Goal: Task Accomplishment & Management: Manage account settings

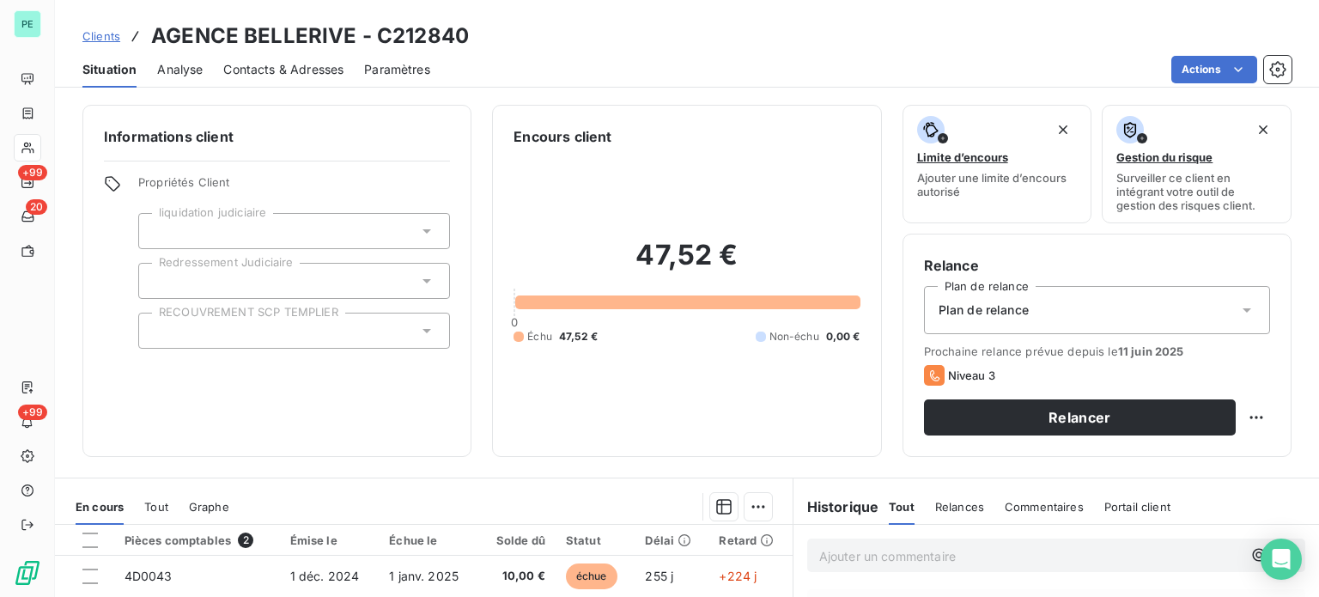
scroll to position [172, 0]
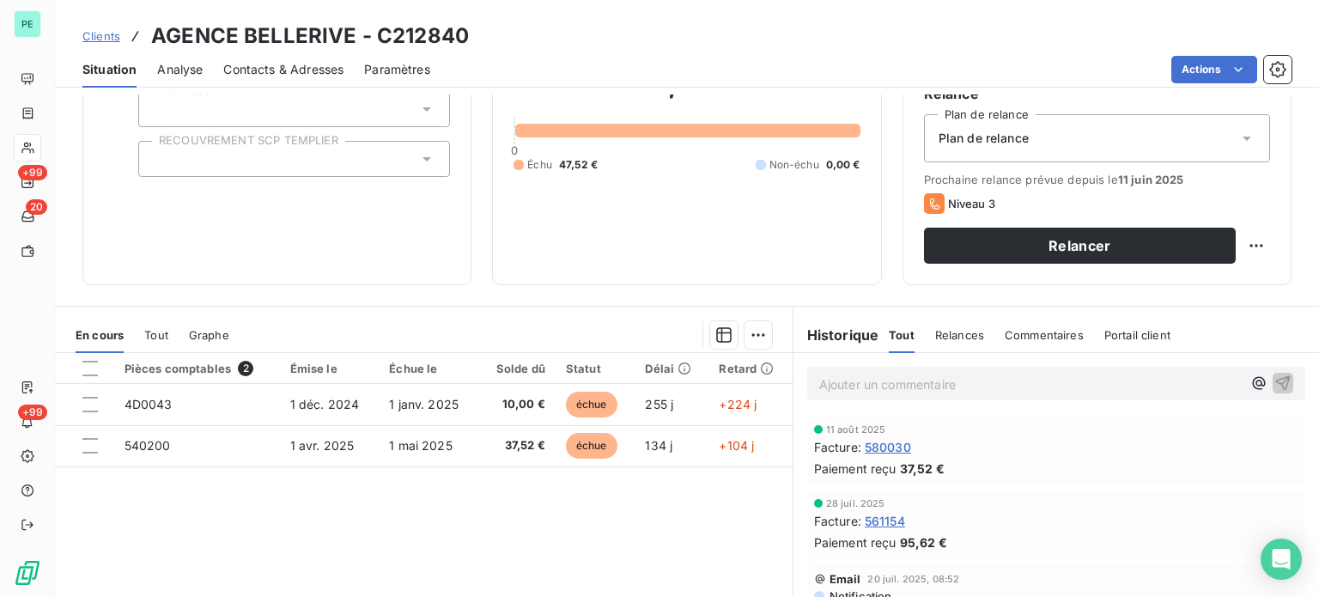
click at [256, 61] on span "Contacts & Adresses" at bounding box center [283, 69] width 120 height 17
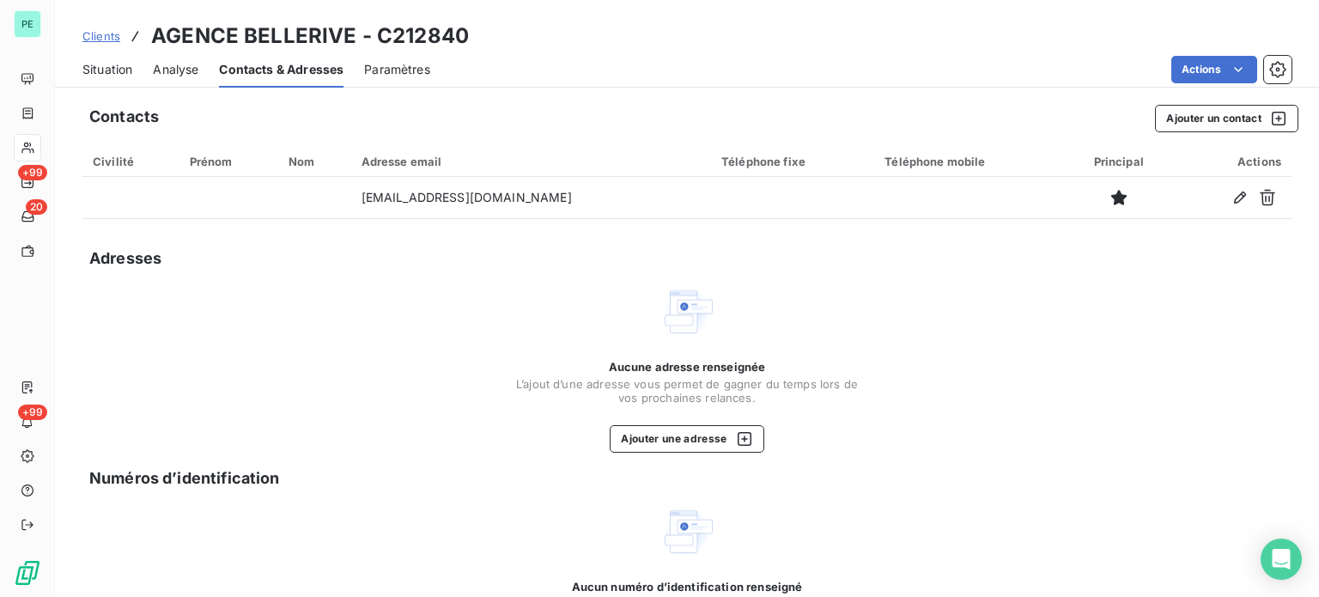
click at [107, 65] on span "Situation" at bounding box center [107, 69] width 50 height 17
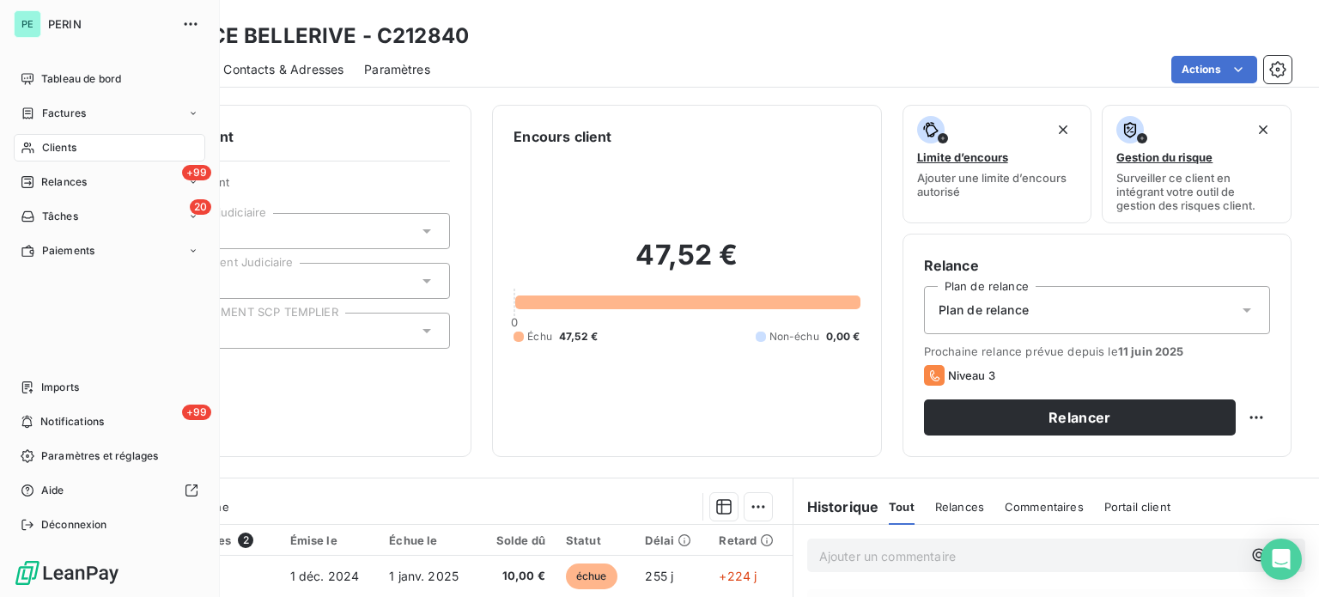
click at [60, 145] on span "Clients" at bounding box center [59, 147] width 34 height 15
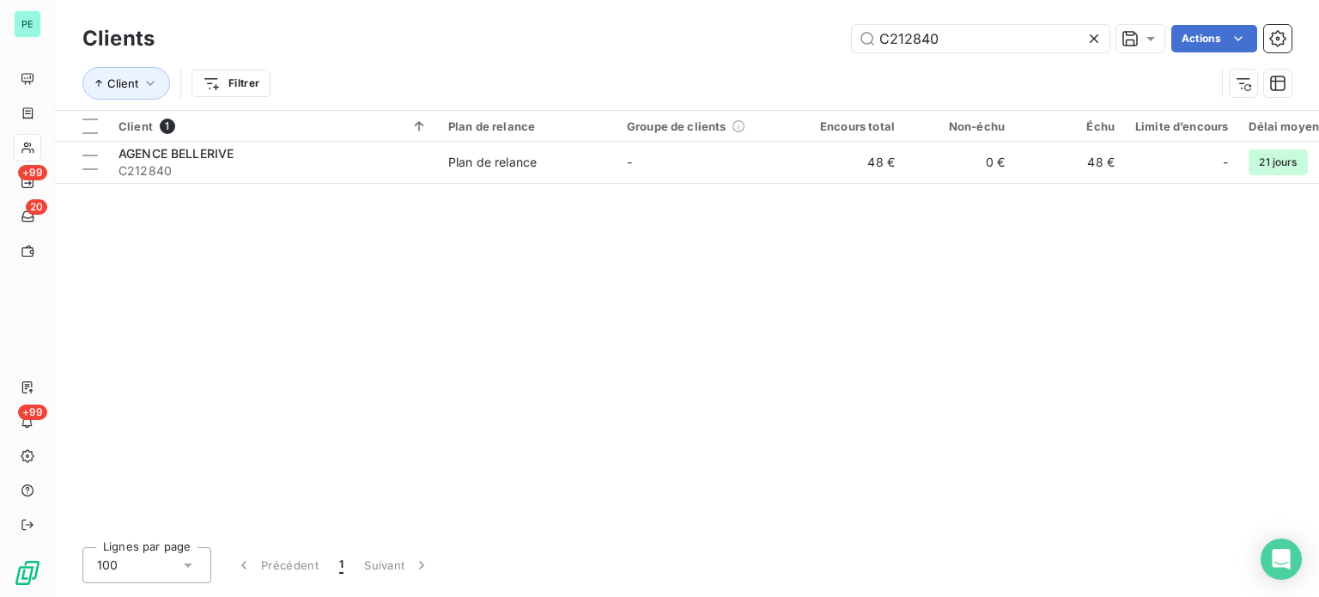
drag, startPoint x: 940, startPoint y: 37, endPoint x: 778, endPoint y: 18, distance: 163.4
click at [779, 18] on div "Clients C212840 Actions Client Filtrer" at bounding box center [687, 55] width 1264 height 110
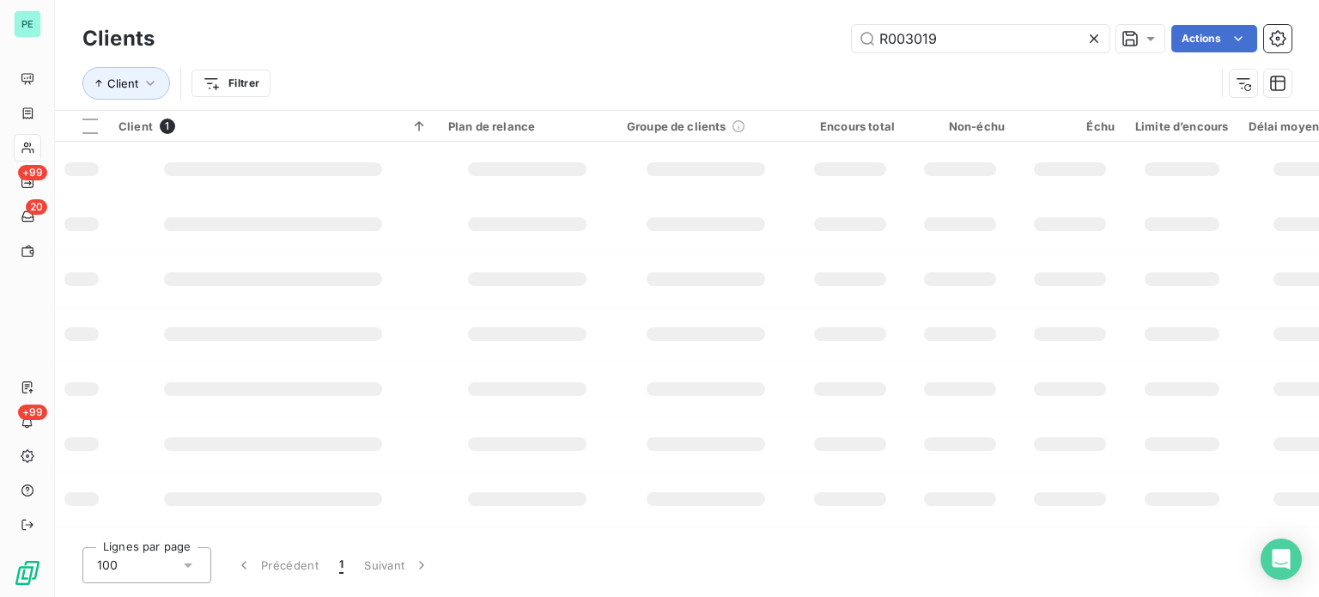
type input "R003019"
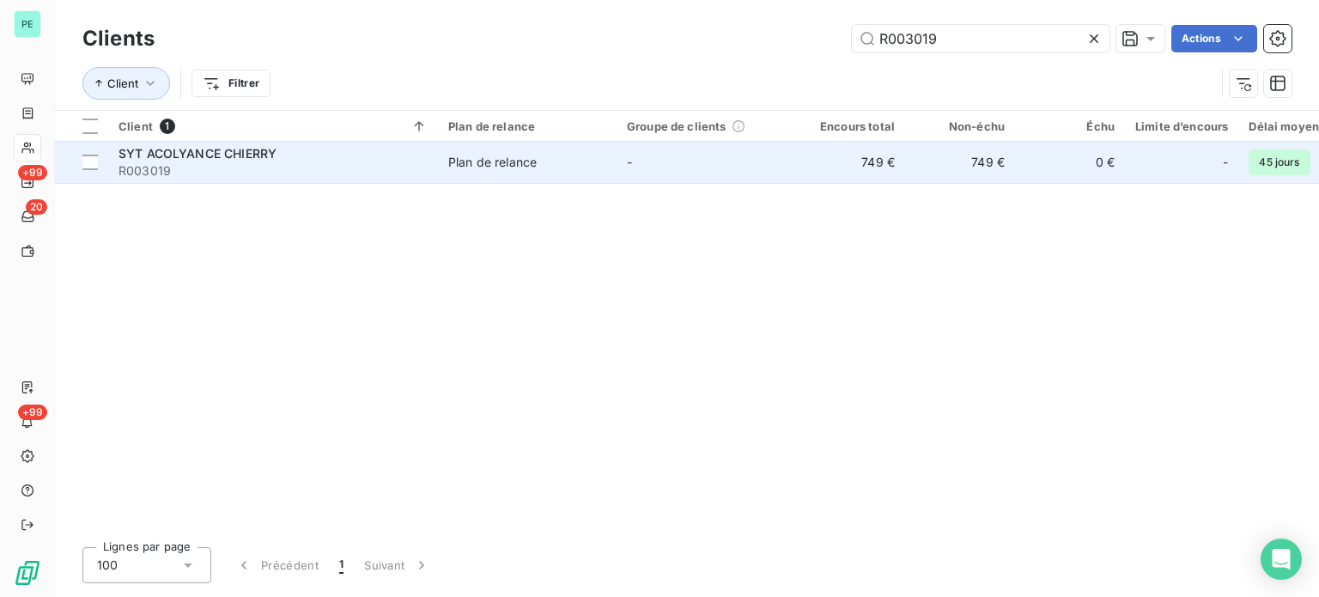
click at [775, 175] on td "-" at bounding box center [706, 162] width 179 height 41
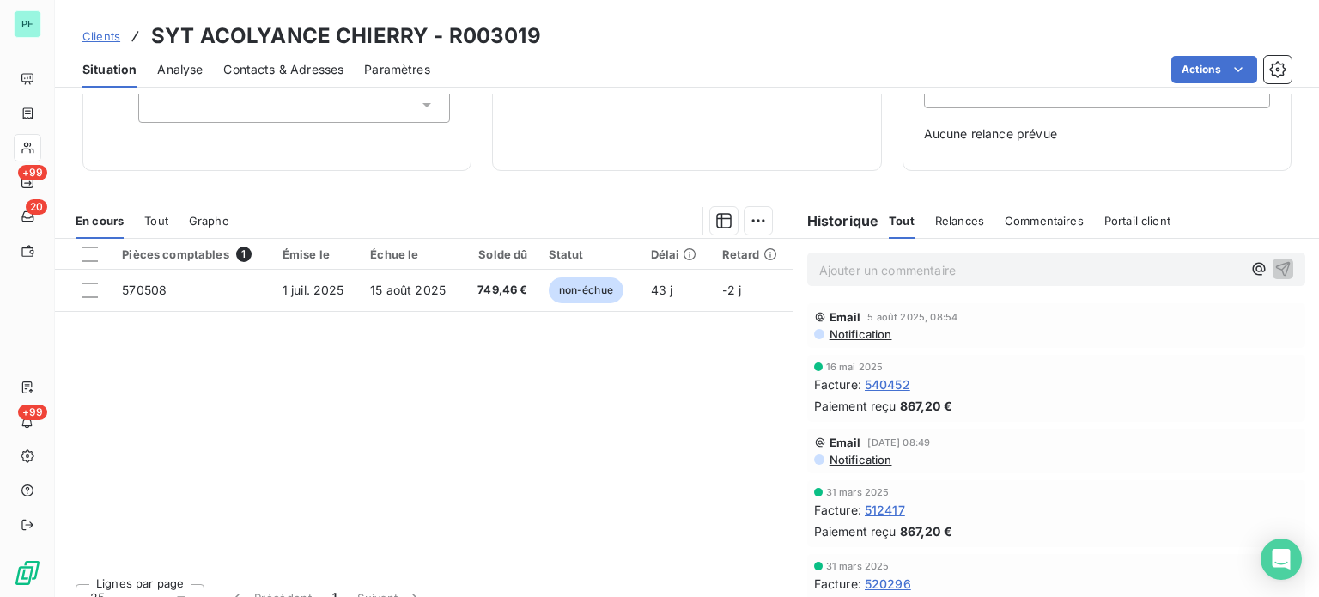
scroll to position [248, 0]
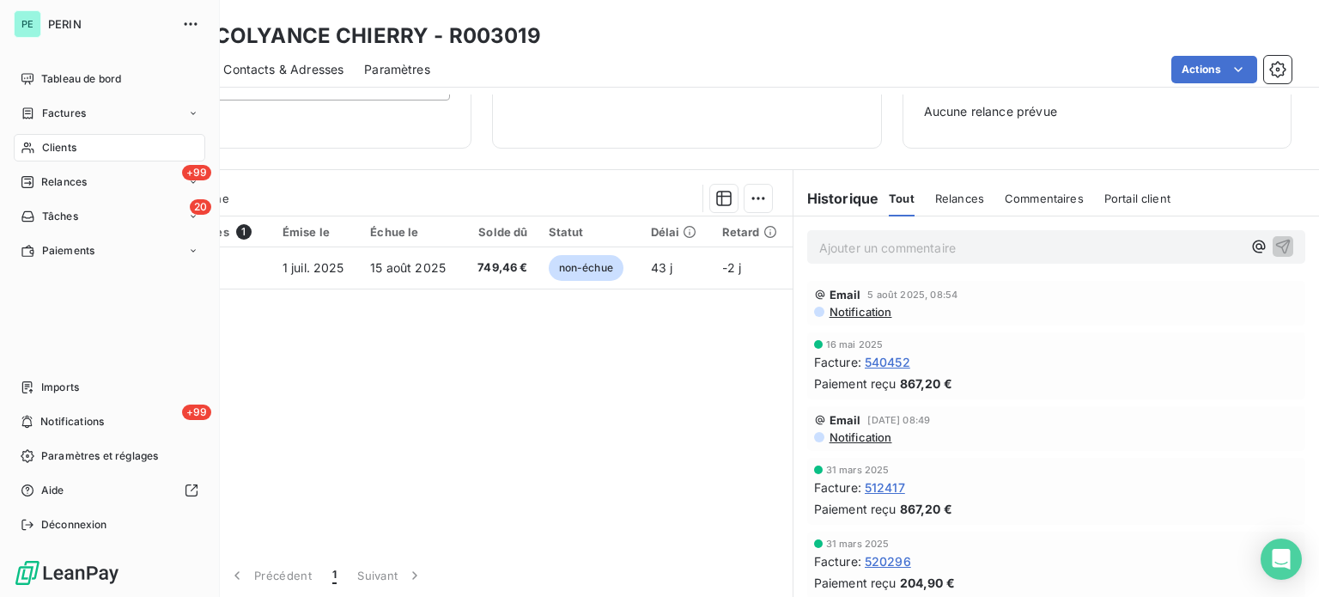
click at [52, 147] on span "Clients" at bounding box center [59, 147] width 34 height 15
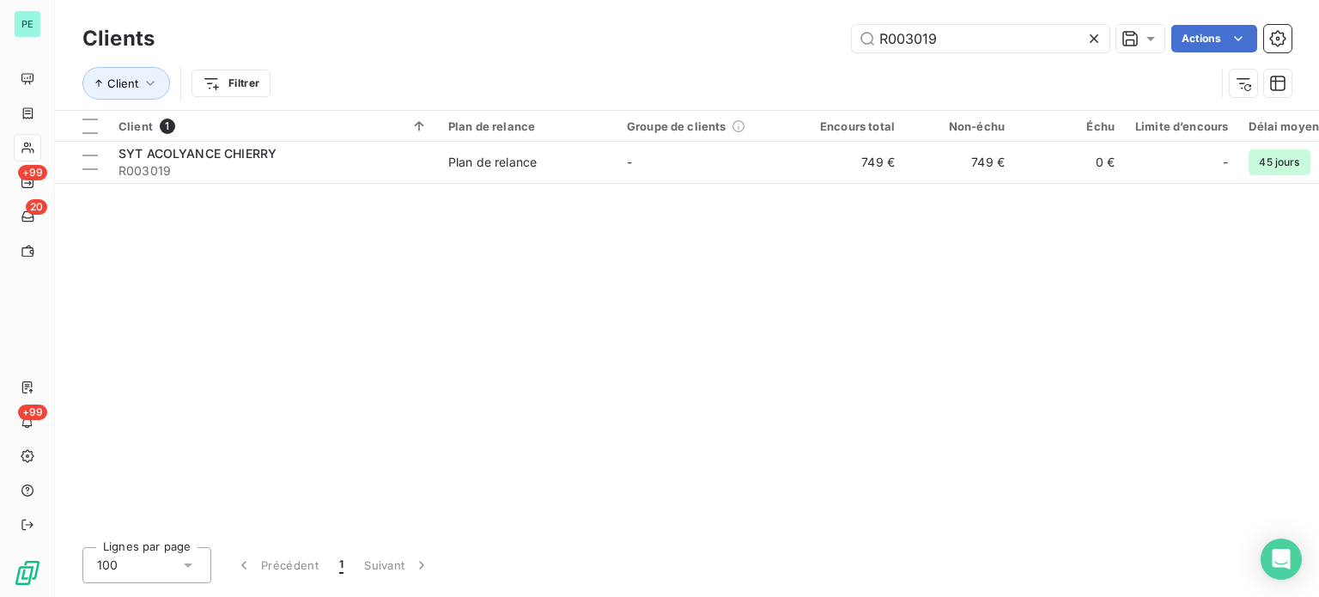
drag, startPoint x: 959, startPoint y: 33, endPoint x: 809, endPoint y: 18, distance: 151.0
click at [826, 18] on div "Clients R003019 Actions Client Filtrer" at bounding box center [687, 55] width 1264 height 110
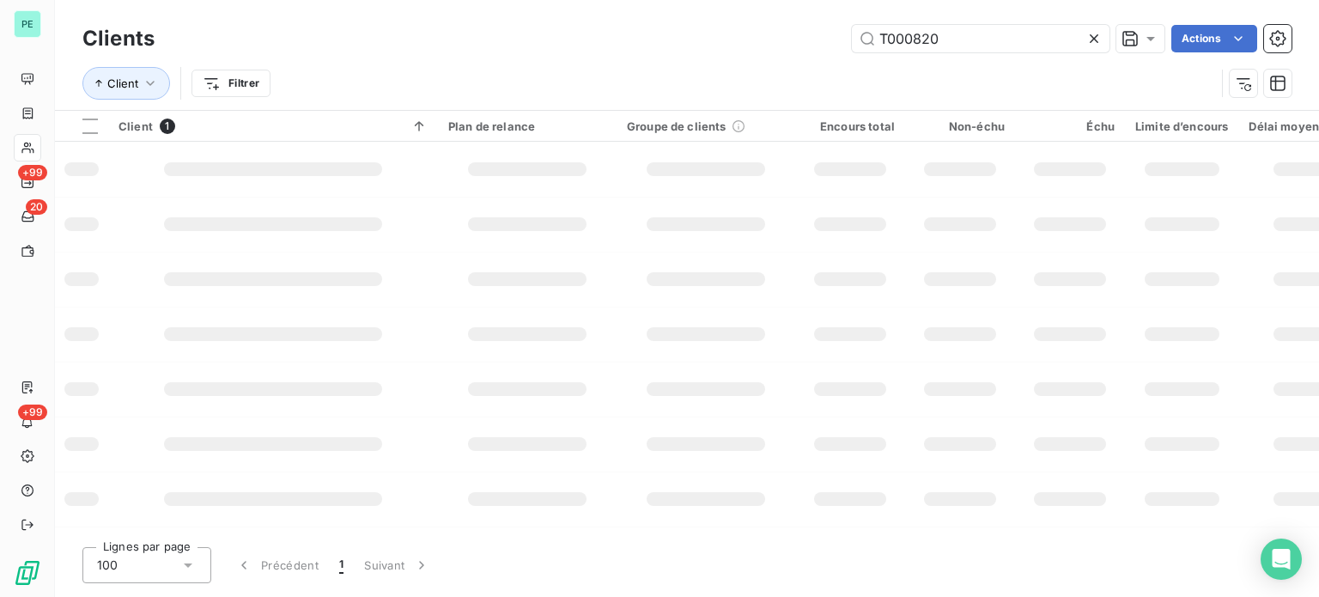
type input "T000820"
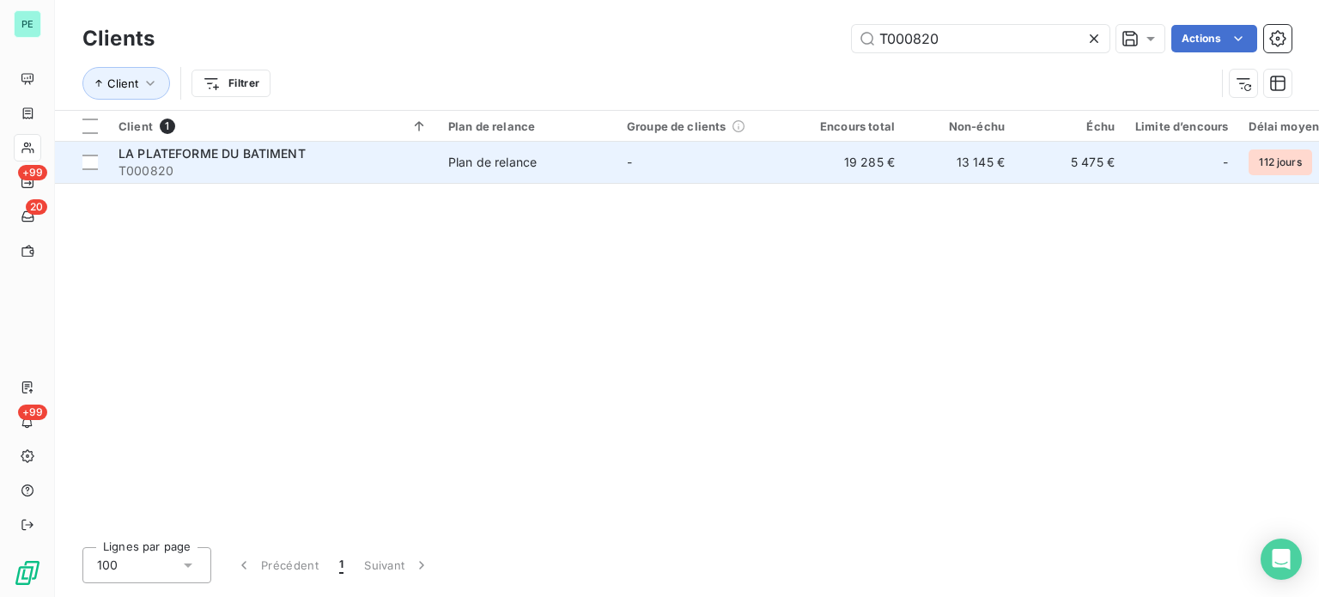
click at [639, 155] on td "-" at bounding box center [706, 162] width 179 height 41
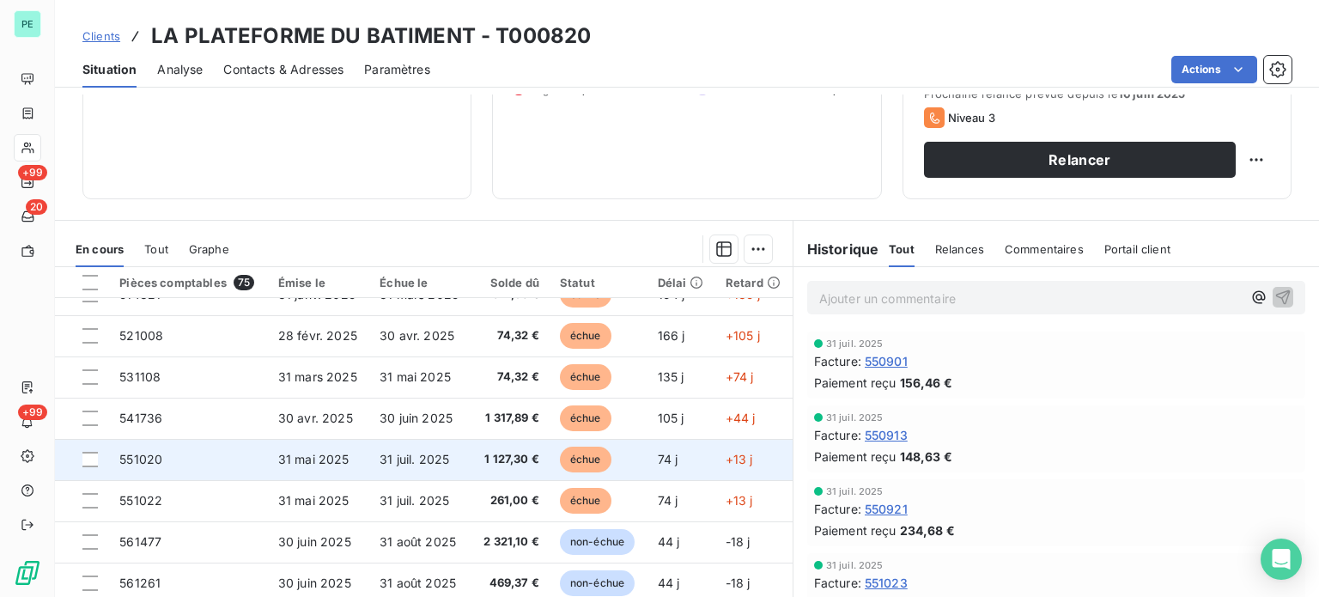
scroll to position [601, 0]
click at [92, 456] on div at bounding box center [89, 459] width 15 height 15
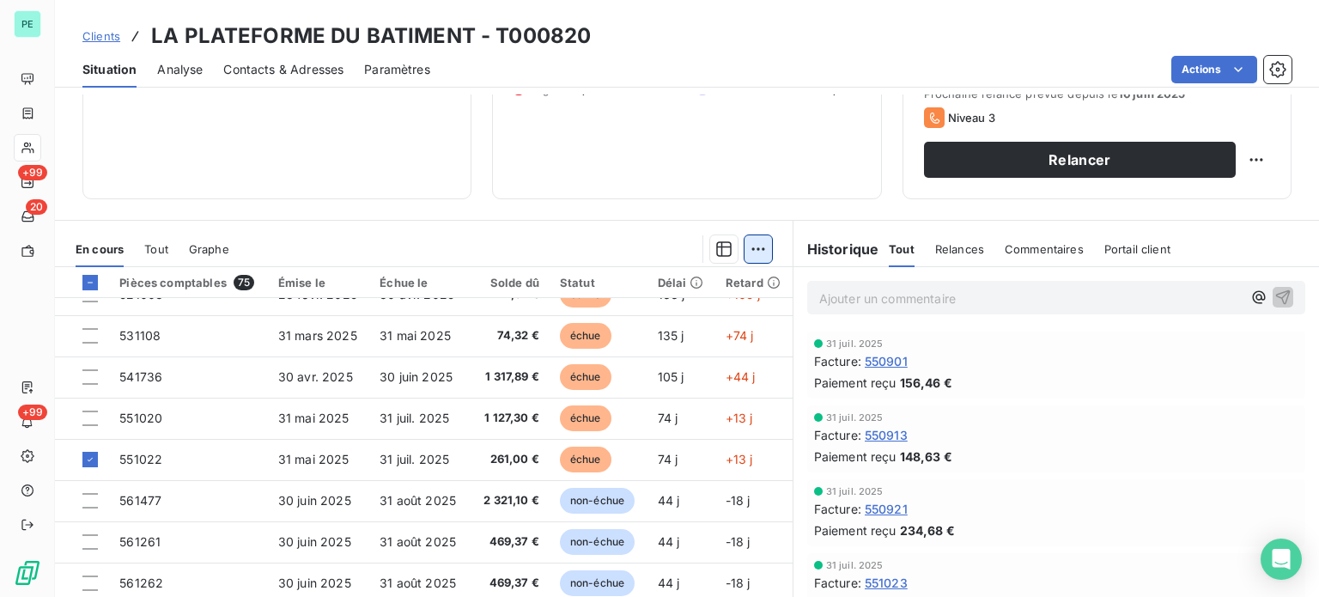
click at [756, 250] on html "PE +99 20 +99 Clients LA PLATEFORME DU BATIMENT - T000820 Situation Analyse Con…" at bounding box center [659, 298] width 1319 height 597
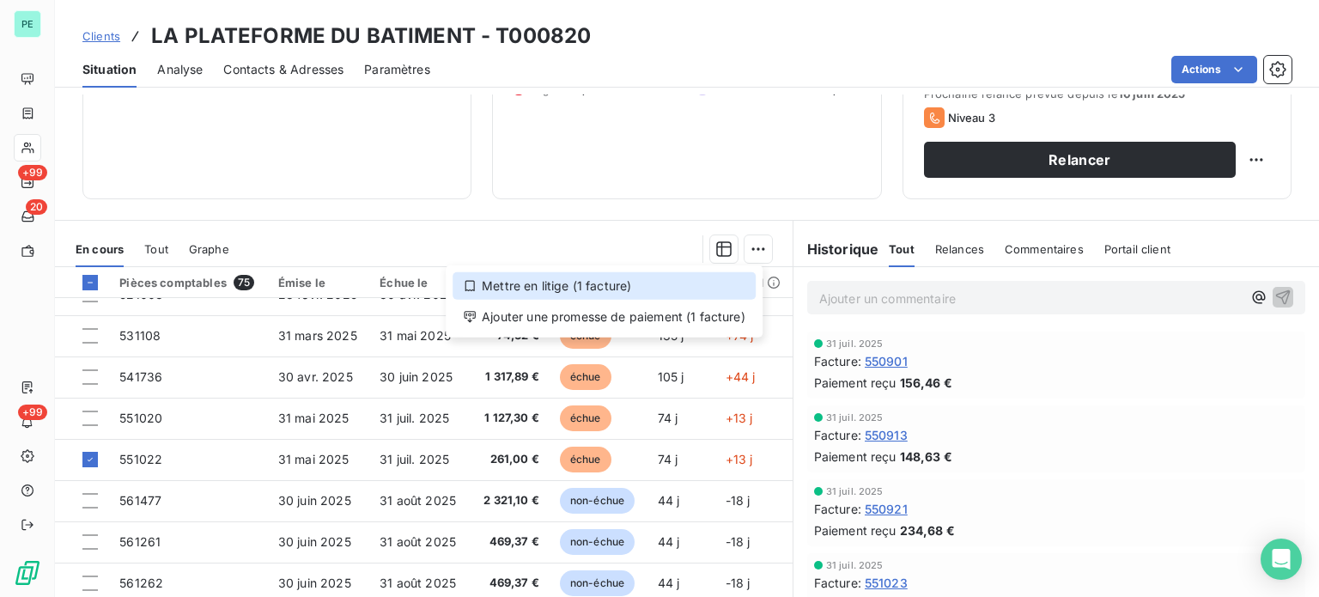
click at [701, 281] on div "Mettre en litige (1 facture)" at bounding box center [604, 285] width 303 height 27
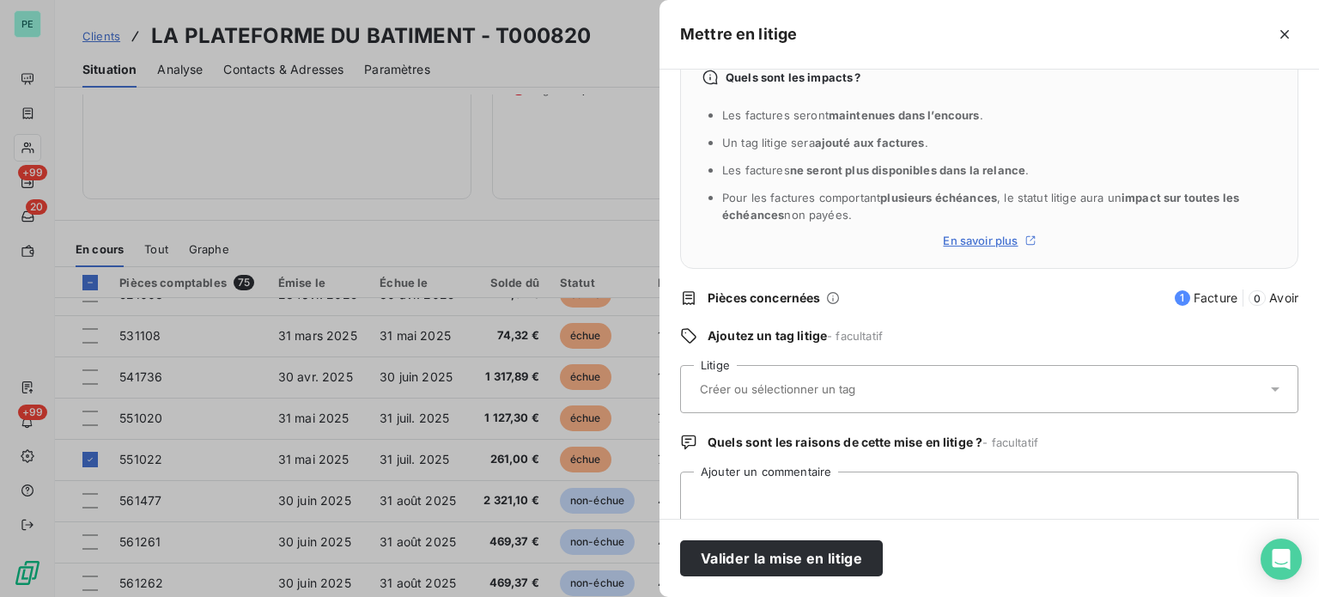
scroll to position [79, 0]
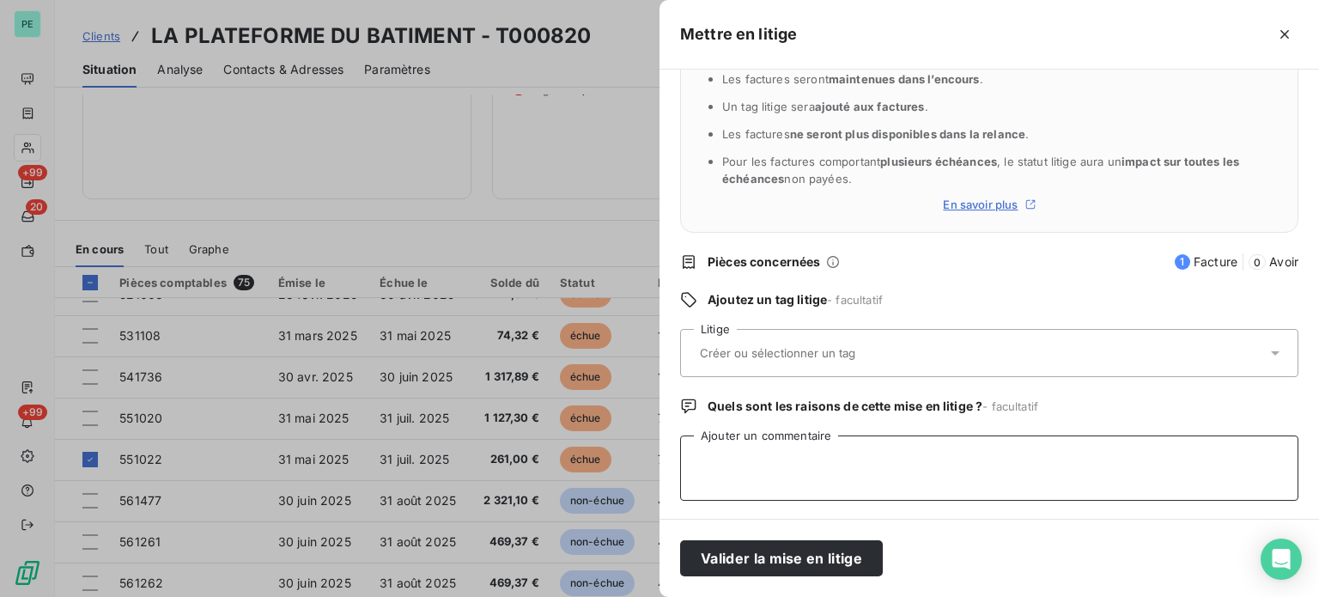
click at [799, 454] on textarea "Ajouter un commentaire" at bounding box center [989, 467] width 618 height 65
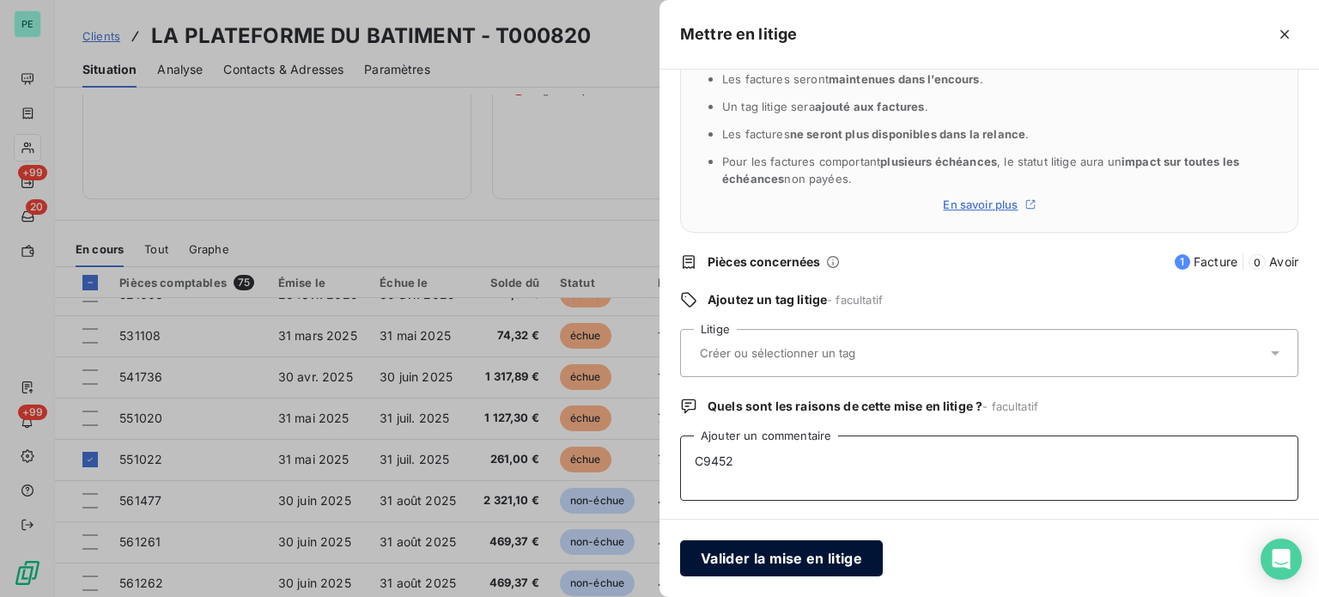
type textarea "C9452"
click at [796, 555] on button "Valider la mise en litige" at bounding box center [781, 558] width 203 height 36
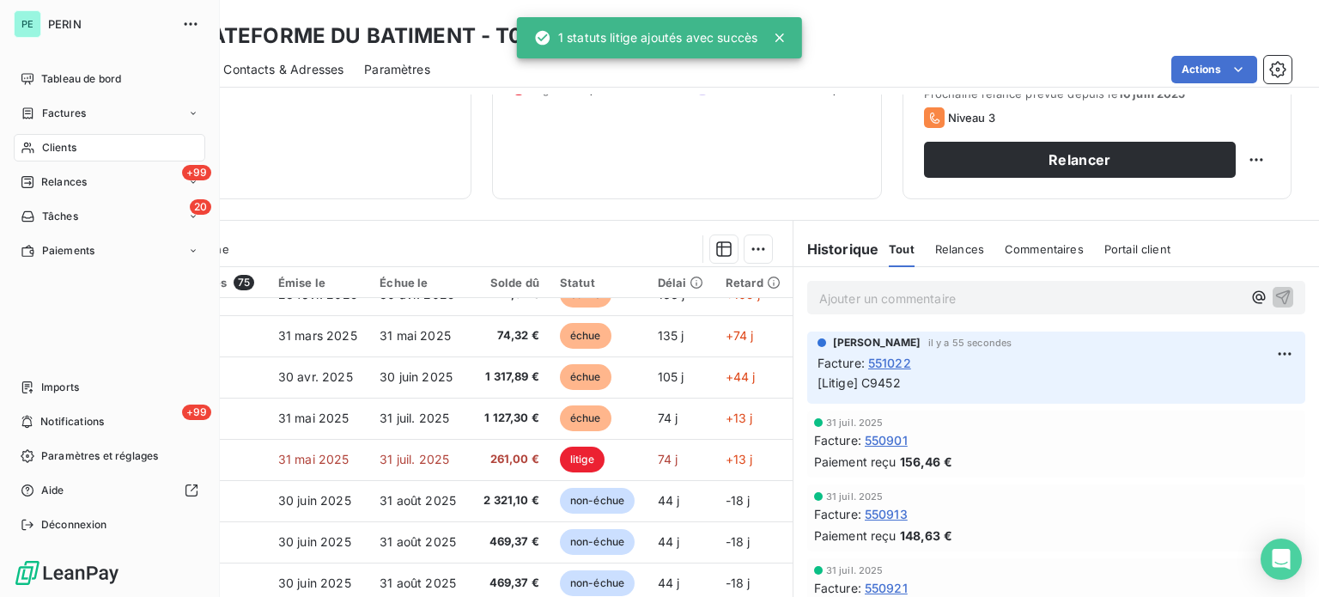
click at [66, 149] on span "Clients" at bounding box center [59, 147] width 34 height 15
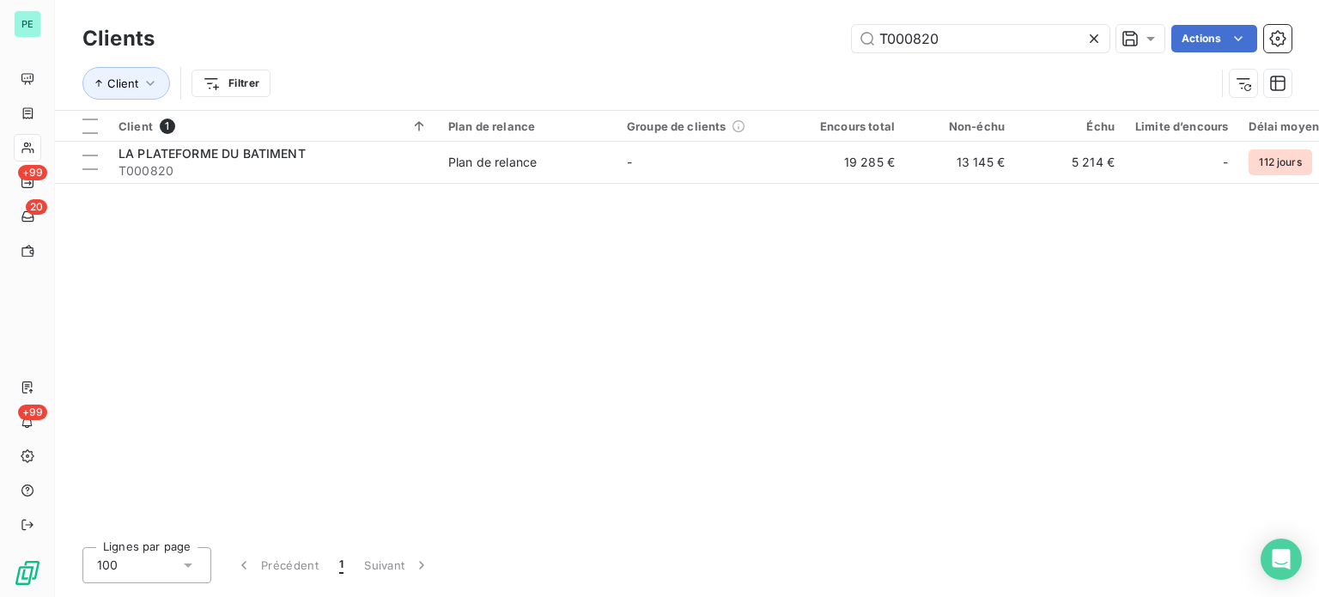
drag, startPoint x: 952, startPoint y: 39, endPoint x: 781, endPoint y: 23, distance: 170.7
click at [781, 23] on div "Clients T000820 Actions" at bounding box center [686, 39] width 1209 height 36
type input "OS01734"
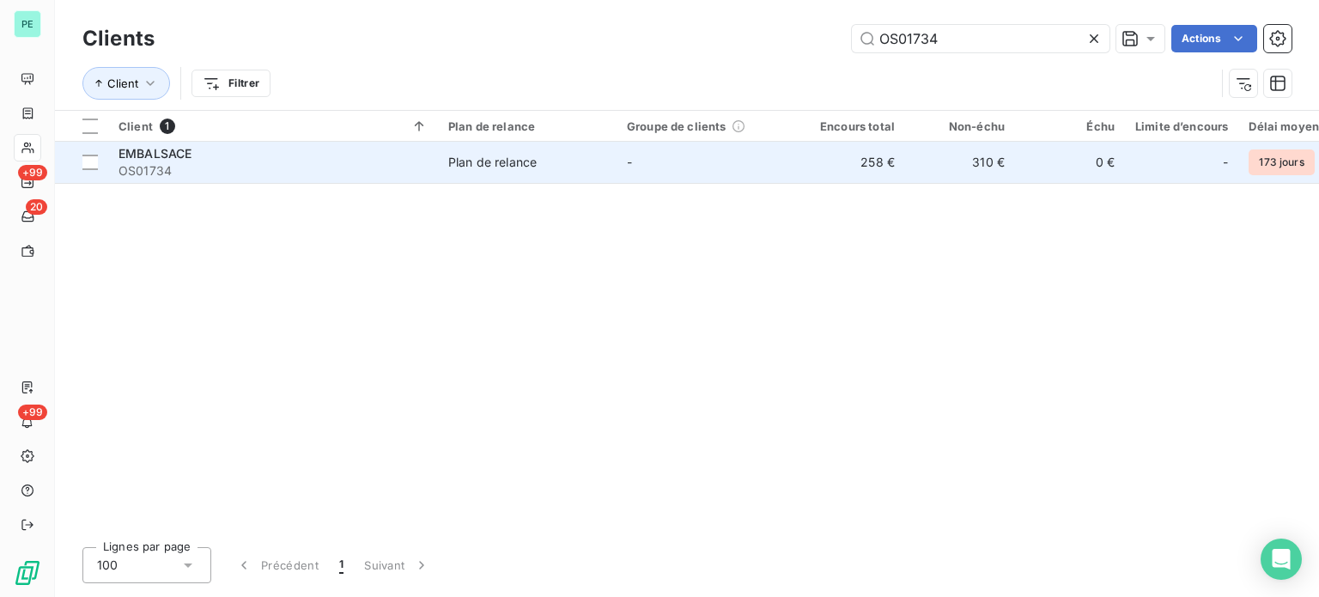
click at [891, 150] on td "258 €" at bounding box center [850, 162] width 110 height 41
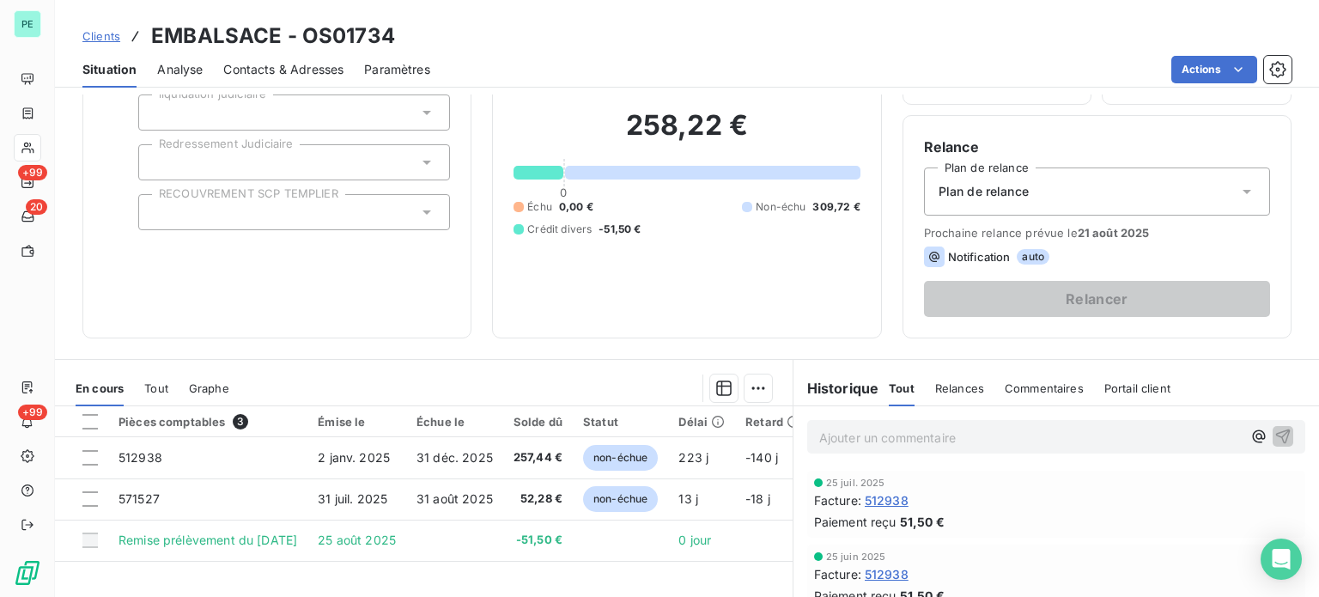
scroll to position [258, 0]
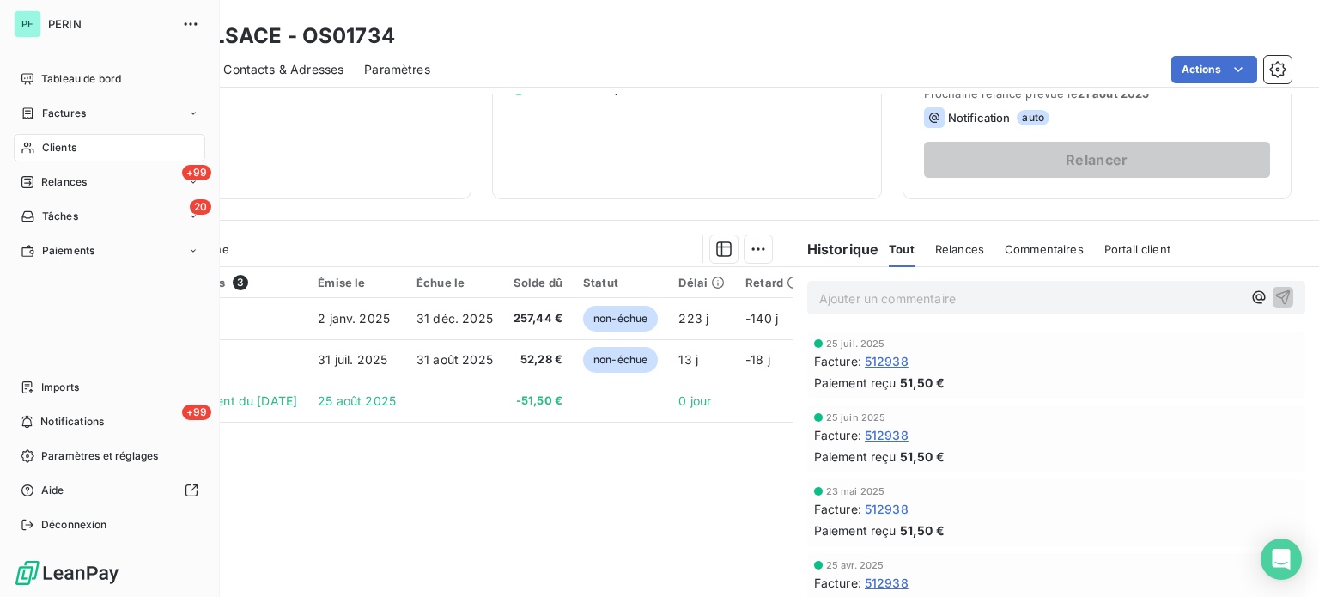
click at [66, 149] on span "Clients" at bounding box center [59, 147] width 34 height 15
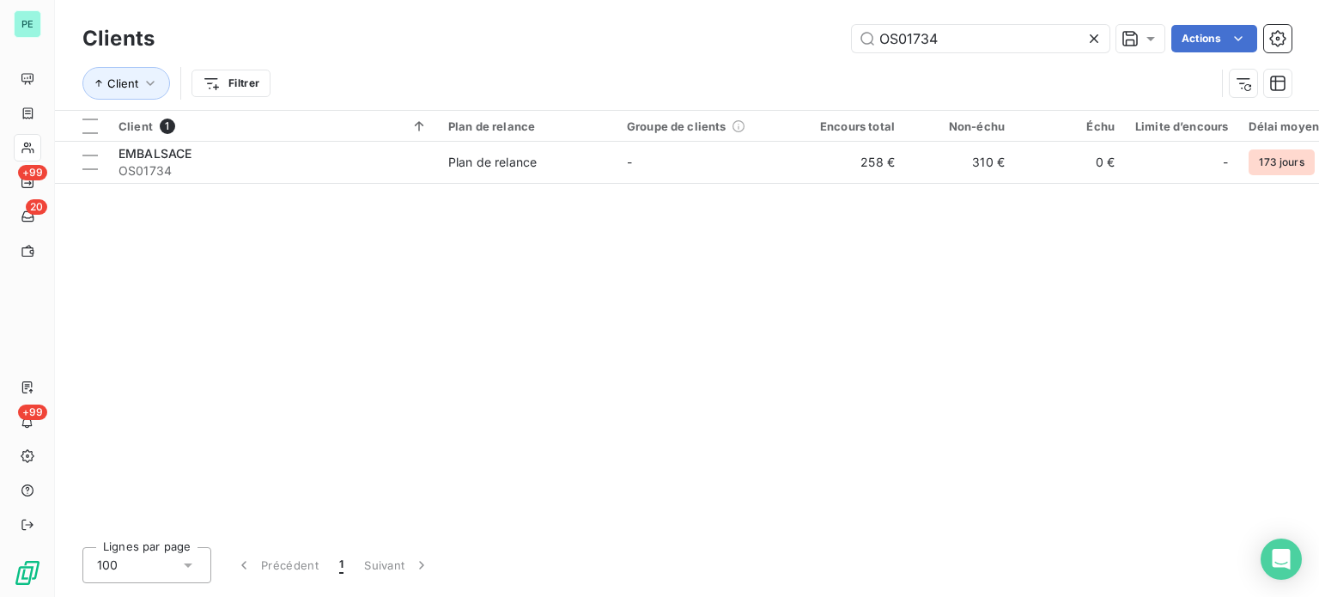
drag, startPoint x: 901, startPoint y: 23, endPoint x: 760, endPoint y: 7, distance: 141.8
click at [787, 10] on div "Clients OS01734 Actions Client Filtrer" at bounding box center [687, 55] width 1264 height 110
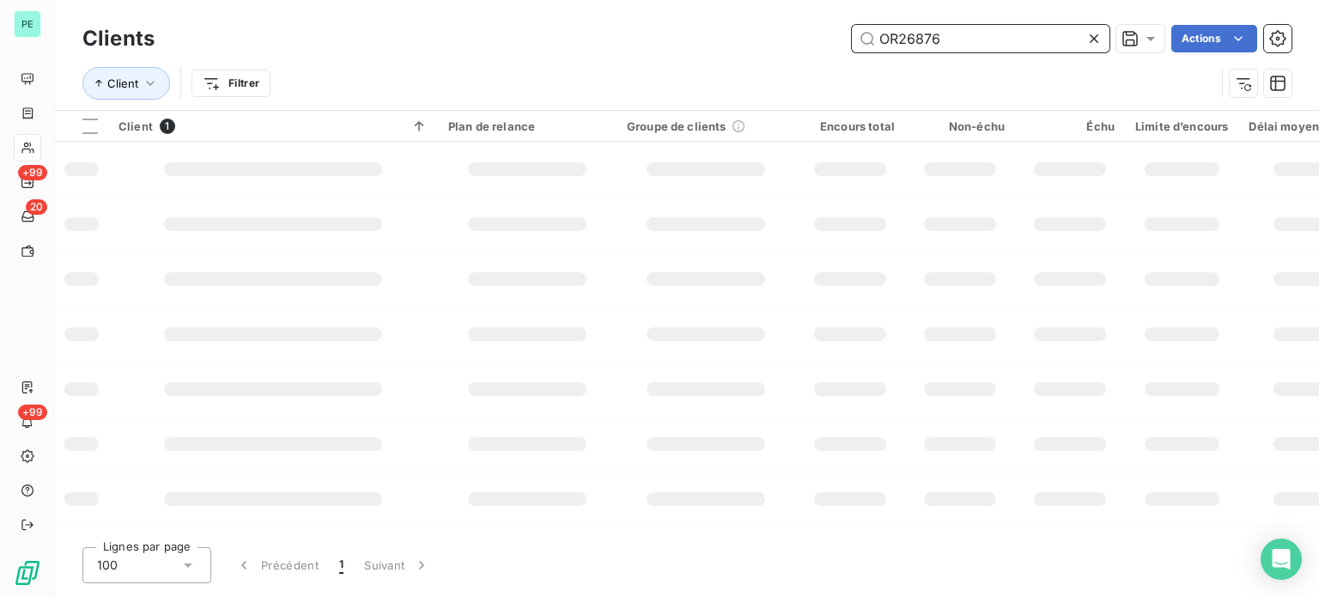
drag, startPoint x: 986, startPoint y: 46, endPoint x: 797, endPoint y: 30, distance: 189.6
click at [801, 30] on div "OR26876 Actions" at bounding box center [733, 38] width 1116 height 27
paste input "570"
type input "OR26570"
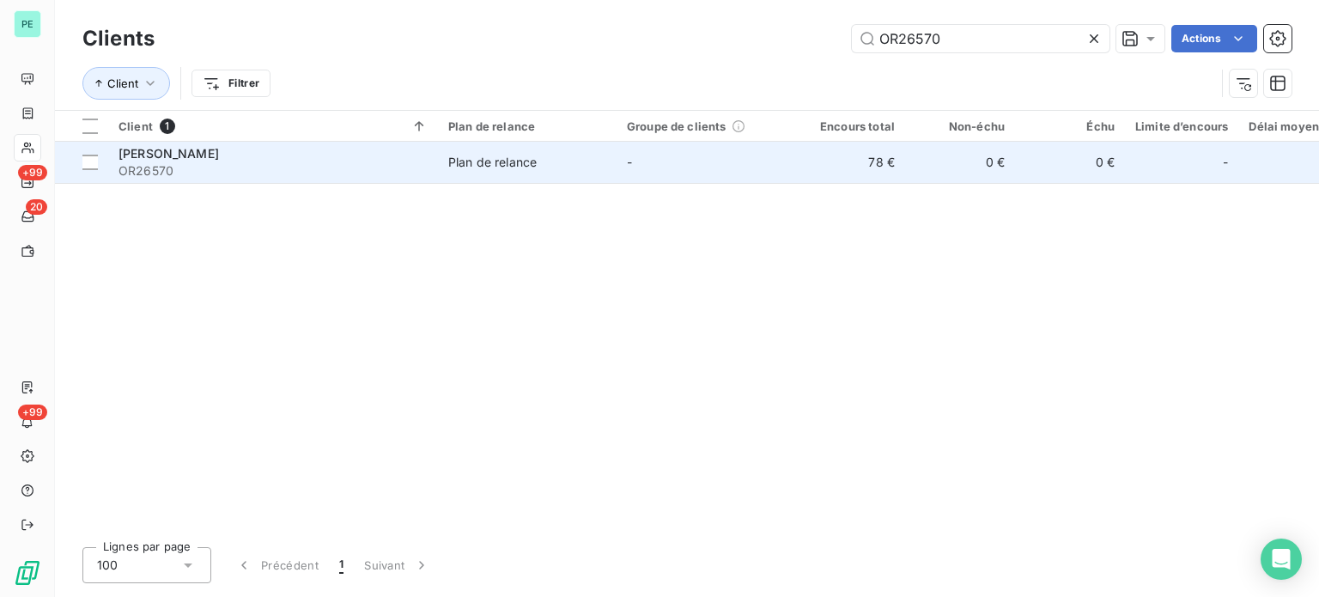
click at [752, 152] on td "-" at bounding box center [706, 162] width 179 height 41
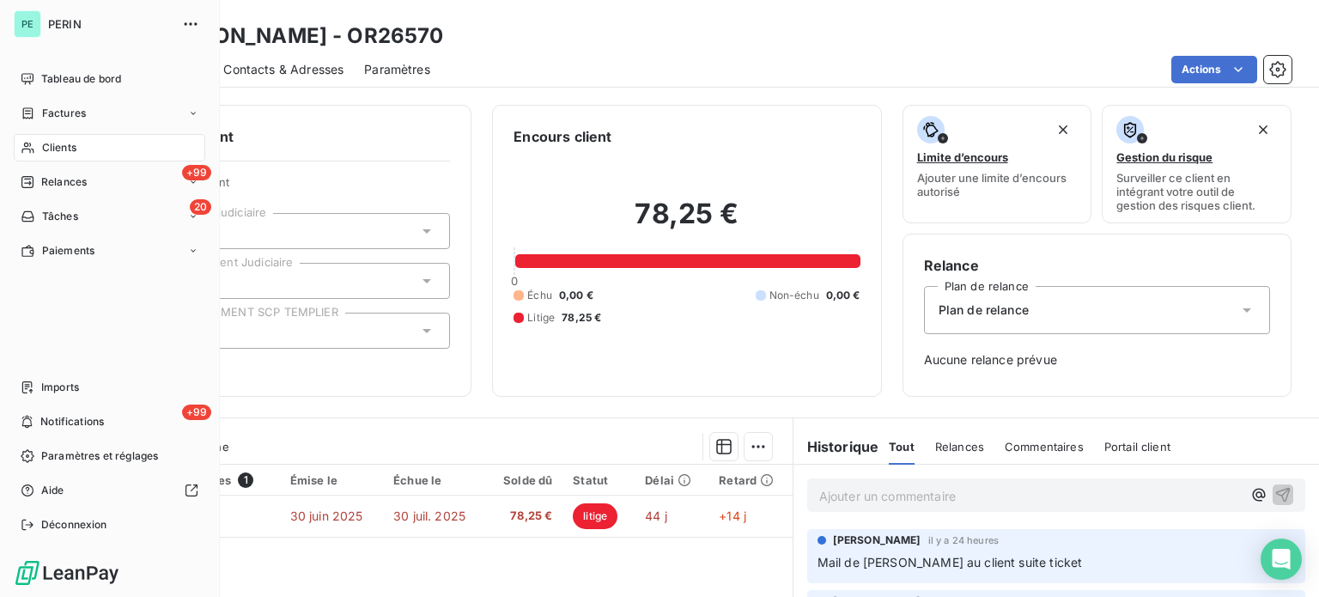
click at [43, 150] on span "Clients" at bounding box center [59, 147] width 34 height 15
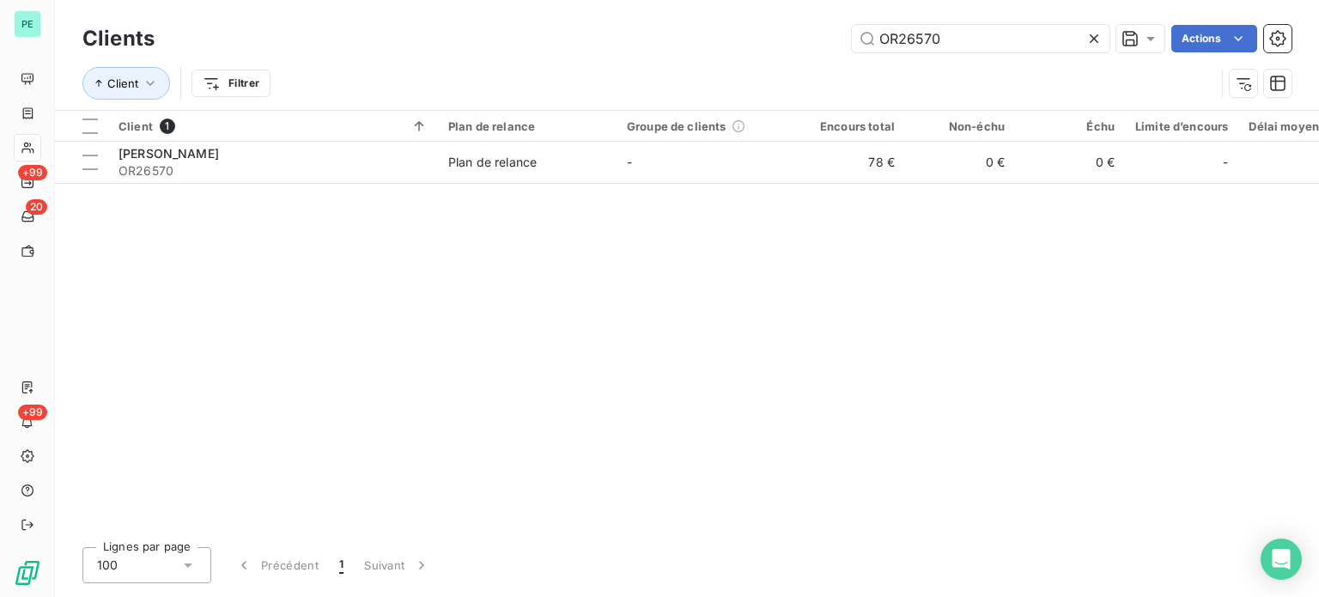
drag, startPoint x: 980, startPoint y: 20, endPoint x: 807, endPoint y: 22, distance: 172.6
click at [812, 22] on div "Clients OR26570 Actions Client Filtrer" at bounding box center [687, 55] width 1264 height 110
click at [955, 40] on input "OR26570" at bounding box center [981, 38] width 258 height 27
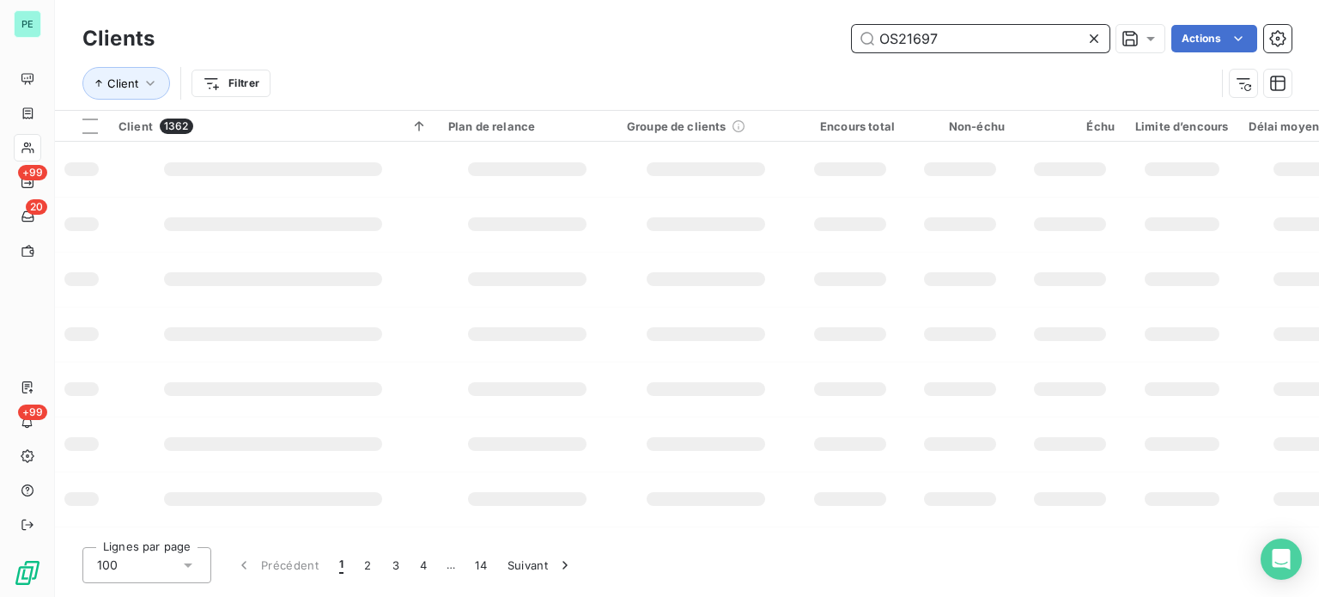
type input "OS21697"
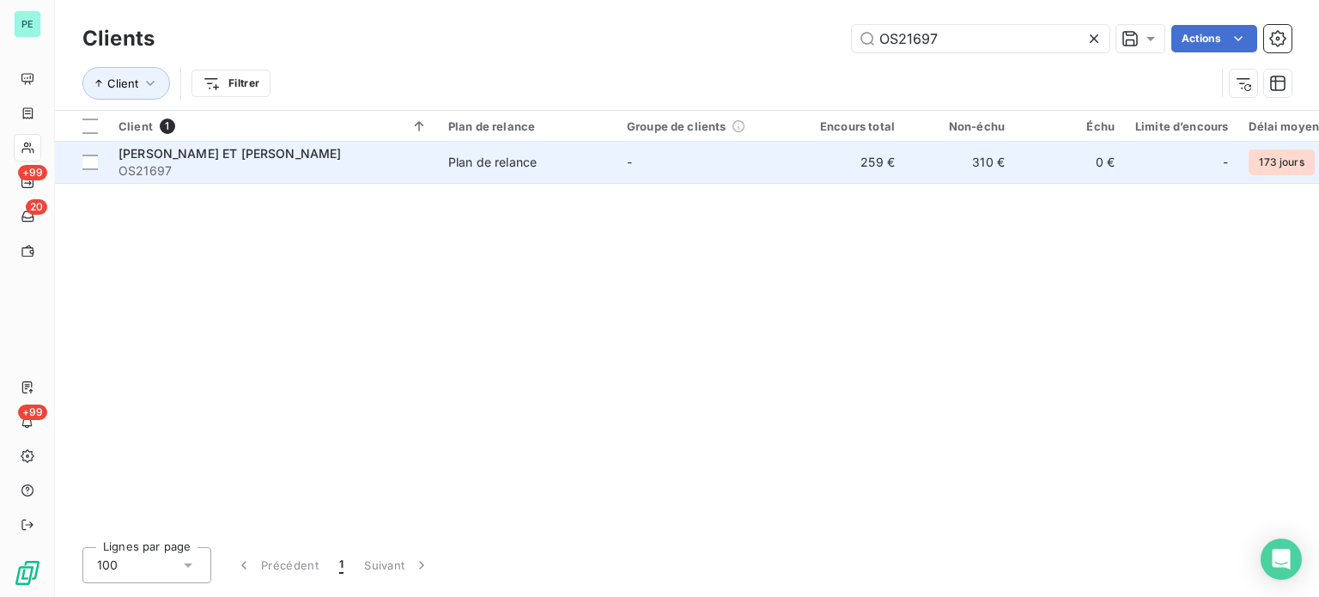
click at [797, 175] on td "259 €" at bounding box center [850, 162] width 110 height 41
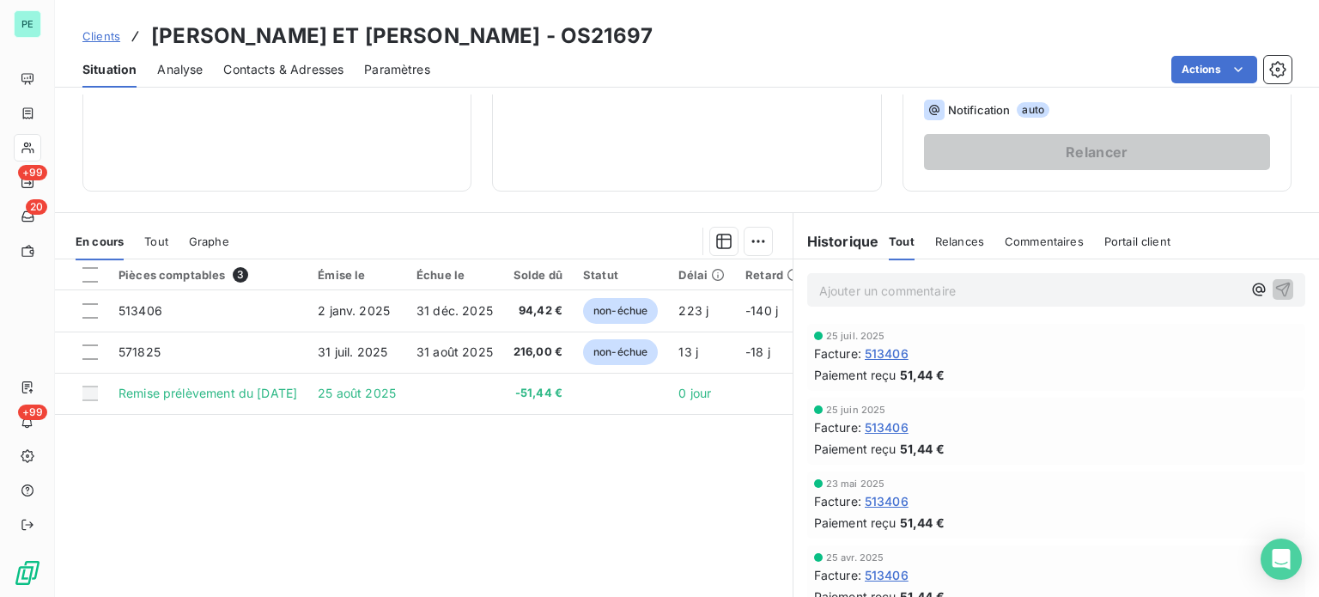
scroll to position [309, 0]
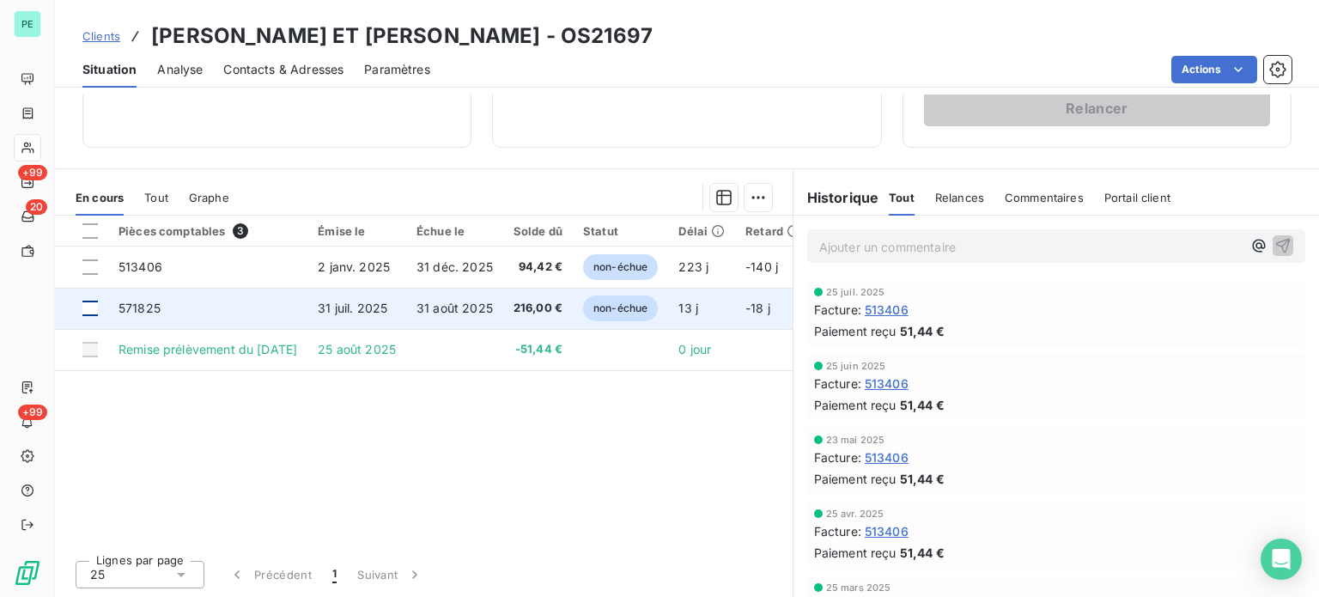
click at [93, 307] on div at bounding box center [89, 308] width 15 height 15
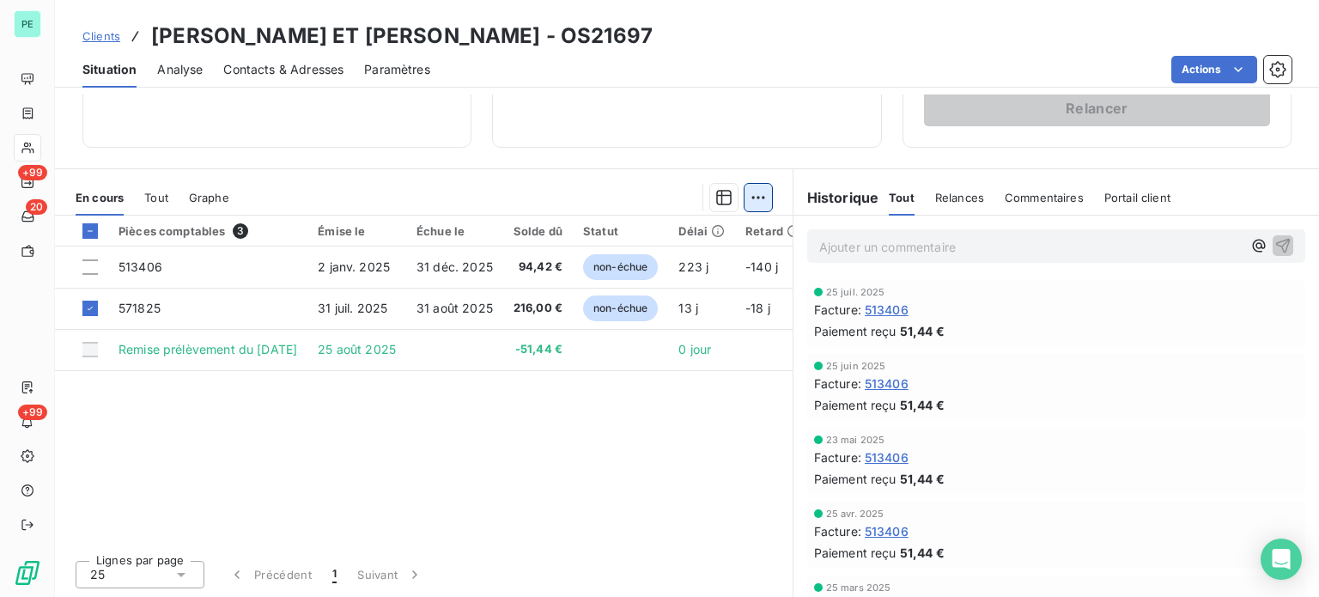
click at [745, 192] on html "PE +99 20 +99 Clients [PERSON_NAME] ET [PERSON_NAME] - OS21697 Situation Analys…" at bounding box center [659, 298] width 1319 height 597
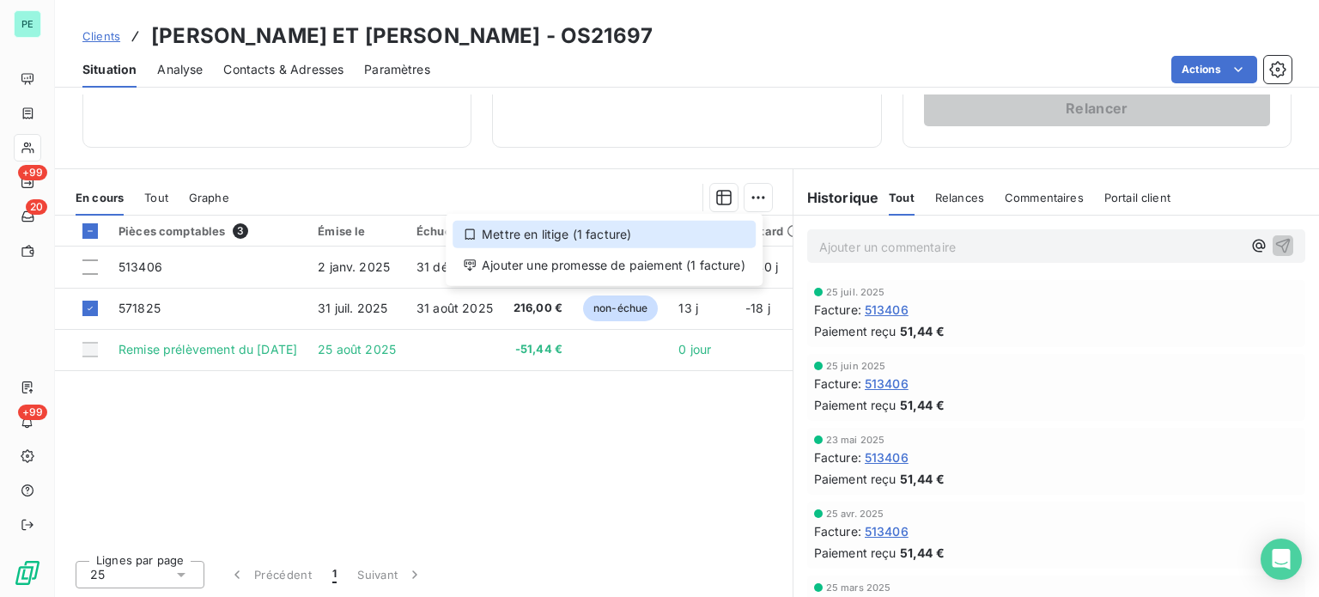
click at [701, 226] on div "Mettre en litige (1 facture)" at bounding box center [604, 234] width 303 height 27
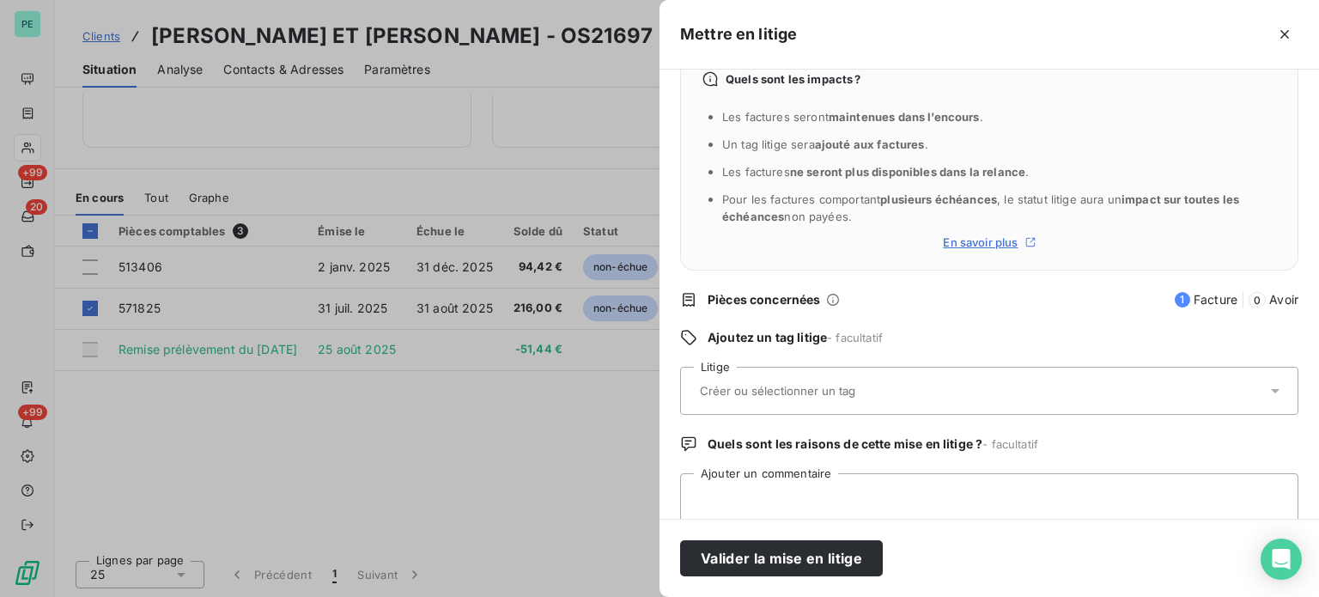
scroll to position [79, 0]
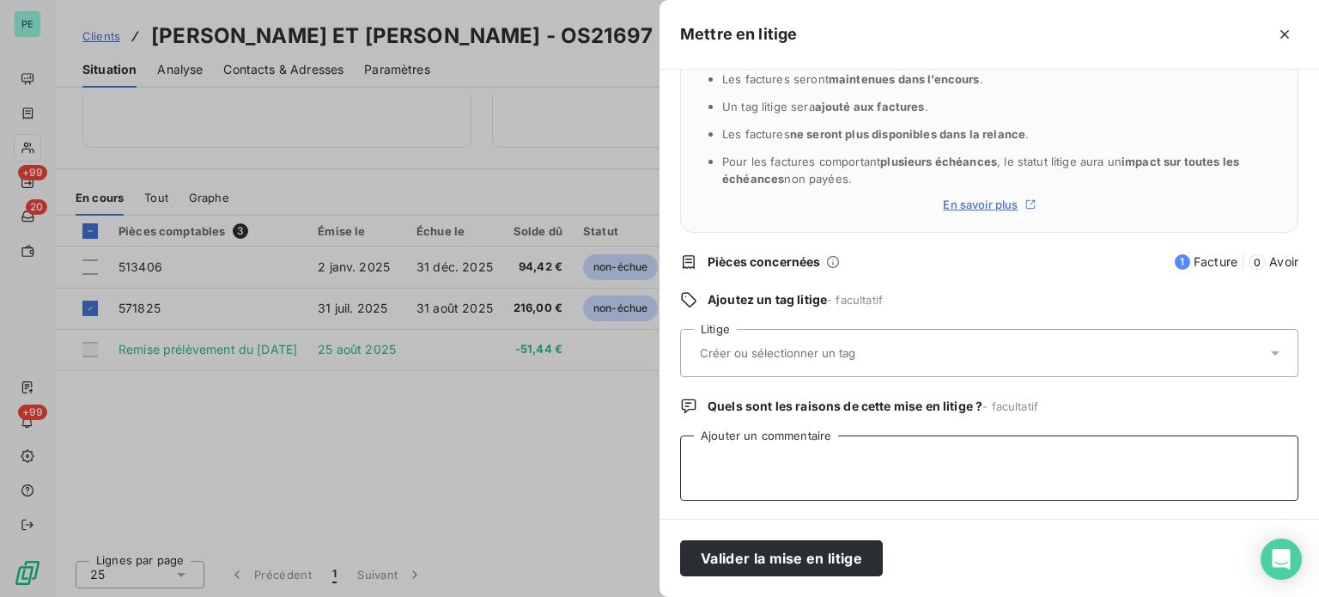
click at [794, 452] on textarea "Ajouter un commentaire" at bounding box center [989, 467] width 618 height 65
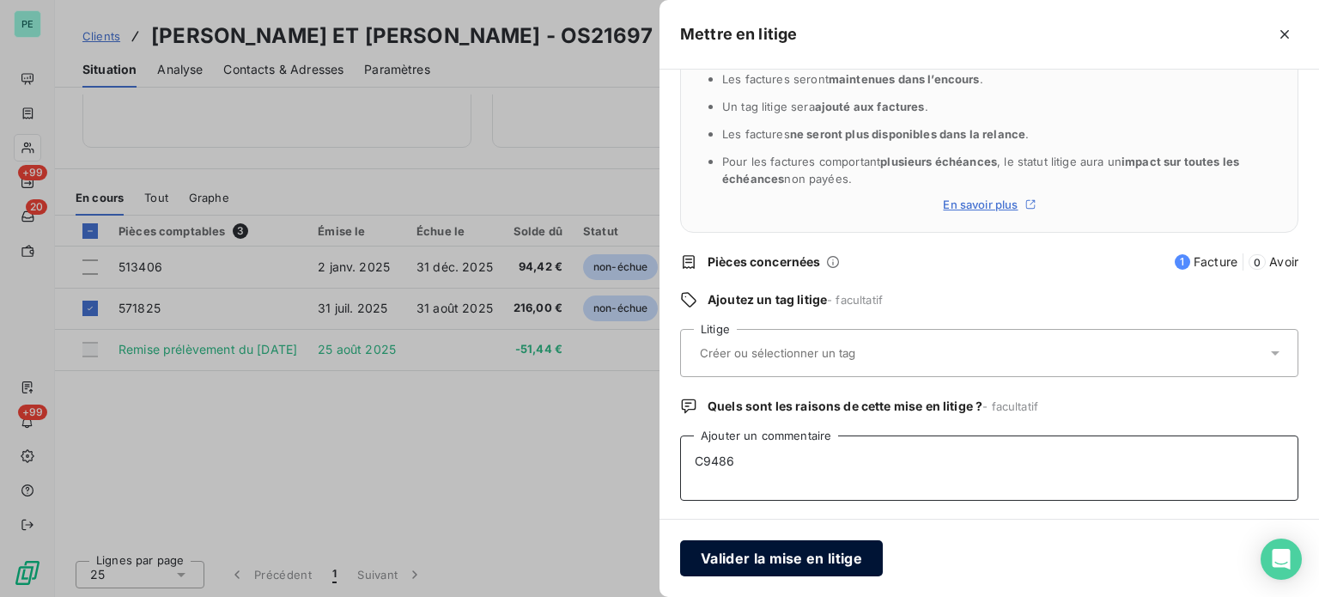
type textarea "C9486"
click at [759, 550] on button "Valider la mise en litige" at bounding box center [781, 558] width 203 height 36
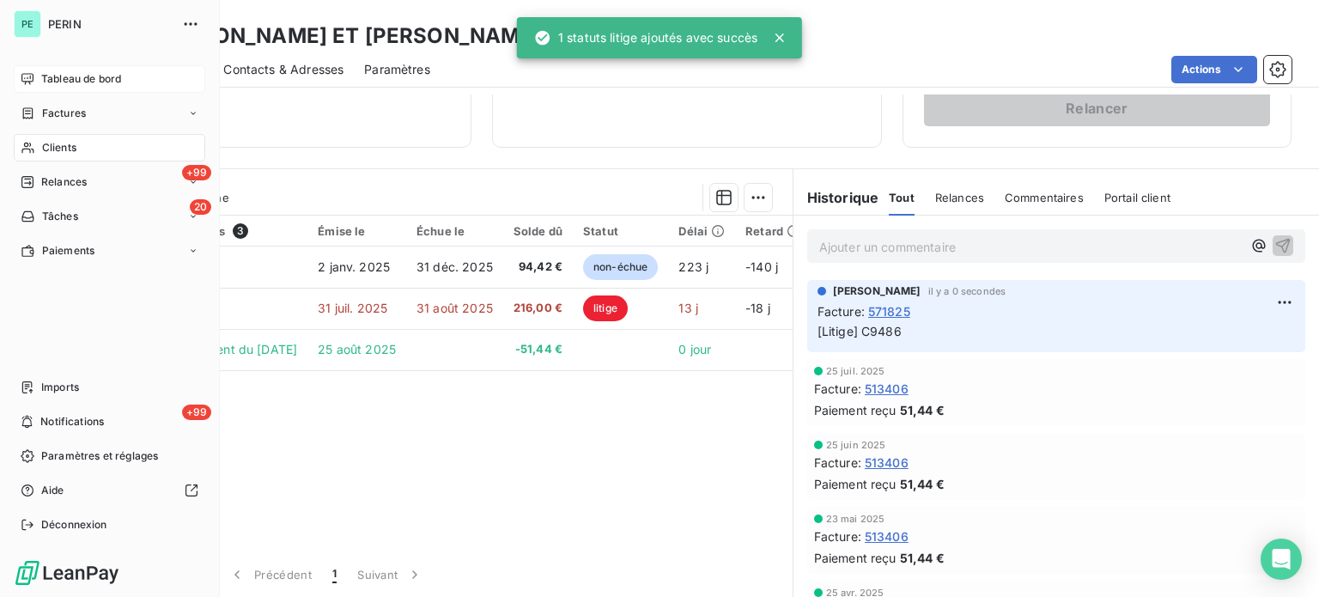
click at [58, 75] on span "Tableau de bord" at bounding box center [81, 78] width 80 height 15
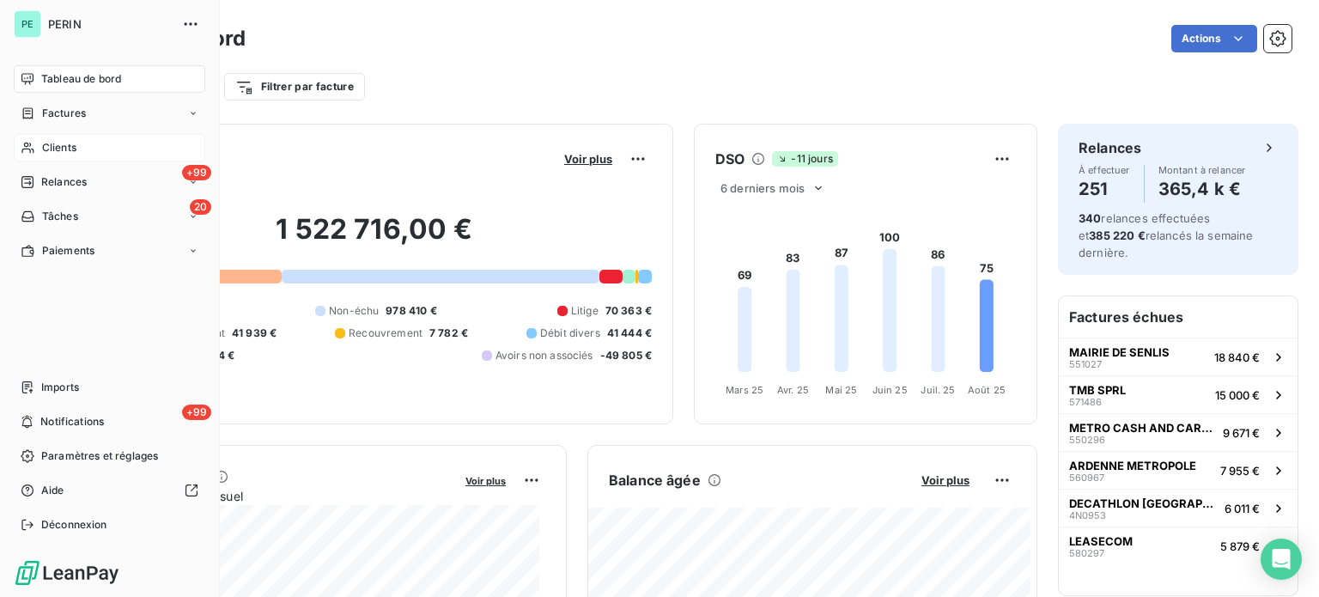
click at [65, 147] on span "Clients" at bounding box center [59, 147] width 34 height 15
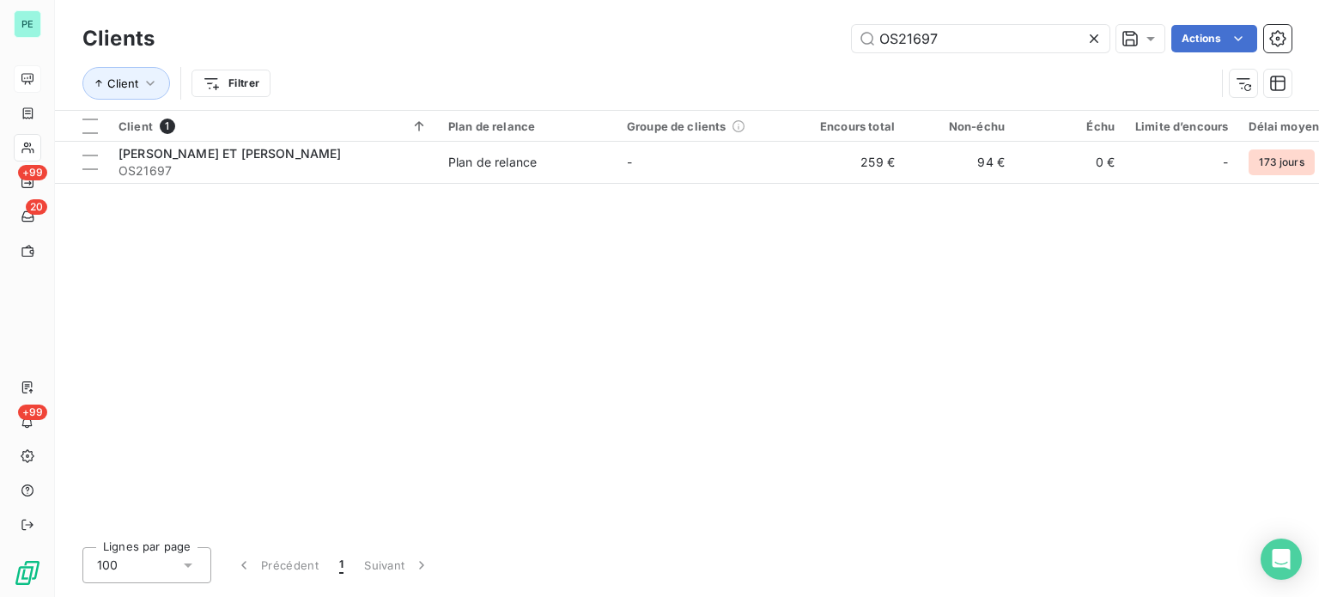
drag, startPoint x: 993, startPoint y: 51, endPoint x: 821, endPoint y: 20, distance: 174.5
click at [821, 20] on div "Clients OS21697 Actions Client Filtrer" at bounding box center [687, 55] width 1264 height 110
click at [1092, 30] on icon at bounding box center [1094, 38] width 17 height 17
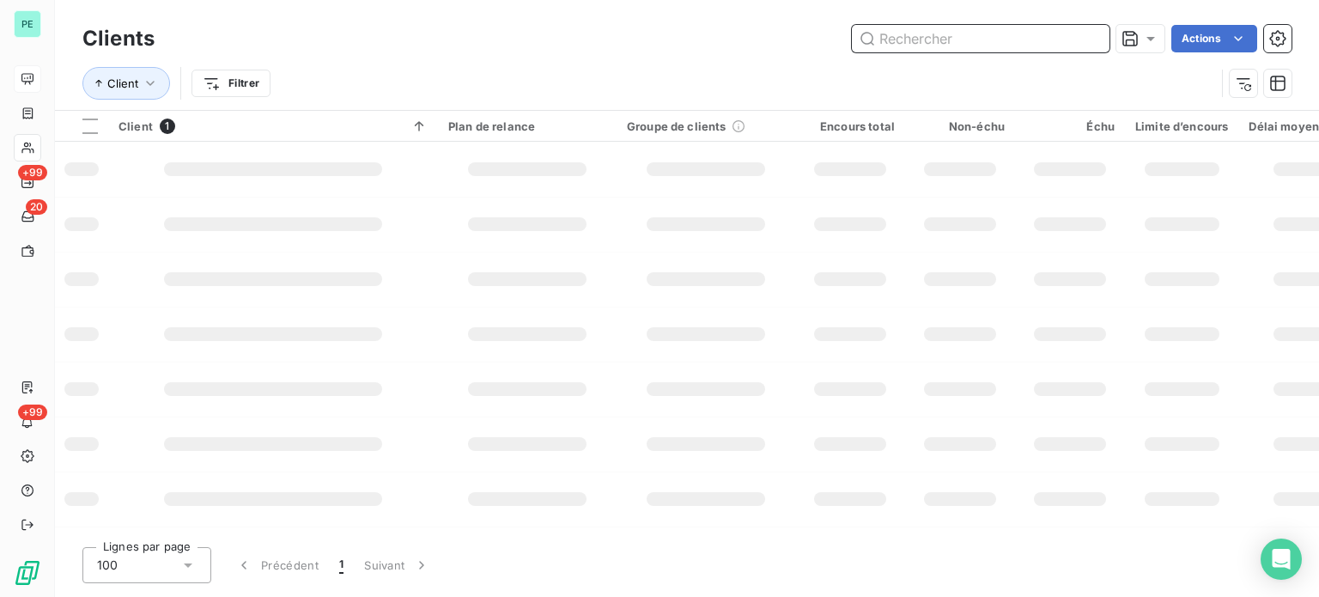
click at [1038, 42] on input "text" at bounding box center [981, 38] width 258 height 27
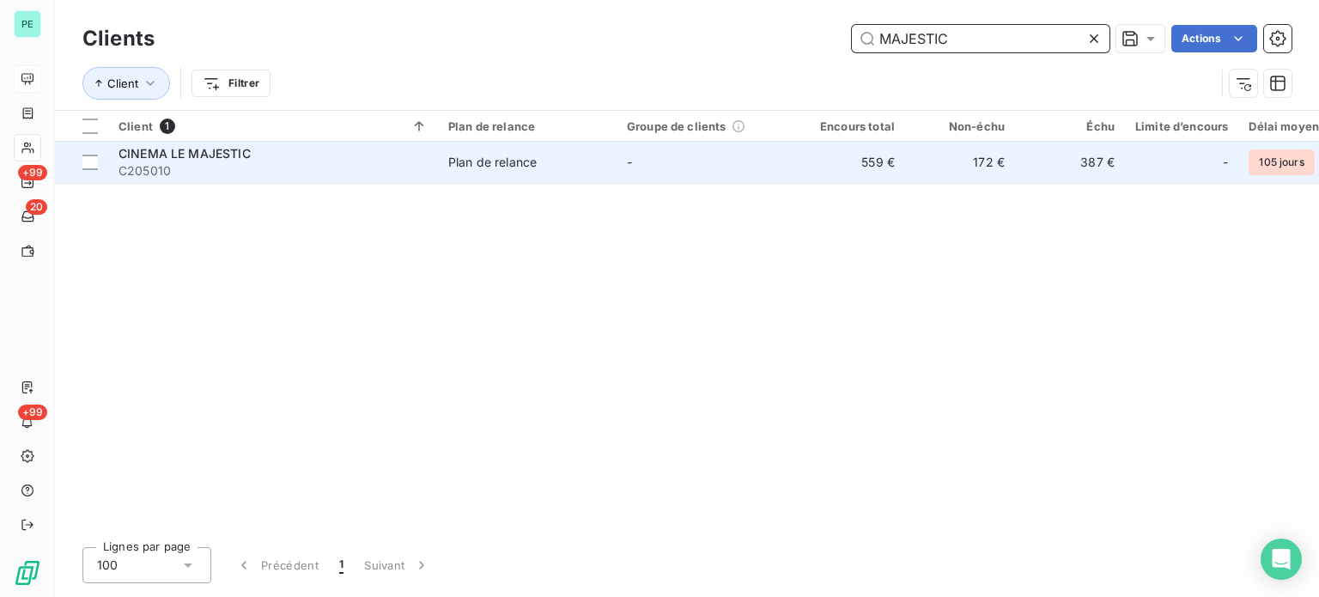
type input "MAJESTIC"
click at [957, 159] on td "172 €" at bounding box center [960, 162] width 110 height 41
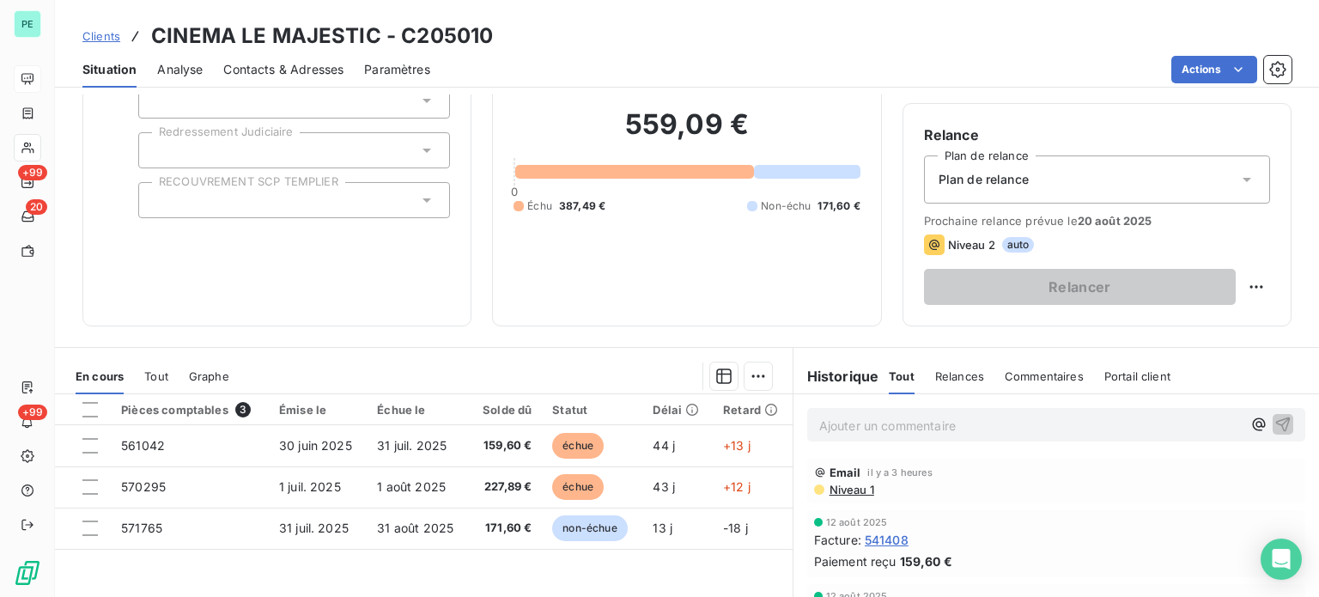
scroll to position [258, 0]
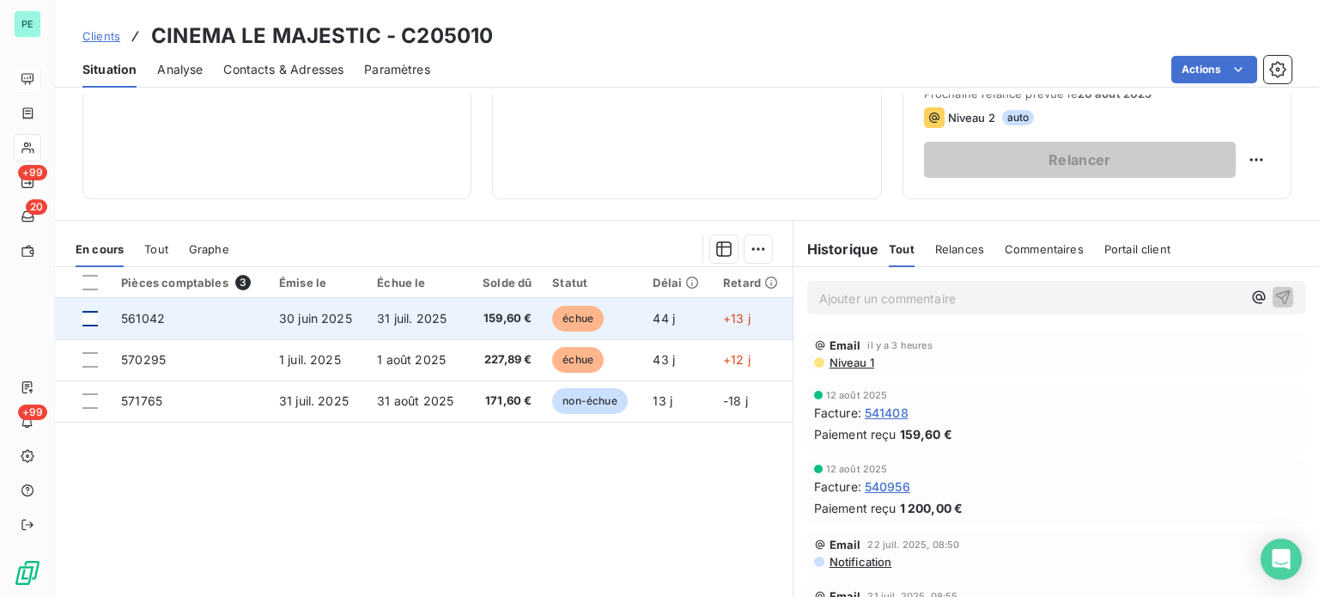
click at [94, 319] on div at bounding box center [89, 318] width 15 height 15
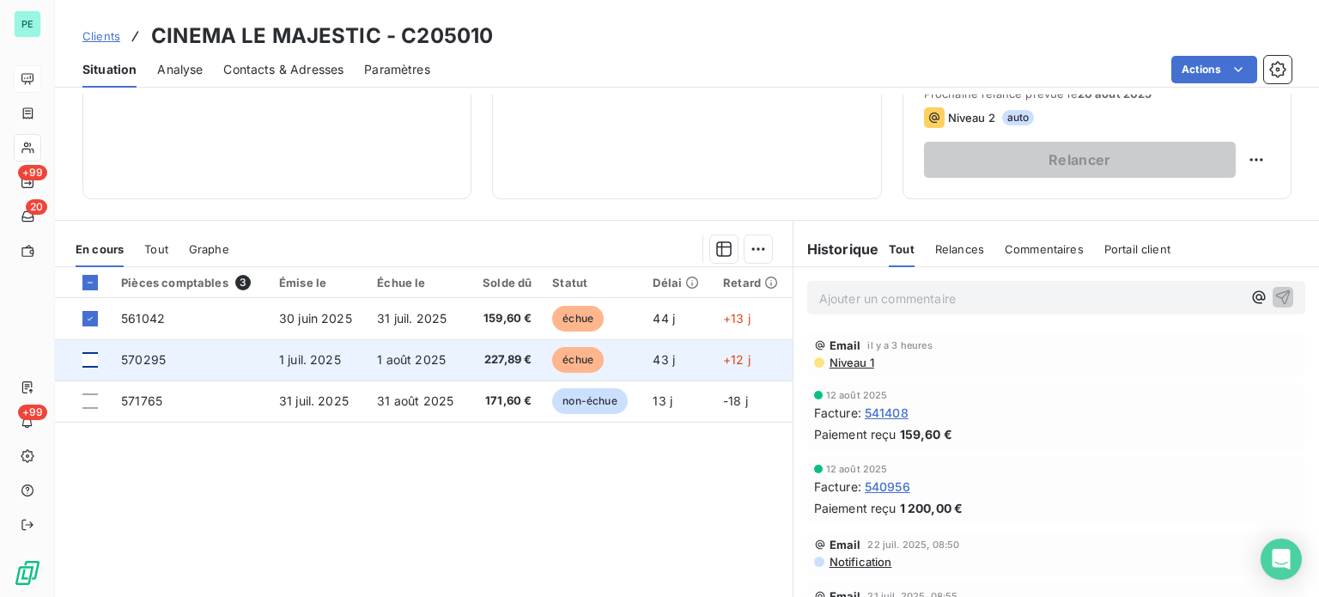
click at [93, 353] on div at bounding box center [89, 359] width 15 height 15
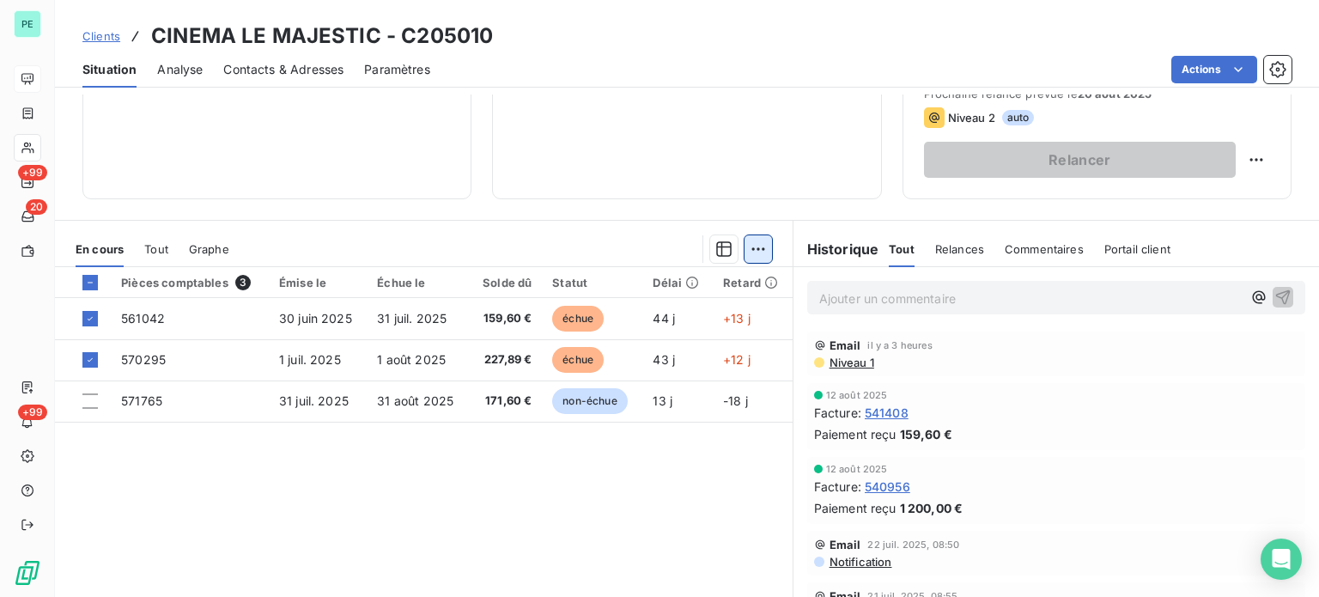
click at [747, 246] on html "PE +99 20 +99 Clients CINEMA LE MAJESTIC - C205010 Situation Analyse Contacts &…" at bounding box center [659, 298] width 1319 height 597
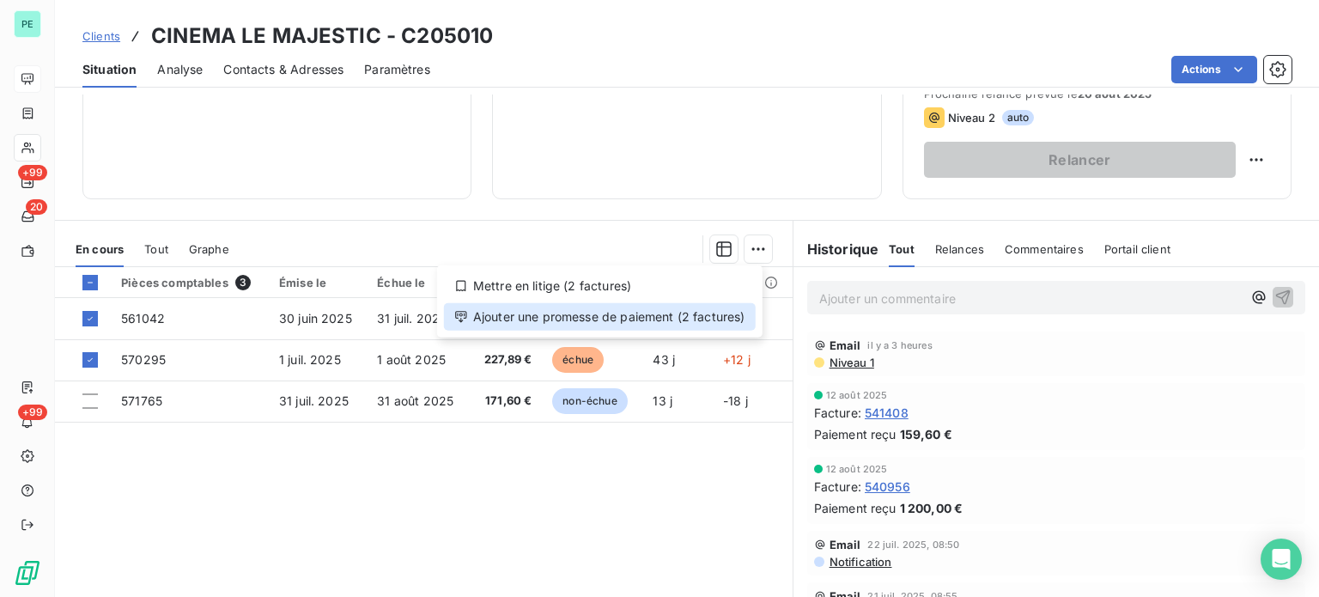
click at [686, 314] on div "Ajouter une promesse de paiement (2 factures)" at bounding box center [600, 316] width 312 height 27
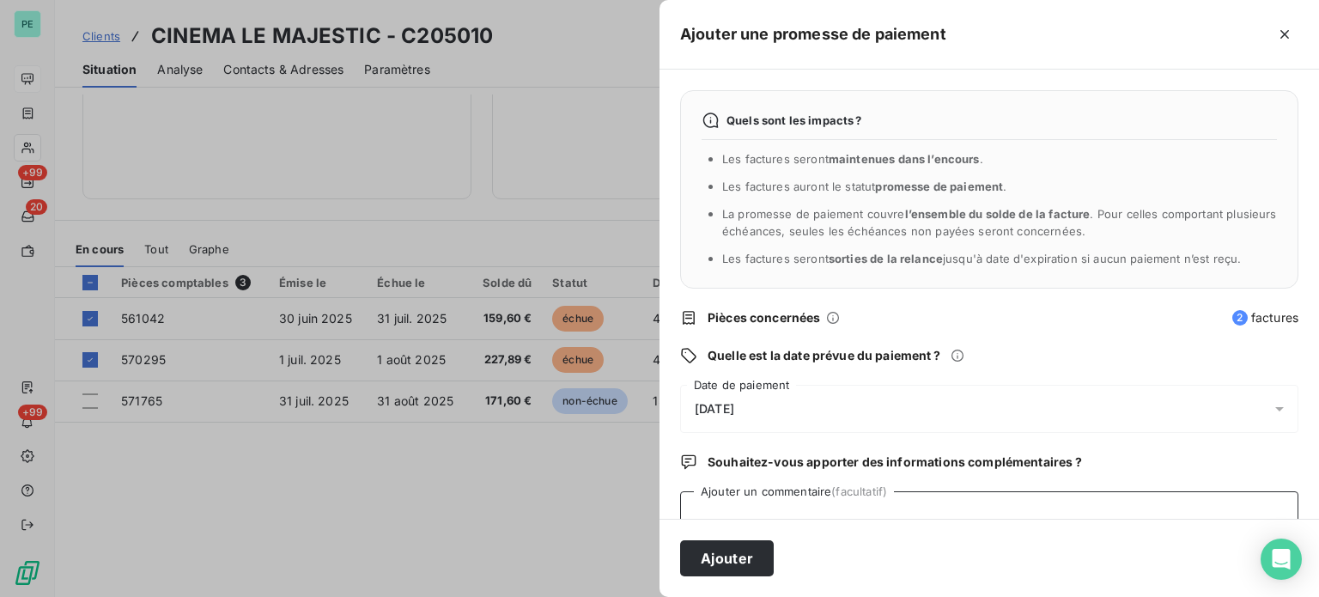
click at [769, 508] on textarea "Ajouter un commentaire (facultatif)" at bounding box center [989, 523] width 618 height 65
paste textarea "Le paiement de ces factures est prévu à la fin du mois."
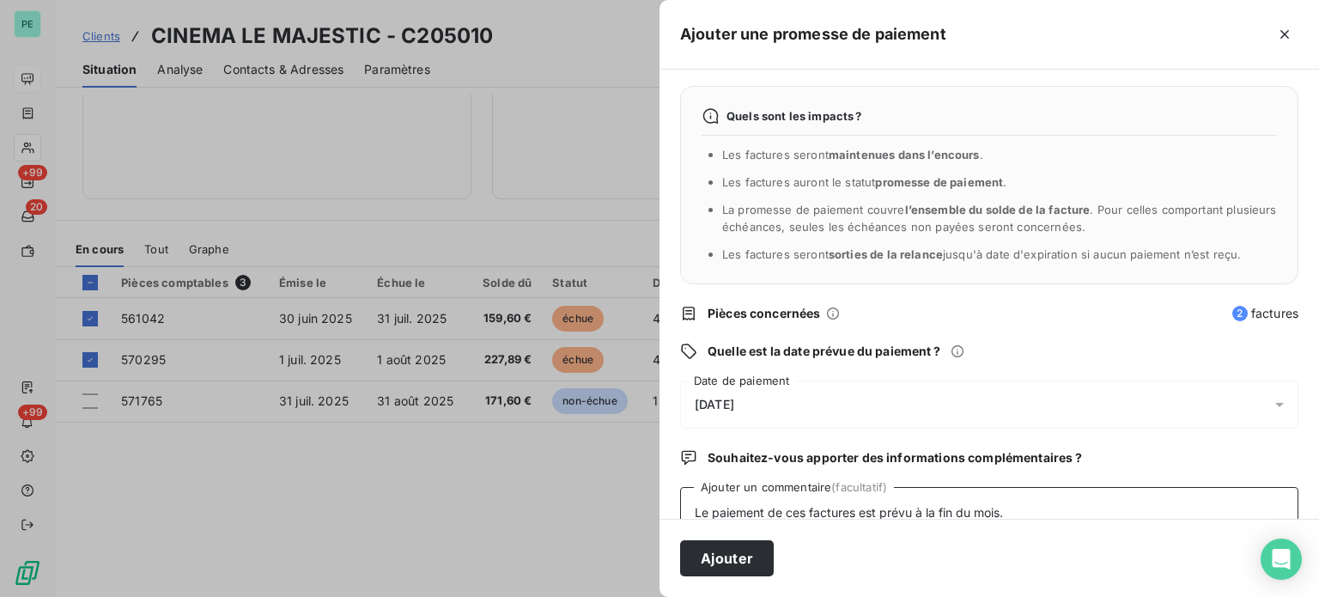
type textarea "Le paiement de ces factures est prévu à la fin du mois."
click at [734, 401] on span "[DATE]" at bounding box center [715, 405] width 40 height 14
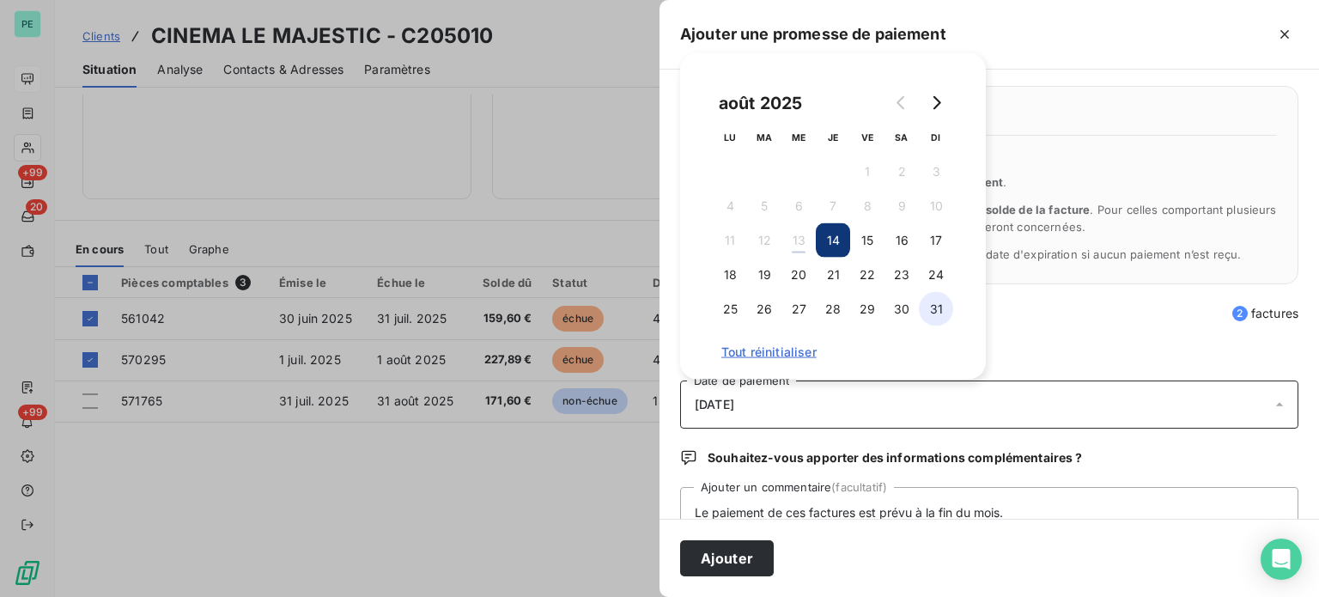
click at [940, 313] on button "31" at bounding box center [936, 309] width 34 height 34
click at [751, 560] on button "Ajouter" at bounding box center [727, 558] width 94 height 36
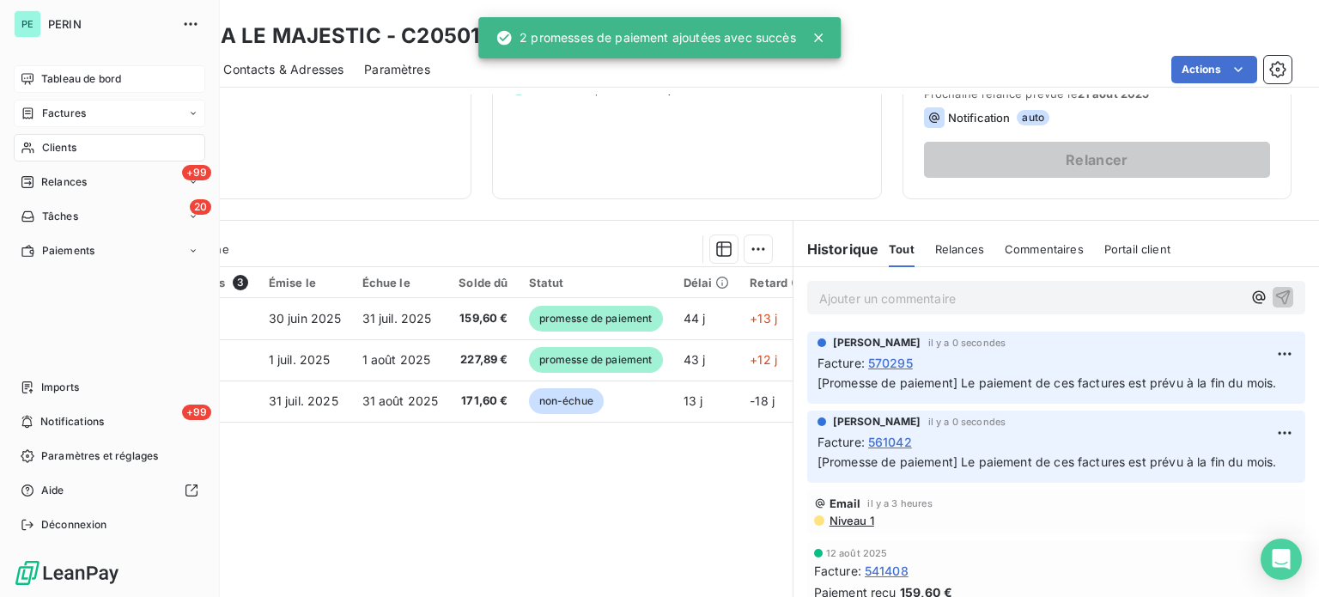
click at [47, 111] on span "Factures" at bounding box center [64, 113] width 44 height 15
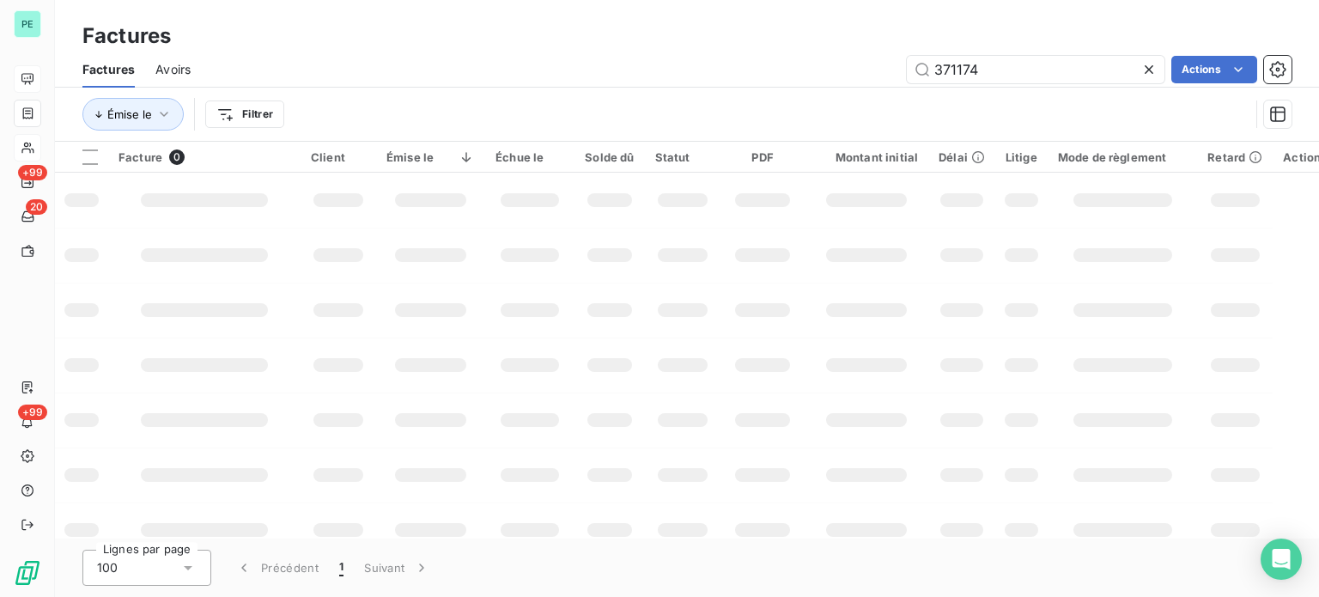
drag, startPoint x: 954, startPoint y: 70, endPoint x: 879, endPoint y: 60, distance: 75.3
click at [883, 60] on div "371174 Actions" at bounding box center [751, 69] width 1080 height 27
type input "561449"
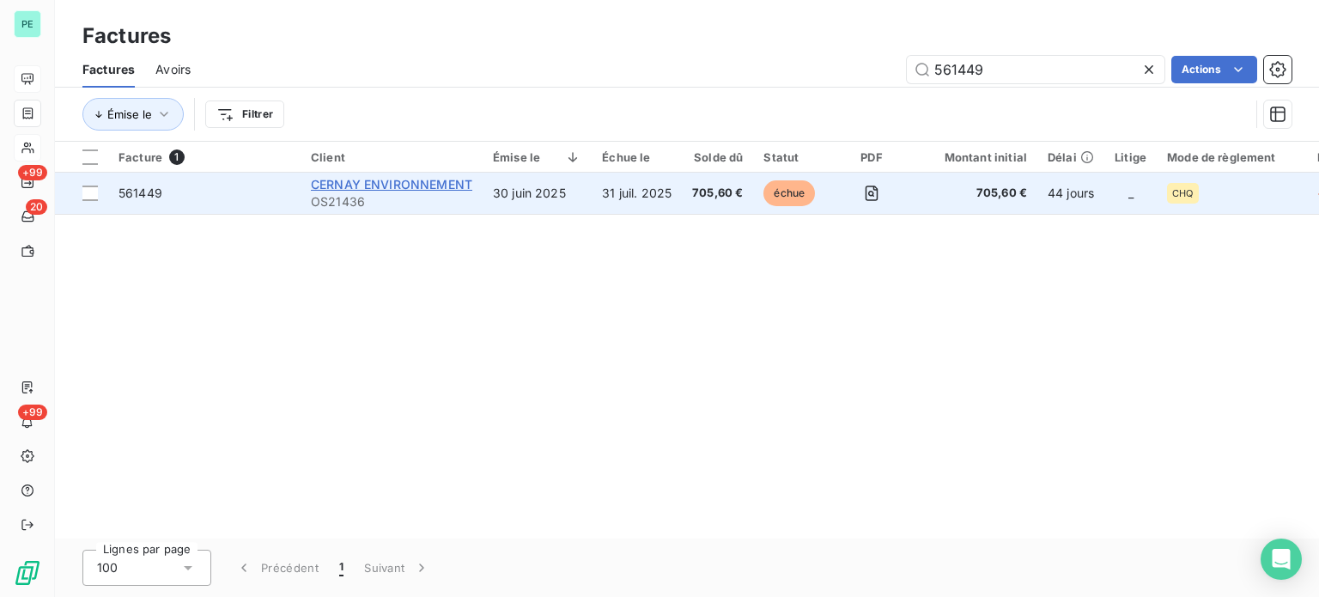
click at [451, 182] on span "CERNAY ENVIRONNEMENT" at bounding box center [391, 184] width 161 height 15
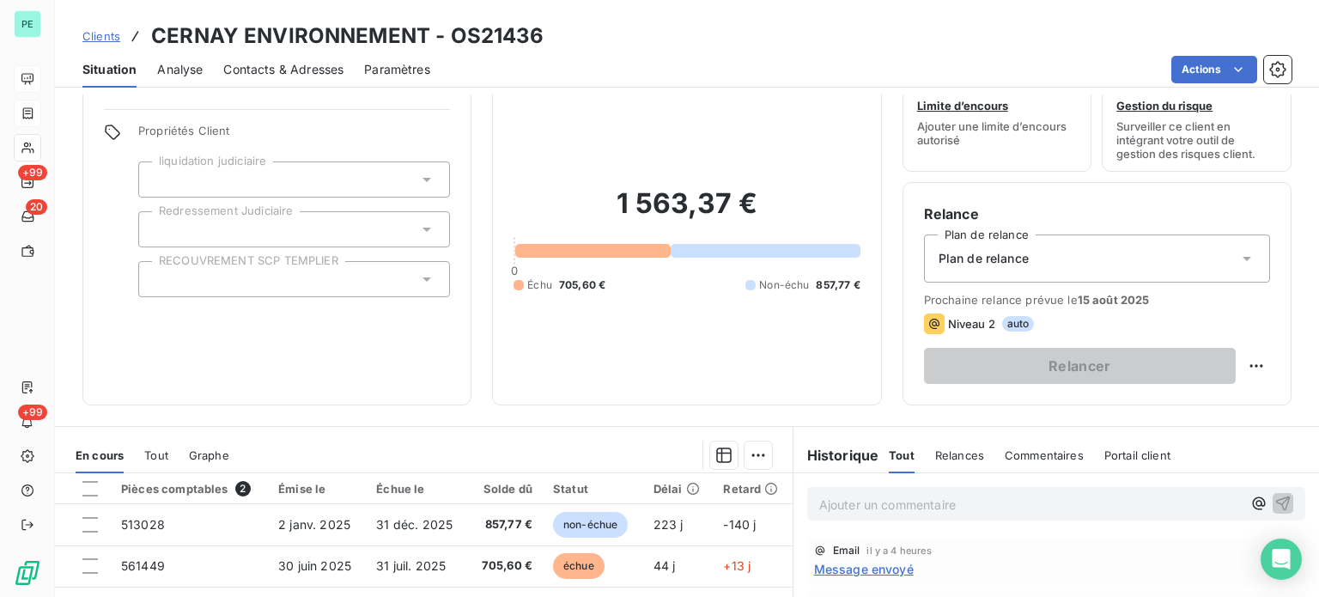
scroll to position [172, 0]
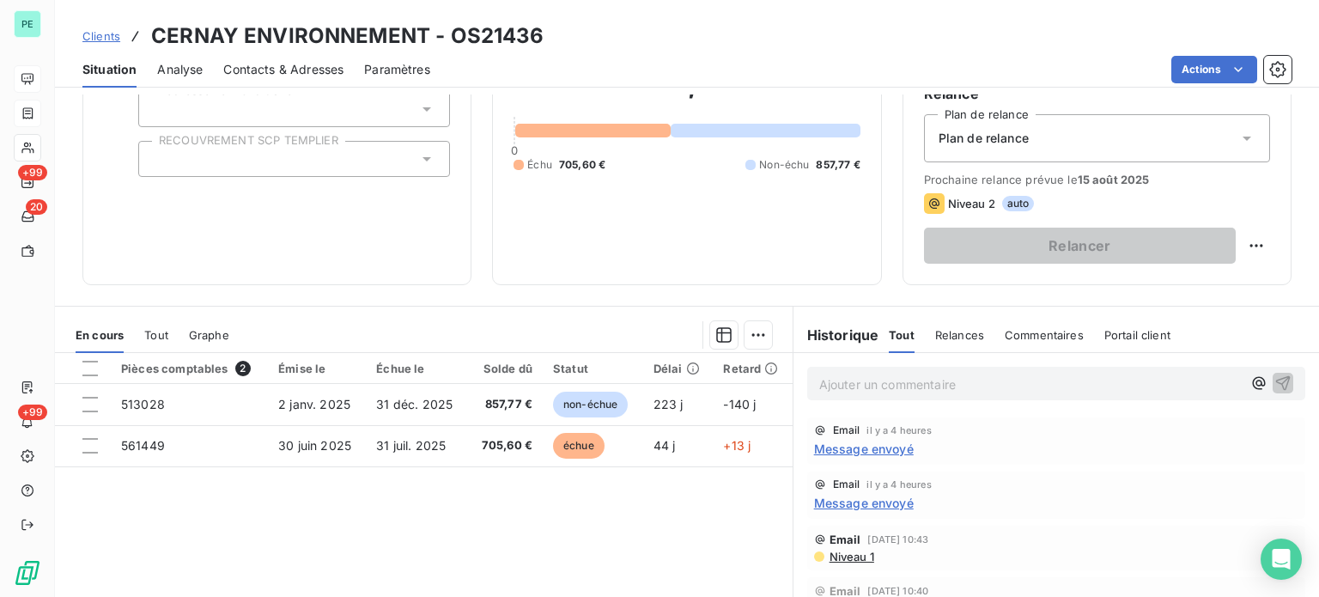
click at [840, 380] on p "Ajouter un commentaire ﻿" at bounding box center [1030, 384] width 423 height 21
click at [807, 382] on div "BONJOUR SUITE CONGE EN COURS DE TRAITEMENT MERCI" at bounding box center [1056, 383] width 498 height 32
click at [808, 383] on div "BONJOUR SUITE CONGE EN COURS DE TRAITEMENT MERCI" at bounding box center [1056, 383] width 498 height 32
click at [811, 380] on div "BONJOUR SUITE CONGE EN COURS DE TRAITEMENT MERCI" at bounding box center [1056, 383] width 498 height 32
click at [819, 386] on span "BONJOUR SUITE CONGE EN COURS DE TRAITEMENT MERCI" at bounding box center [997, 382] width 356 height 15
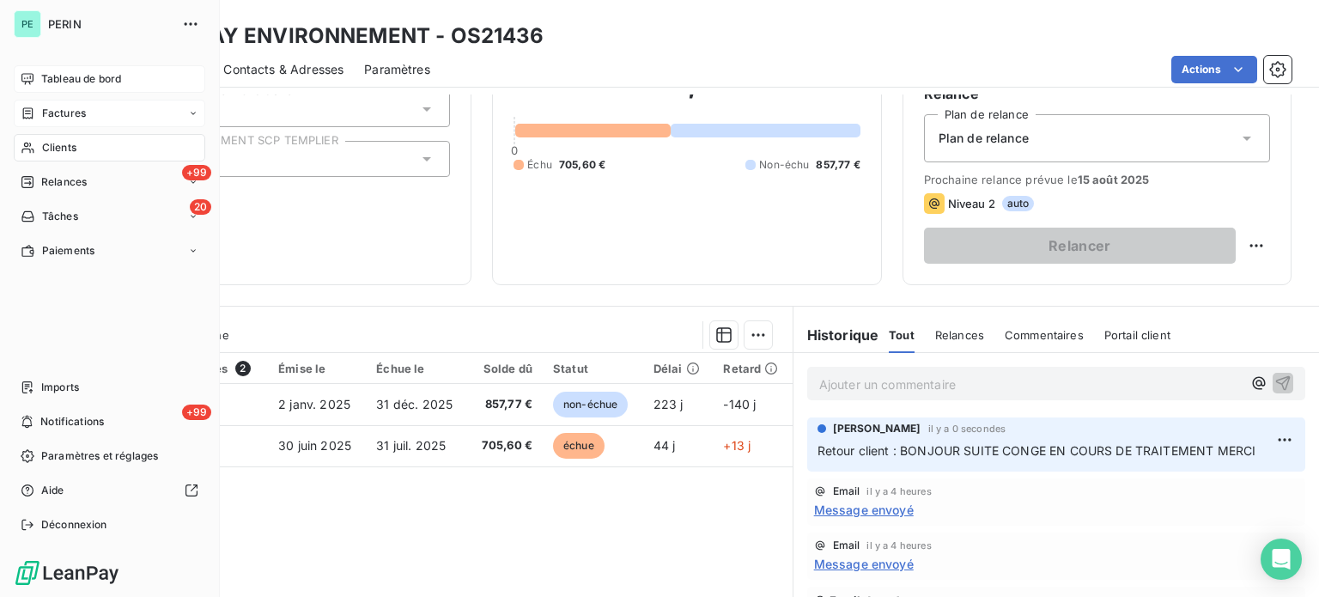
click at [52, 152] on span "Clients" at bounding box center [59, 147] width 34 height 15
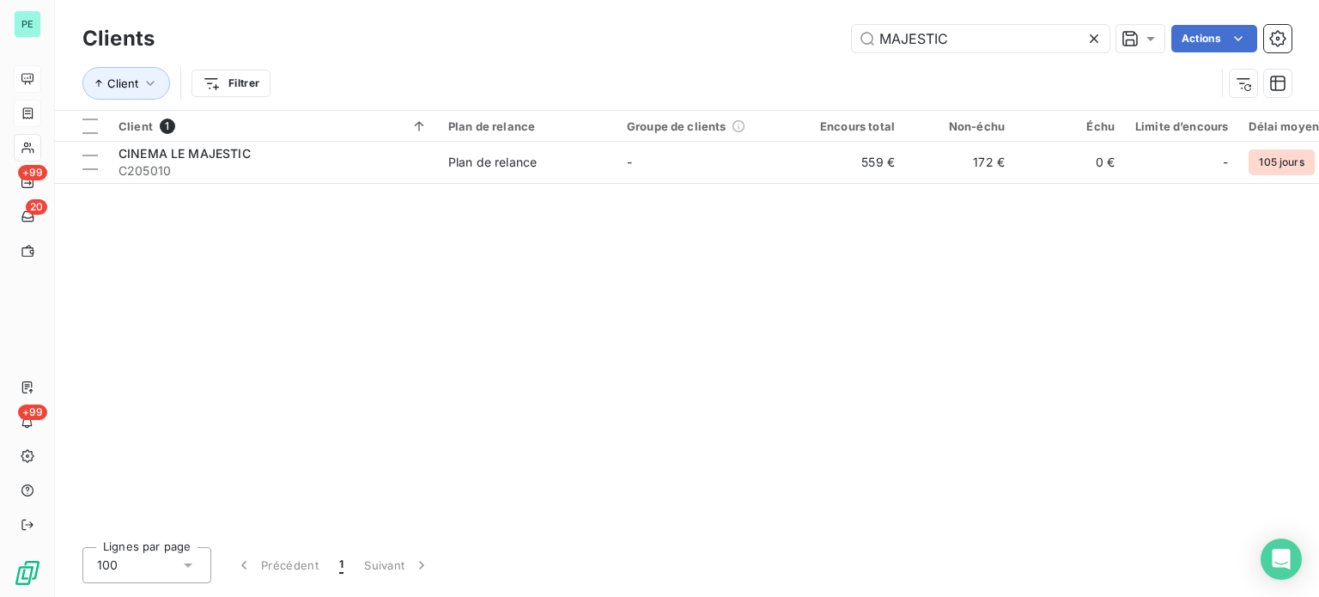
drag, startPoint x: 961, startPoint y: 40, endPoint x: 562, endPoint y: 4, distance: 401.0
click at [636, 17] on div "Clients MAJESTIC Actions Client Filtrer" at bounding box center [687, 55] width 1264 height 110
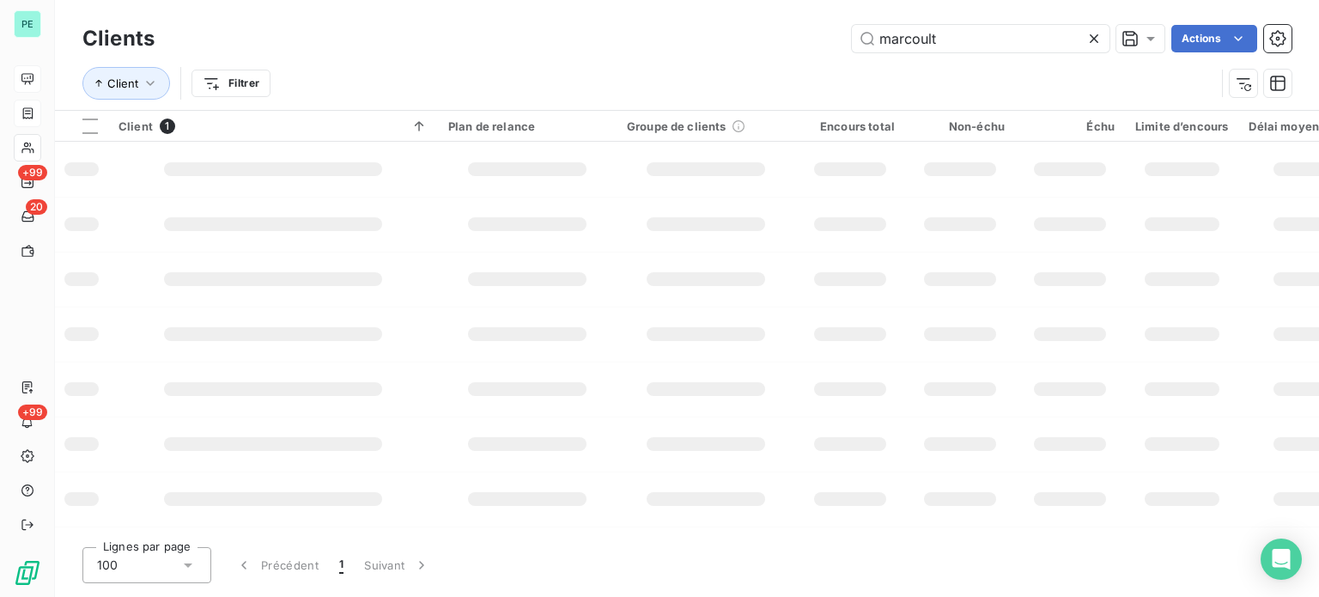
type input "marcoult"
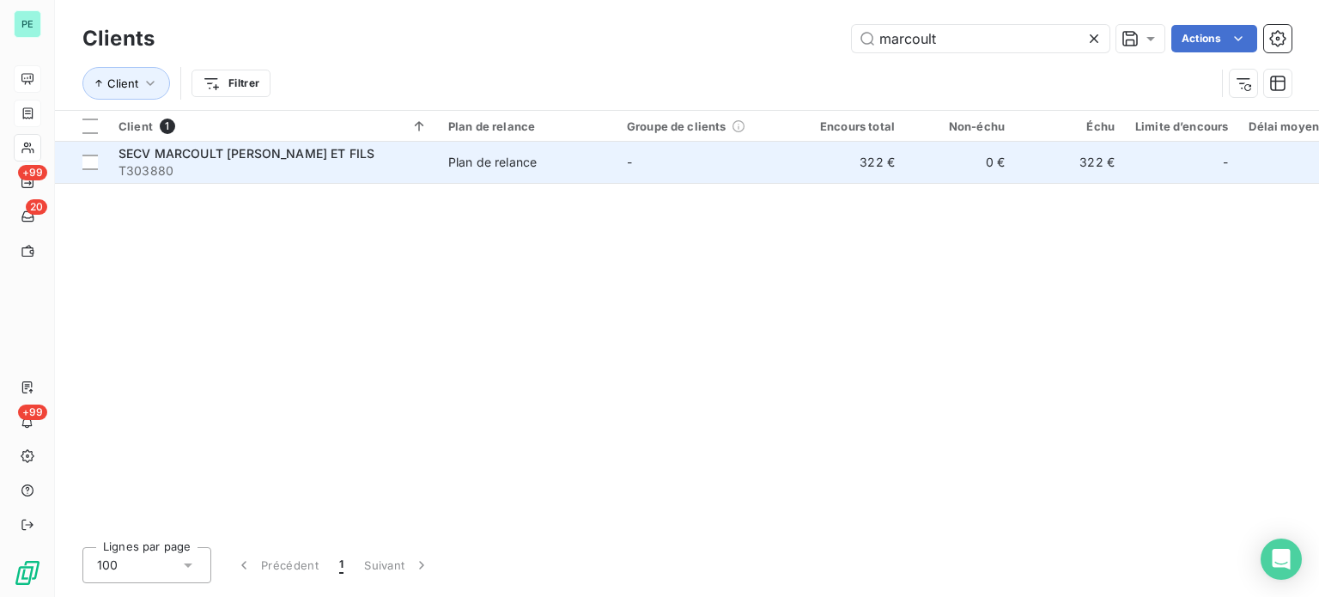
click at [582, 156] on span "Plan de relance" at bounding box center [527, 162] width 158 height 17
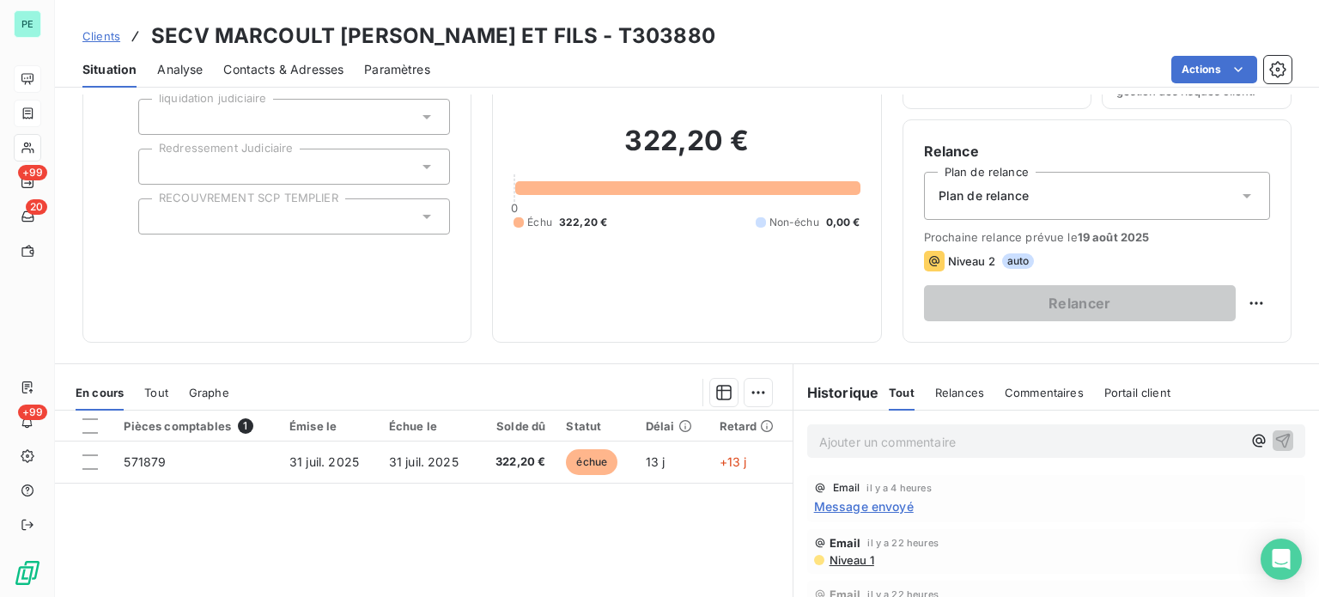
scroll to position [86, 0]
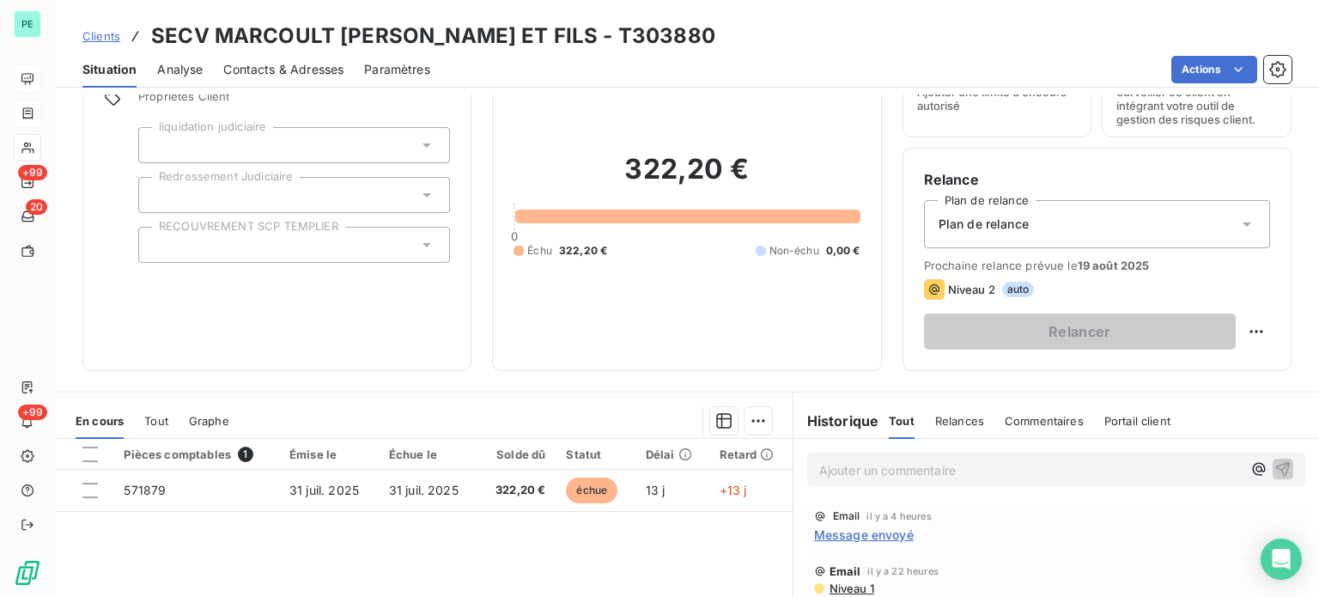
click at [304, 77] on span "Contacts & Adresses" at bounding box center [283, 69] width 120 height 17
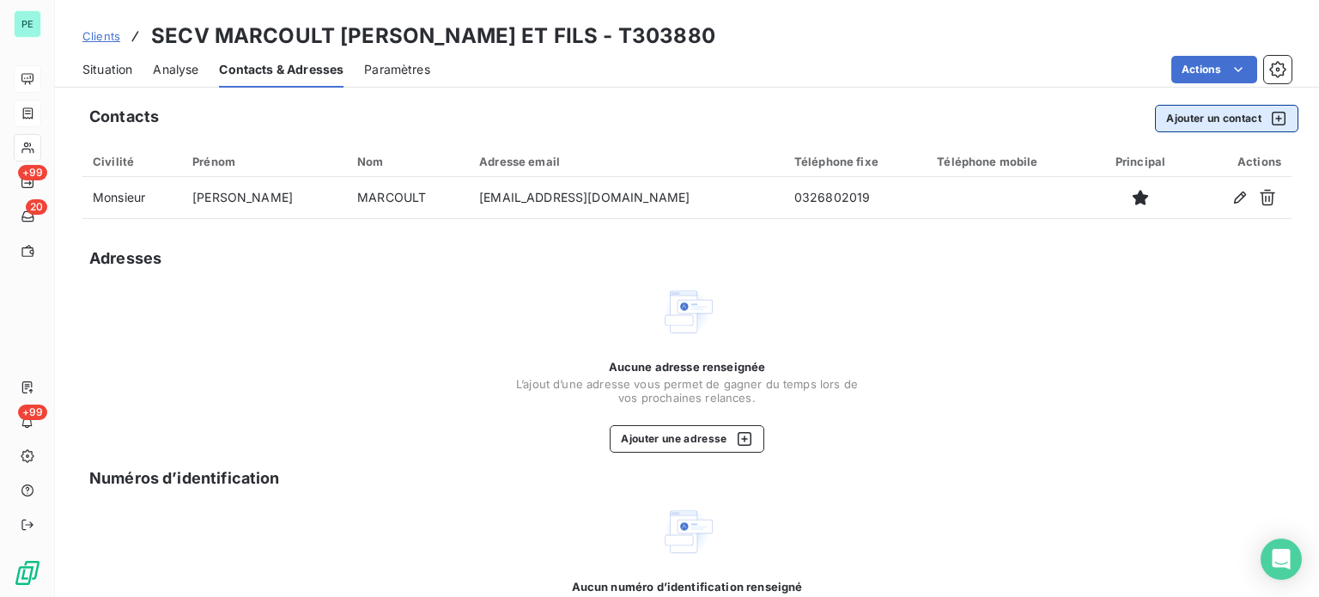
click at [1180, 119] on button "Ajouter un contact" at bounding box center [1226, 118] width 143 height 27
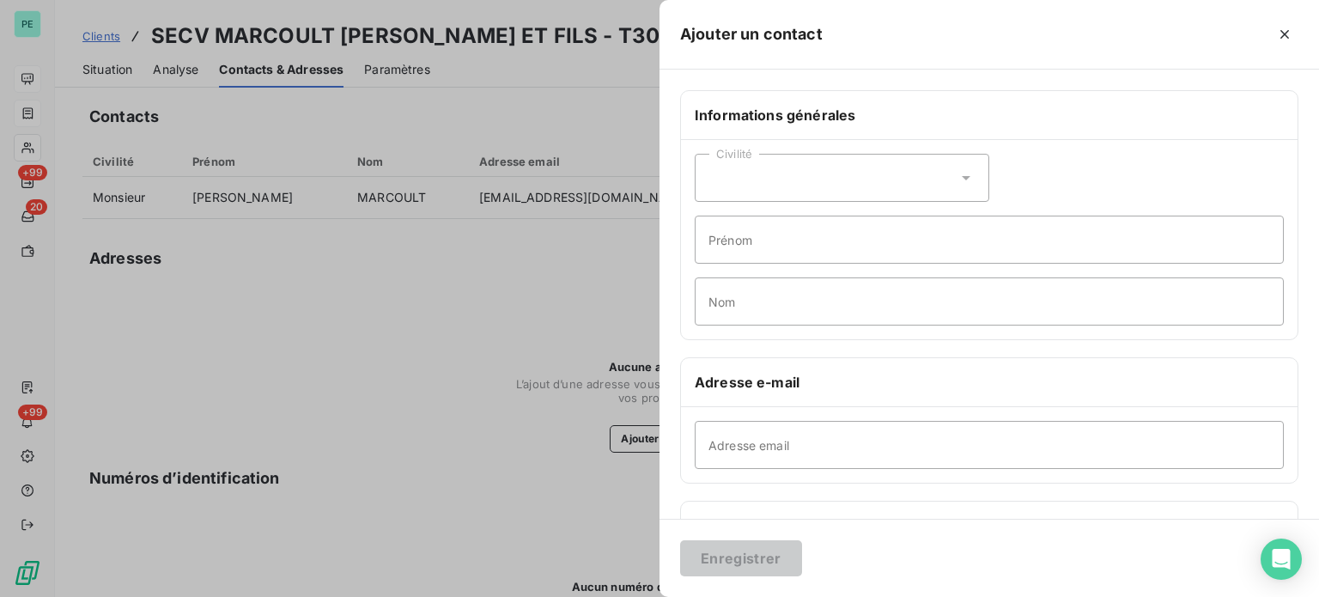
click at [481, 192] on div at bounding box center [659, 298] width 1319 height 597
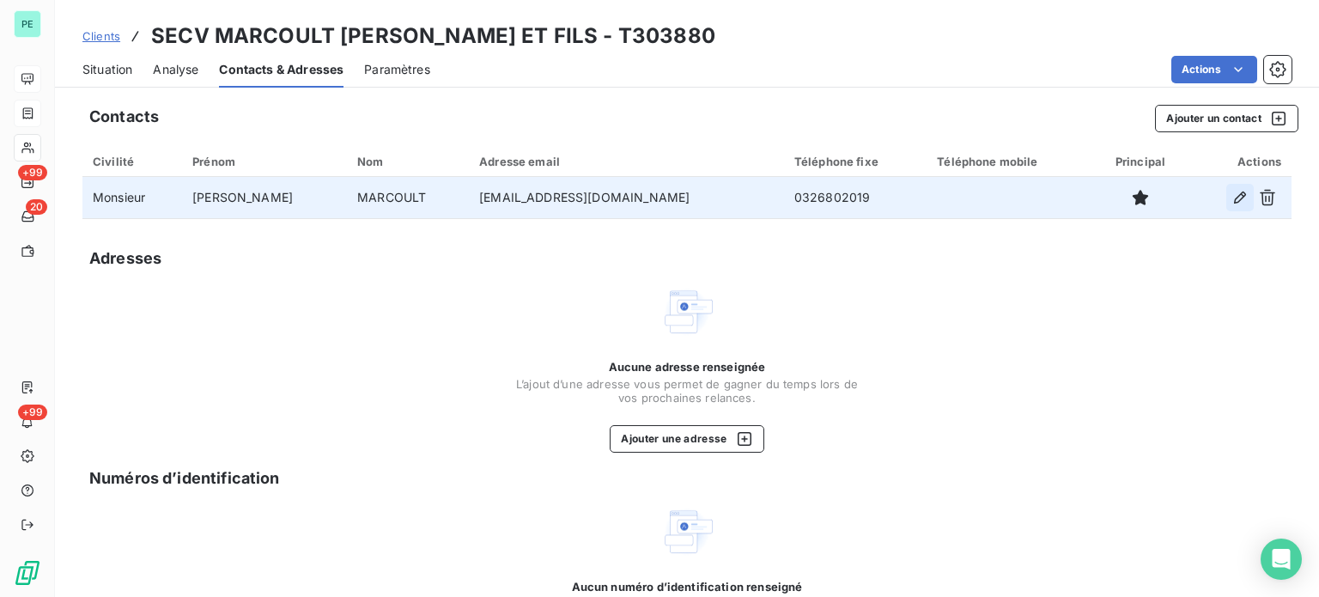
click at [1234, 196] on icon "button" at bounding box center [1240, 198] width 12 height 12
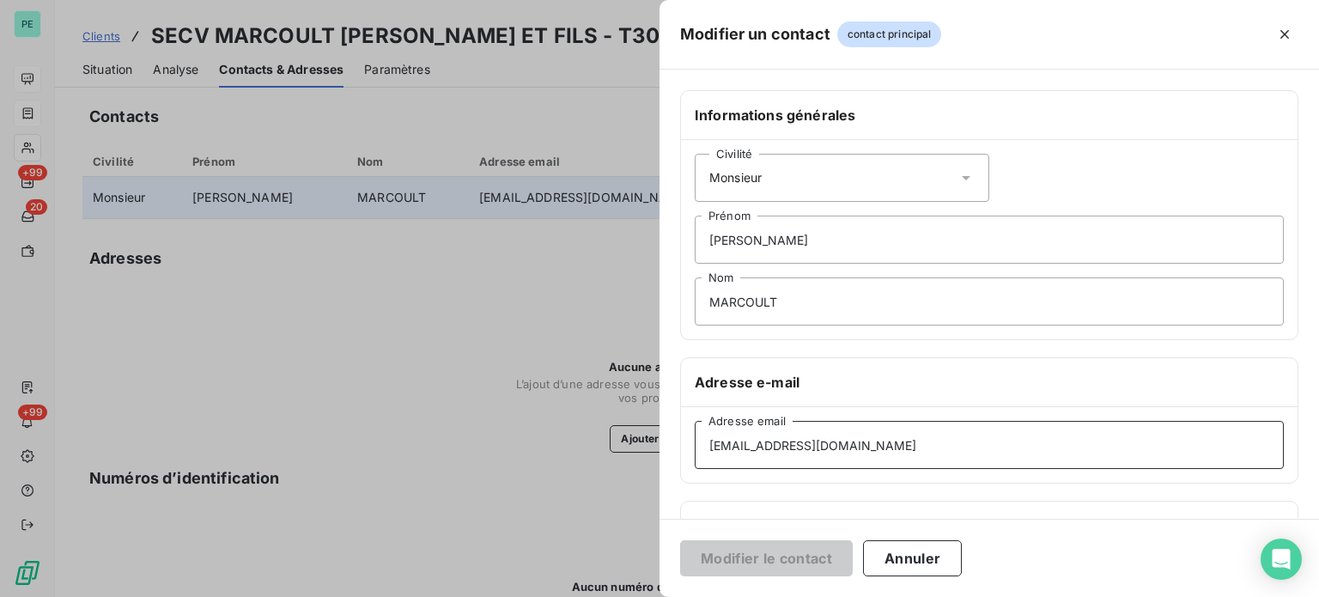
drag, startPoint x: 853, startPoint y: 442, endPoint x: 627, endPoint y: 442, distance: 225.9
click at [627, 596] on div "Modifier un contact contact principal Informations générales Civilité Monsieur …" at bounding box center [659, 597] width 1319 height 0
paste input "mptabilite"
type input "[EMAIL_ADDRESS][DOMAIN_NAME]"
click at [721, 556] on button "Modifier le contact" at bounding box center [766, 558] width 173 height 36
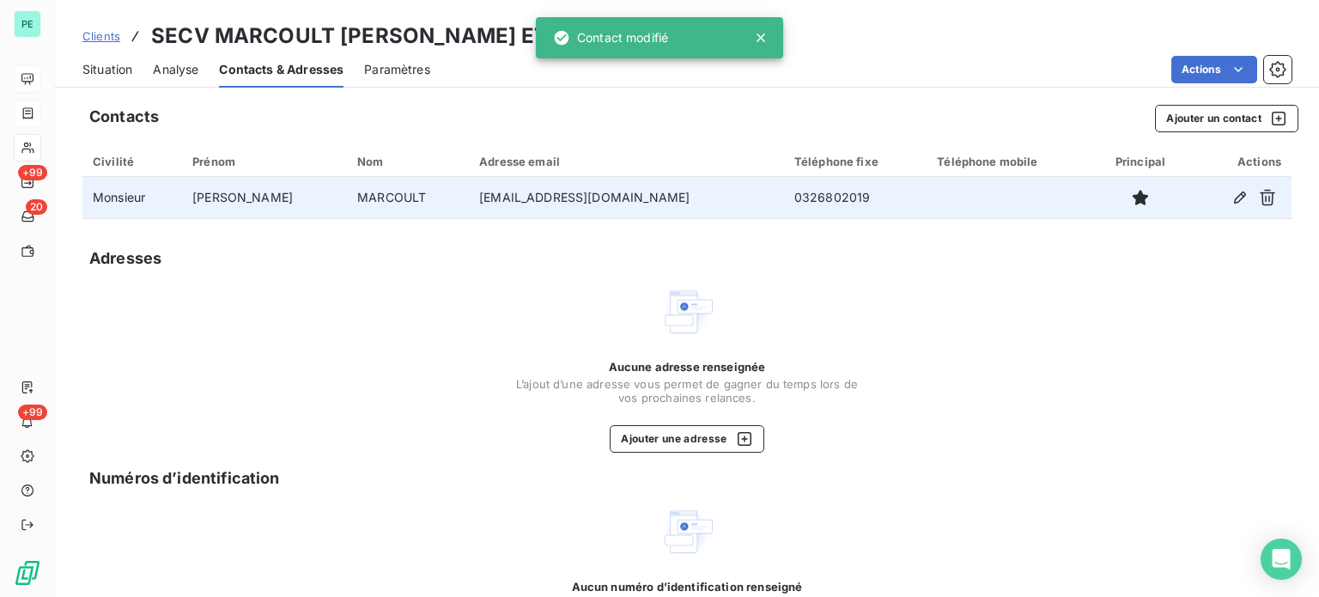
click at [115, 68] on span "Situation" at bounding box center [107, 69] width 50 height 17
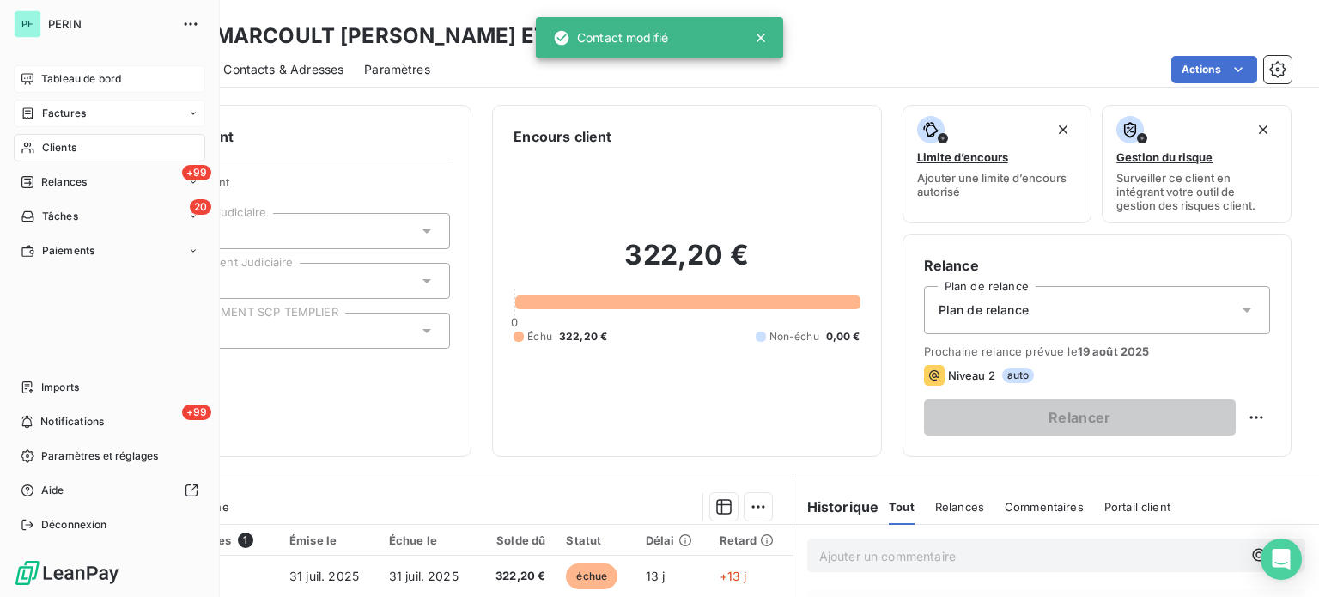
click at [58, 113] on span "Factures" at bounding box center [64, 113] width 44 height 15
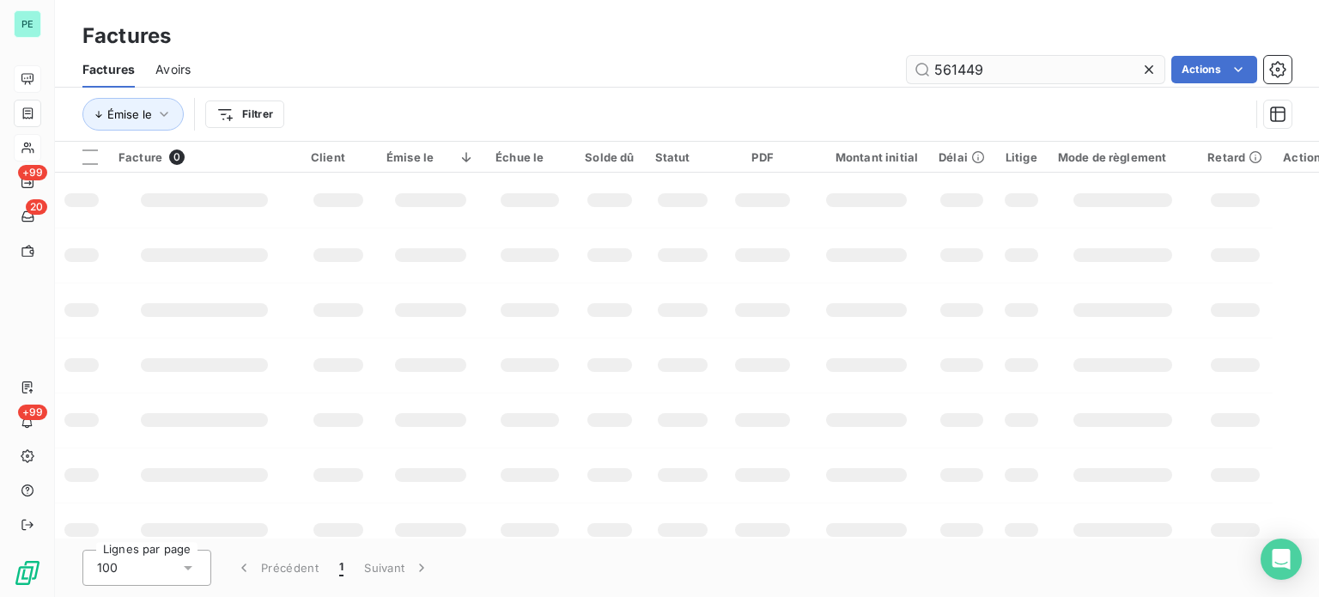
drag, startPoint x: 950, startPoint y: 68, endPoint x: 1029, endPoint y: 68, distance: 79.0
click at [1029, 68] on input "561449" at bounding box center [1036, 69] width 258 height 27
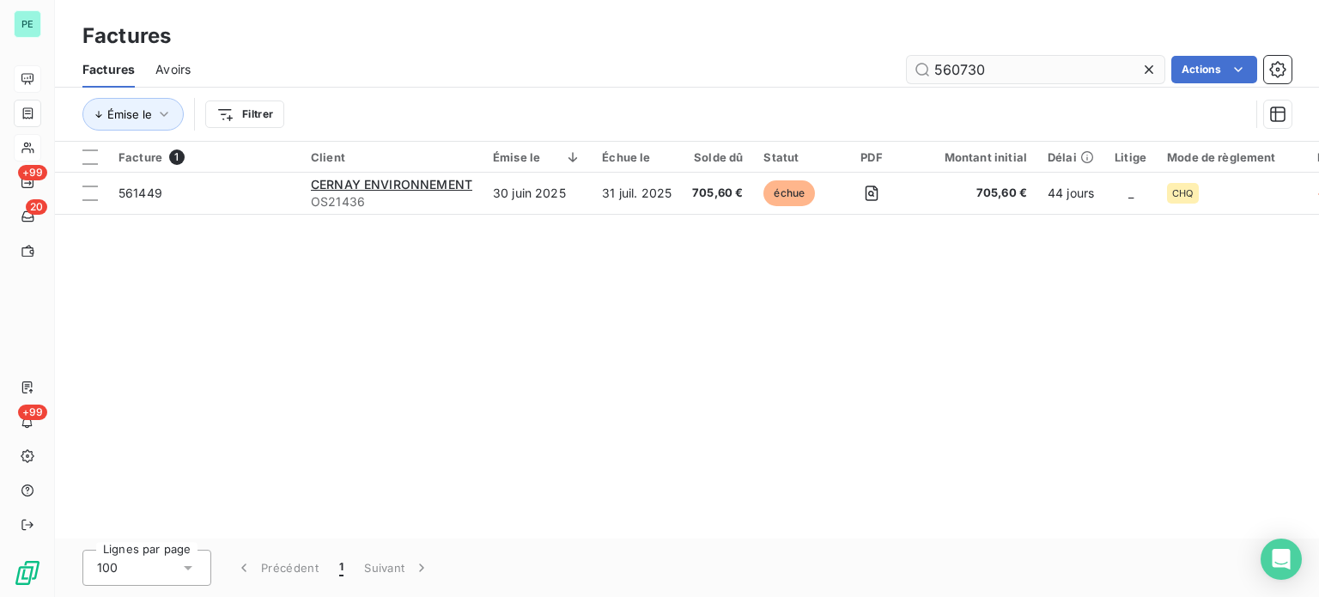
type input "560730"
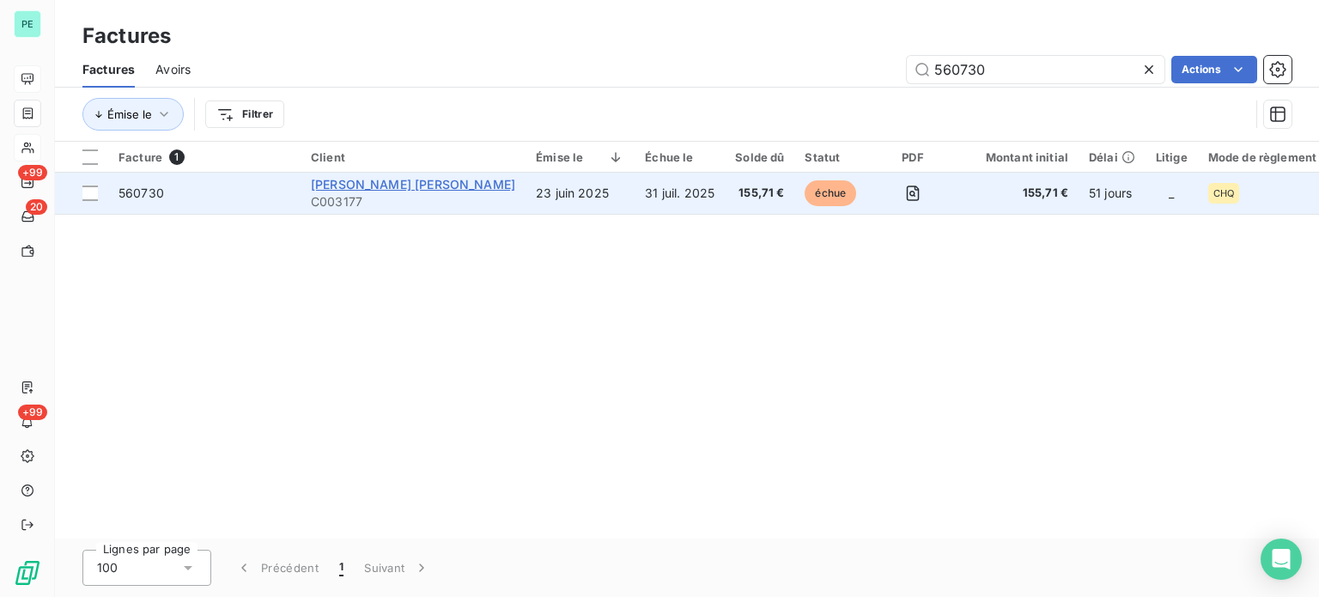
click at [374, 184] on span "[PERSON_NAME] [PERSON_NAME]" at bounding box center [413, 184] width 204 height 15
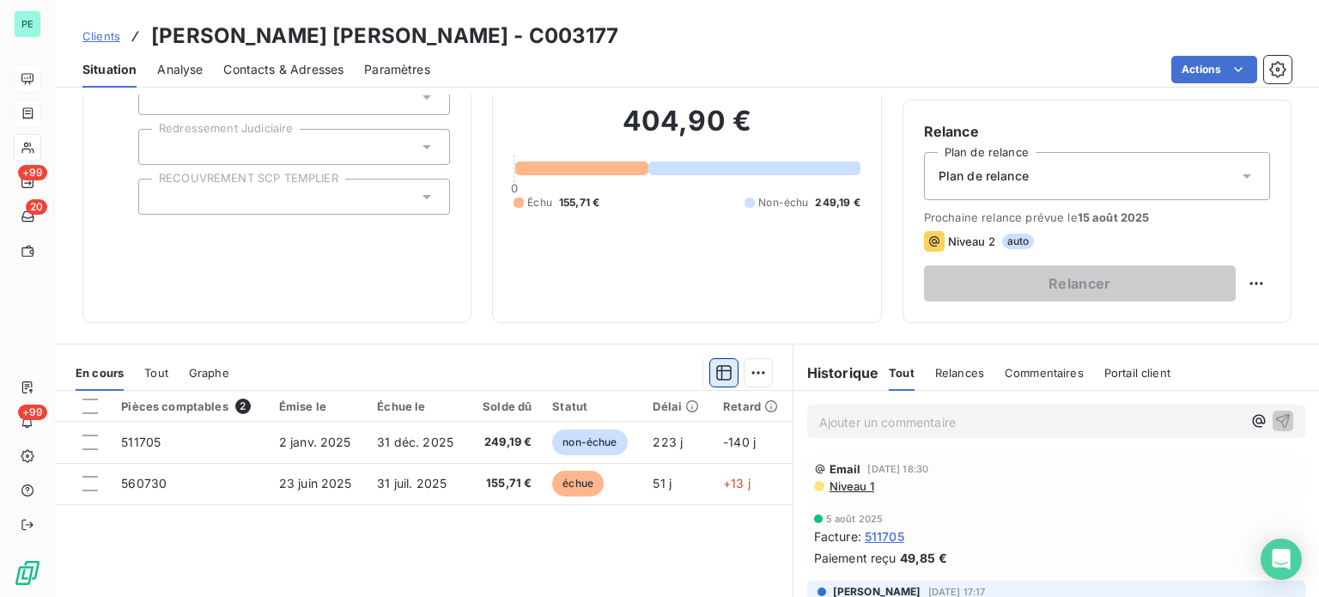
scroll to position [172, 0]
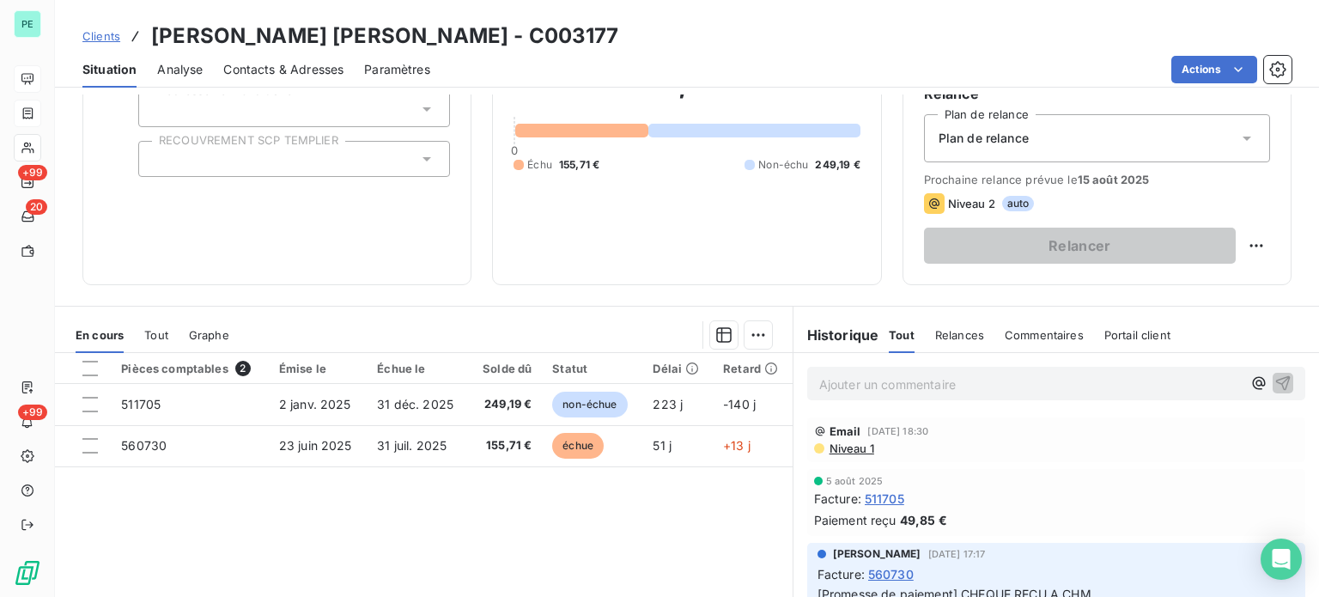
click at [871, 381] on p "Ajouter un commentaire ﻿" at bounding box center [1030, 384] width 423 height 21
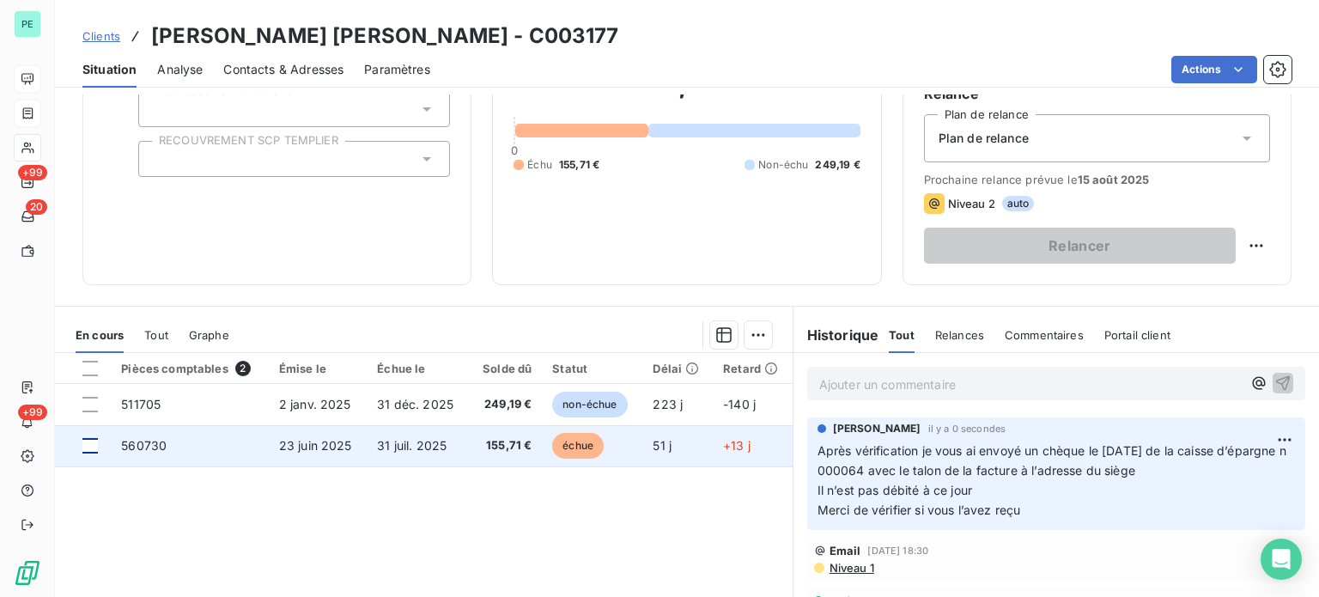
click at [88, 442] on div at bounding box center [89, 445] width 15 height 15
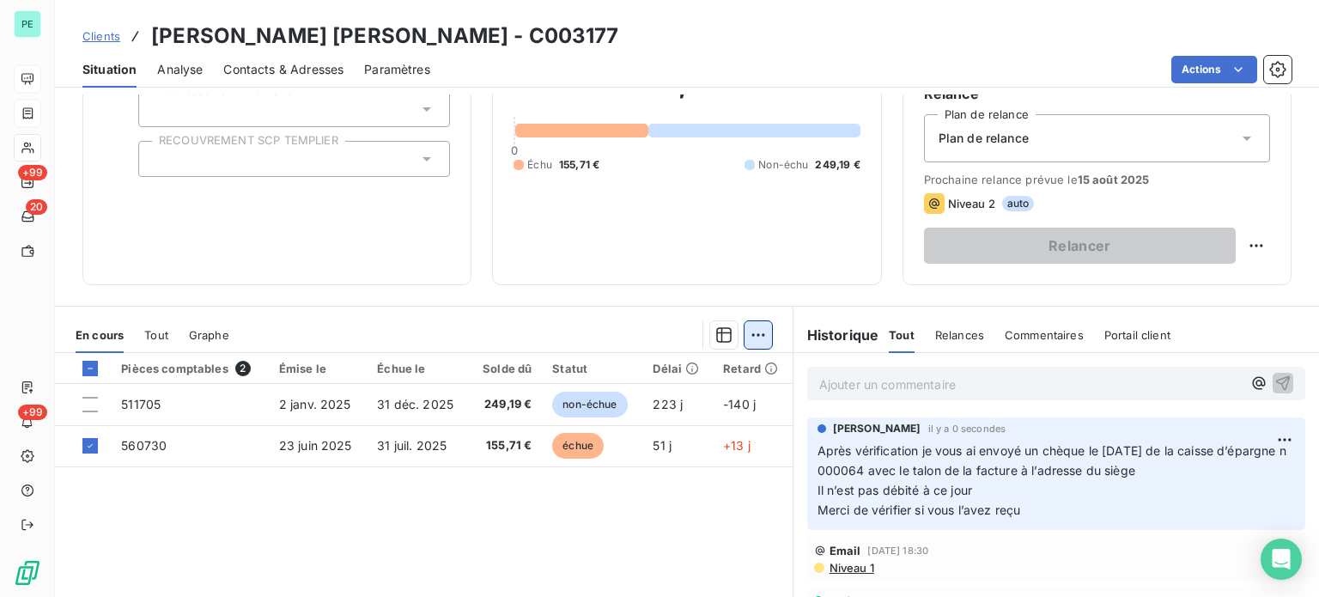
click at [752, 335] on html "PE +99 20 +99 Clients [PERSON_NAME] [PERSON_NAME] - C003177 Situation Analyse C…" at bounding box center [659, 298] width 1319 height 597
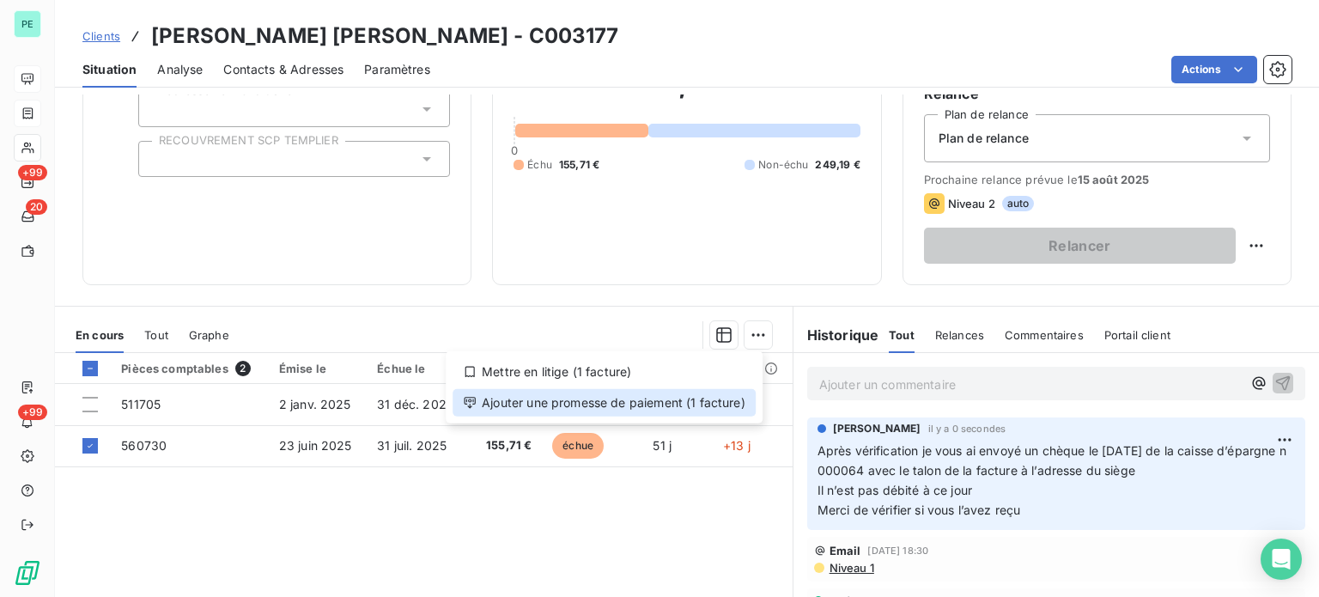
click at [684, 398] on div "Ajouter une promesse de paiement (1 facture)" at bounding box center [604, 402] width 303 height 27
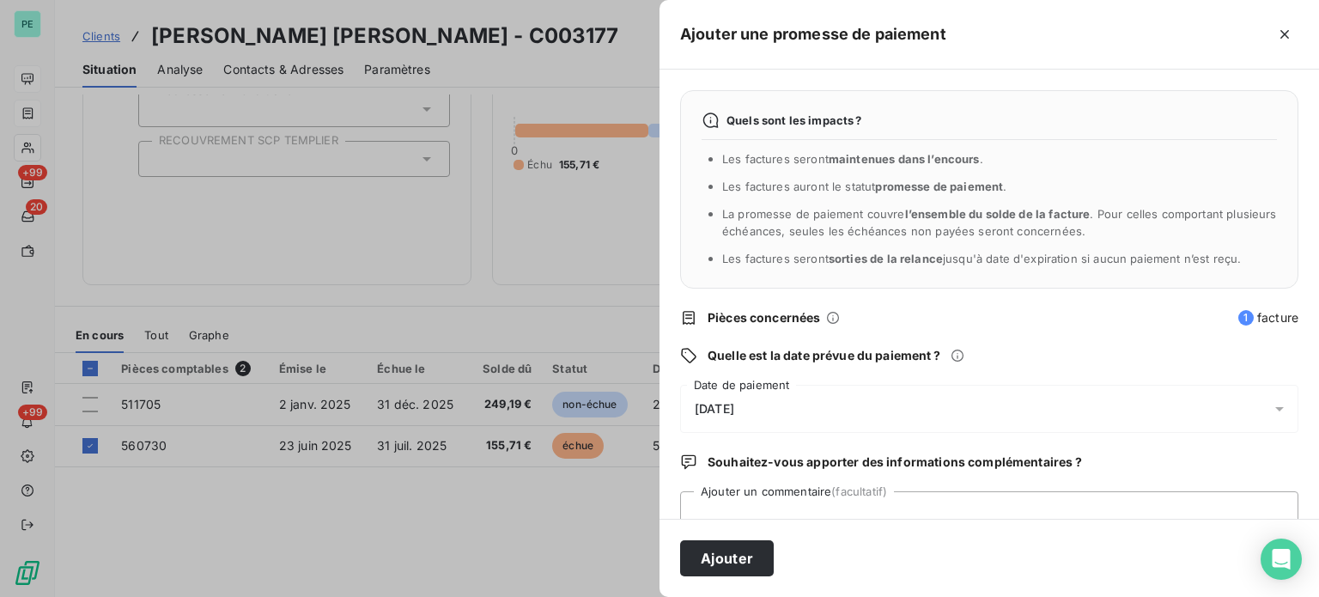
click at [744, 394] on div "[DATE]" at bounding box center [989, 409] width 618 height 48
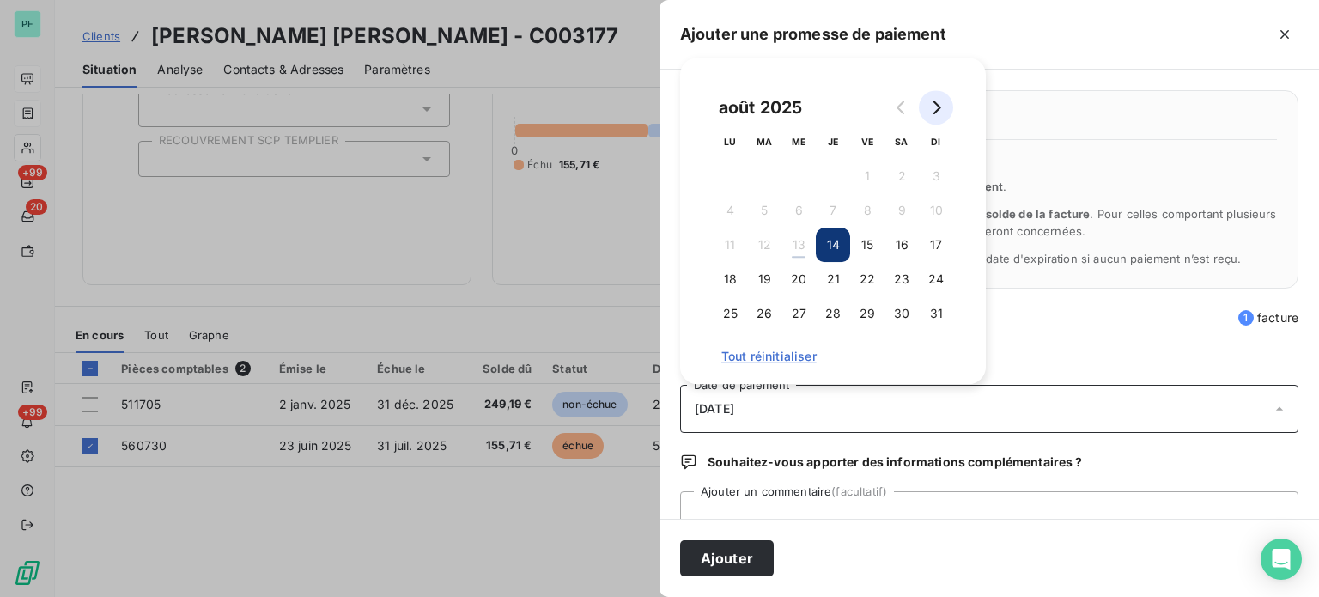
click at [940, 104] on icon "Go to next month" at bounding box center [936, 107] width 14 height 14
click at [773, 311] on button "30" at bounding box center [764, 313] width 34 height 34
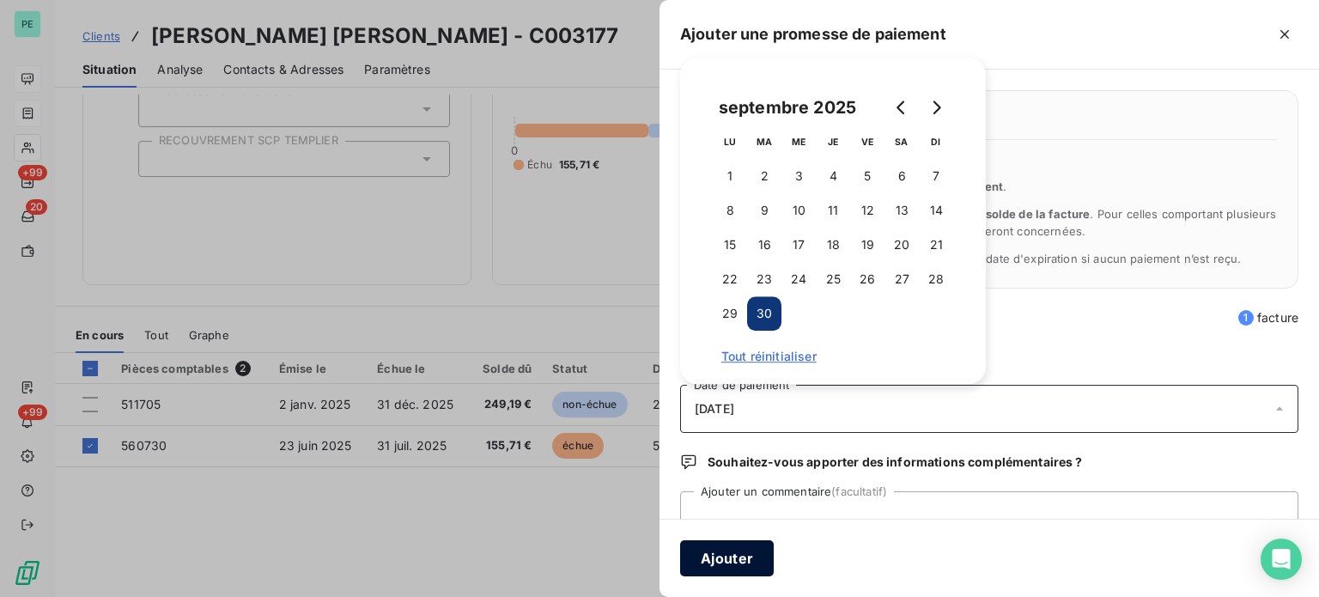
click at [740, 555] on button "Ajouter" at bounding box center [727, 558] width 94 height 36
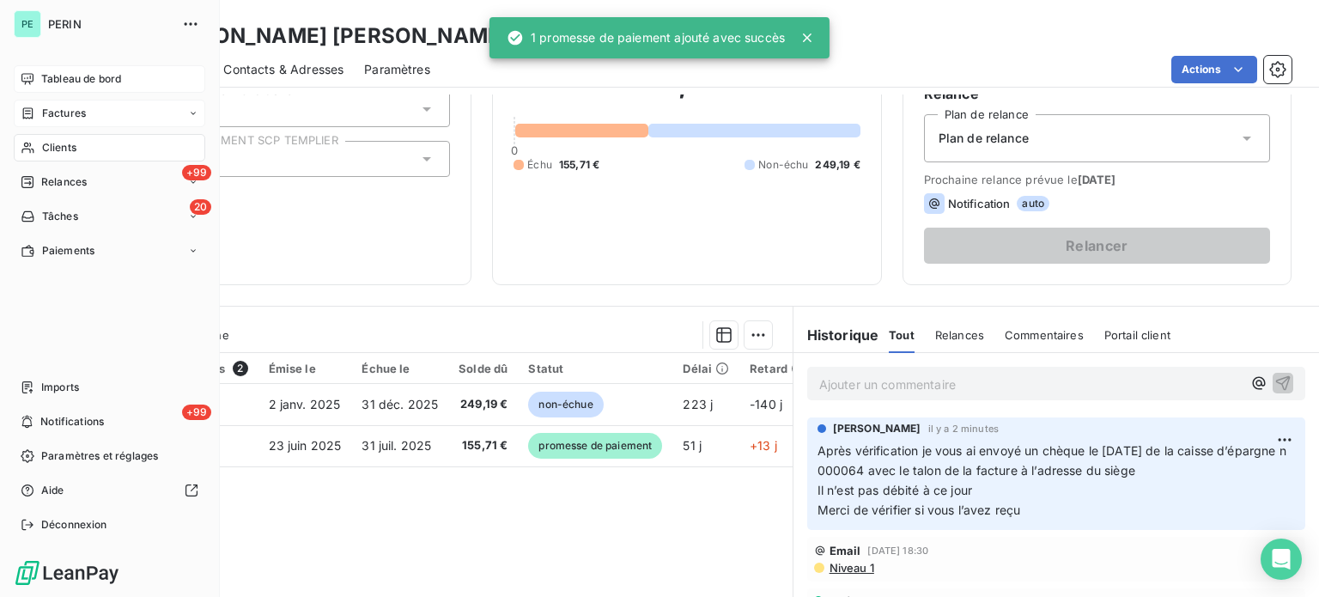
click at [52, 113] on span "Factures" at bounding box center [64, 113] width 44 height 15
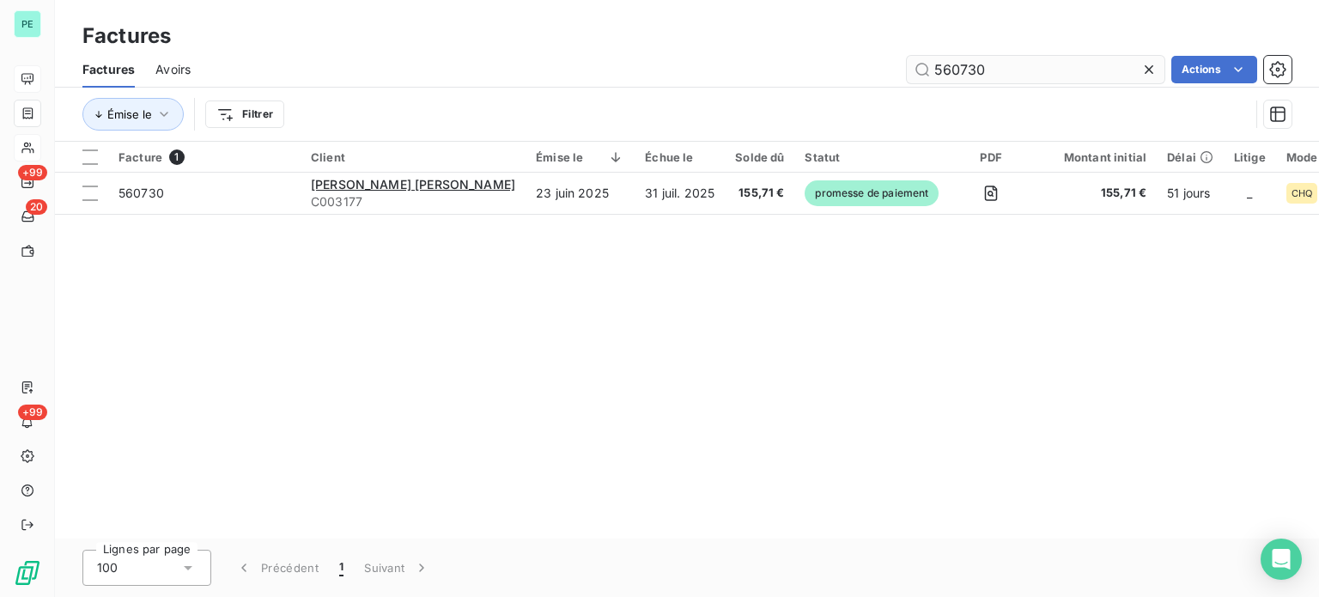
drag, startPoint x: 952, startPoint y: 64, endPoint x: 1104, endPoint y: 70, distance: 152.1
click at [1103, 70] on input "560730" at bounding box center [1036, 69] width 258 height 27
type input "561020"
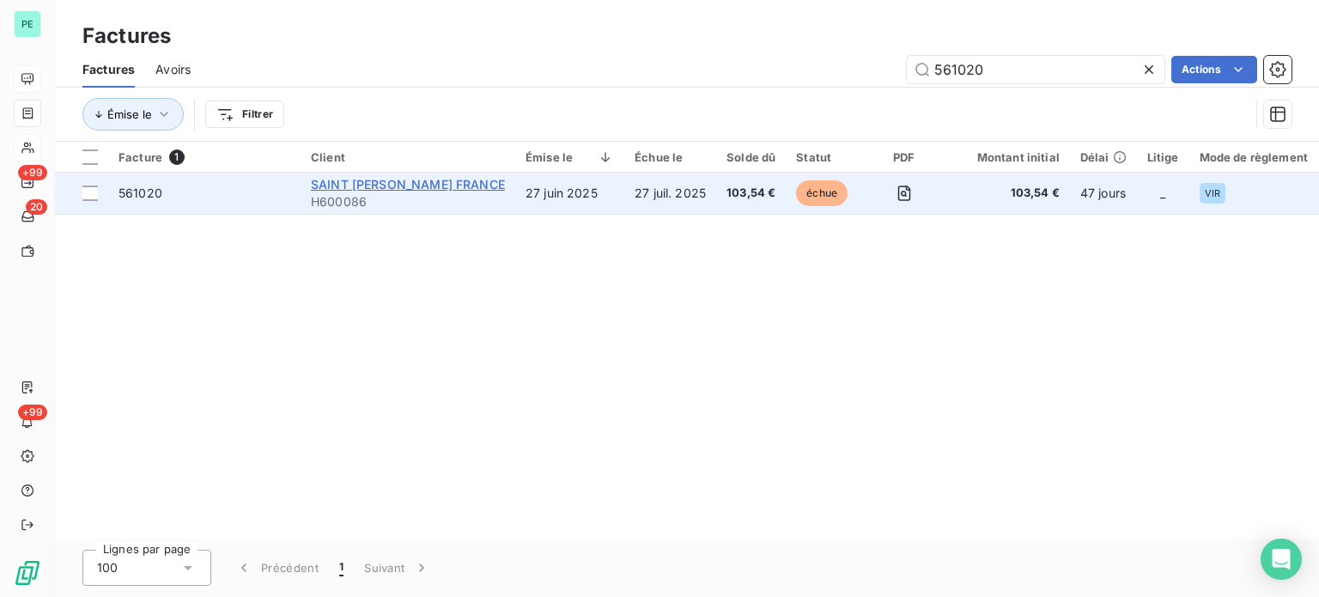
click at [409, 188] on span "SAINT [PERSON_NAME] FRANCE" at bounding box center [408, 184] width 194 height 15
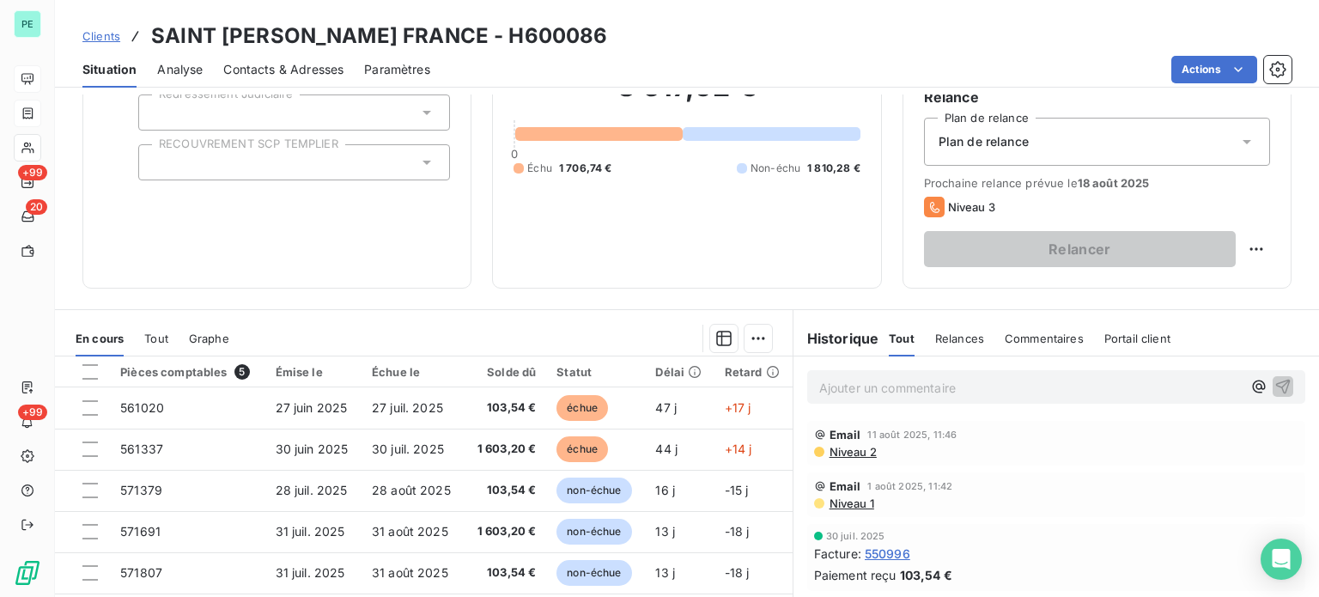
scroll to position [172, 0]
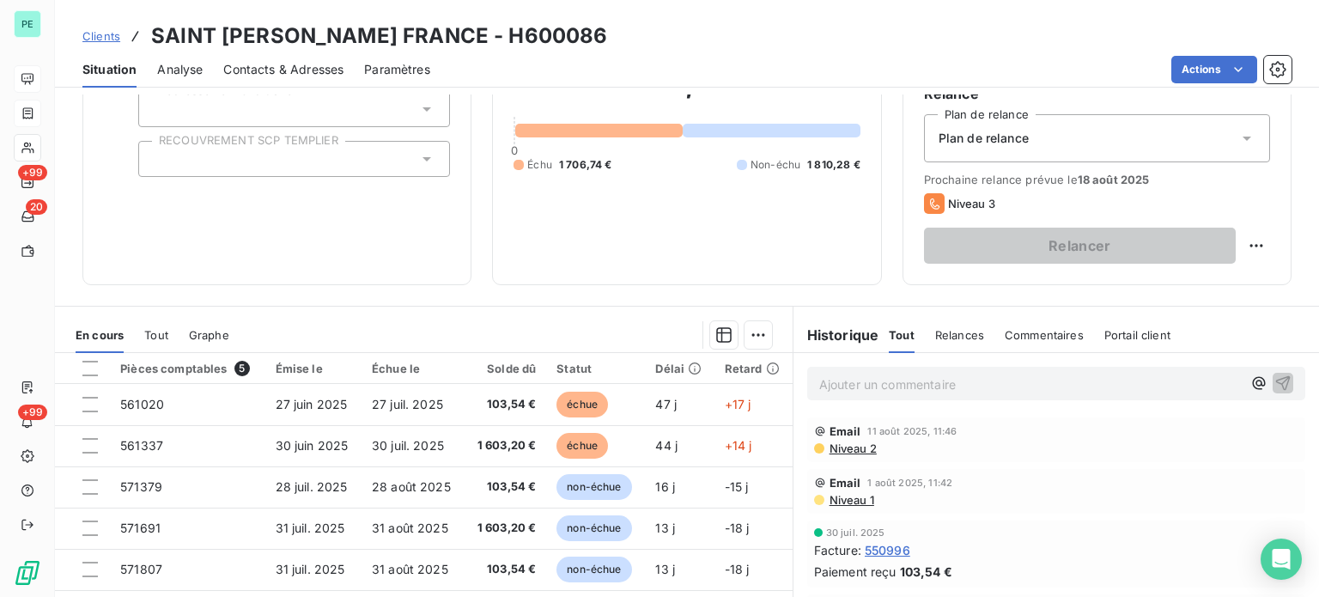
click at [842, 384] on p "Ajouter un commentaire ﻿" at bounding box center [1030, 384] width 423 height 21
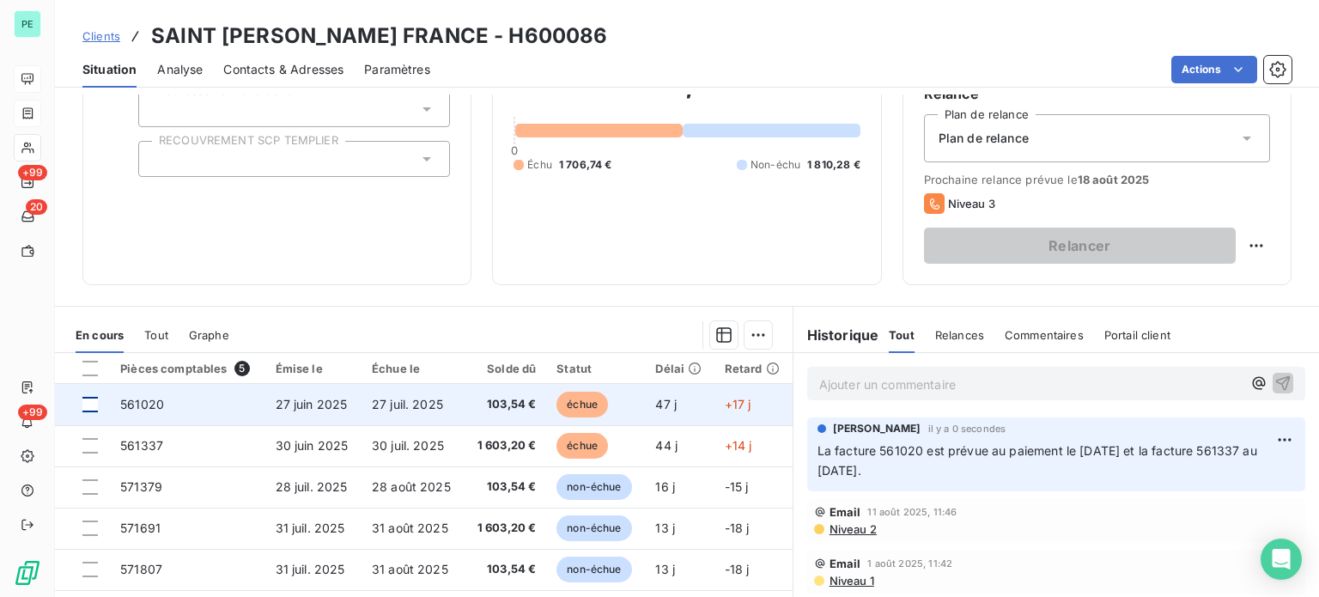
click at [94, 408] on div at bounding box center [89, 404] width 15 height 15
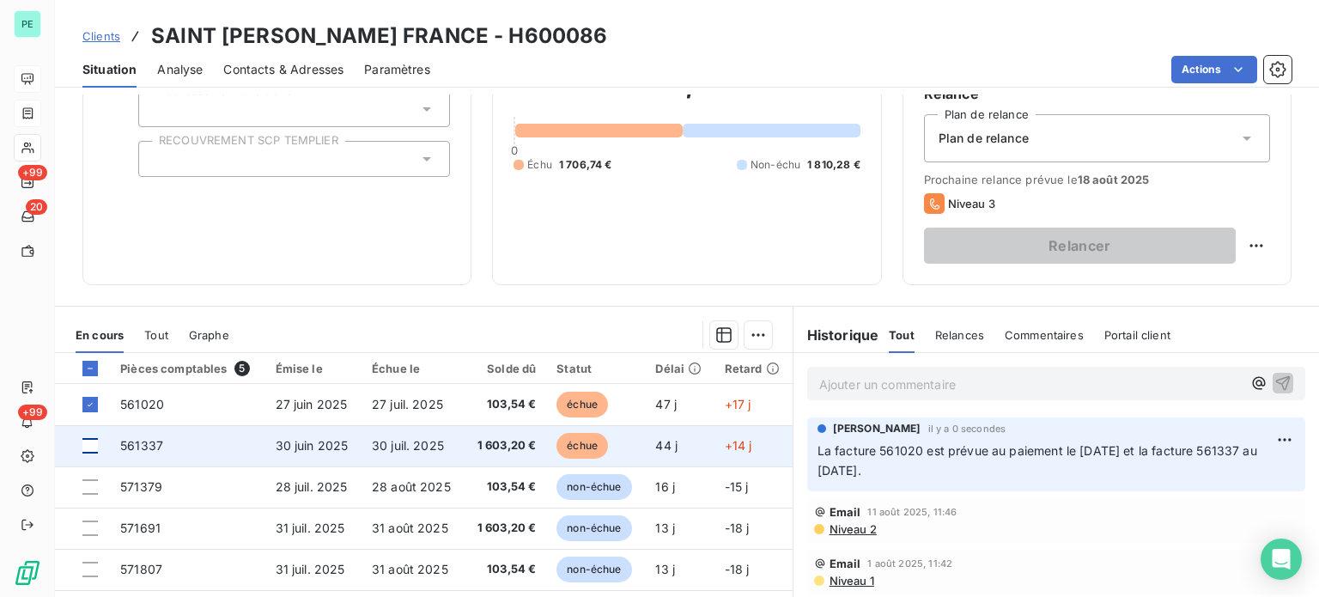
click at [91, 439] on div at bounding box center [89, 445] width 15 height 15
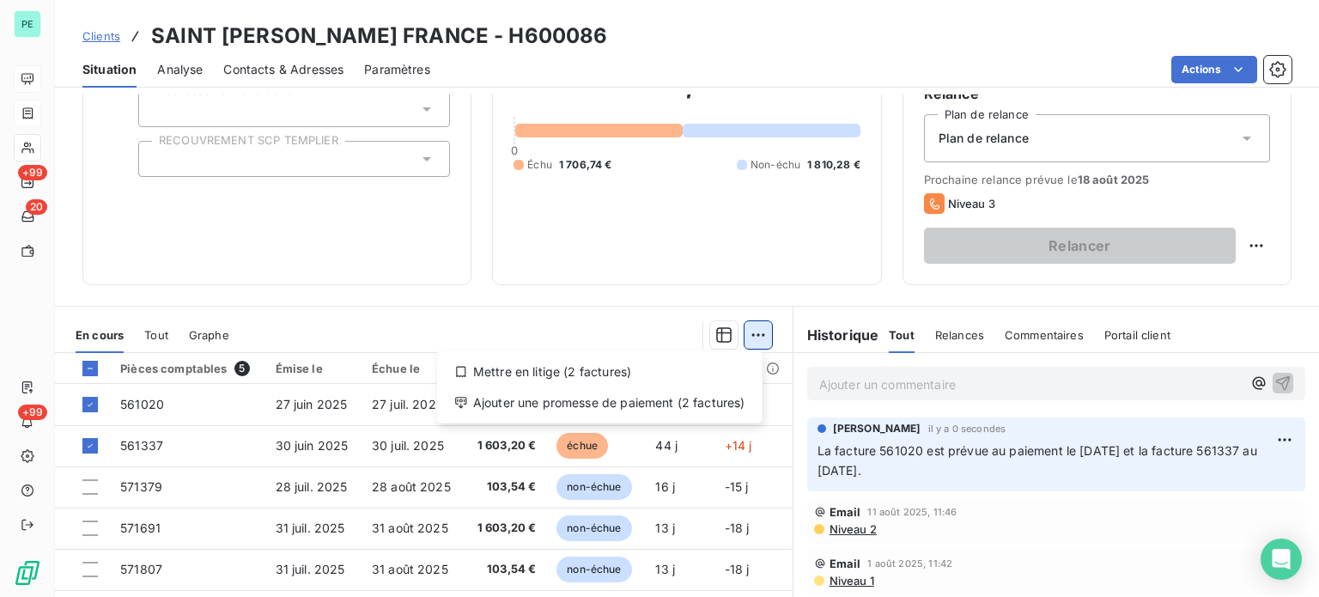
click at [752, 331] on html "PE +99 20 +99 Clients SAINT [PERSON_NAME] [GEOGRAPHIC_DATA] - H600086 Situation…" at bounding box center [659, 298] width 1319 height 597
click at [694, 401] on div "Ajouter une promesse de paiement (2 factures)" at bounding box center [600, 402] width 312 height 27
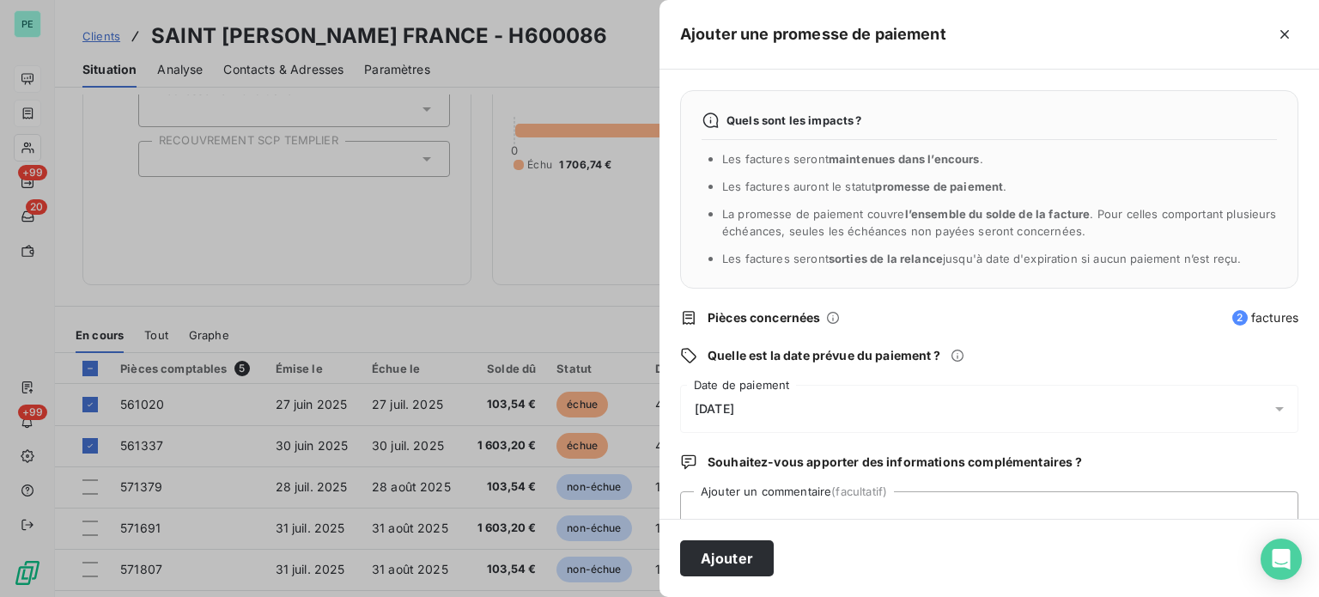
click at [734, 408] on span "[DATE]" at bounding box center [715, 409] width 40 height 14
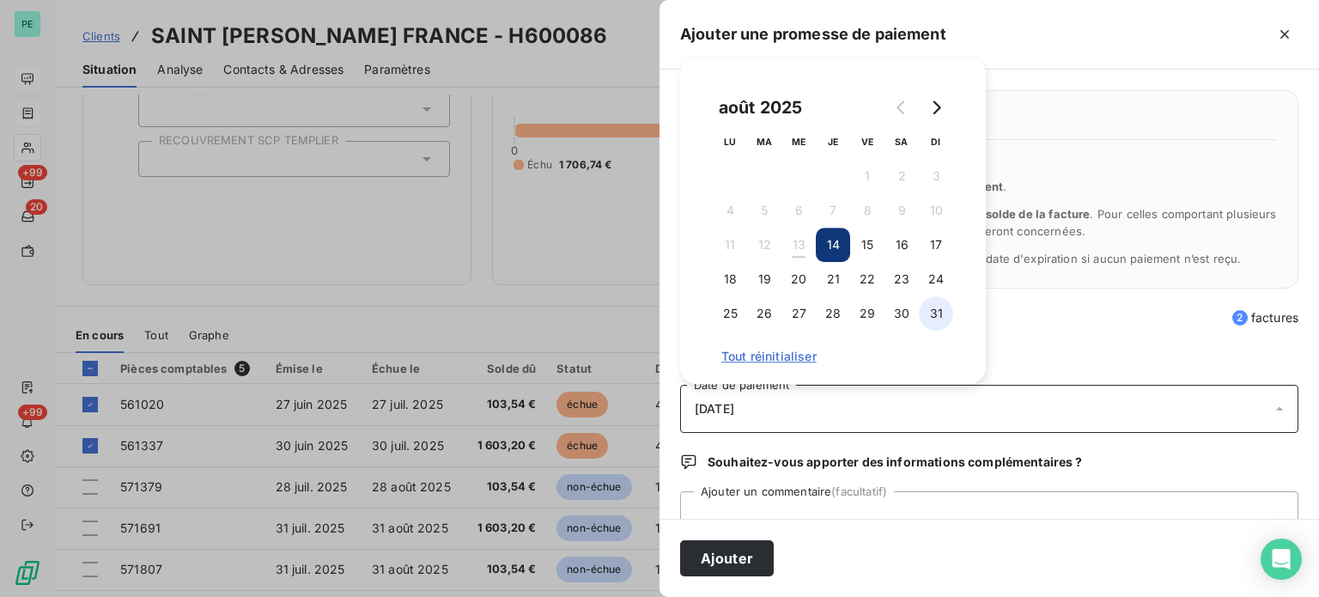
click at [927, 319] on button "31" at bounding box center [936, 313] width 34 height 34
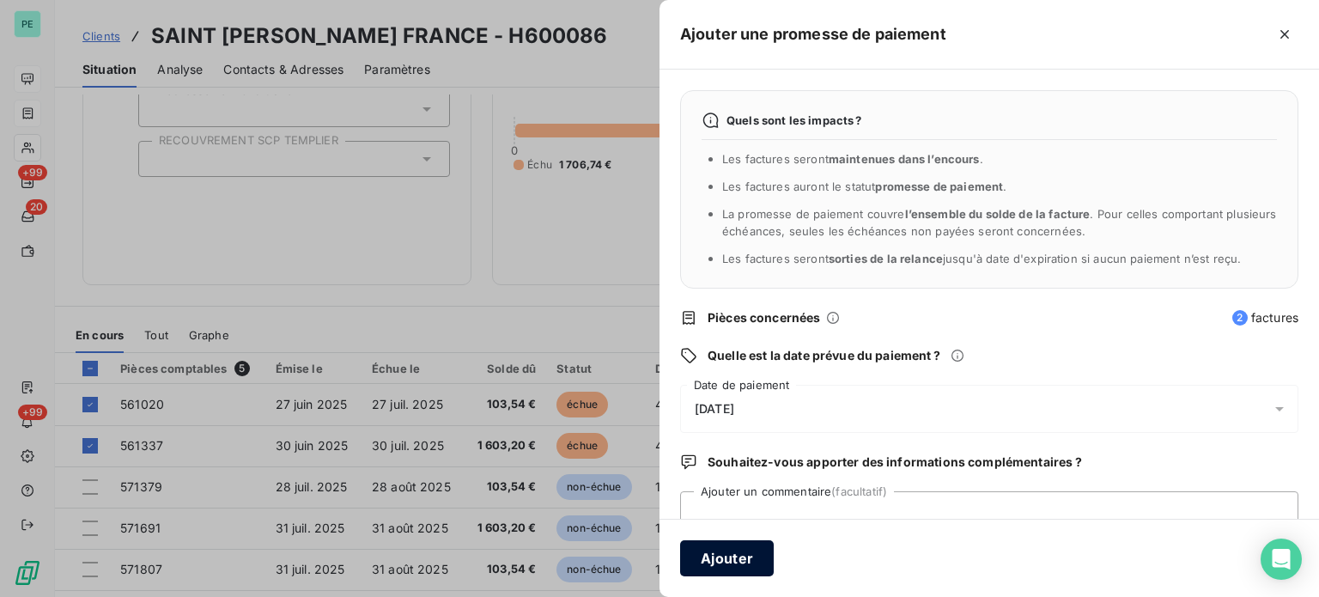
click at [734, 554] on button "Ajouter" at bounding box center [727, 558] width 94 height 36
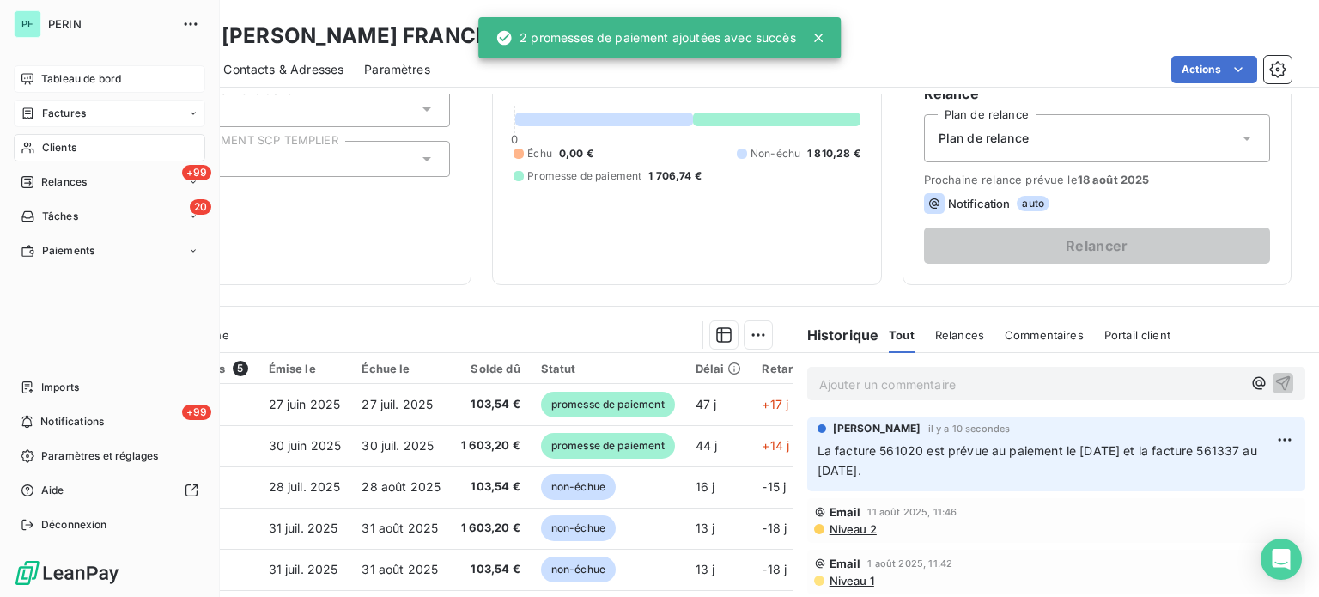
click at [53, 119] on span "Factures" at bounding box center [64, 113] width 44 height 15
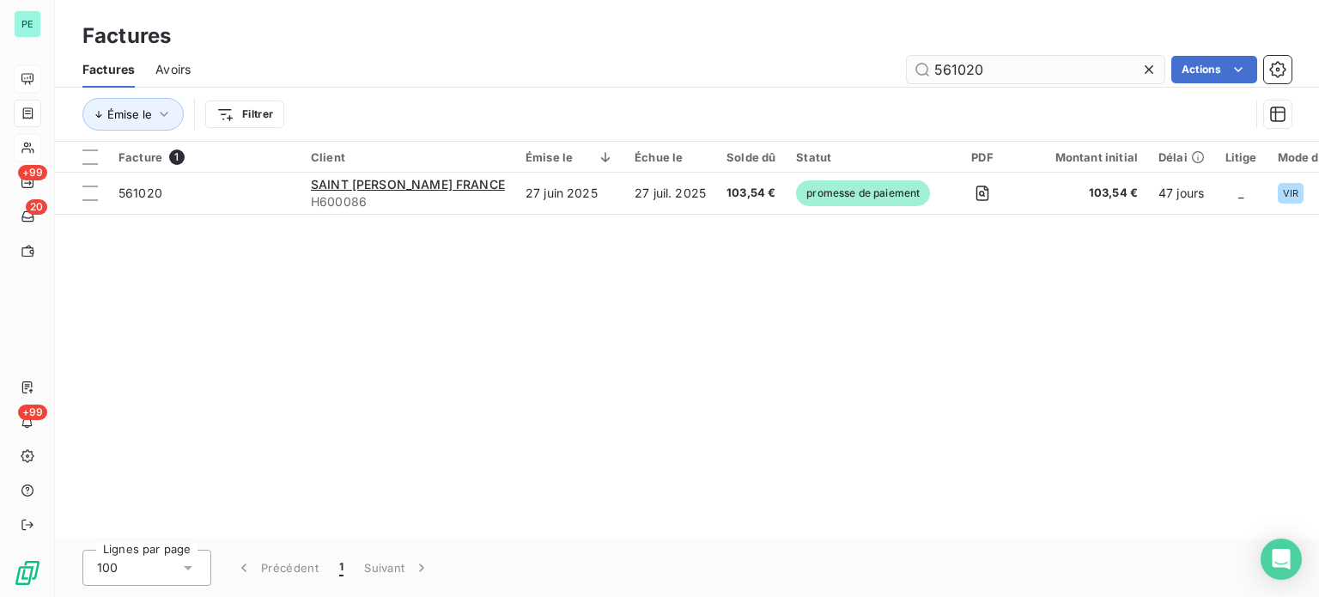
drag, startPoint x: 943, startPoint y: 70, endPoint x: 1116, endPoint y: 66, distance: 172.7
click at [1113, 68] on input "561020" at bounding box center [1036, 69] width 258 height 27
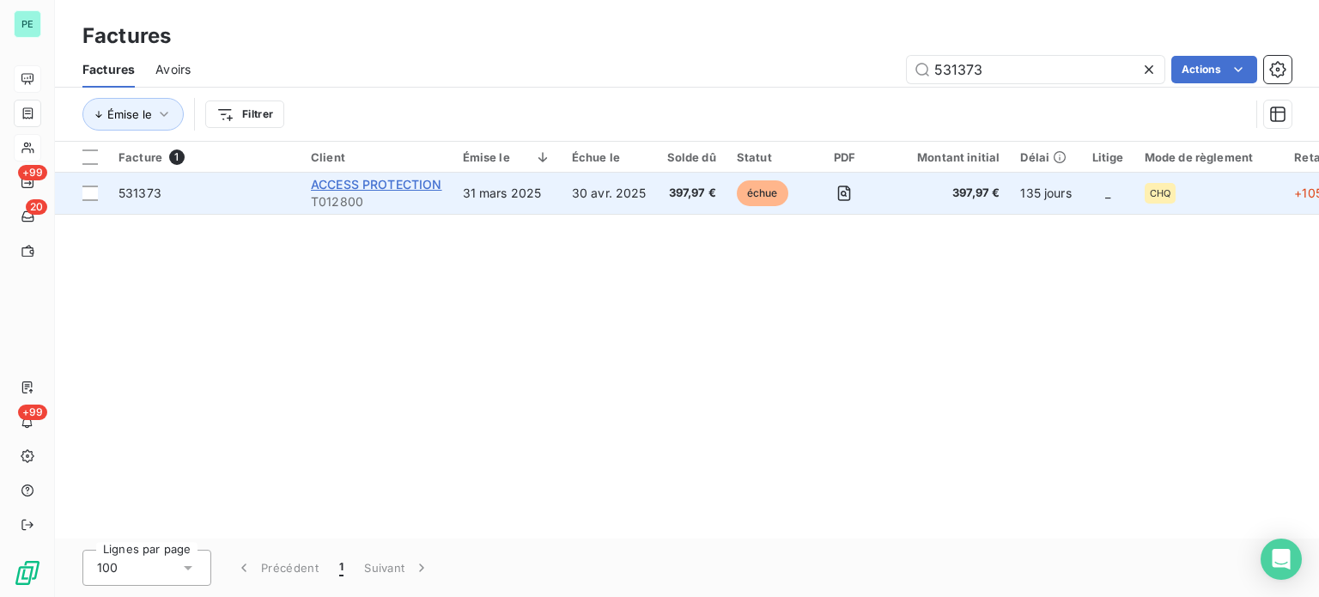
type input "531373"
click at [389, 188] on span "ACCESS PROTECTION" at bounding box center [376, 184] width 131 height 15
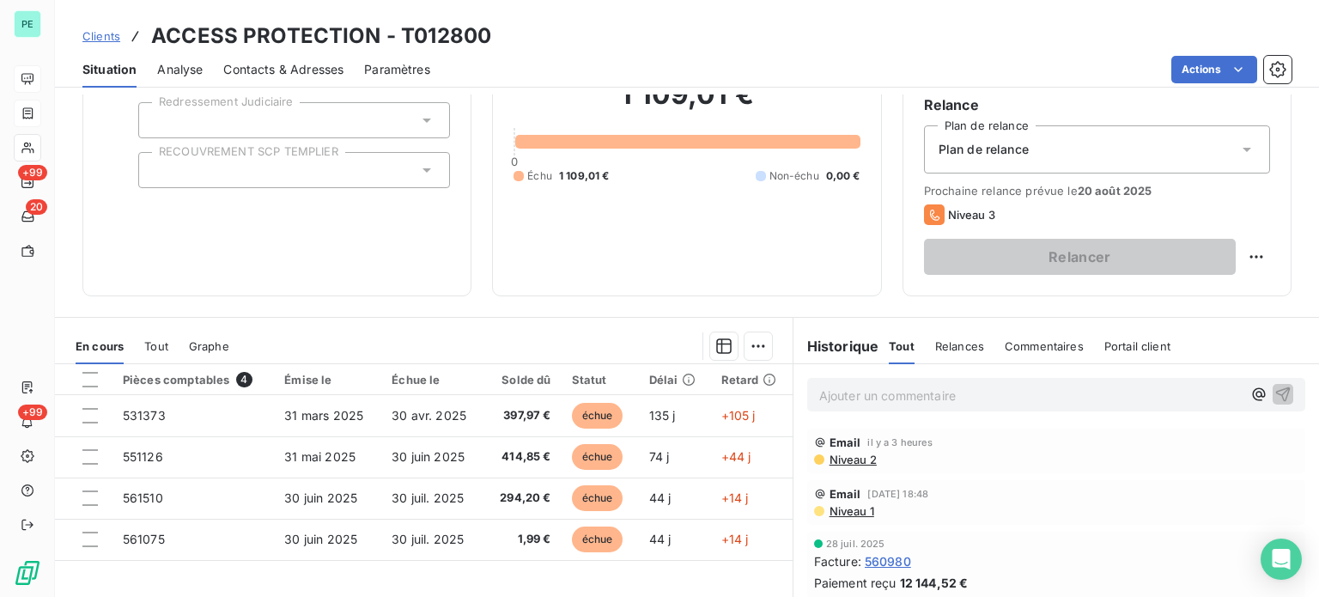
scroll to position [172, 0]
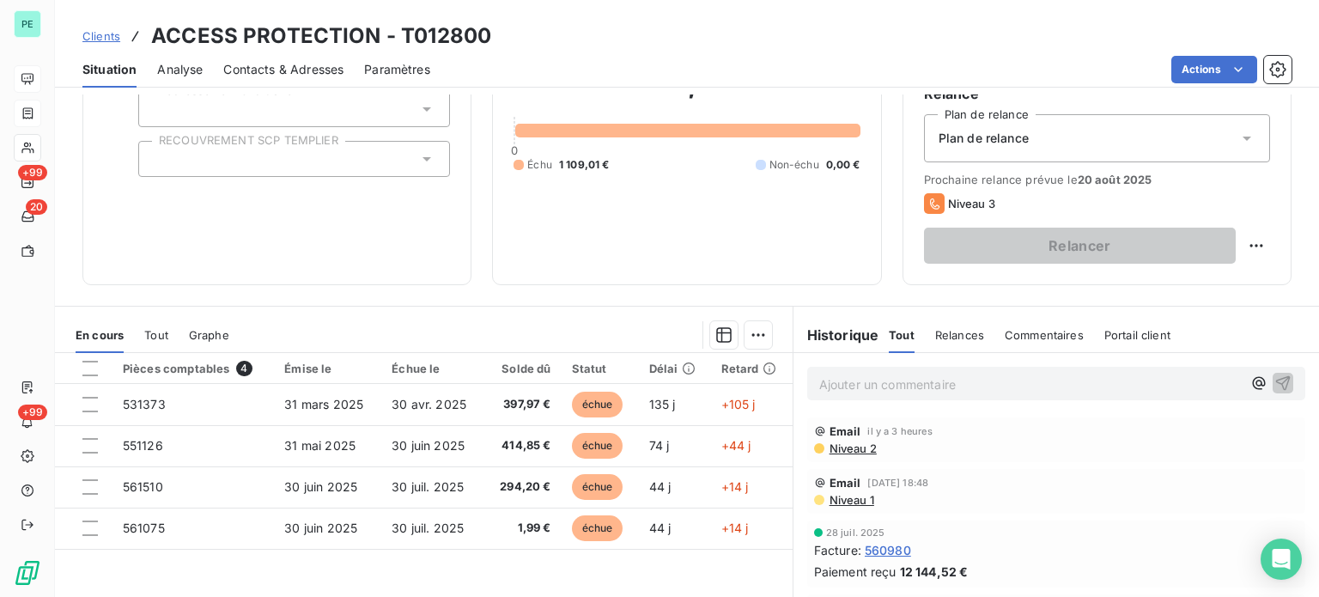
click at [830, 382] on p "Ajouter un commentaire ﻿" at bounding box center [1030, 384] width 423 height 21
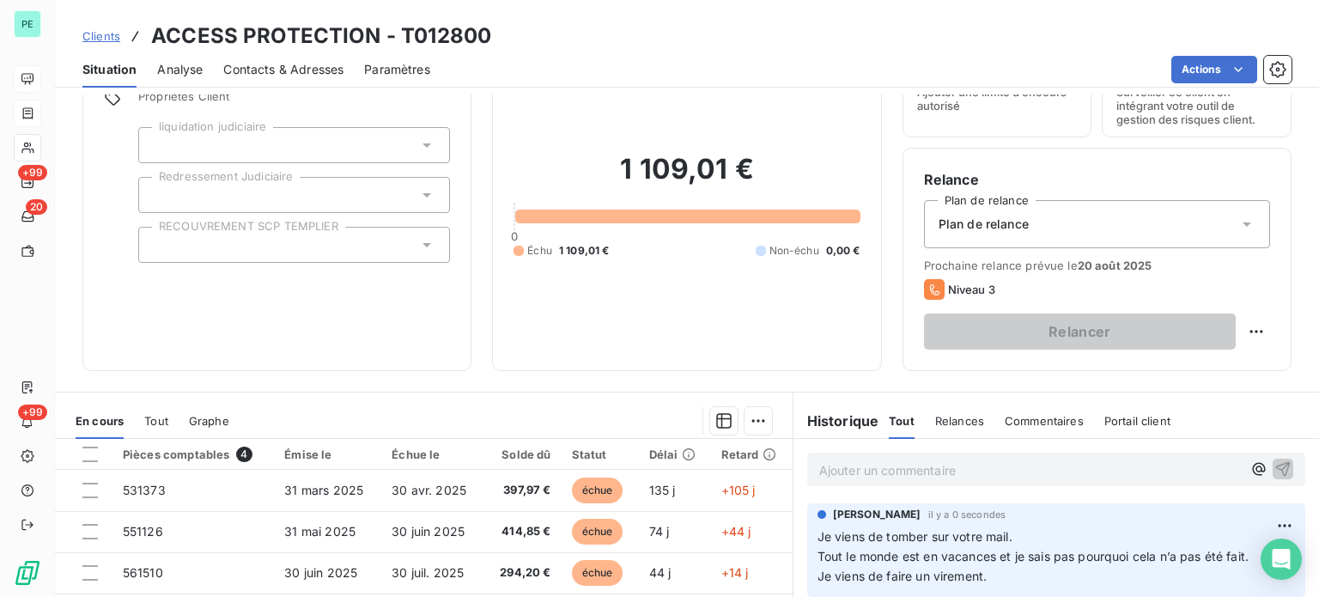
scroll to position [309, 0]
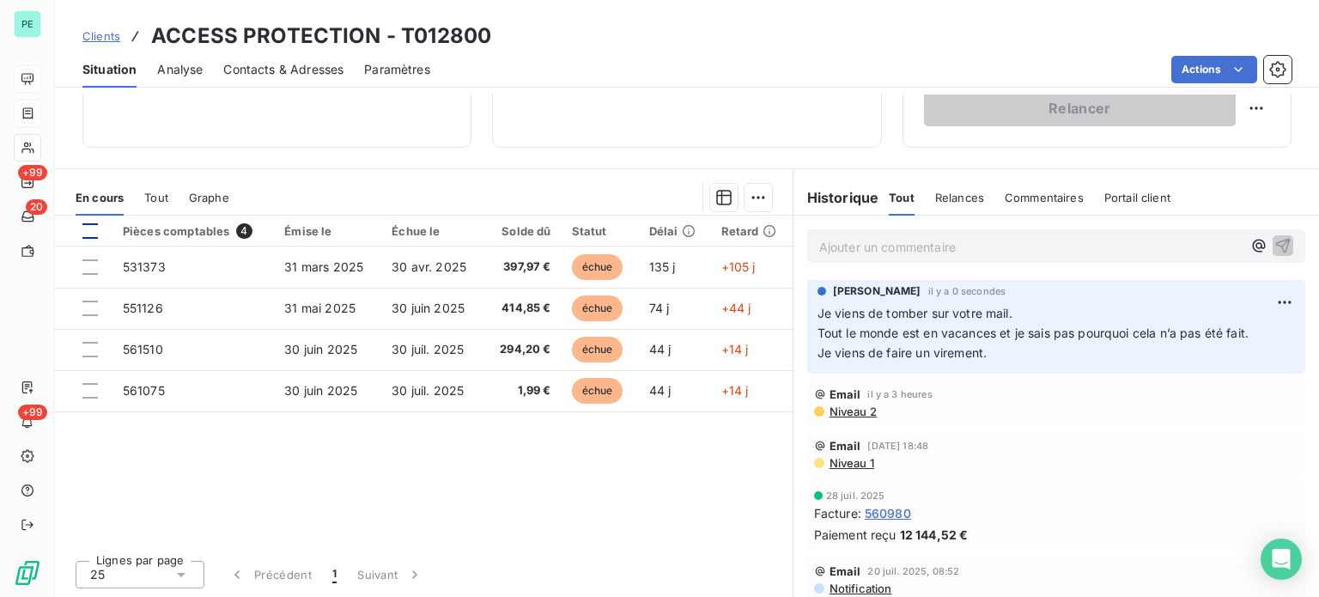
click at [91, 233] on div at bounding box center [89, 230] width 15 height 15
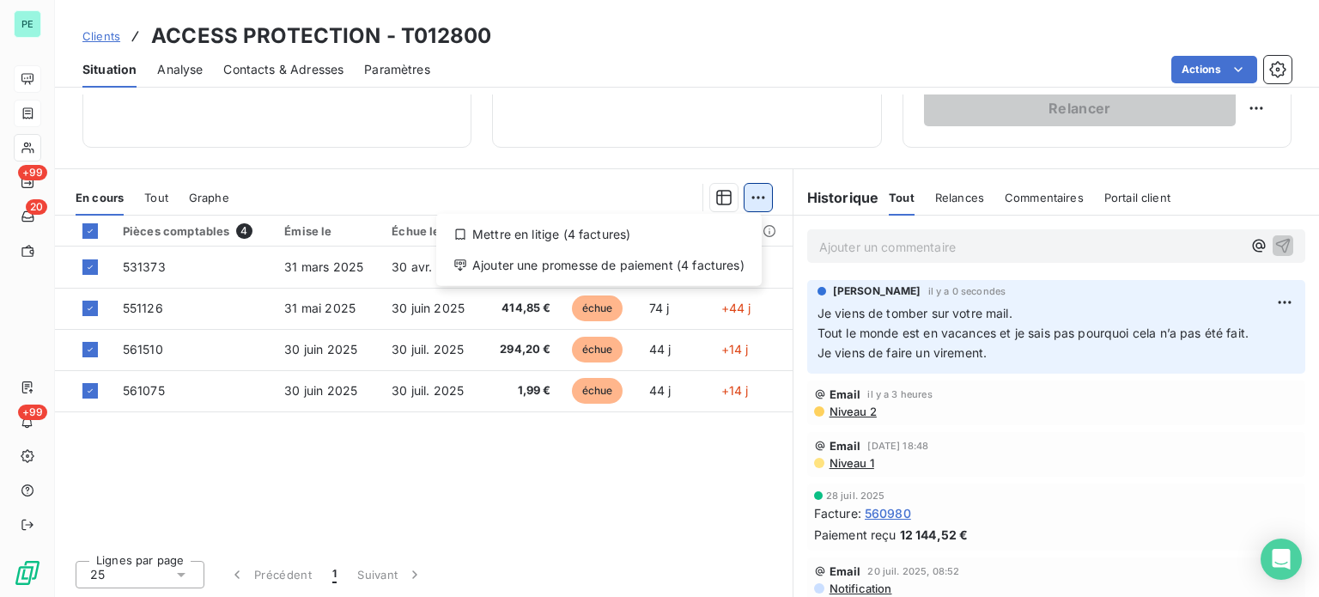
click at [744, 195] on html "PE +99 20 +99 Clients ACCESS PROTECTION - T012800 Situation Analyse Contacts & …" at bounding box center [659, 298] width 1319 height 597
click at [672, 265] on div "Ajouter une promesse de paiement (4 factures)" at bounding box center [599, 265] width 312 height 27
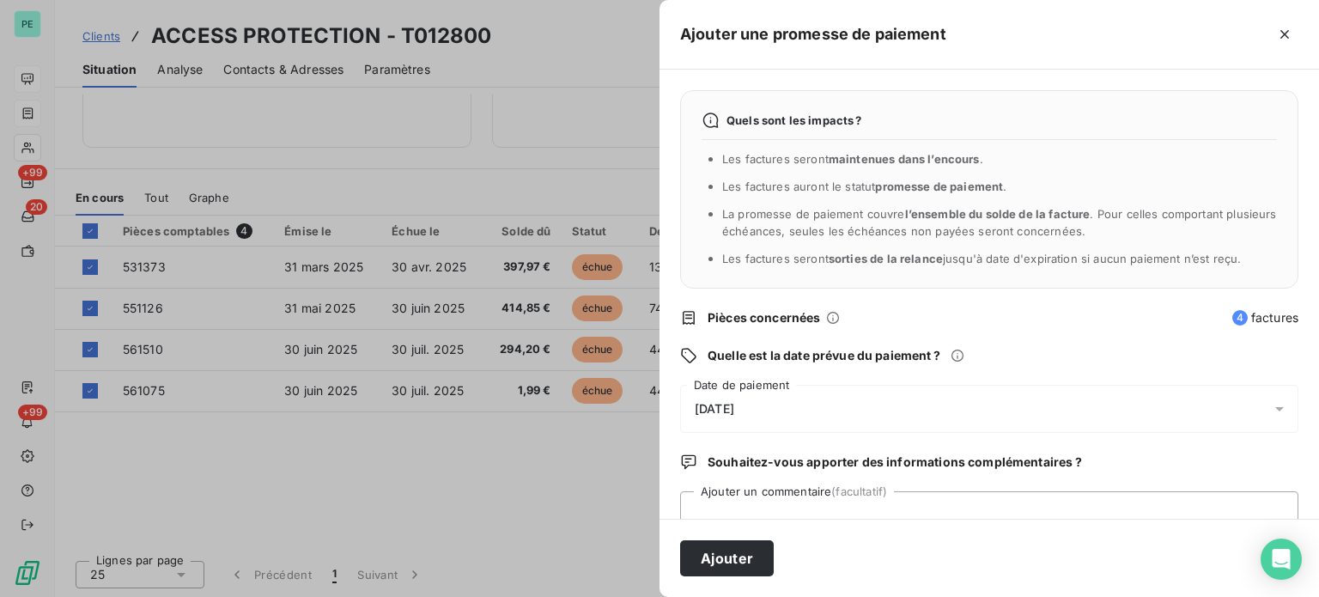
click at [734, 404] on span "[DATE]" at bounding box center [715, 409] width 40 height 14
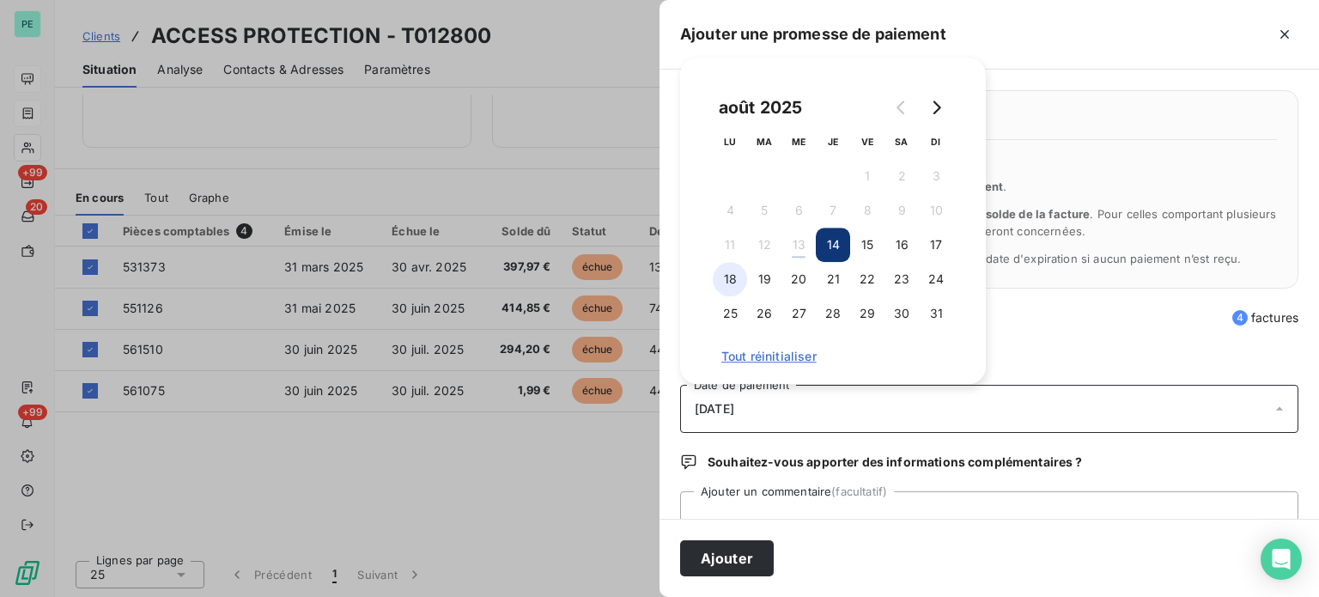
click at [727, 277] on button "18" at bounding box center [730, 279] width 34 height 34
click at [739, 559] on button "Ajouter" at bounding box center [727, 558] width 94 height 36
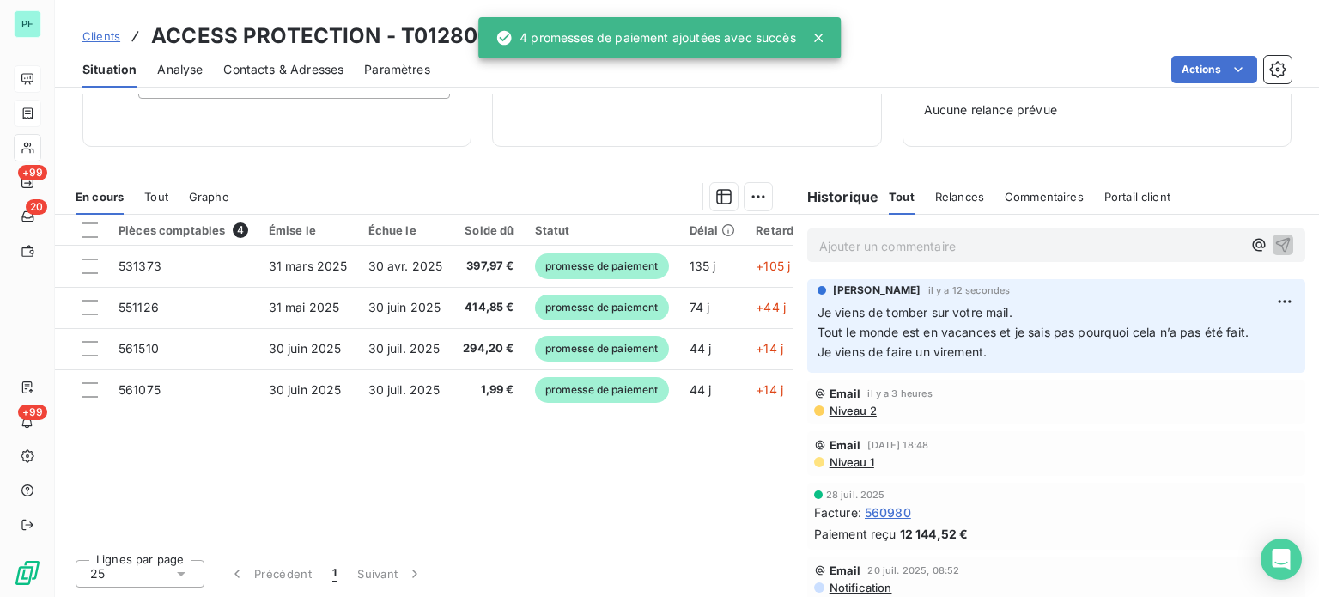
scroll to position [248, 0]
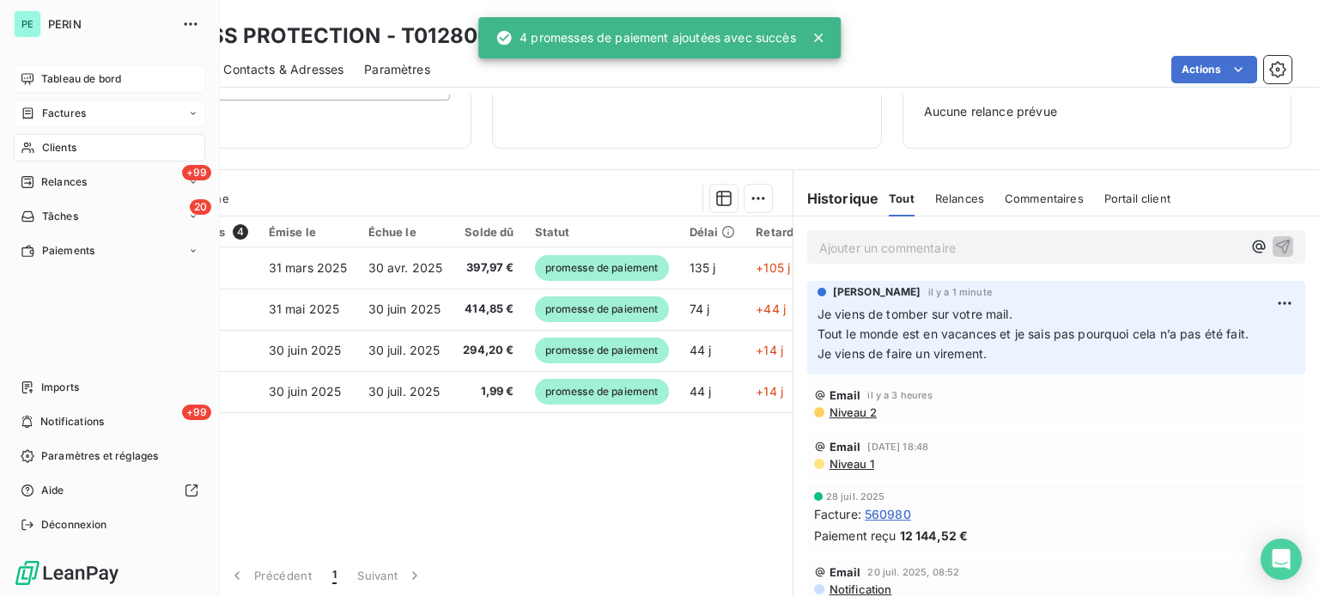
click at [55, 110] on span "Factures" at bounding box center [64, 113] width 44 height 15
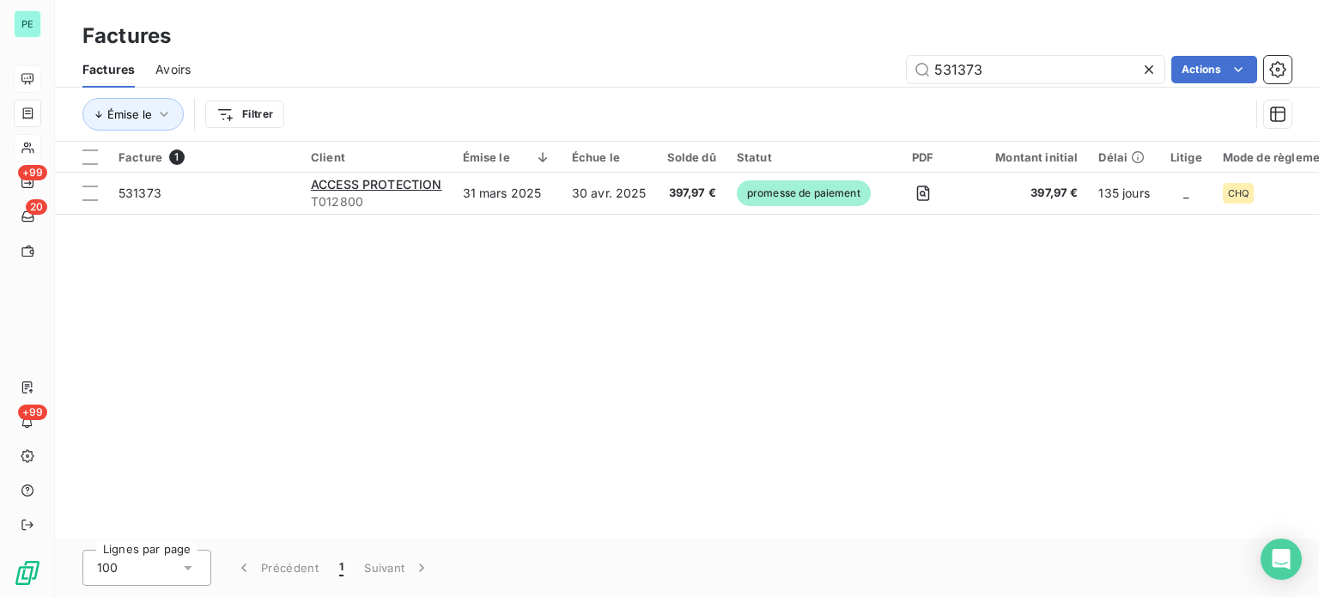
drag, startPoint x: 988, startPoint y: 68, endPoint x: 842, endPoint y: 68, distance: 146.0
click at [842, 68] on div "531373 Actions" at bounding box center [751, 69] width 1080 height 27
type input "571850"
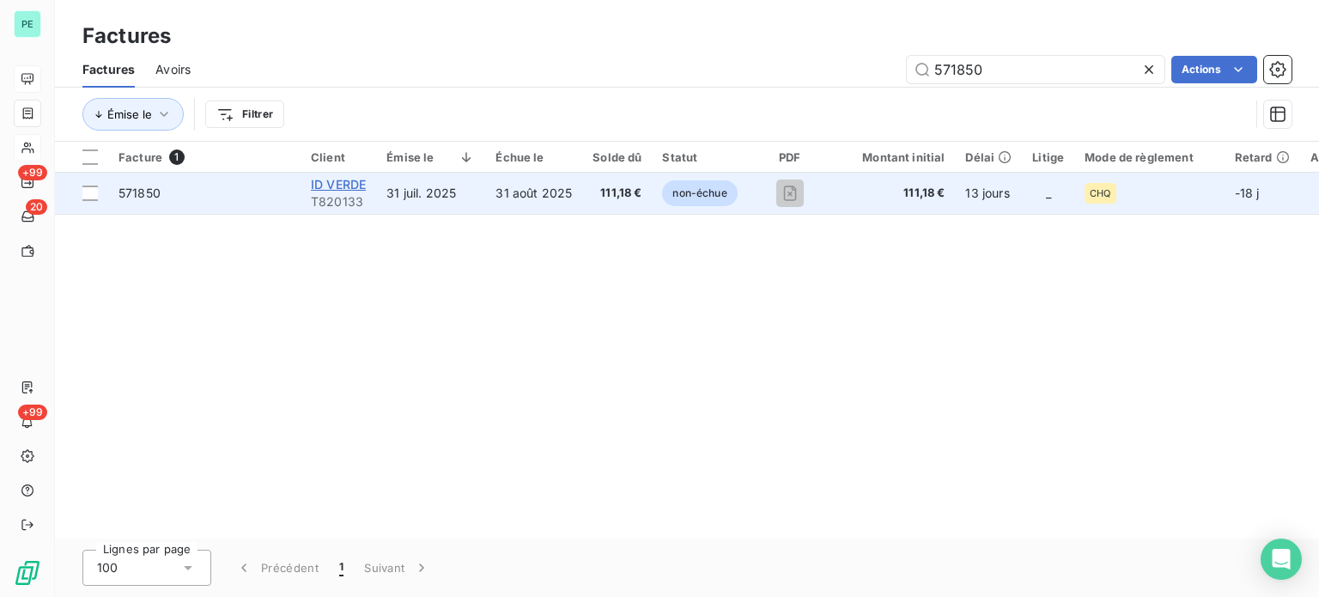
click at [331, 182] on span "ID VERDE" at bounding box center [338, 184] width 55 height 15
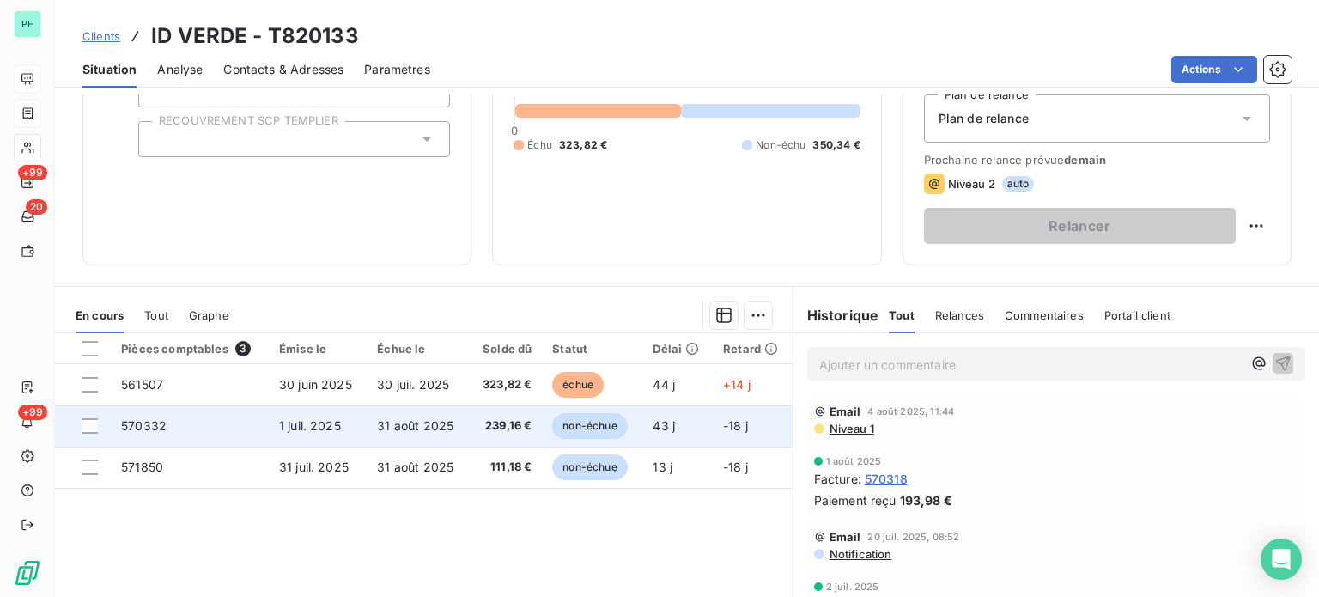
scroll to position [258, 0]
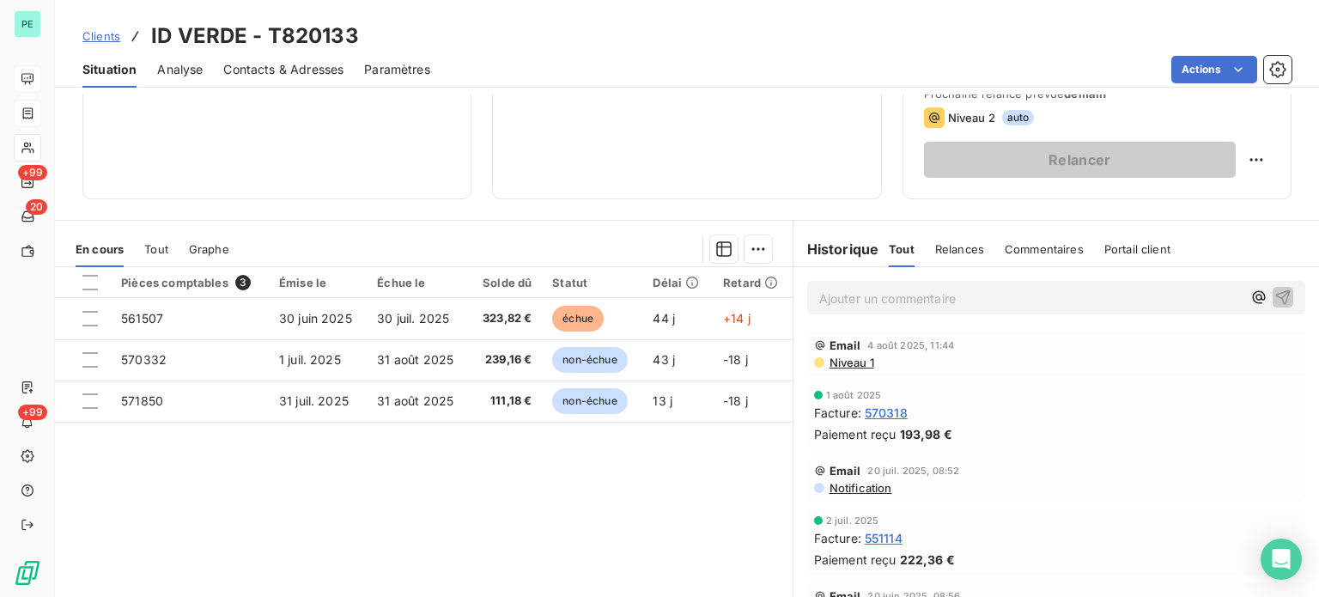
click at [862, 291] on p "Ajouter un commentaire ﻿" at bounding box center [1030, 298] width 423 height 21
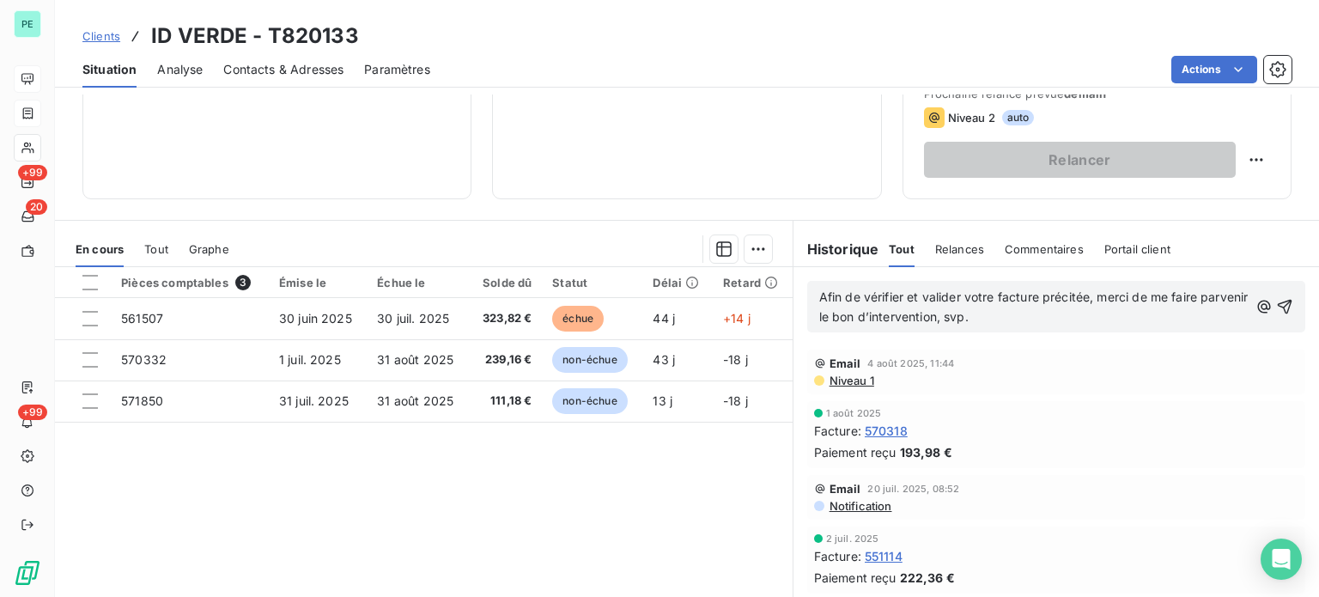
click at [819, 298] on span "Afin de vérifier et valider votre facture précitée, merci de me faire parvenir …" at bounding box center [1035, 306] width 433 height 34
click at [1134, 317] on p "571850 : Afin de vérifier et valider votre facture précitée, merci de me faire …" at bounding box center [1033, 308] width 429 height 40
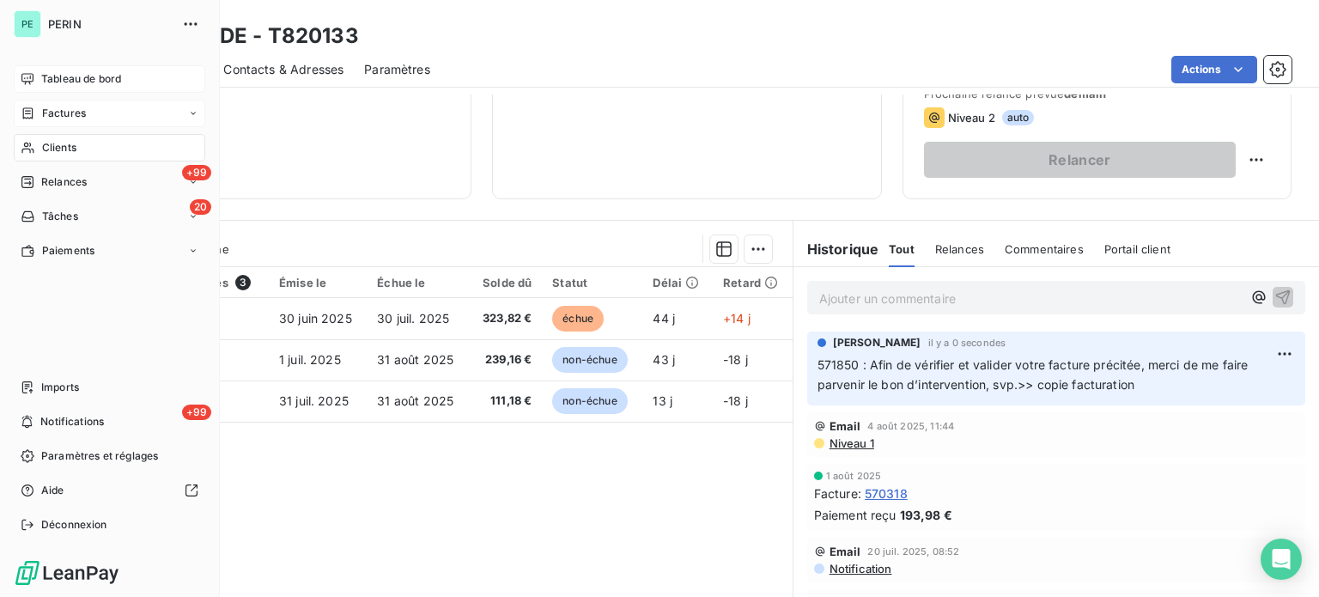
click at [59, 142] on span "Clients" at bounding box center [59, 147] width 34 height 15
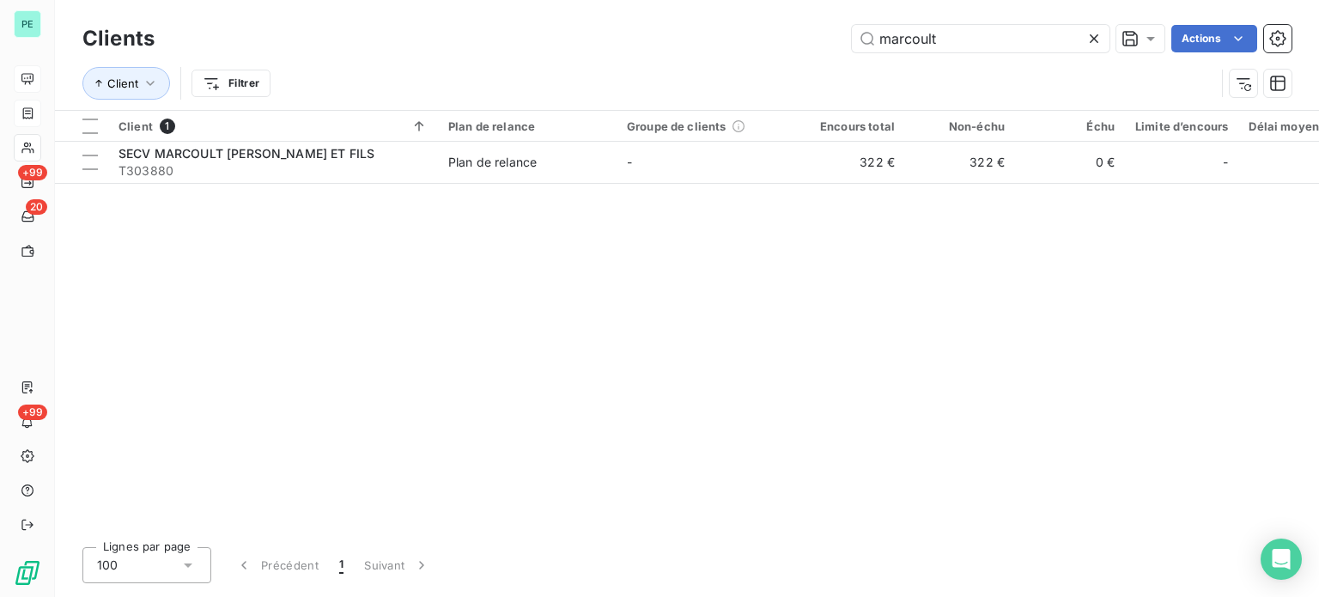
drag, startPoint x: 952, startPoint y: 32, endPoint x: 589, endPoint y: 21, distance: 363.4
click at [635, 21] on div "Clients marcoult Actions" at bounding box center [686, 39] width 1209 height 36
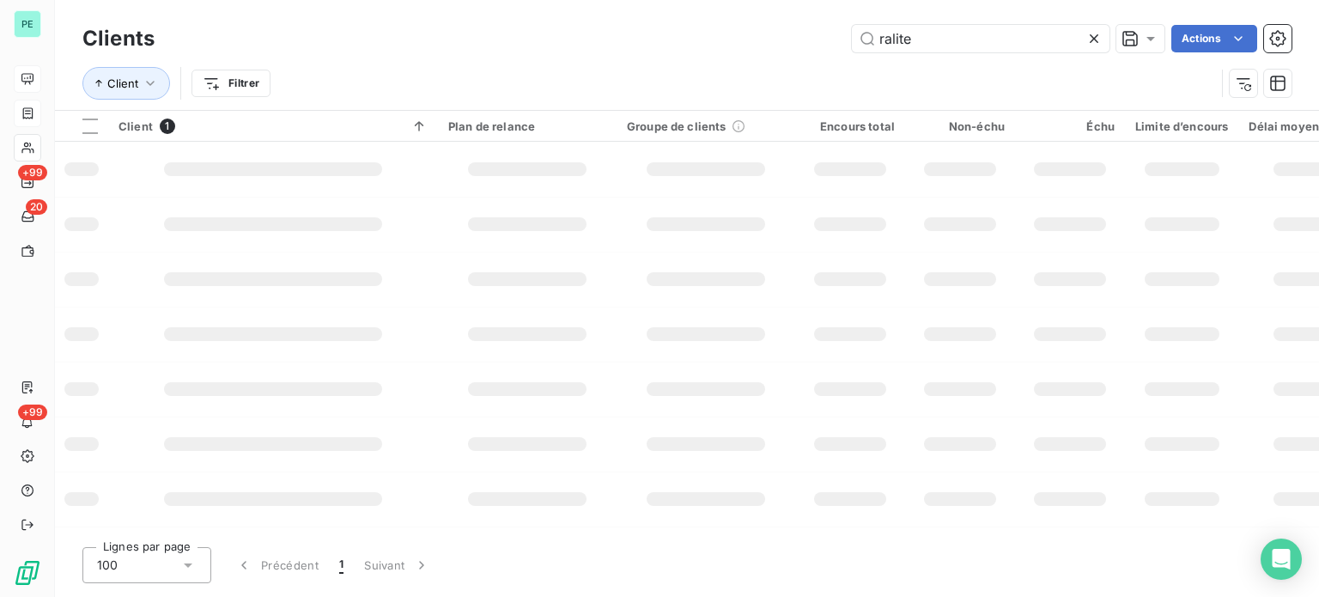
type input "ralite"
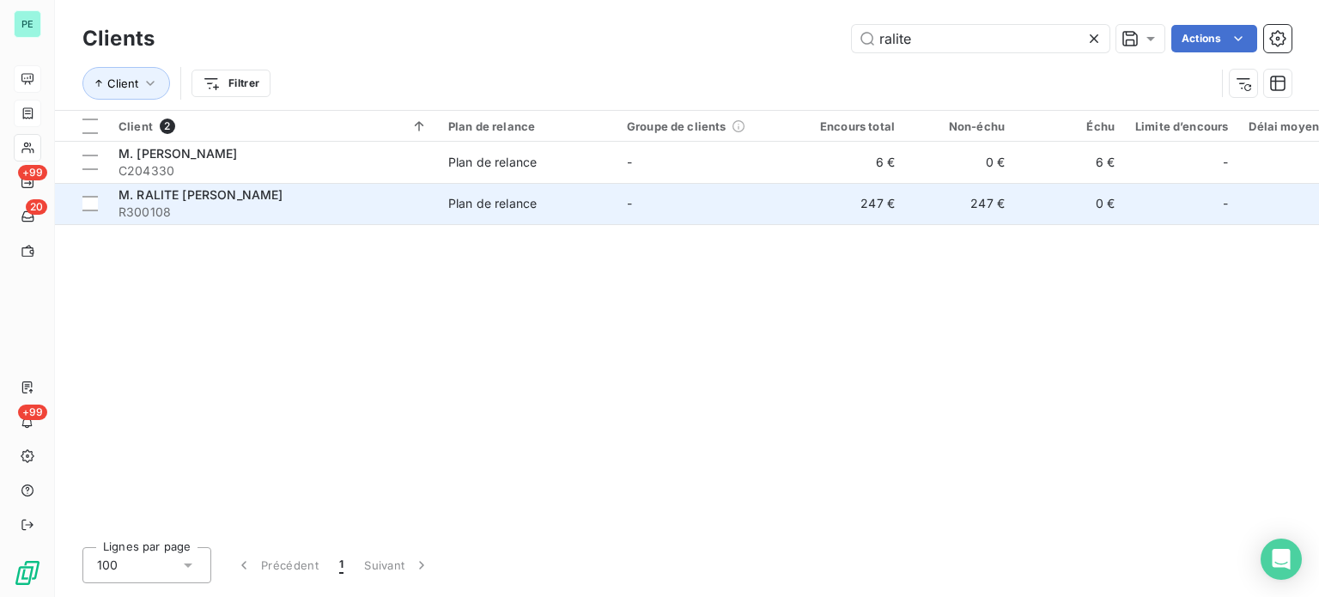
click at [622, 198] on td "-" at bounding box center [706, 203] width 179 height 41
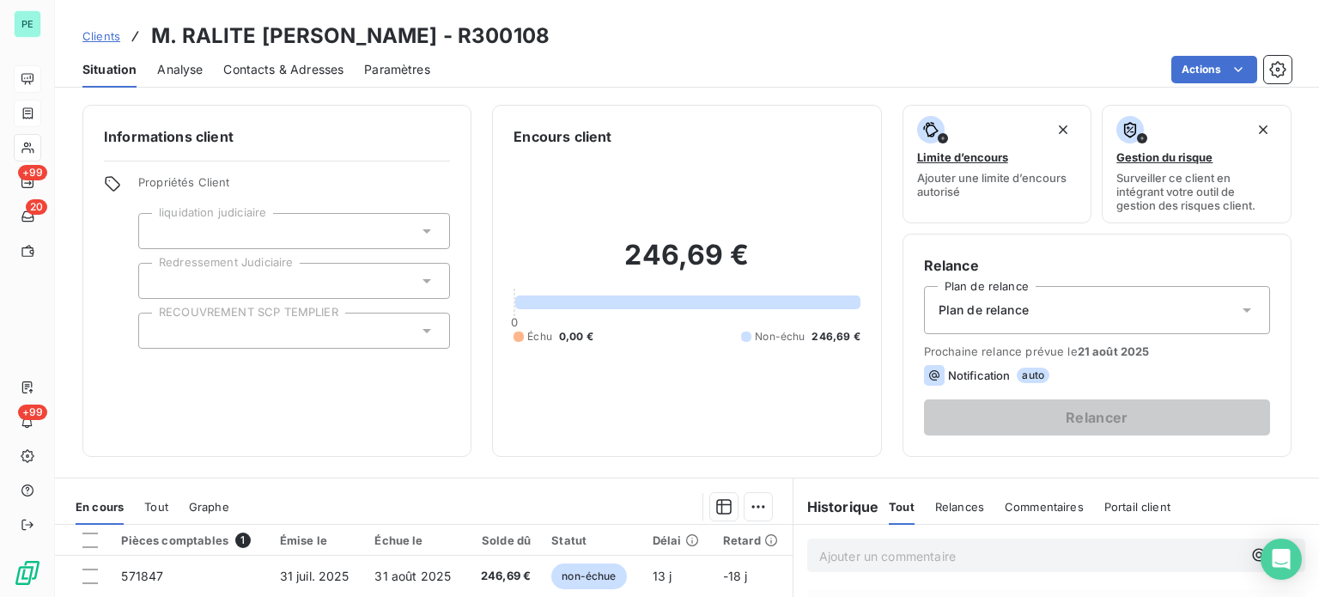
click at [332, 69] on span "Contacts & Adresses" at bounding box center [283, 69] width 120 height 17
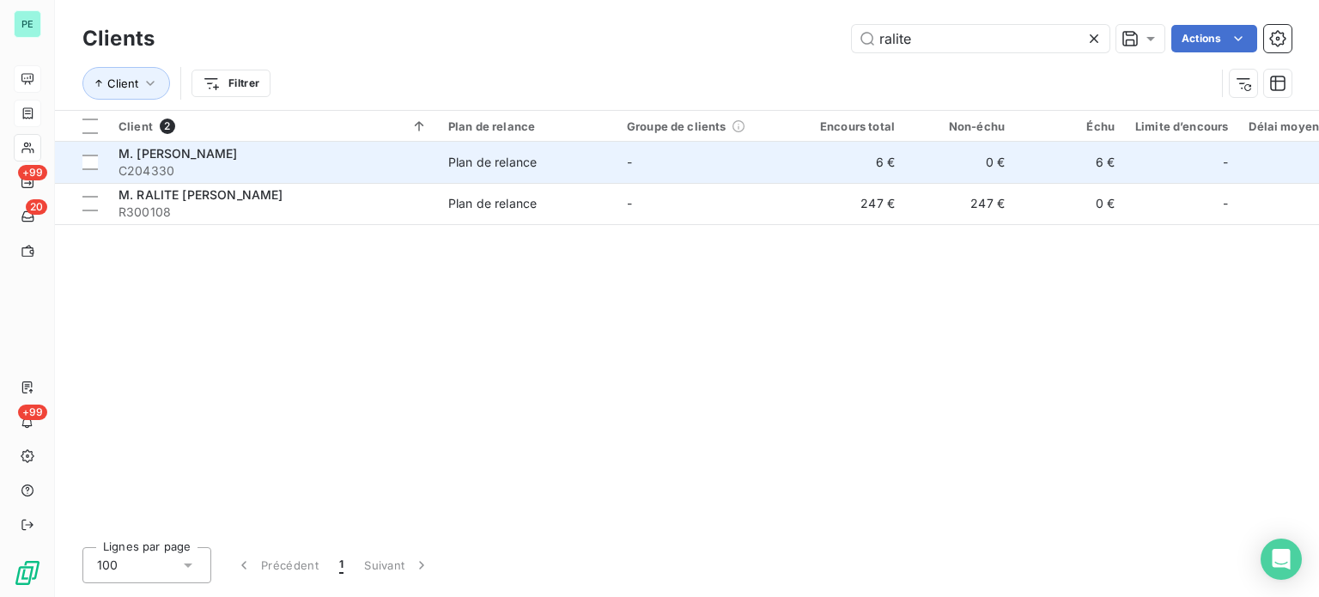
click at [585, 154] on span "Plan de relance" at bounding box center [527, 162] width 158 height 17
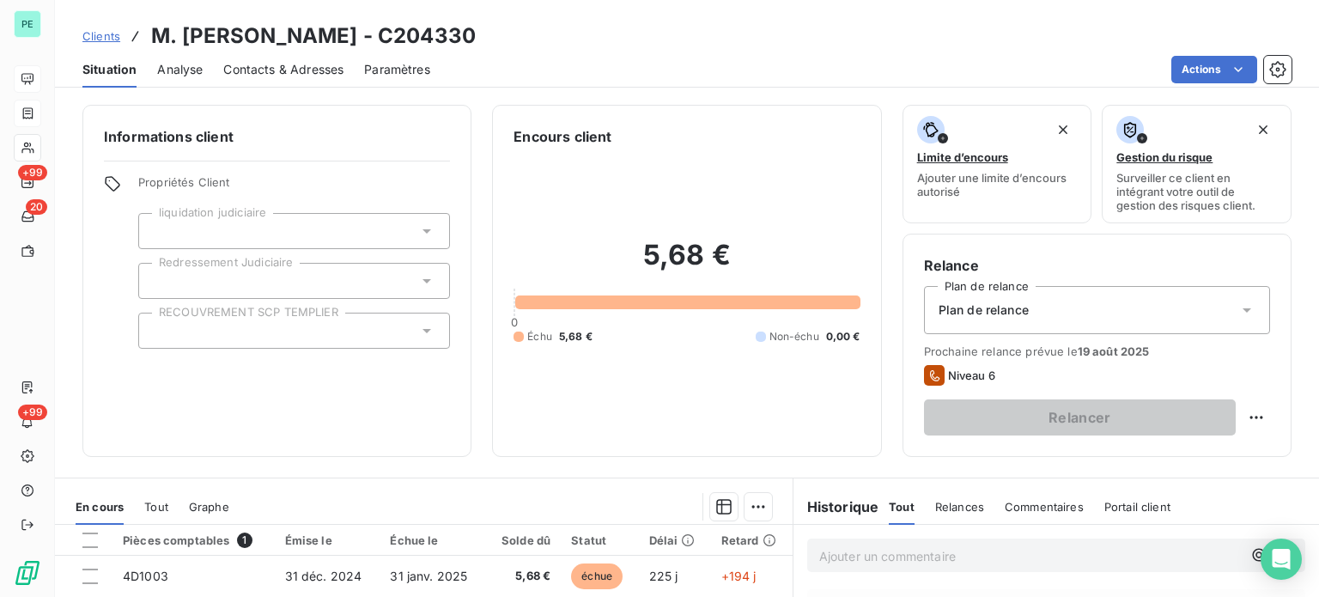
click at [293, 70] on span "Contacts & Adresses" at bounding box center [283, 69] width 120 height 17
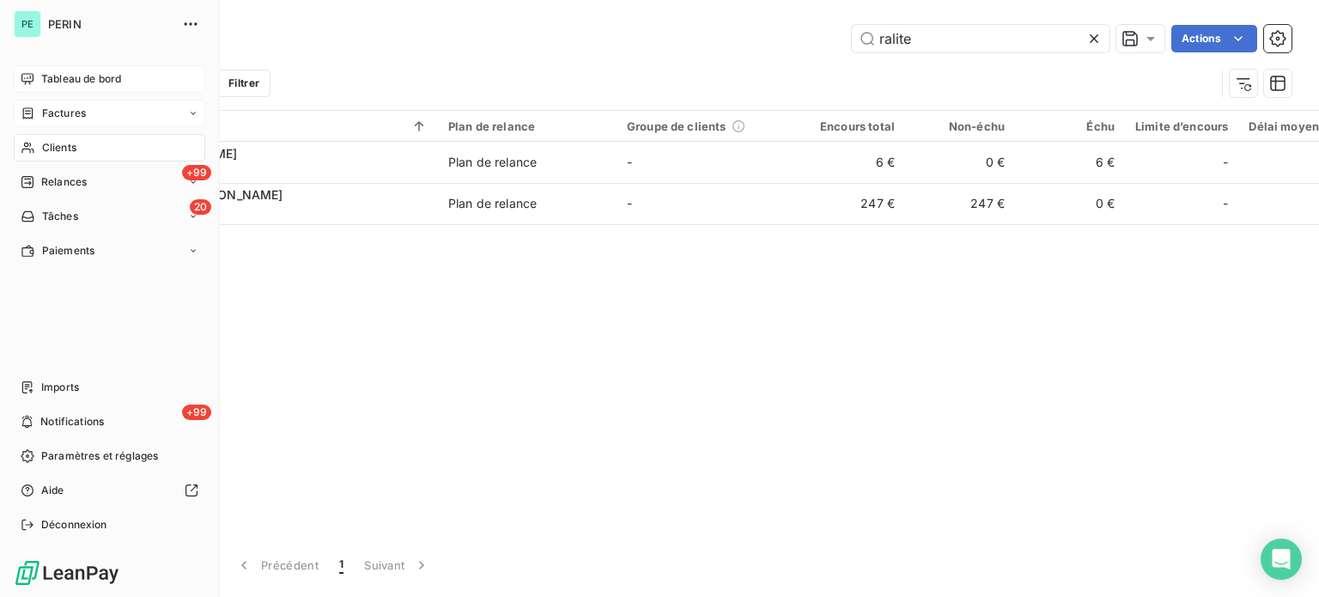
click at [41, 73] on span "Tableau de bord" at bounding box center [81, 78] width 80 height 15
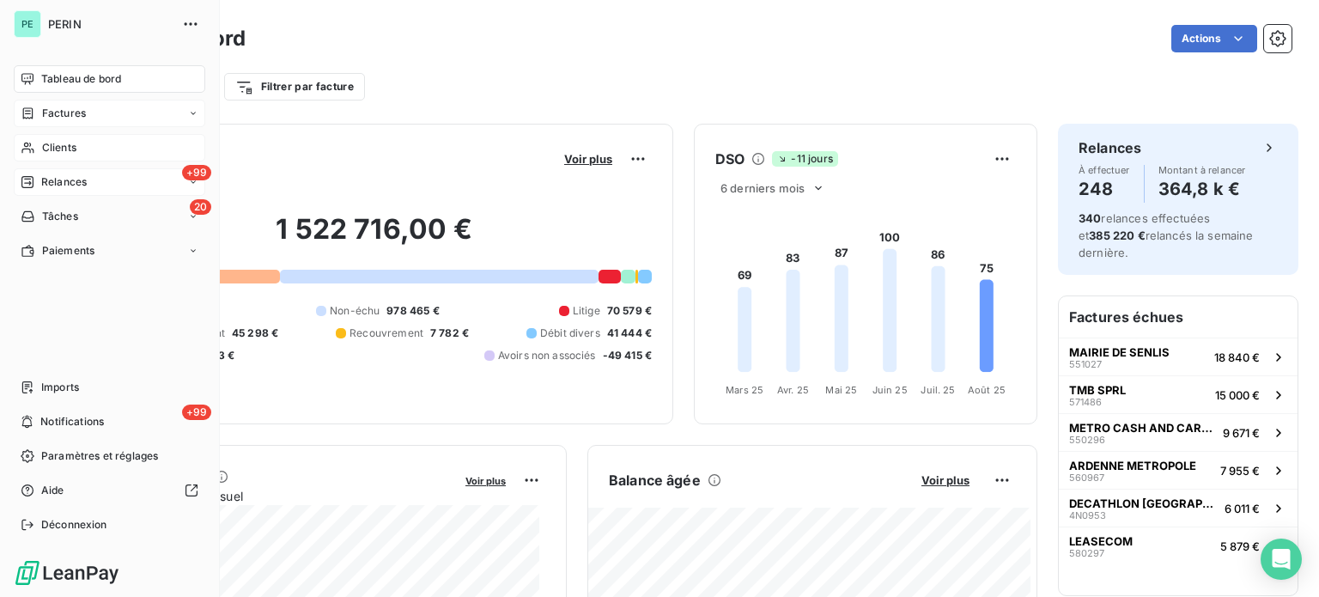
click at [48, 174] on span "Relances" at bounding box center [64, 181] width 46 height 15
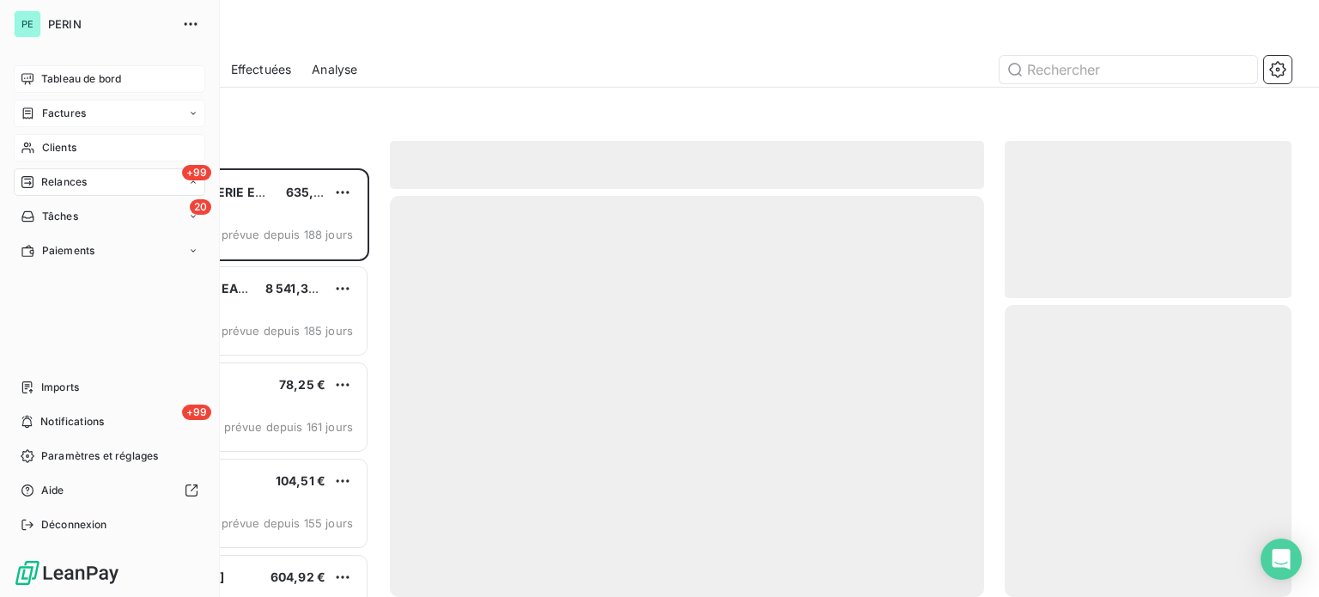
scroll to position [416, 273]
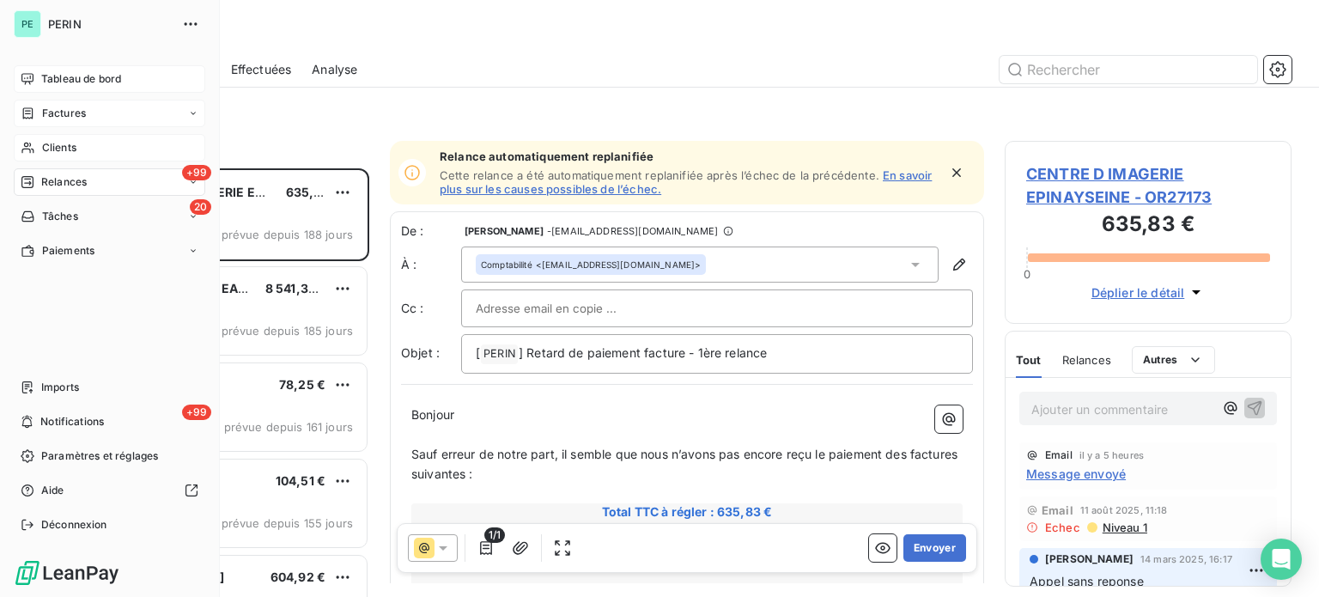
click at [58, 145] on span "Clients" at bounding box center [59, 147] width 34 height 15
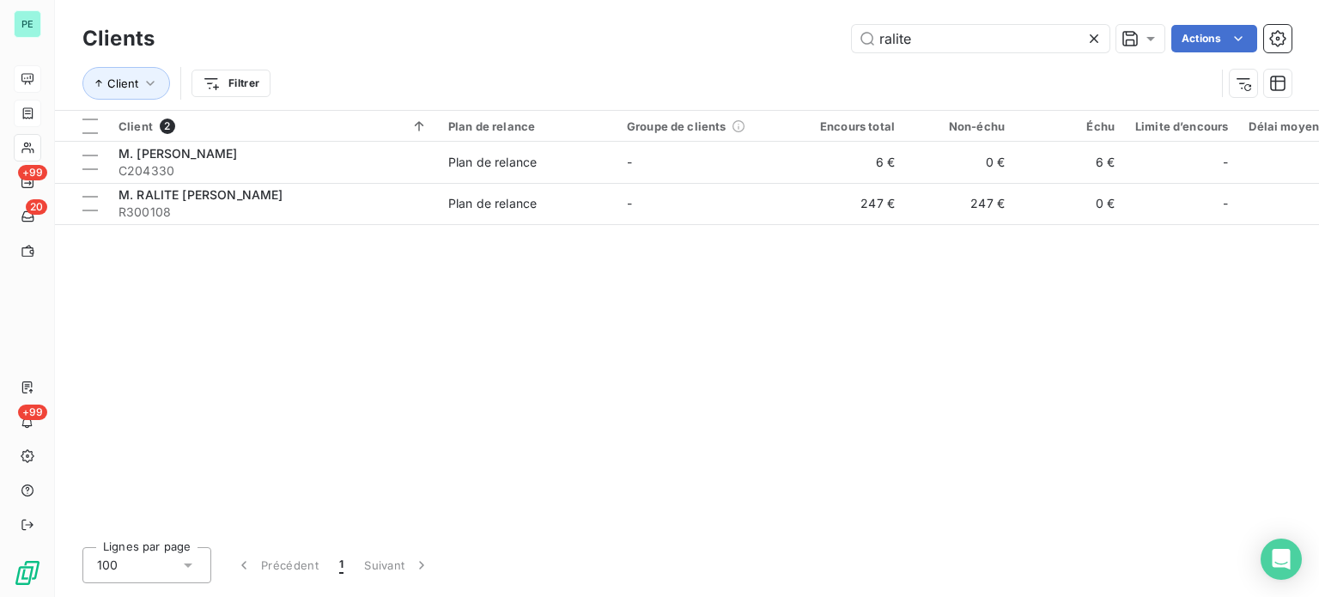
drag, startPoint x: 918, startPoint y: 39, endPoint x: 816, endPoint y: 33, distance: 102.4
click at [818, 33] on div "ralite Actions" at bounding box center [733, 38] width 1116 height 27
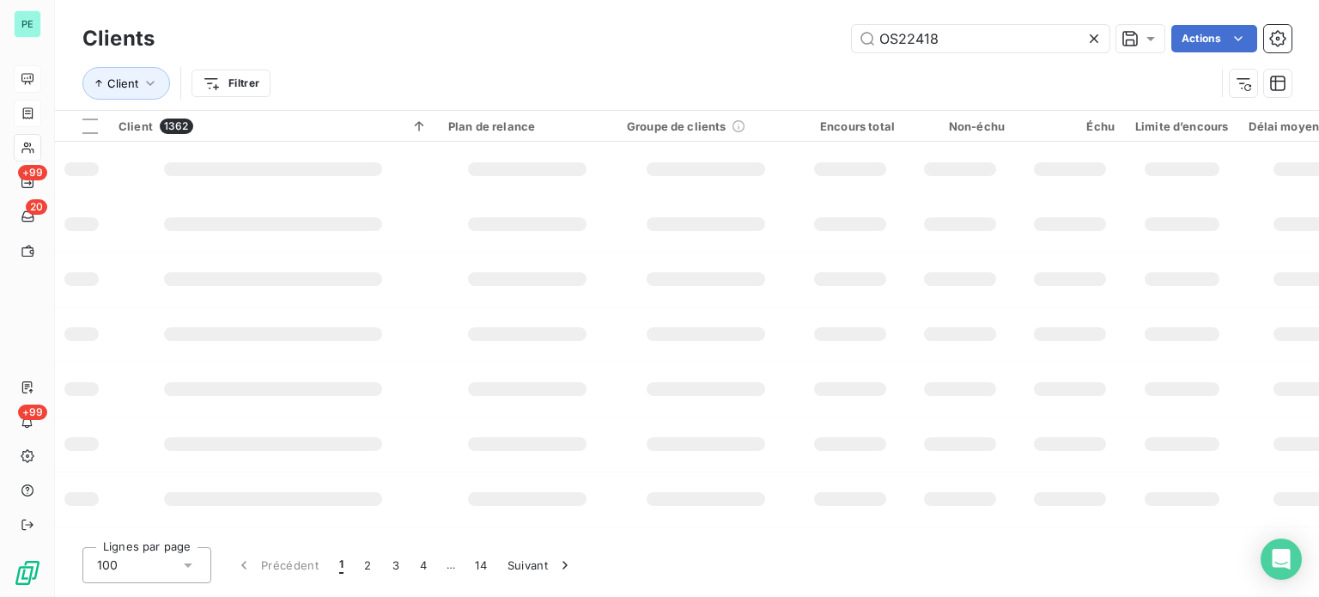
type input "OS22418"
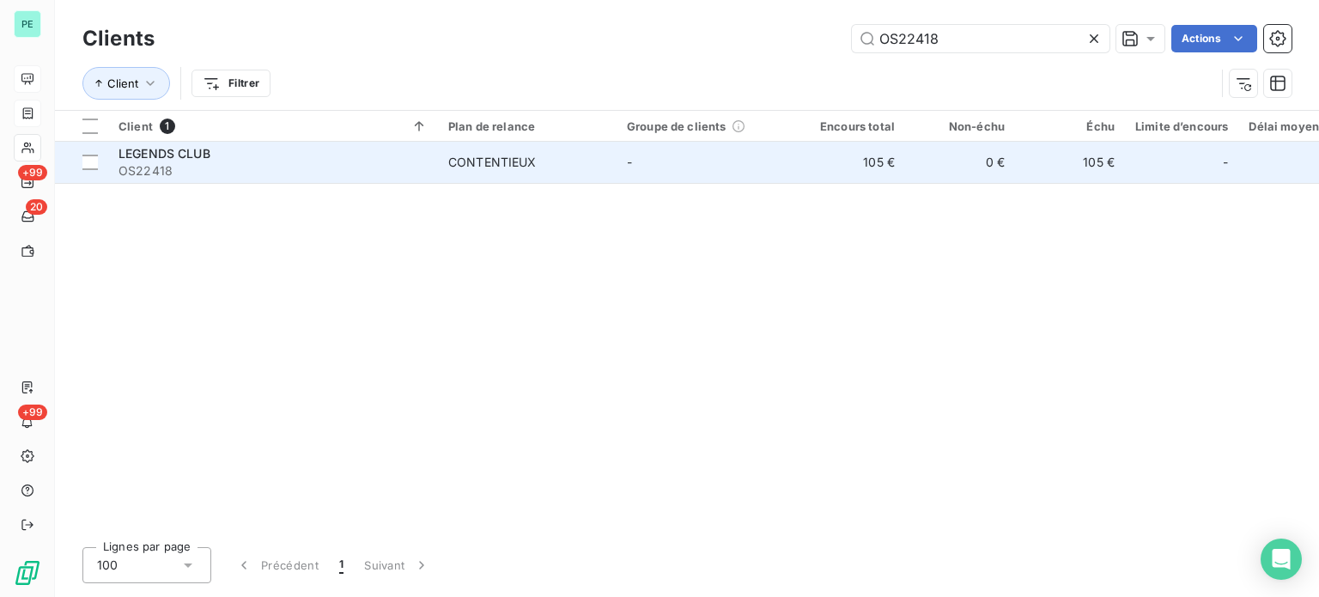
click at [800, 151] on td "105 €" at bounding box center [850, 162] width 110 height 41
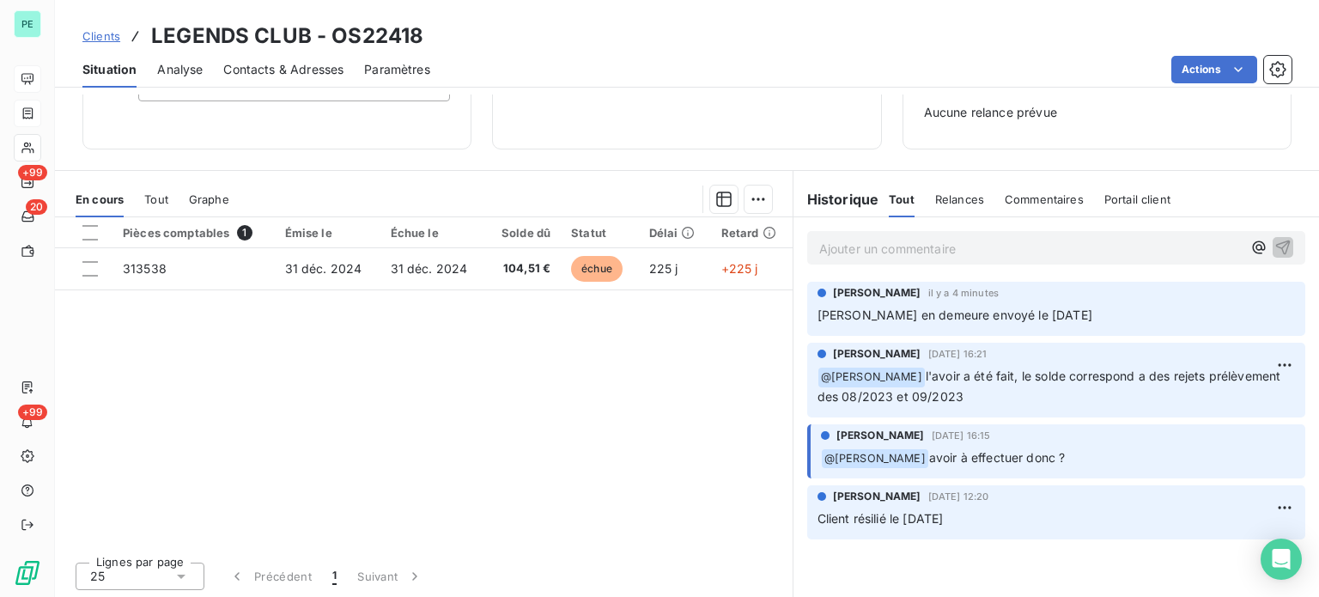
scroll to position [248, 0]
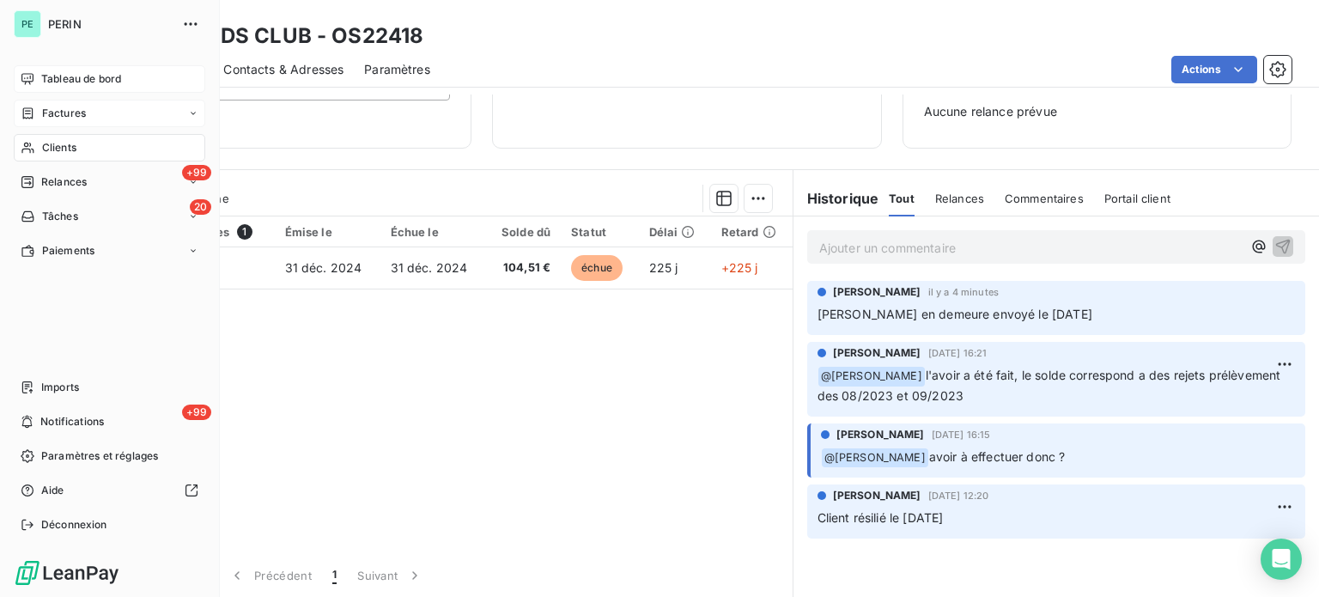
click at [74, 78] on span "Tableau de bord" at bounding box center [81, 78] width 80 height 15
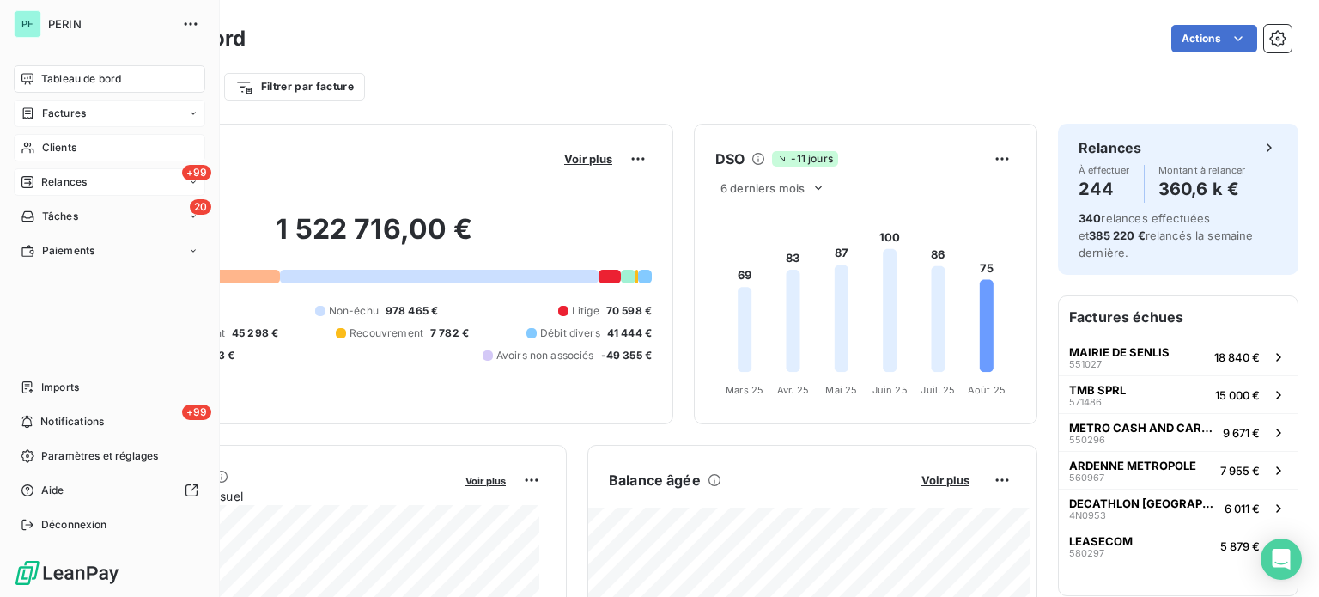
click at [58, 177] on span "Relances" at bounding box center [64, 181] width 46 height 15
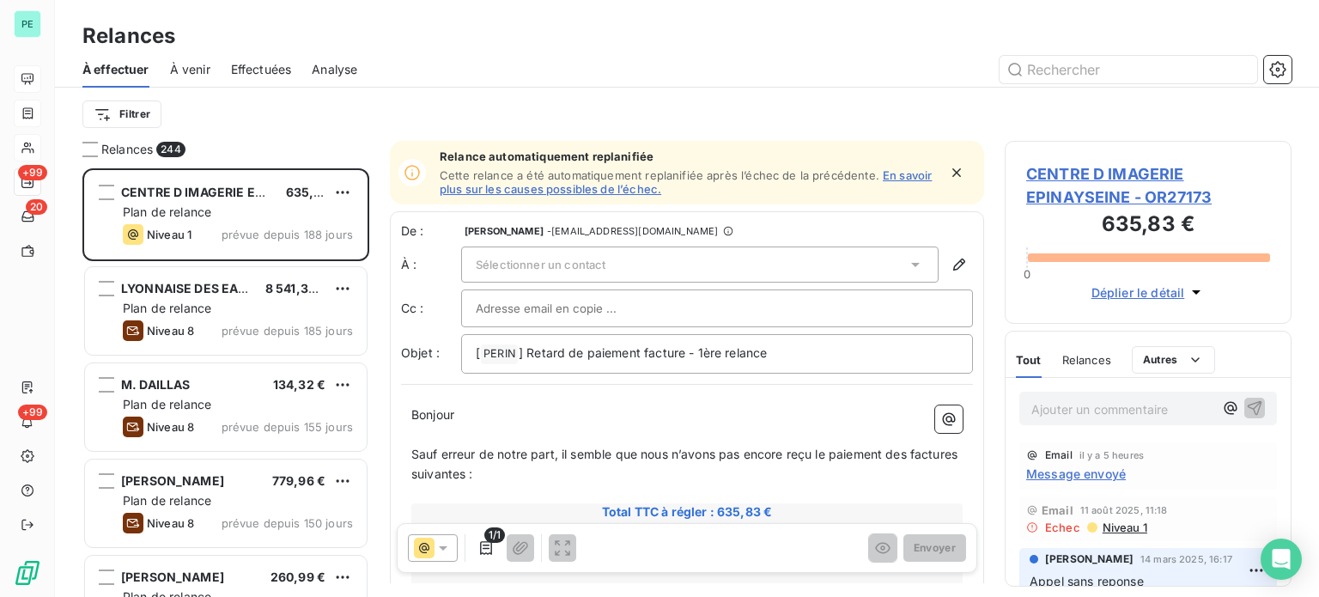
scroll to position [416, 273]
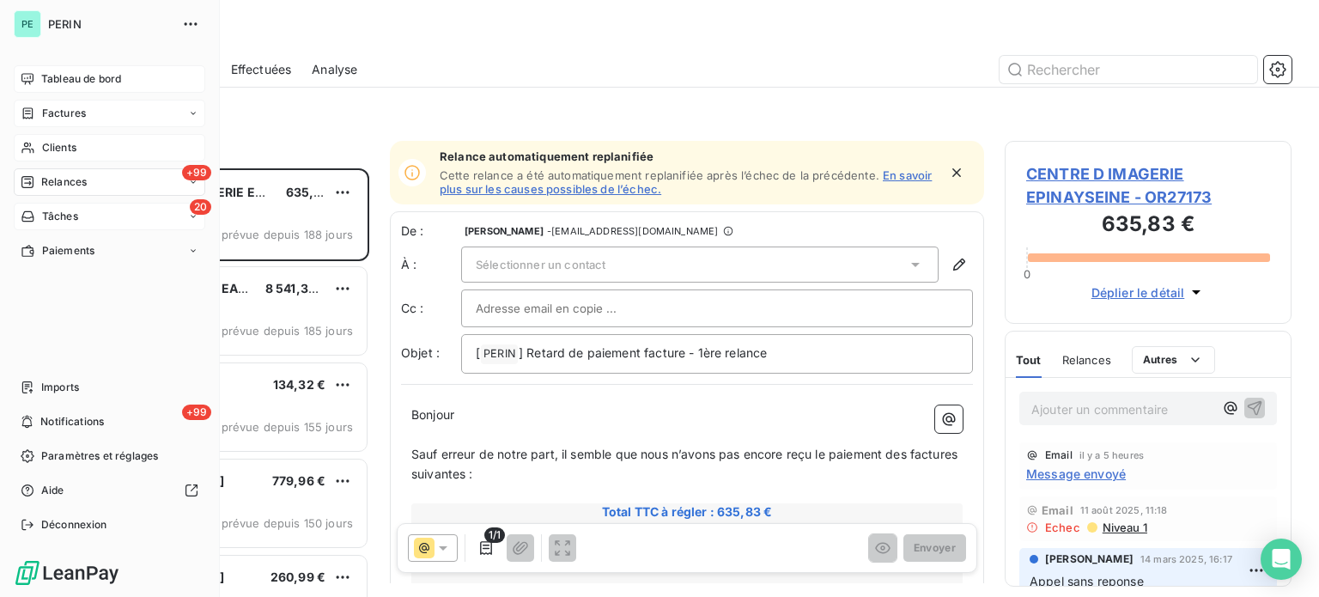
click at [72, 212] on span "Tâches" at bounding box center [60, 216] width 36 height 15
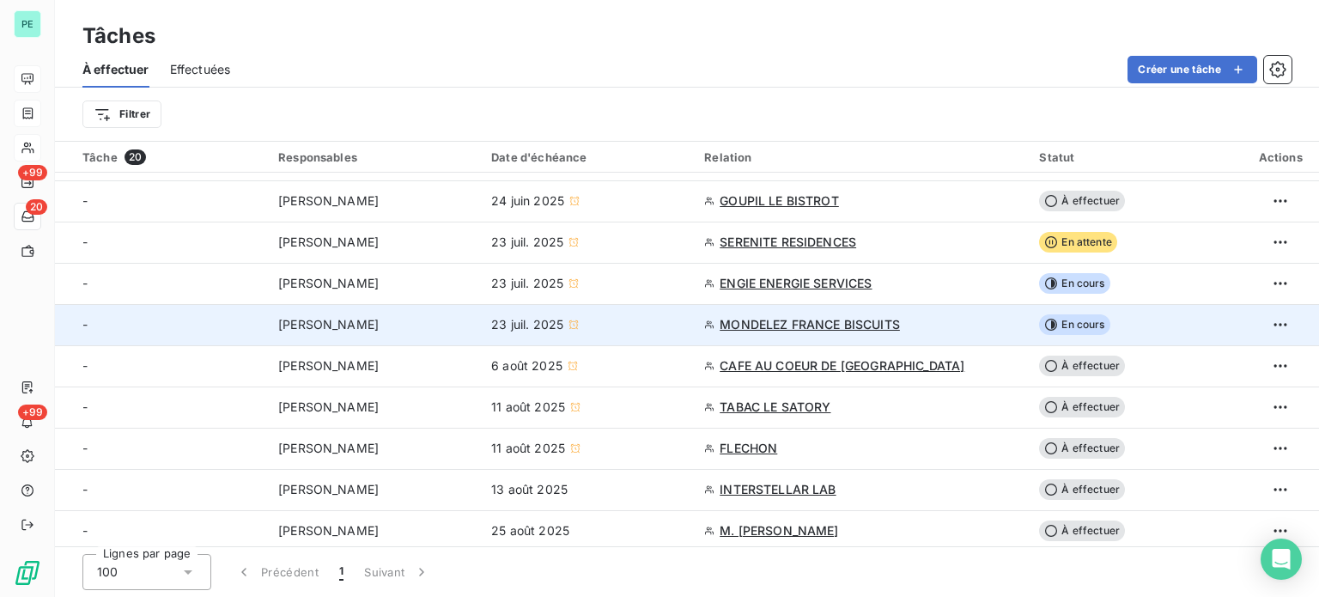
scroll to position [450, 0]
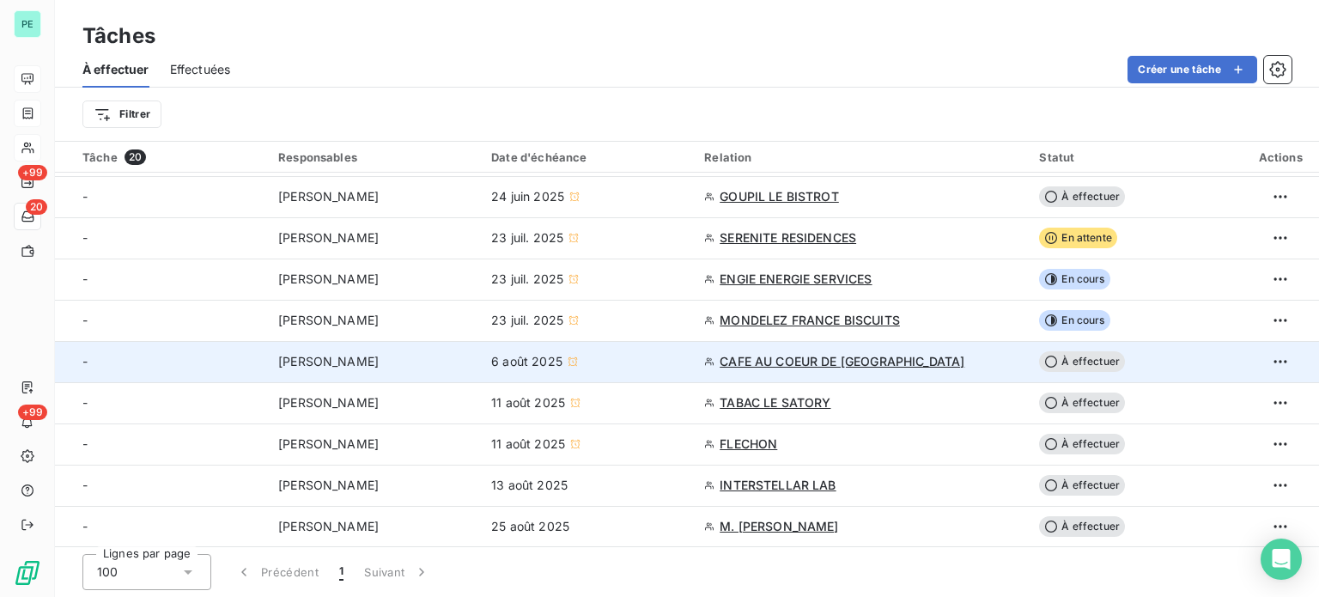
click at [794, 355] on span "CAFE AU COEUR DE [GEOGRAPHIC_DATA]" at bounding box center [842, 361] width 245 height 17
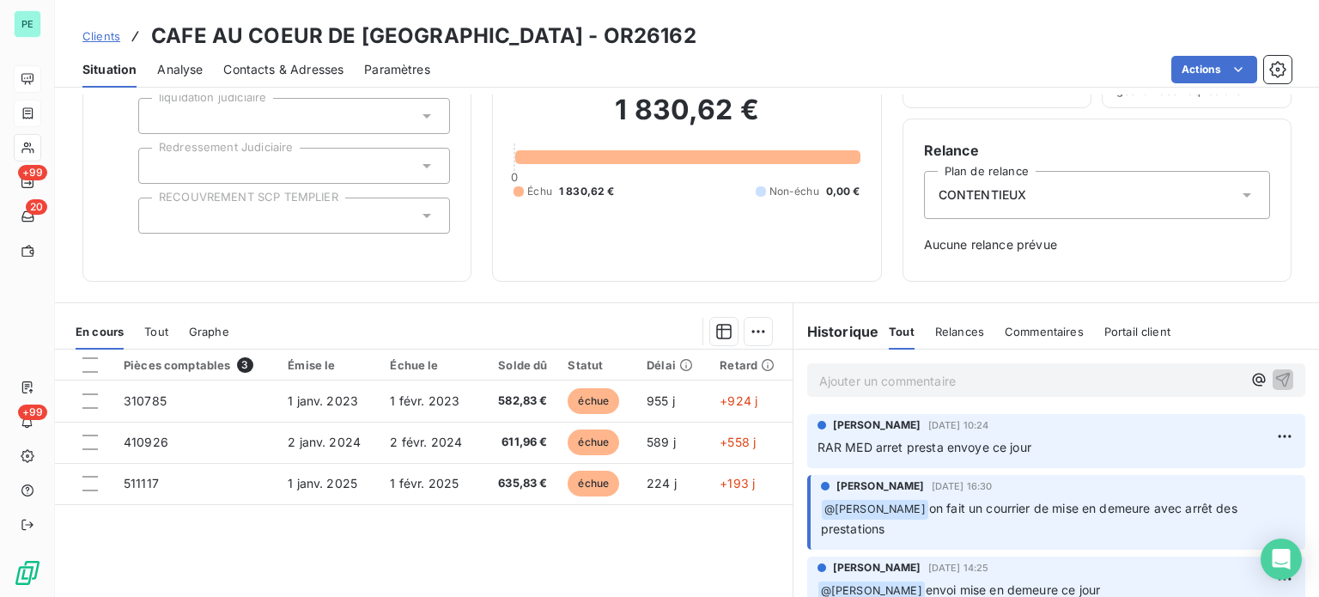
scroll to position [86, 0]
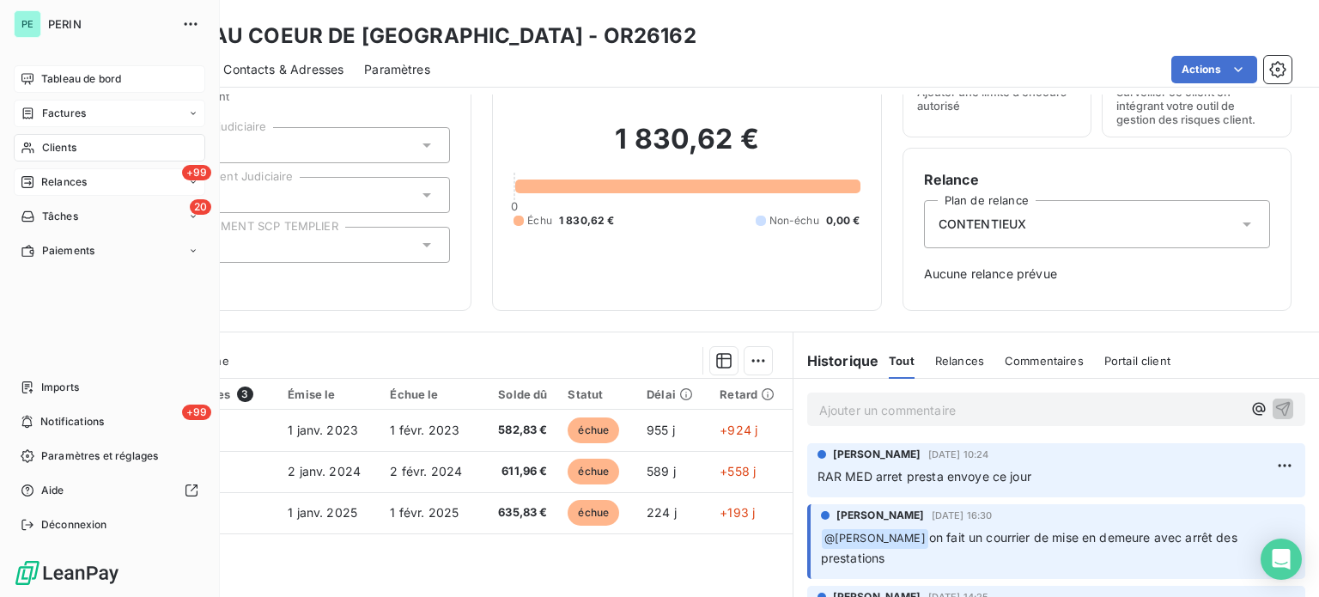
click at [65, 179] on span "Relances" at bounding box center [64, 181] width 46 height 15
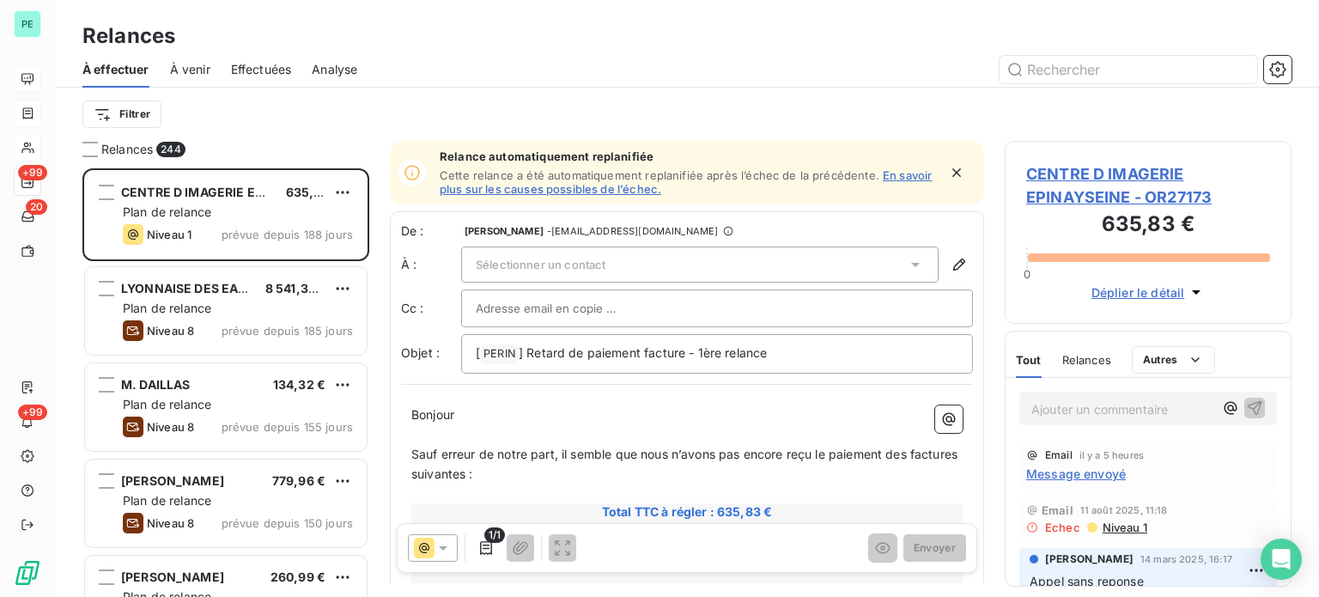
scroll to position [416, 273]
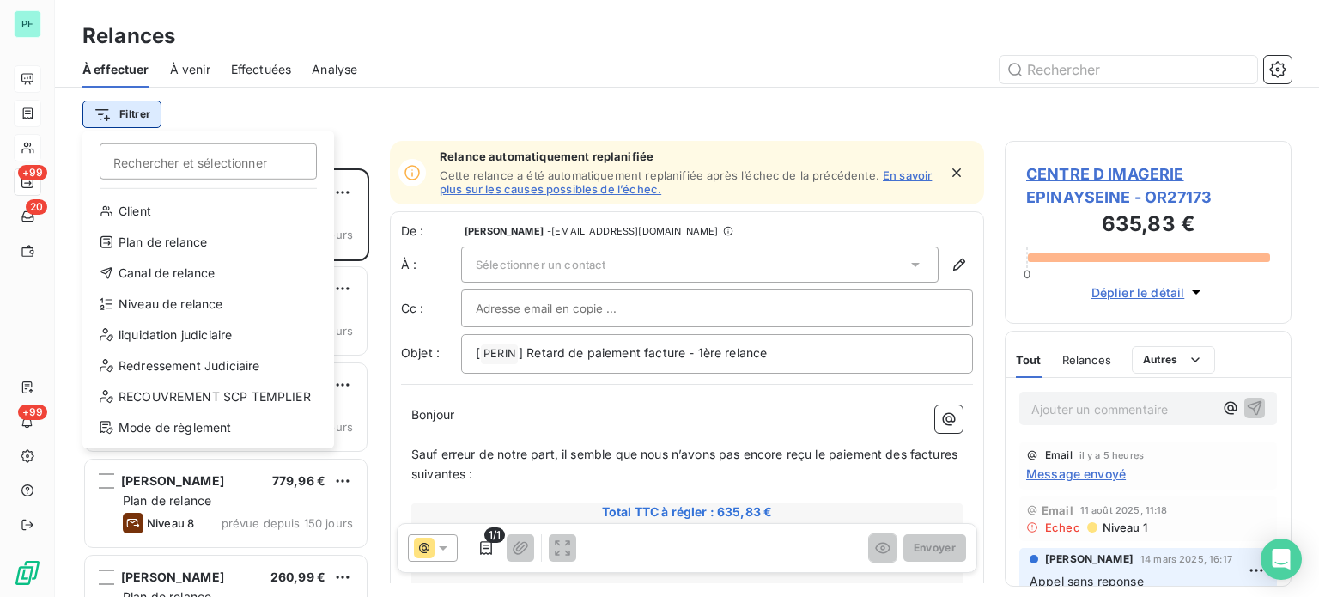
click at [125, 108] on html "PE +99 20 +99 Relances À effectuer À venir Effectuées Analyse Filtrer Recherche…" at bounding box center [659, 298] width 1319 height 597
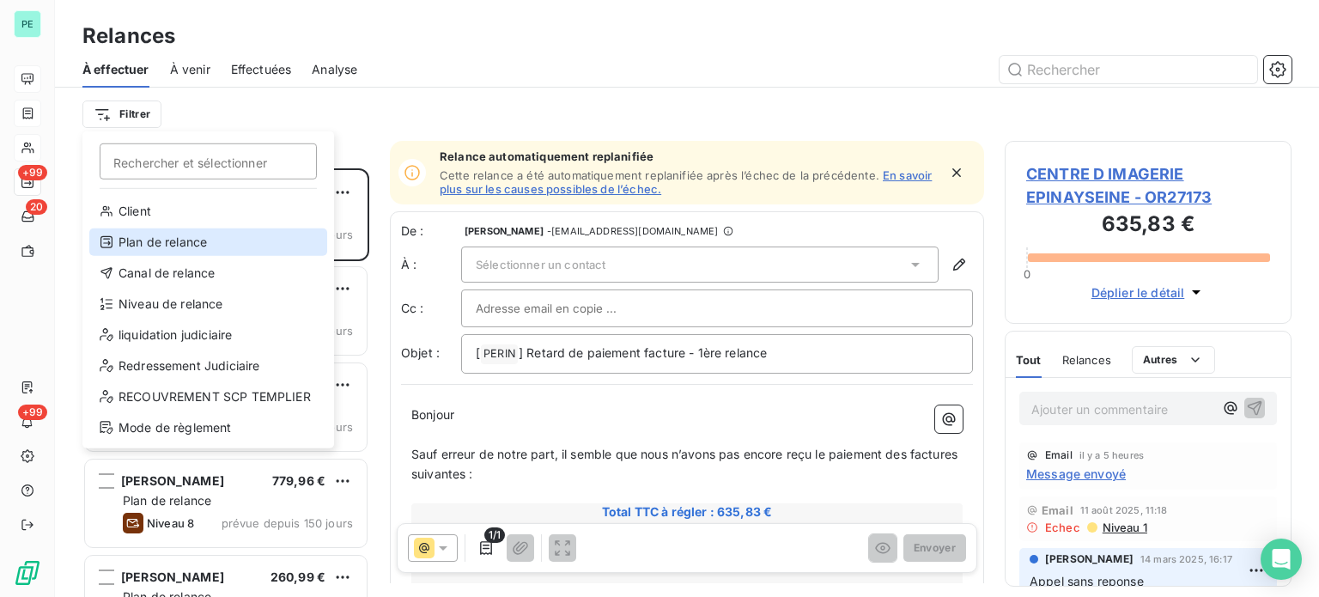
click at [161, 244] on div "Plan de relance" at bounding box center [208, 241] width 238 height 27
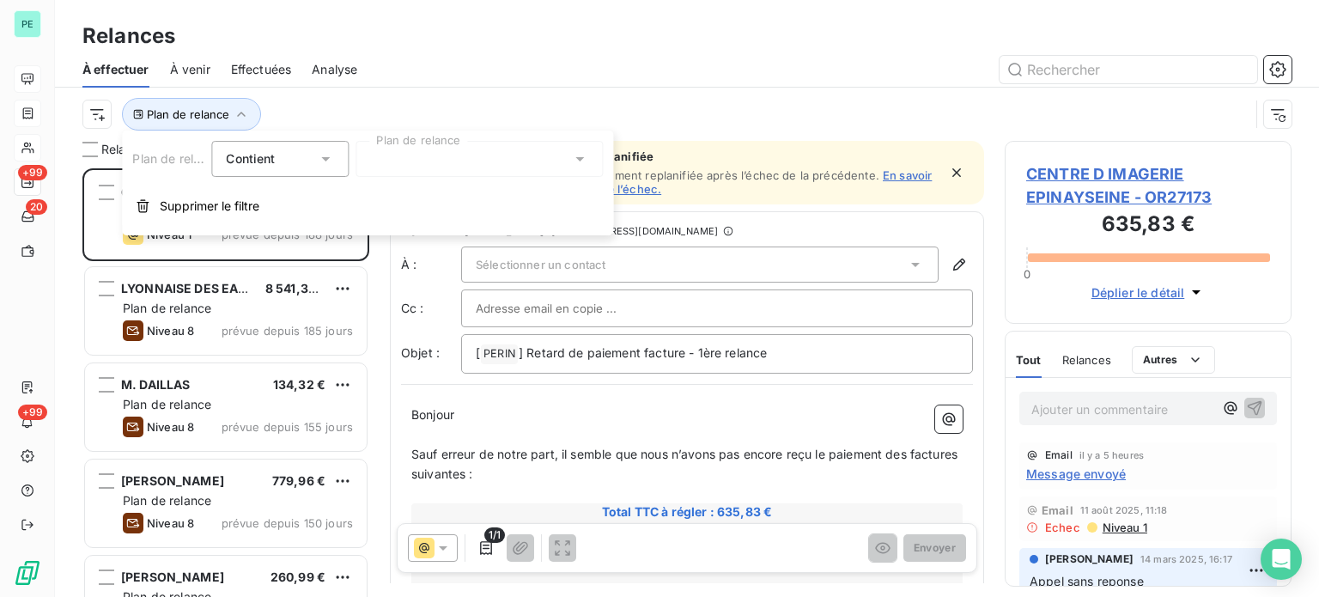
click at [260, 153] on span "Contient" at bounding box center [250, 158] width 49 height 15
click at [377, 152] on div at bounding box center [479, 159] width 247 height 36
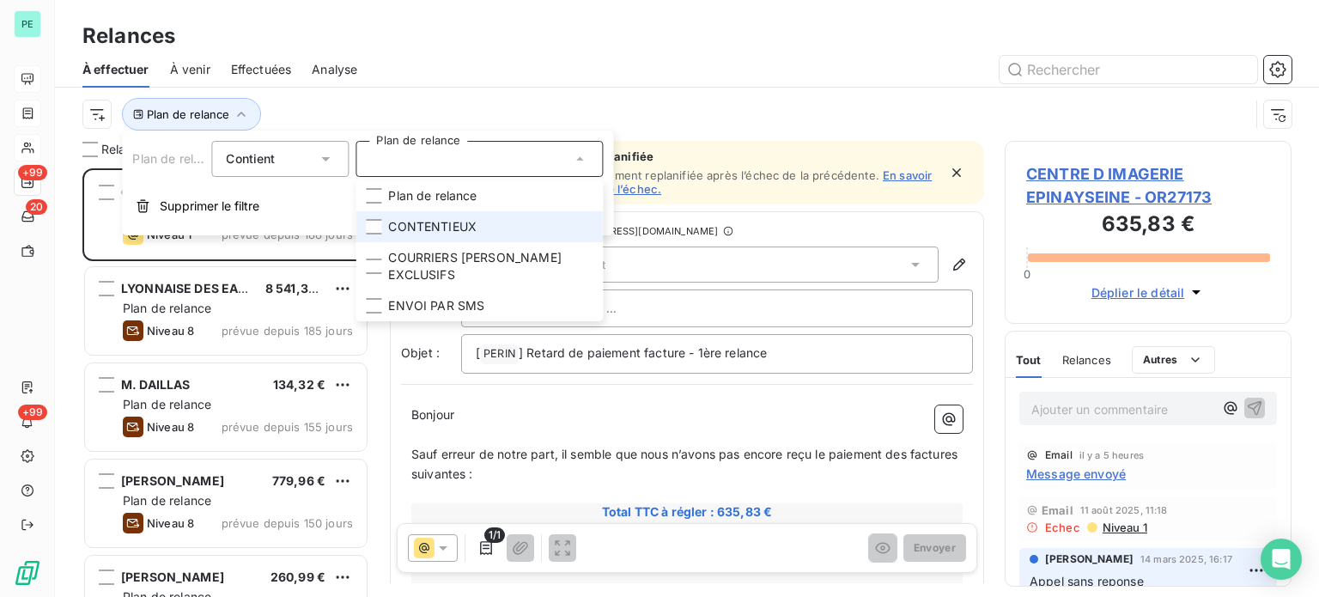
click at [415, 220] on span "CONTENTIEUX" at bounding box center [432, 226] width 88 height 17
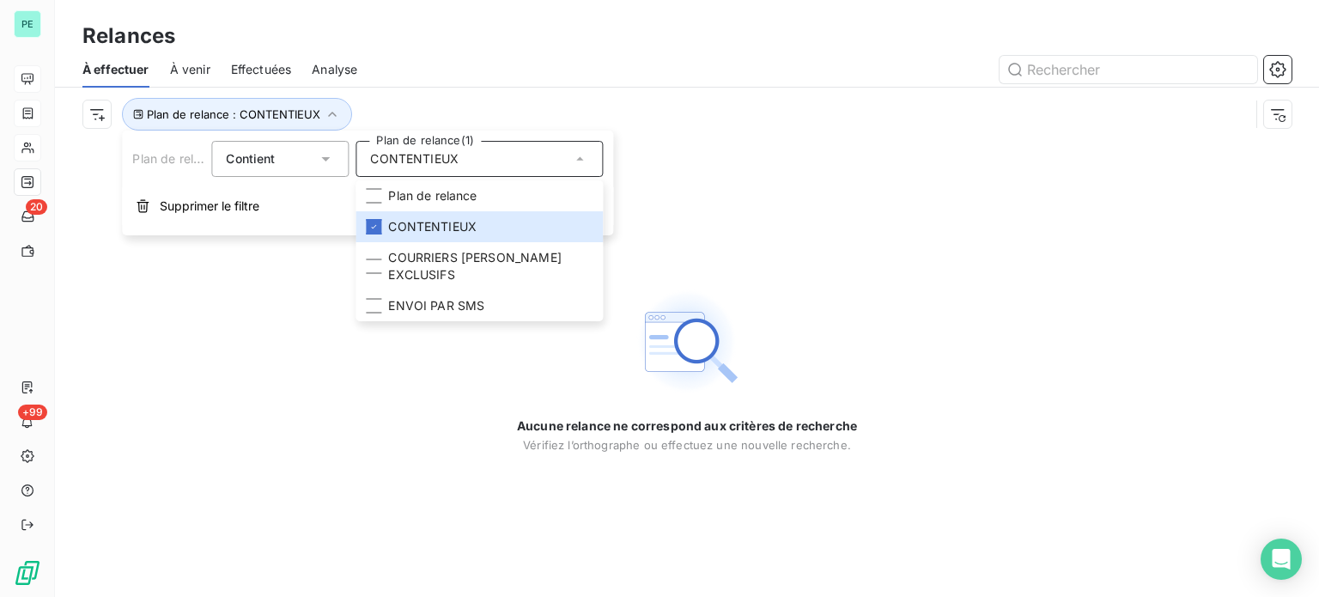
click at [482, 85] on div "À effectuer À venir Effectuées Analyse" at bounding box center [687, 70] width 1264 height 36
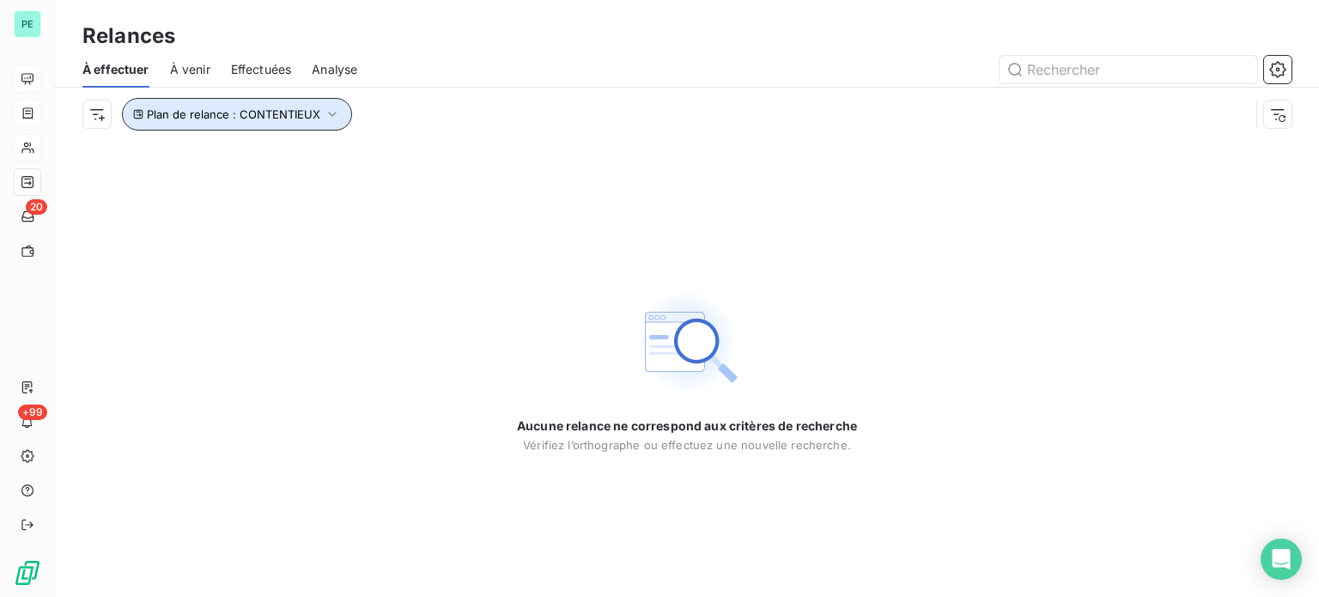
click at [215, 112] on span "Plan de relance : CONTENTIEUX" at bounding box center [233, 114] width 173 height 14
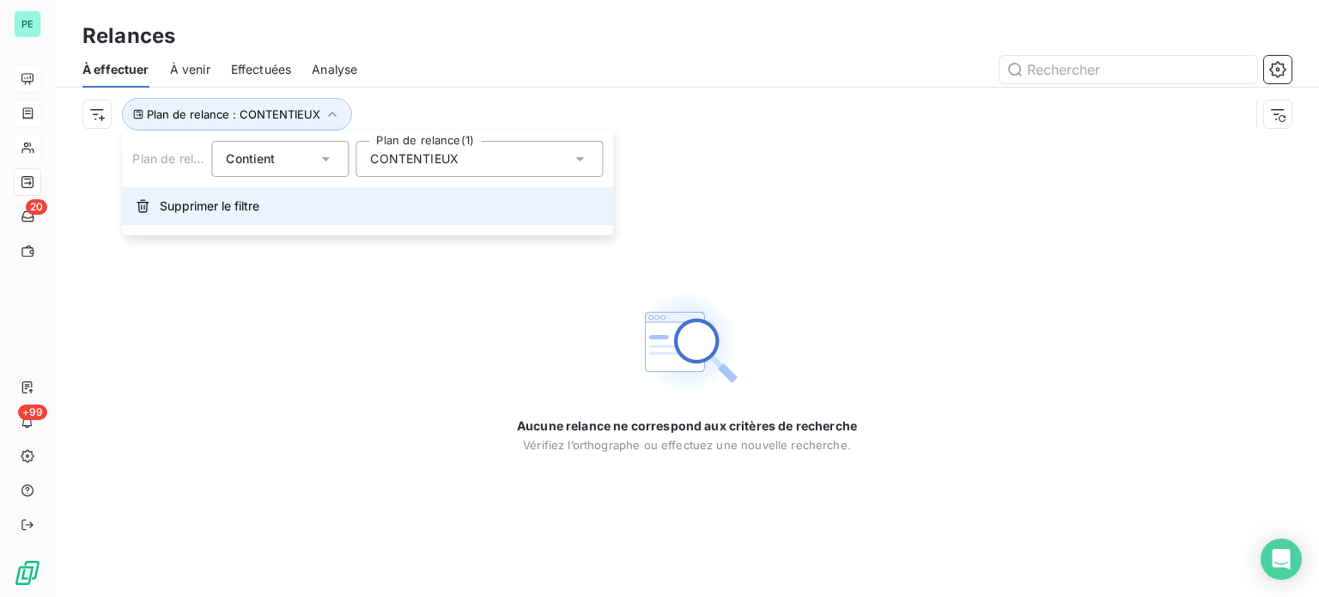
click at [230, 213] on span "Supprimer le filtre" at bounding box center [210, 206] width 100 height 17
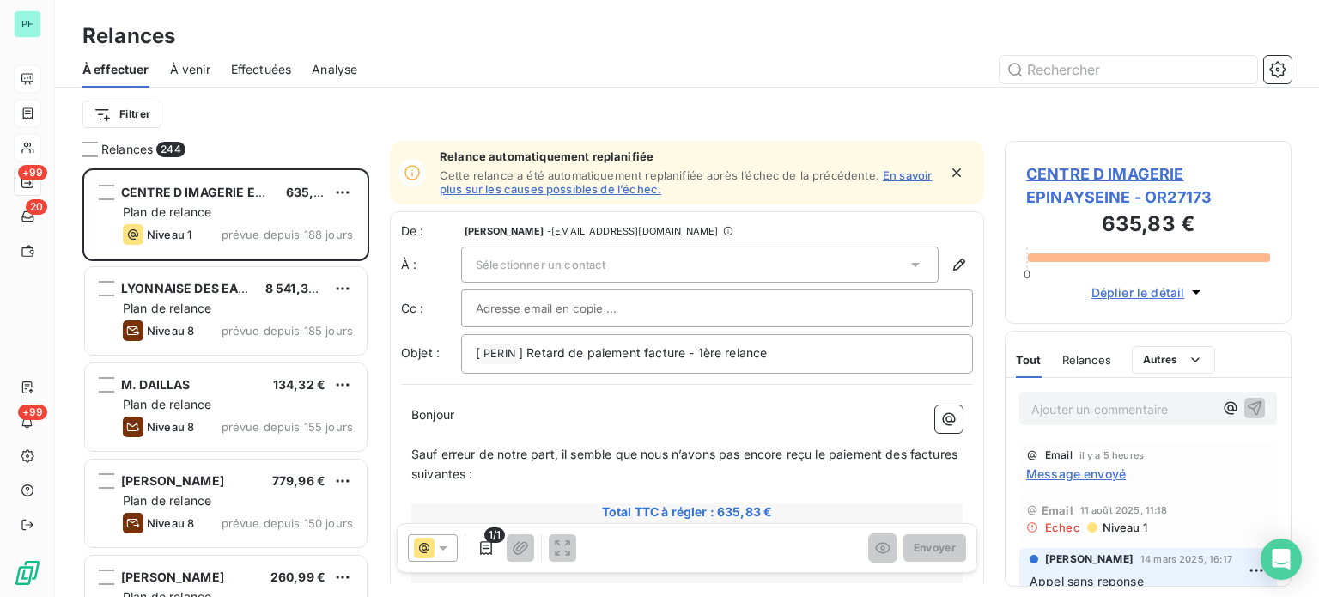
scroll to position [416, 273]
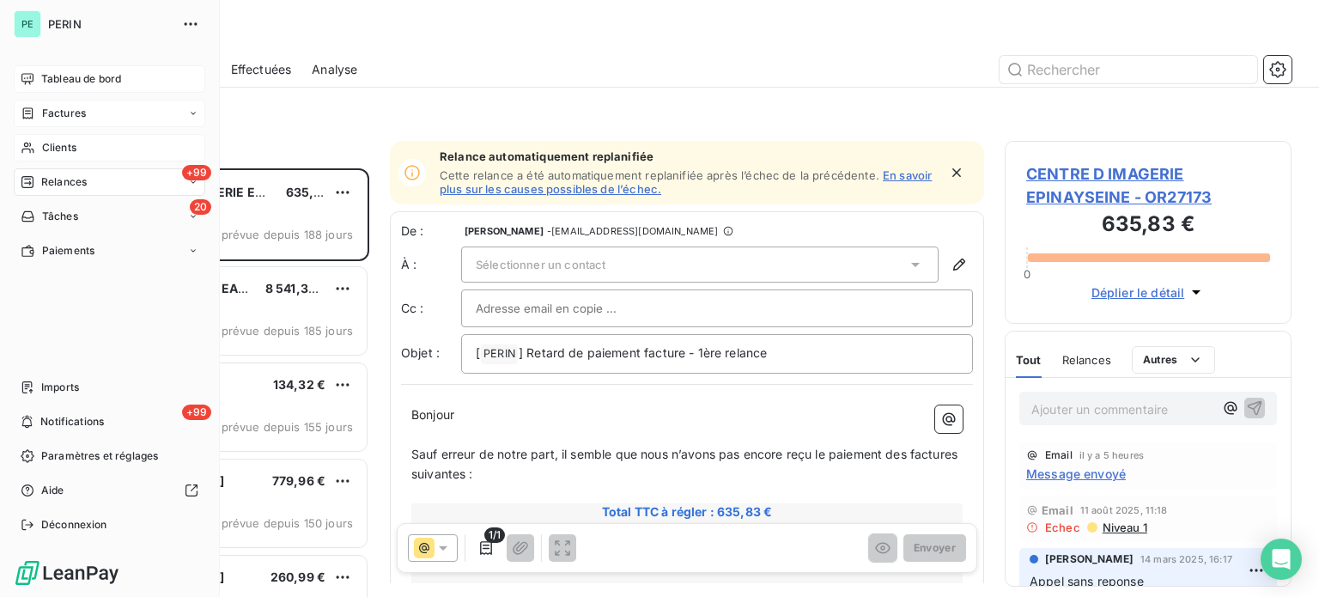
click at [74, 75] on span "Tableau de bord" at bounding box center [81, 78] width 80 height 15
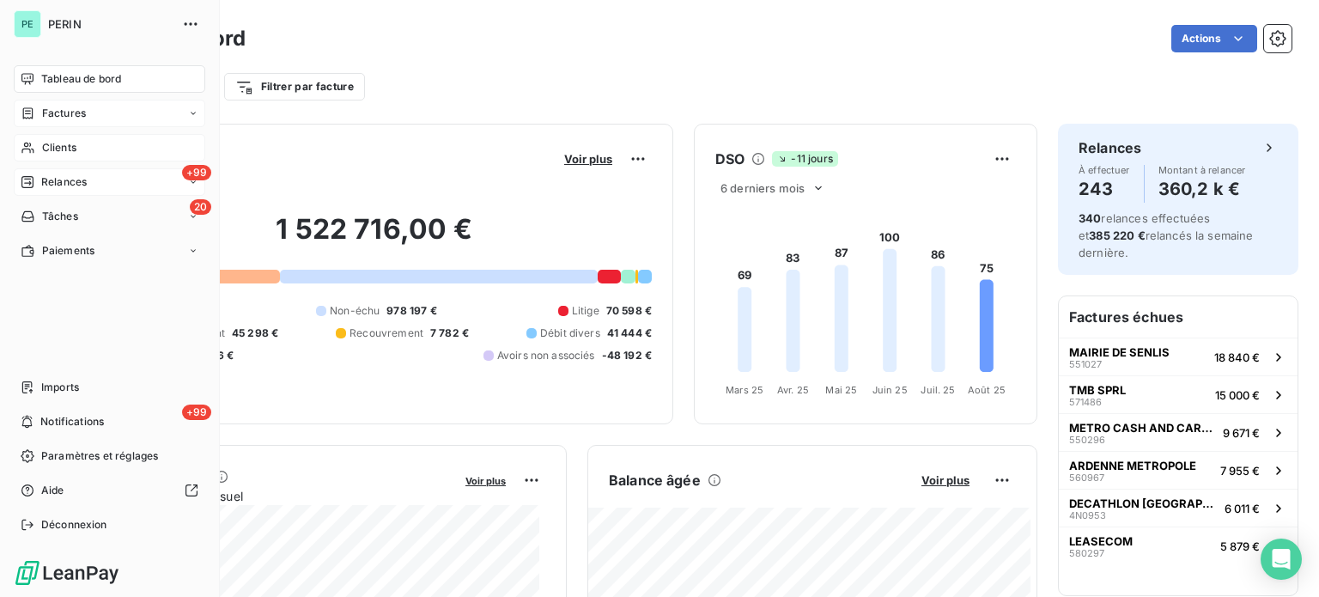
click at [66, 113] on span "Factures" at bounding box center [64, 113] width 44 height 15
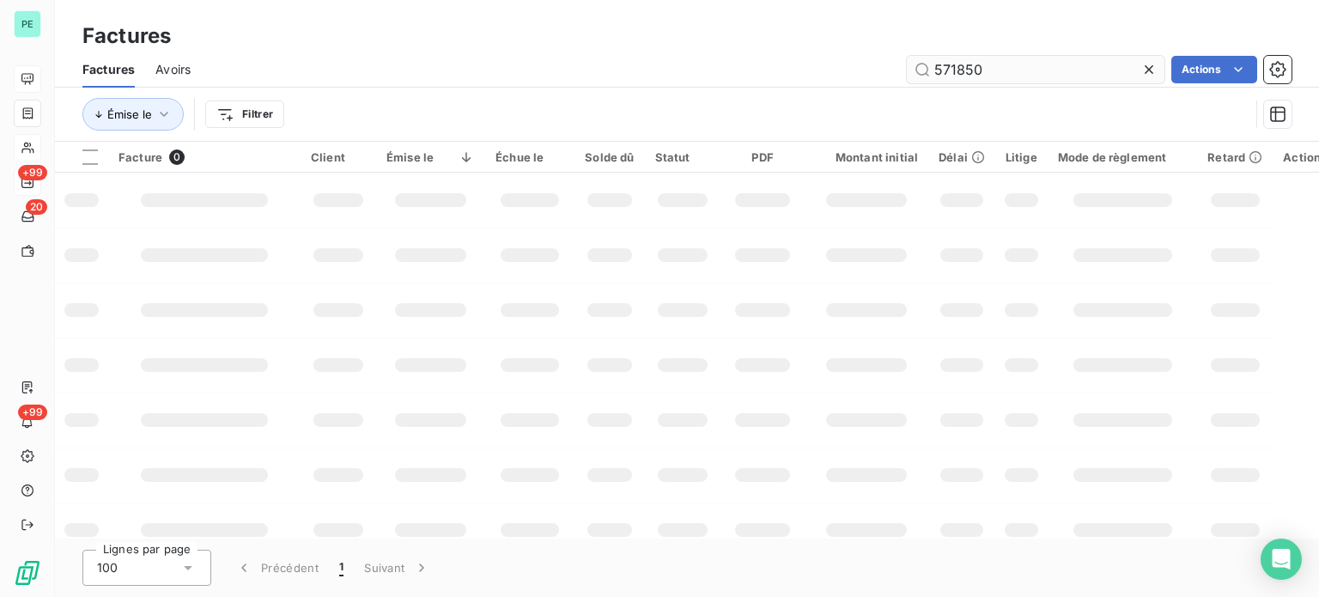
drag, startPoint x: 944, startPoint y: 64, endPoint x: 1044, endPoint y: 63, distance: 100.5
click at [1040, 64] on input "571850" at bounding box center [1036, 69] width 258 height 27
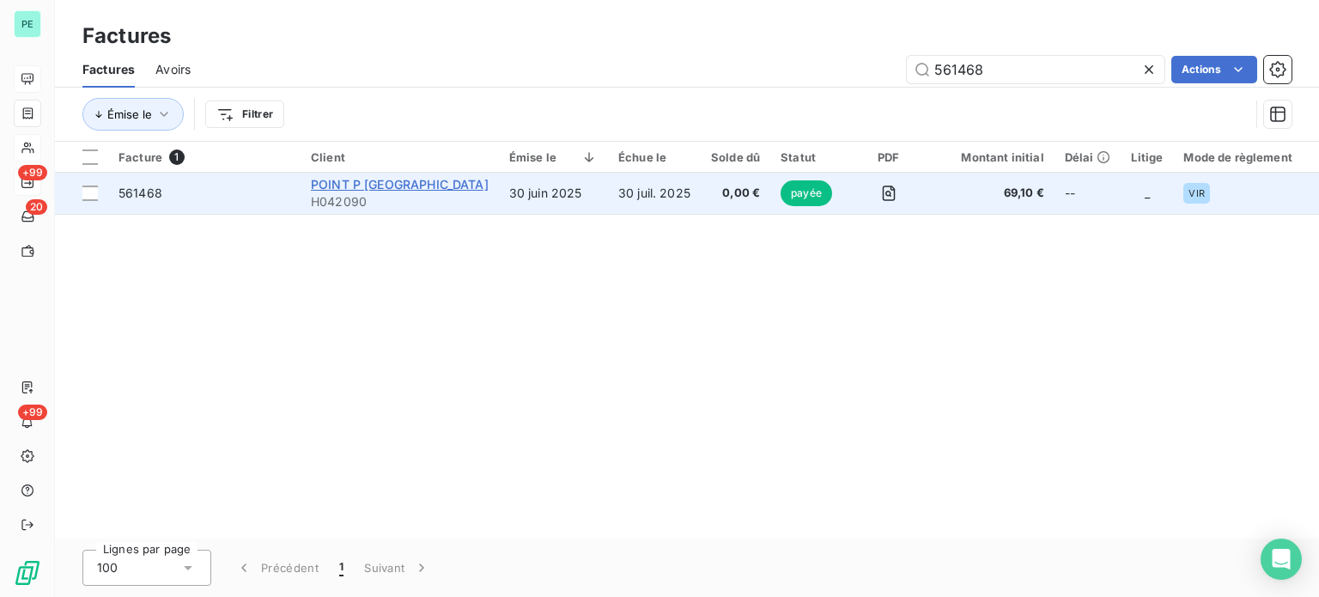
type input "561468"
click at [377, 182] on span "POINT P [GEOGRAPHIC_DATA]" at bounding box center [400, 184] width 178 height 15
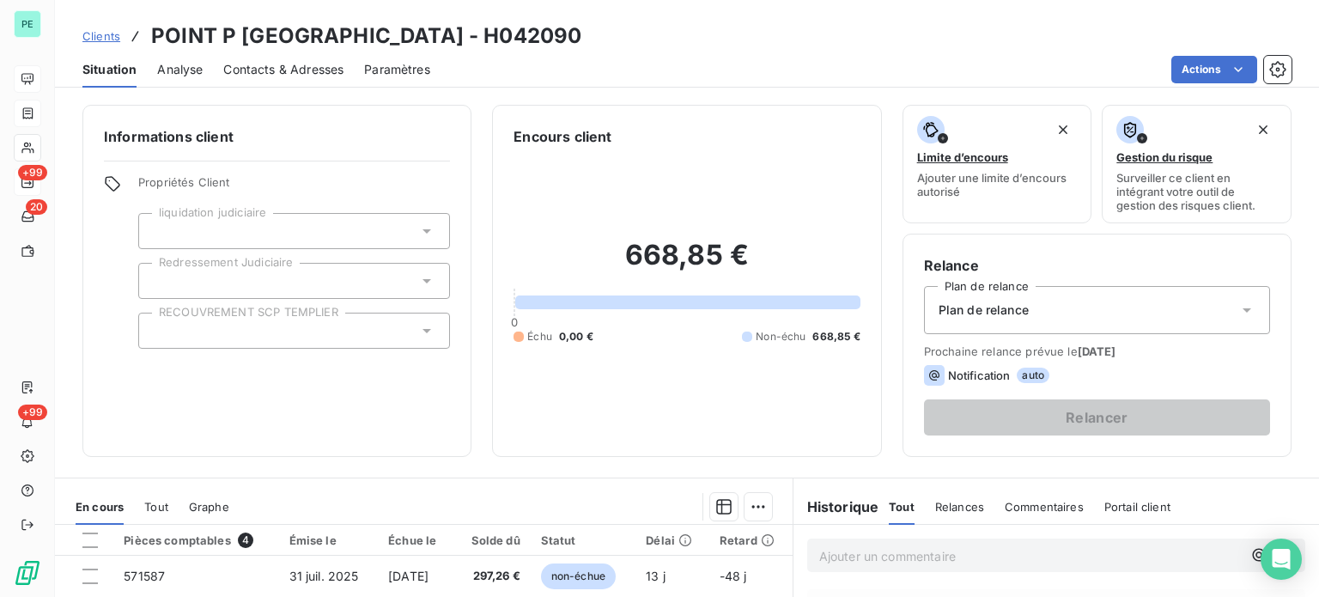
click at [317, 68] on span "Contacts & Adresses" at bounding box center [283, 69] width 120 height 17
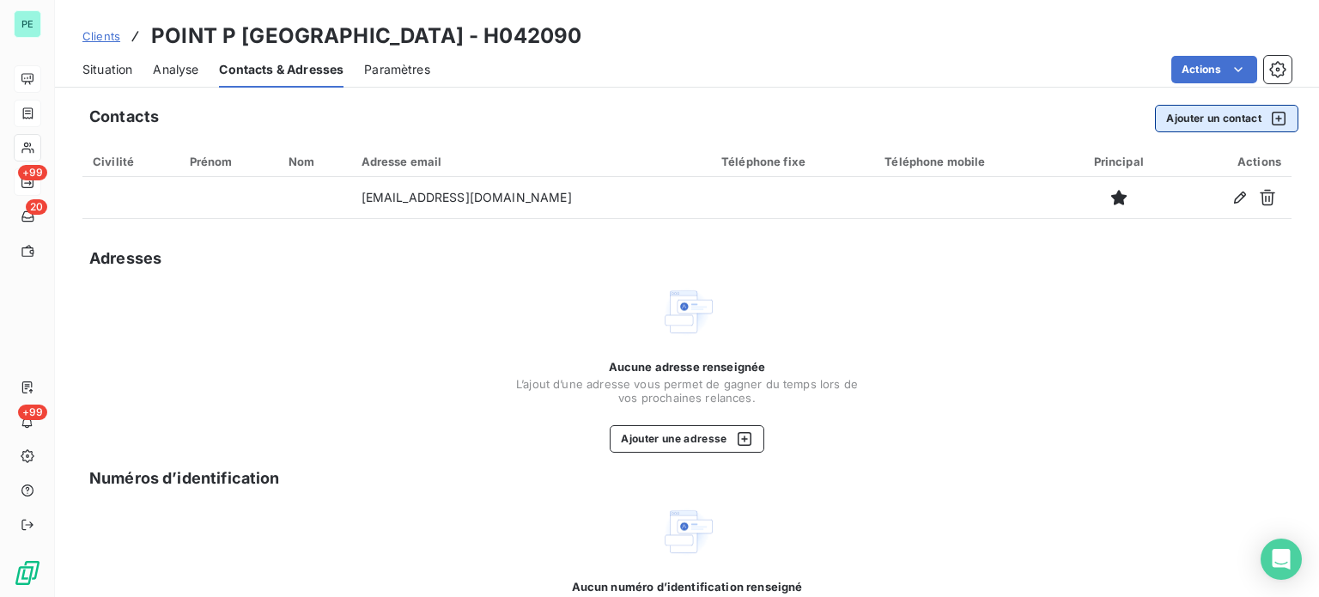
click at [1178, 125] on button "Ajouter un contact" at bounding box center [1226, 118] width 143 height 27
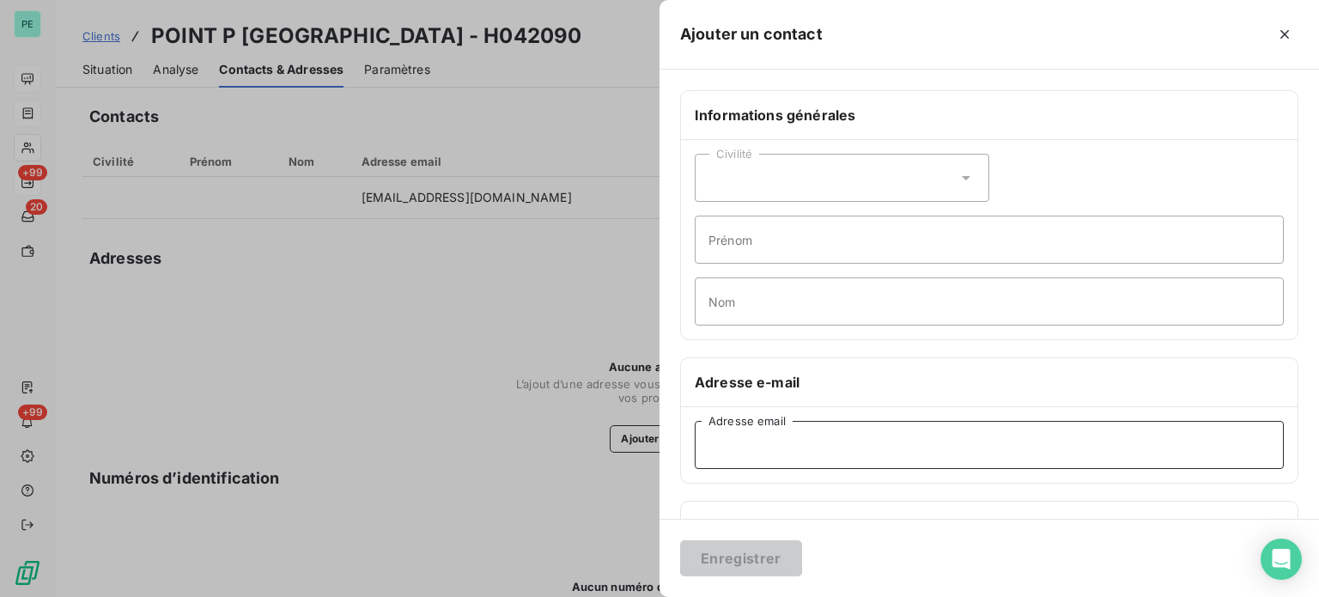
click at [746, 442] on input "Adresse email" at bounding box center [989, 445] width 589 height 48
paste input "[EMAIL_ADDRESS][DOMAIN_NAME]."
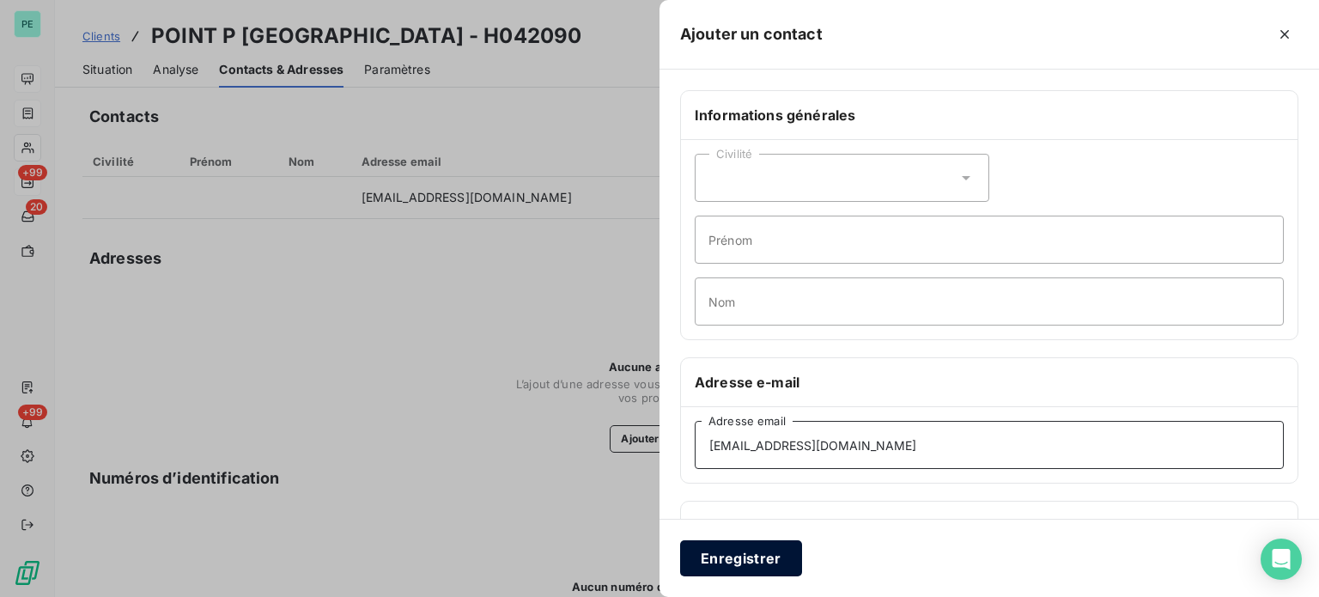
type input "[EMAIL_ADDRESS][DOMAIN_NAME]"
click at [711, 563] on button "Enregistrer" at bounding box center [741, 558] width 122 height 36
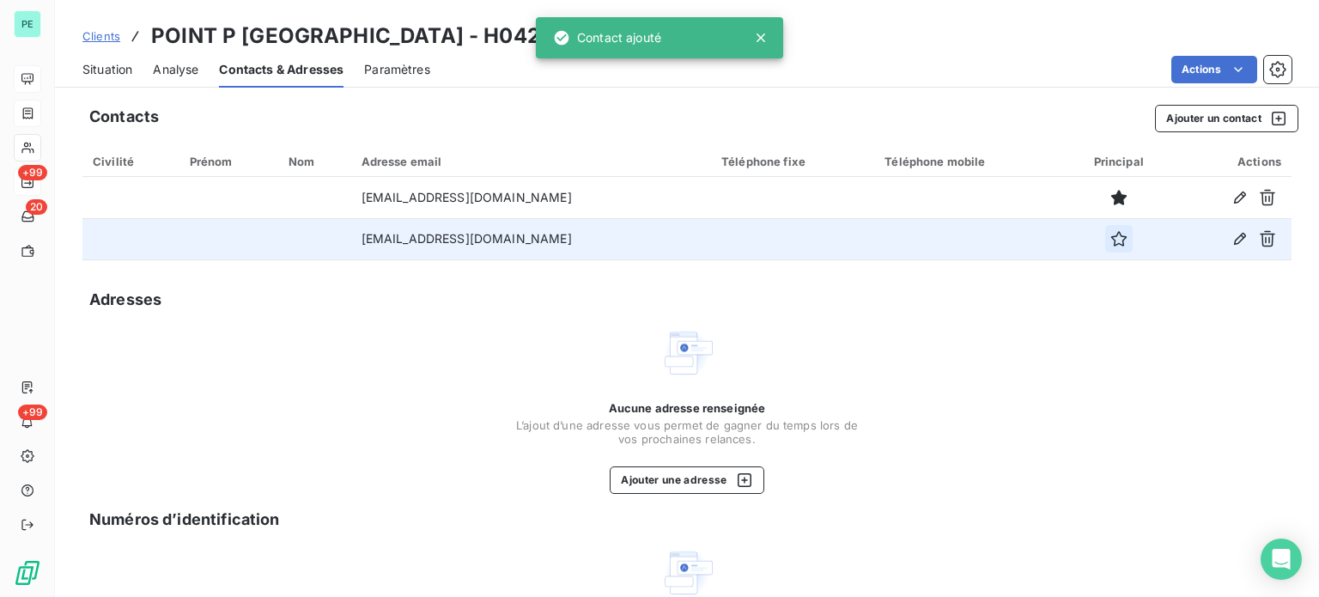
click at [1121, 244] on icon "button" at bounding box center [1118, 238] width 17 height 17
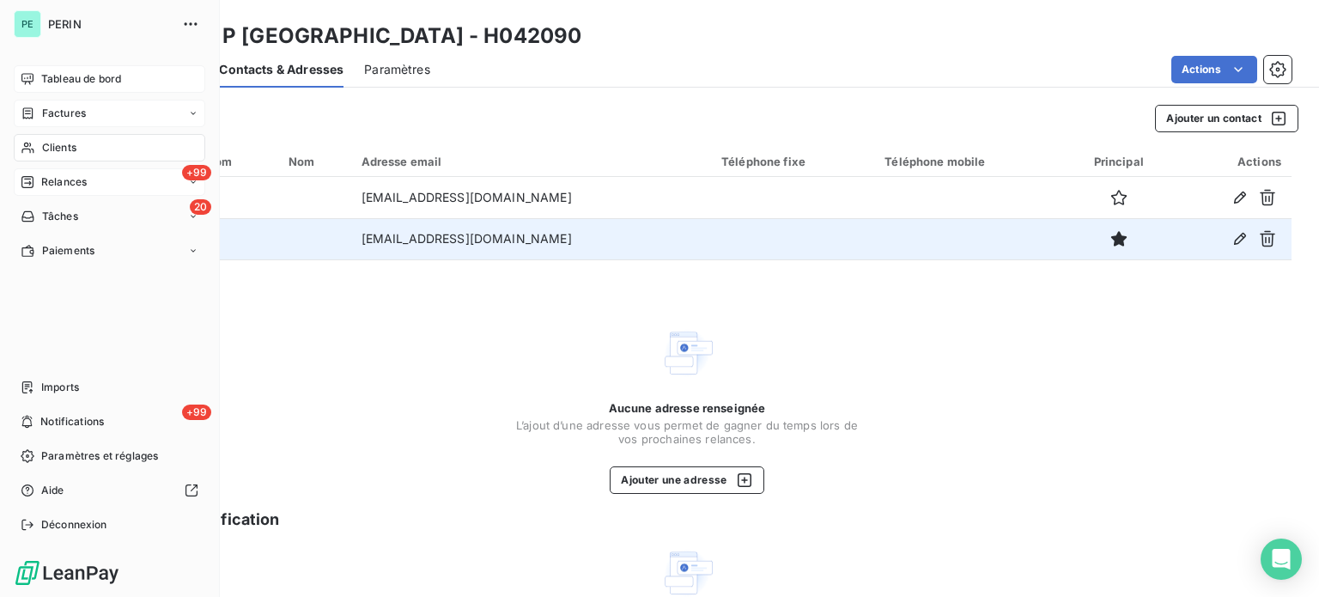
click at [72, 77] on span "Tableau de bord" at bounding box center [81, 78] width 80 height 15
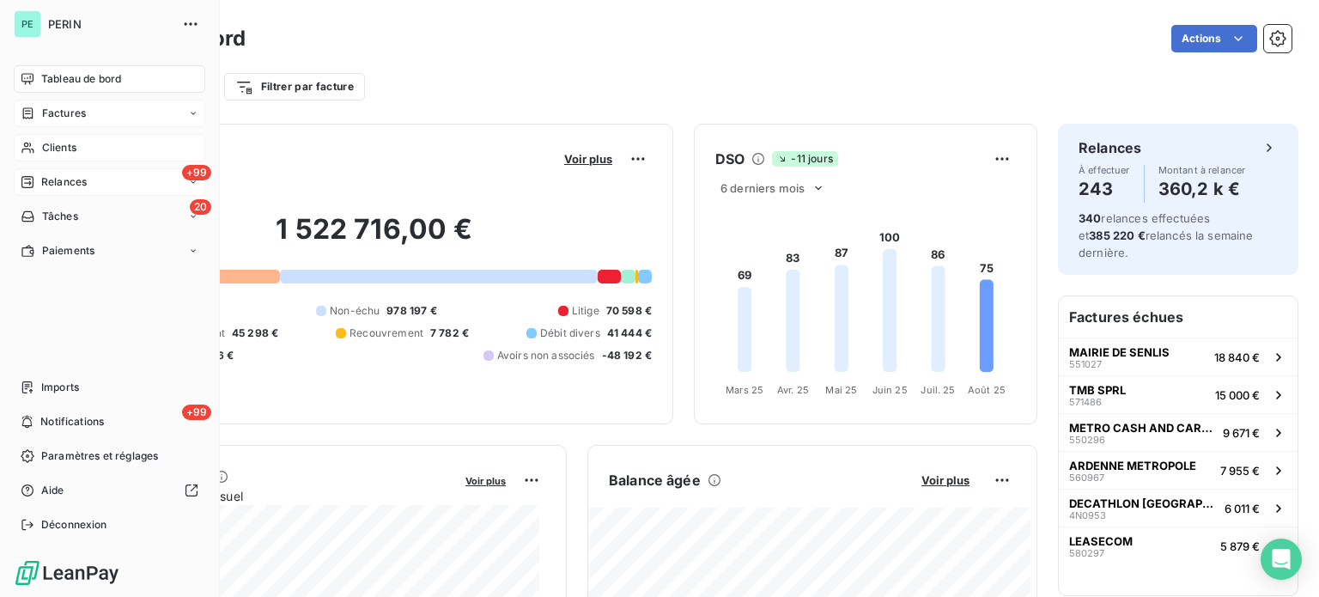
click at [65, 147] on span "Clients" at bounding box center [59, 147] width 34 height 15
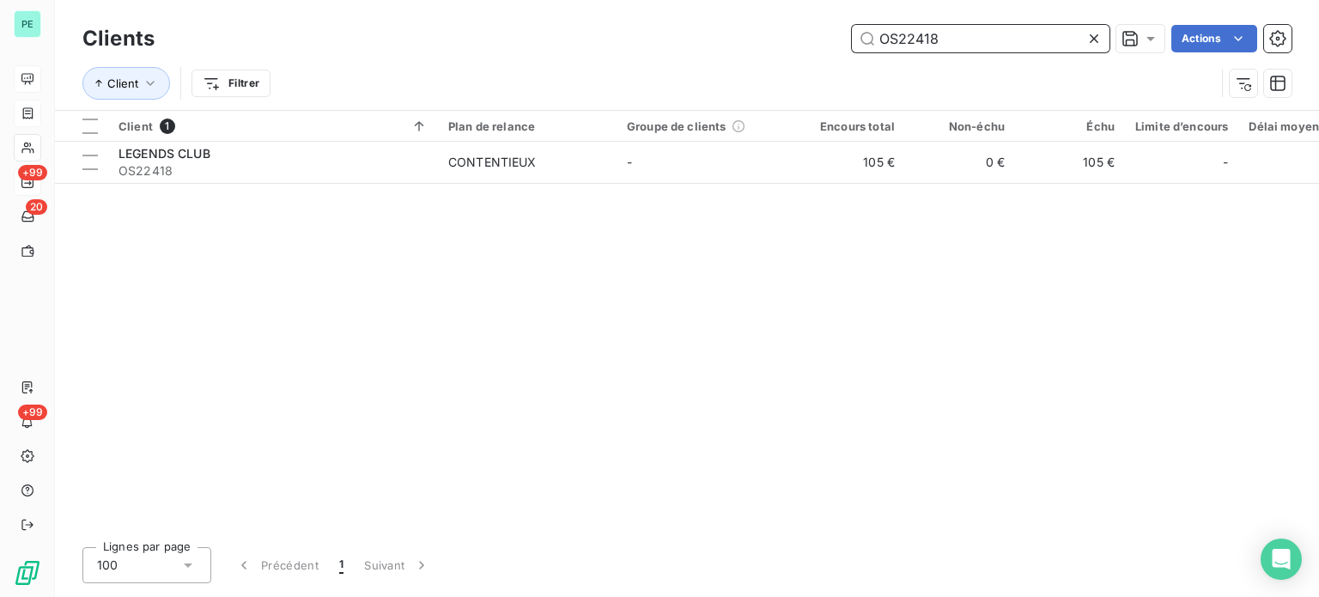
drag, startPoint x: 954, startPoint y: 42, endPoint x: 853, endPoint y: 40, distance: 101.4
click at [853, 40] on input "OS22418" at bounding box center [981, 38] width 258 height 27
click at [964, 46] on input "OS22418" at bounding box center [981, 38] width 258 height 27
drag, startPoint x: 922, startPoint y: 37, endPoint x: 830, endPoint y: 37, distance: 92.7
click at [838, 37] on div "OS22418 Actions" at bounding box center [733, 38] width 1116 height 27
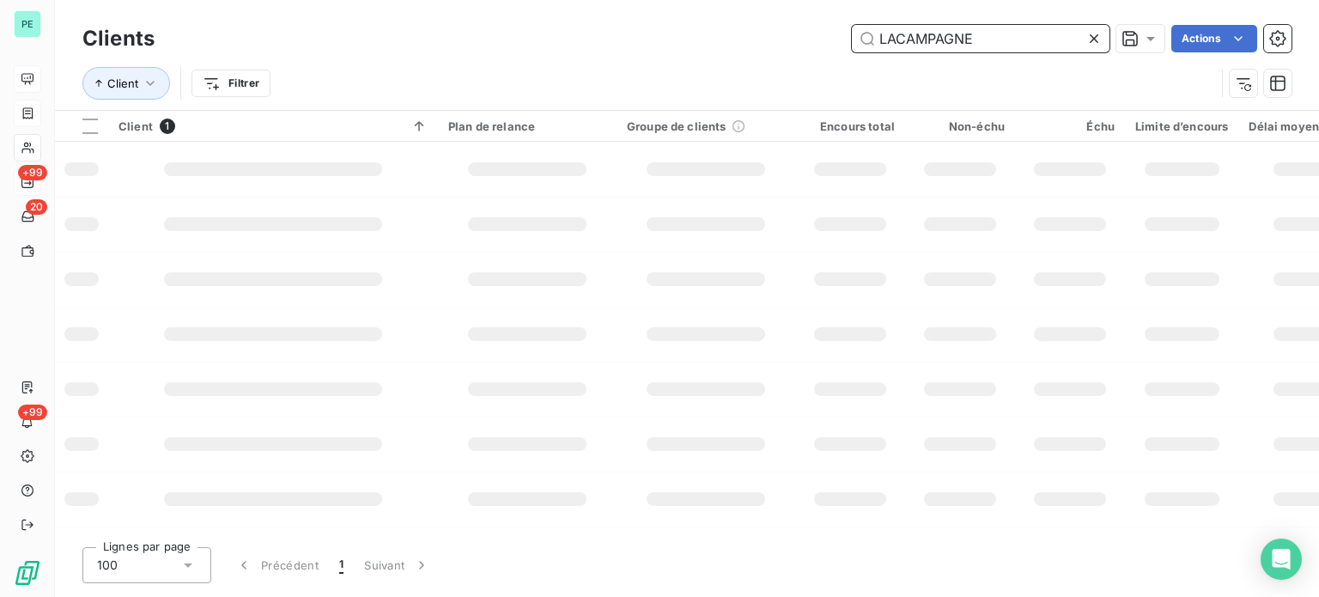
type input "LACAMPAGNE"
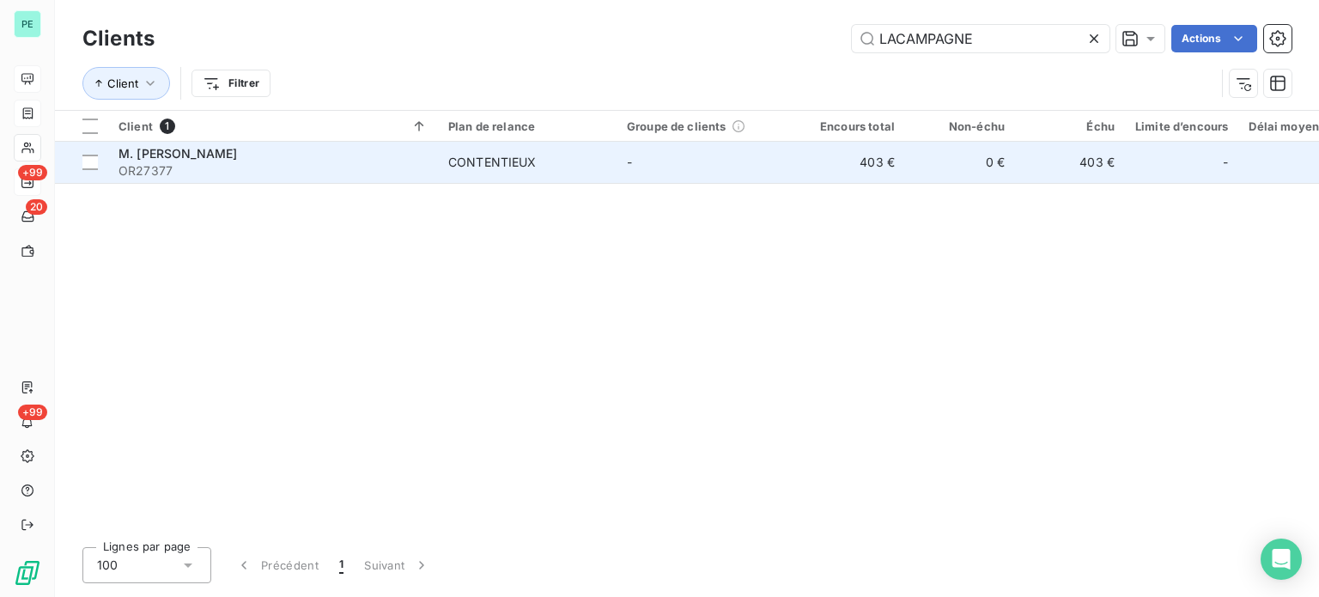
click at [671, 161] on td "-" at bounding box center [706, 162] width 179 height 41
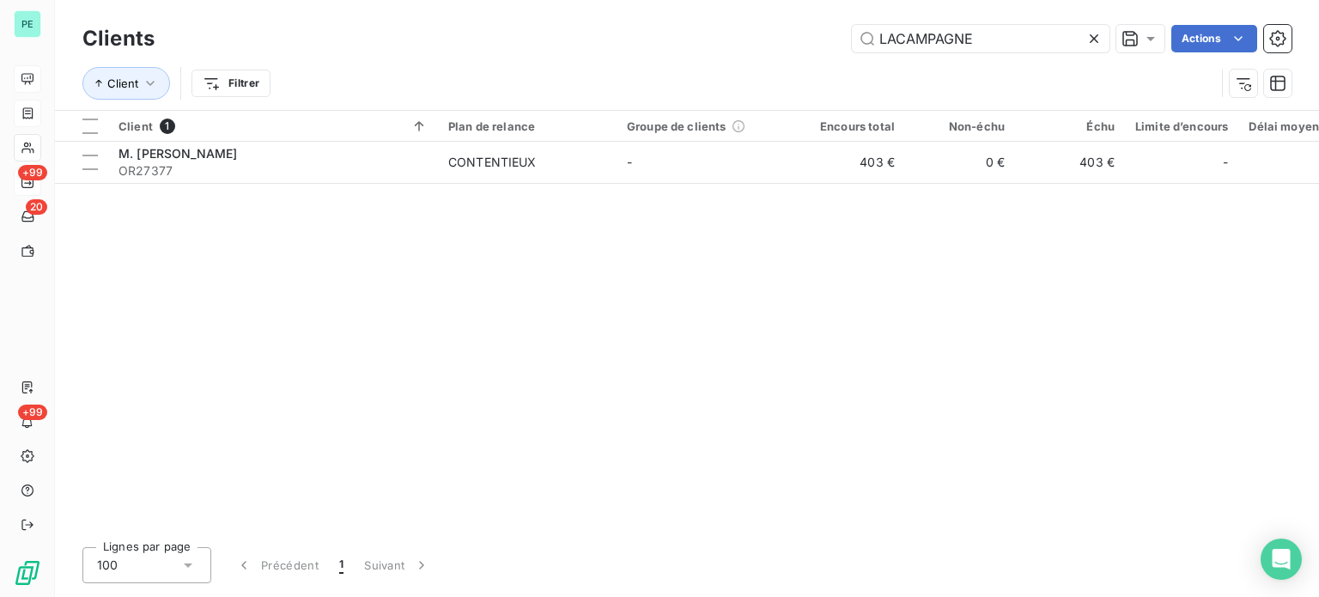
drag, startPoint x: 980, startPoint y: 39, endPoint x: 832, endPoint y: 38, distance: 147.7
click at [832, 38] on div "LACAMPAGNE Actions" at bounding box center [733, 38] width 1116 height 27
drag, startPoint x: 960, startPoint y: 40, endPoint x: 814, endPoint y: 21, distance: 147.2
click at [814, 21] on div "Clients GILQUIN Actions" at bounding box center [686, 39] width 1209 height 36
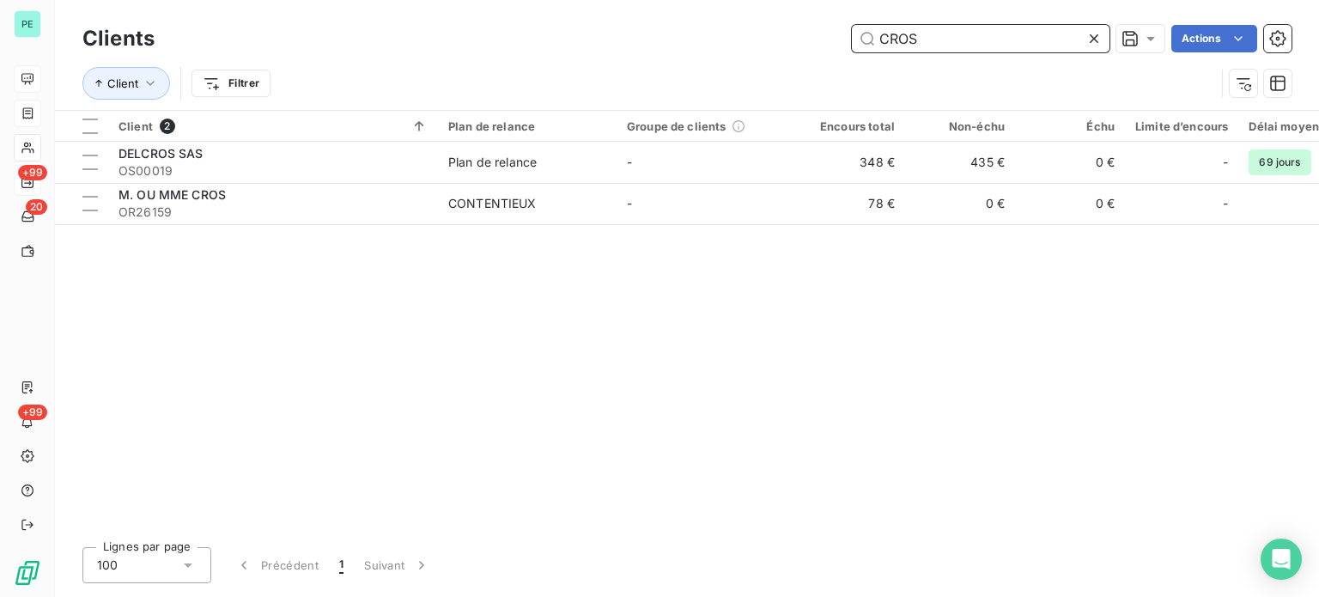
click at [926, 37] on input "CROS" at bounding box center [981, 38] width 258 height 27
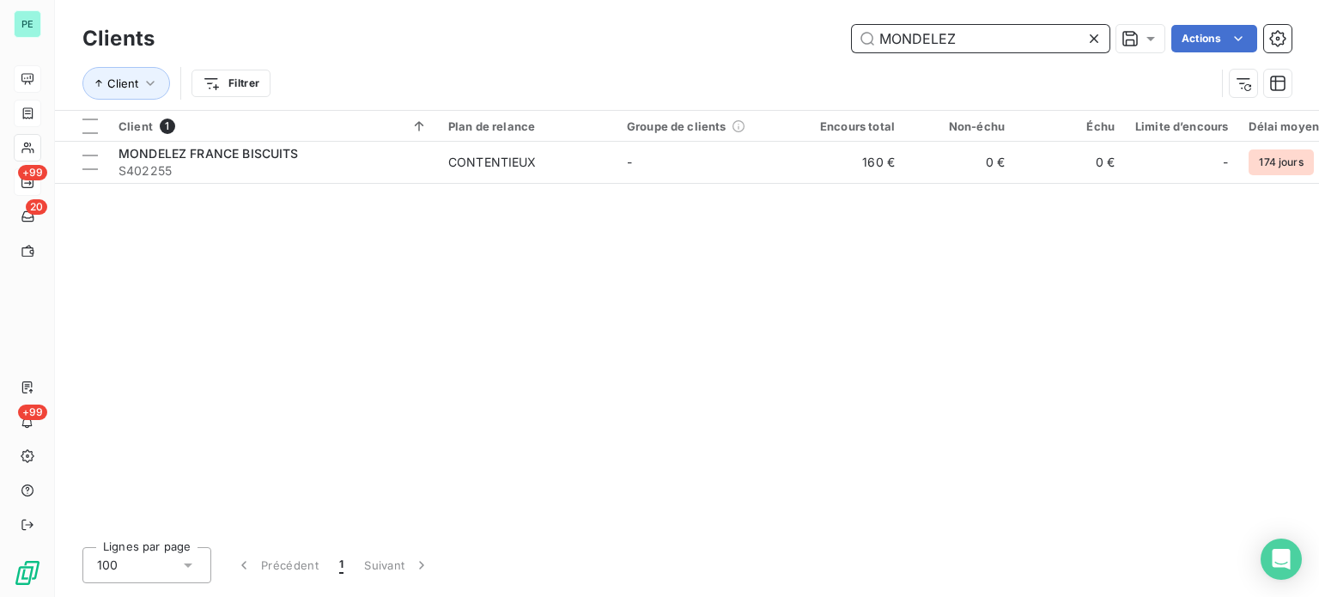
click at [1005, 27] on input "MONDELEZ" at bounding box center [981, 38] width 258 height 27
click at [907, 33] on input "BASTIN" at bounding box center [981, 38] width 258 height 27
click at [902, 43] on input "FULL" at bounding box center [981, 38] width 258 height 27
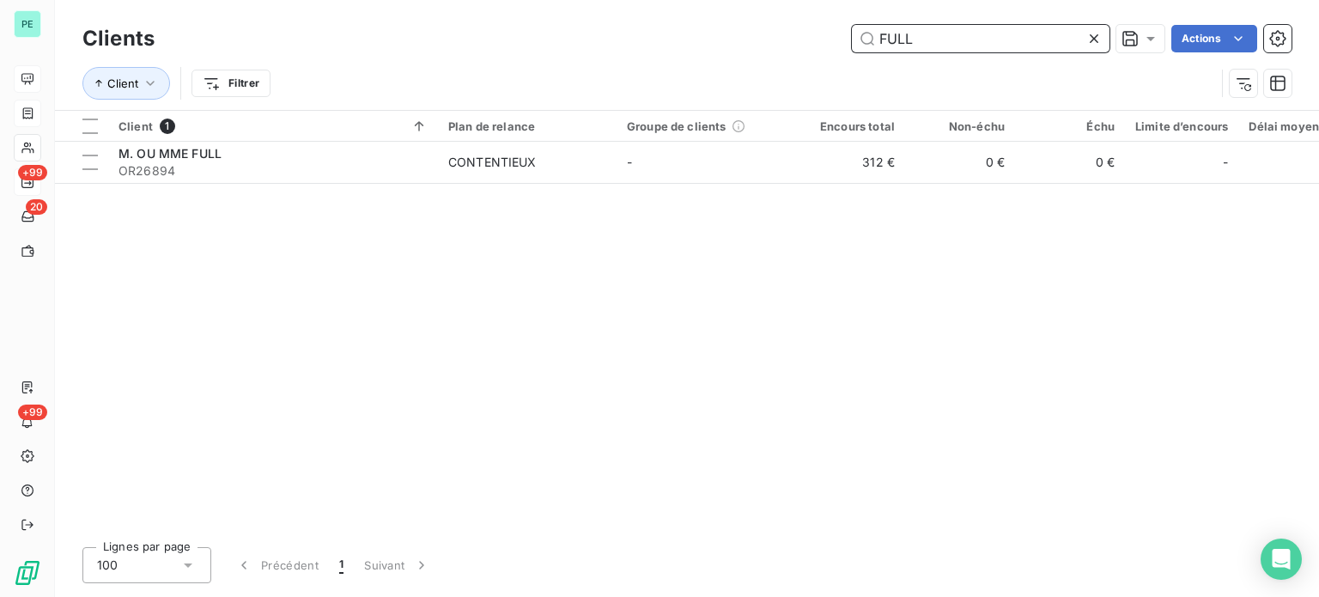
click at [902, 43] on input "FULL" at bounding box center [981, 38] width 258 height 27
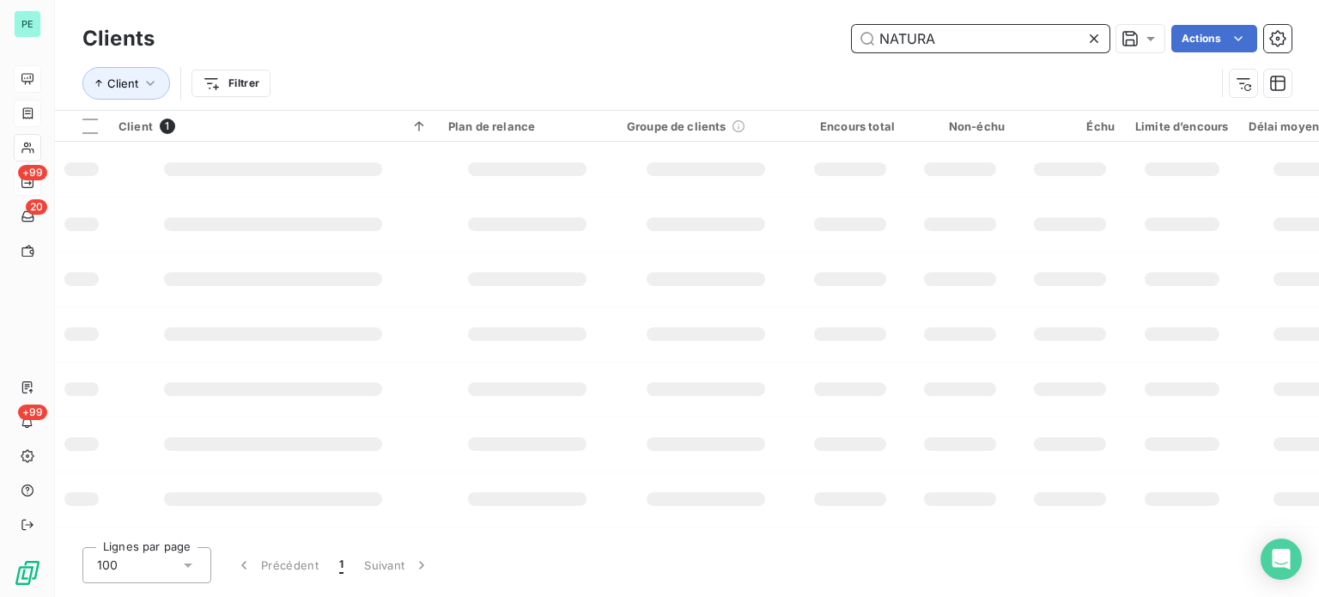
type input "NATURA"
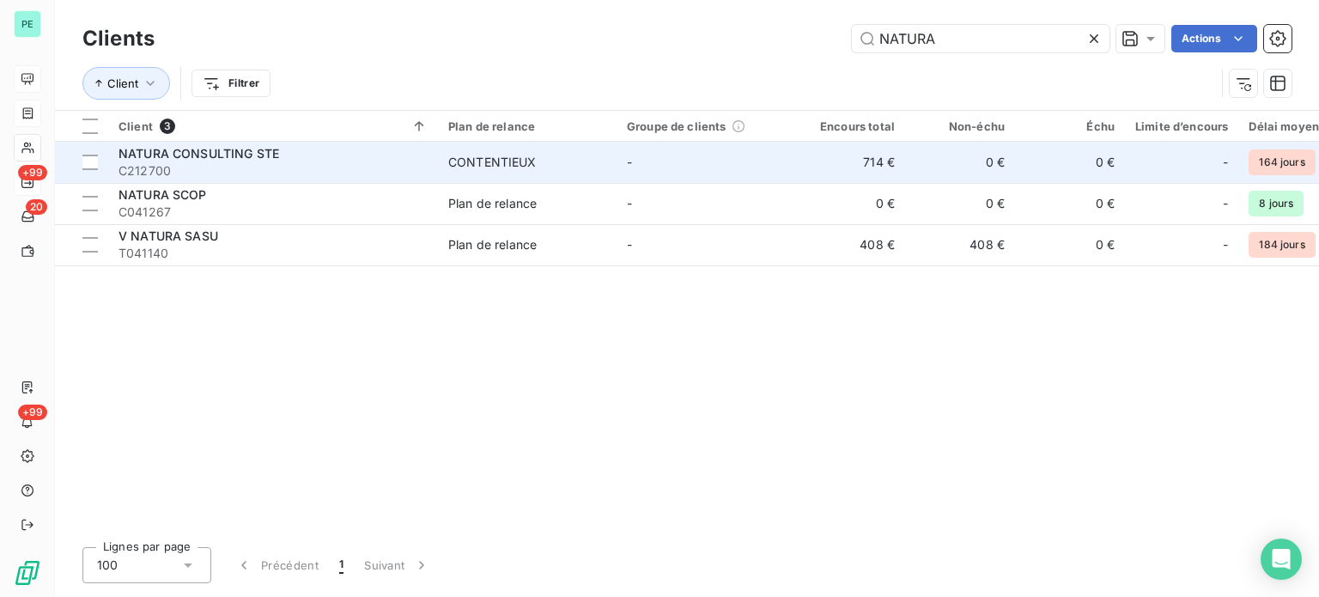
click at [701, 161] on td "-" at bounding box center [706, 162] width 179 height 41
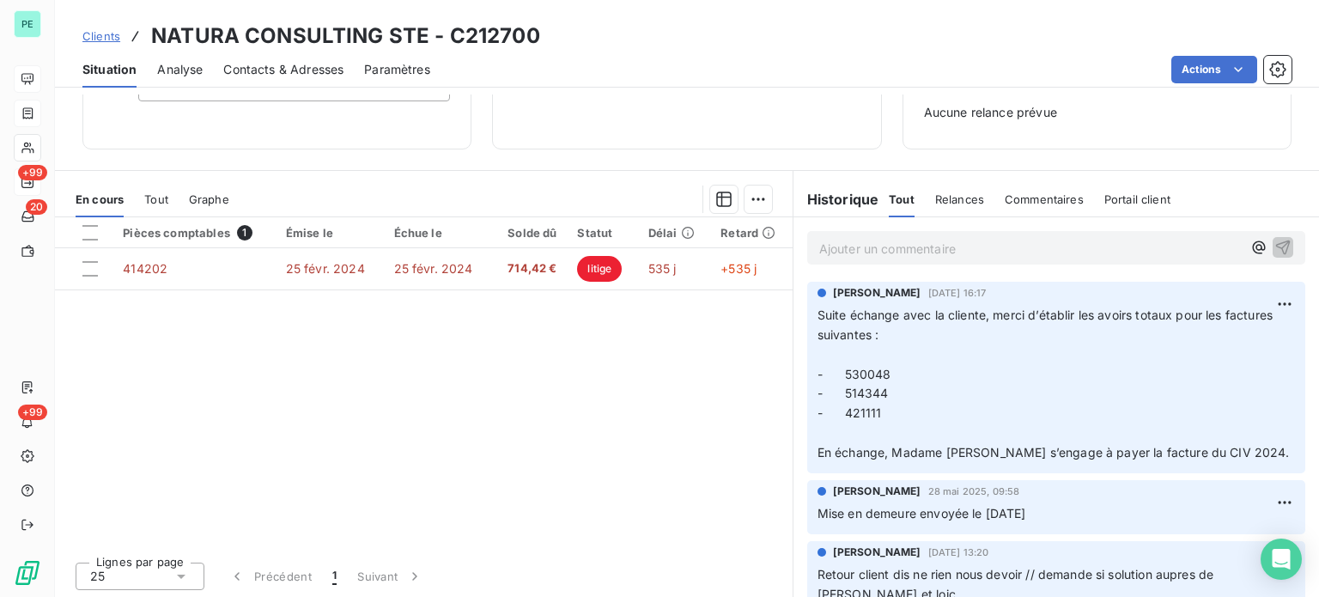
scroll to position [248, 0]
click at [952, 408] on p "Suite échange avec la cliente, merci d’établir les avoirs totaux pour les factu…" at bounding box center [1056, 383] width 477 height 157
click at [103, 33] on span "Clients" at bounding box center [101, 36] width 38 height 14
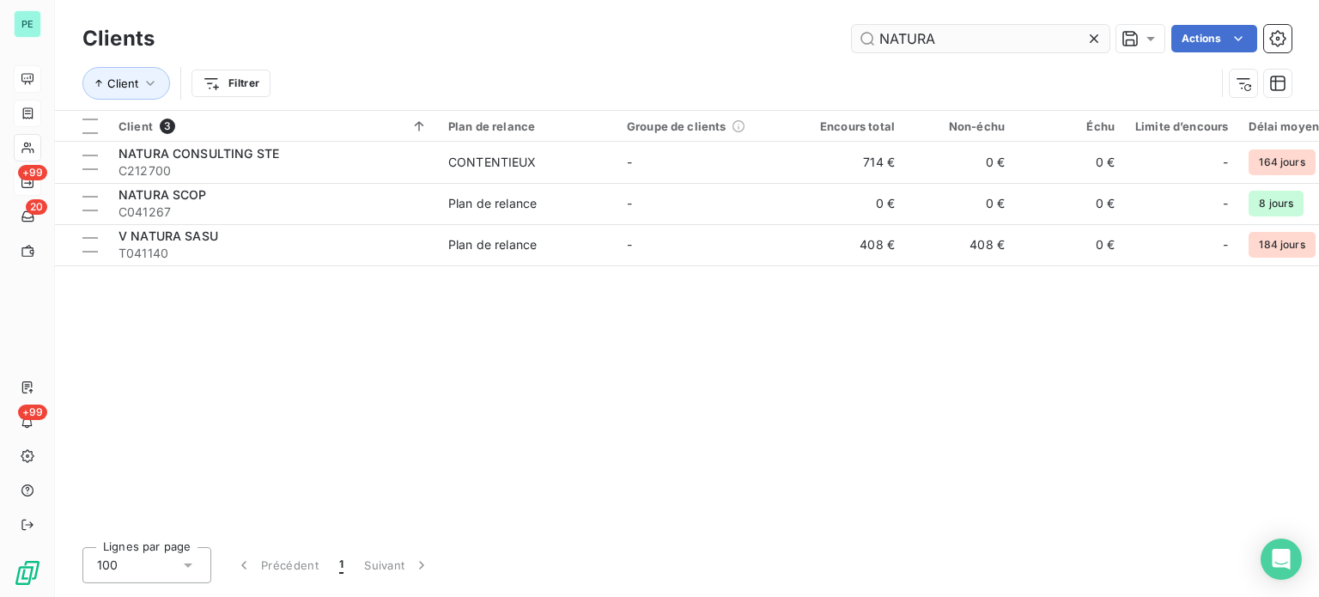
click at [907, 43] on input "NATURA" at bounding box center [981, 38] width 258 height 27
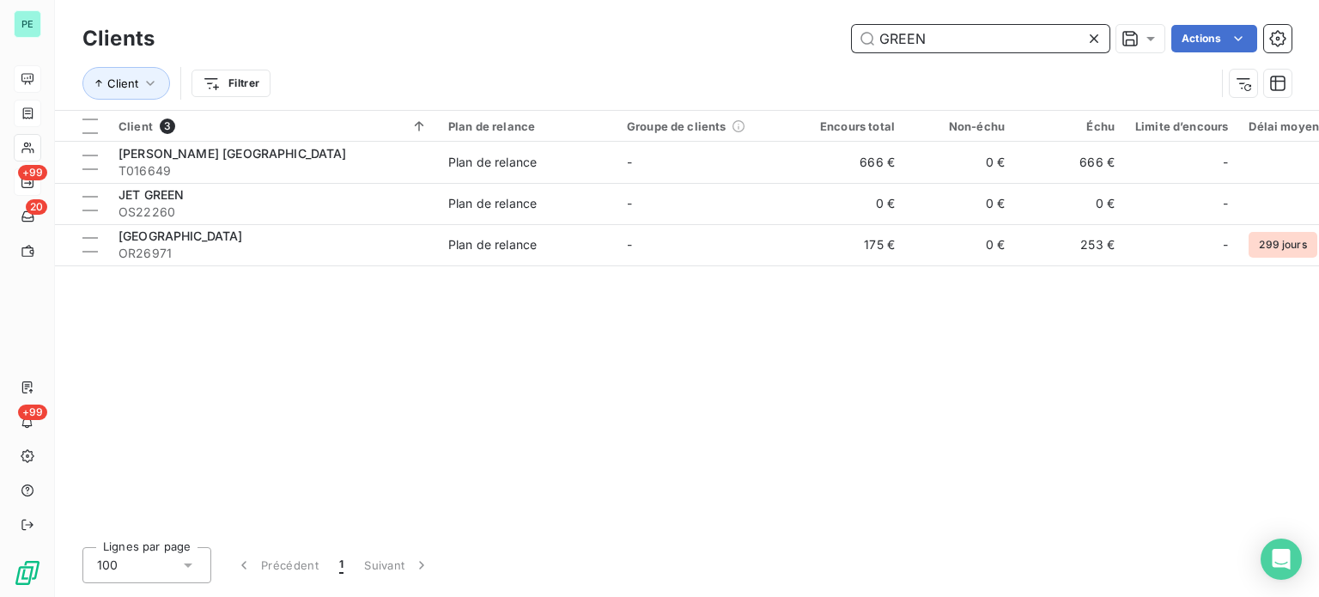
click at [927, 40] on input "GREEN" at bounding box center [981, 38] width 258 height 27
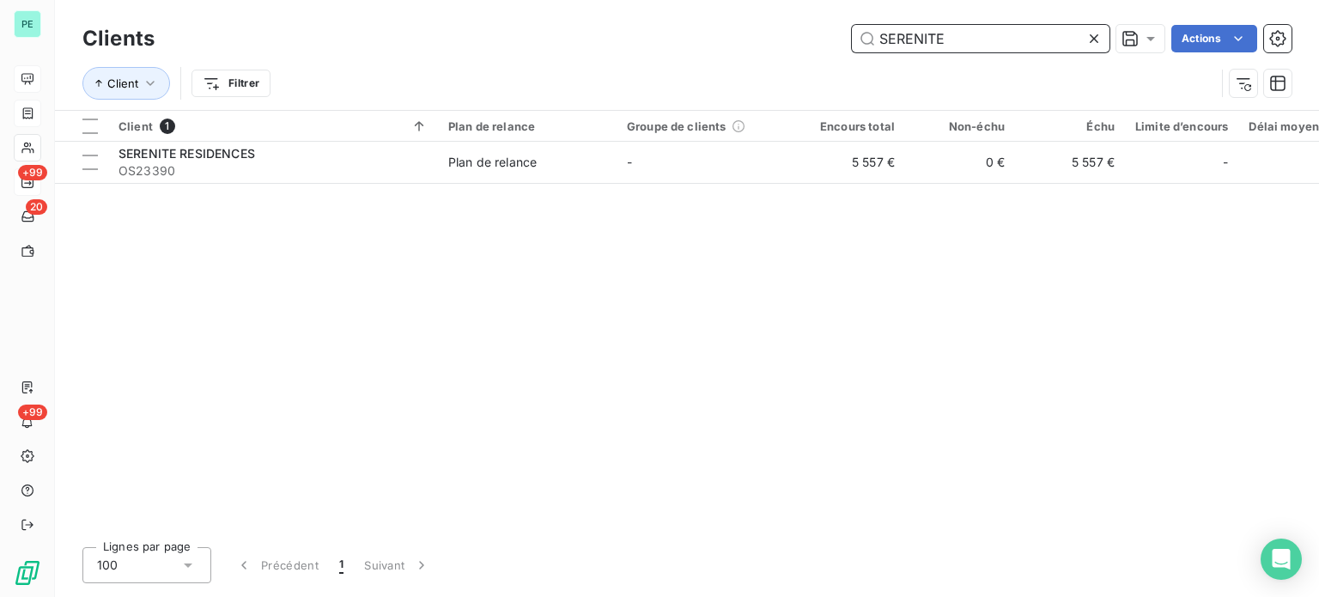
drag, startPoint x: 948, startPoint y: 40, endPoint x: 766, endPoint y: 37, distance: 182.1
click at [767, 38] on div "SERENITE Actions" at bounding box center [733, 38] width 1116 height 27
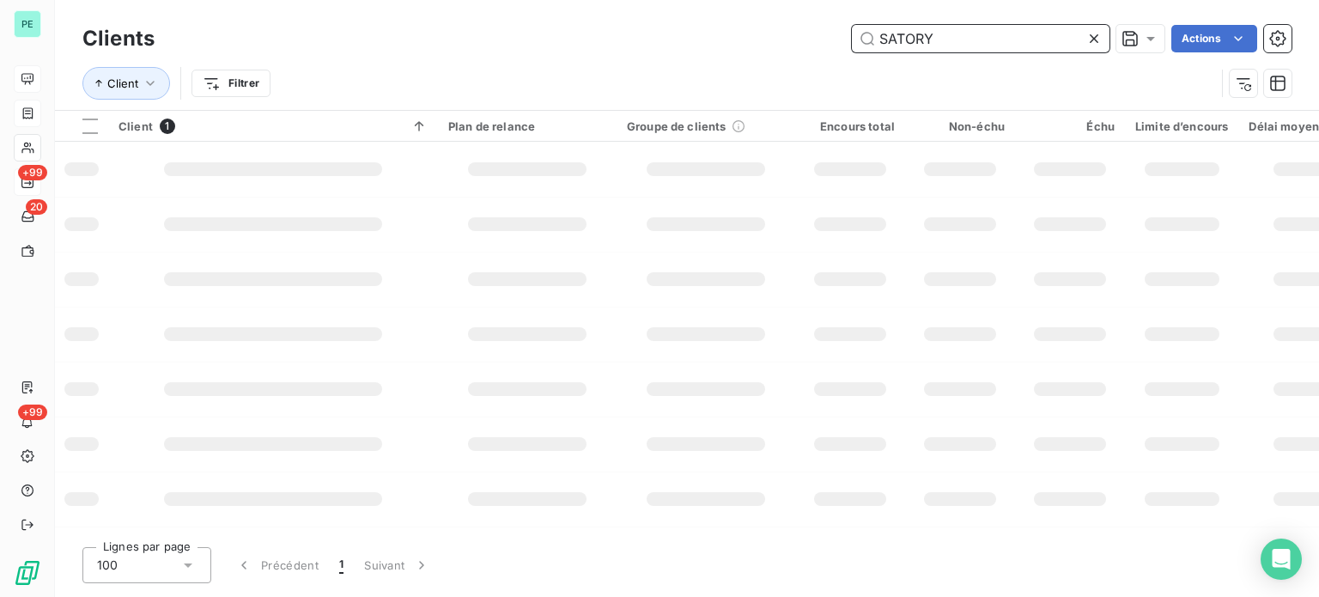
type input "SATORY"
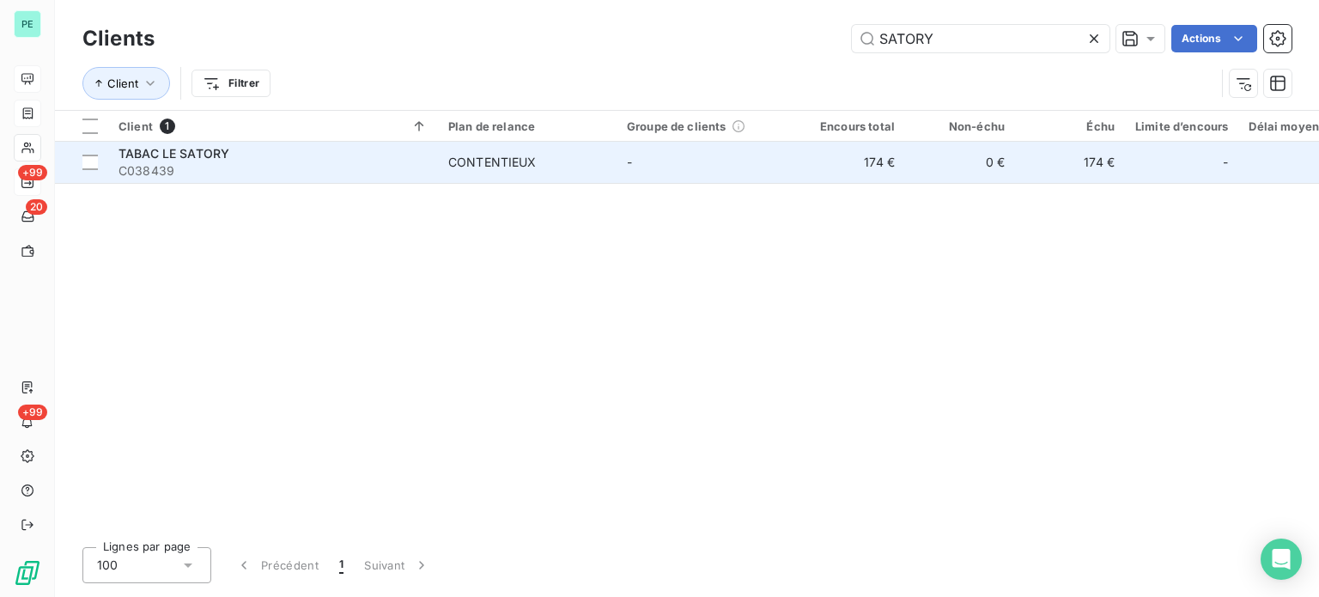
click at [964, 161] on td "0 €" at bounding box center [960, 162] width 110 height 41
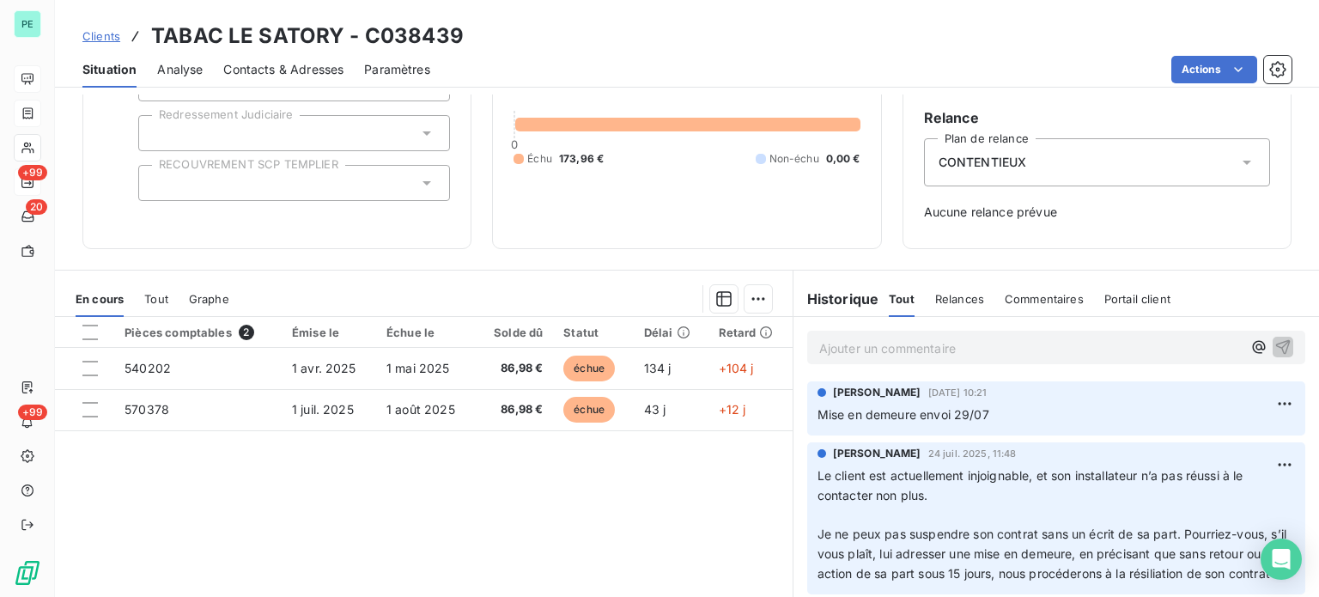
scroll to position [172, 0]
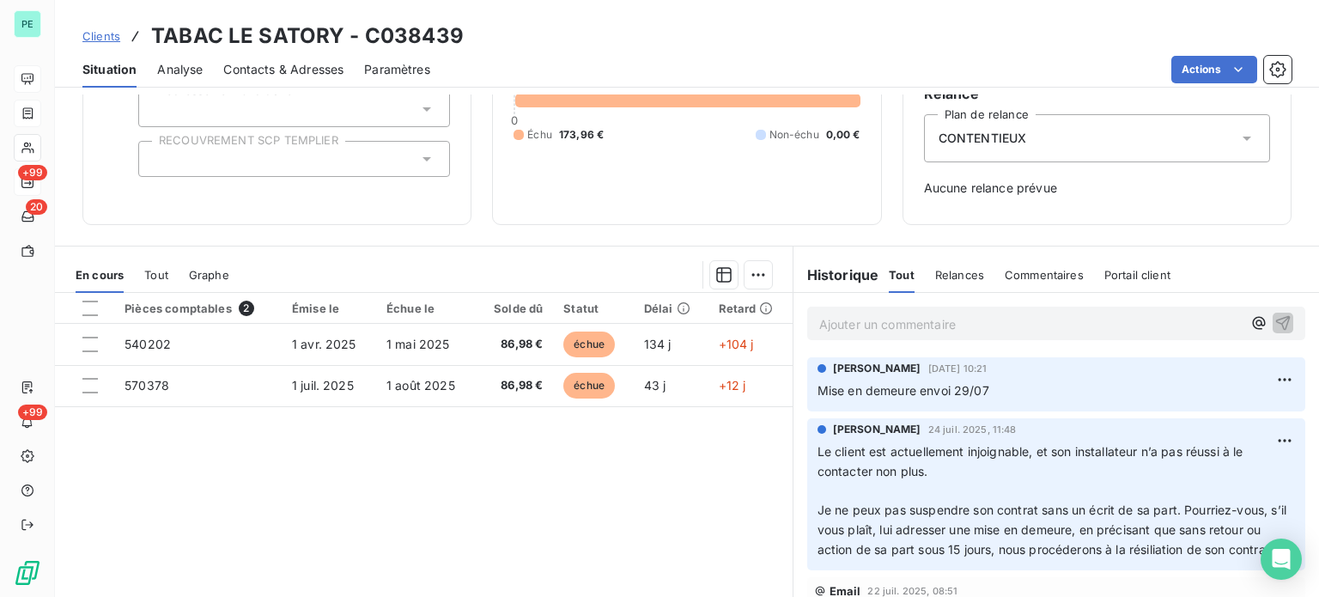
click at [100, 39] on span "Clients" at bounding box center [101, 36] width 38 height 14
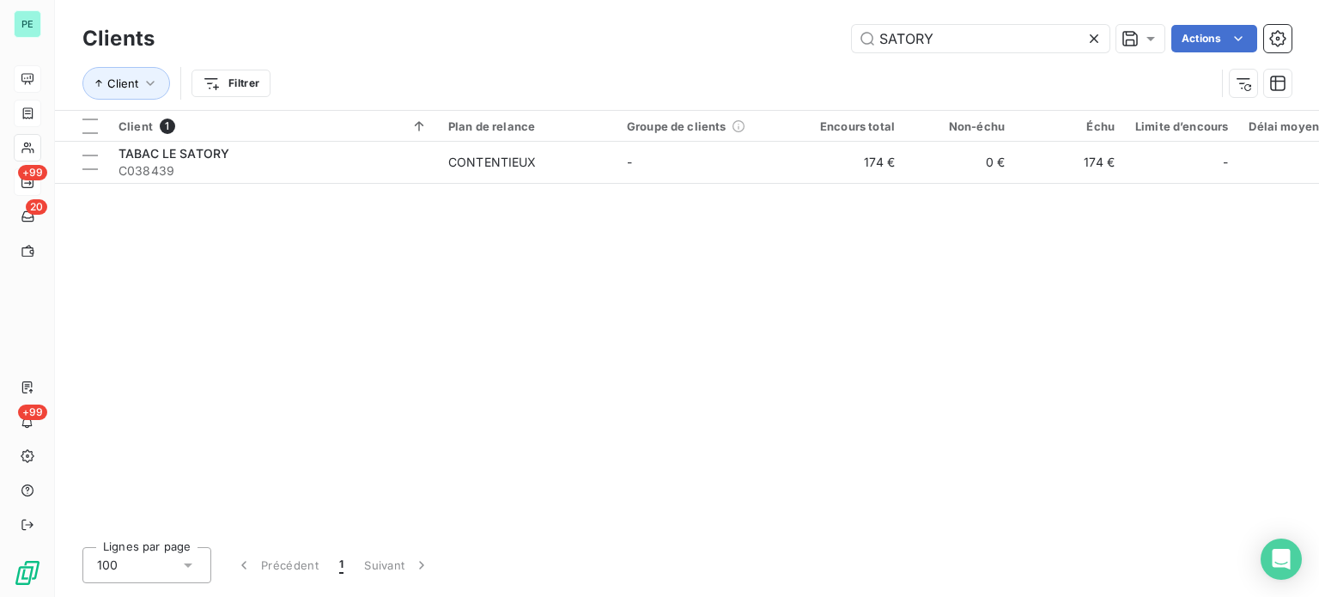
drag, startPoint x: 905, startPoint y: 40, endPoint x: 760, endPoint y: 40, distance: 145.1
click at [760, 40] on div "SATORY Actions" at bounding box center [733, 38] width 1116 height 27
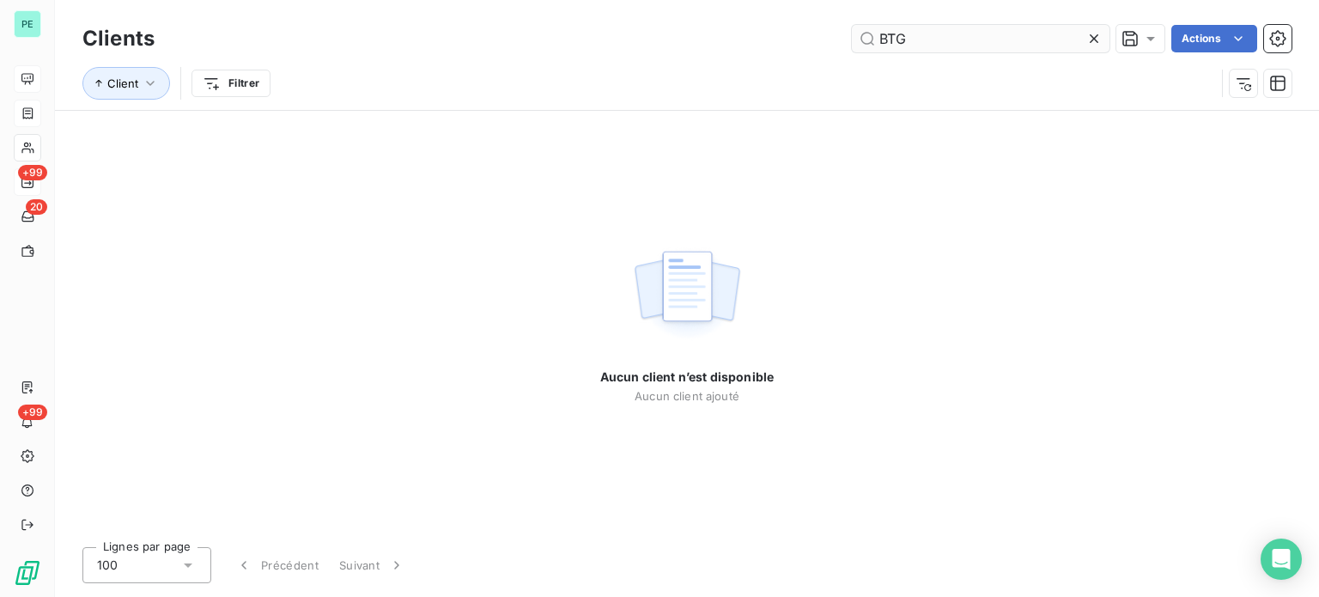
click at [873, 33] on input "BTG" at bounding box center [981, 38] width 258 height 27
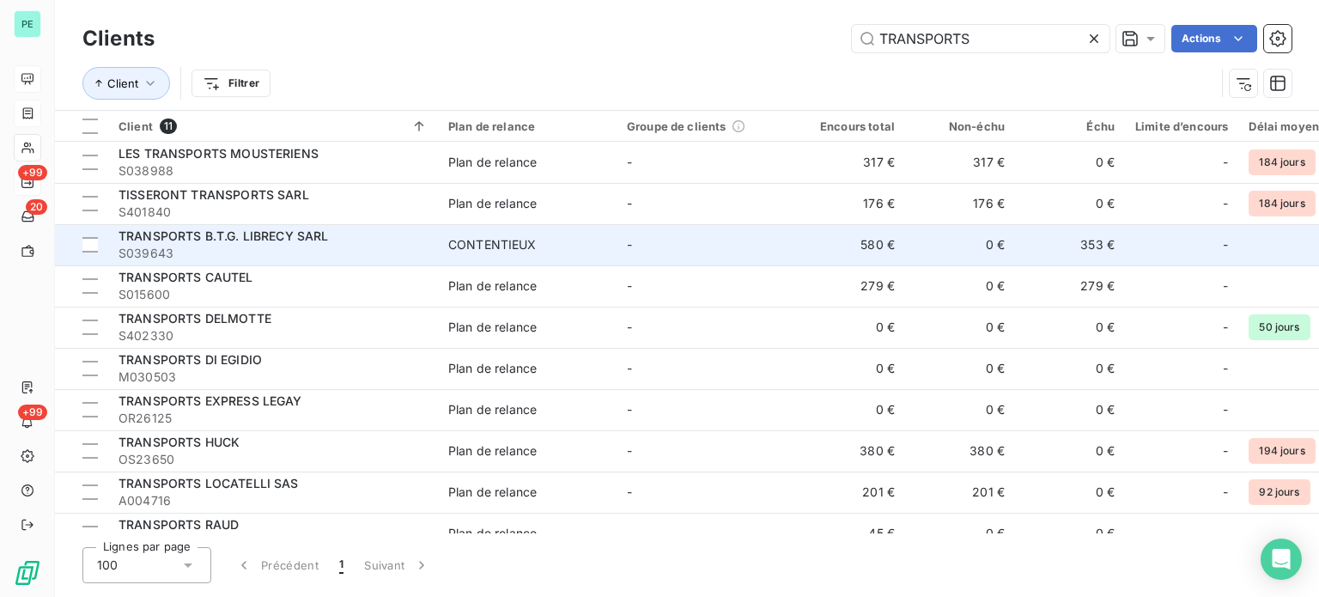
type input "TRANSPORTS"
click at [467, 244] on div "CONTENTIEUX" at bounding box center [492, 244] width 88 height 17
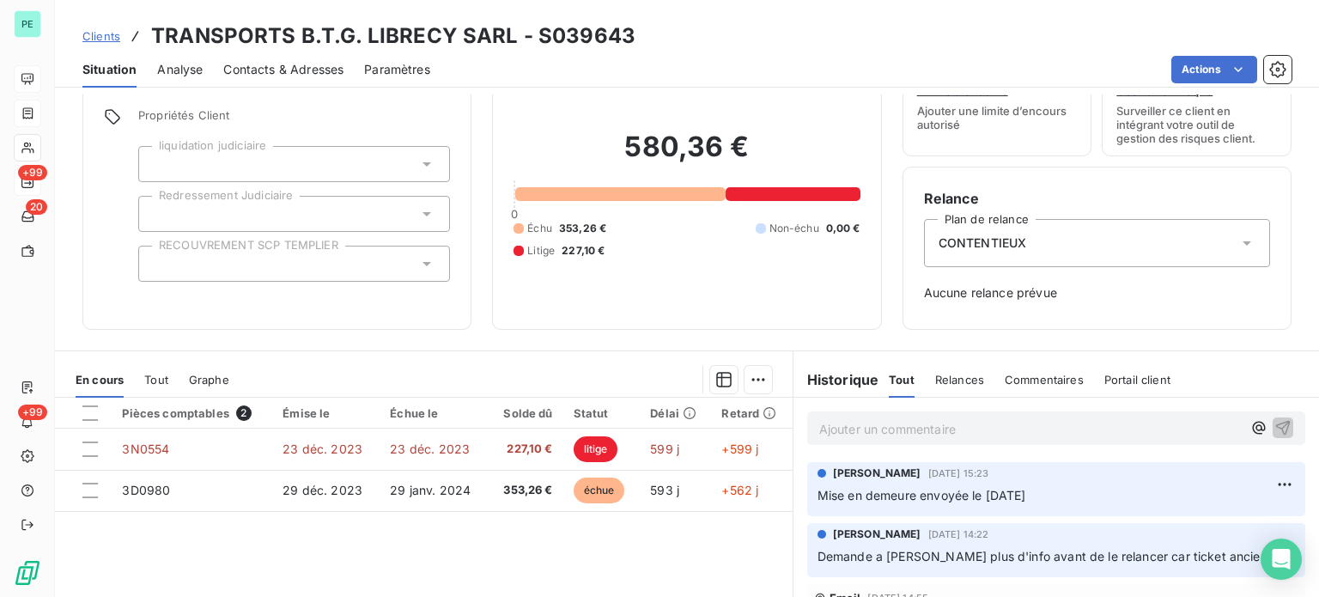
scroll to position [86, 0]
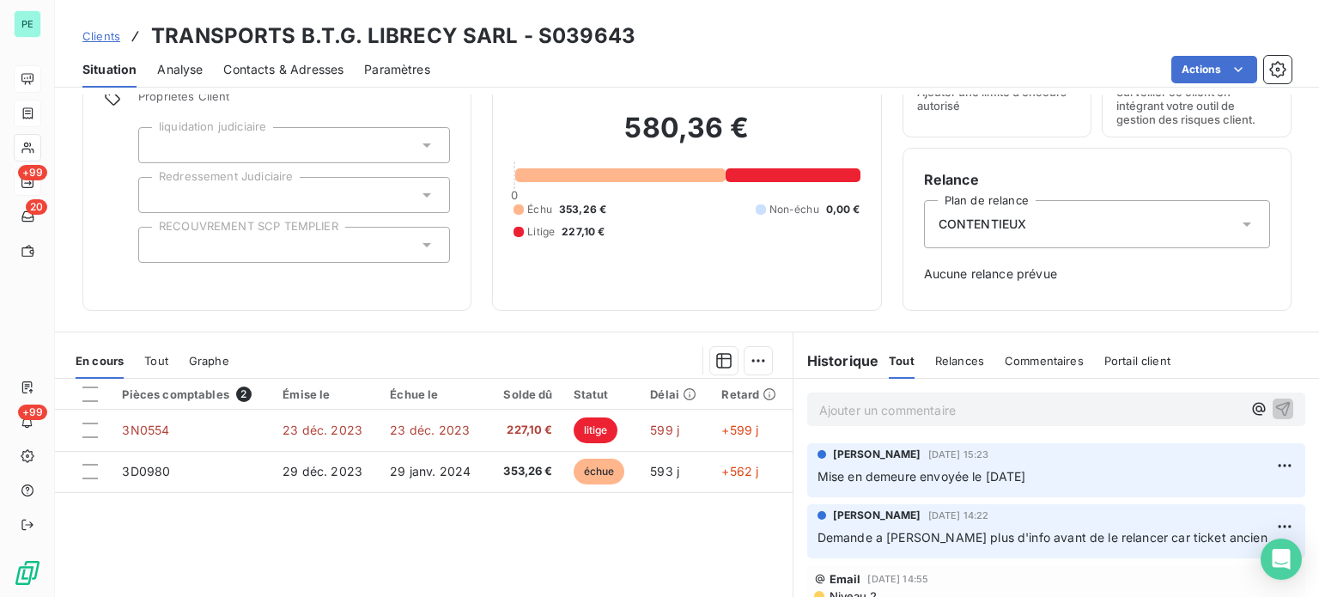
click at [103, 33] on span "Clients" at bounding box center [101, 36] width 38 height 14
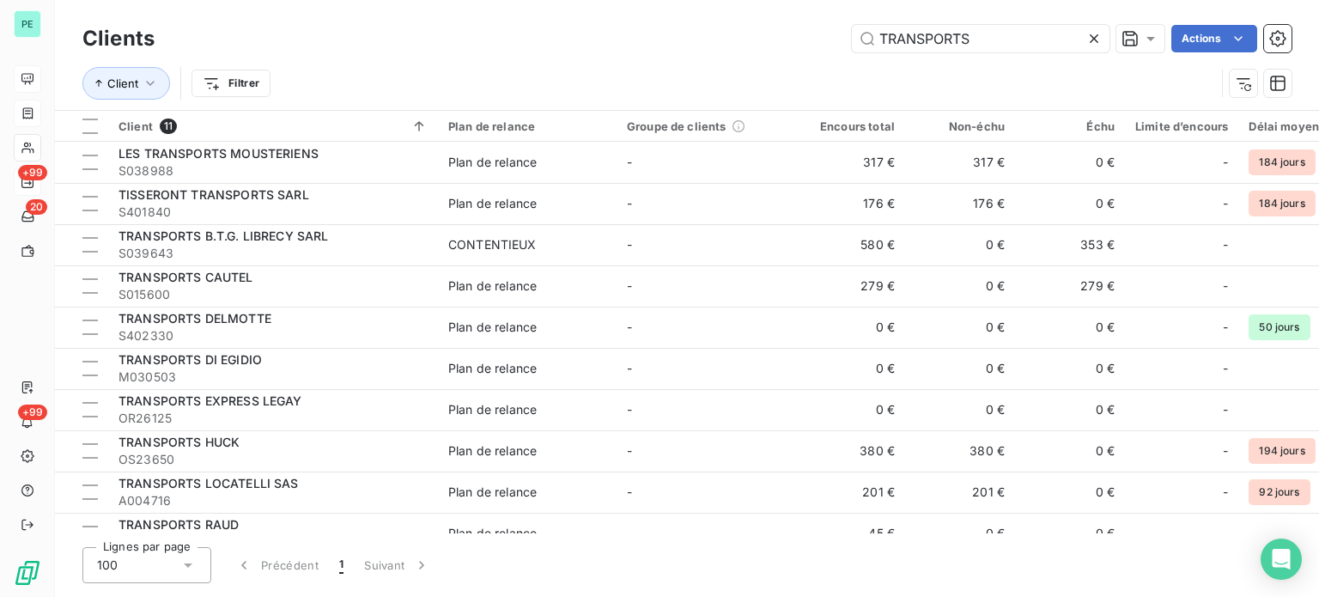
drag, startPoint x: 1006, startPoint y: 38, endPoint x: 727, endPoint y: 20, distance: 279.7
click at [739, 21] on div "Clients TRANSPORTS Actions" at bounding box center [686, 39] width 1209 height 36
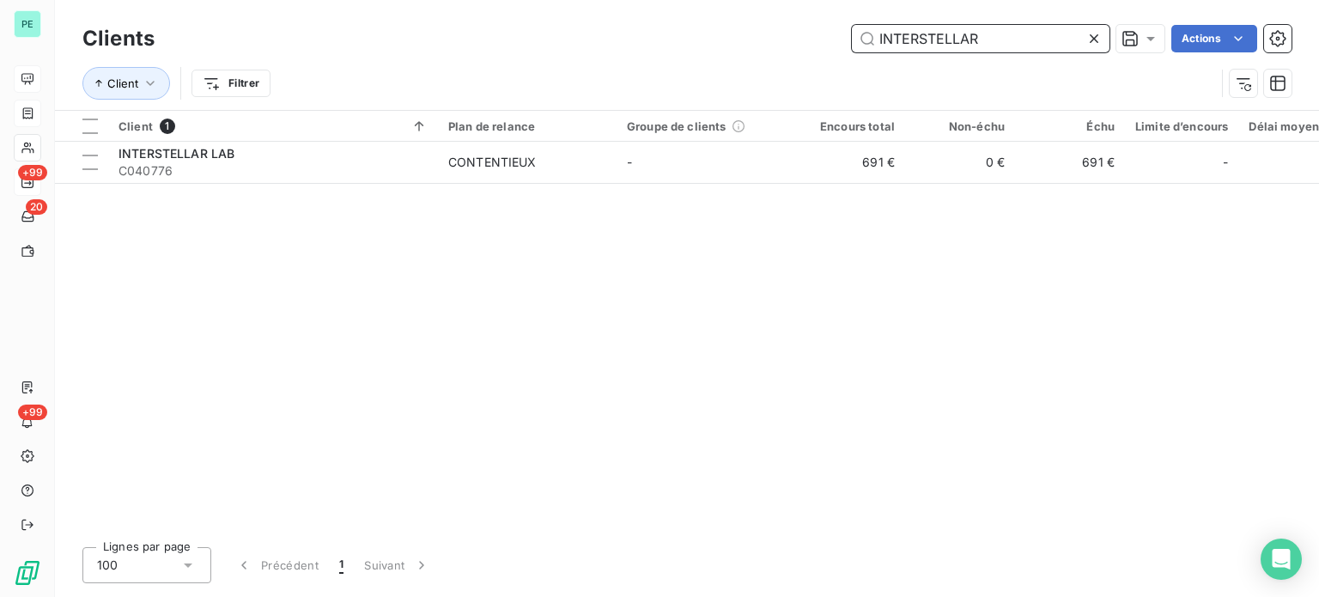
click at [1034, 45] on input "INTERSTELLAR" at bounding box center [981, 38] width 258 height 27
click at [931, 40] on input "GOUPIL" at bounding box center [981, 38] width 258 height 27
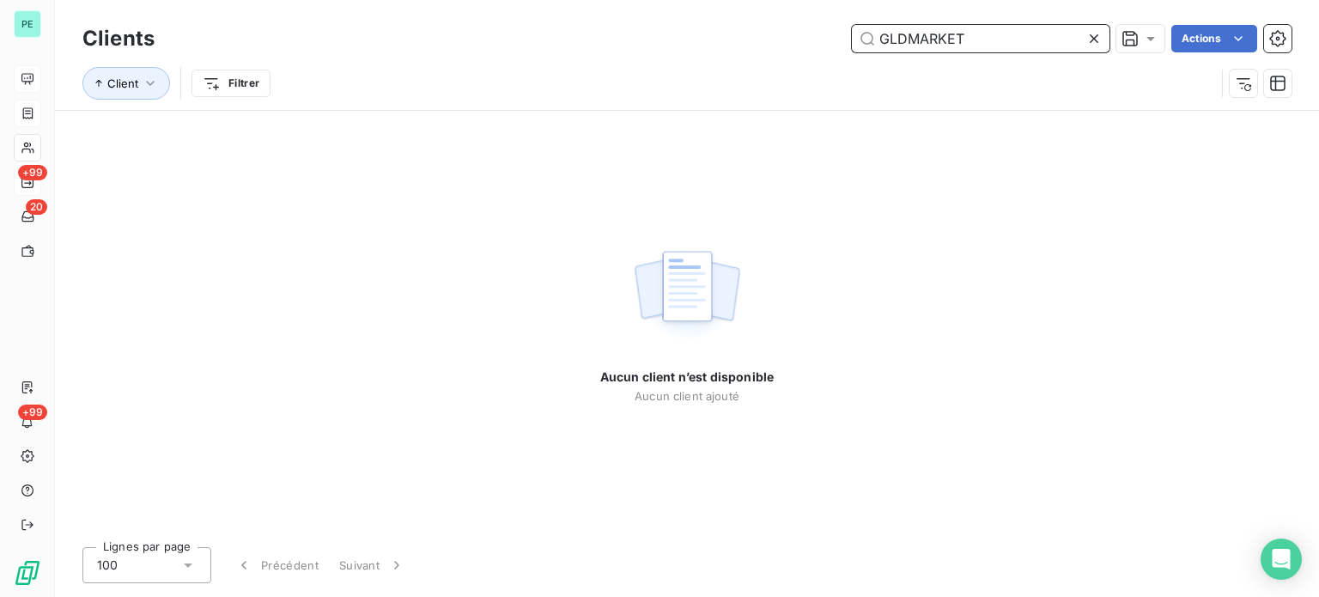
click at [886, 37] on input "GLDMARKET" at bounding box center [981, 38] width 258 height 27
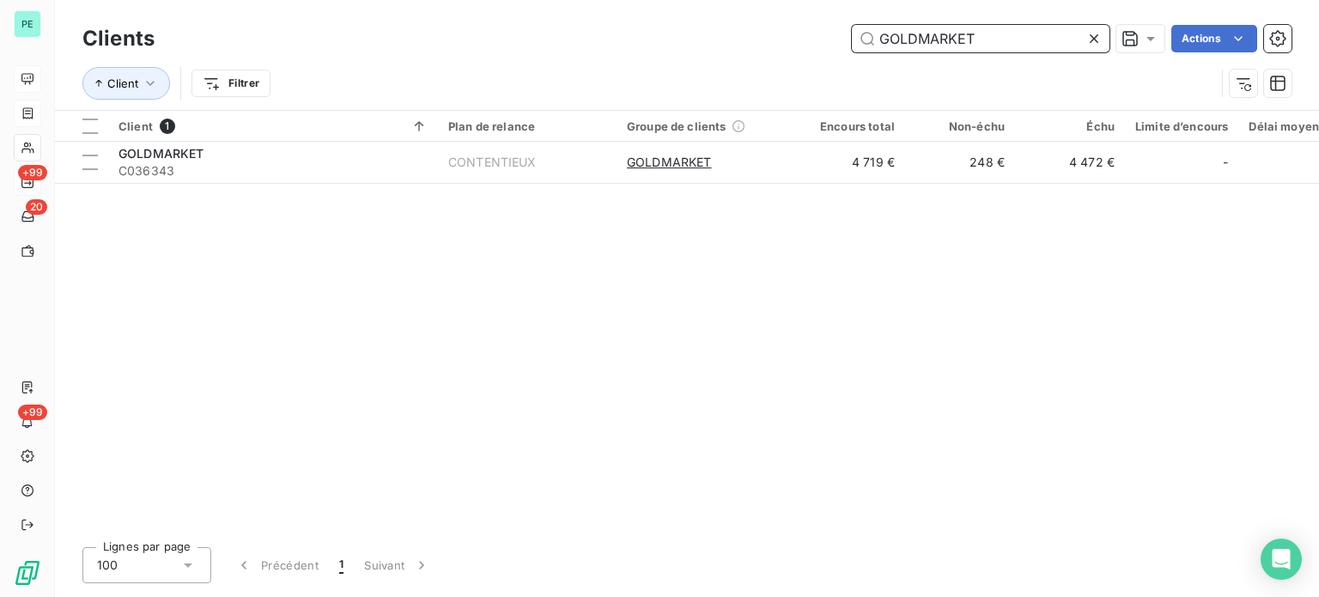
click at [993, 44] on input "GOLDMARKET" at bounding box center [981, 38] width 258 height 27
drag, startPoint x: 978, startPoint y: 40, endPoint x: 757, endPoint y: 34, distance: 221.6
click at [757, 34] on div "GOLDMARKET Actions" at bounding box center [733, 38] width 1116 height 27
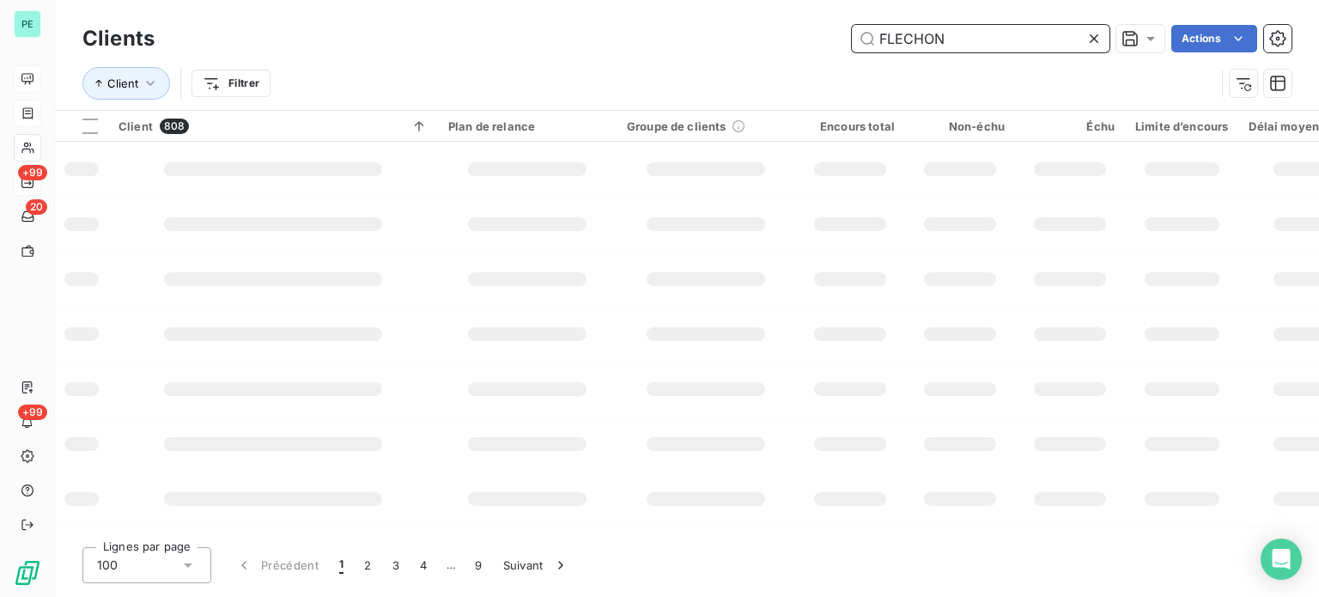
type input "FLECHON"
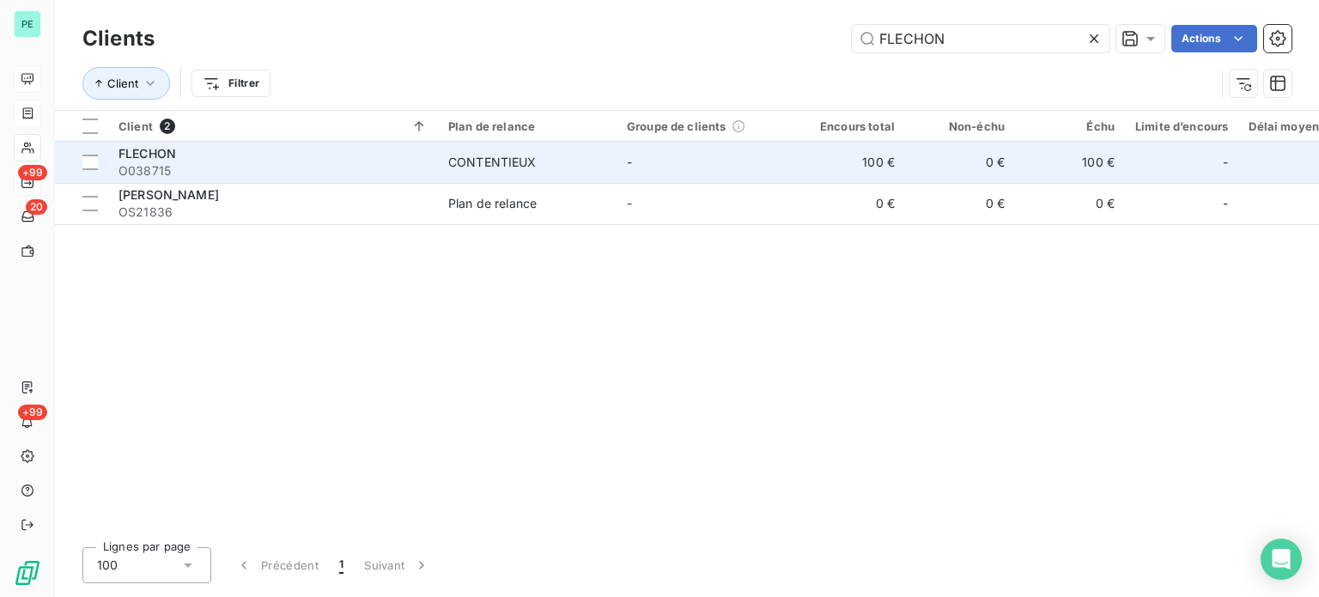
click at [594, 163] on span "CONTENTIEUX" at bounding box center [527, 162] width 158 height 17
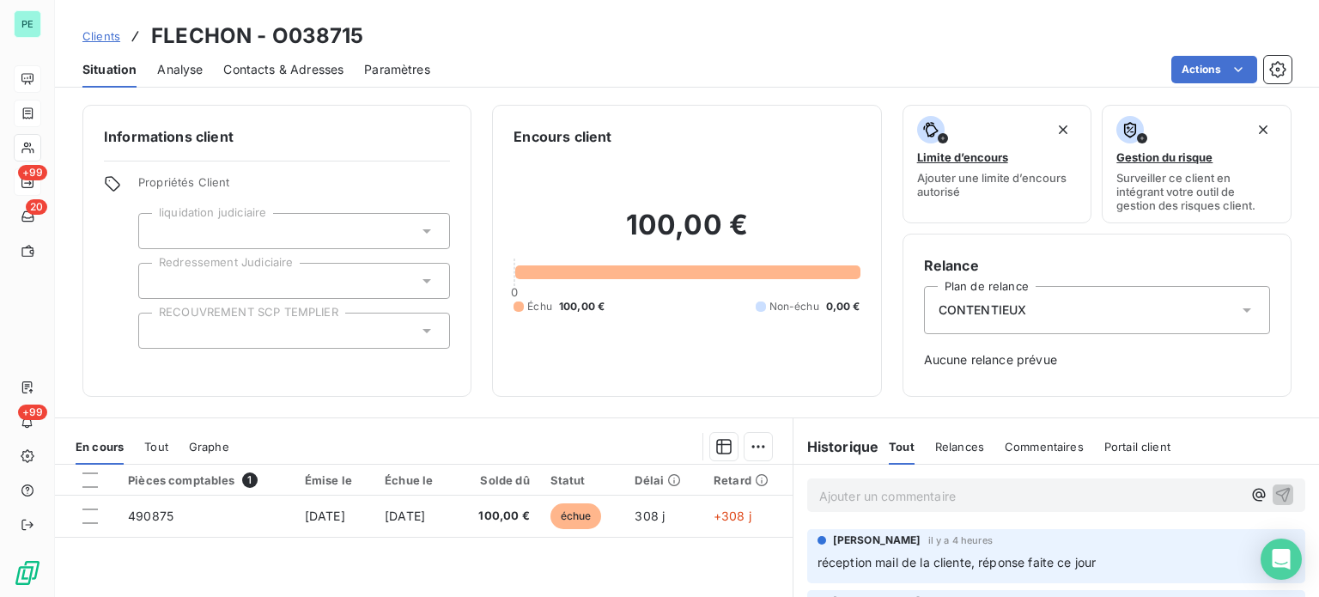
scroll to position [86, 0]
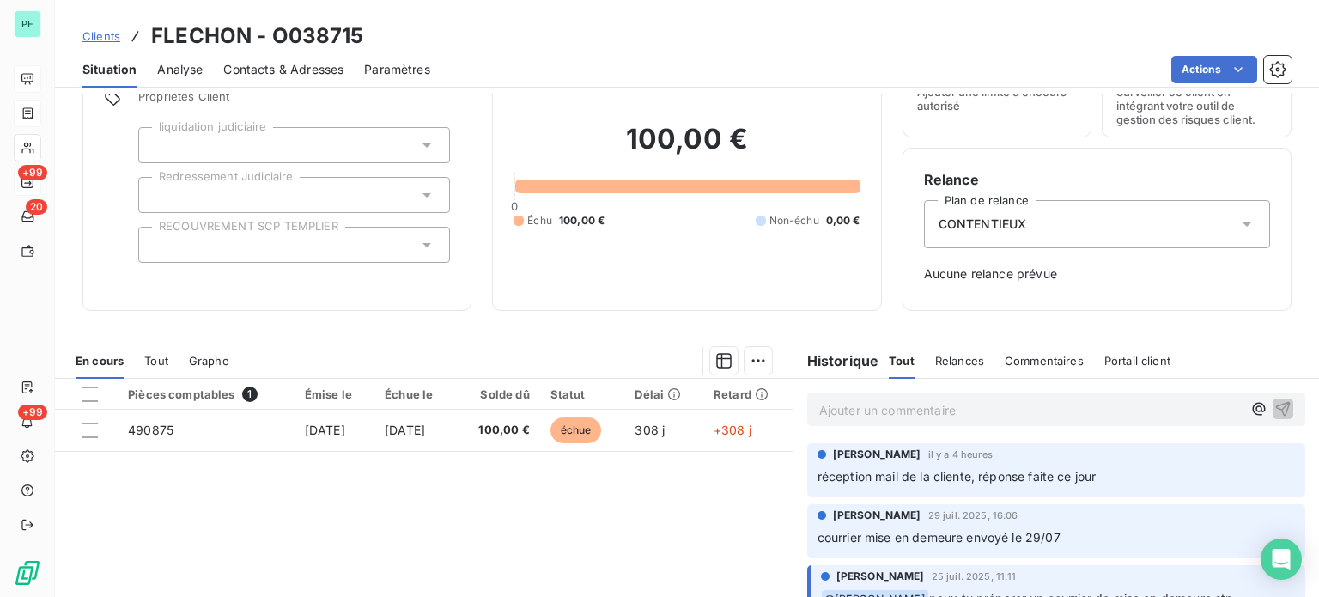
click at [105, 37] on span "Clients" at bounding box center [101, 36] width 38 height 14
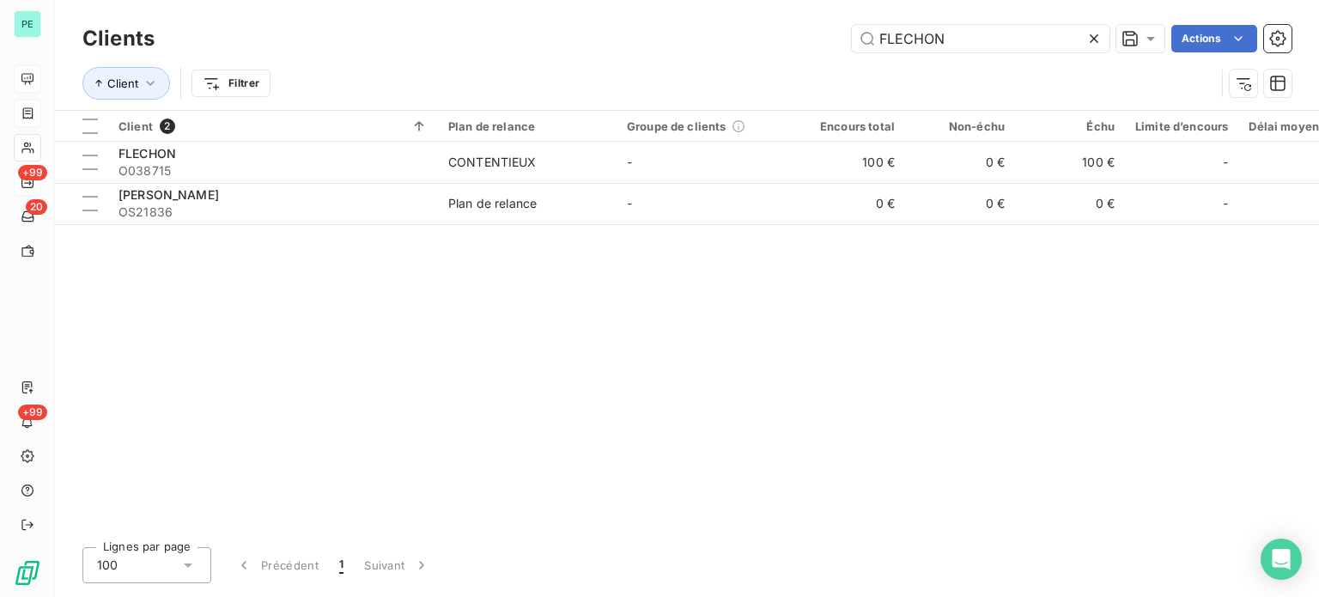
drag, startPoint x: 952, startPoint y: 41, endPoint x: 759, endPoint y: 27, distance: 192.9
click at [772, 28] on div "FLECHON Actions" at bounding box center [733, 38] width 1116 height 27
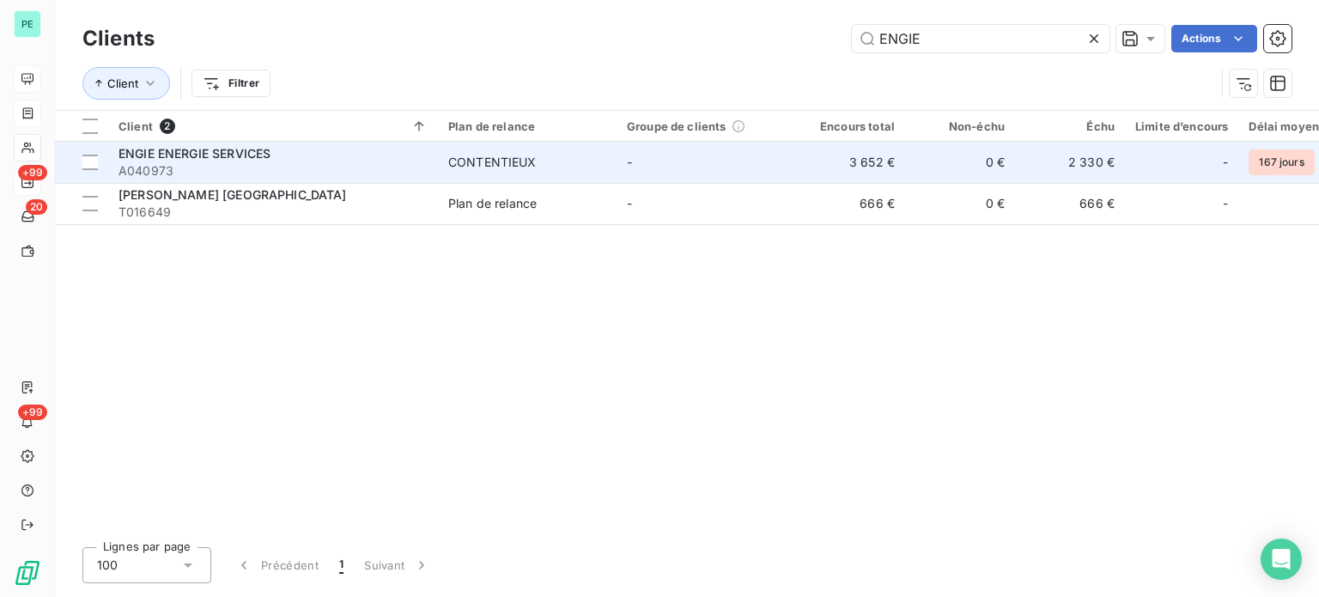
type input "ENGIE"
click at [644, 152] on td "-" at bounding box center [706, 162] width 179 height 41
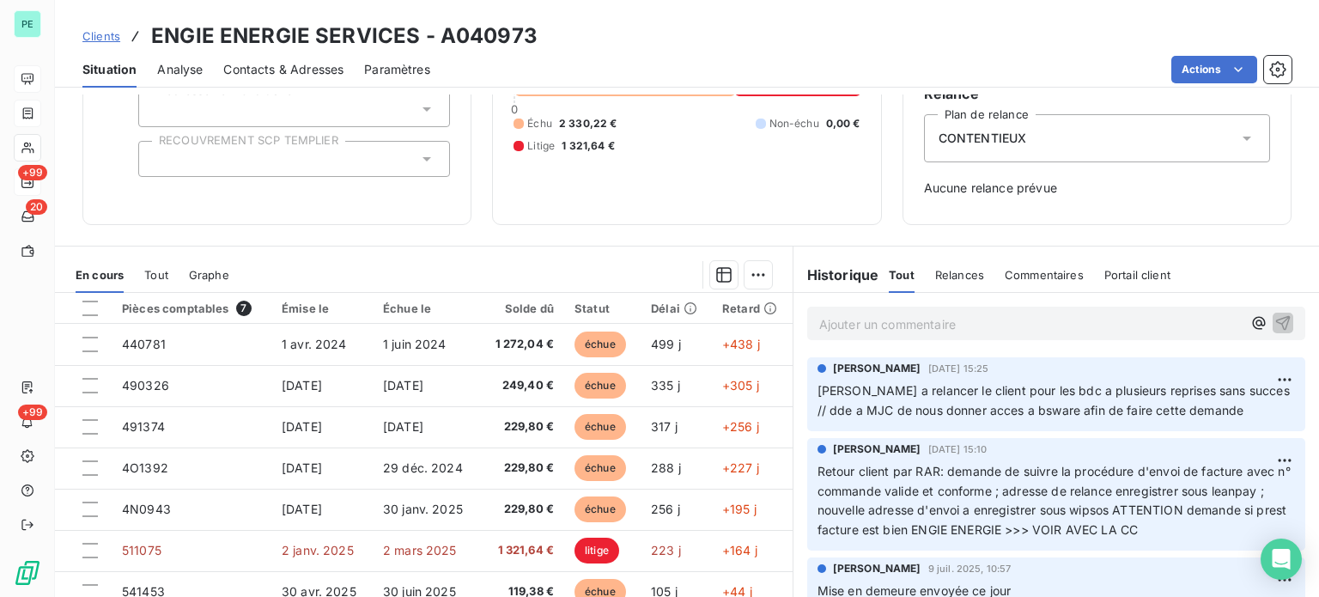
click at [100, 31] on span "Clients" at bounding box center [101, 36] width 38 height 14
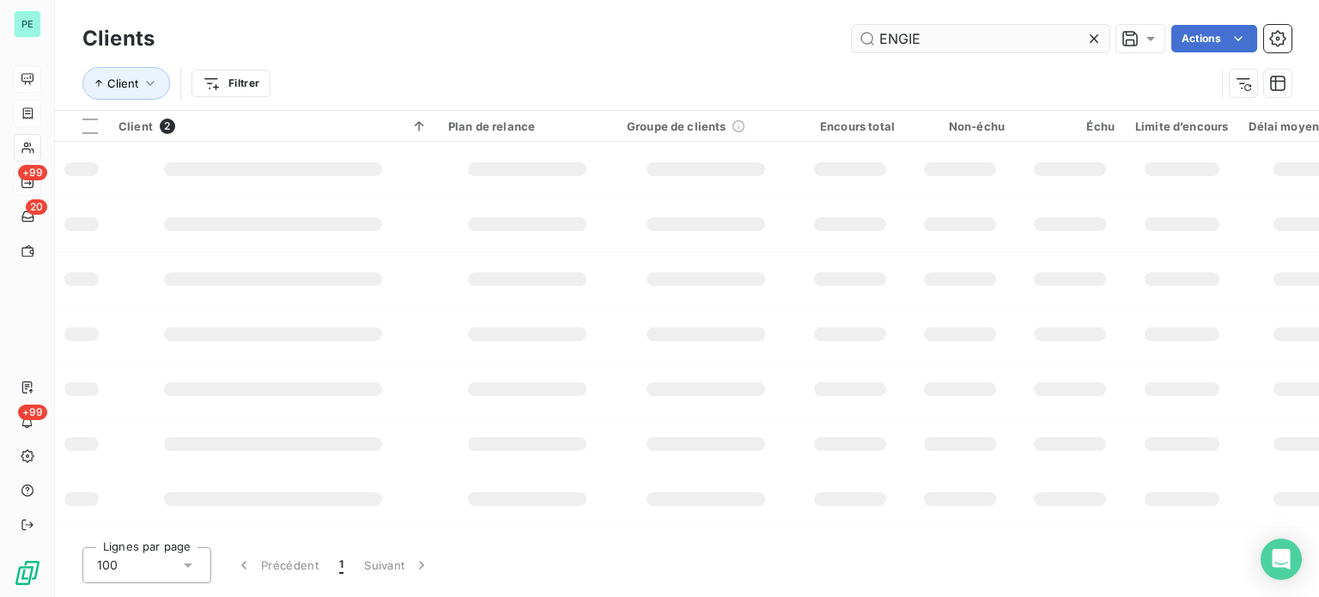
click at [982, 43] on input "ENGIE" at bounding box center [981, 38] width 258 height 27
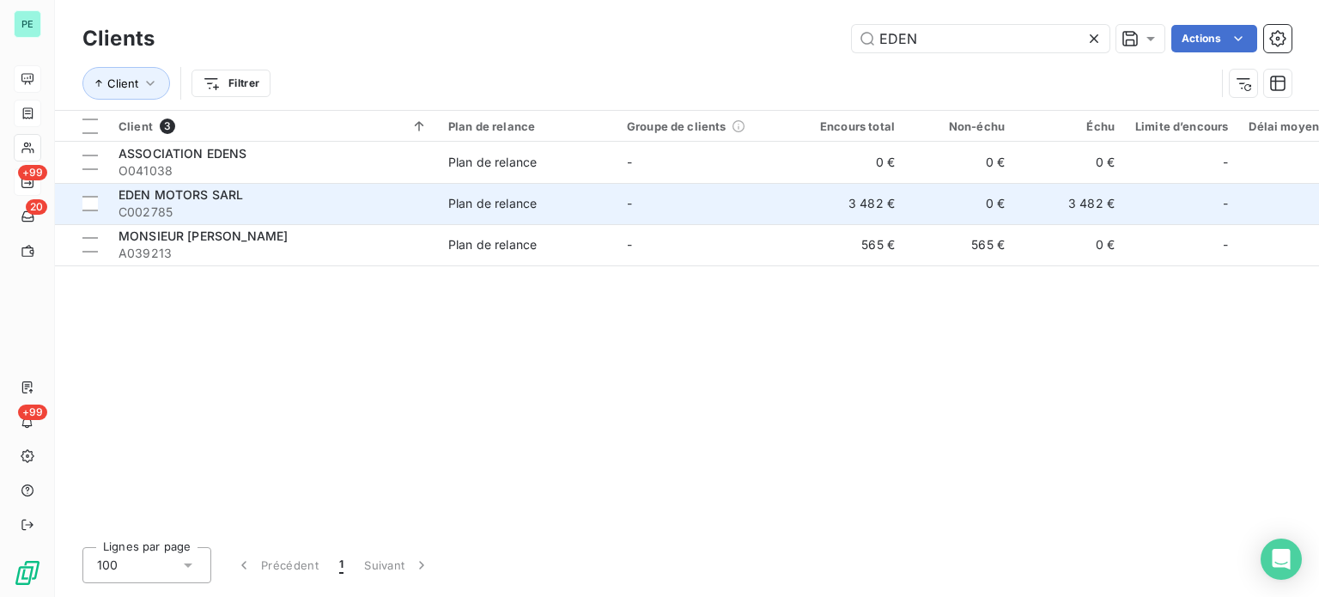
type input "EDEN"
click at [587, 202] on span "Plan de relance" at bounding box center [527, 203] width 158 height 17
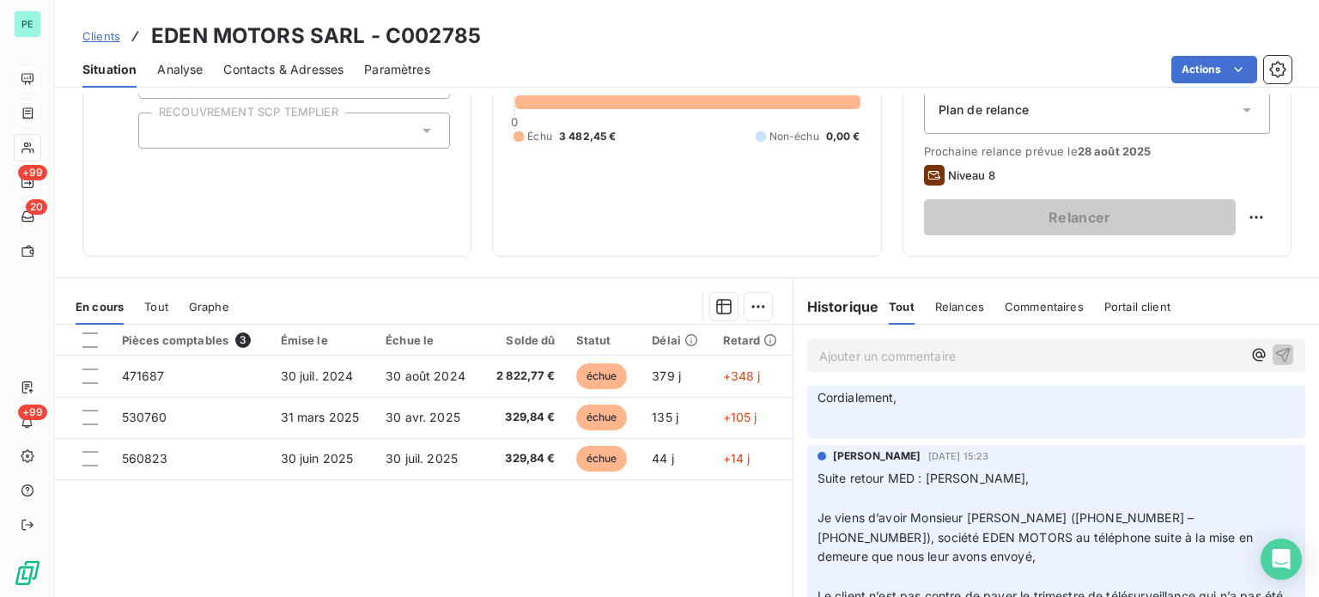
scroll to position [172, 0]
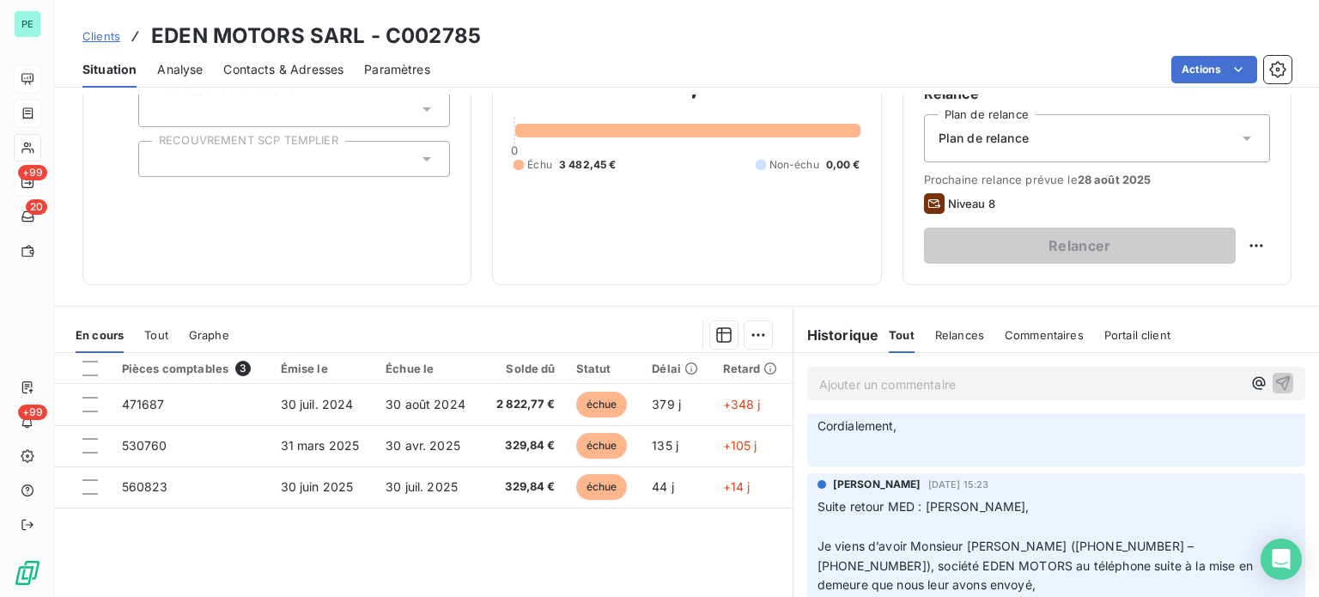
click at [986, 136] on span "Plan de relance" at bounding box center [984, 138] width 90 height 17
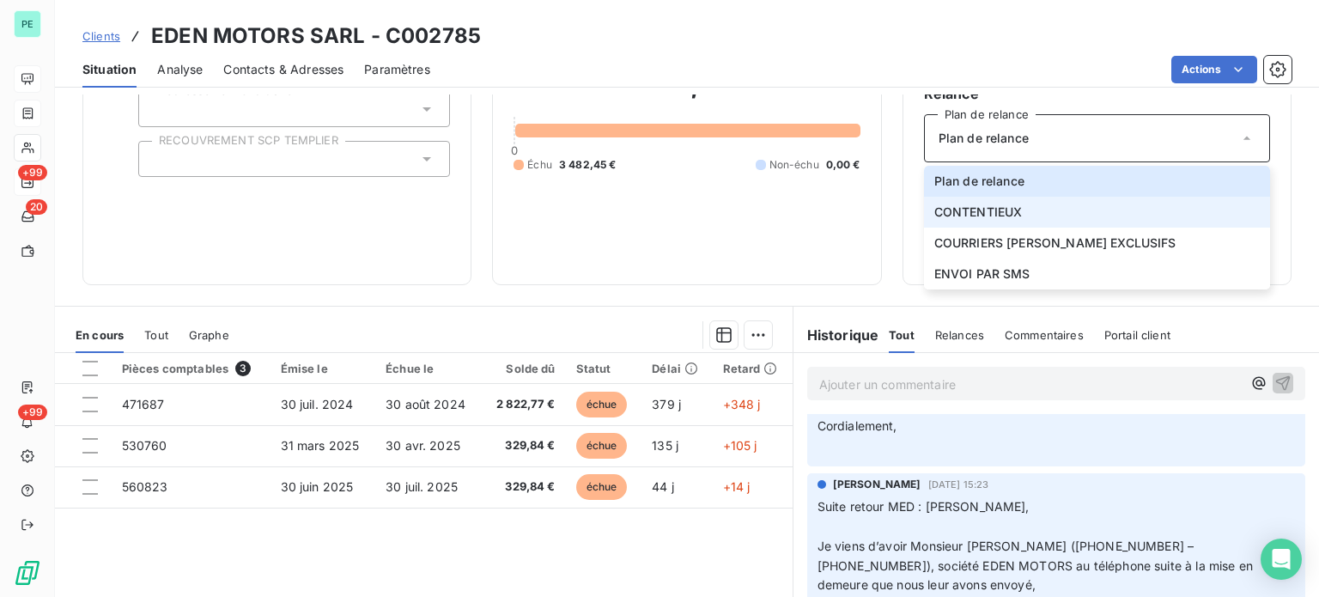
click at [976, 209] on span "CONTENTIEUX" at bounding box center [978, 212] width 88 height 17
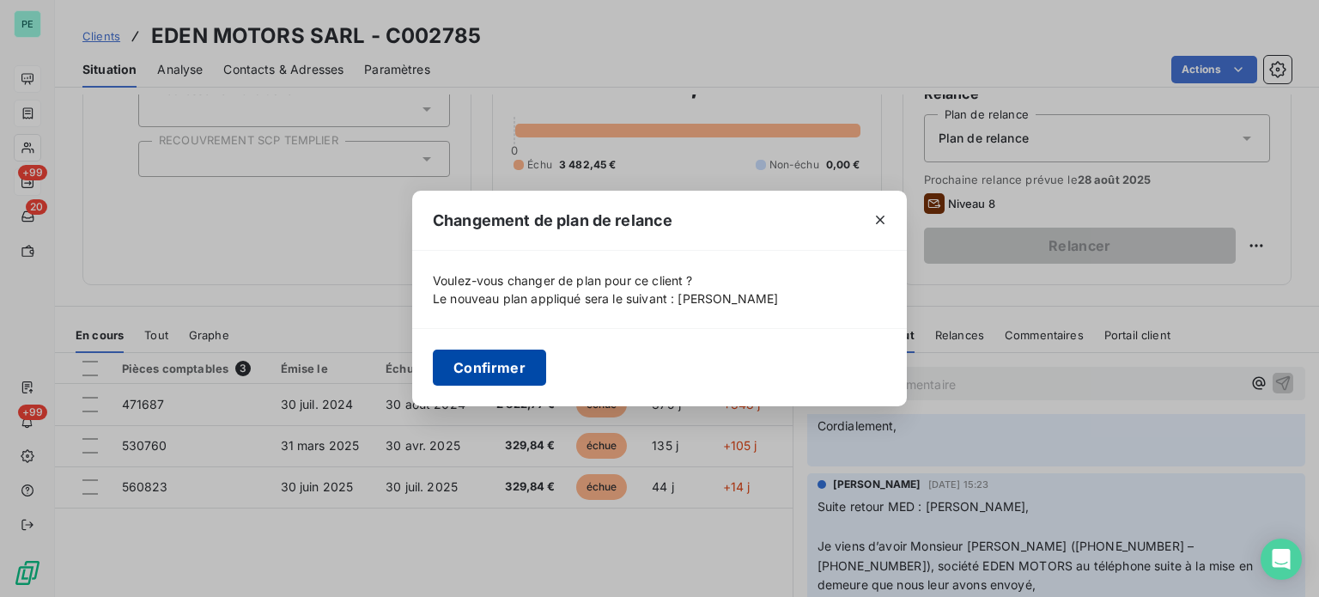
click at [482, 366] on button "Confirmer" at bounding box center [489, 368] width 113 height 36
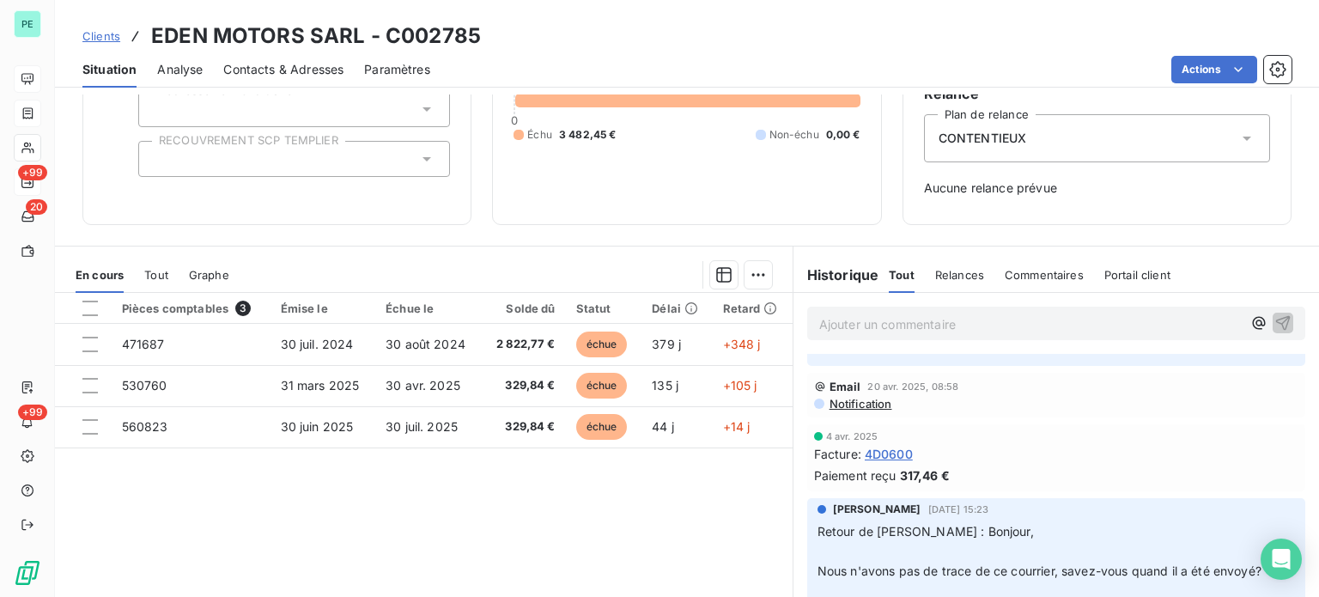
scroll to position [344, 0]
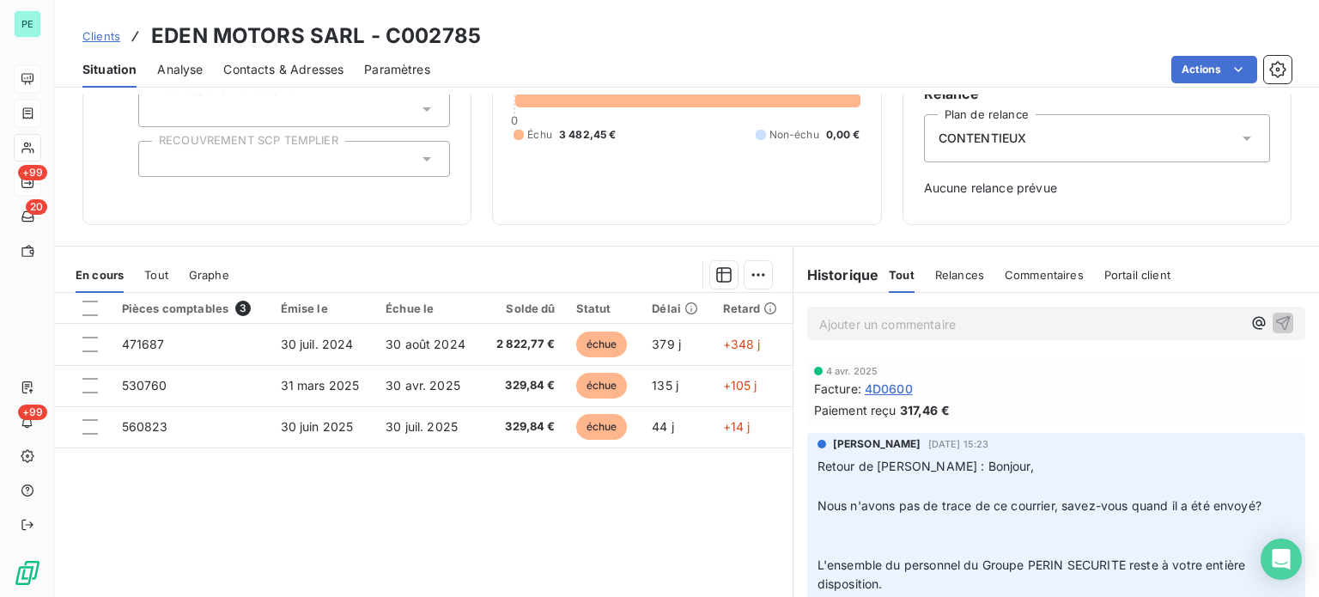
click at [99, 35] on span "Clients" at bounding box center [101, 36] width 38 height 14
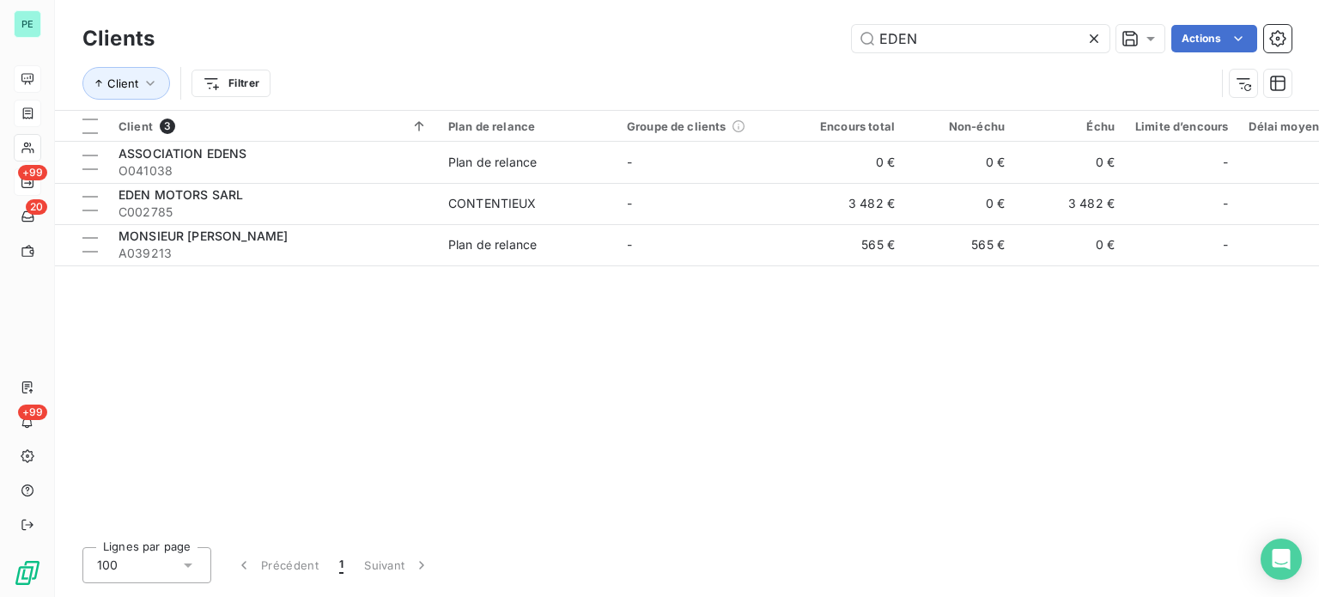
drag, startPoint x: 917, startPoint y: 30, endPoint x: 824, endPoint y: 26, distance: 92.8
click at [824, 26] on div "EDEN Actions" at bounding box center [733, 38] width 1116 height 27
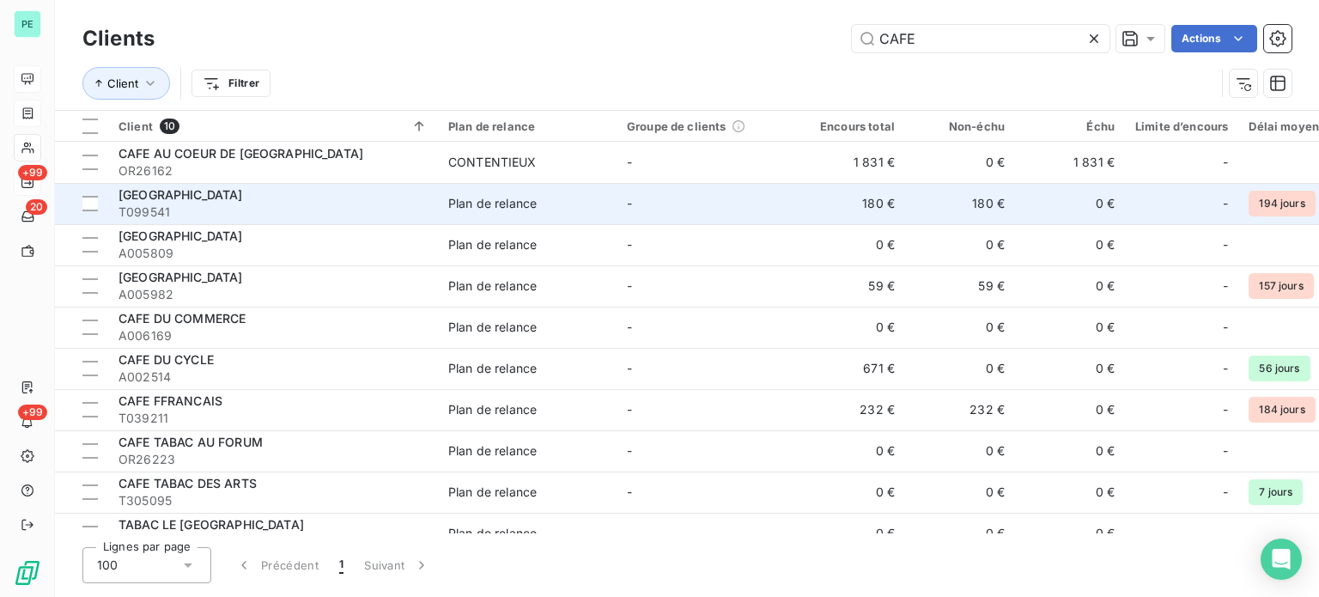
type input "CAFE"
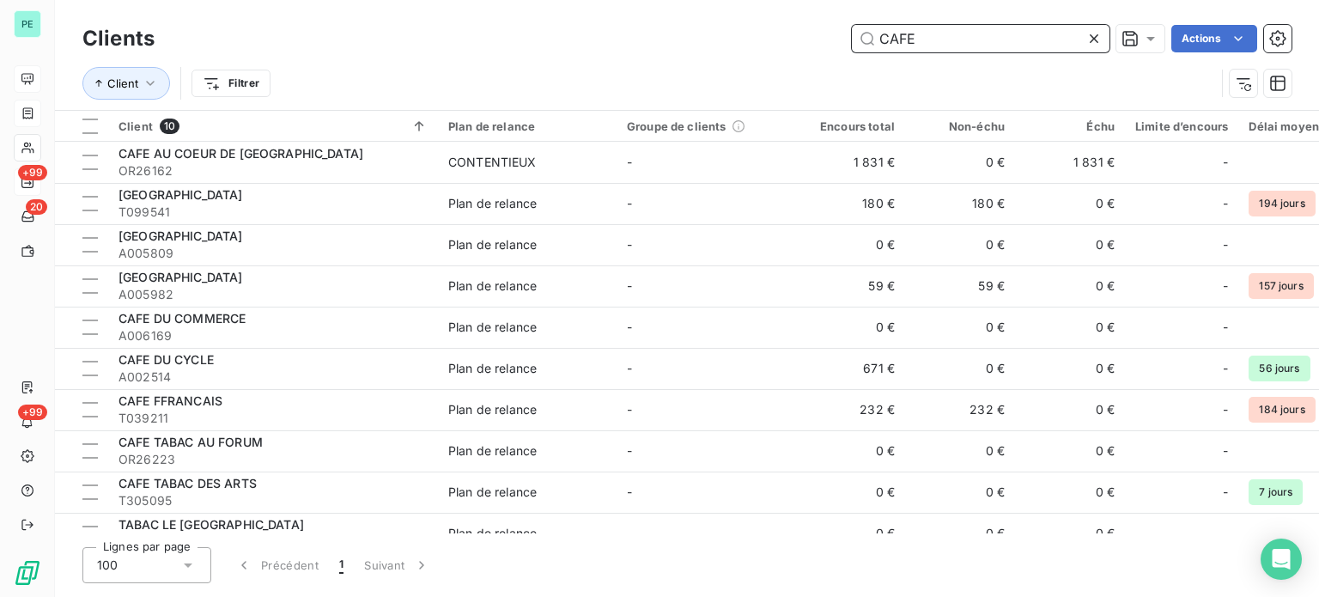
drag, startPoint x: 922, startPoint y: 37, endPoint x: 834, endPoint y: 35, distance: 88.5
click at [832, 37] on div "CAFE Actions" at bounding box center [733, 38] width 1116 height 27
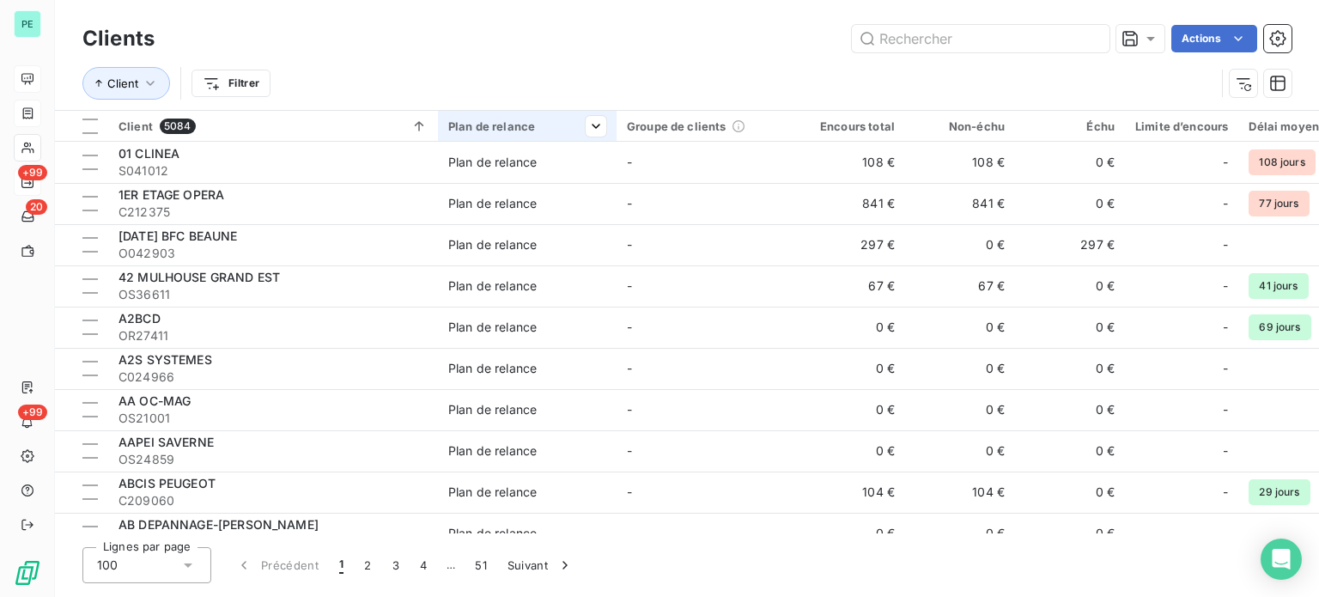
click at [457, 125] on div "Plan de relance" at bounding box center [527, 126] width 158 height 14
click at [488, 167] on div at bounding box center [509, 172] width 172 height 36
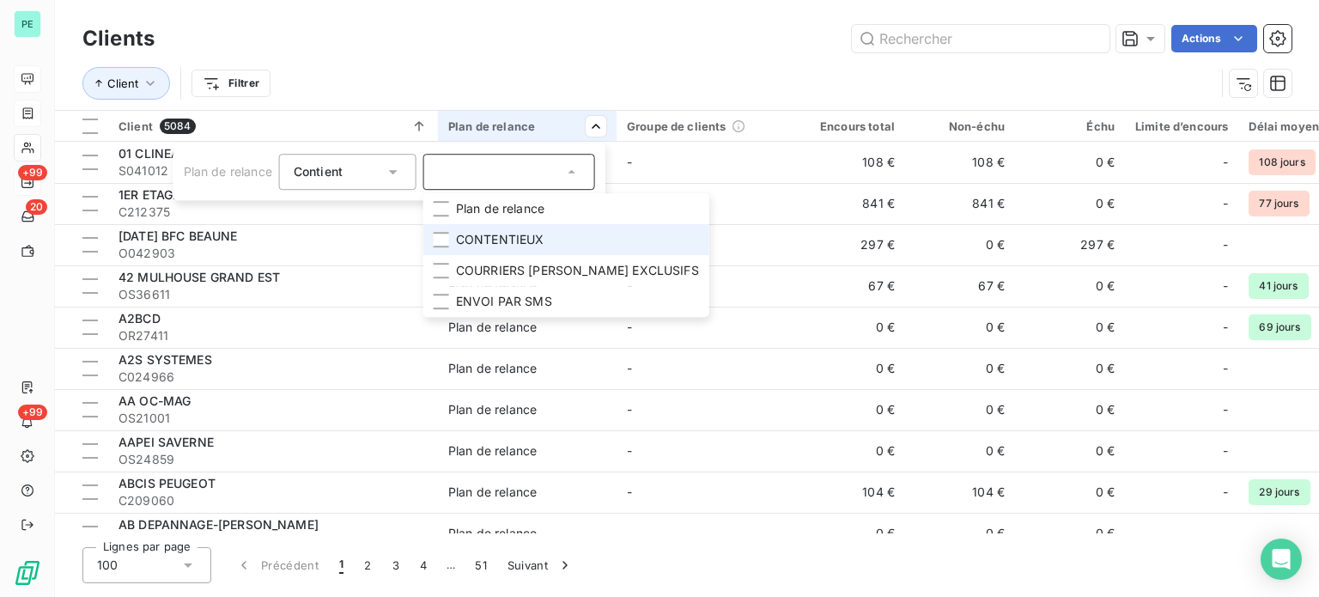
click at [491, 240] on span "CONTENTIEUX" at bounding box center [500, 239] width 88 height 17
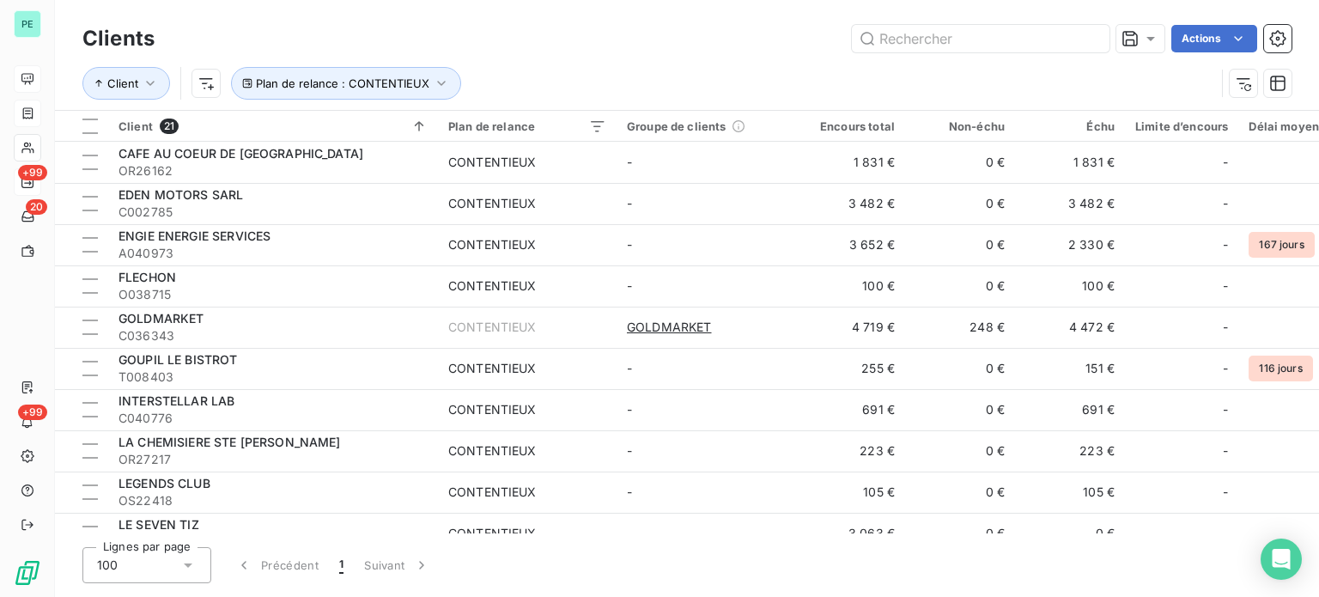
click at [564, 77] on html "PE +99 20 +99 Clients Actions Client Plan de relance : CONTENTIEUX Client 21 Pl…" at bounding box center [659, 298] width 1319 height 597
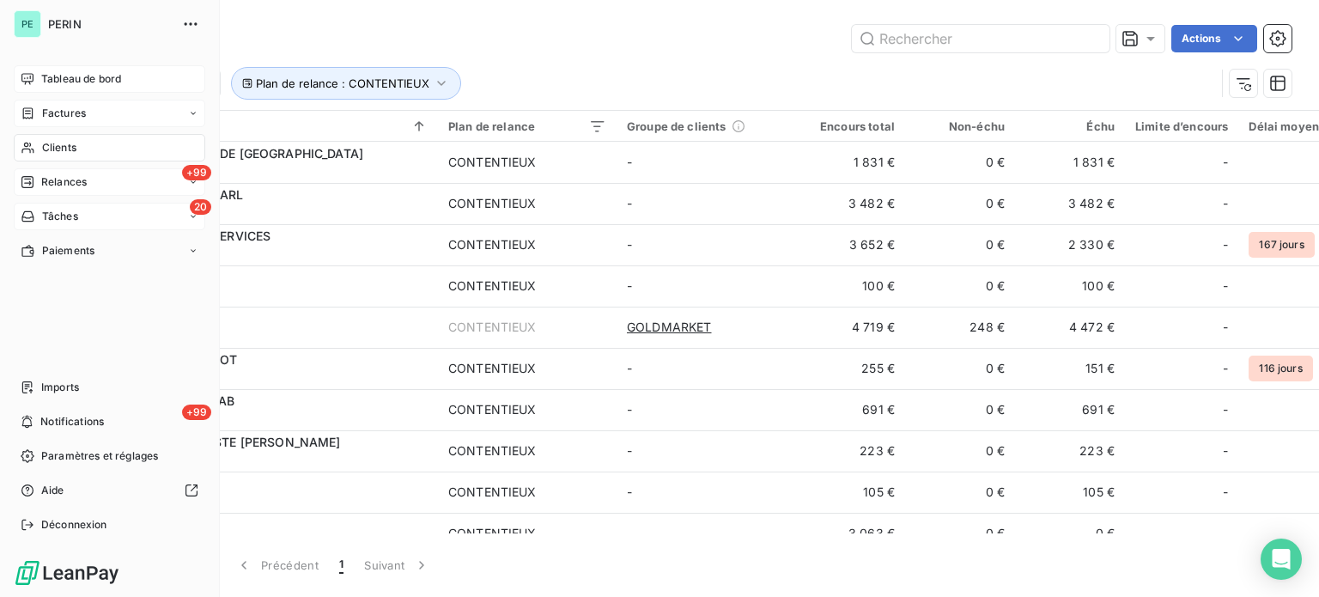
drag, startPoint x: 69, startPoint y: 216, endPoint x: 89, endPoint y: 218, distance: 20.7
click at [69, 216] on span "Tâches" at bounding box center [60, 216] width 36 height 15
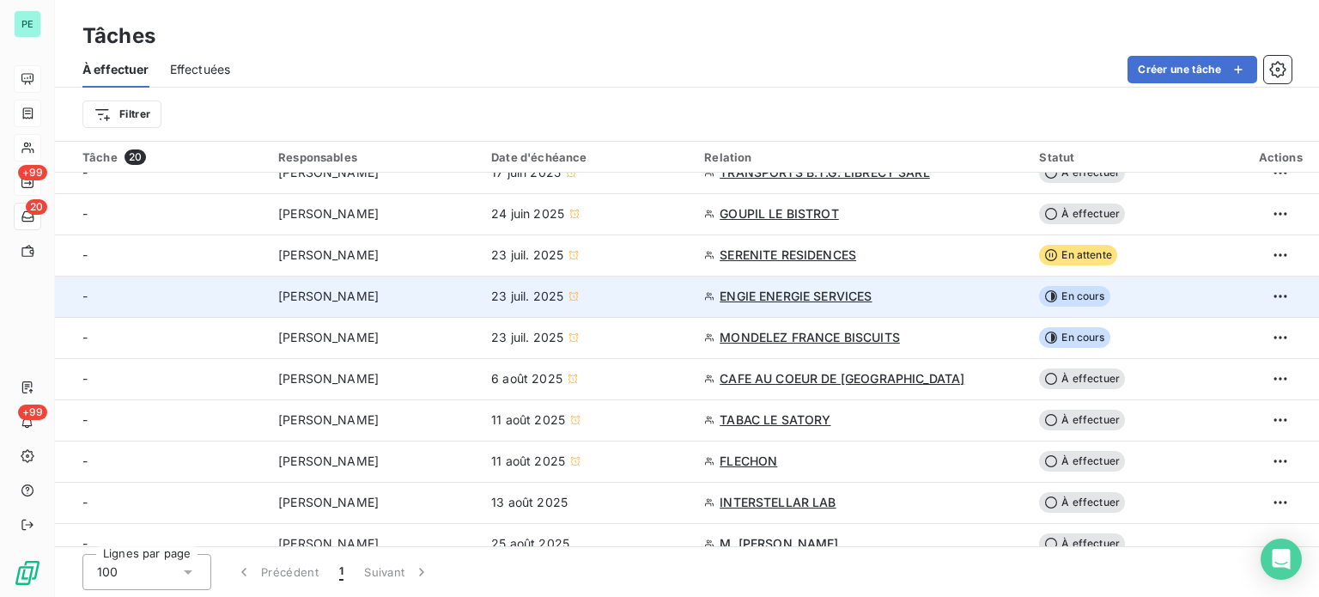
scroll to position [450, 0]
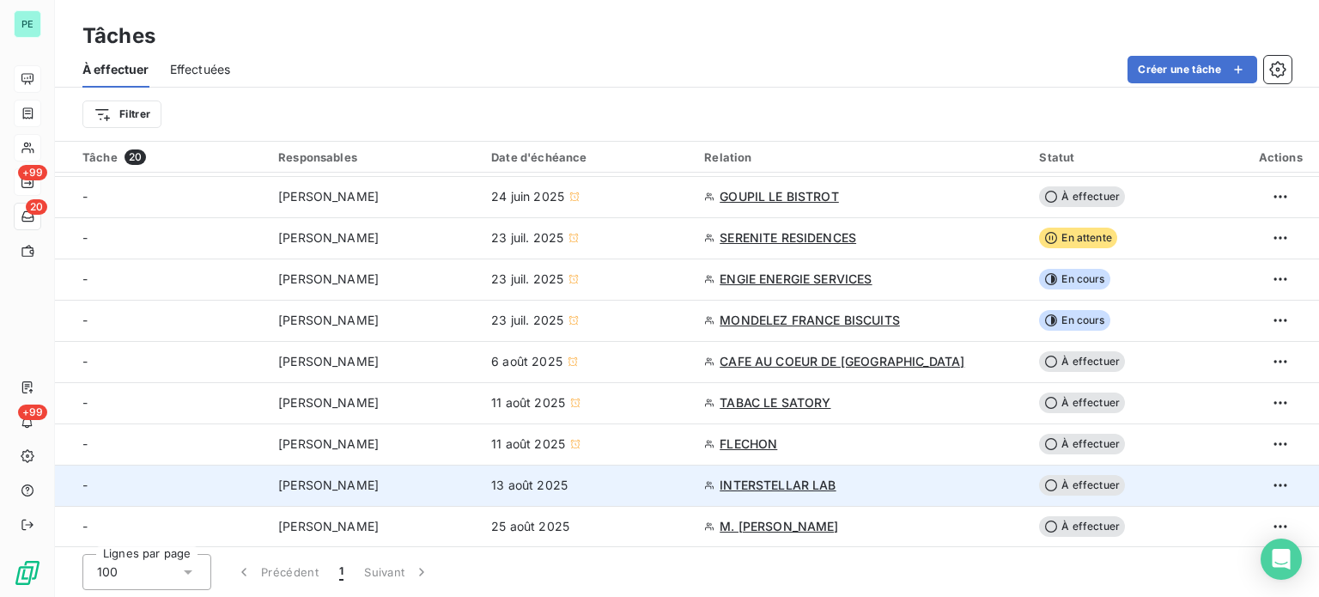
click at [774, 477] on span "INTERSTELLAR LAB" at bounding box center [778, 485] width 116 height 17
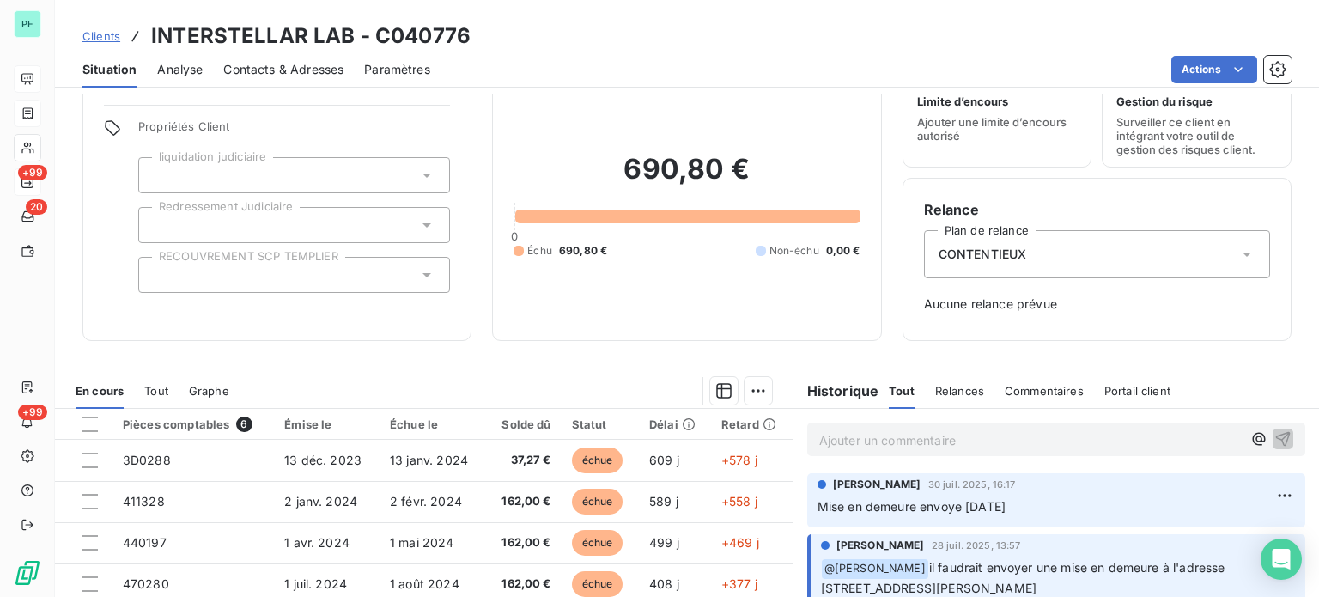
scroll to position [86, 0]
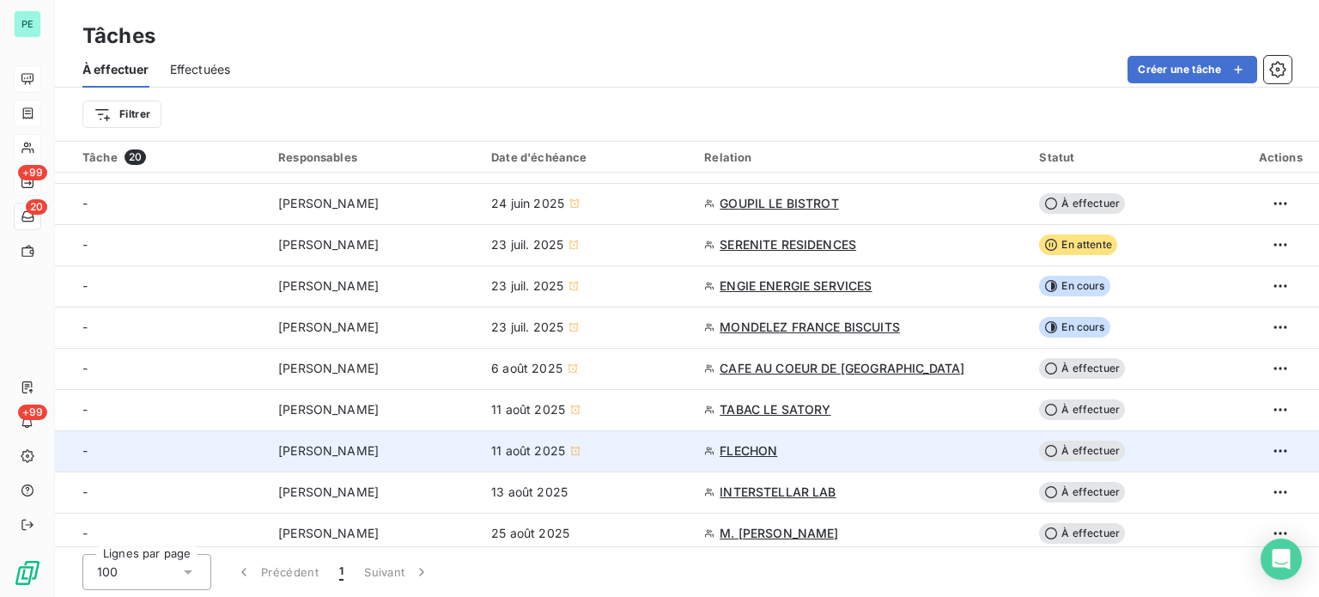
scroll to position [450, 0]
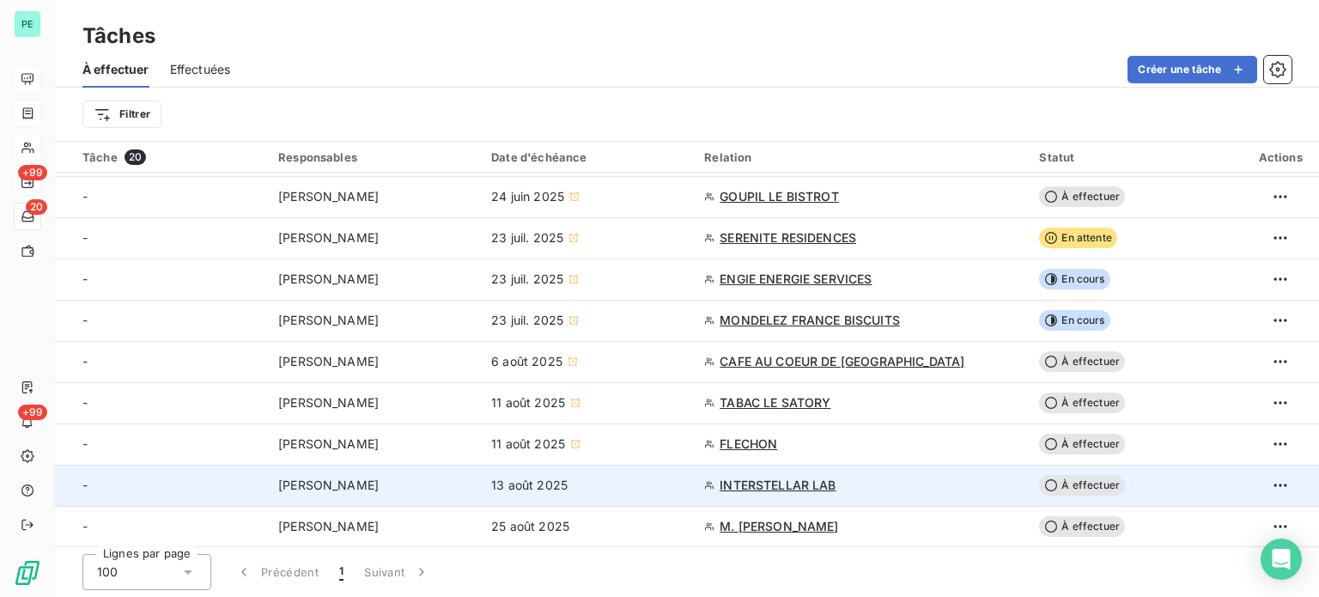
click at [781, 485] on span "INTERSTELLAR LAB" at bounding box center [778, 485] width 116 height 17
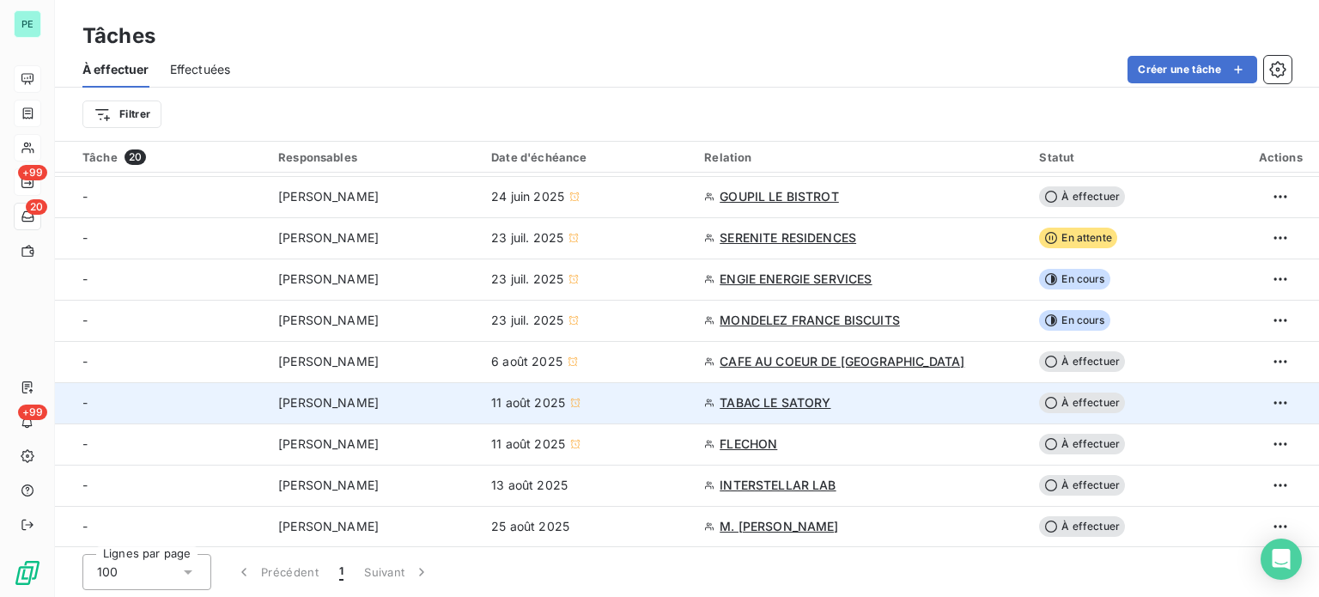
scroll to position [450, 0]
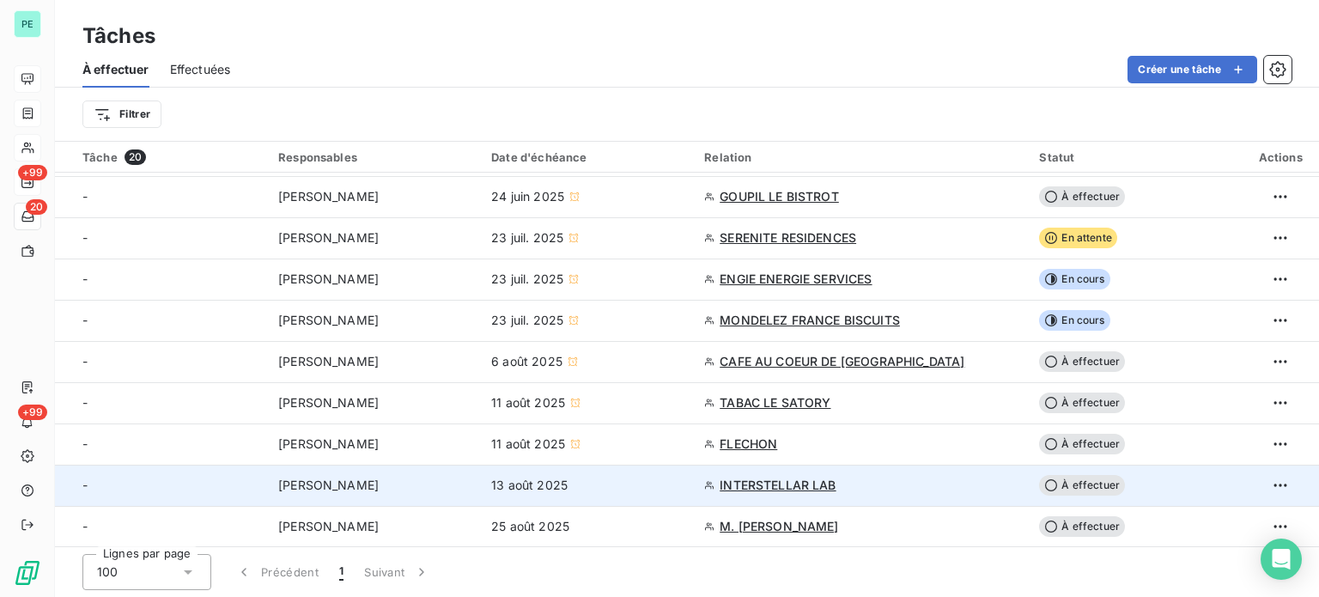
click at [1075, 478] on span "À effectuer" at bounding box center [1082, 485] width 86 height 21
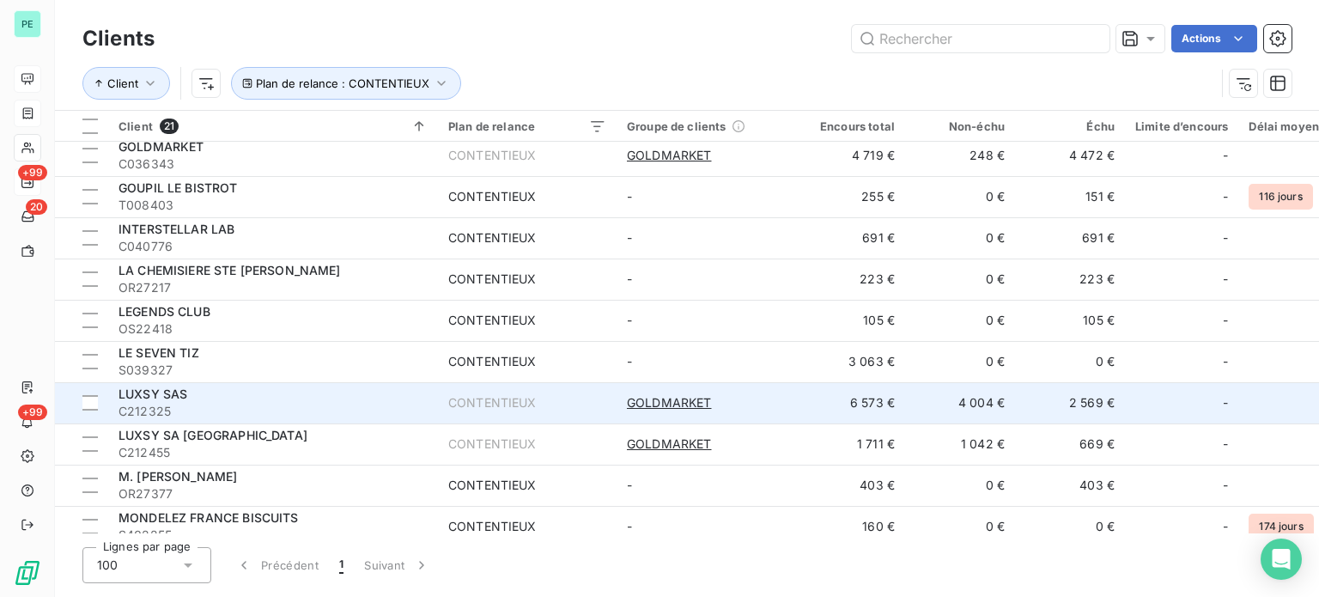
scroll to position [258, 0]
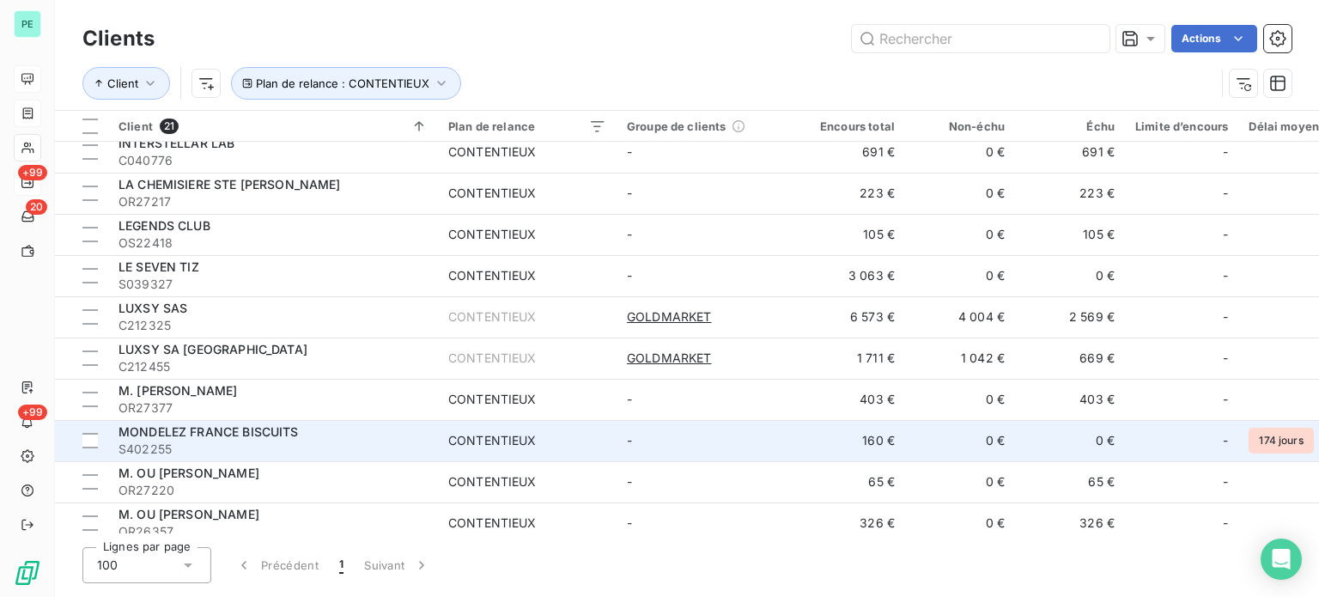
click at [222, 425] on span "MONDELEZ FRANCE BISCUITS" at bounding box center [209, 431] width 180 height 15
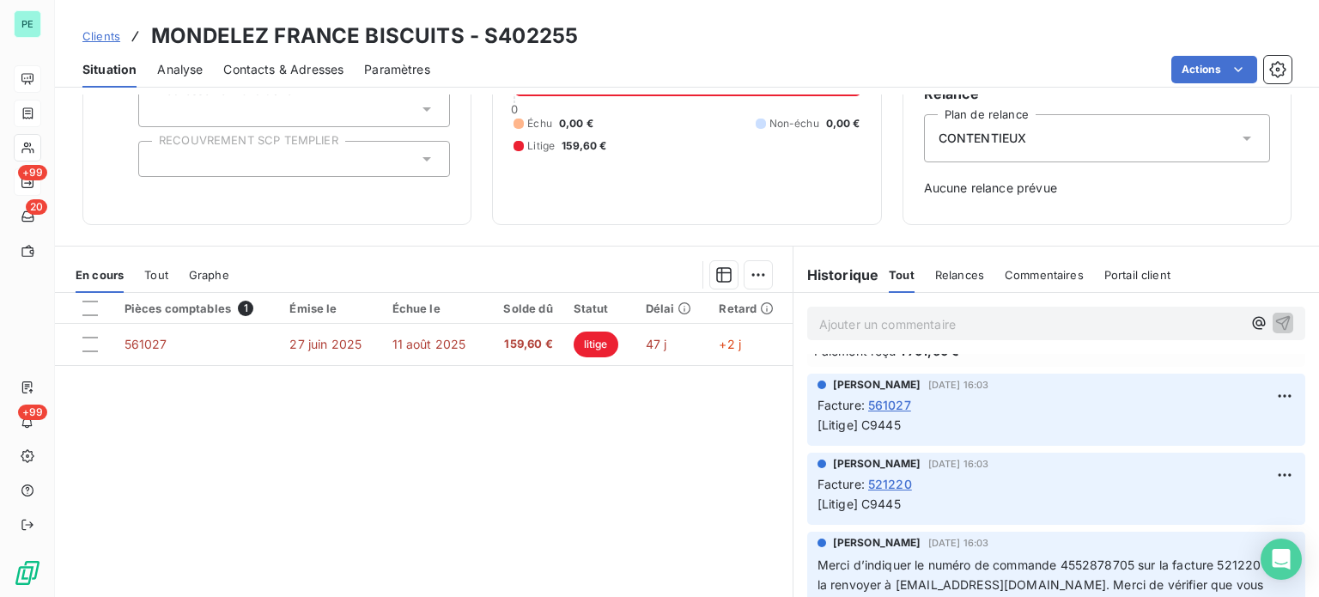
scroll to position [86, 0]
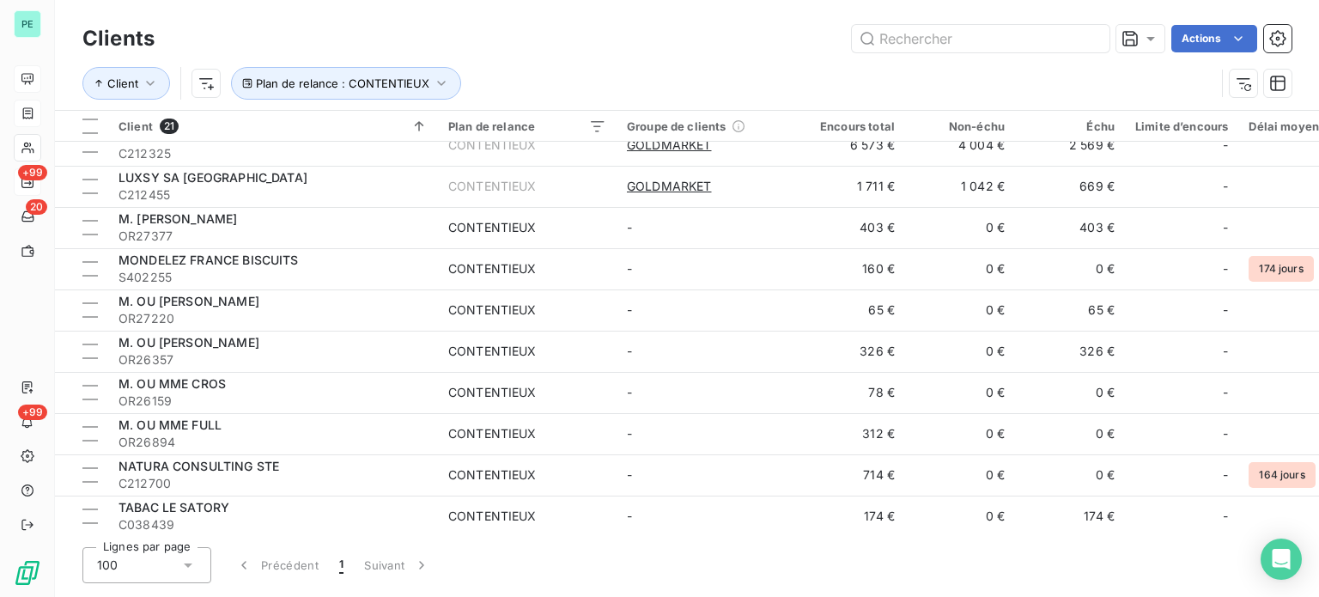
scroll to position [481, 0]
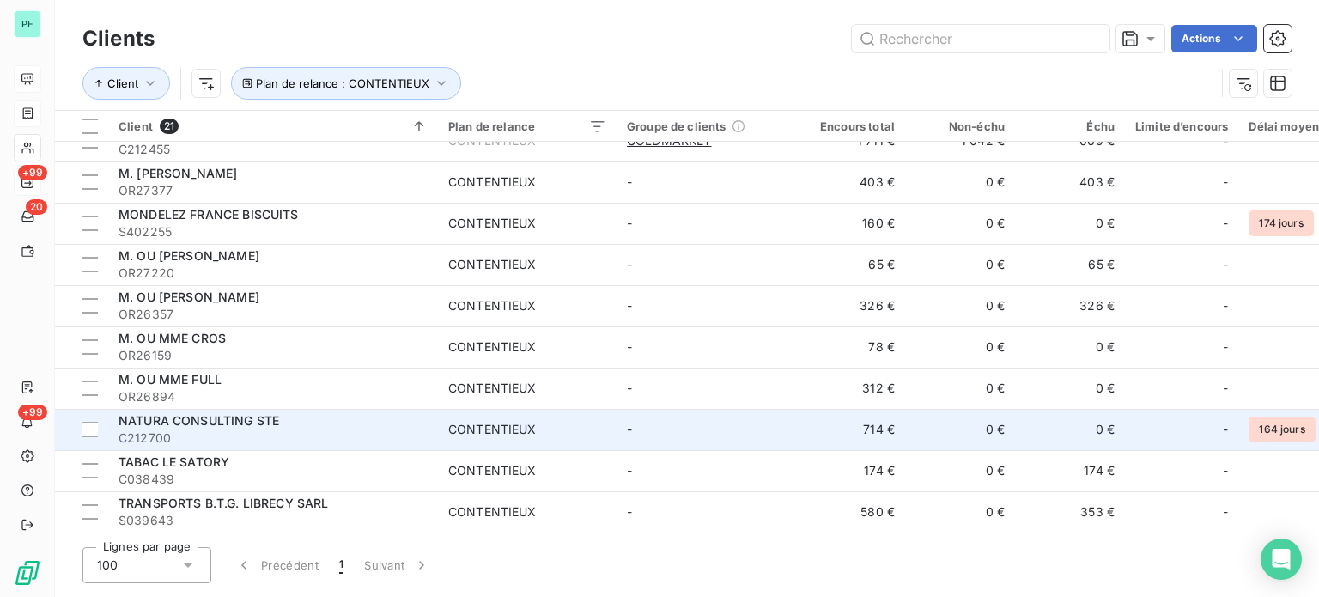
click at [347, 416] on div "NATURA CONSULTING STE" at bounding box center [273, 420] width 309 height 17
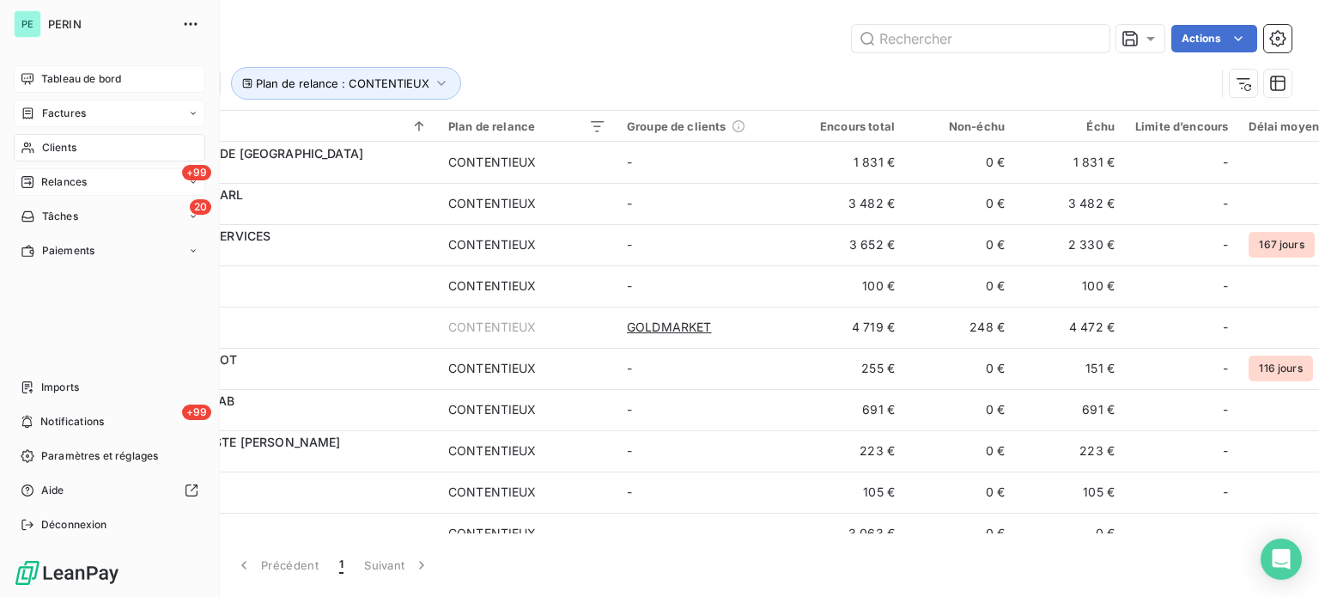
drag, startPoint x: 75, startPoint y: 173, endPoint x: 96, endPoint y: 173, distance: 21.5
click at [75, 173] on div "+99 Relances" at bounding box center [110, 181] width 192 height 27
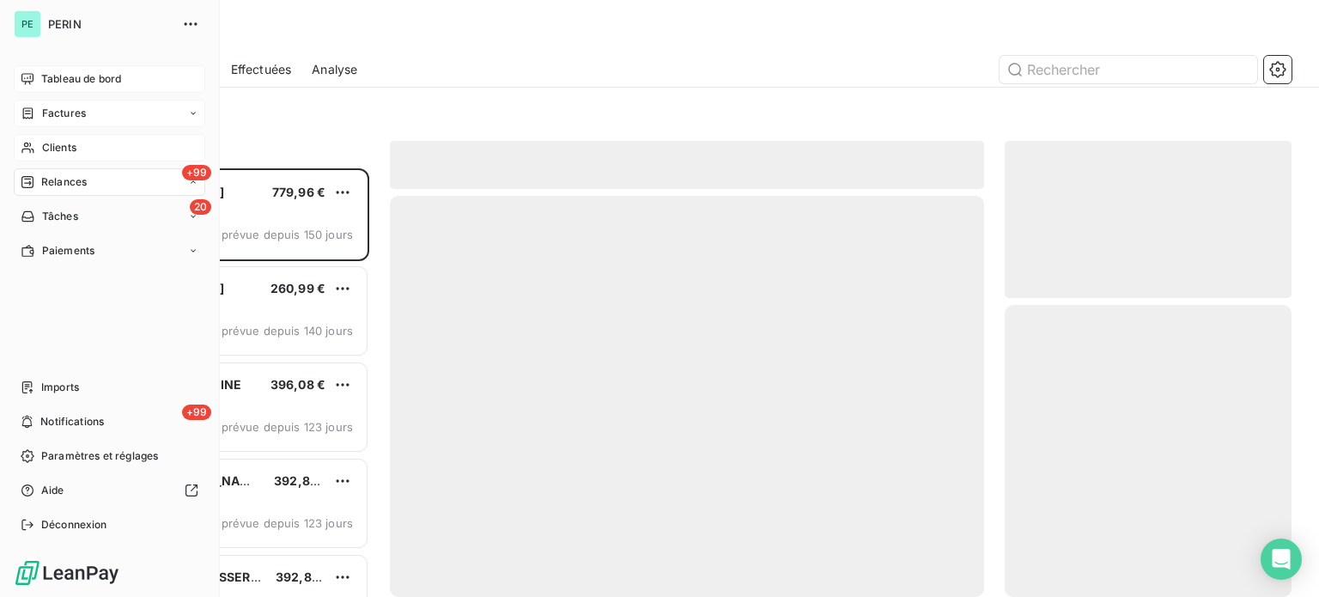
scroll to position [416, 273]
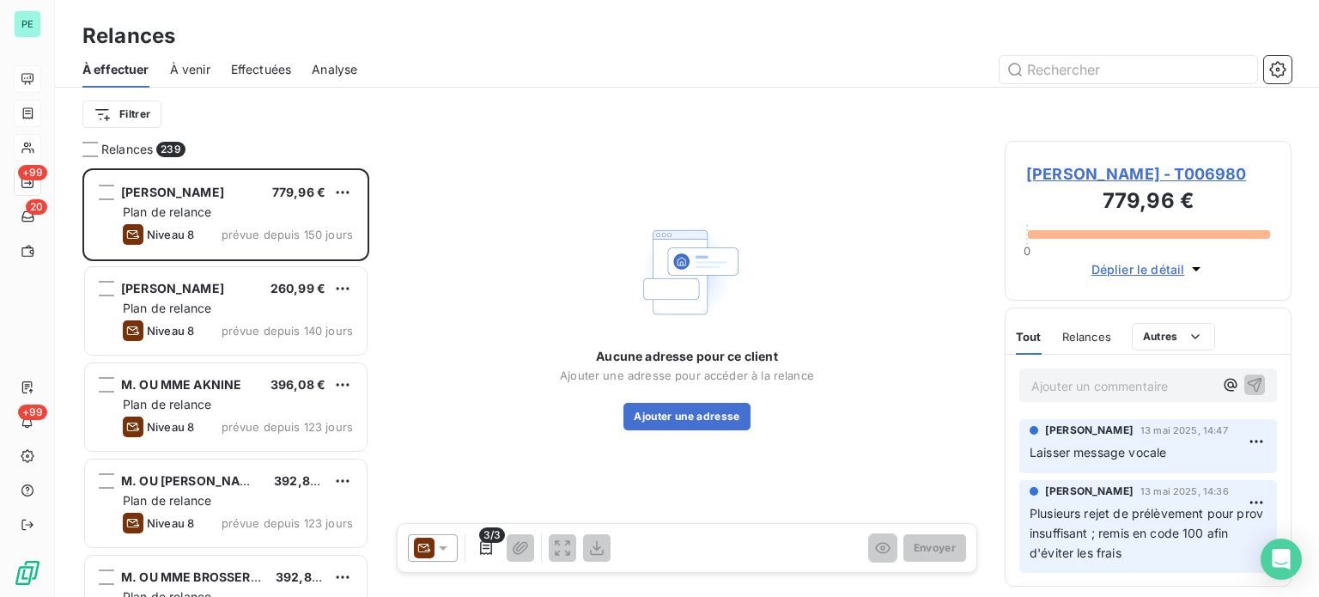
click at [274, 64] on span "Effectuées" at bounding box center [261, 69] width 61 height 17
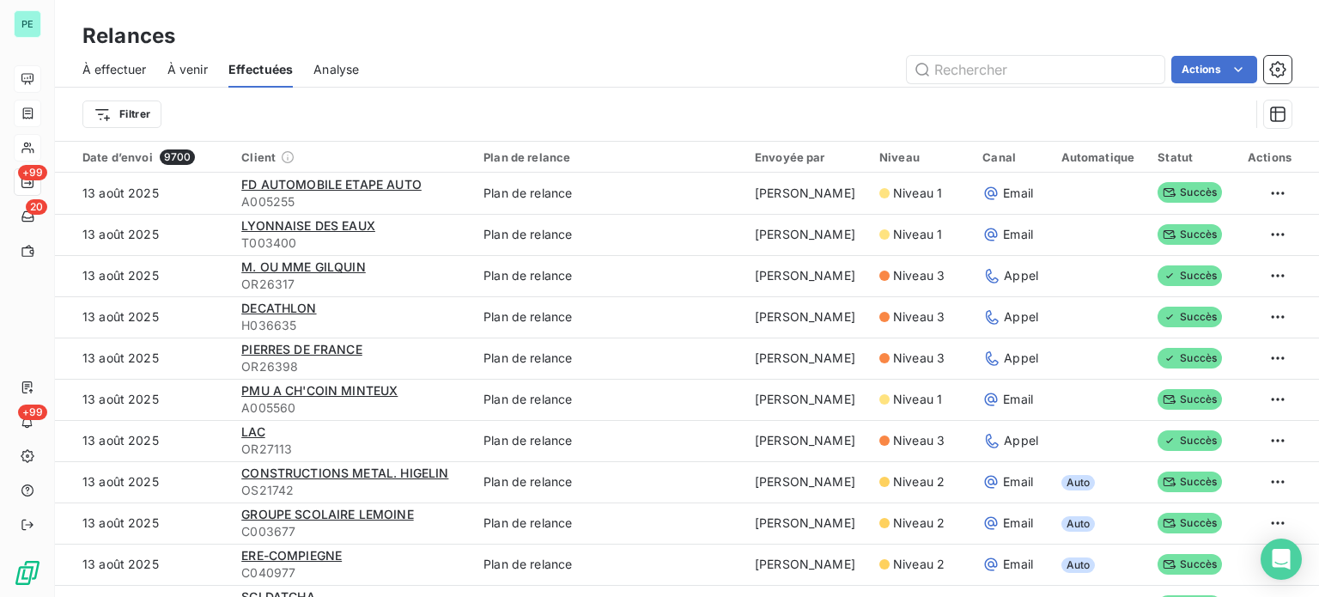
click at [357, 68] on span "Analyse" at bounding box center [336, 69] width 46 height 17
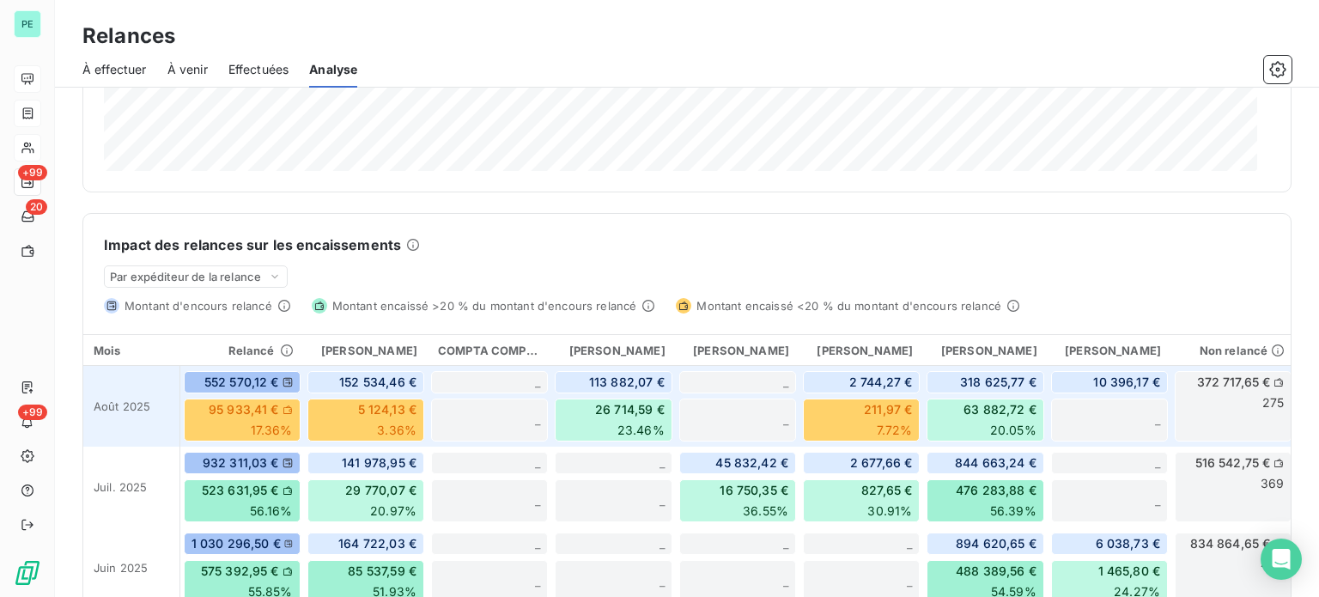
scroll to position [266, 0]
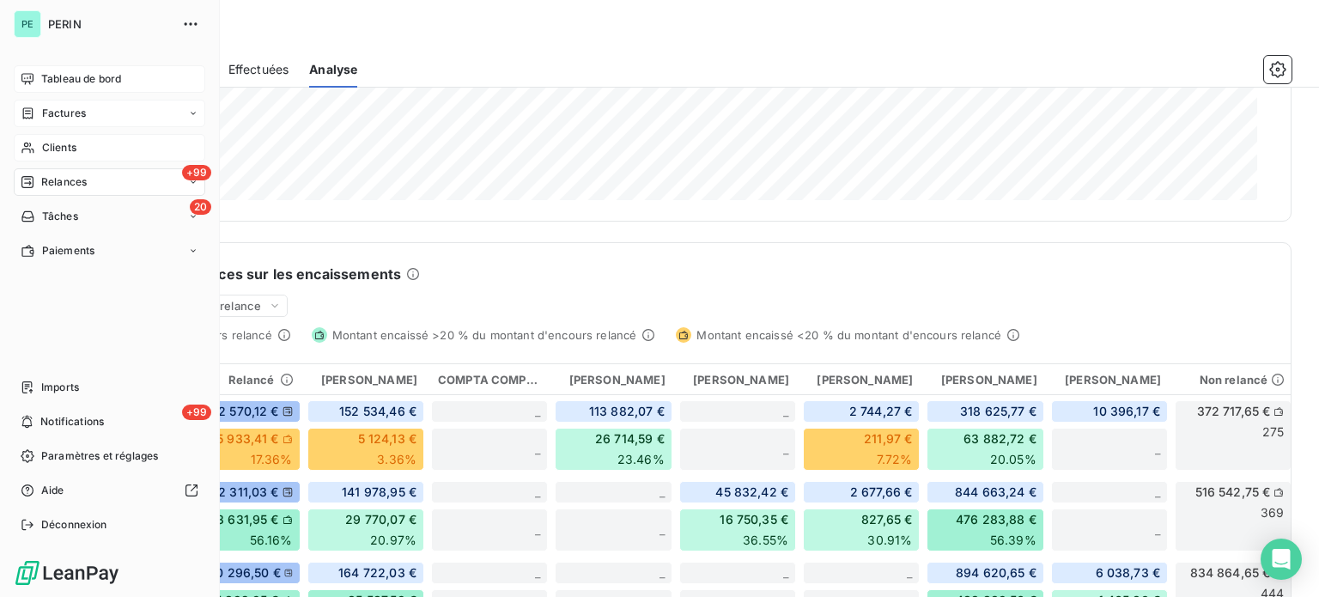
click at [58, 80] on span "Tableau de bord" at bounding box center [81, 78] width 80 height 15
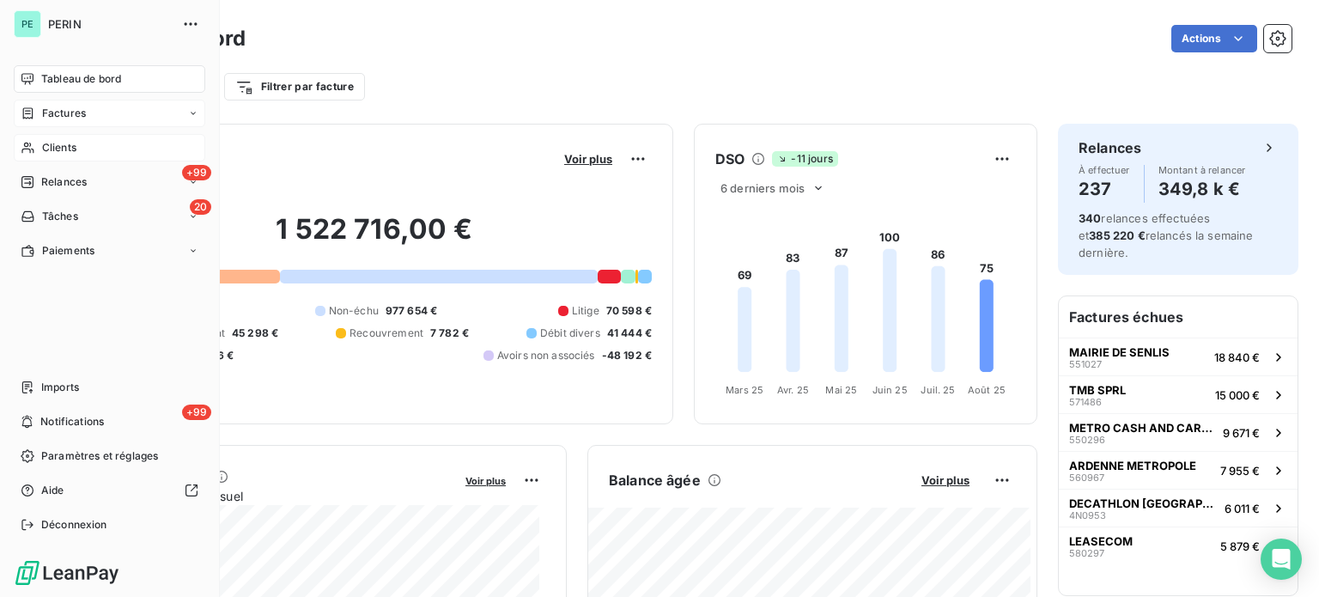
drag, startPoint x: 63, startPoint y: 182, endPoint x: 216, endPoint y: 143, distance: 158.7
click at [63, 182] on span "Relances" at bounding box center [64, 181] width 46 height 15
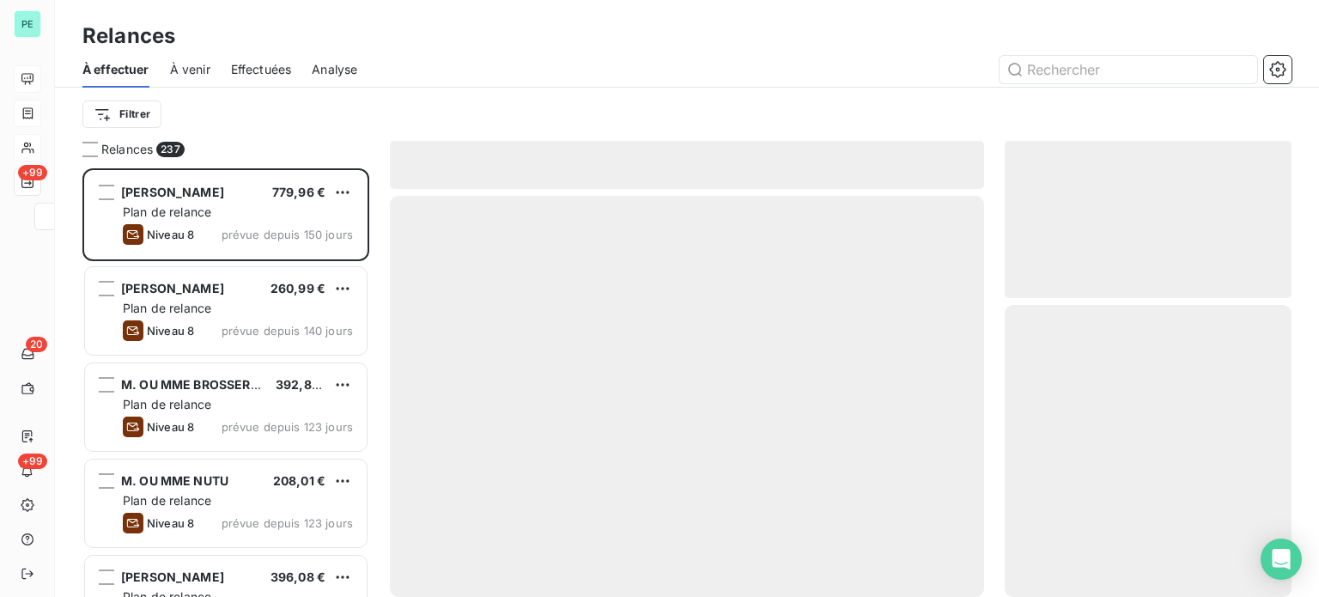
scroll to position [416, 273]
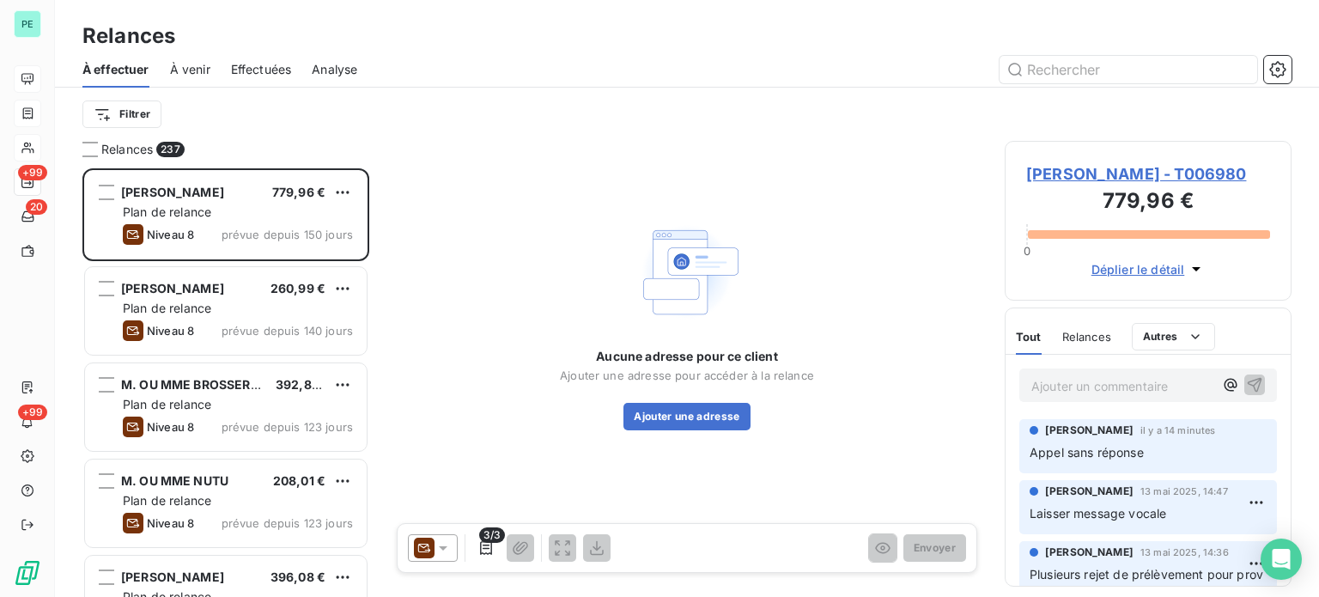
click at [255, 61] on span "Effectuées" at bounding box center [261, 69] width 61 height 17
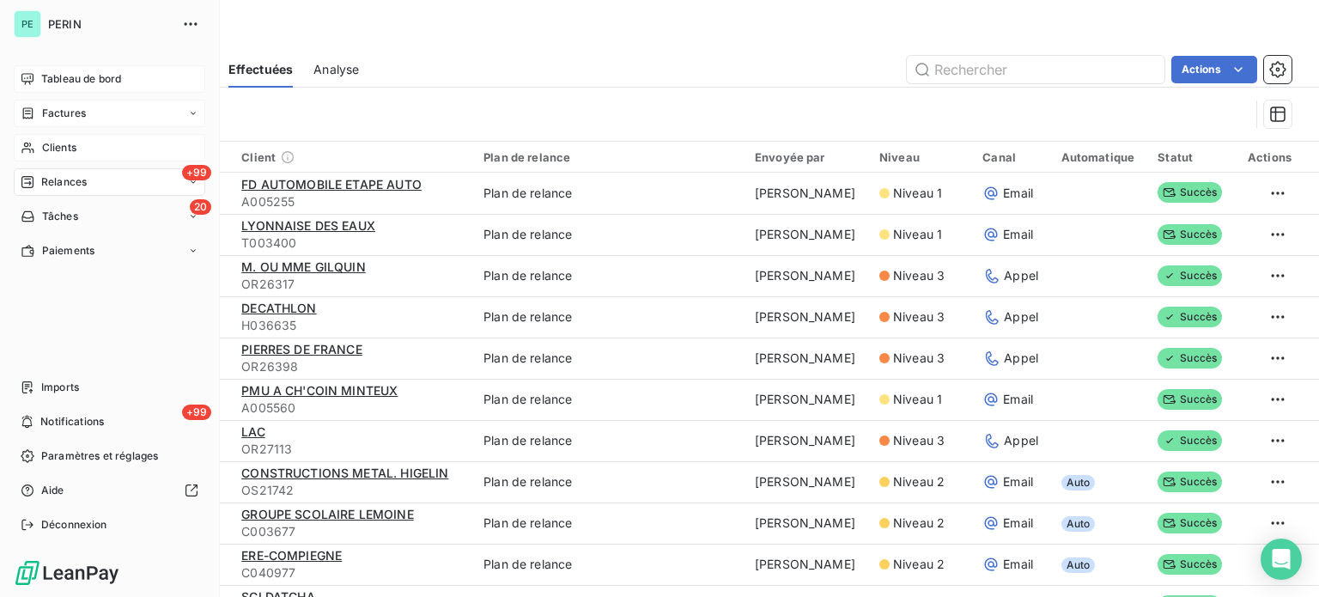
click at [61, 177] on span "Relances" at bounding box center [64, 181] width 46 height 15
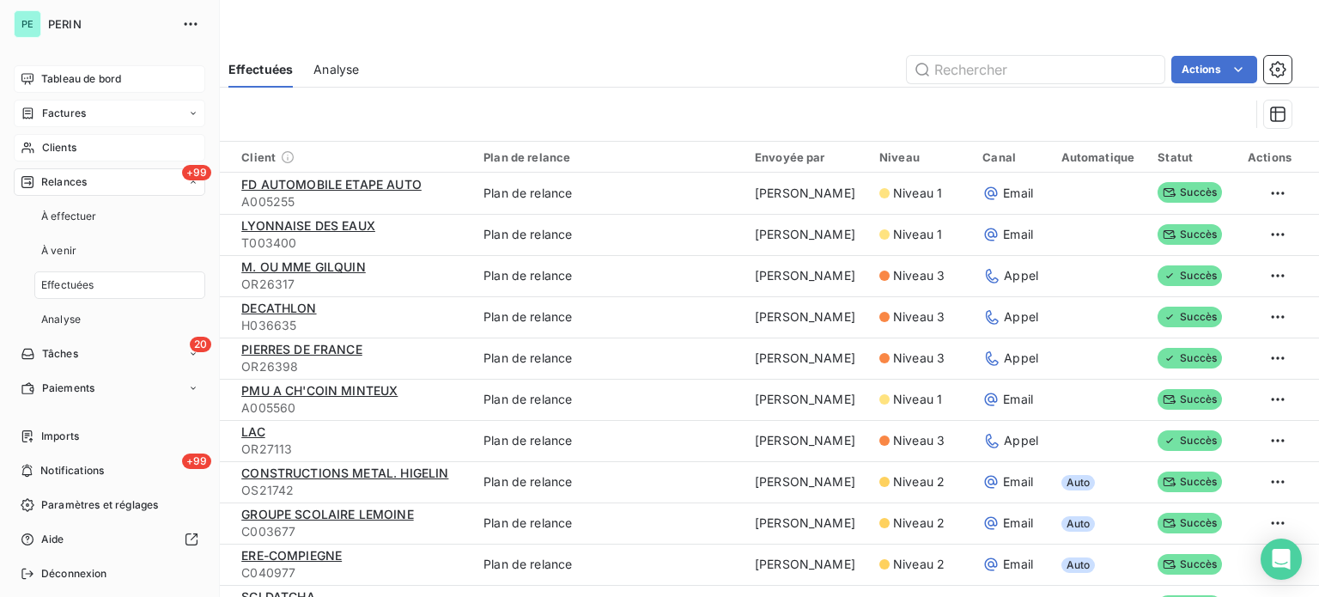
click at [61, 177] on span "Relances" at bounding box center [64, 181] width 46 height 15
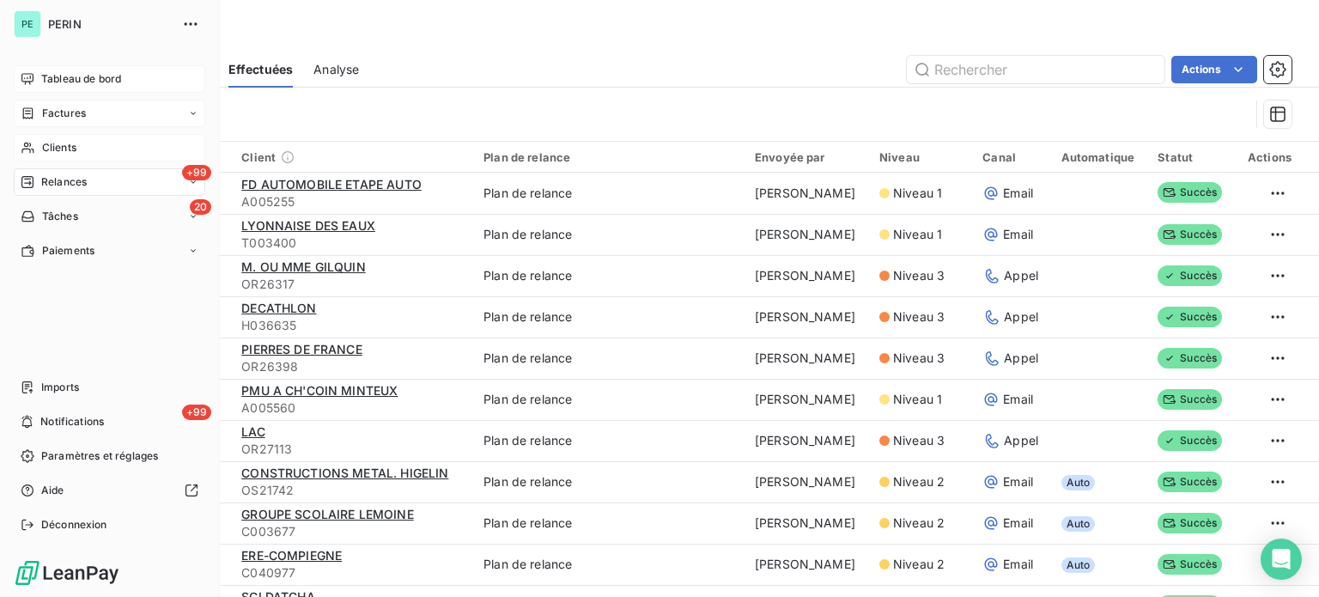
click at [62, 174] on span "Relances" at bounding box center [64, 181] width 46 height 15
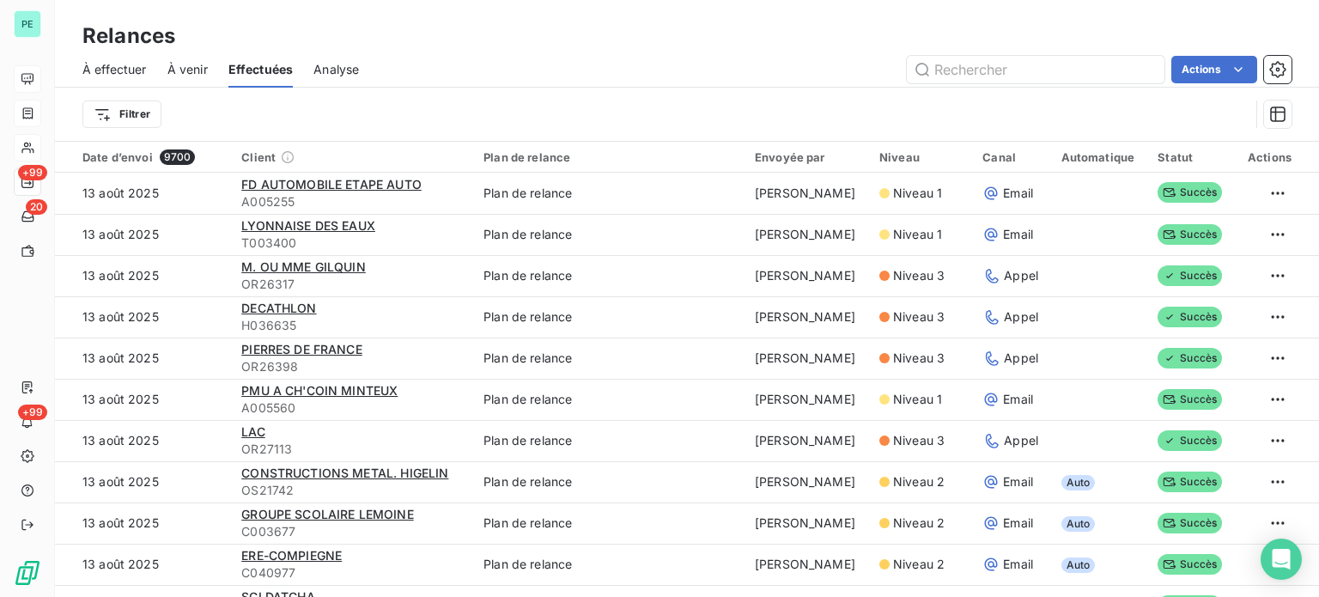
click at [330, 94] on div "Filtrer" at bounding box center [686, 114] width 1209 height 53
click at [127, 70] on span "À effectuer" at bounding box center [114, 69] width 64 height 17
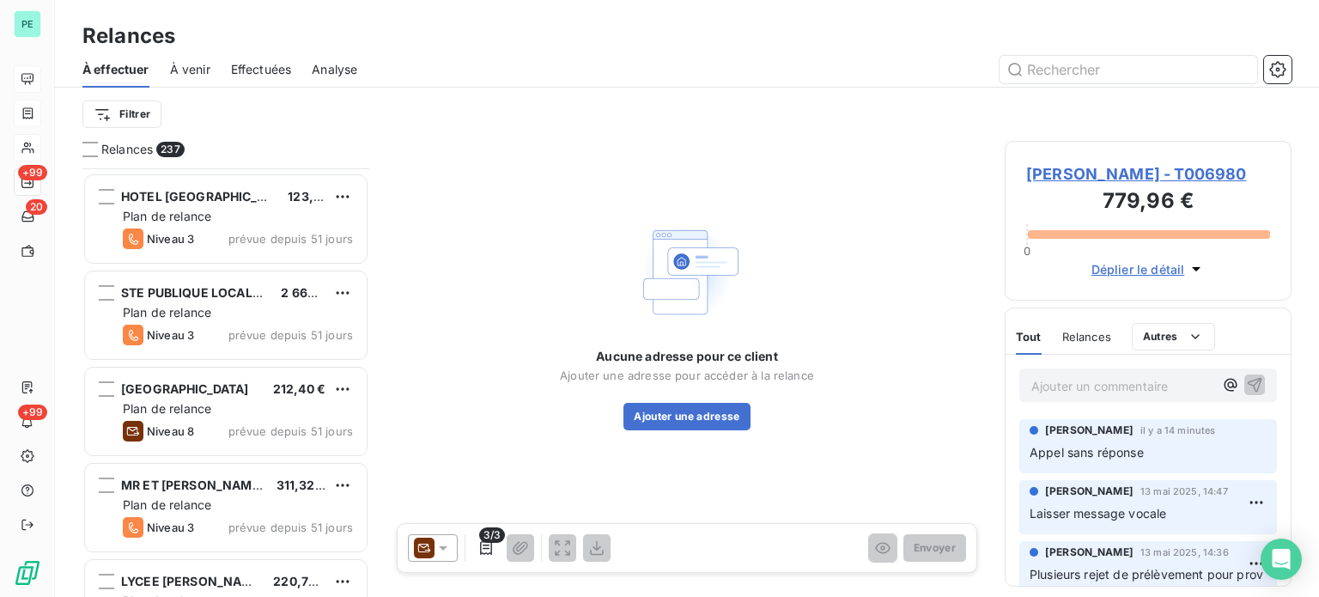
scroll to position [8588, 0]
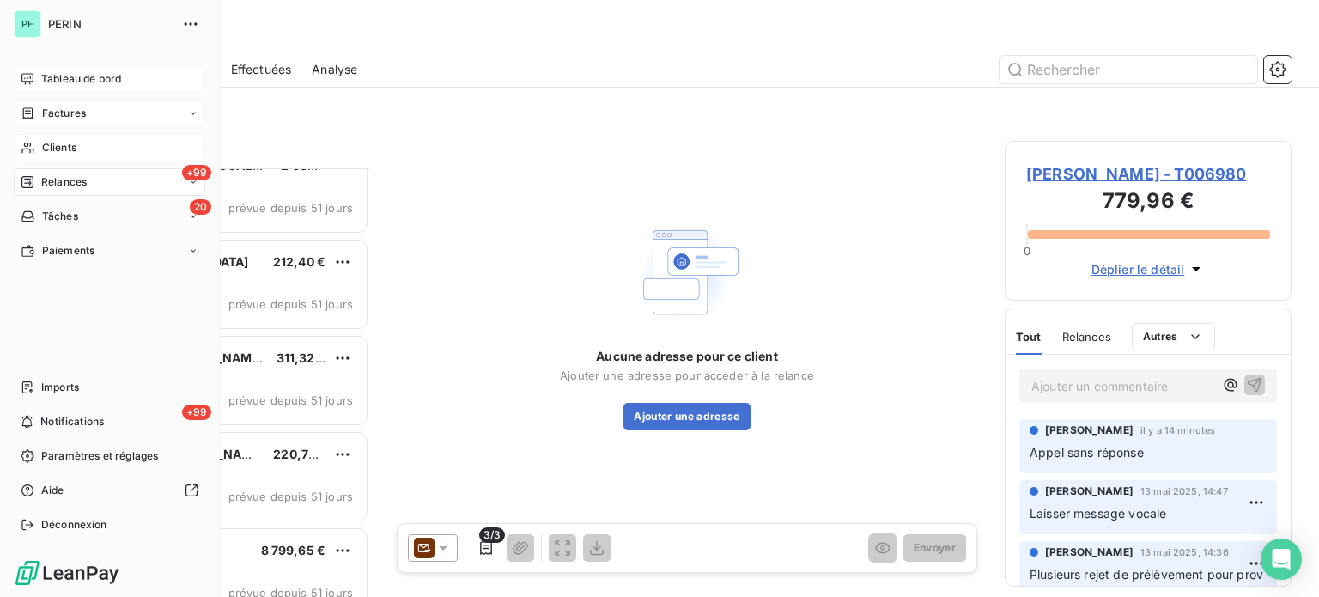
click at [45, 72] on span "Tableau de bord" at bounding box center [81, 78] width 80 height 15
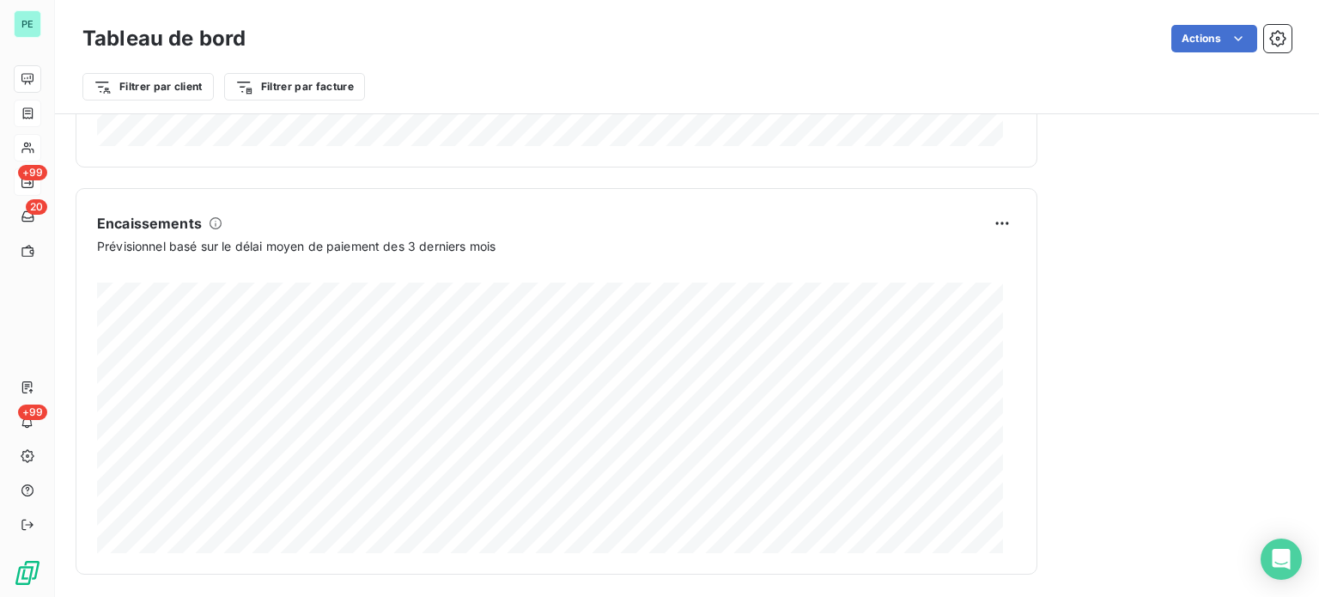
scroll to position [1076, 0]
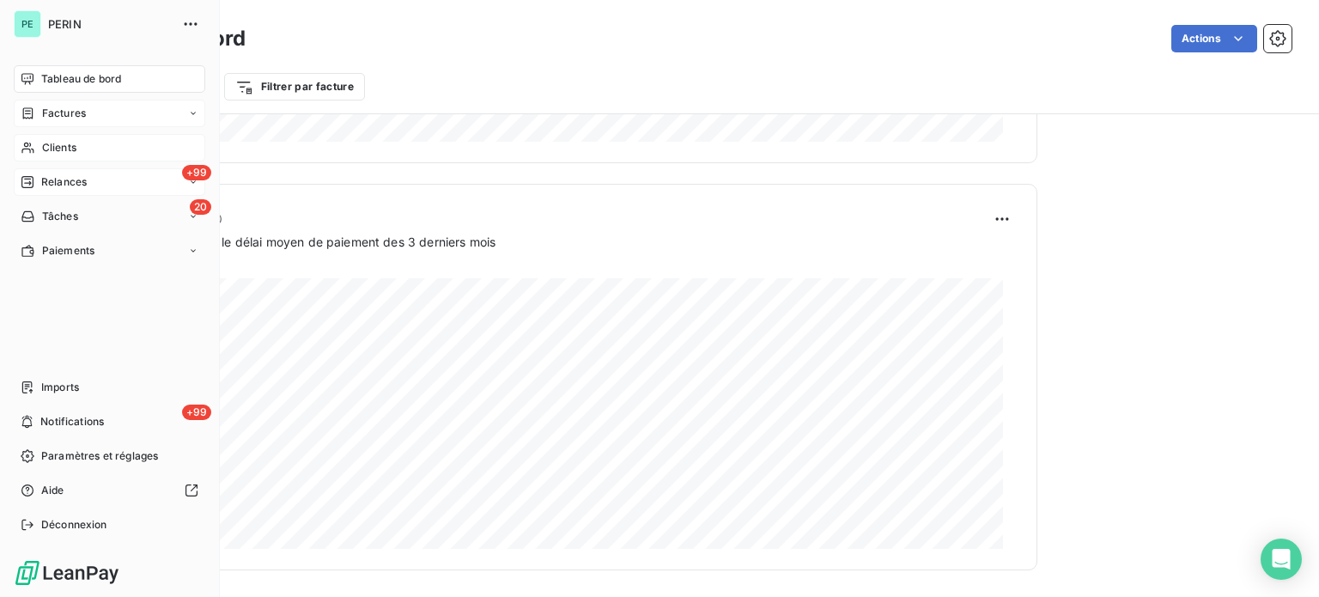
drag, startPoint x: 68, startPoint y: 149, endPoint x: 107, endPoint y: 145, distance: 39.7
click at [68, 149] on span "Clients" at bounding box center [59, 147] width 34 height 15
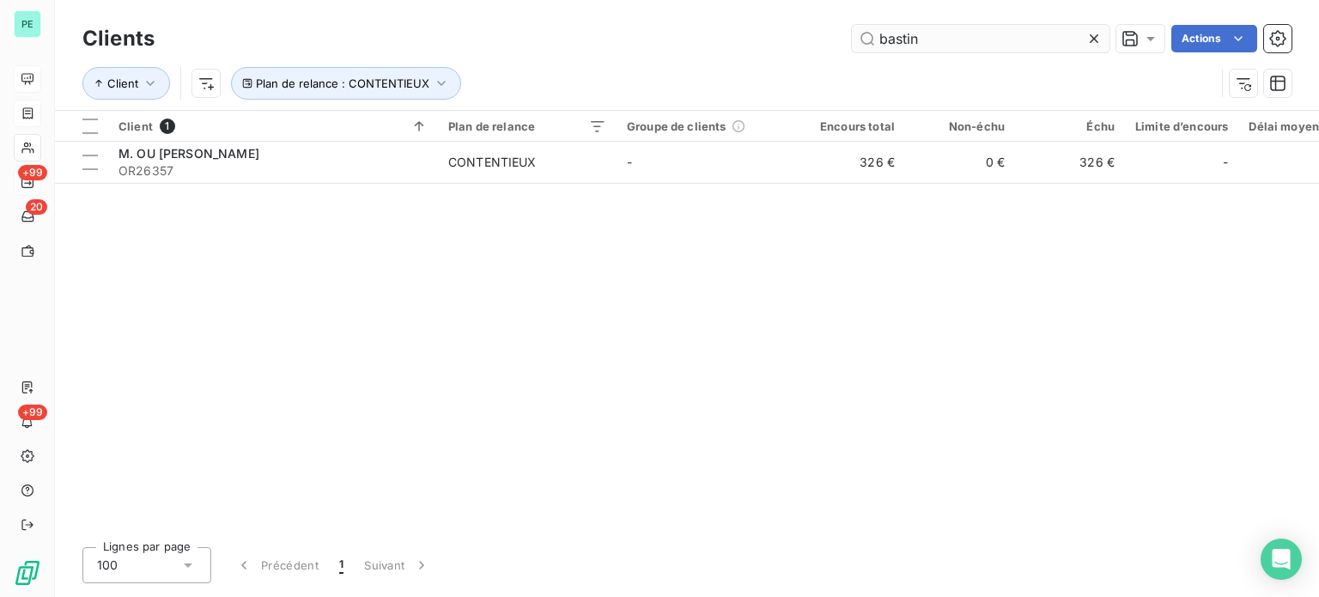
type input "bastin"
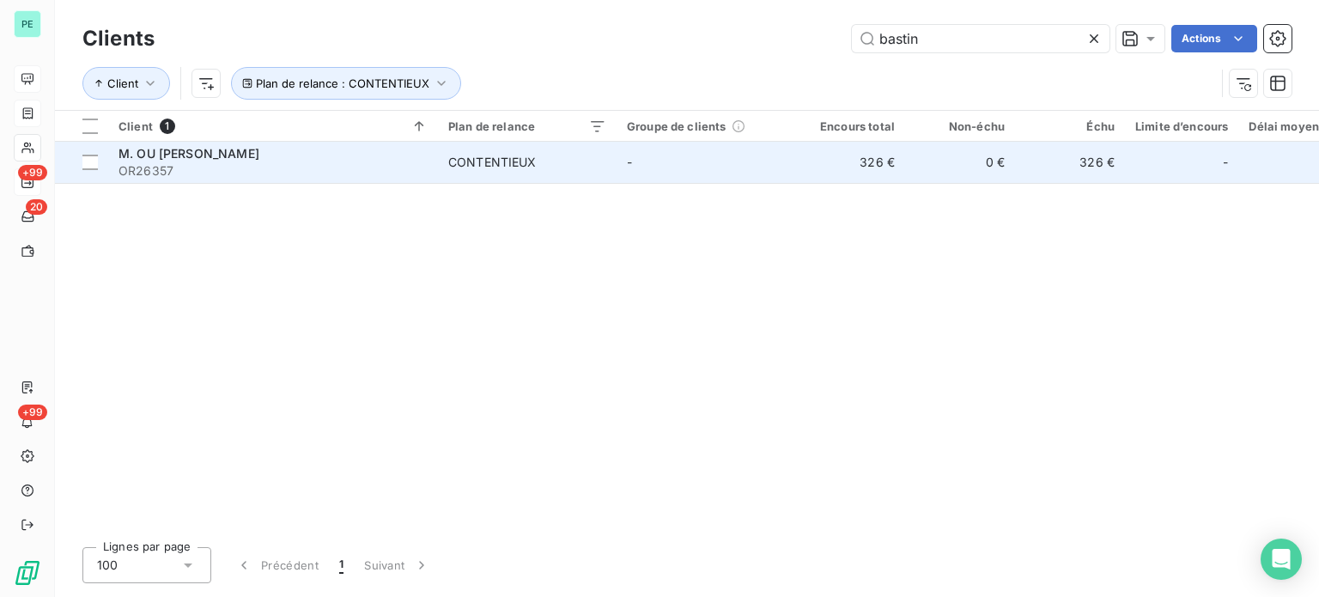
click at [800, 175] on td "326 €" at bounding box center [850, 162] width 110 height 41
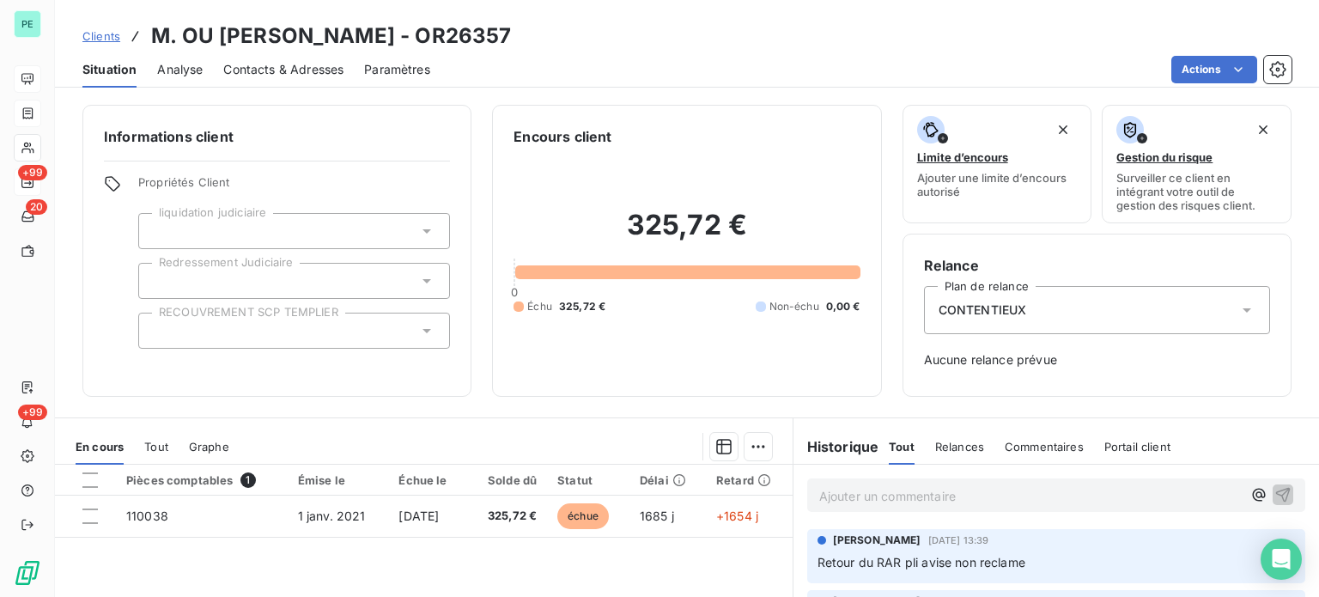
click at [265, 325] on div at bounding box center [294, 331] width 312 height 36
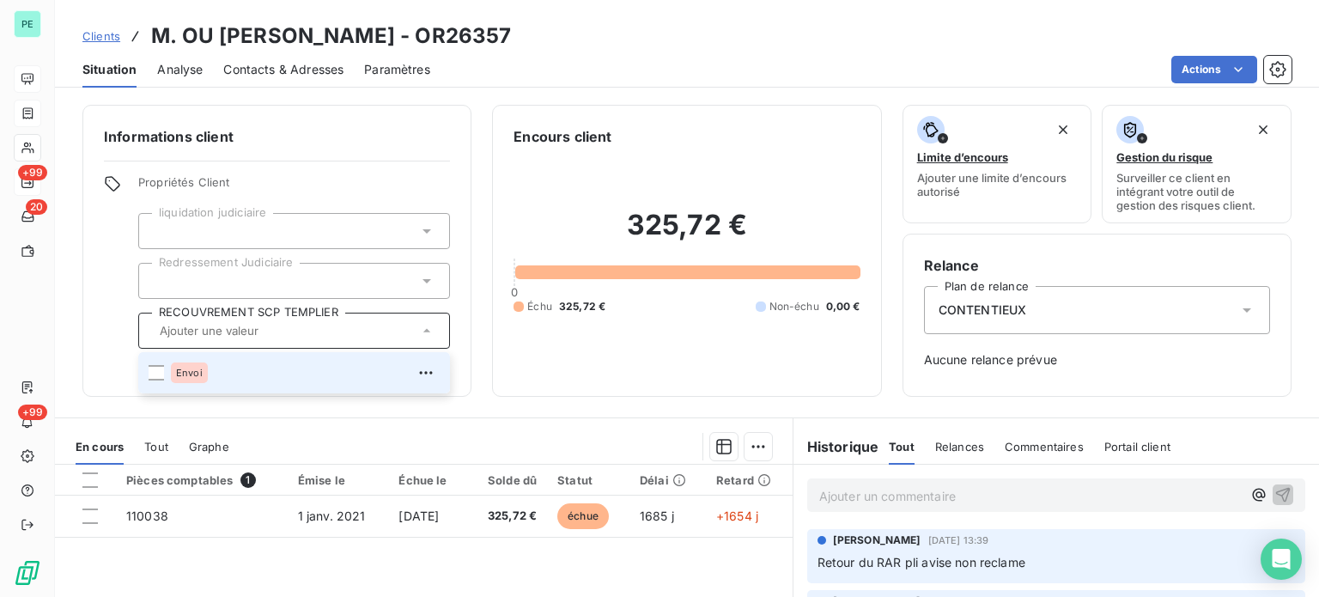
click at [185, 368] on span "Envoi" at bounding box center [189, 373] width 27 height 10
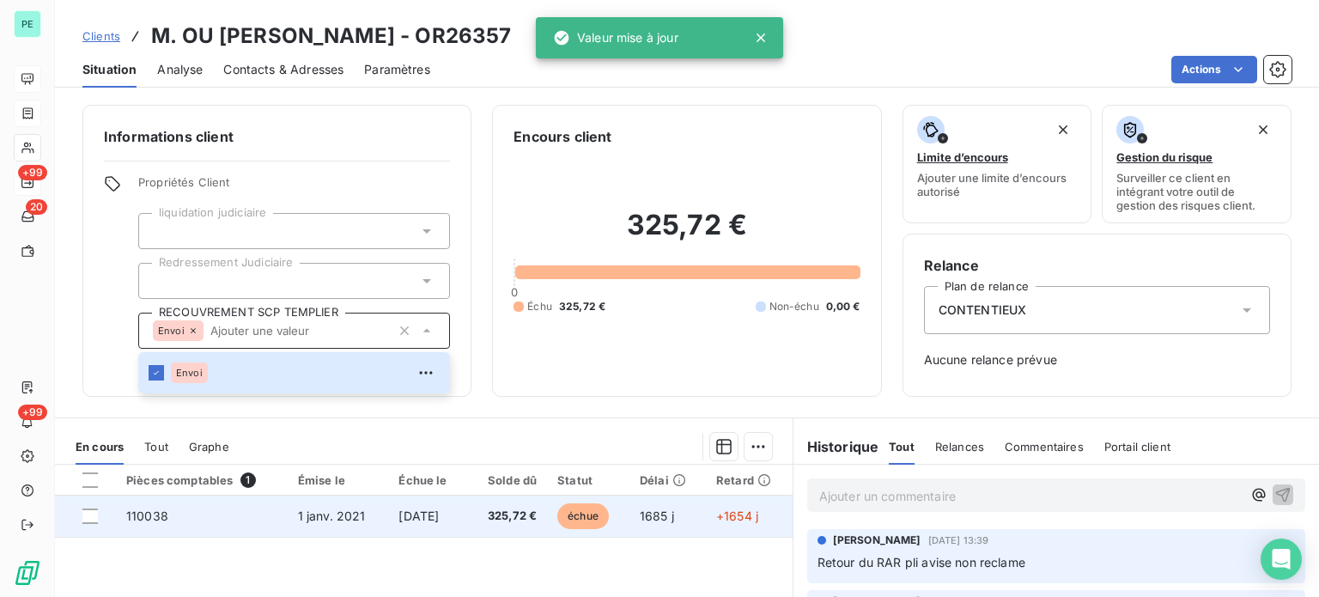
click at [520, 514] on span "325,72 €" at bounding box center [506, 516] width 59 height 17
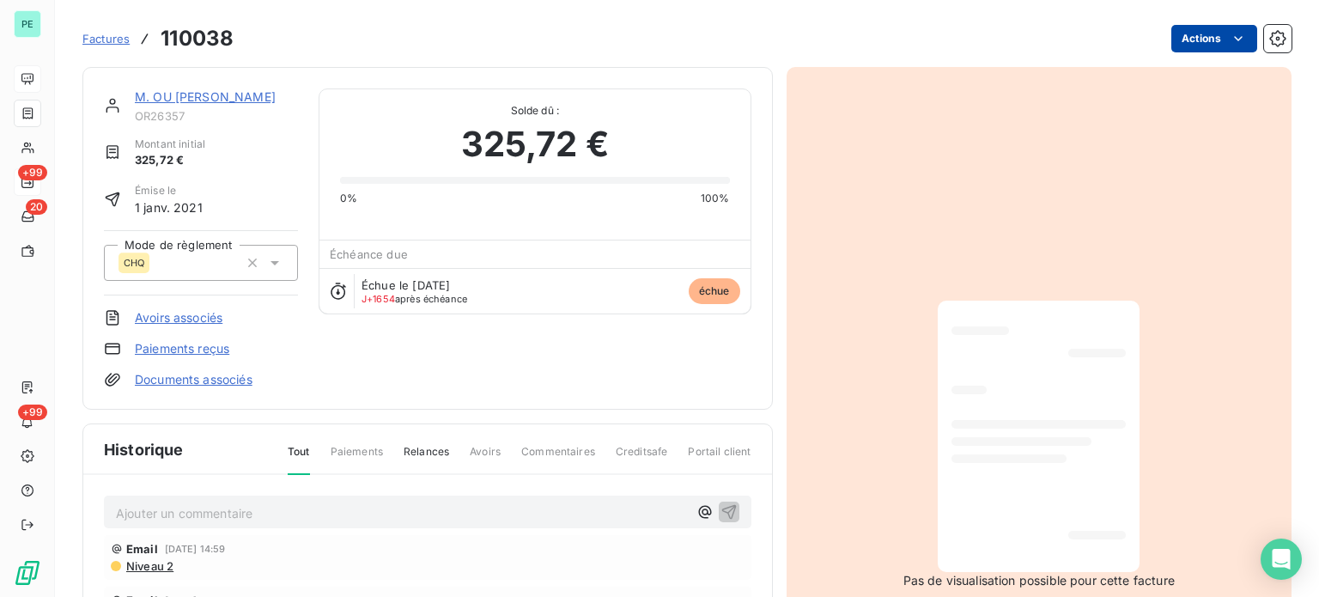
click at [1174, 40] on html "PE +99 20 +99 Factures 110038 Actions M. OU [PERSON_NAME] OR26357 Montant initi…" at bounding box center [659, 298] width 1319 height 597
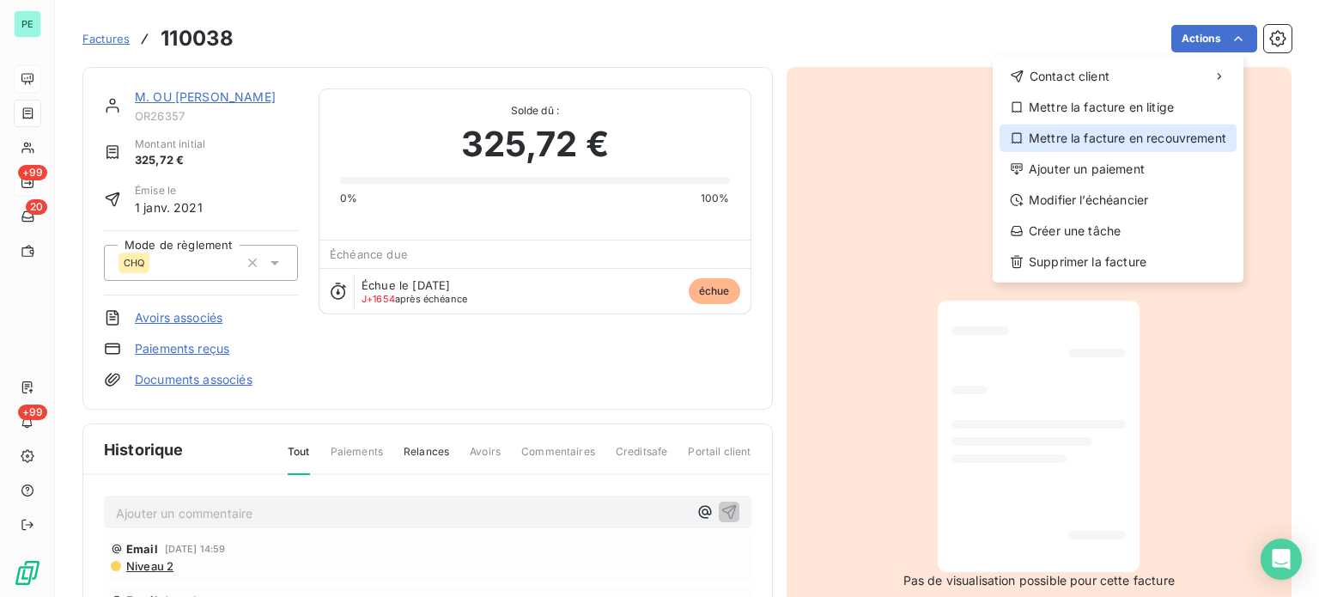
click at [1139, 142] on div "Mettre la facture en recouvrement" at bounding box center [1118, 138] width 237 height 27
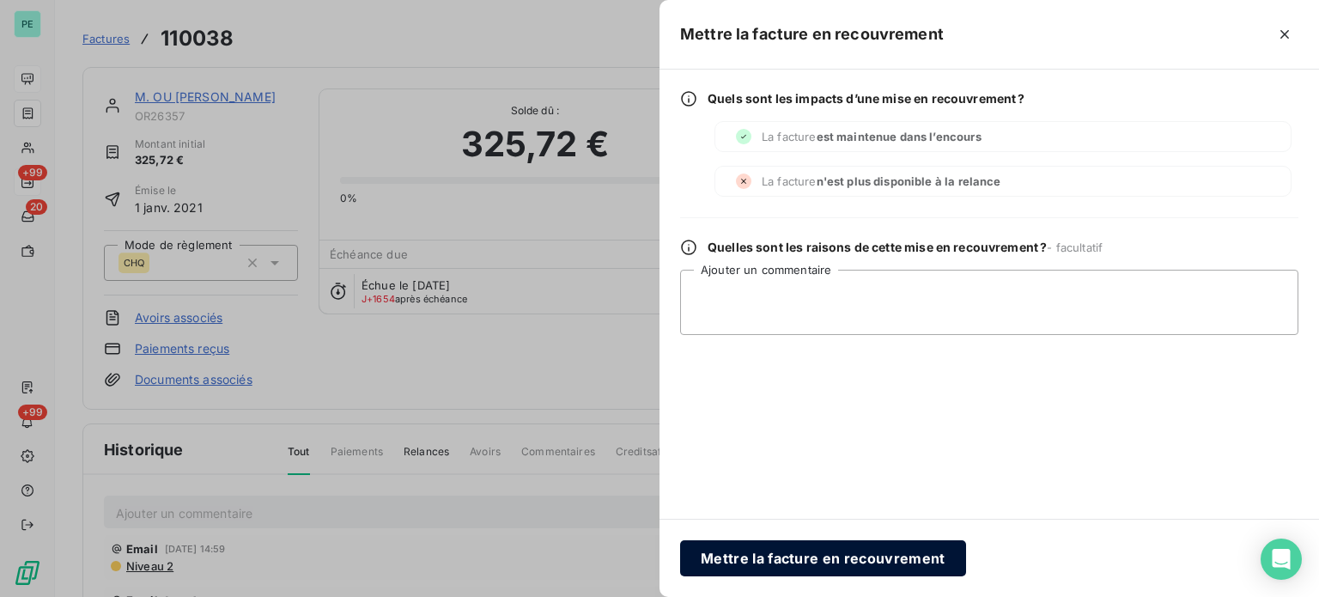
click at [742, 559] on button "Mettre la facture en recouvrement" at bounding box center [823, 558] width 286 height 36
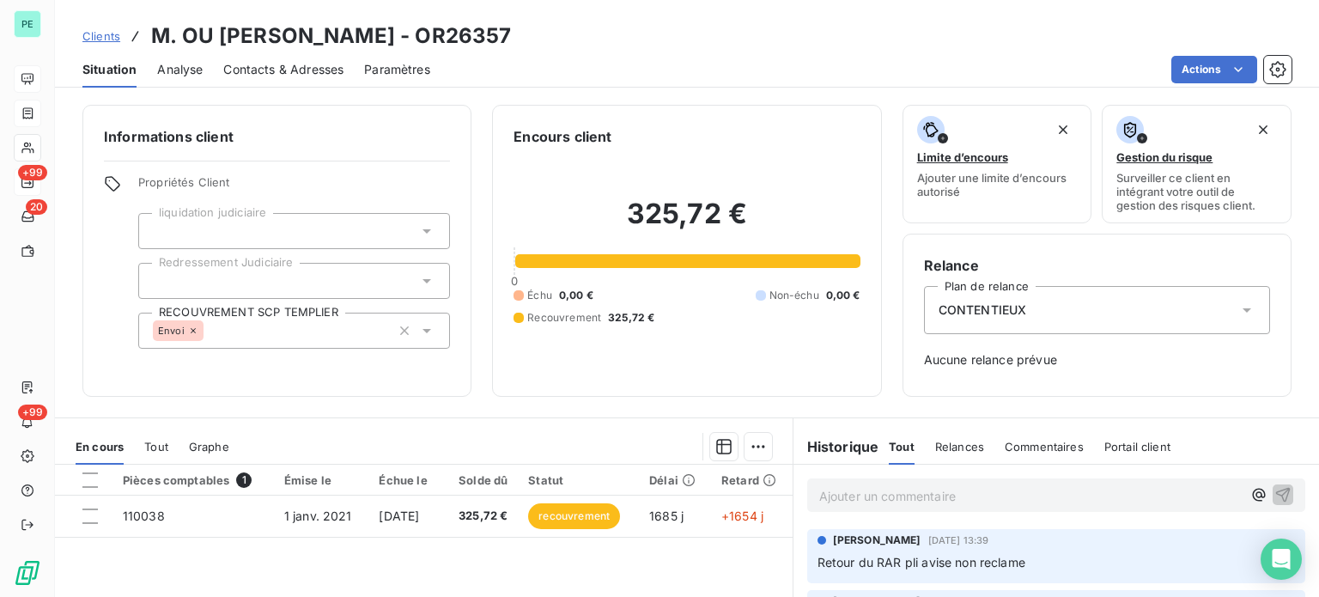
scroll to position [86, 0]
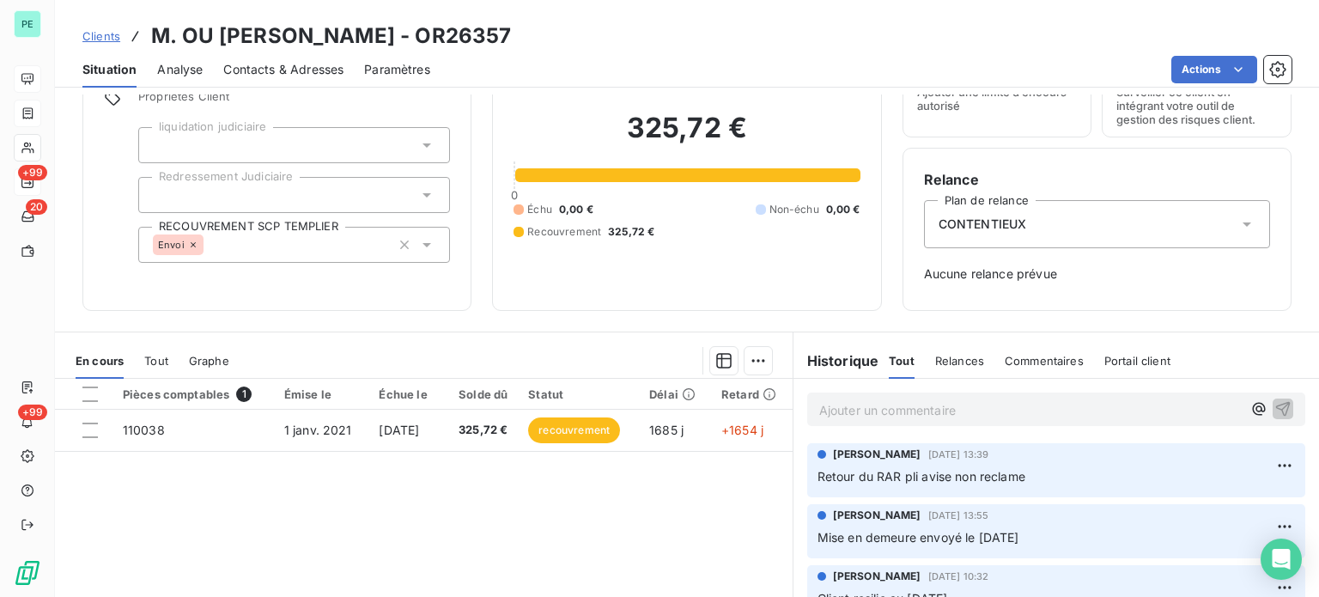
click at [105, 33] on span "Clients" at bounding box center [101, 36] width 38 height 14
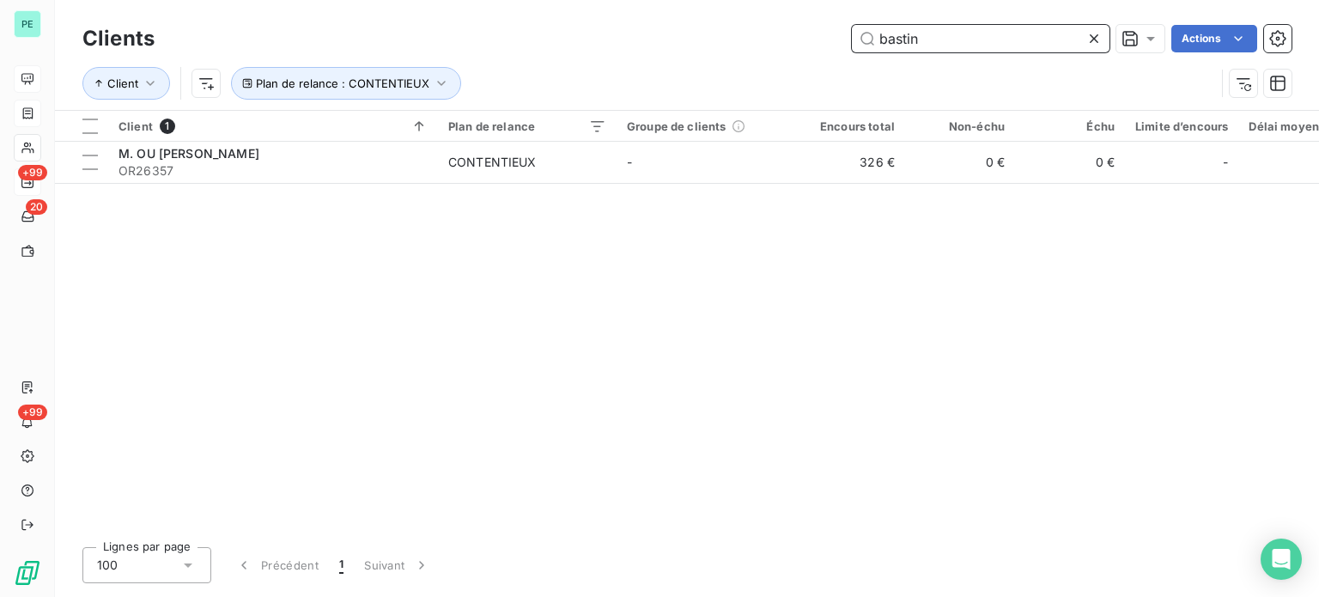
drag, startPoint x: 927, startPoint y: 41, endPoint x: 769, endPoint y: 20, distance: 159.5
click at [777, 21] on div "Clients bastin Actions" at bounding box center [686, 39] width 1209 height 36
drag, startPoint x: 970, startPoint y: 37, endPoint x: 803, endPoint y: 29, distance: 166.8
click at [805, 29] on div "GANDRE Actions" at bounding box center [733, 38] width 1116 height 27
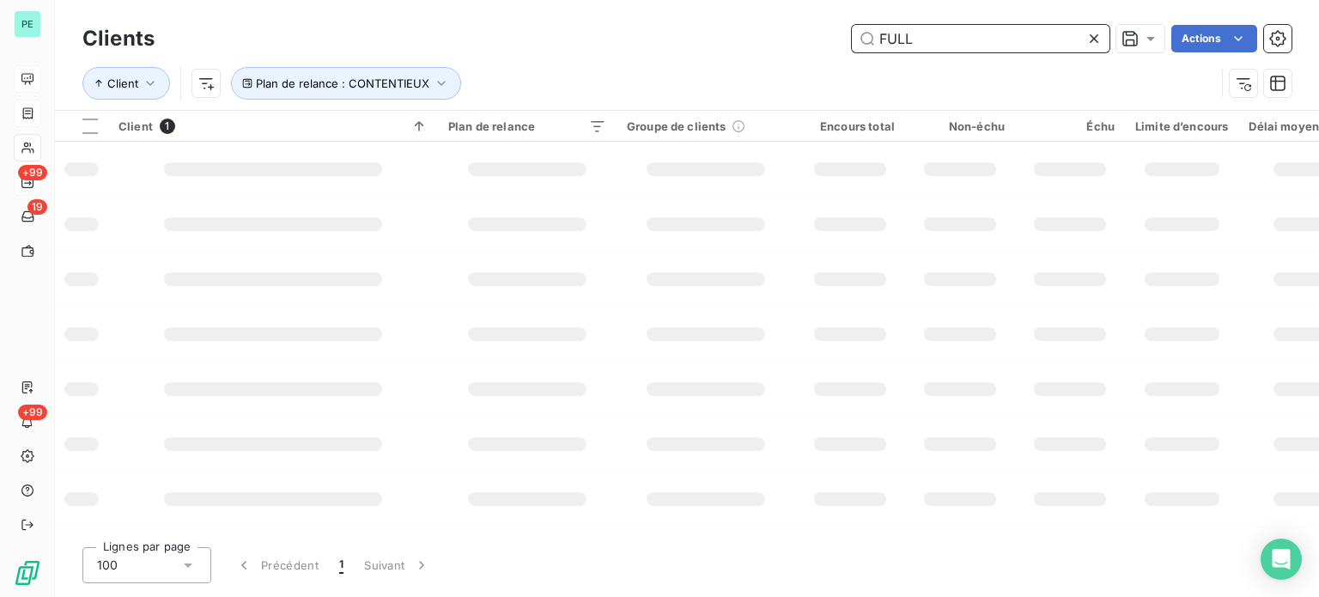
type input "FULL"
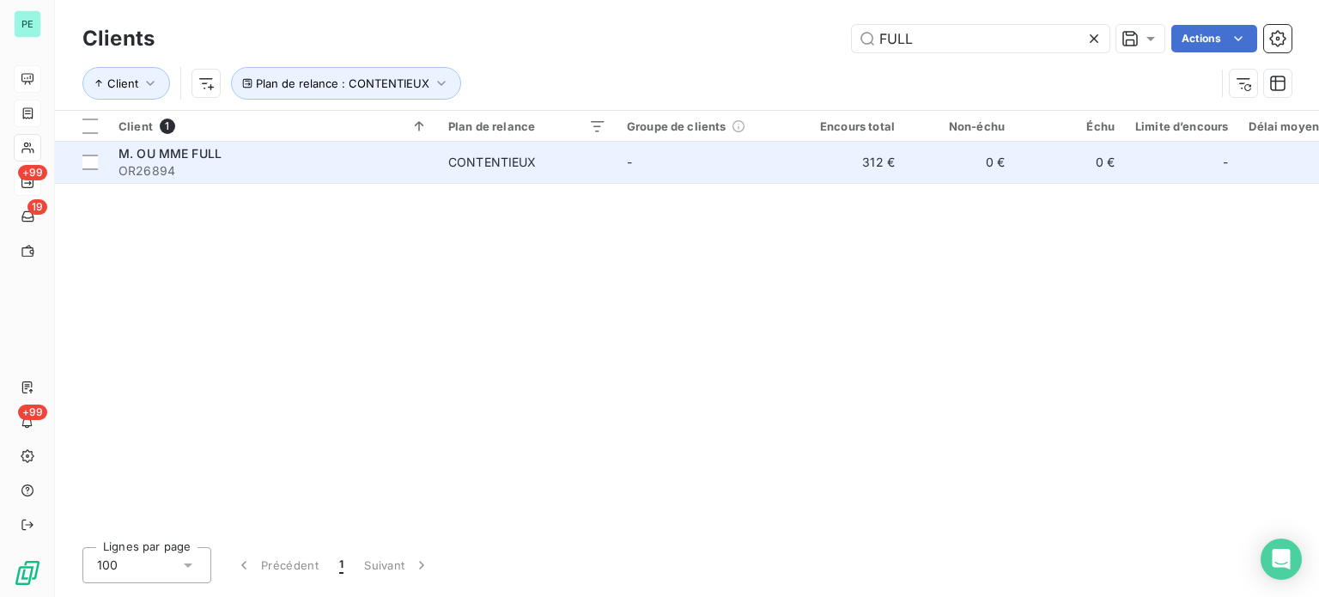
click at [821, 167] on td "312 €" at bounding box center [850, 162] width 110 height 41
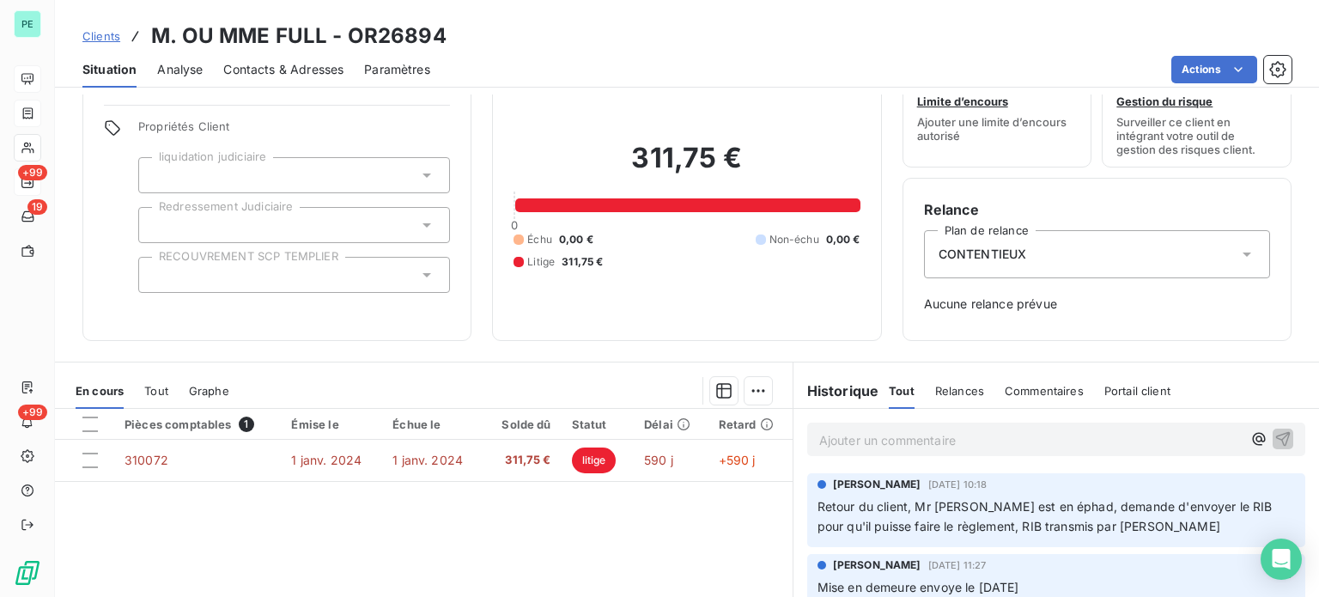
scroll to position [86, 0]
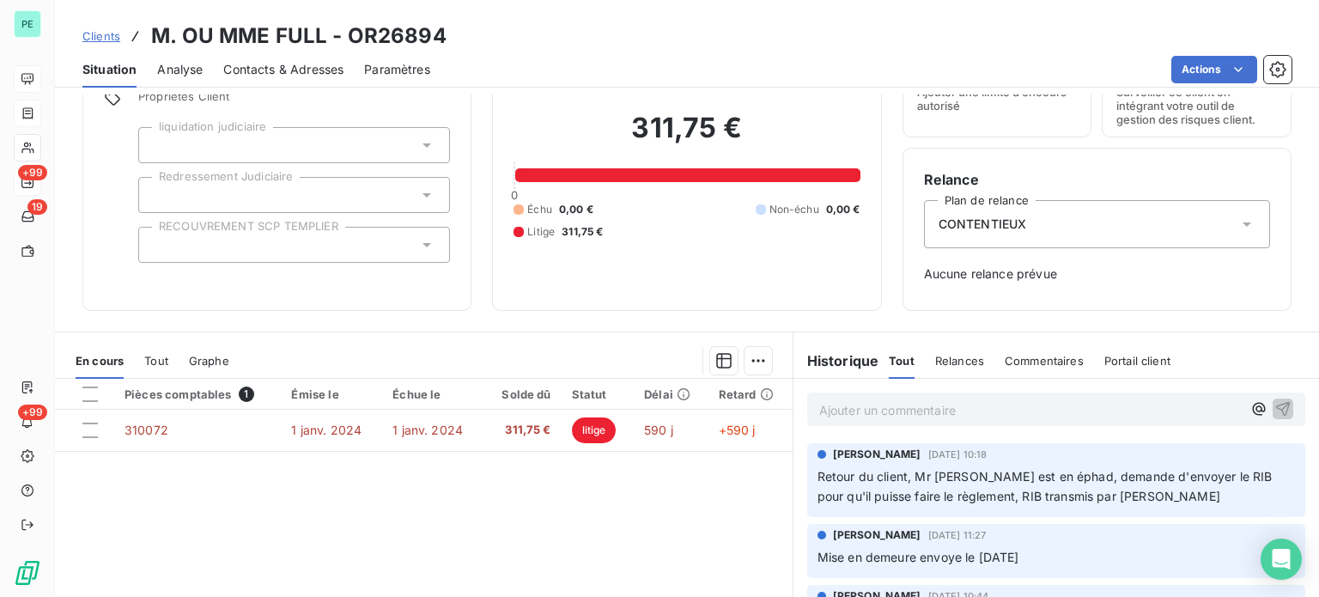
click at [247, 240] on div at bounding box center [294, 245] width 312 height 36
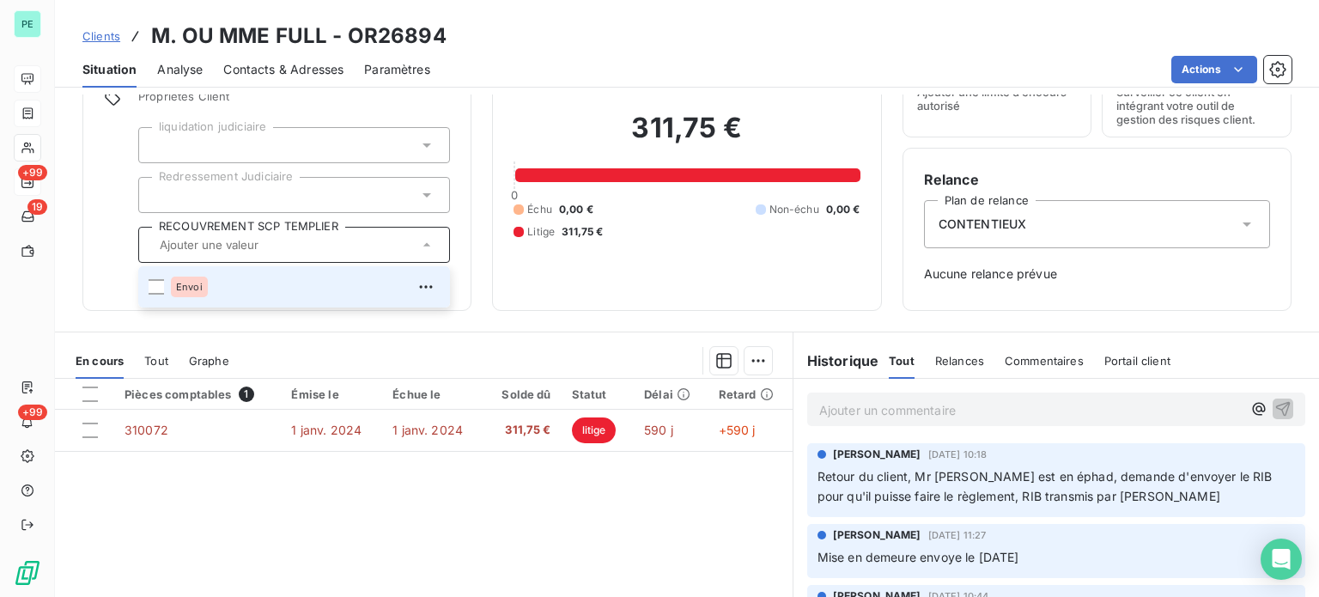
click at [189, 283] on span "Envoi" at bounding box center [189, 287] width 27 height 10
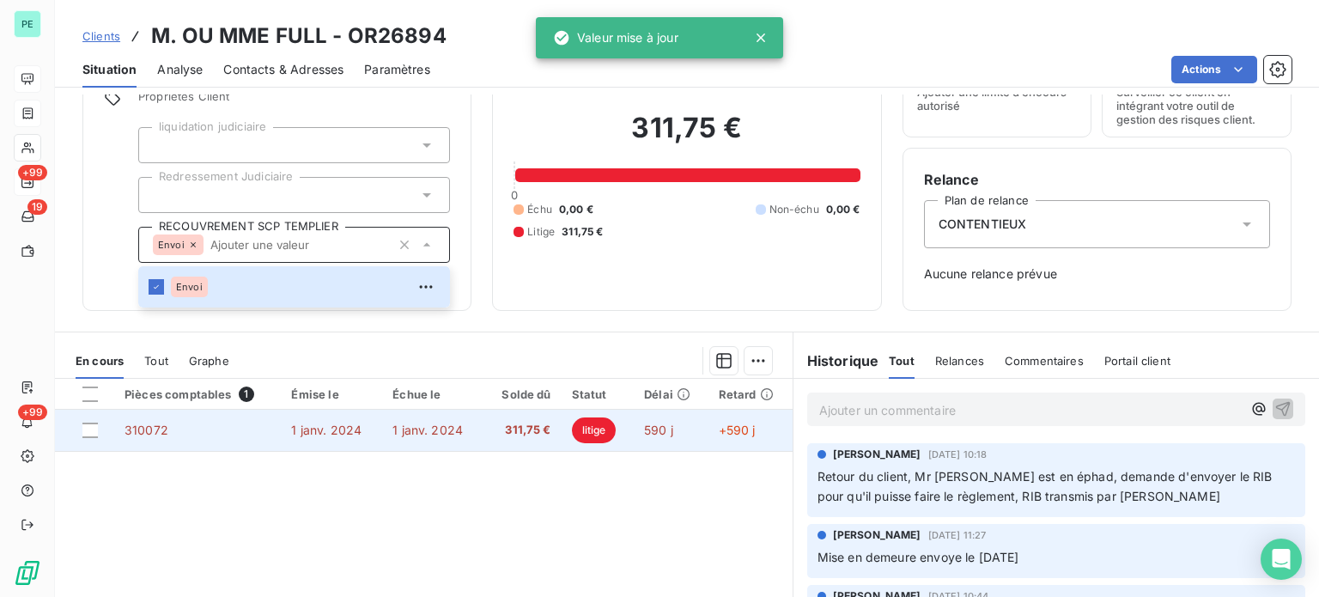
click at [591, 430] on span "litige" at bounding box center [594, 430] width 45 height 26
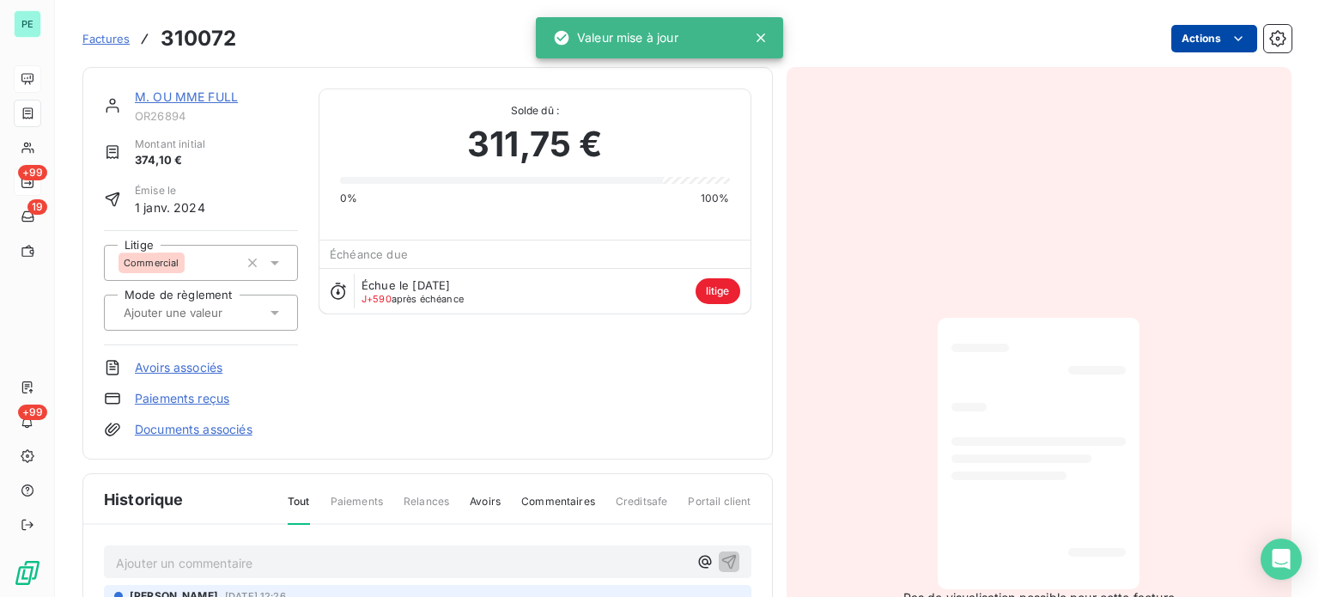
click at [1195, 44] on html "PE +99 19 +99 Factures 310072 Actions M. OU MME FULL OR26894 Montant initial 37…" at bounding box center [659, 298] width 1319 height 597
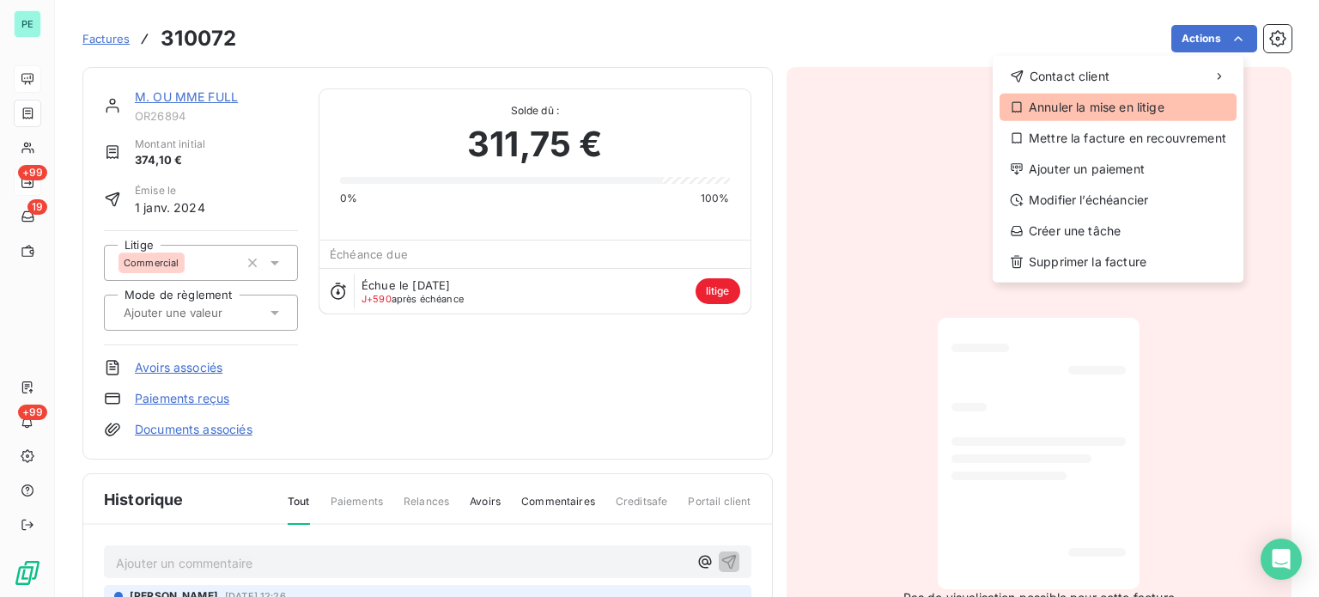
click at [1101, 106] on div "Annuler la mise en litige" at bounding box center [1118, 107] width 237 height 27
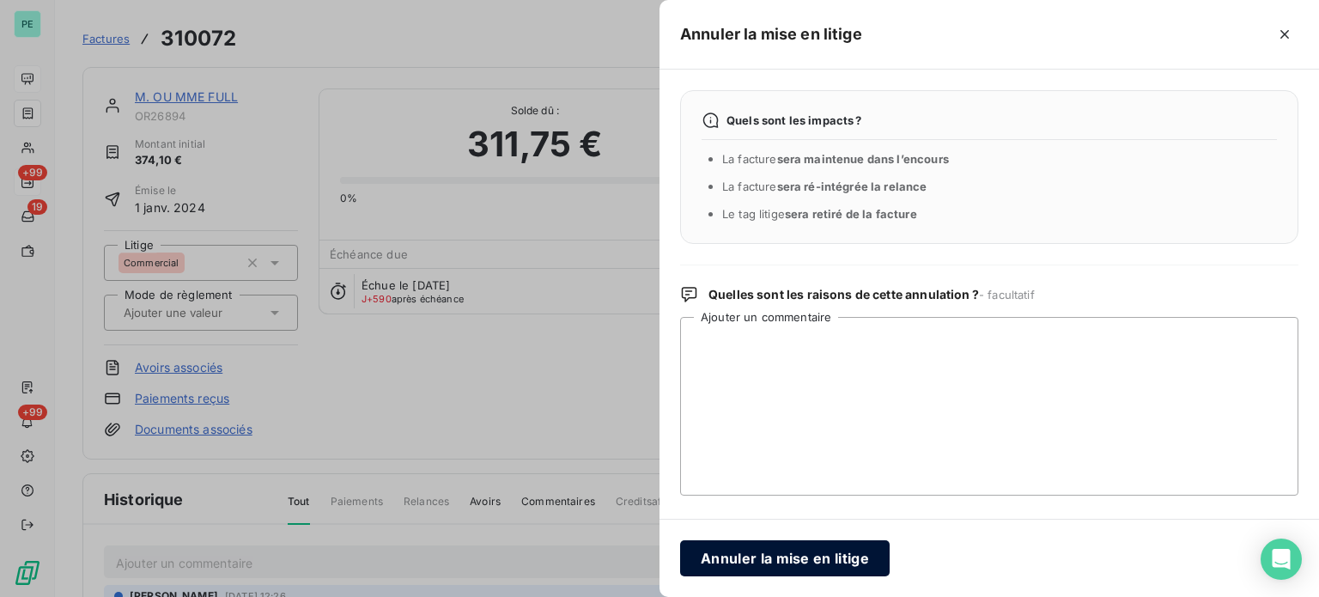
click at [809, 550] on button "Annuler la mise en litige" at bounding box center [785, 558] width 210 height 36
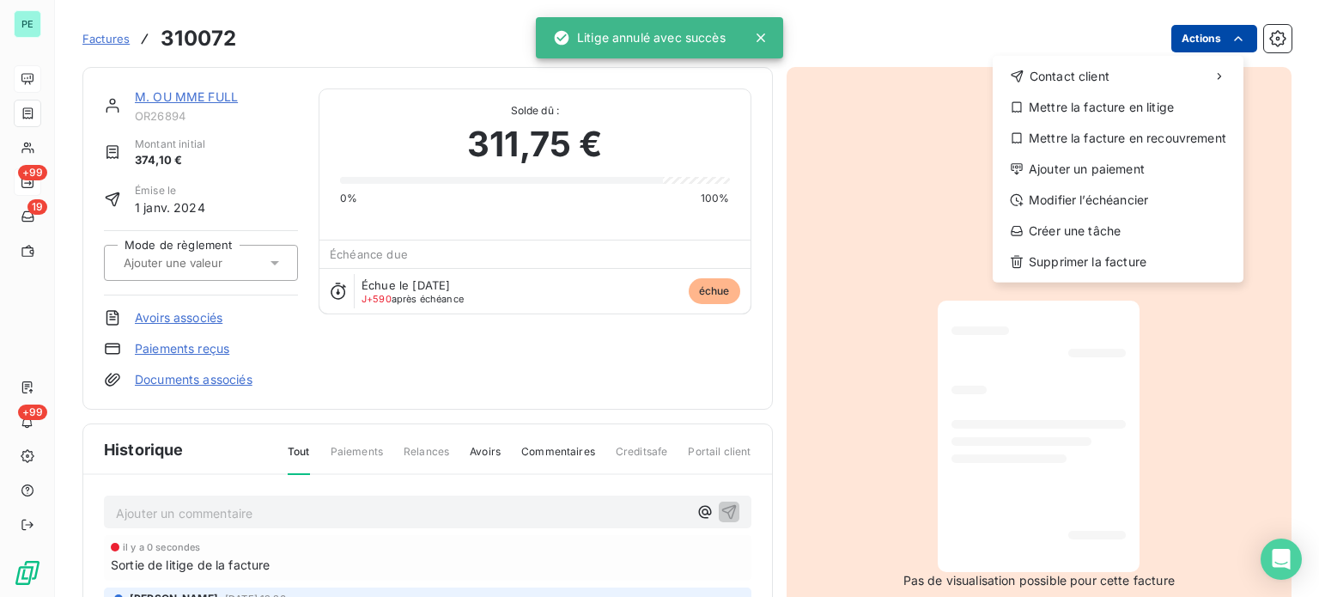
click at [1183, 40] on html "PE +99 19 +99 Factures 310072 Actions Contact client Mettre la facture en litig…" at bounding box center [659, 298] width 1319 height 597
click at [1070, 141] on div "Mettre la facture en recouvrement" at bounding box center [1118, 138] width 237 height 27
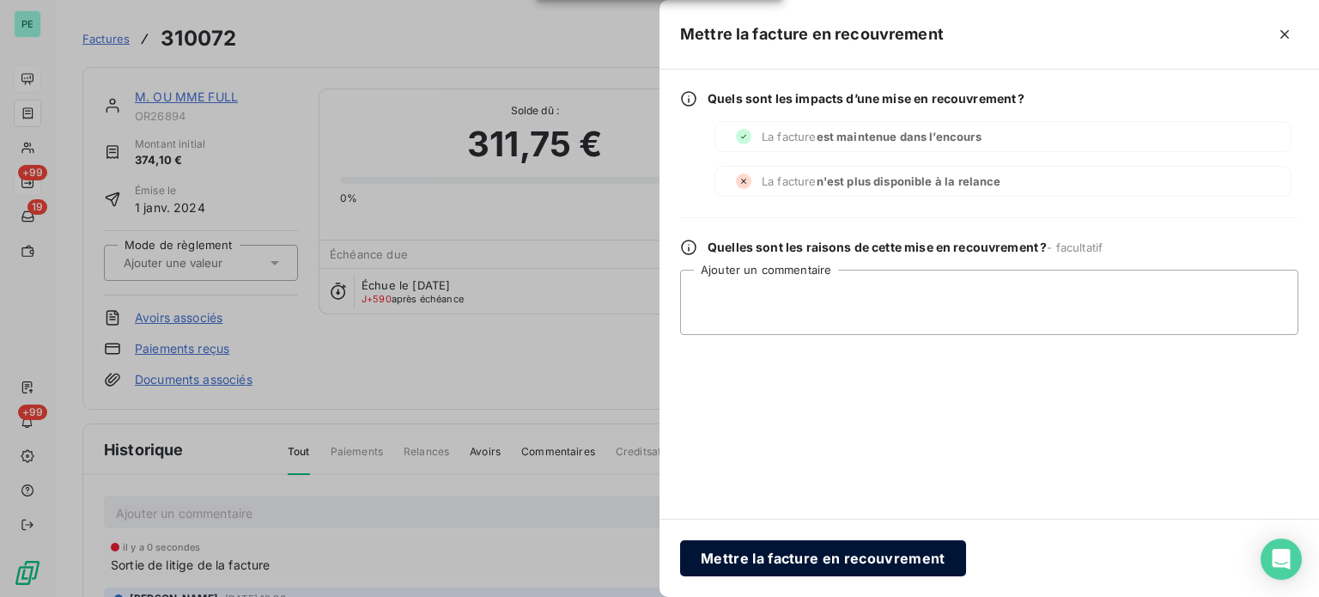
click at [712, 556] on button "Mettre la facture en recouvrement" at bounding box center [823, 558] width 286 height 36
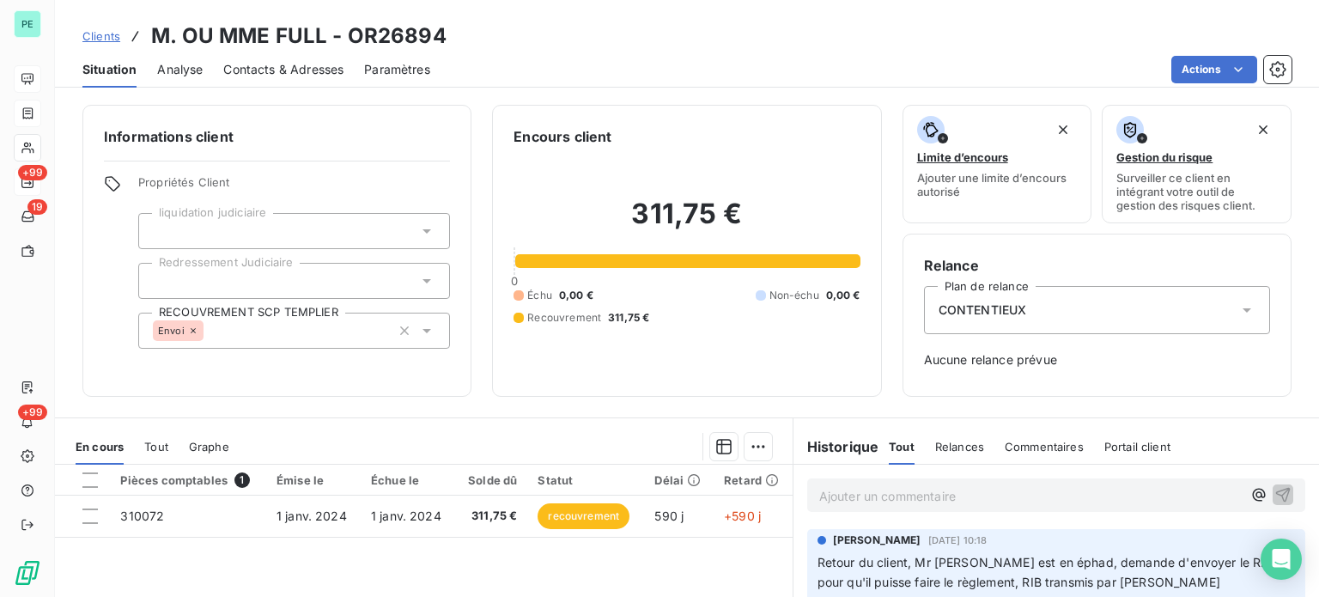
click at [98, 33] on span "Clients" at bounding box center [101, 36] width 38 height 14
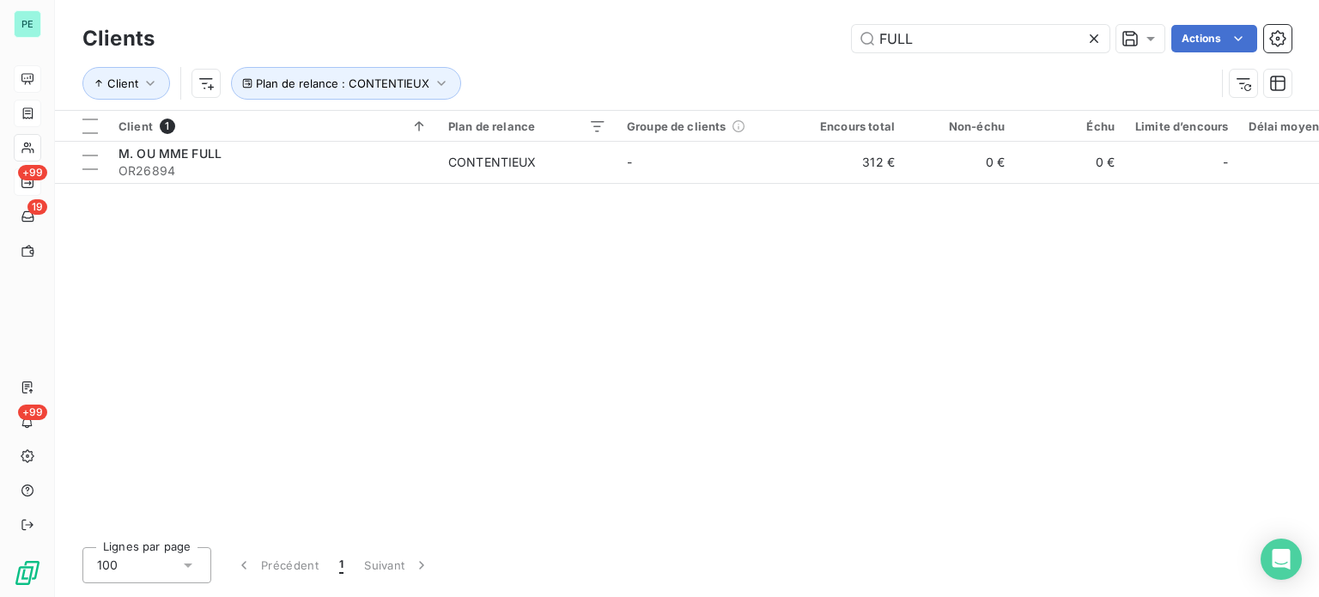
drag, startPoint x: 881, startPoint y: 40, endPoint x: 784, endPoint y: 40, distance: 97.0
click at [784, 40] on div "FULL Actions" at bounding box center [733, 38] width 1116 height 27
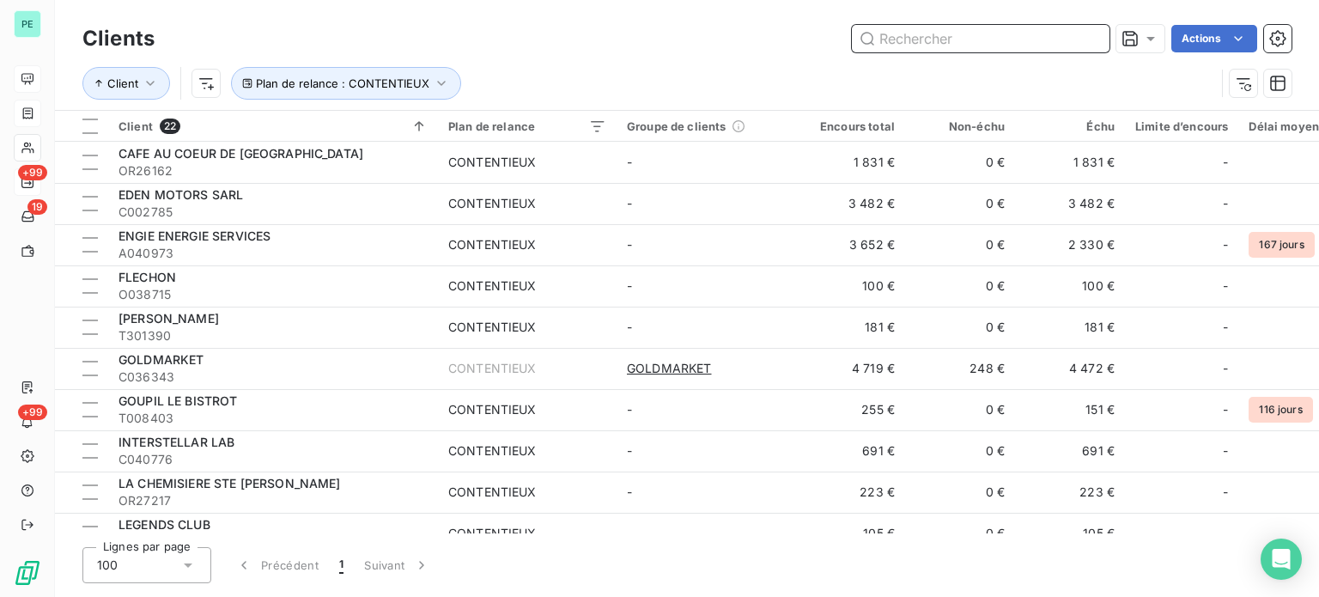
click at [907, 44] on input "text" at bounding box center [981, 38] width 258 height 27
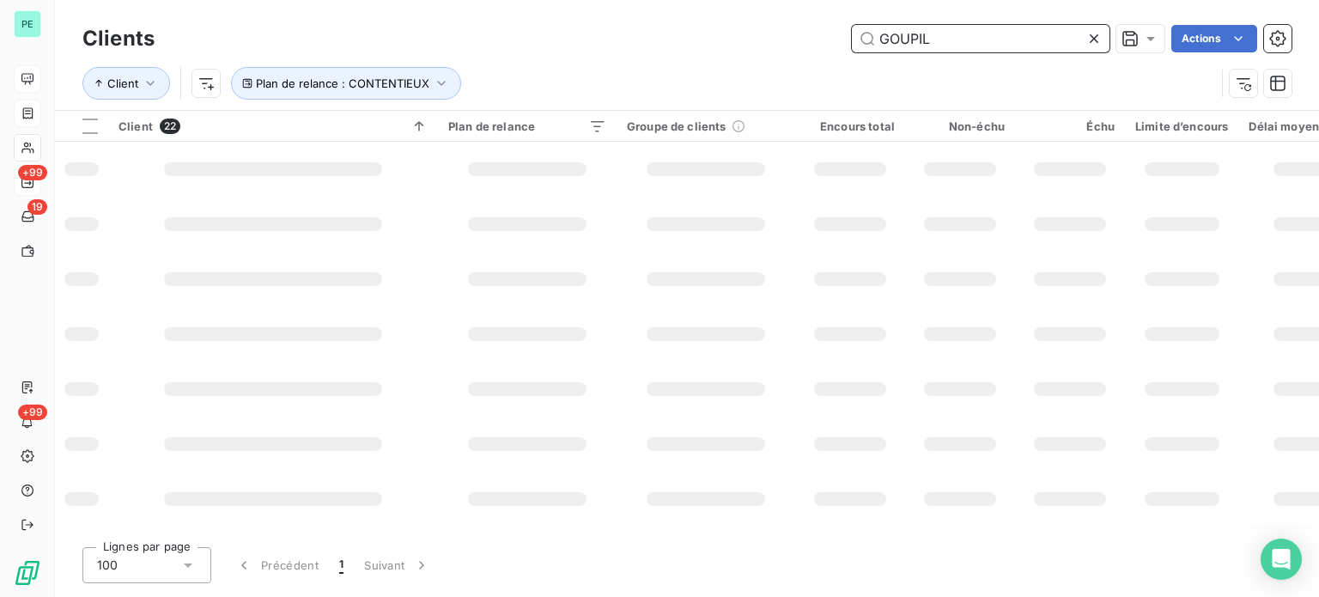
type input "GOUPIL"
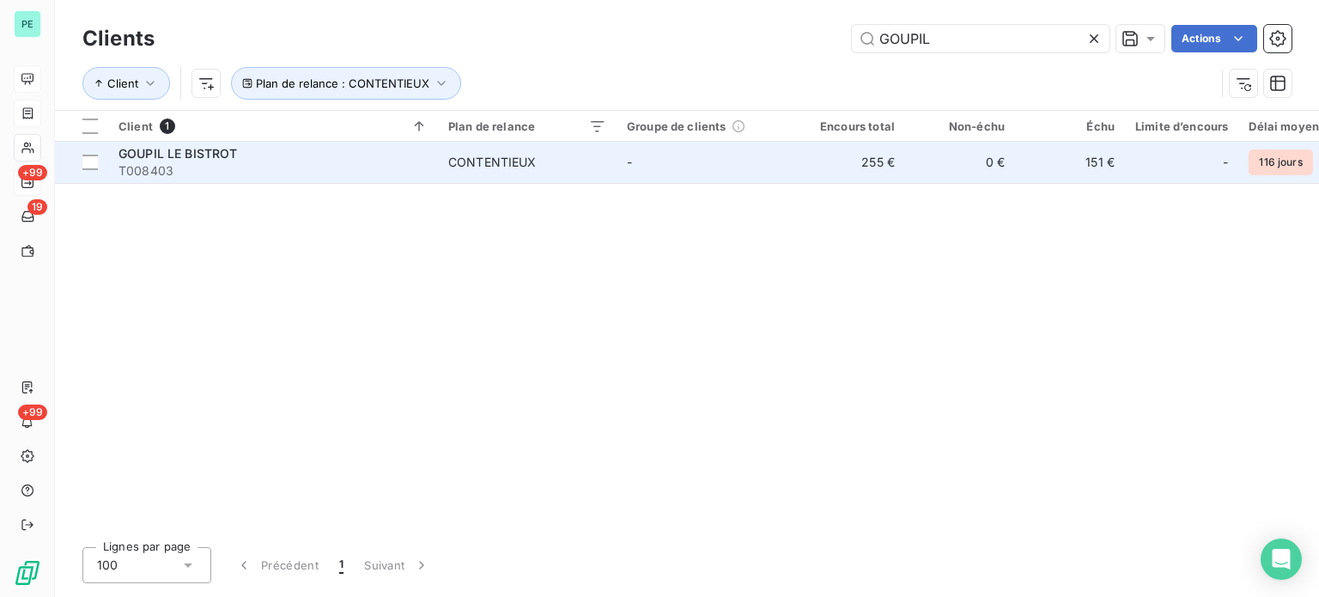
click at [858, 172] on td "255 €" at bounding box center [850, 162] width 110 height 41
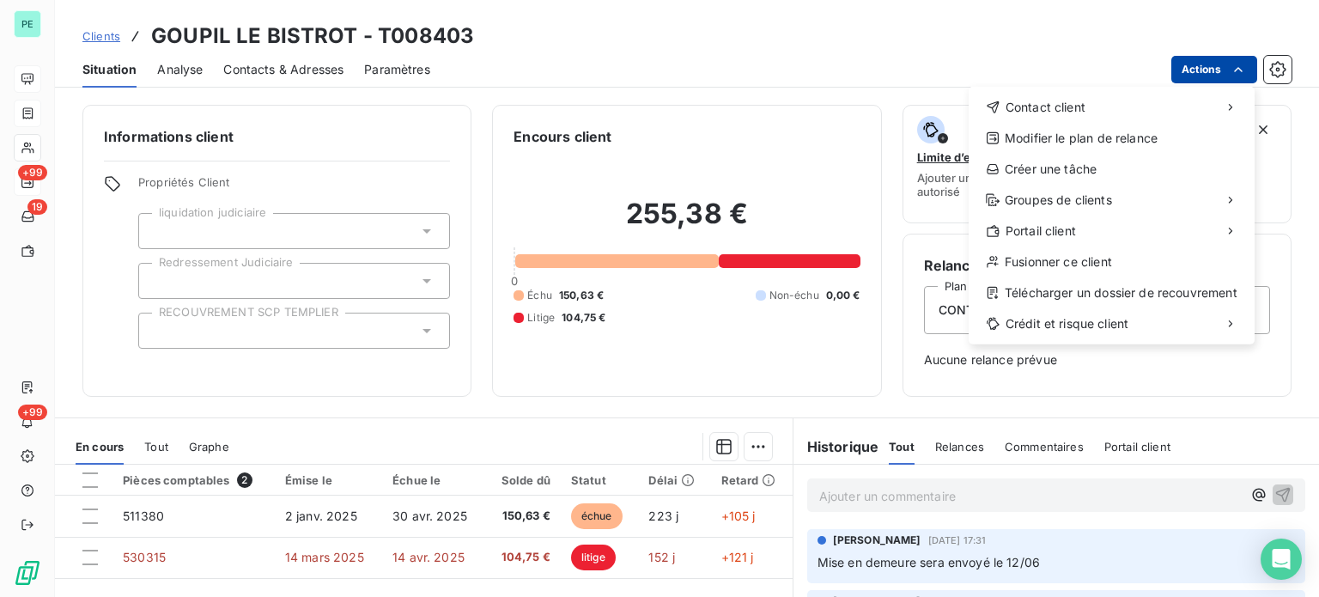
click at [1196, 76] on html "PE +99 19 +99 Clients GOUPIL LE BISTROT - T008403 Situation Analyse Contacts & …" at bounding box center [659, 298] width 1319 height 597
click at [1081, 289] on div "Télécharger un dossier de recouvrement" at bounding box center [1112, 292] width 272 height 27
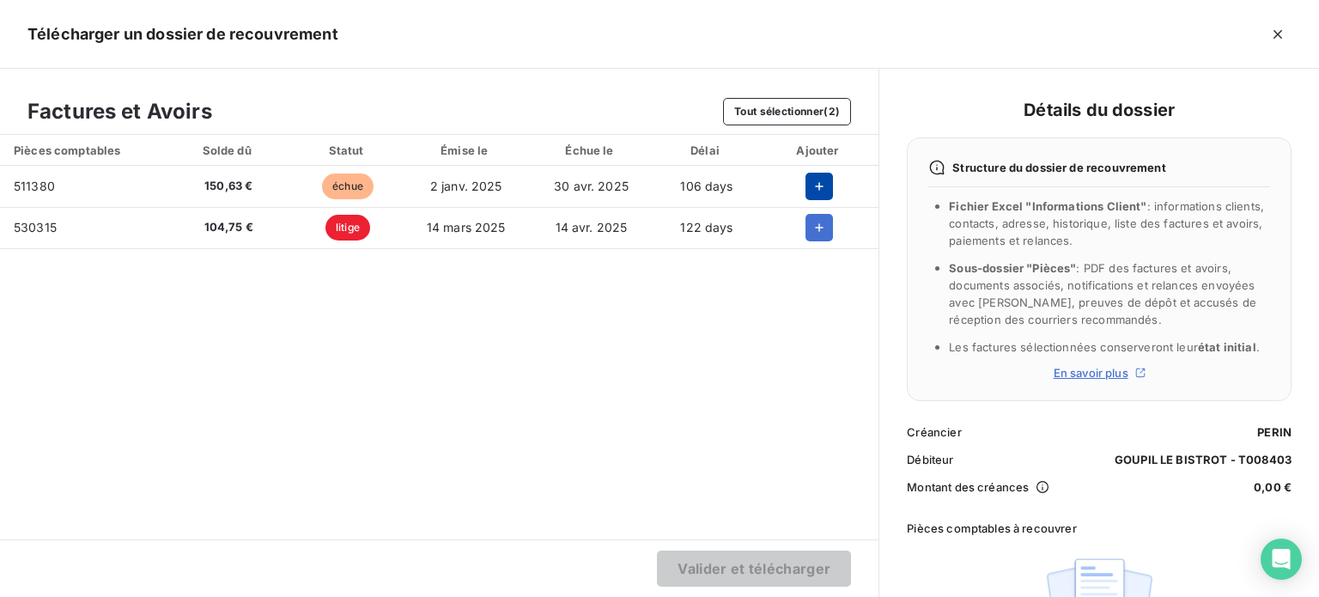
click at [817, 184] on icon "button" at bounding box center [819, 186] width 17 height 17
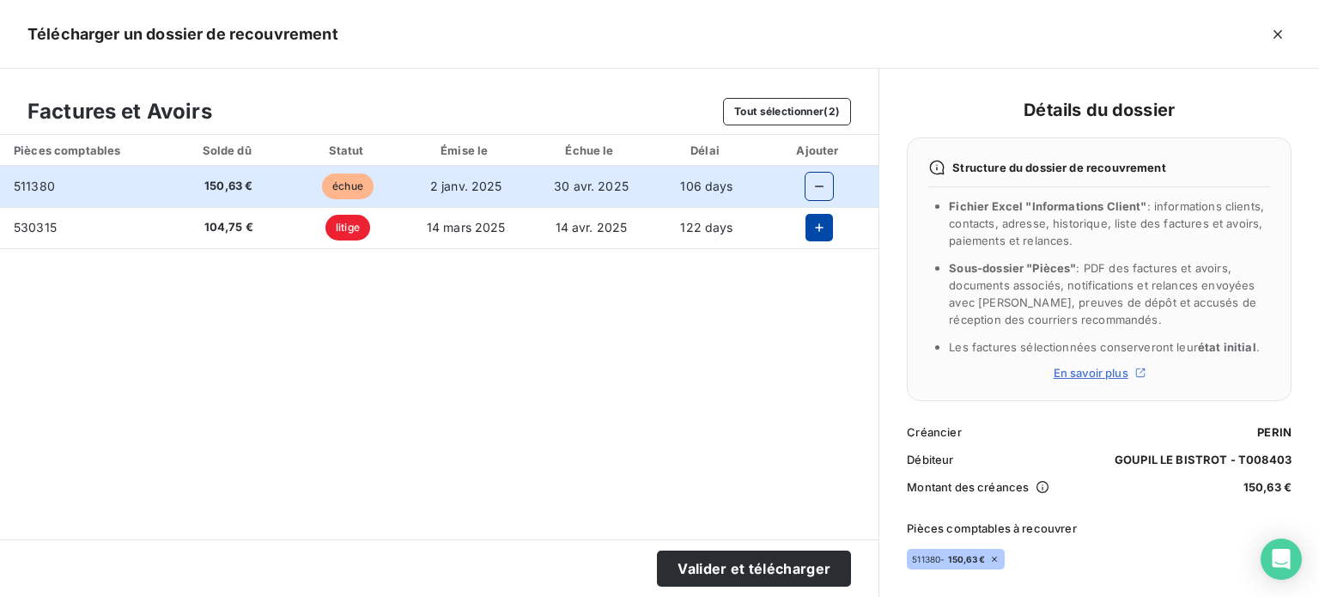
click at [818, 225] on icon "button" at bounding box center [819, 227] width 9 height 9
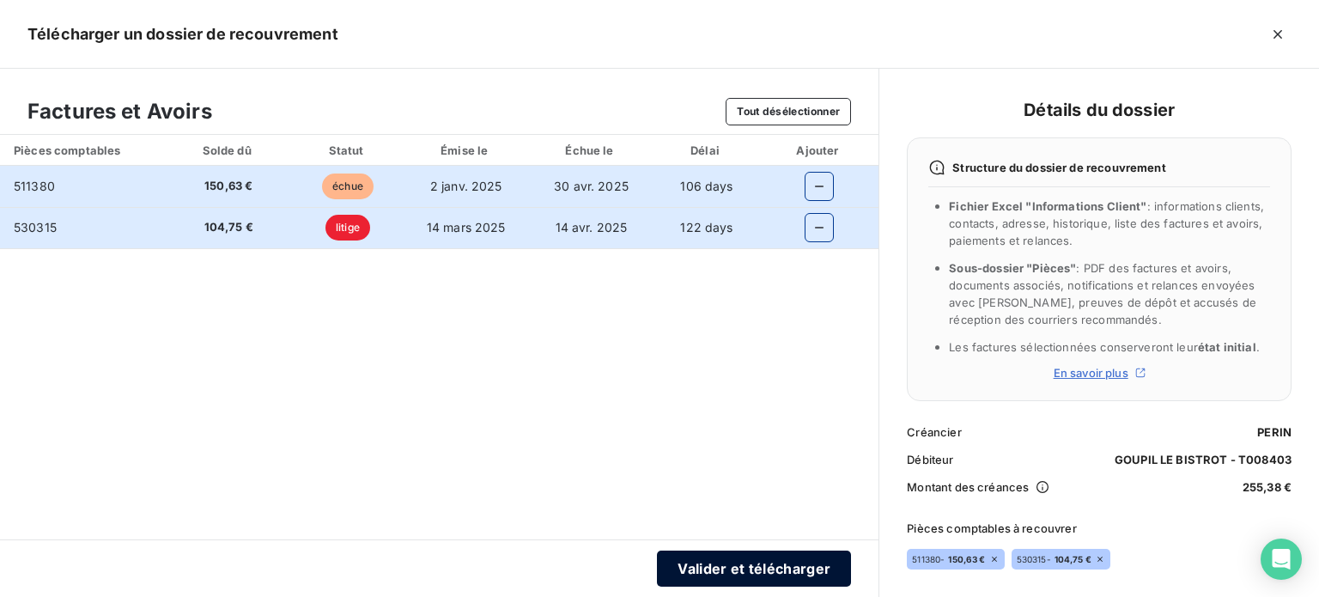
click at [768, 575] on button "Valider et télécharger" at bounding box center [754, 568] width 194 height 36
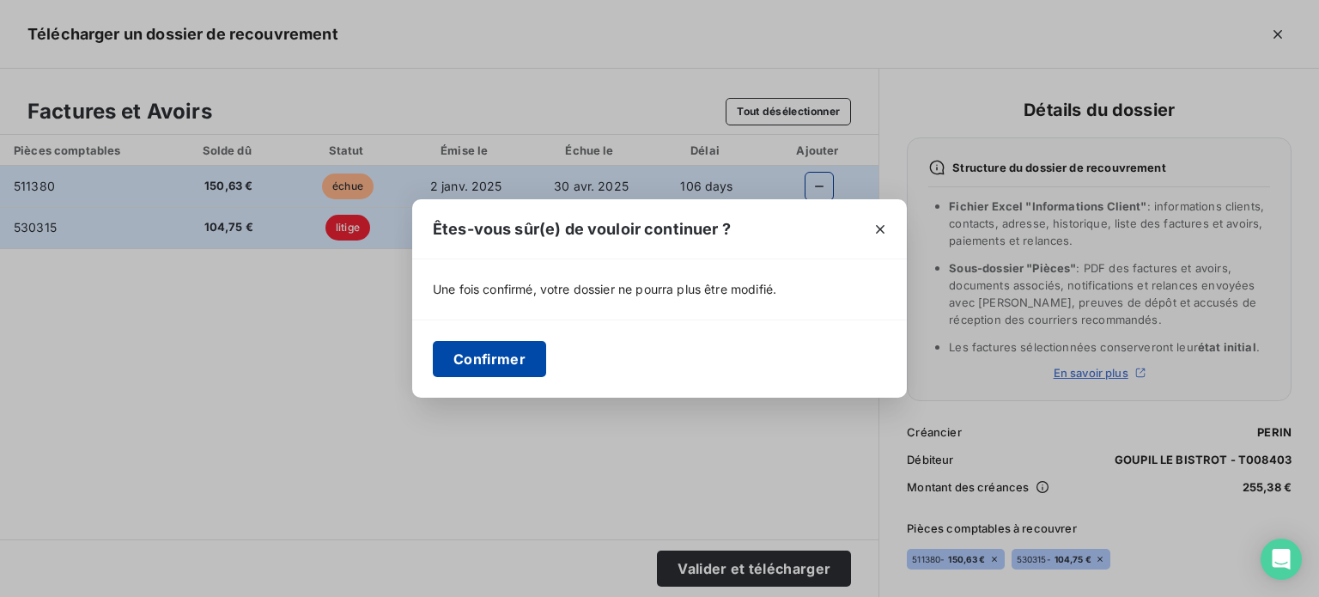
click at [520, 366] on button "Confirmer" at bounding box center [489, 359] width 113 height 36
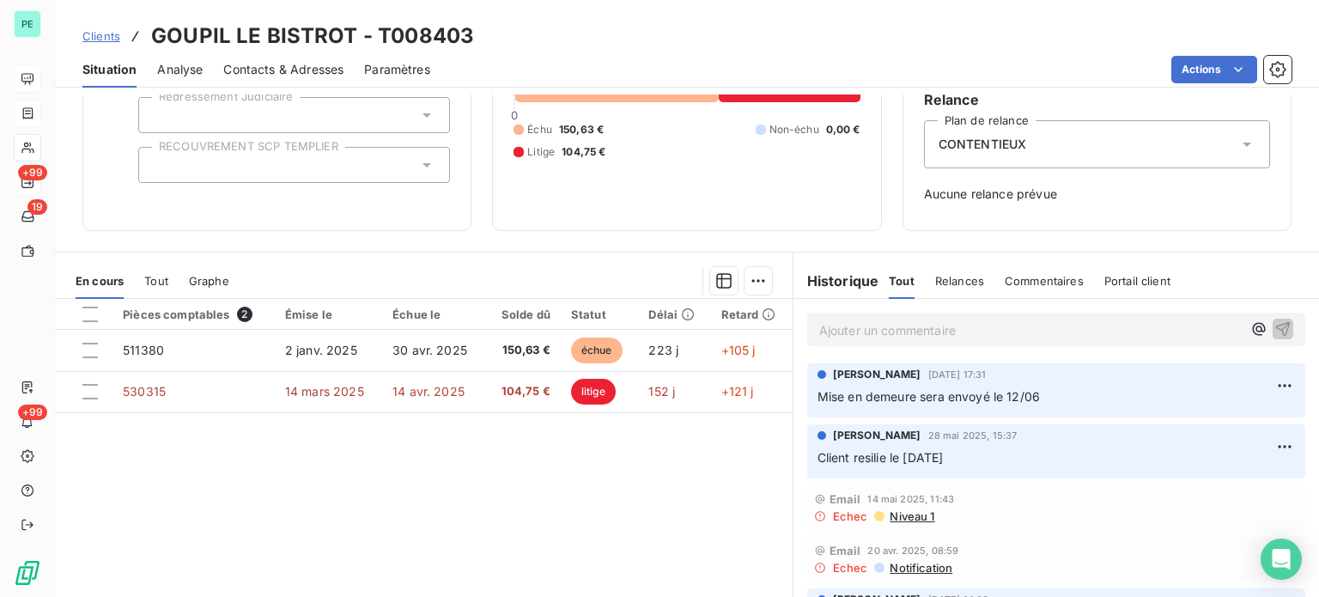
scroll to position [172, 0]
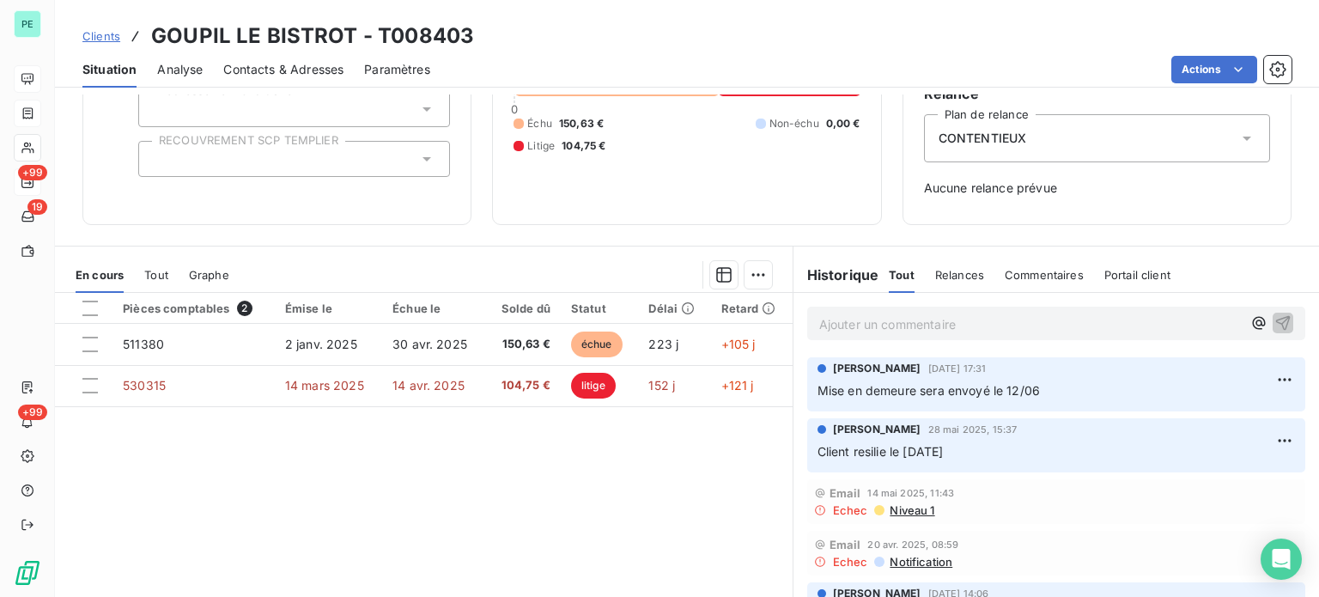
click at [251, 159] on div at bounding box center [294, 159] width 312 height 36
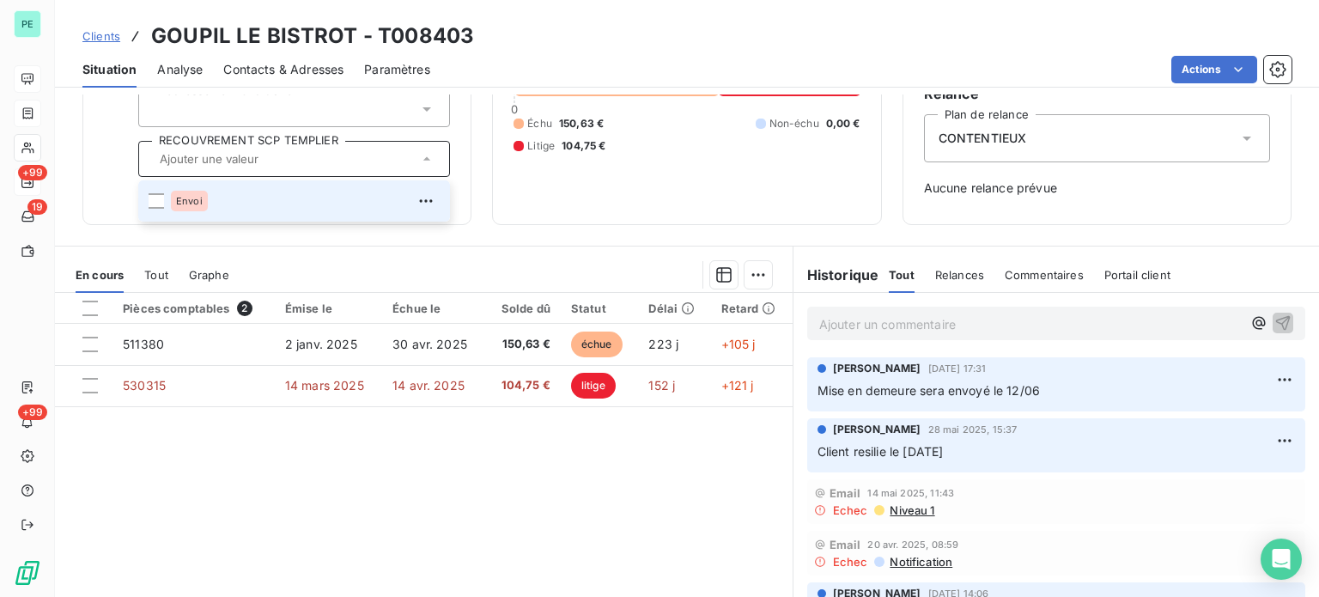
click at [200, 202] on span "Envoi" at bounding box center [189, 201] width 27 height 10
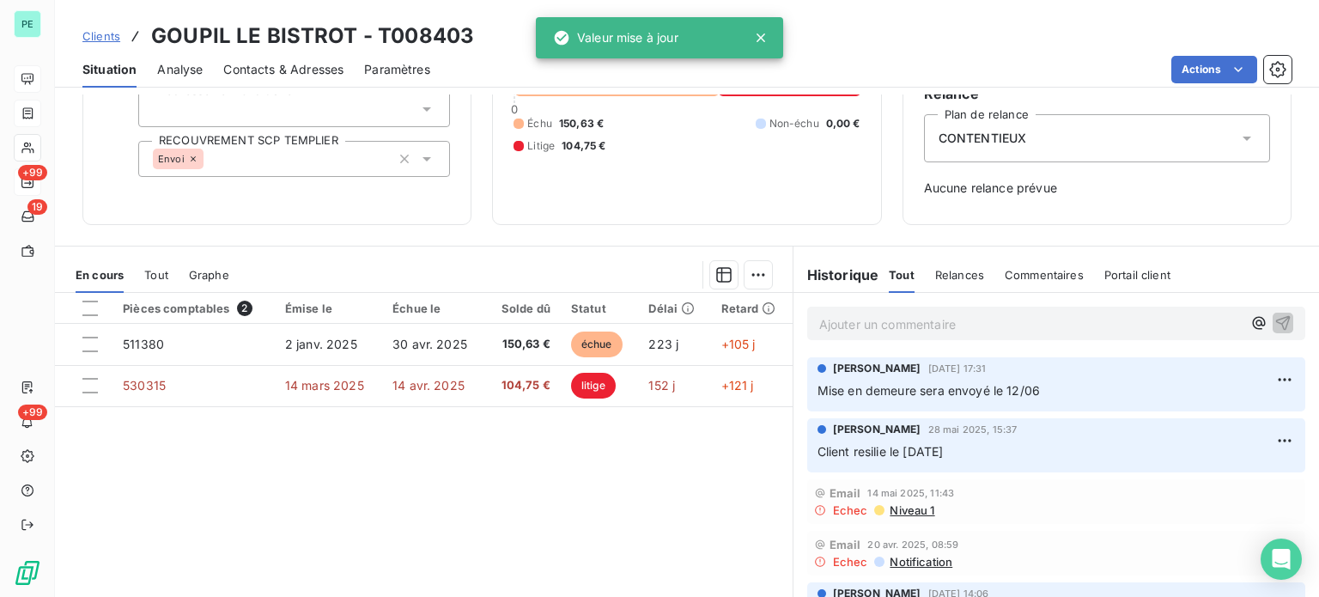
click at [265, 430] on div "Pièces comptables 2 Émise le Échue le Solde dû Statut Délai Retard 511380 [DATE…" at bounding box center [424, 458] width 738 height 331
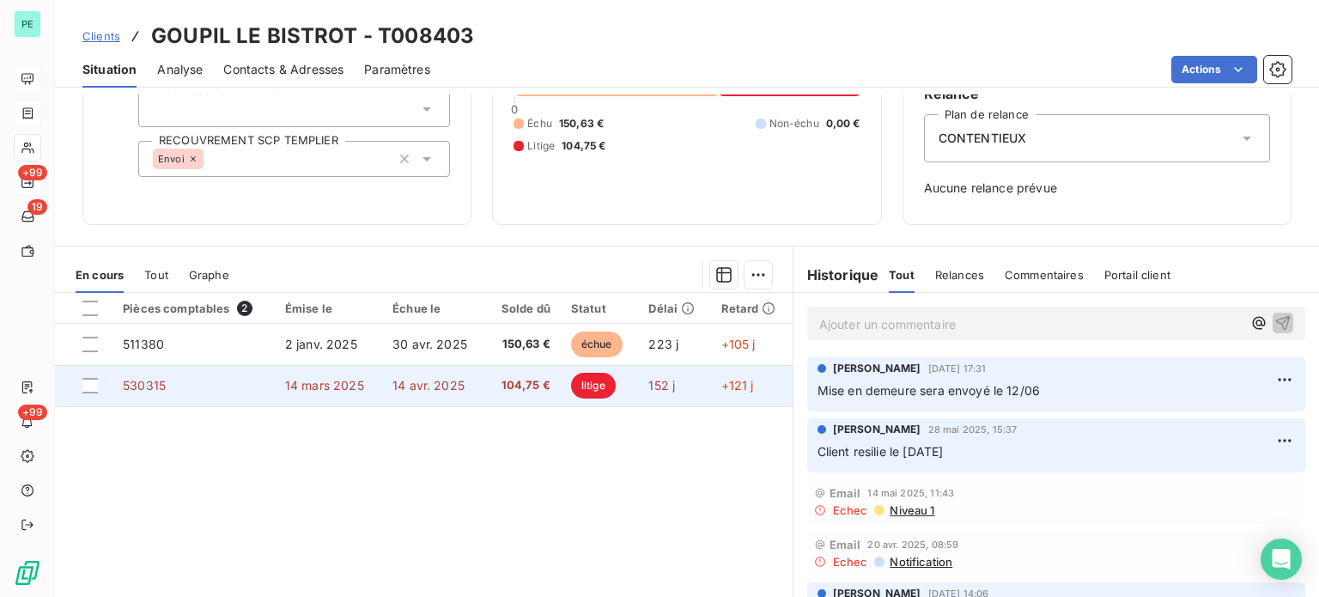
click at [513, 385] on span "104,75 €" at bounding box center [523, 385] width 55 height 17
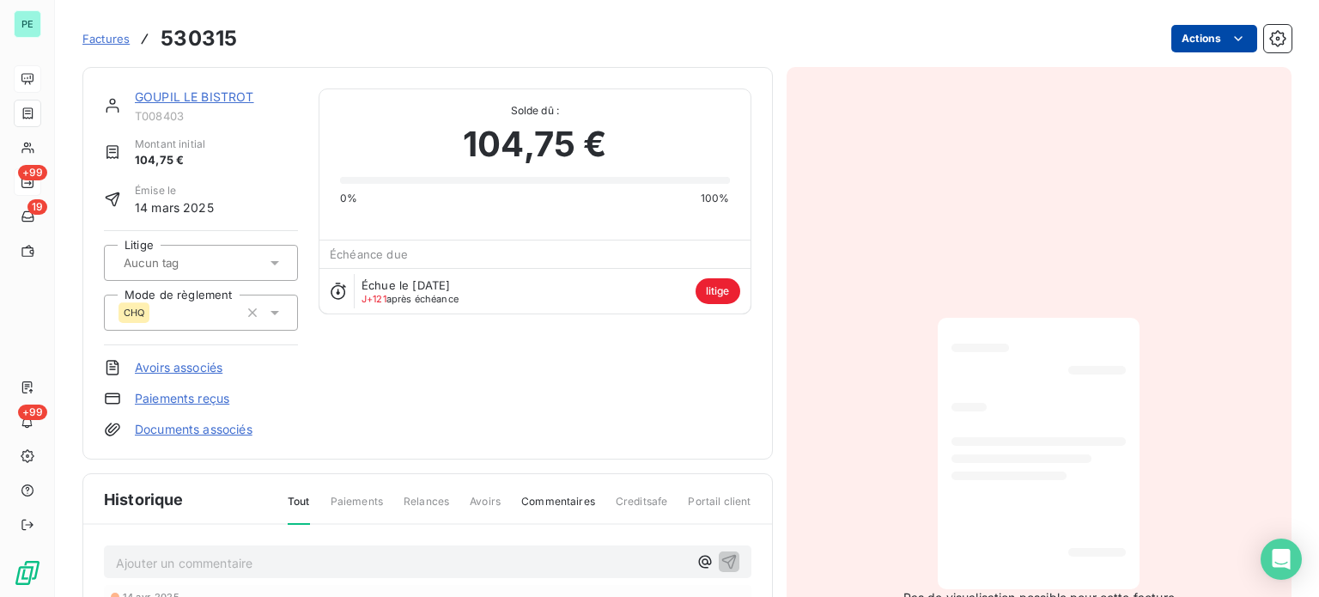
click at [1184, 40] on html "PE +99 19 +99 Factures 530315 Actions GOUPIL LE BISTROT T008403 Montant initial…" at bounding box center [659, 298] width 1319 height 597
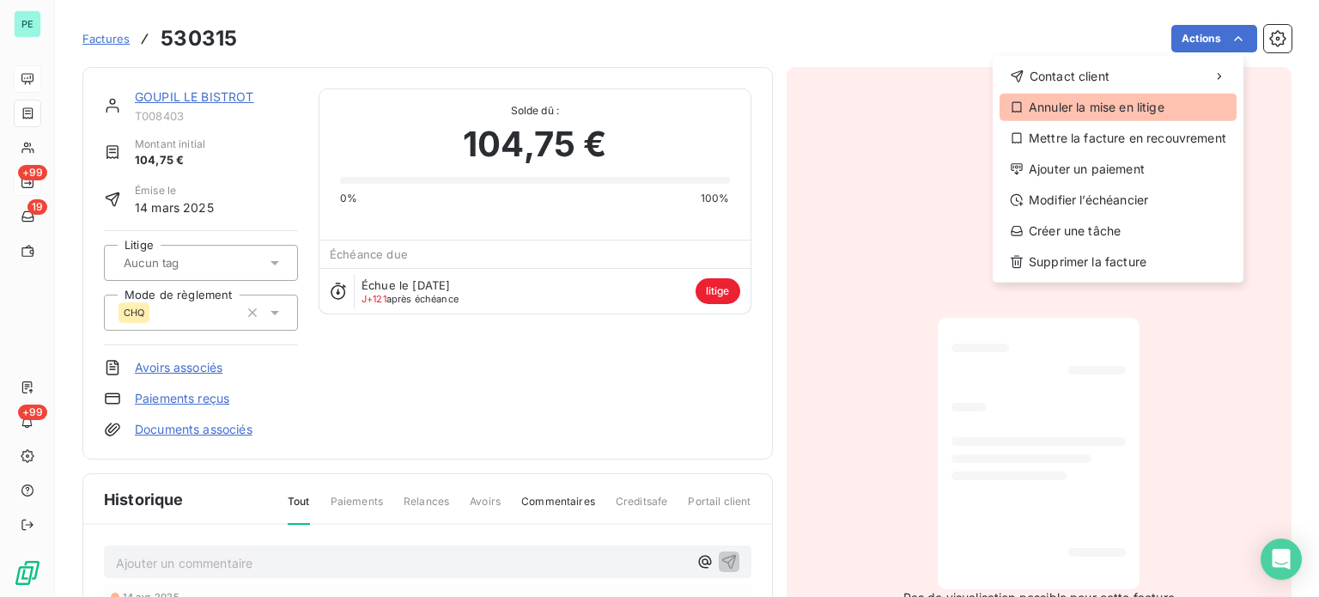
click at [1072, 109] on div "Annuler la mise en litige" at bounding box center [1118, 107] width 237 height 27
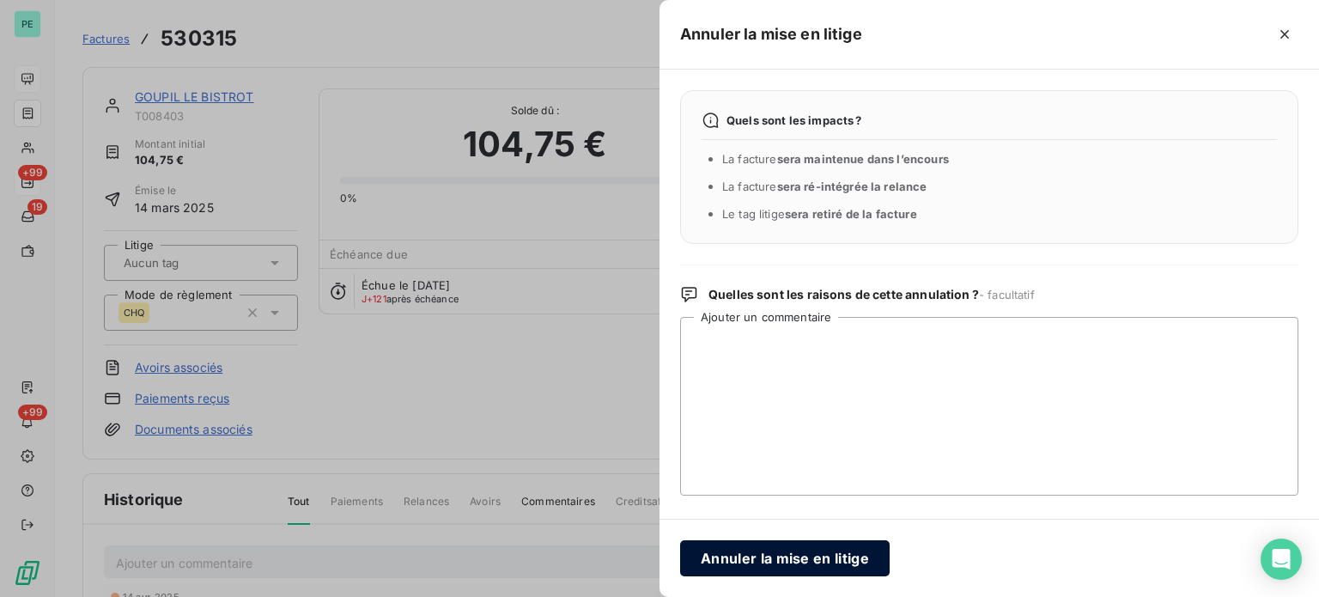
drag, startPoint x: 779, startPoint y: 564, endPoint x: 848, endPoint y: 476, distance: 112.5
click at [780, 564] on button "Annuler la mise en litige" at bounding box center [785, 558] width 210 height 36
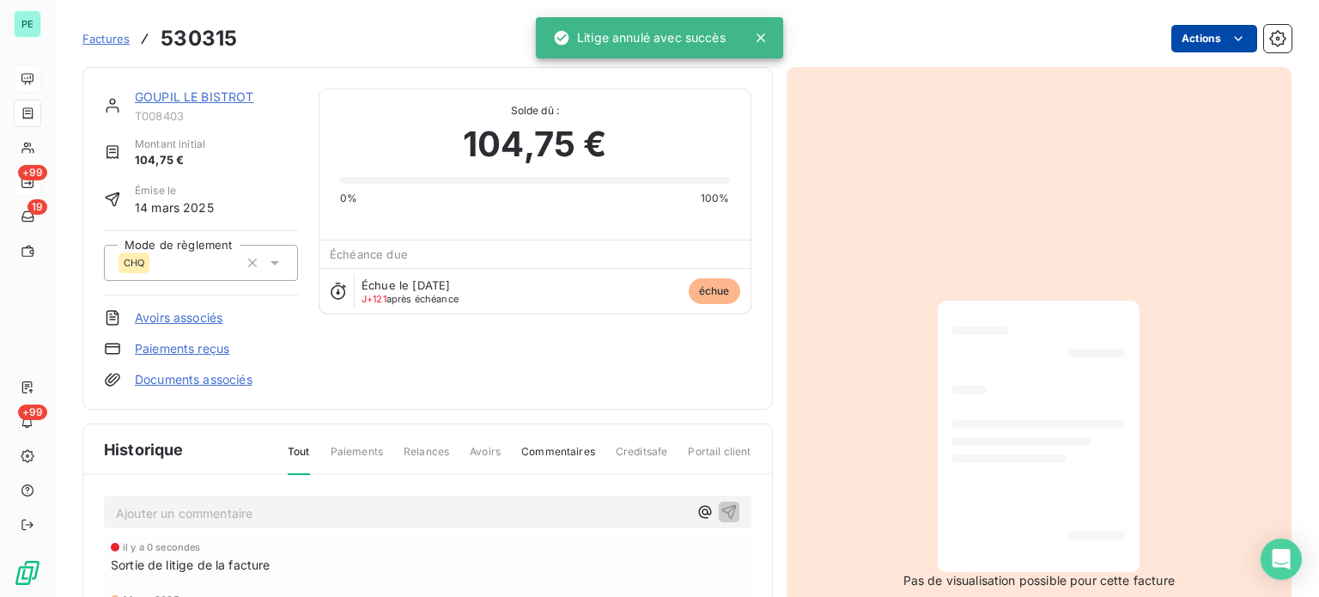
click at [1192, 34] on html "PE +99 19 +99 Factures 530315 Actions GOUPIL LE BISTROT T008403 Montant initial…" at bounding box center [659, 298] width 1319 height 597
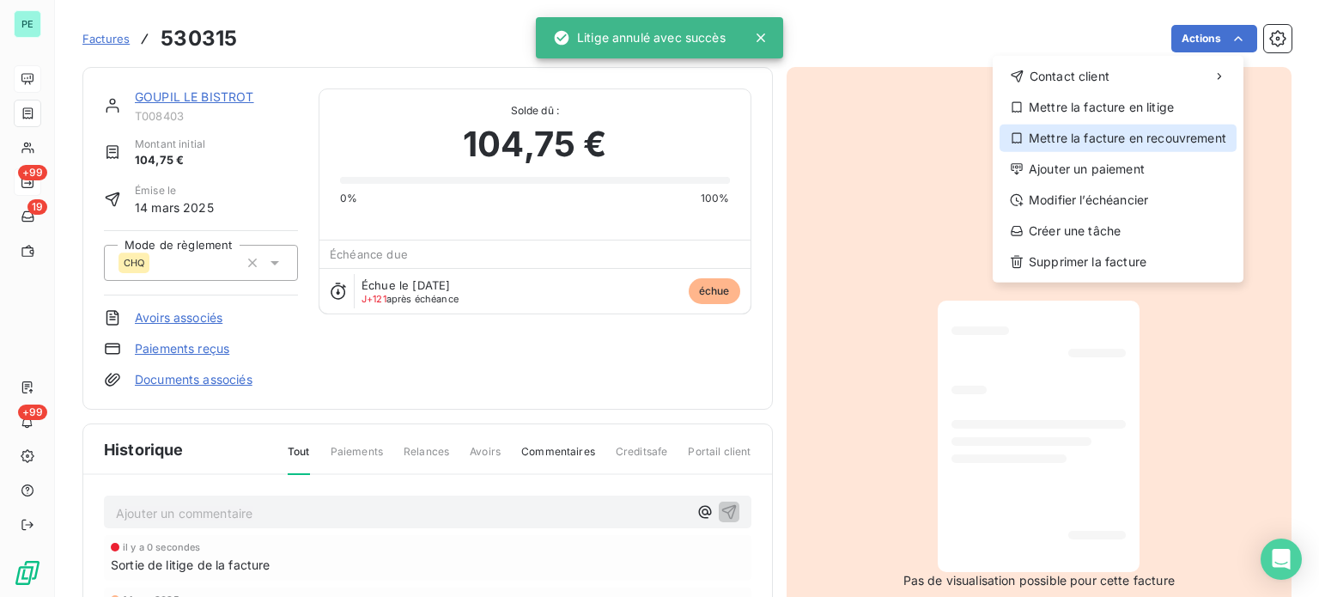
click at [1110, 136] on div "Mettre la facture en recouvrement" at bounding box center [1118, 138] width 237 height 27
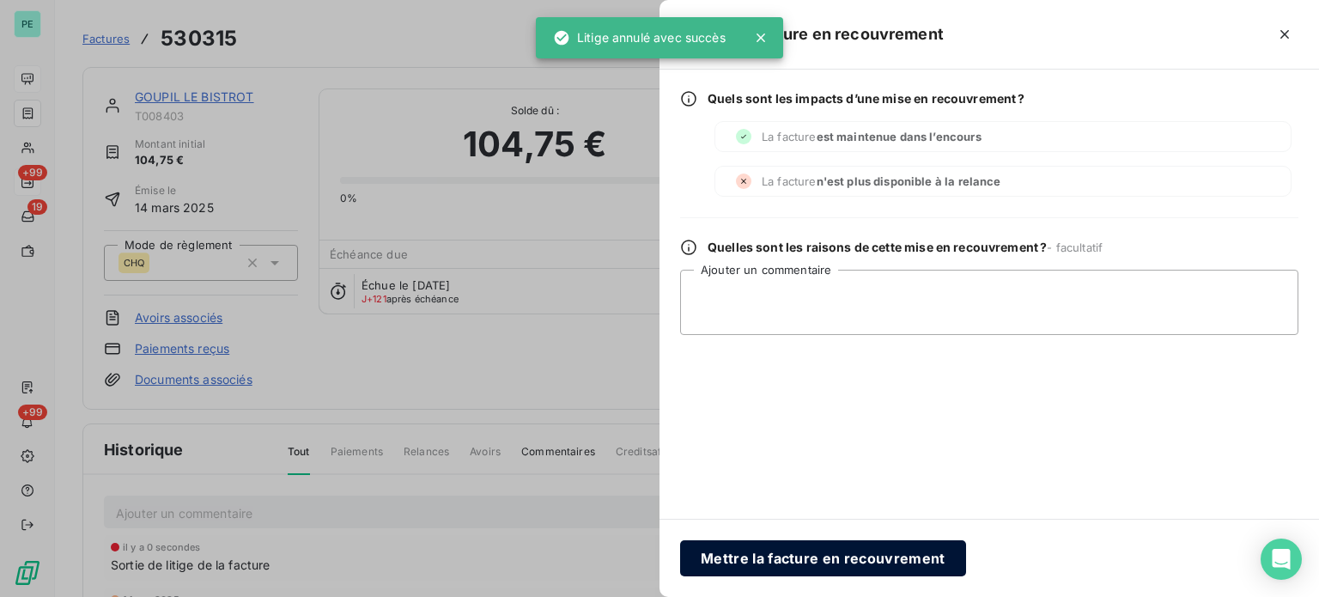
click at [786, 563] on button "Mettre la facture en recouvrement" at bounding box center [823, 558] width 286 height 36
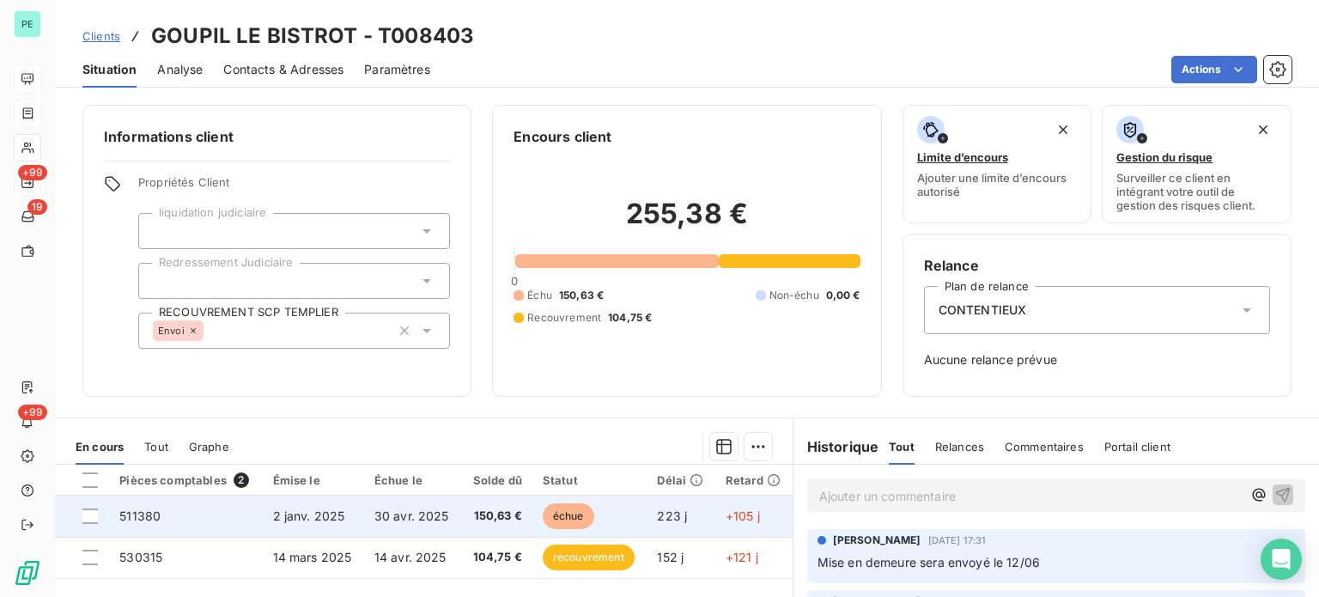
click at [495, 510] on span "150,63 €" at bounding box center [496, 516] width 51 height 17
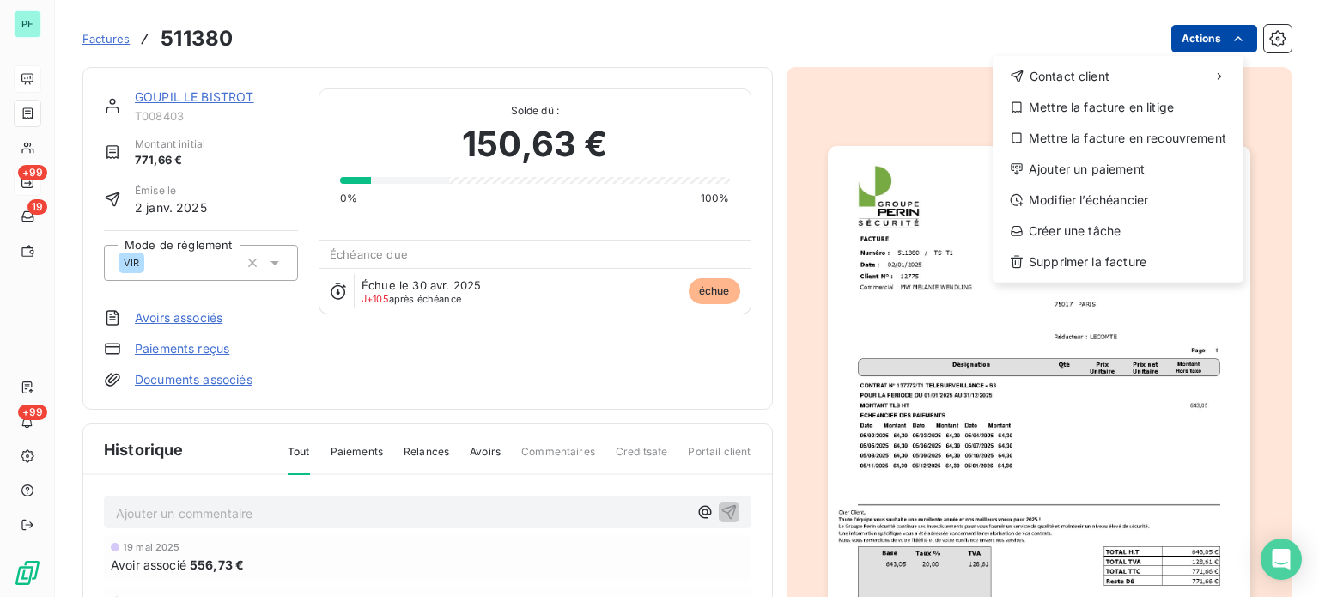
click at [1216, 29] on html "PE +99 19 +99 Factures 511380 Actions Contact client Mettre la facture en litig…" at bounding box center [659, 298] width 1319 height 597
click at [1106, 131] on div "Mettre la facture en recouvrement" at bounding box center [1118, 138] width 237 height 27
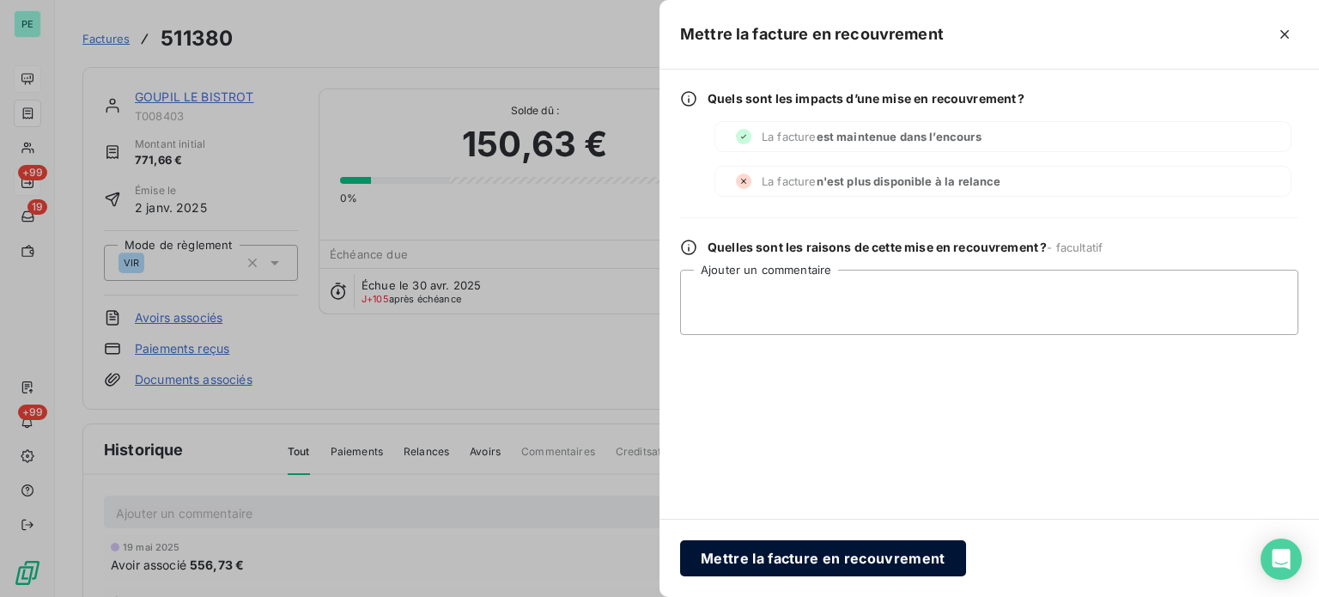
click at [732, 556] on button "Mettre la facture en recouvrement" at bounding box center [823, 558] width 286 height 36
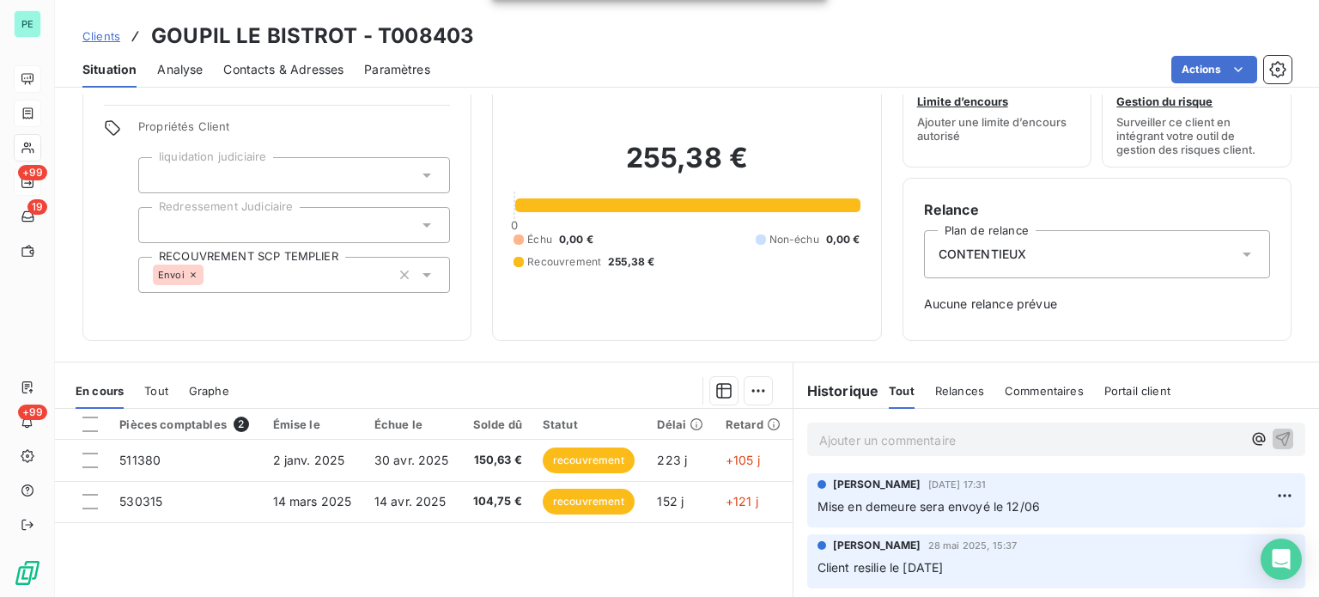
scroll to position [86, 0]
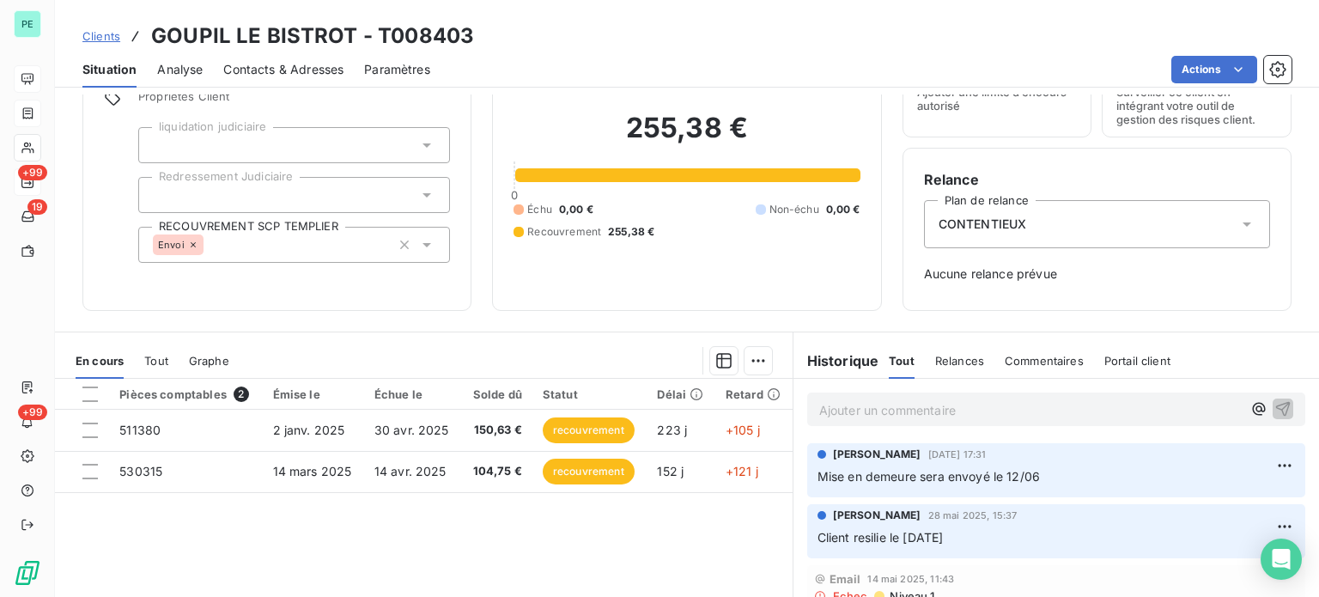
click at [104, 37] on span "Clients" at bounding box center [101, 36] width 38 height 14
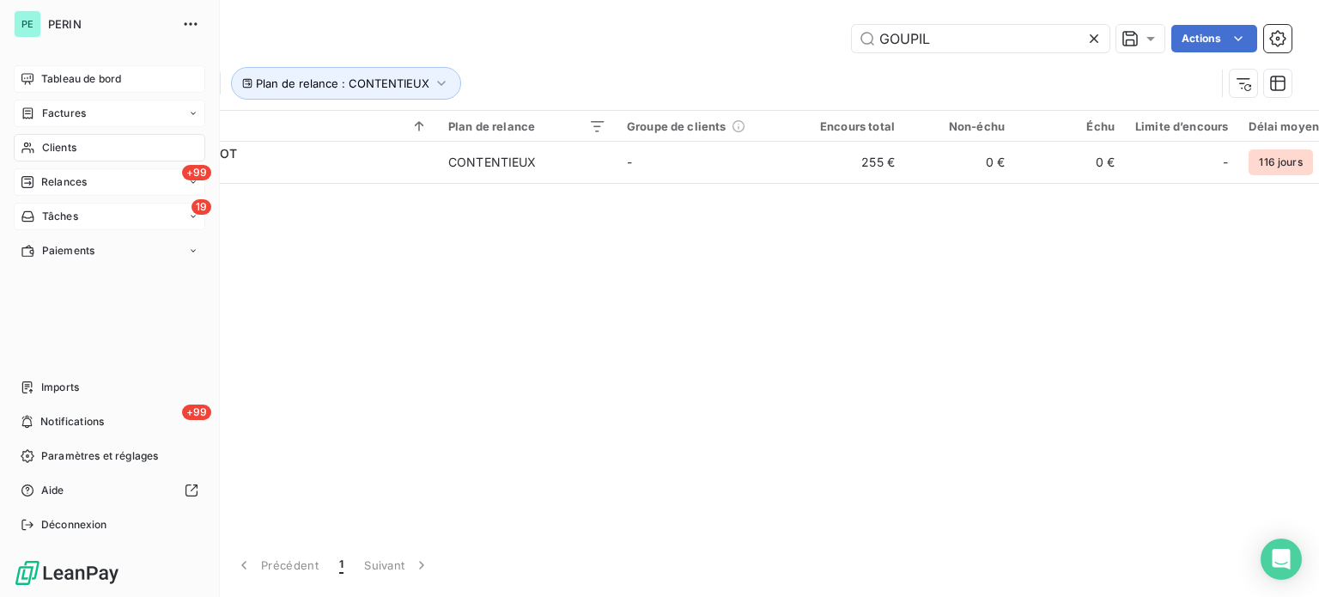
click at [55, 211] on span "Tâches" at bounding box center [60, 216] width 36 height 15
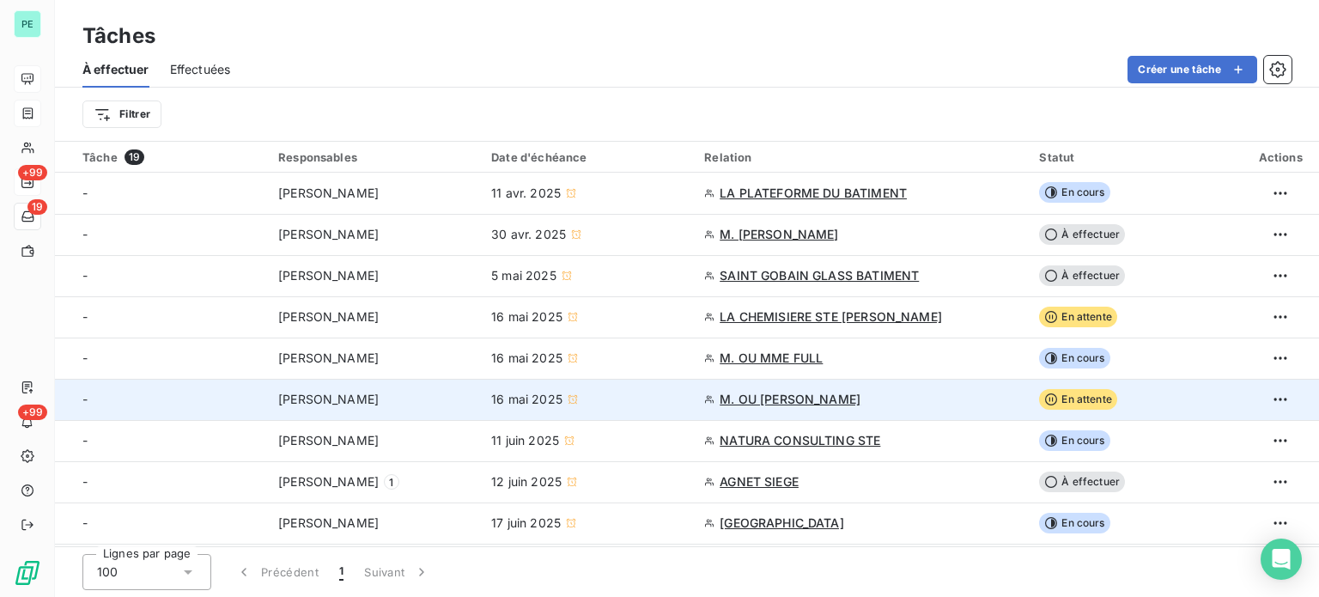
click at [1089, 398] on span "En attente" at bounding box center [1078, 399] width 78 height 21
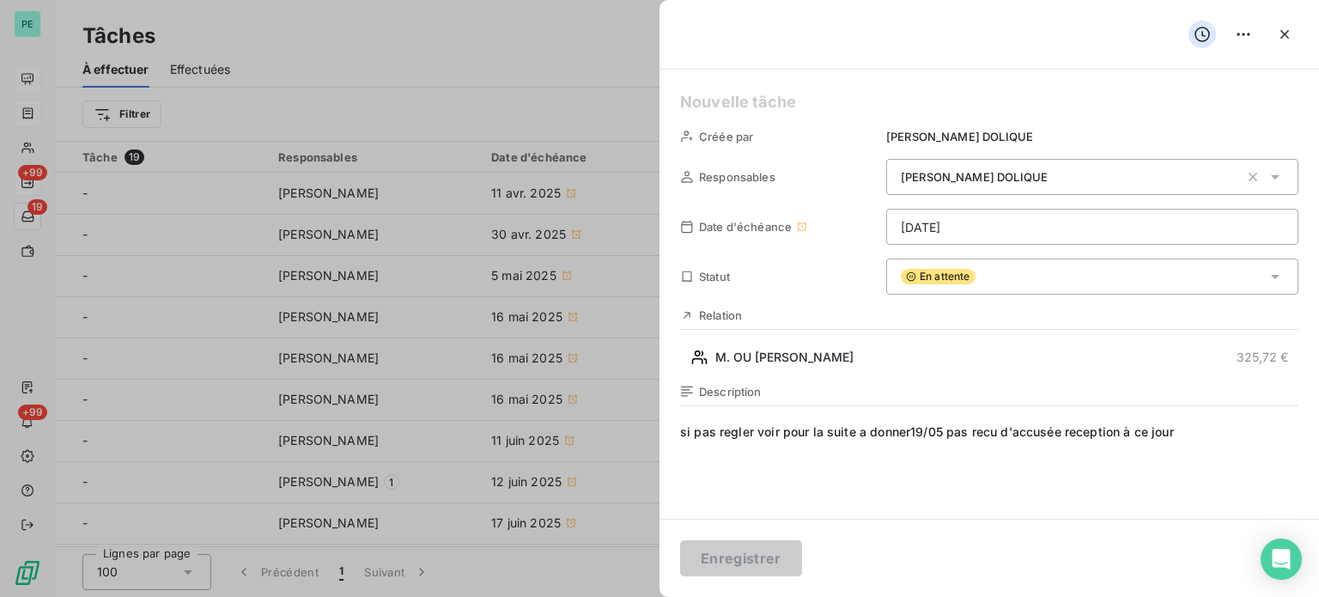
click at [939, 274] on span "En attente" at bounding box center [938, 276] width 75 height 15
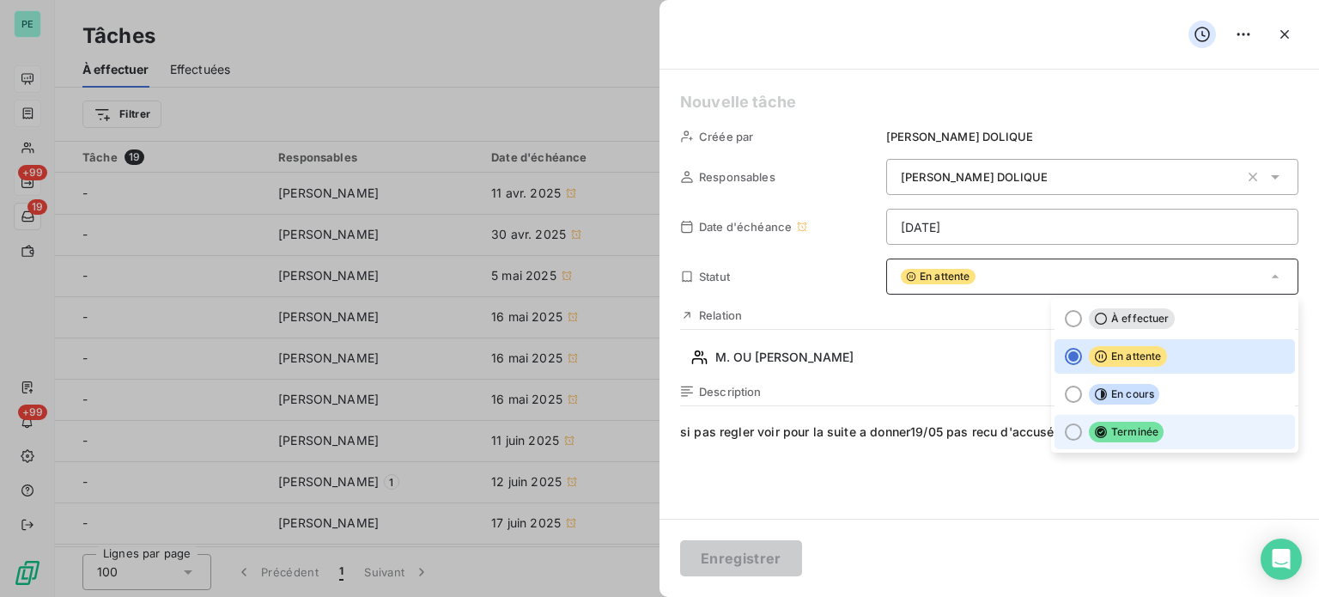
click at [1065, 425] on div at bounding box center [1073, 431] width 17 height 17
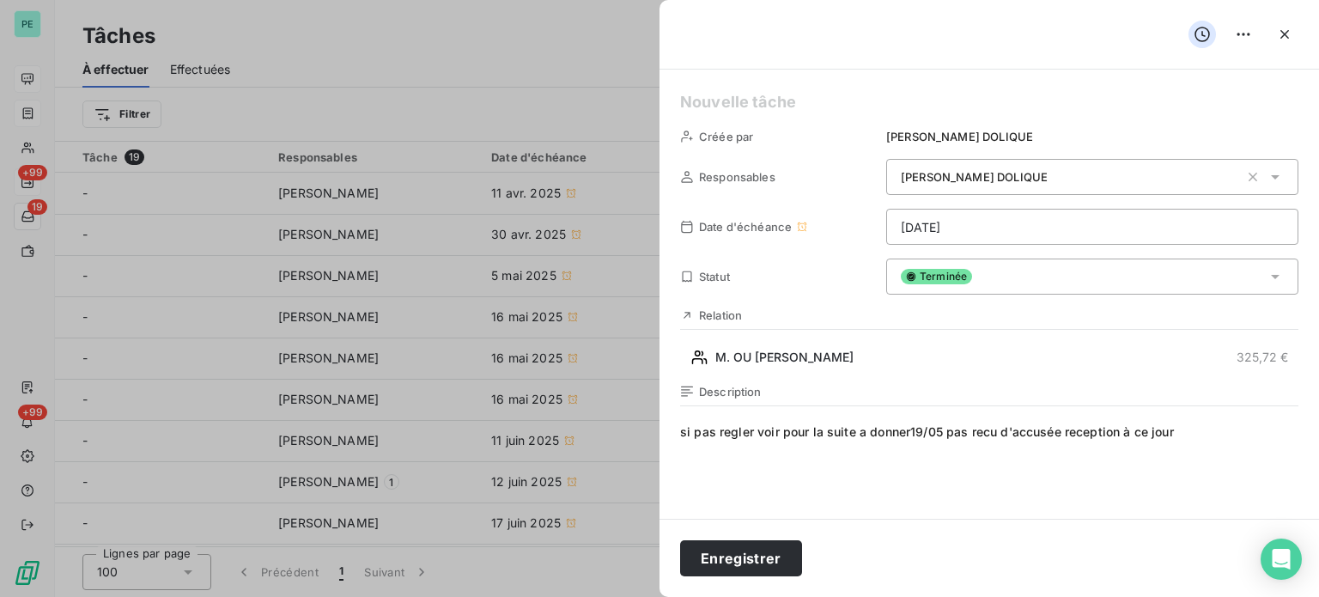
click at [1190, 431] on span "si pas regler voir pour la suite a donner19/05 pas recu d'accusée reception à c…" at bounding box center [989, 588] width 618 height 330
click at [740, 559] on button "Enregistrer" at bounding box center [741, 558] width 122 height 36
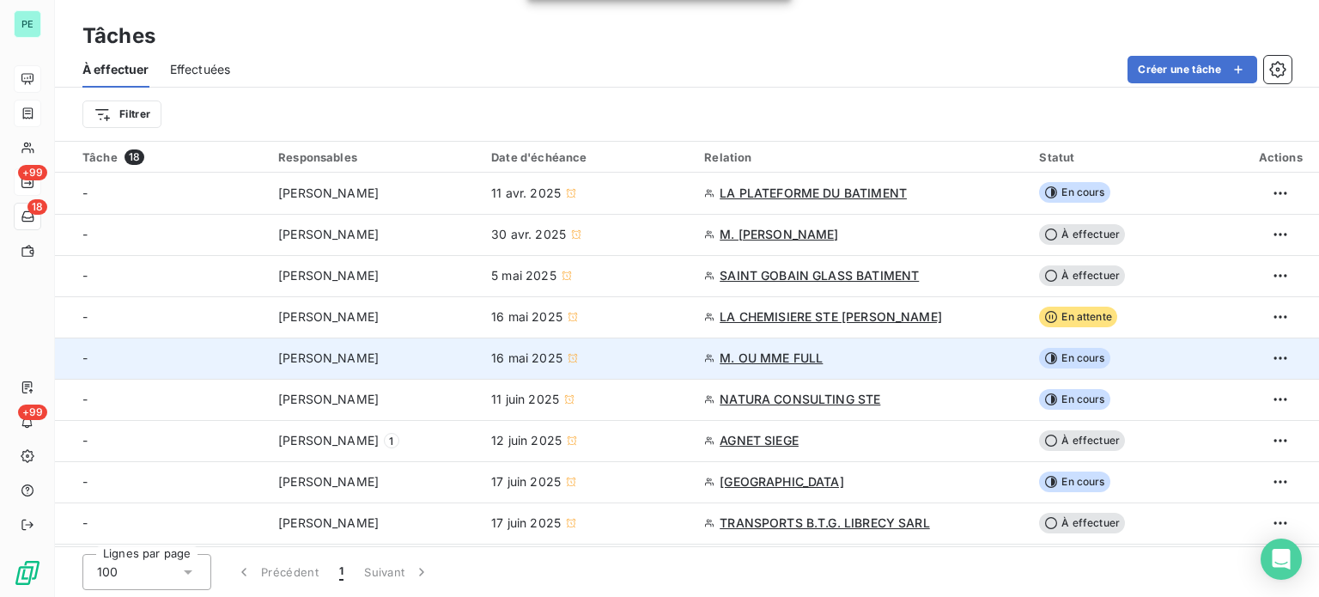
click at [1059, 354] on span "En cours" at bounding box center [1074, 358] width 70 height 21
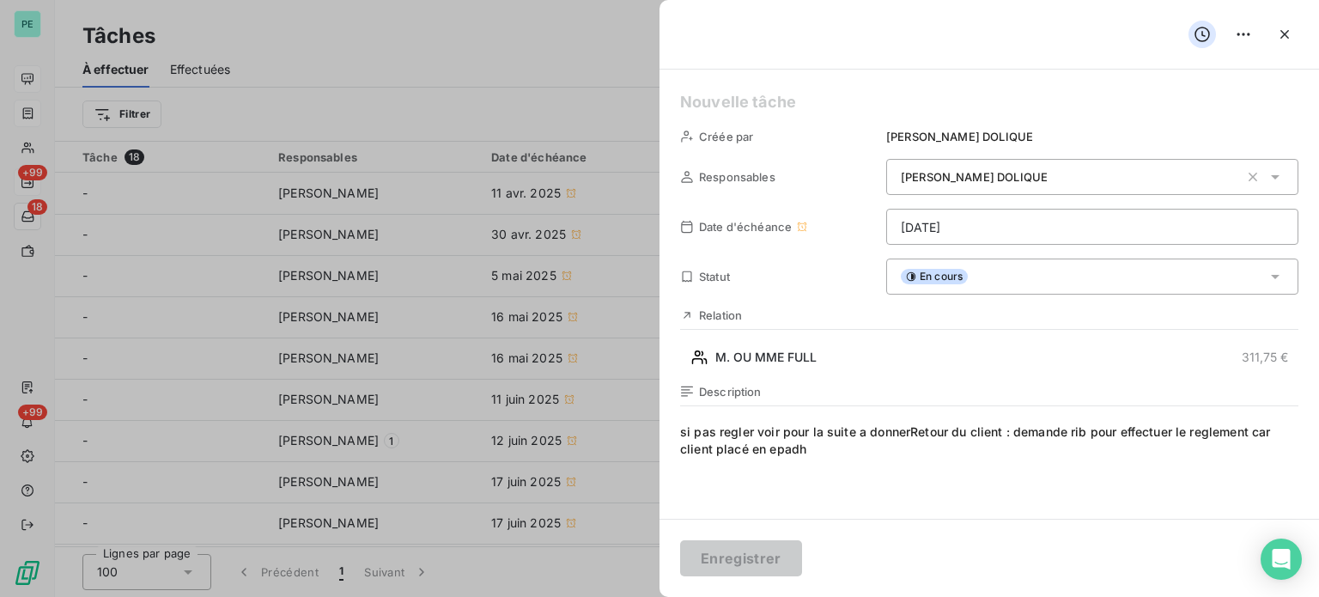
click at [847, 453] on span "si pas regler voir pour la suite a donnerRetour du client : demande rib pour ef…" at bounding box center [989, 588] width 618 height 330
click at [941, 279] on span "En cours" at bounding box center [934, 276] width 67 height 15
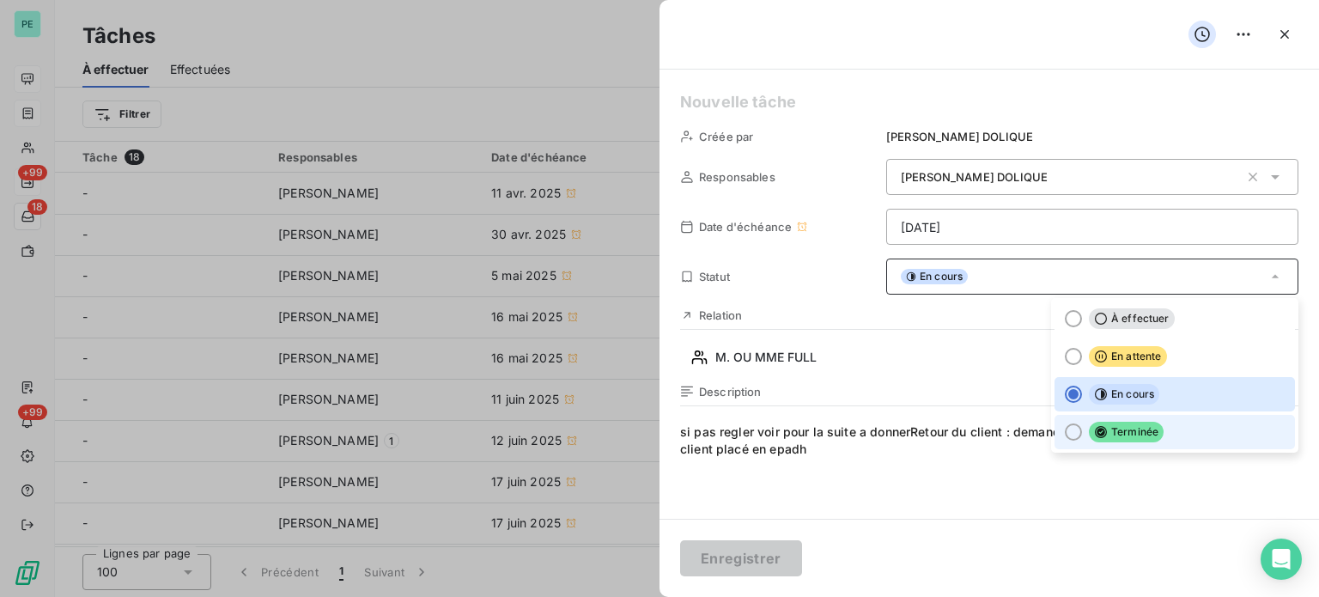
click at [1076, 429] on li "Terminée" at bounding box center [1175, 432] width 240 height 34
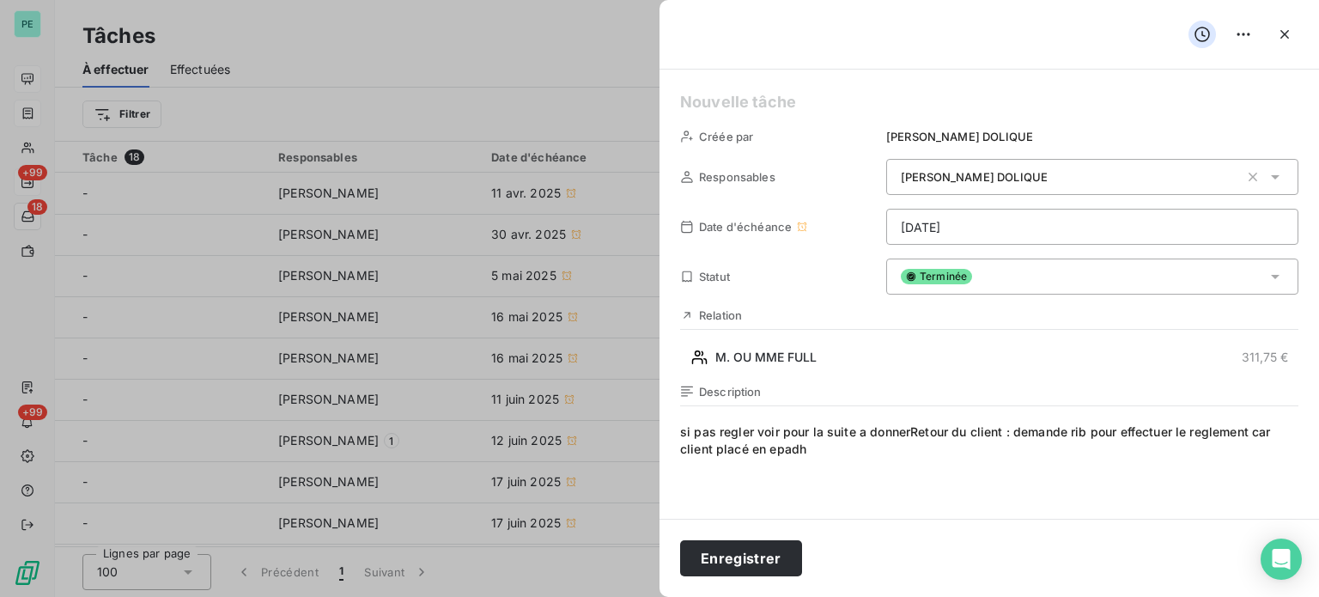
click at [821, 454] on span "si pas regler voir pour la suite a donnerRetour du client : demande rib pour ef…" at bounding box center [989, 588] width 618 height 330
click at [763, 557] on button "Enregistrer" at bounding box center [741, 558] width 122 height 36
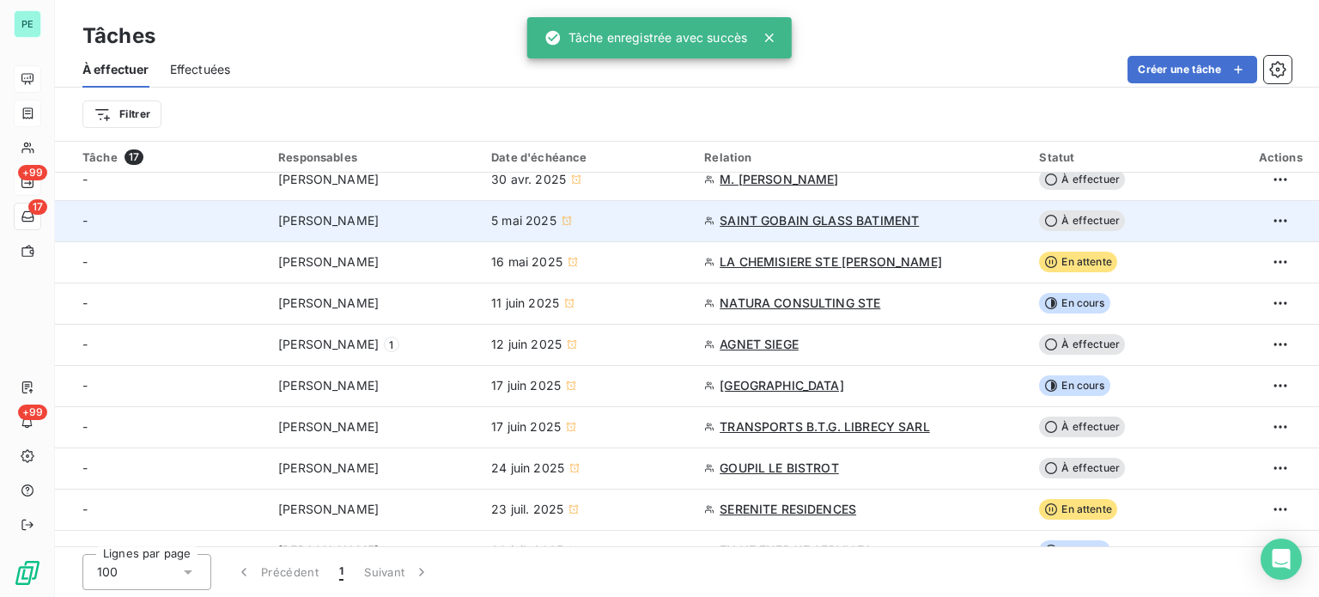
scroll to position [86, 0]
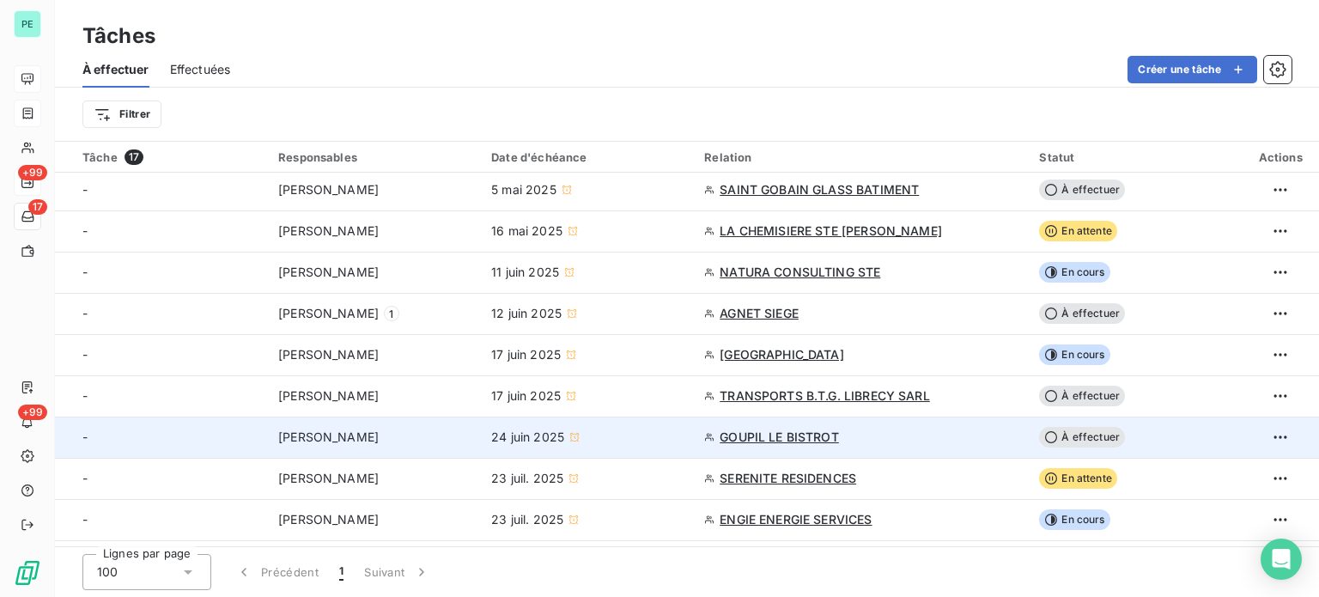
click at [1062, 434] on span "À effectuer" at bounding box center [1082, 437] width 86 height 21
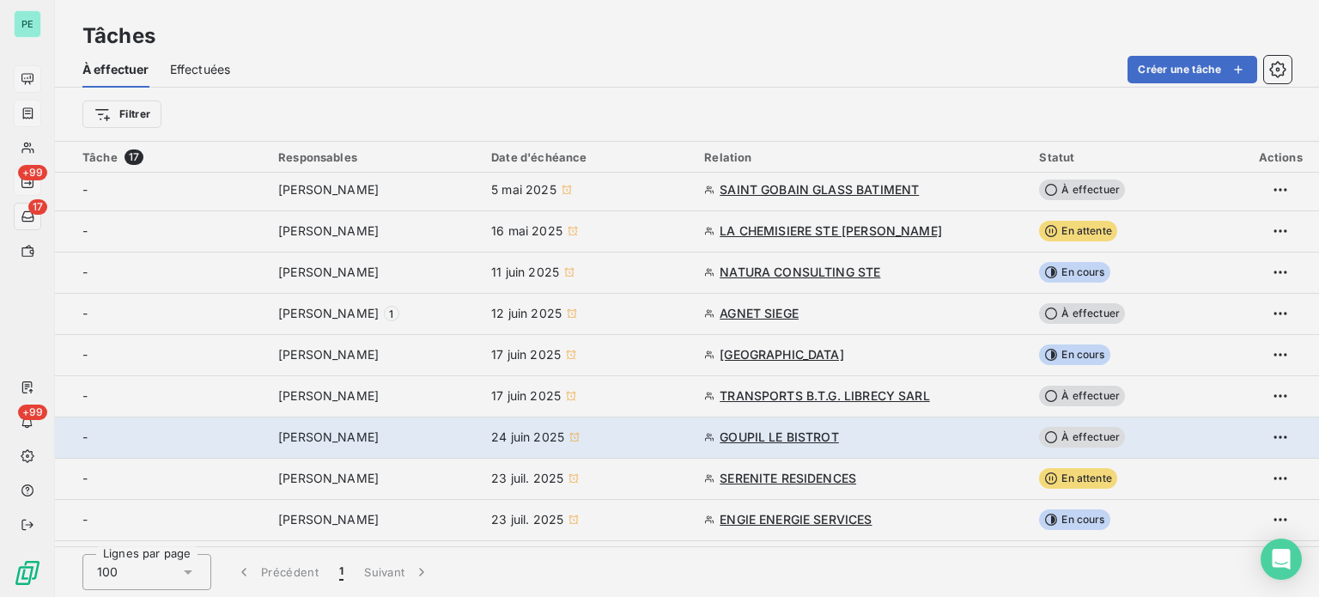
type input "[DATE]"
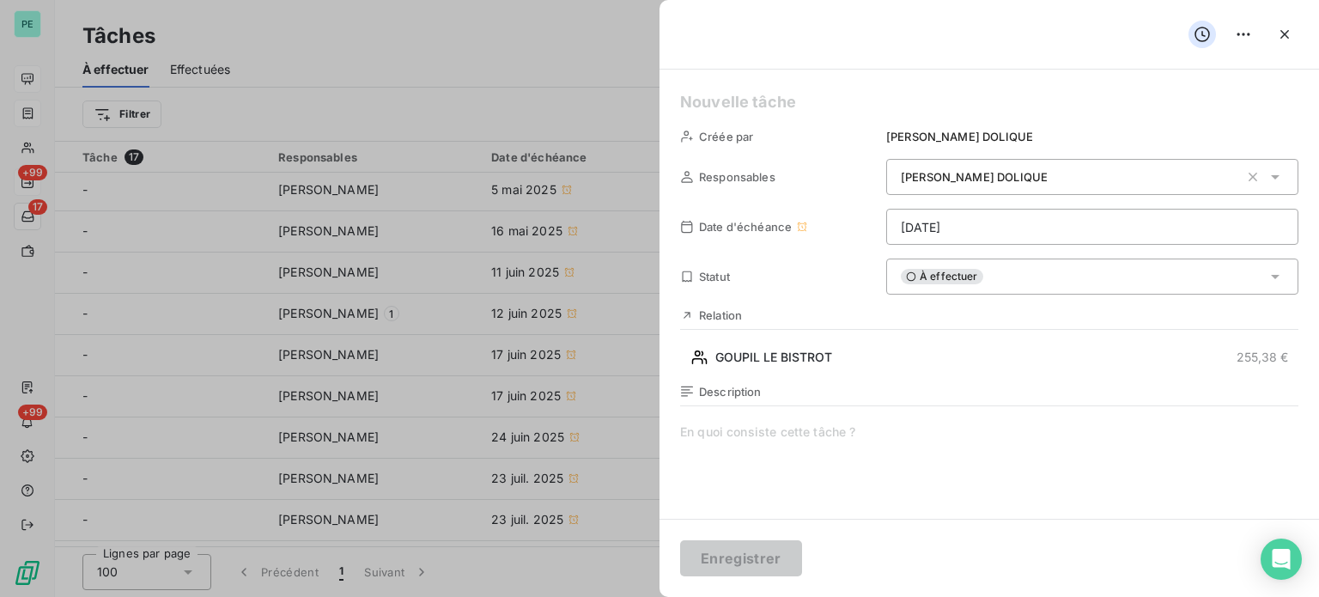
click at [933, 271] on span "À effectuer" at bounding box center [942, 276] width 82 height 15
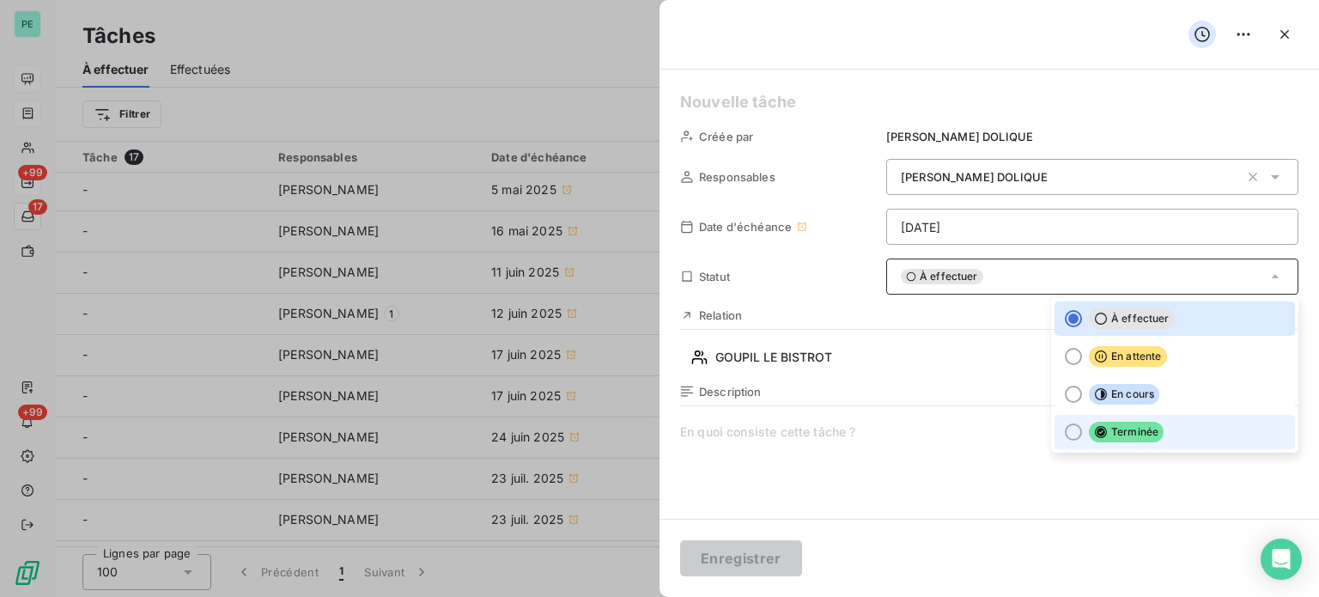
click at [1097, 431] on span "Terminée" at bounding box center [1126, 432] width 75 height 21
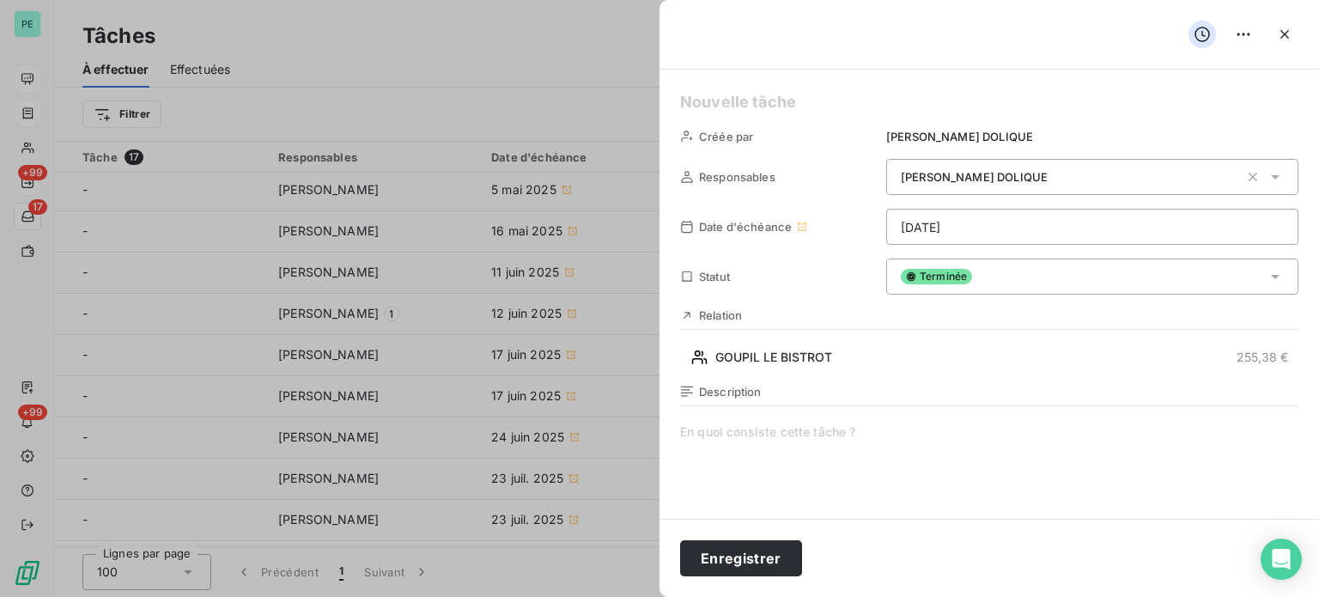
click at [924, 434] on span at bounding box center [989, 588] width 618 height 330
click at [748, 560] on button "Enregistrer" at bounding box center [741, 558] width 122 height 36
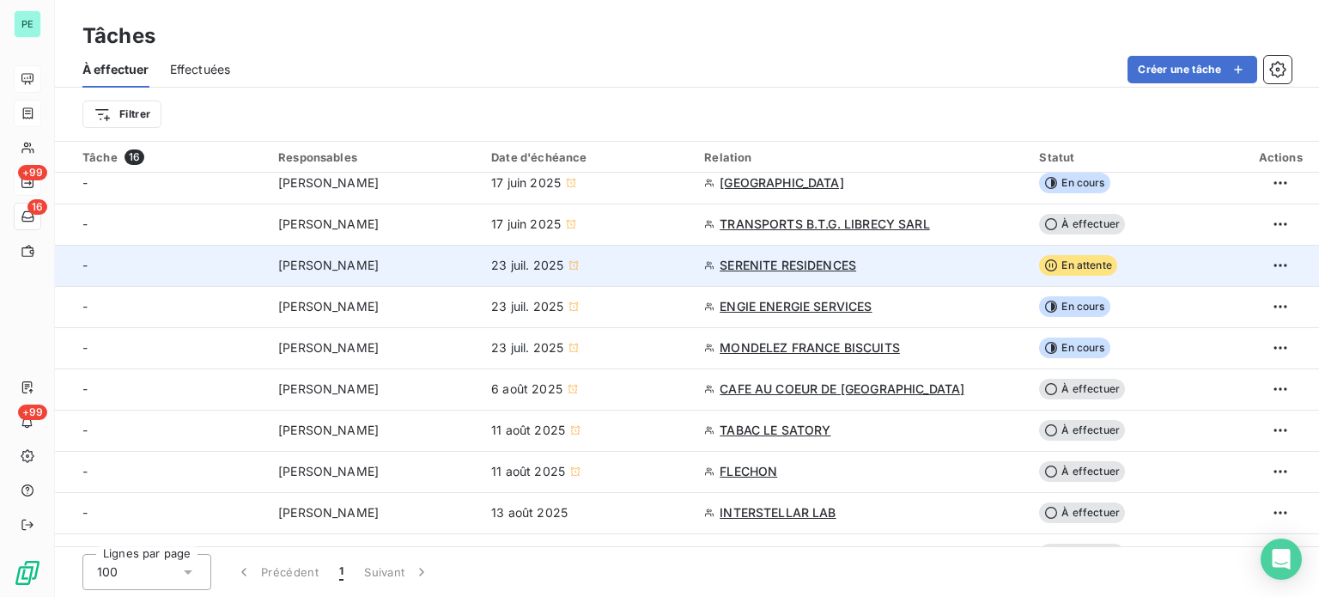
scroll to position [285, 0]
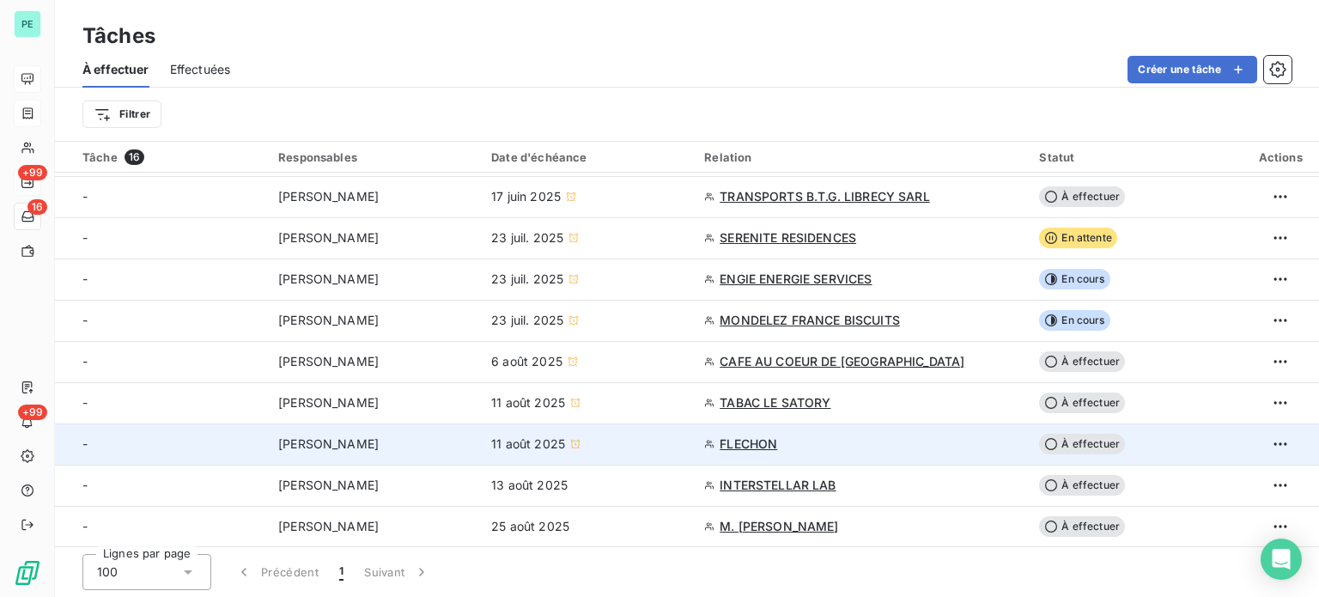
click at [1057, 438] on span "À effectuer" at bounding box center [1082, 444] width 86 height 21
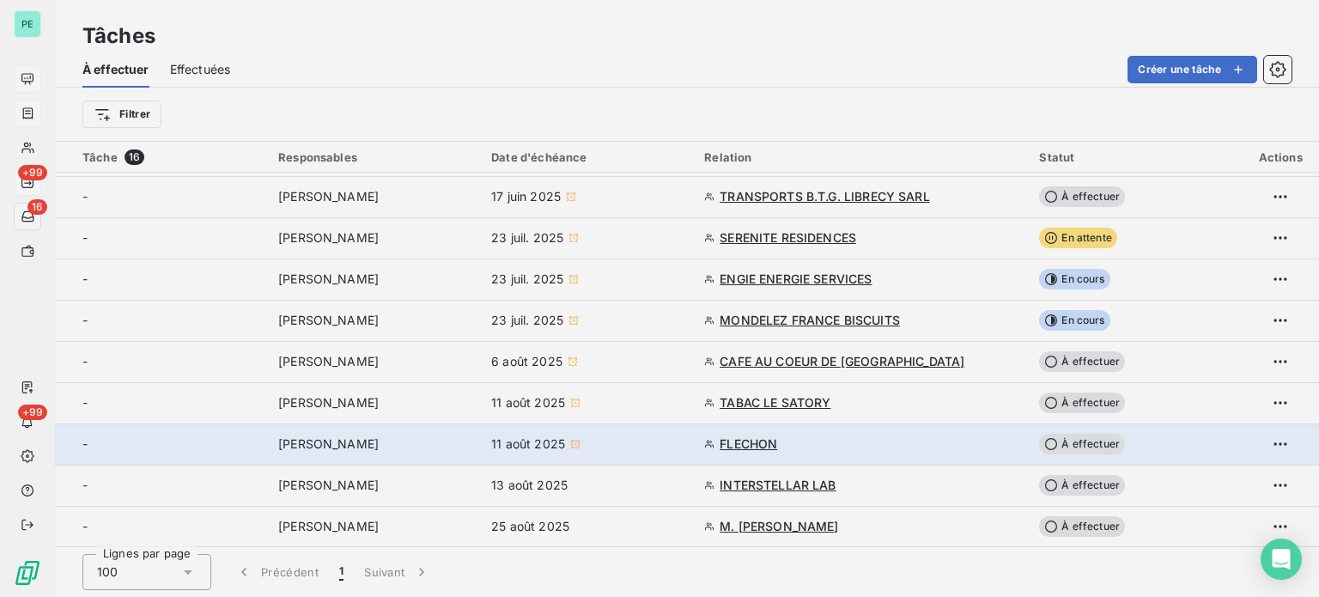
type input "[DATE]"
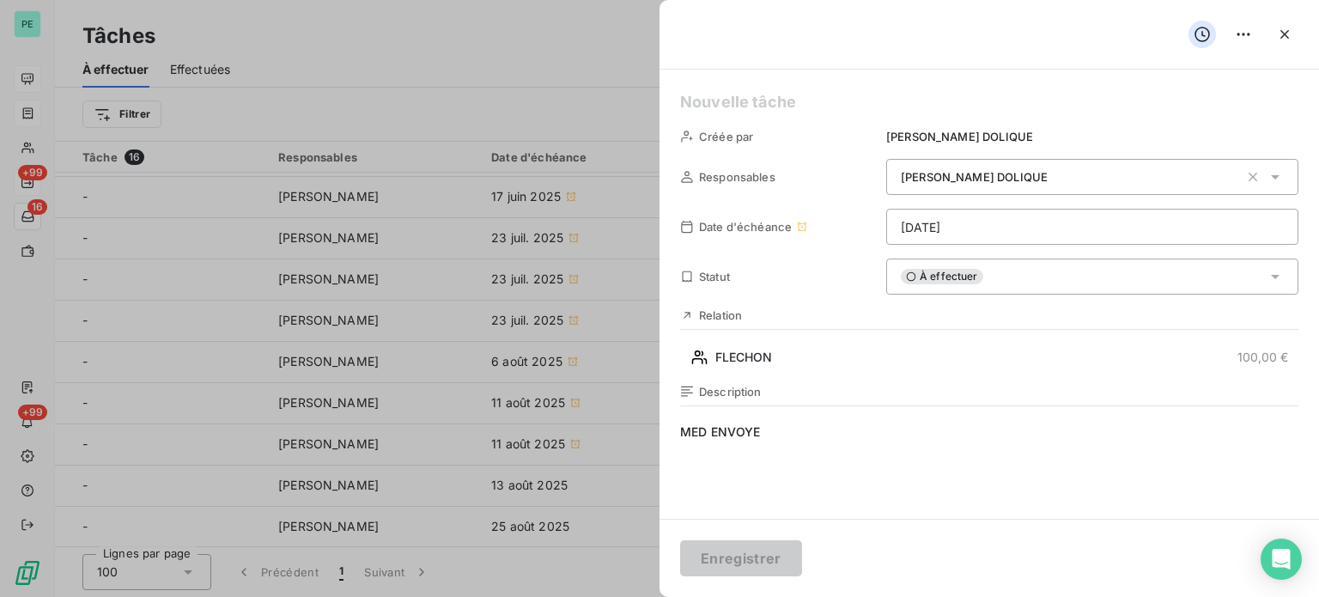
click at [934, 281] on span "À effectuer" at bounding box center [942, 276] width 82 height 15
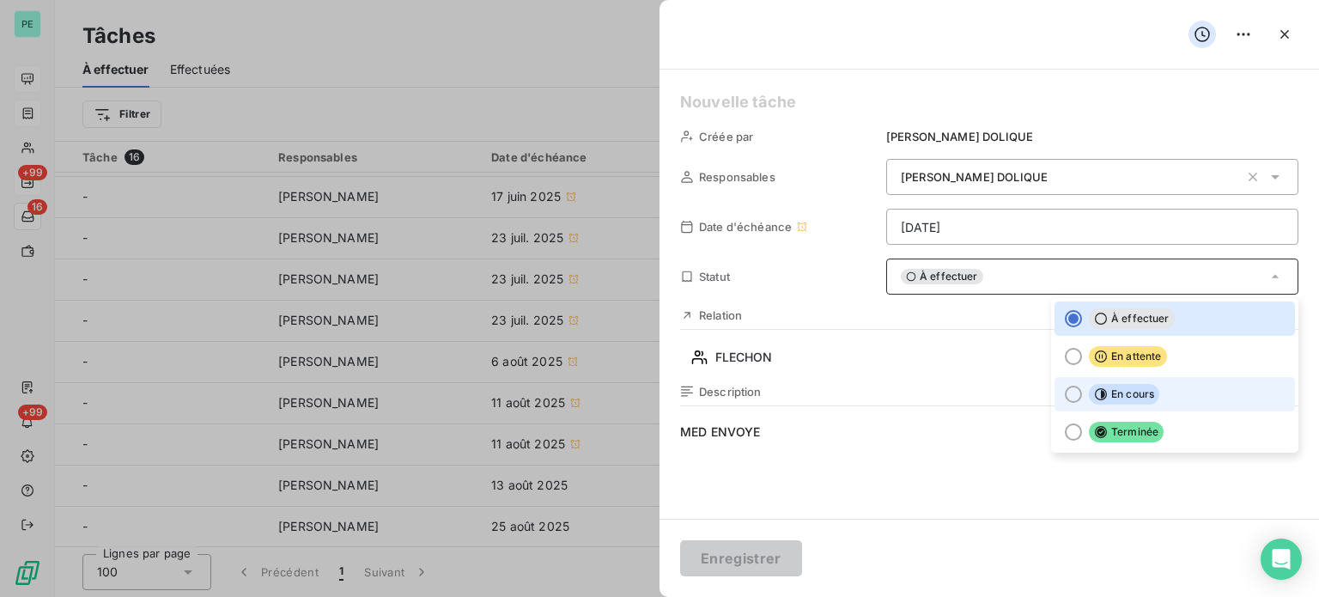
click at [1076, 385] on li "En cours" at bounding box center [1175, 394] width 240 height 34
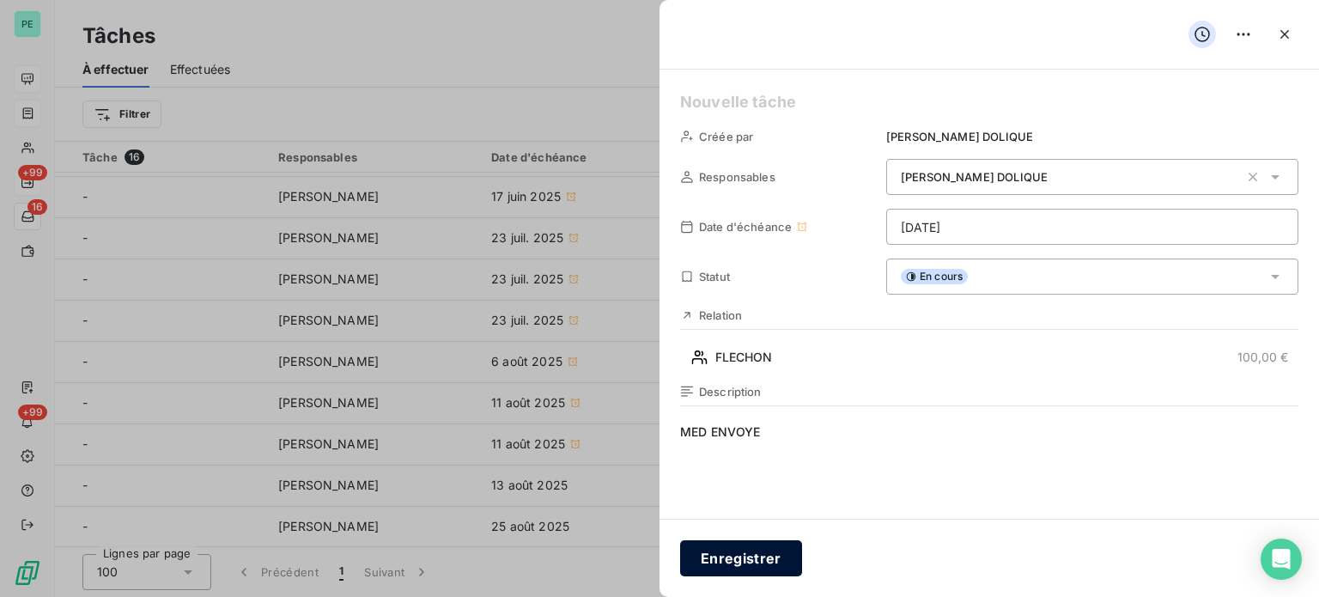
click at [759, 554] on button "Enregistrer" at bounding box center [741, 558] width 122 height 36
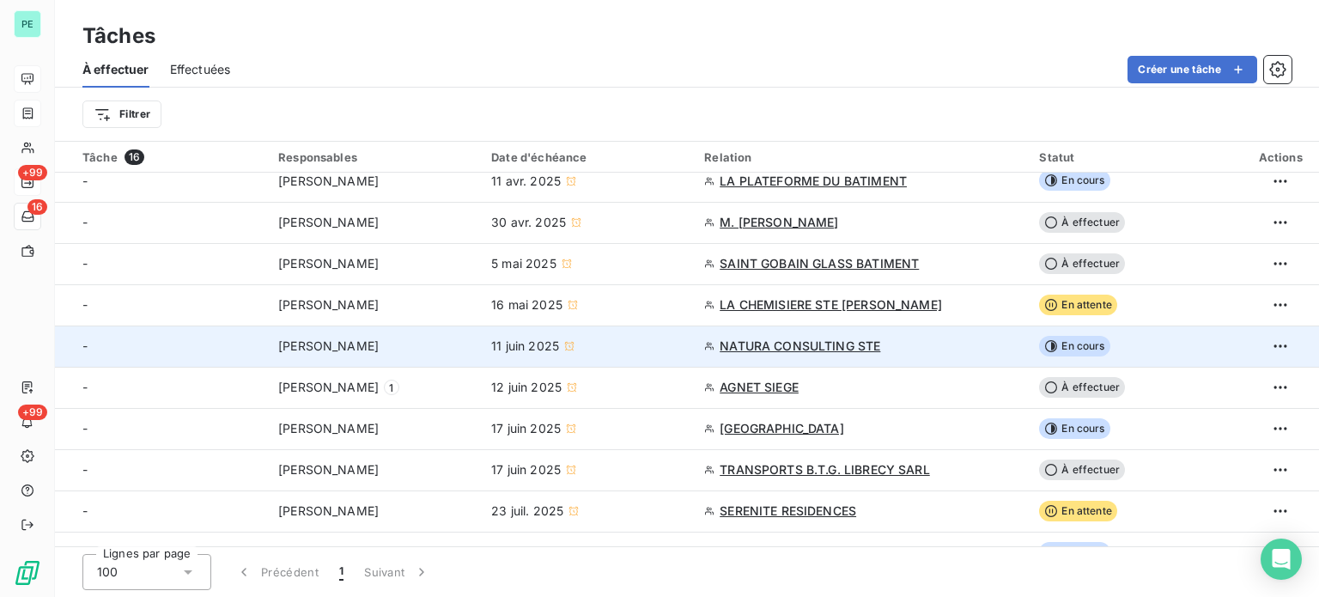
scroll to position [0, 0]
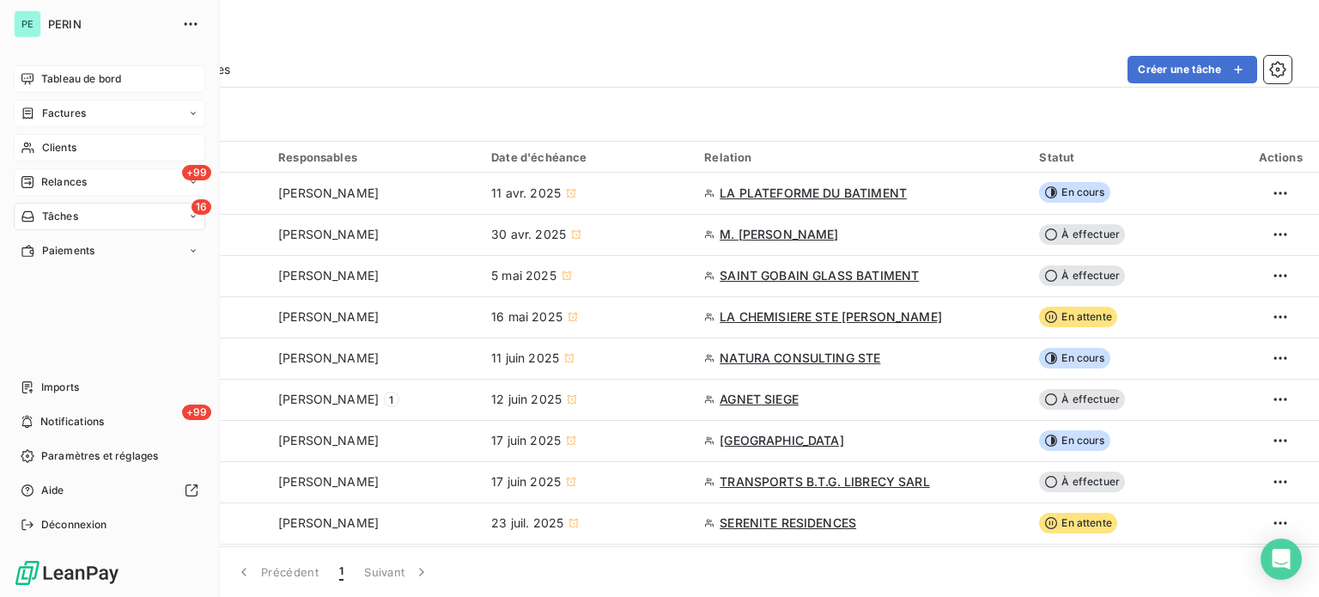
click at [70, 147] on span "Clients" at bounding box center [59, 147] width 34 height 15
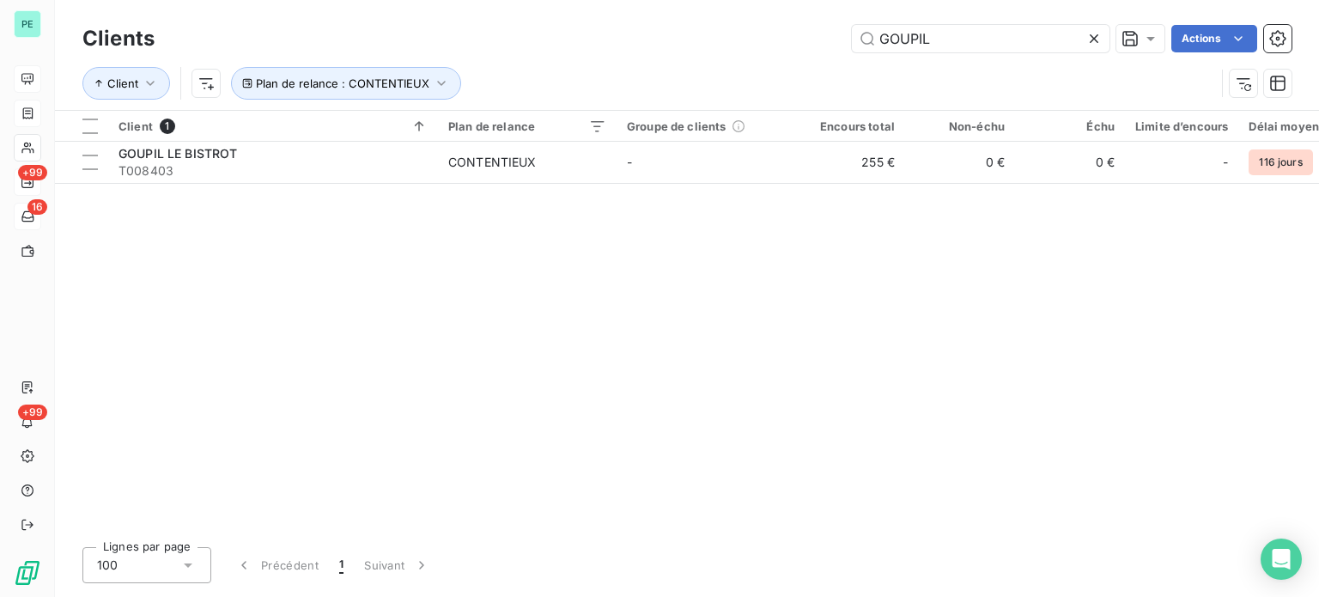
drag, startPoint x: 934, startPoint y: 28, endPoint x: 824, endPoint y: 29, distance: 109.1
click at [824, 29] on div "GOUPIL Actions" at bounding box center [733, 38] width 1116 height 27
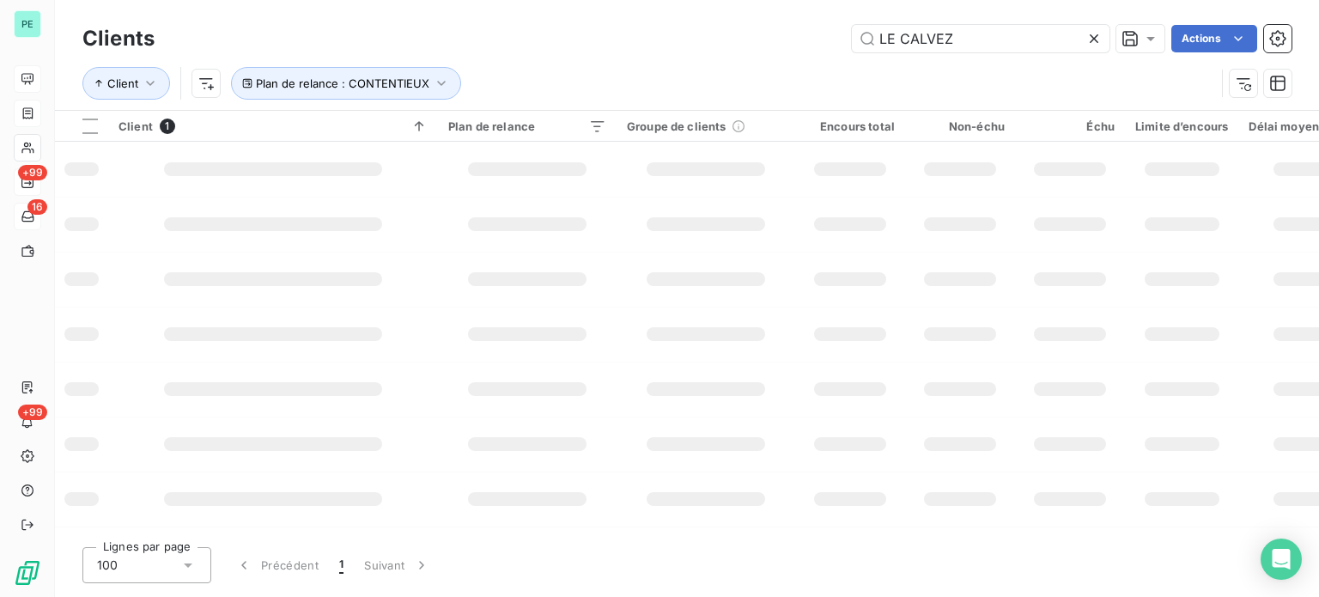
type input "LE CALVEZ"
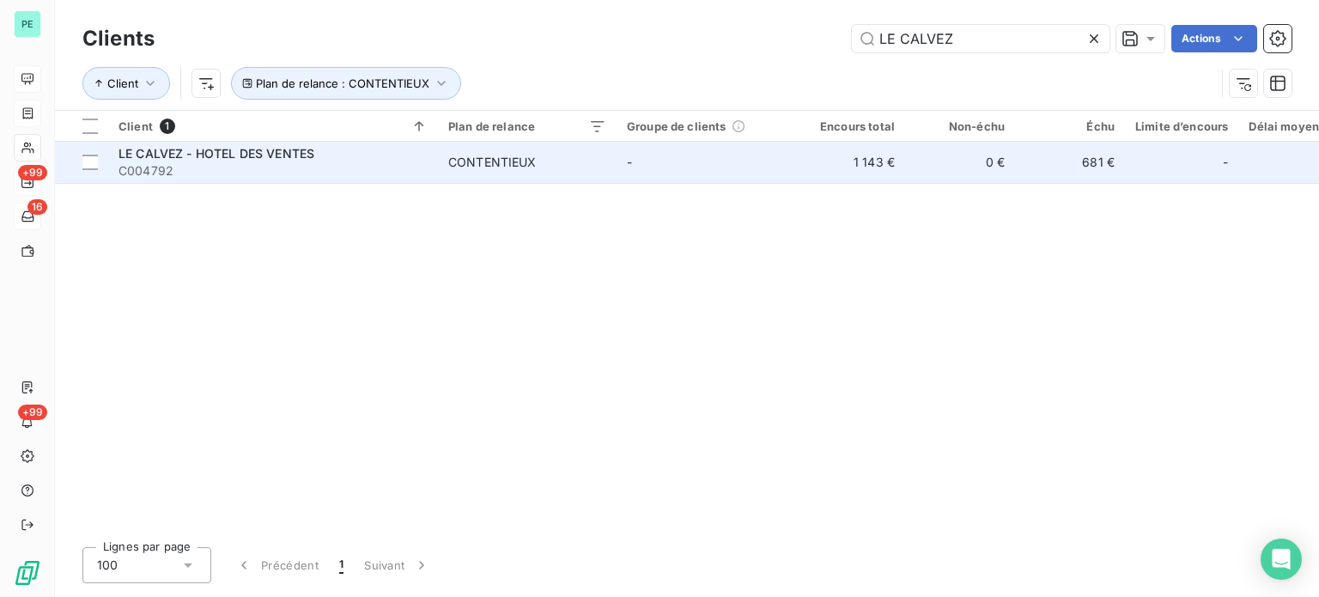
click at [763, 163] on td "-" at bounding box center [706, 162] width 179 height 41
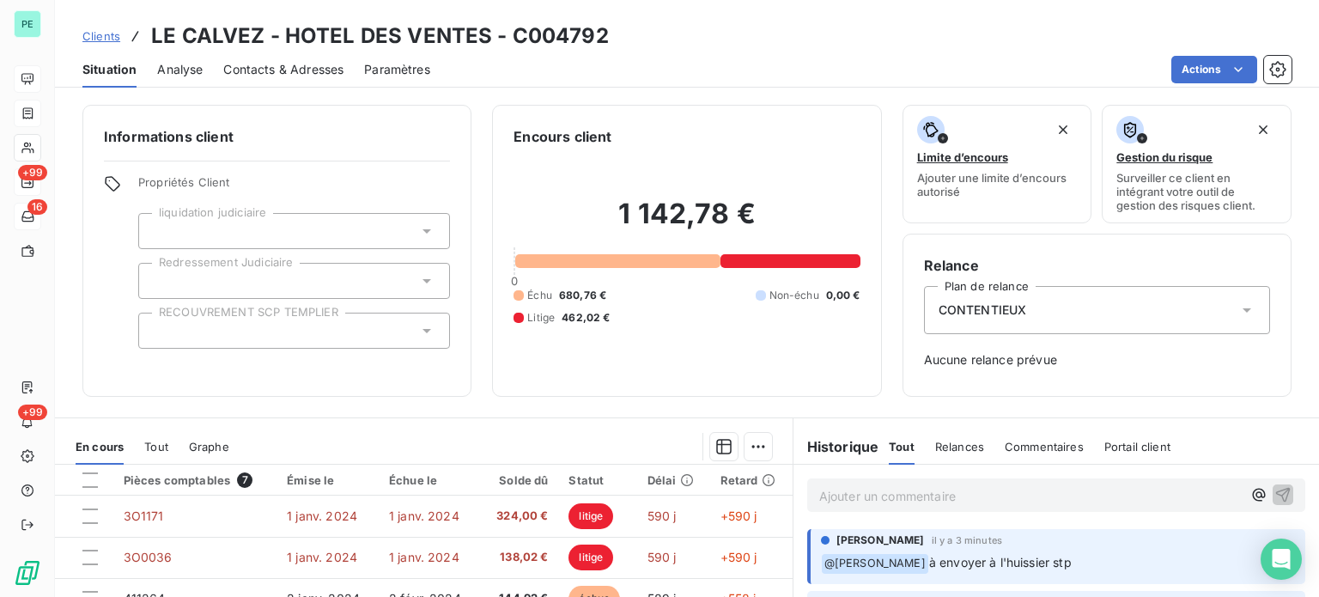
click at [110, 31] on span "Clients" at bounding box center [101, 36] width 38 height 14
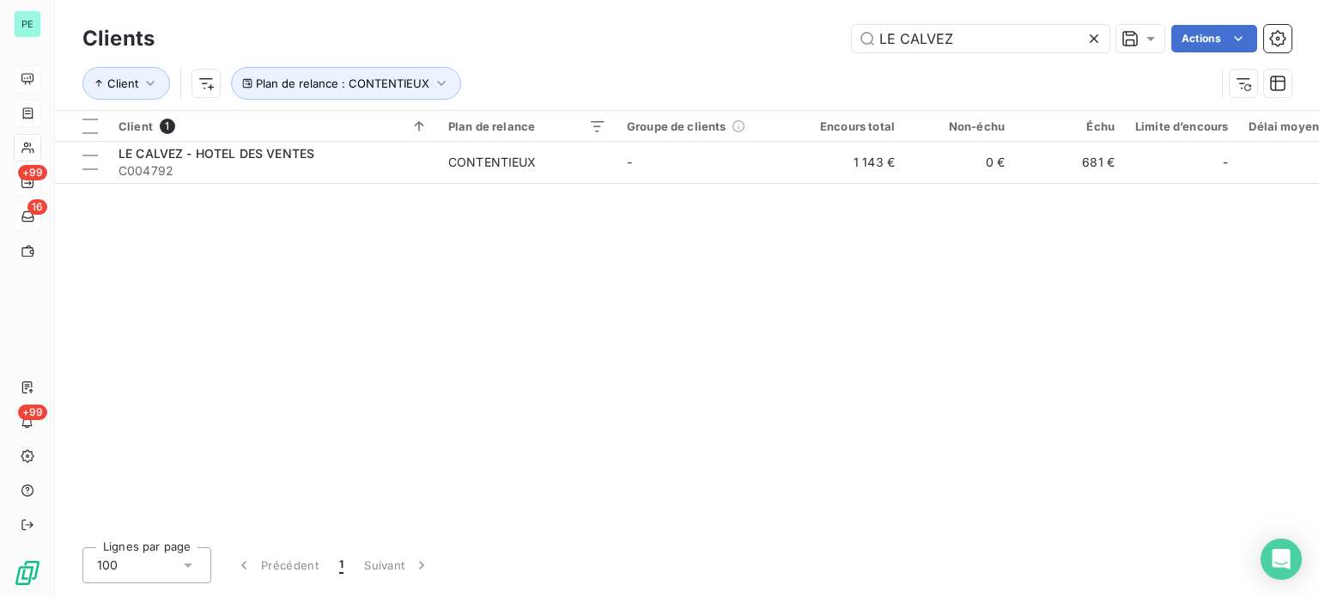
drag, startPoint x: 953, startPoint y: 30, endPoint x: 836, endPoint y: 30, distance: 117.7
click at [837, 30] on div "LE CALVEZ Actions" at bounding box center [733, 38] width 1116 height 27
type input "b"
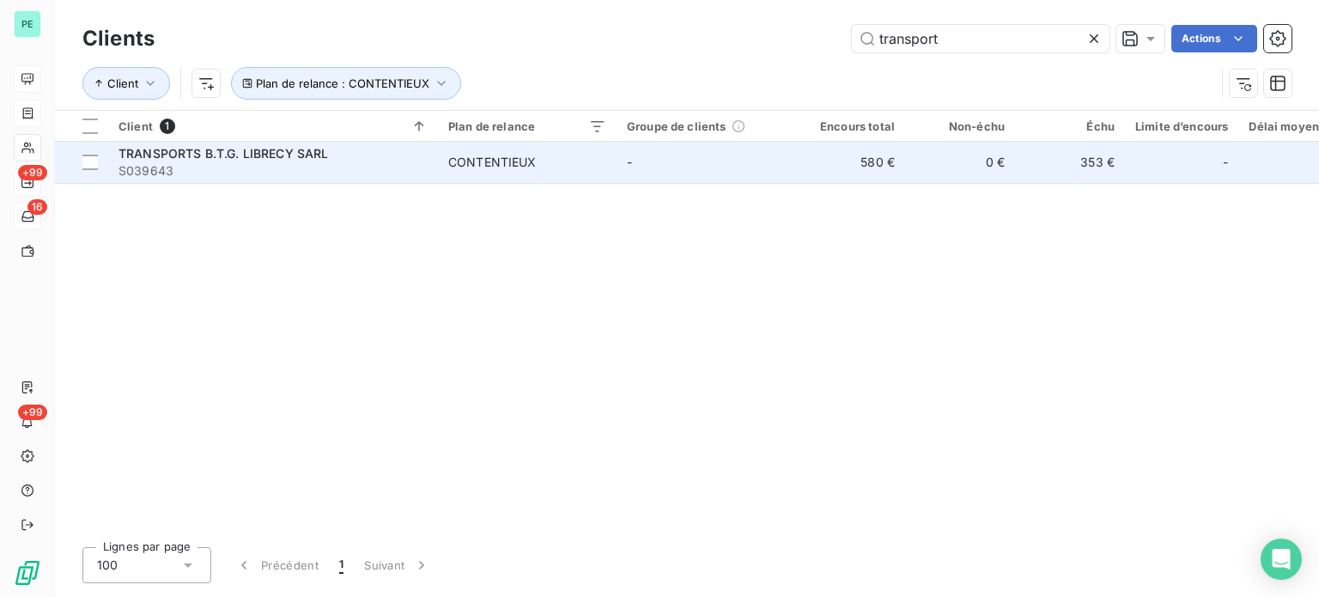
type input "transport"
click at [622, 168] on td "-" at bounding box center [706, 162] width 179 height 41
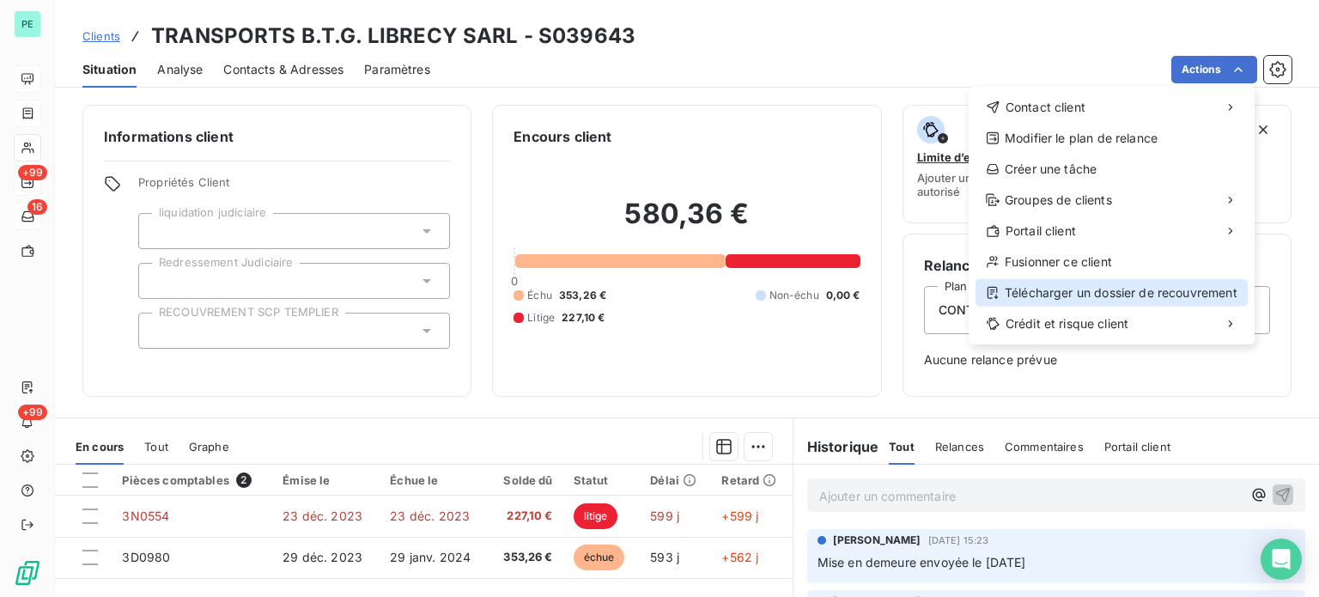
click at [1074, 284] on div "Télécharger un dossier de recouvrement" at bounding box center [1112, 292] width 272 height 27
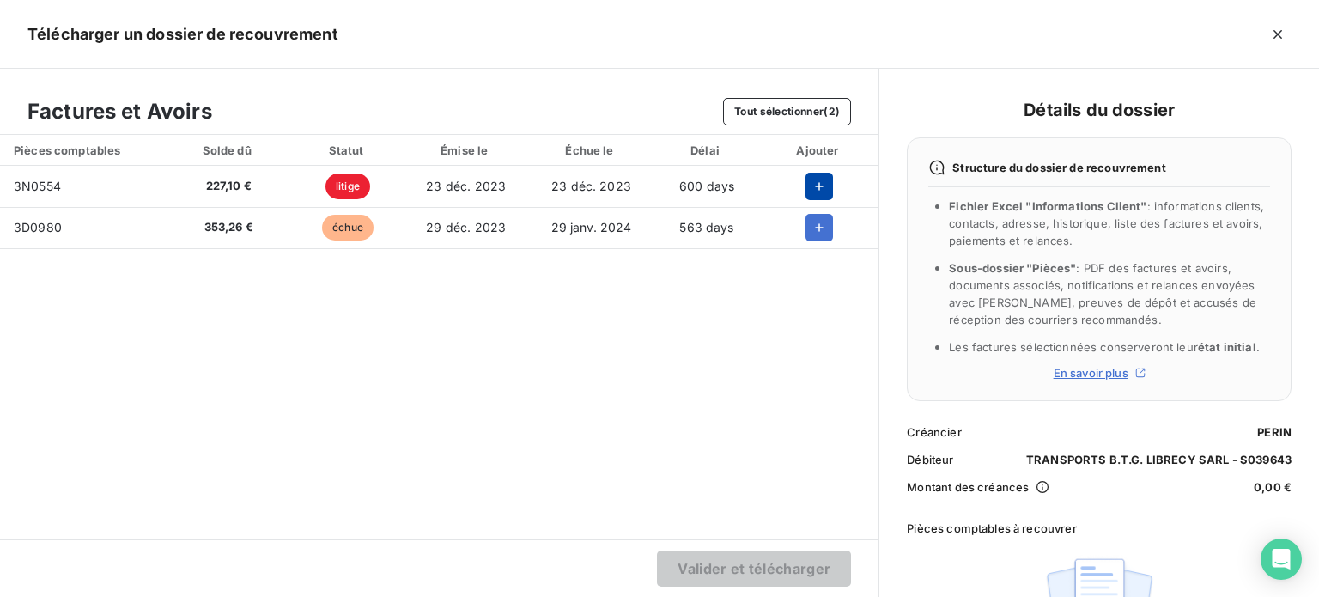
click at [816, 186] on icon "button" at bounding box center [819, 186] width 17 height 17
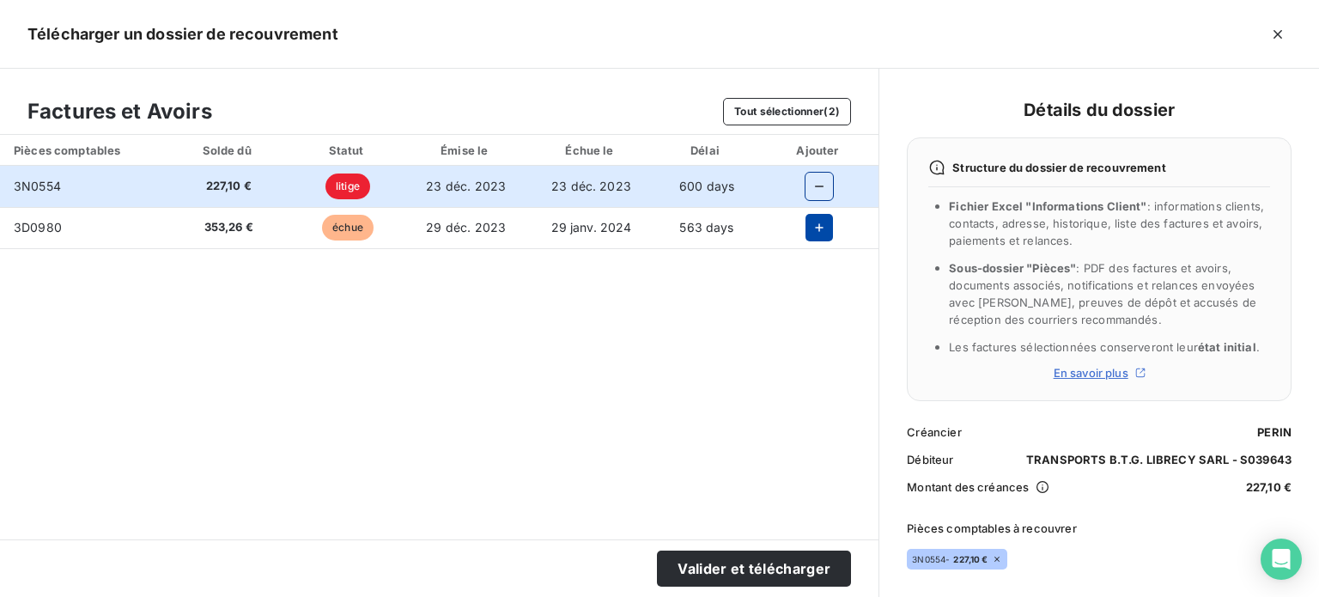
click at [817, 229] on icon "button" at bounding box center [819, 227] width 17 height 17
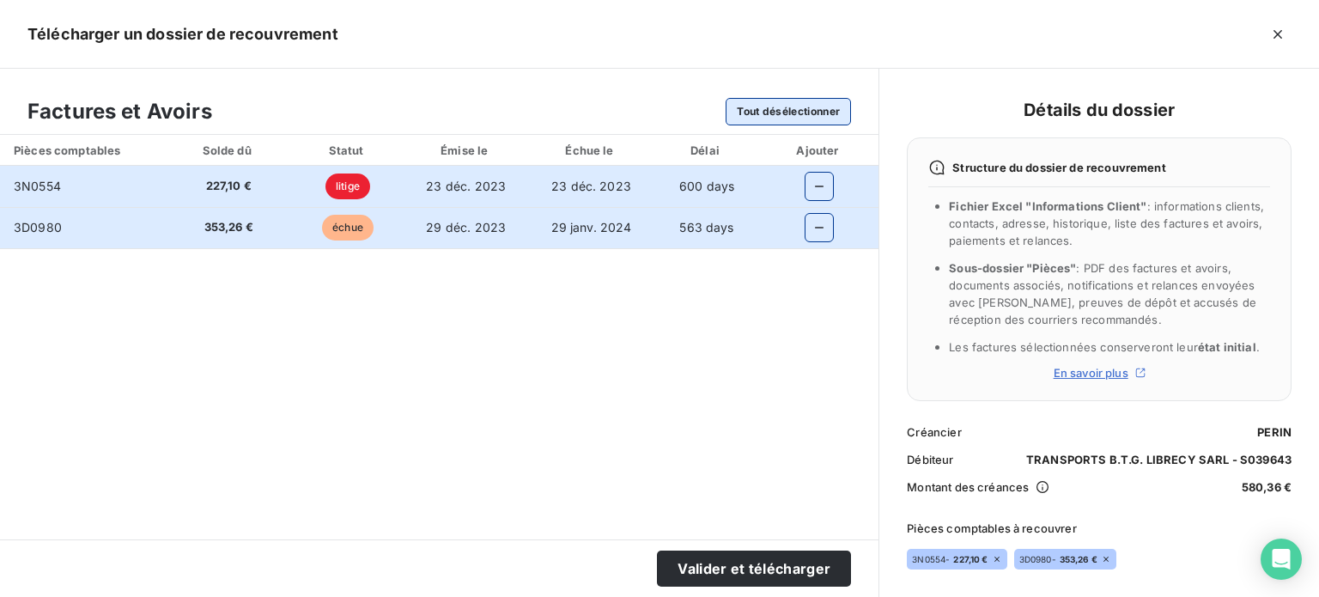
click at [828, 106] on button "Tout désélectionner" at bounding box center [788, 111] width 125 height 27
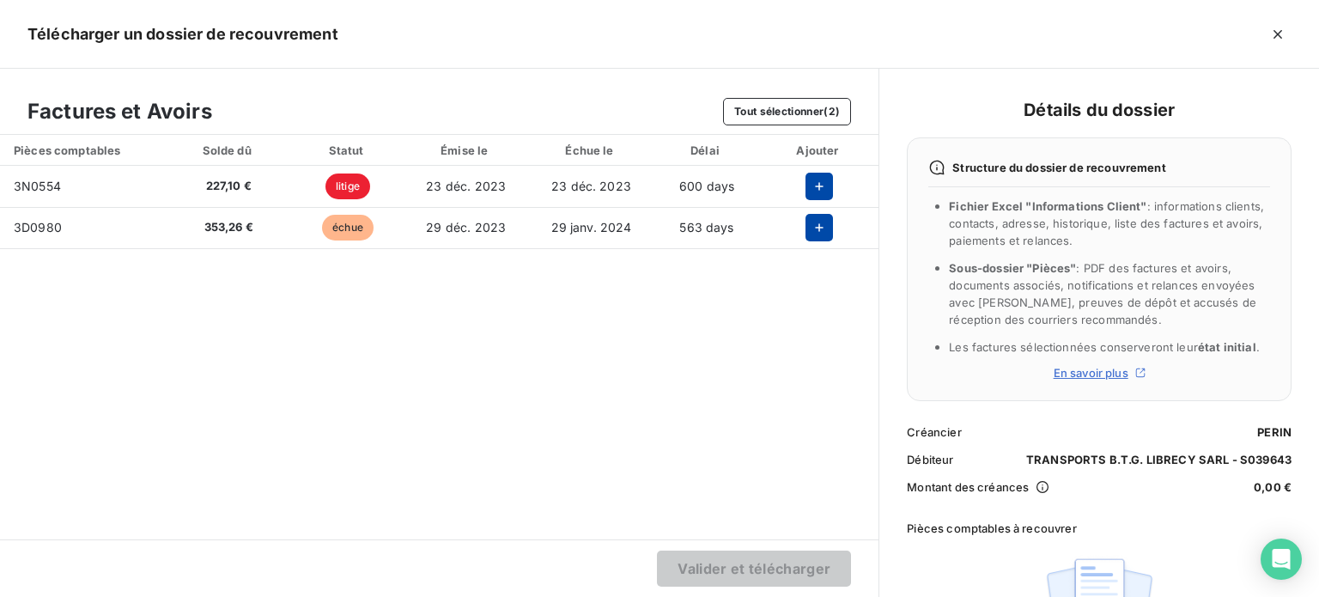
click at [818, 189] on icon "button" at bounding box center [819, 186] width 17 height 17
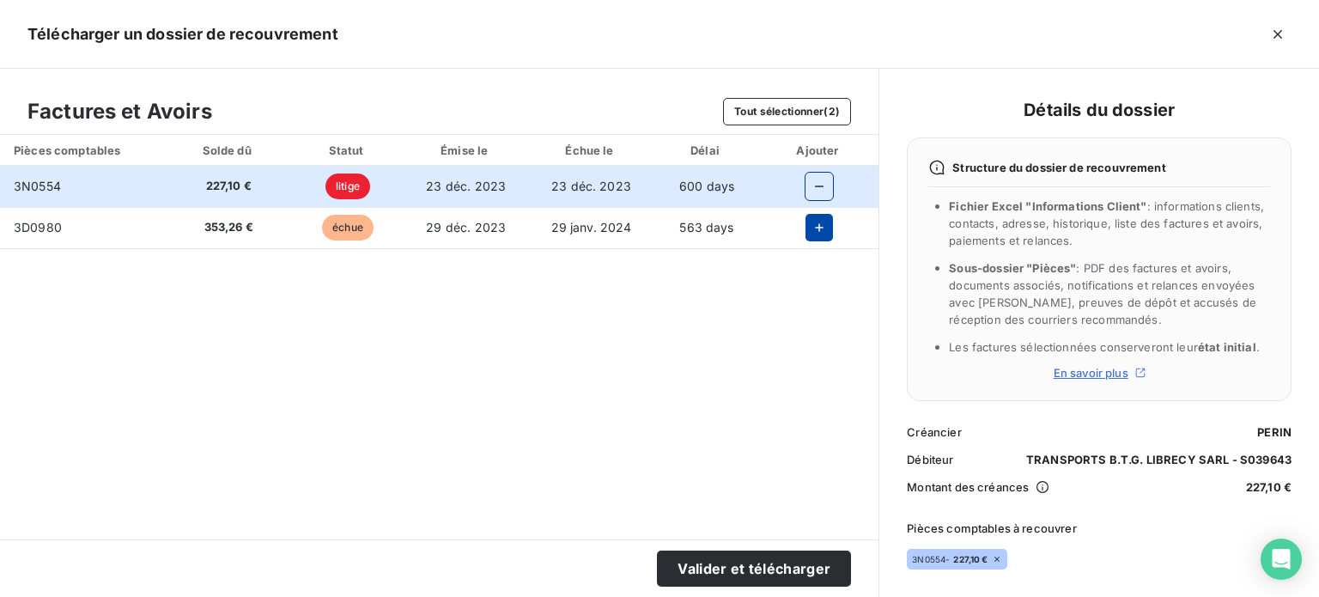
click at [819, 221] on icon "button" at bounding box center [819, 227] width 17 height 17
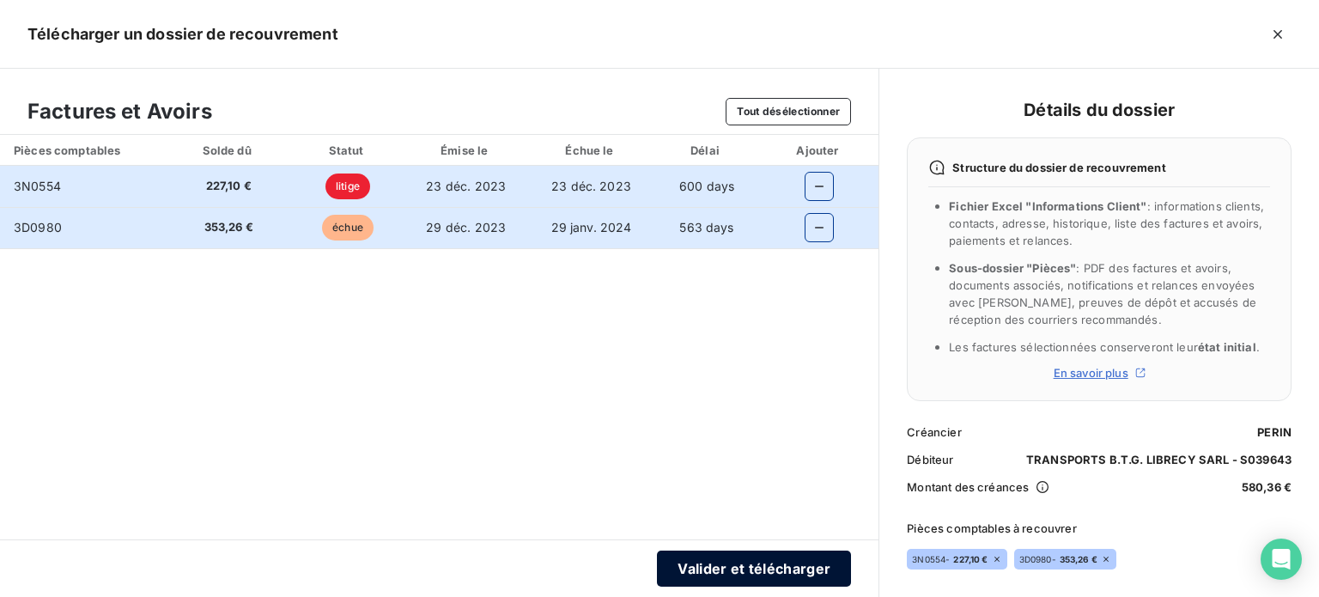
click at [780, 570] on button "Valider et télécharger" at bounding box center [754, 568] width 194 height 36
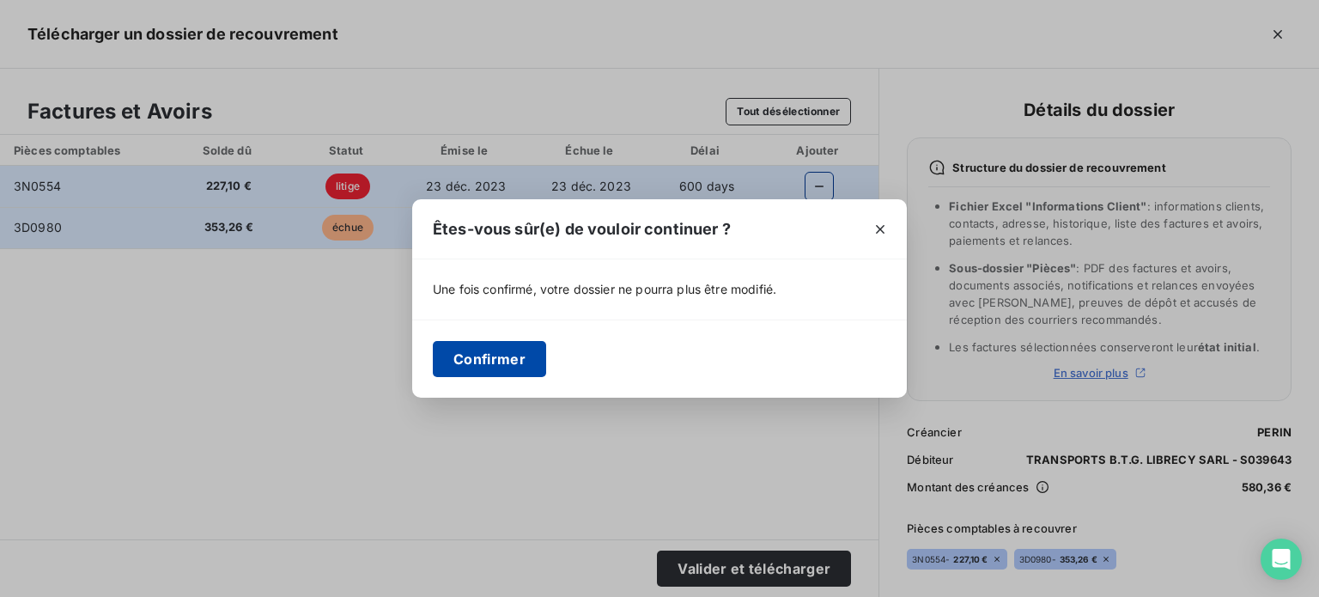
click at [499, 351] on button "Confirmer" at bounding box center [489, 359] width 113 height 36
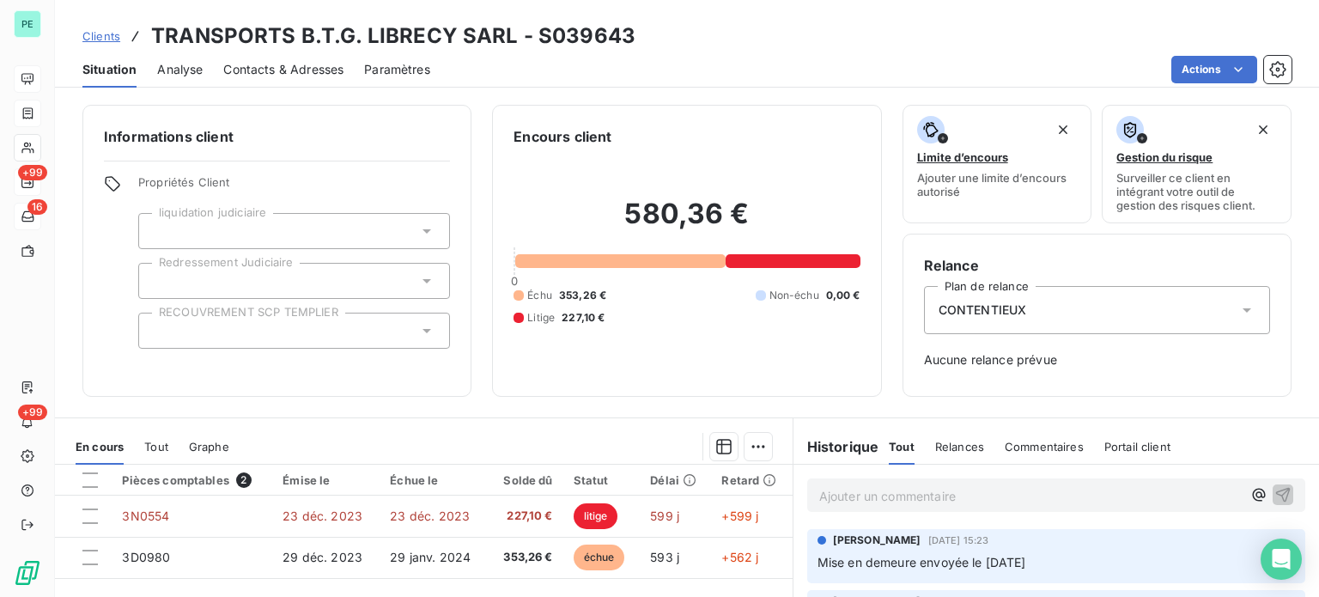
click at [419, 137] on h6 "Informations client" at bounding box center [277, 136] width 346 height 21
click at [237, 324] on div at bounding box center [294, 331] width 312 height 36
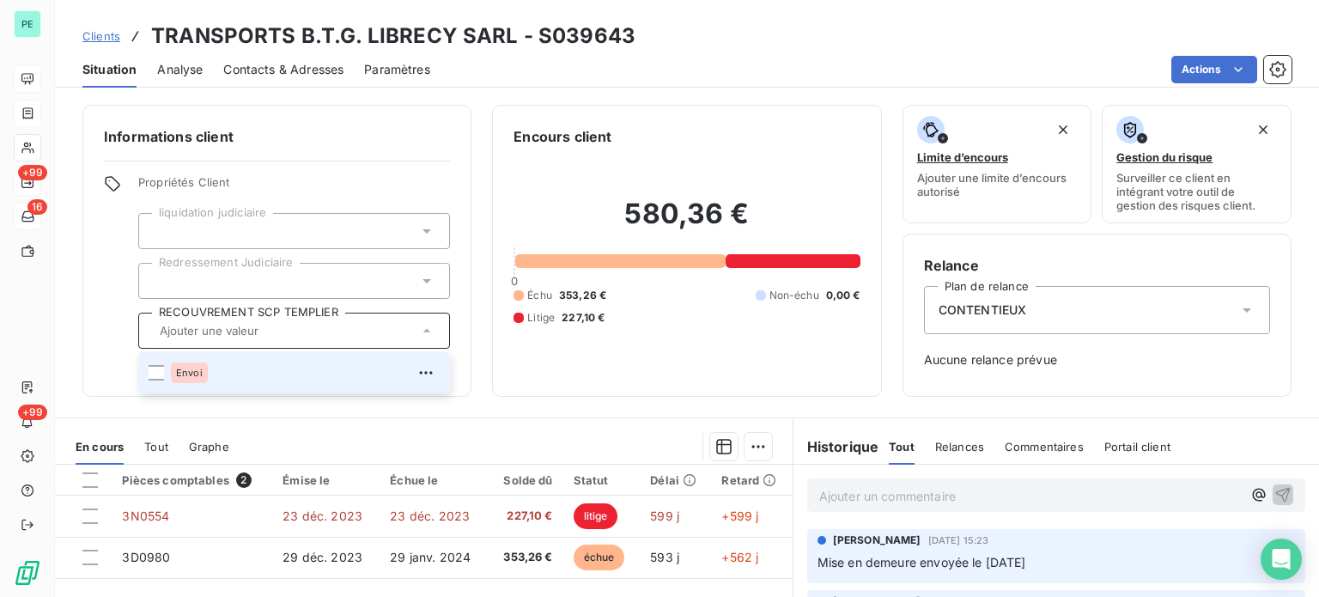
click at [192, 365] on div "Envoi" at bounding box center [189, 372] width 37 height 21
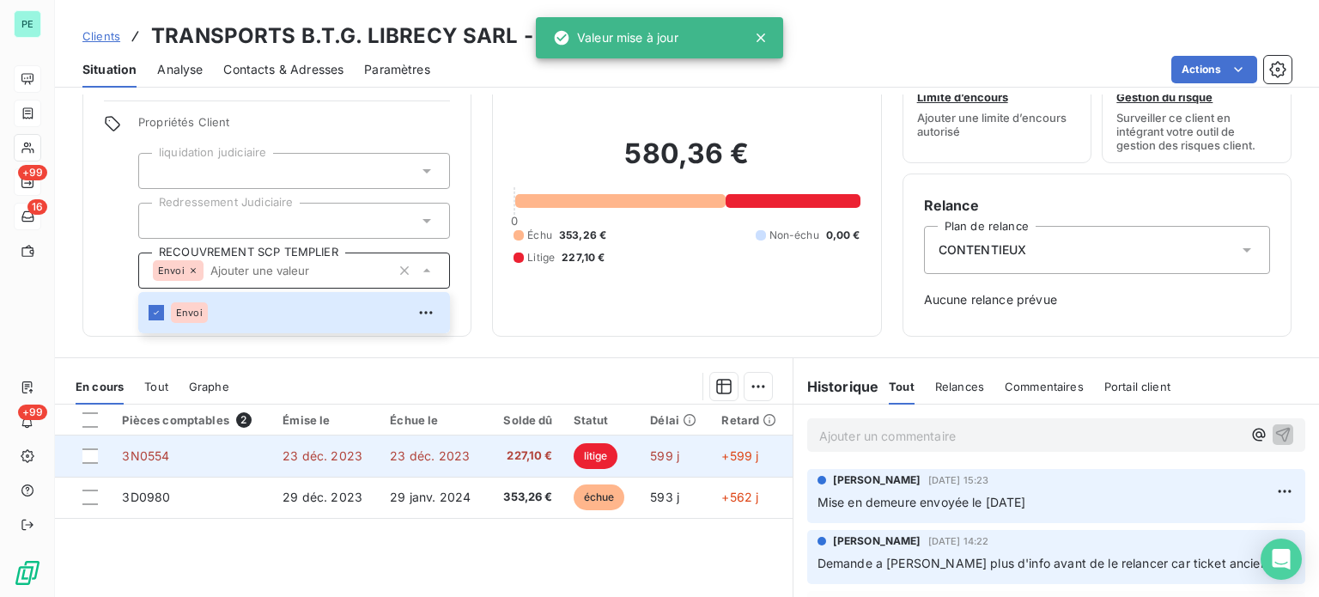
scroll to position [86, 0]
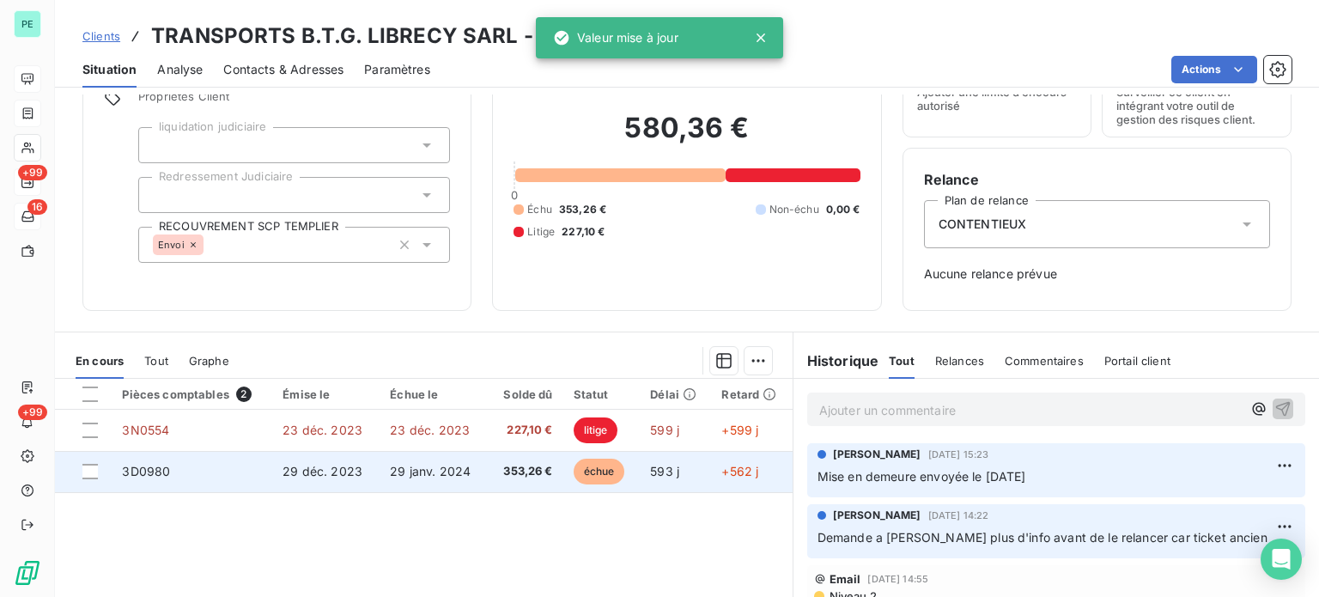
click at [612, 466] on span "échue" at bounding box center [600, 472] width 52 height 26
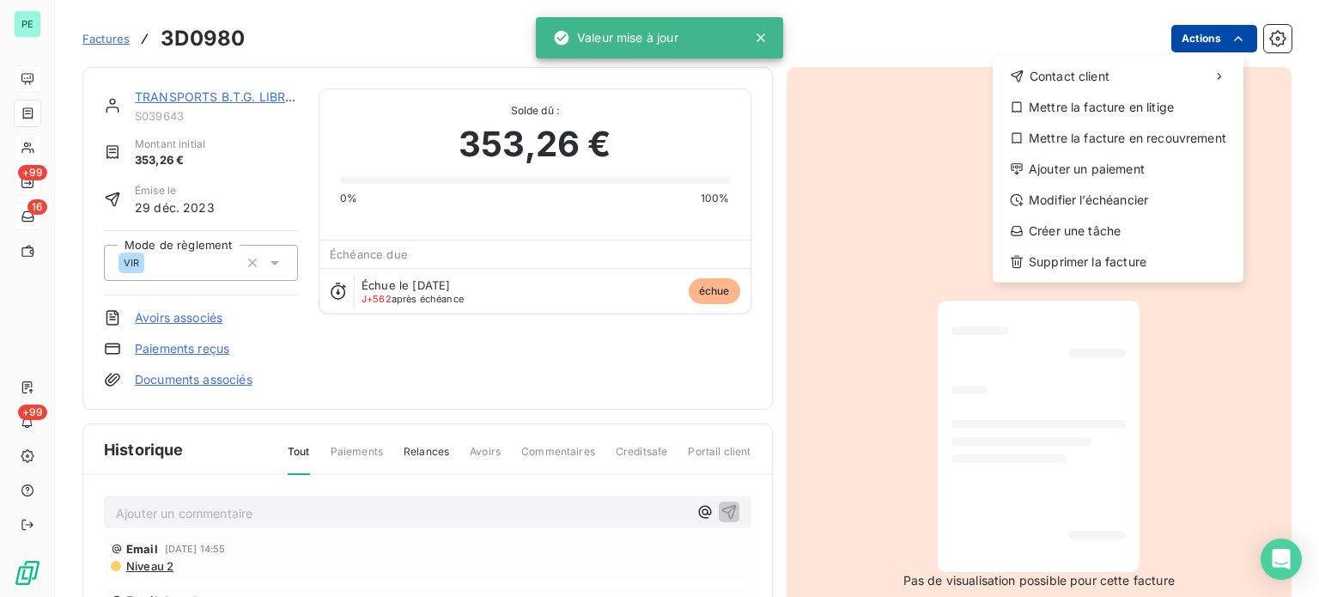
click at [1179, 33] on html "PE +99 16 +99 Factures 3D0980 Actions Contact client Mettre la facture en litig…" at bounding box center [659, 298] width 1319 height 597
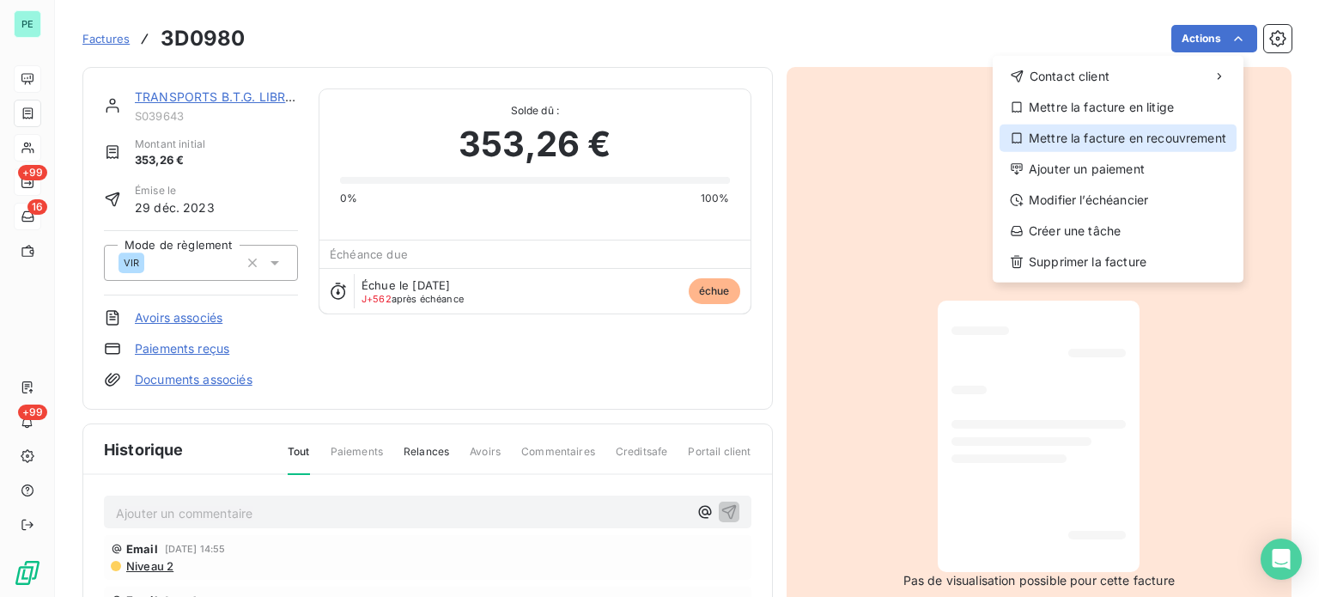
click at [1105, 137] on div "Mettre la facture en recouvrement" at bounding box center [1118, 138] width 237 height 27
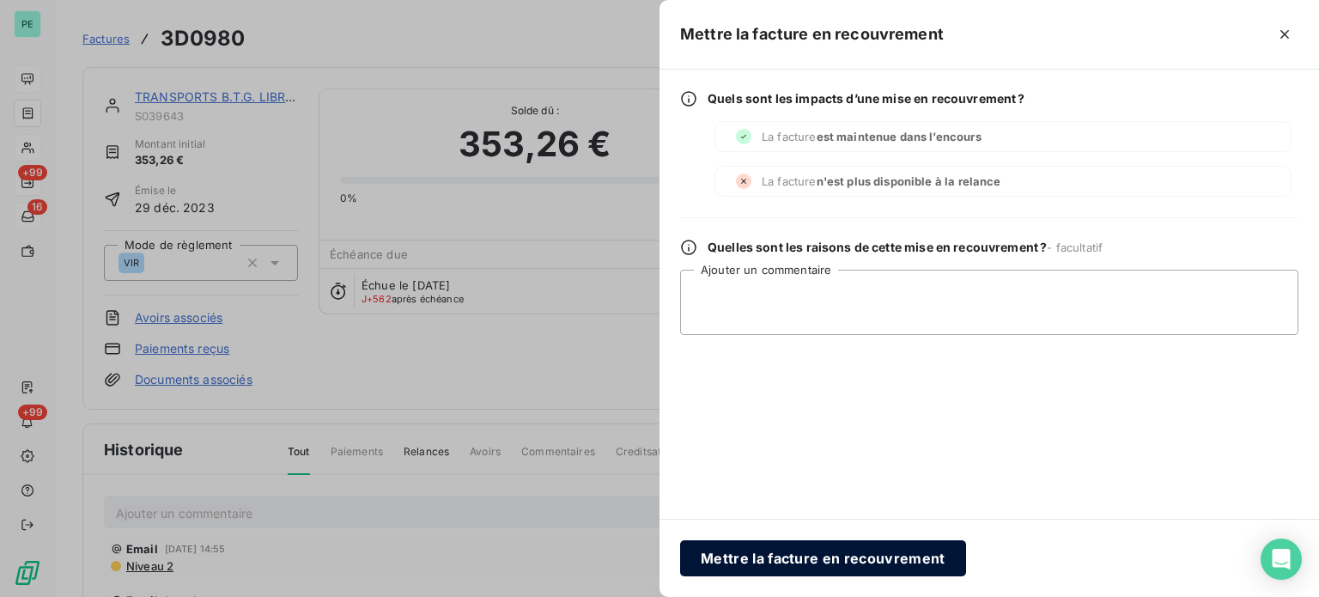
click at [742, 556] on button "Mettre la facture en recouvrement" at bounding box center [823, 558] width 286 height 36
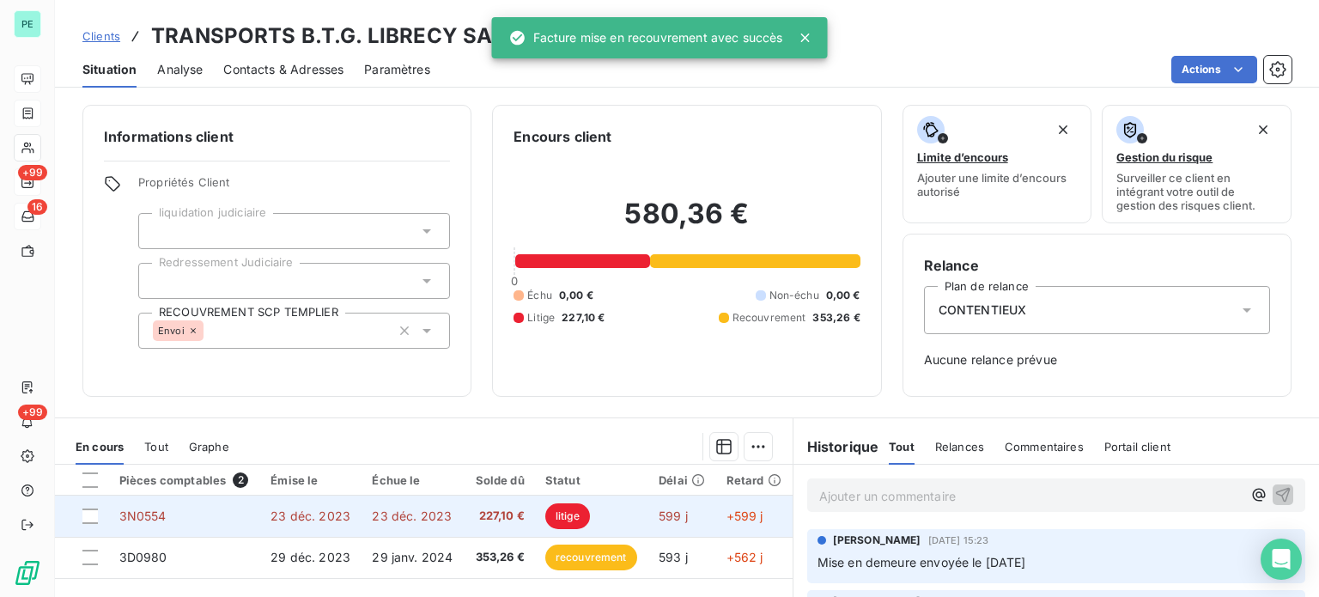
click at [561, 512] on span "litige" at bounding box center [567, 516] width 45 height 26
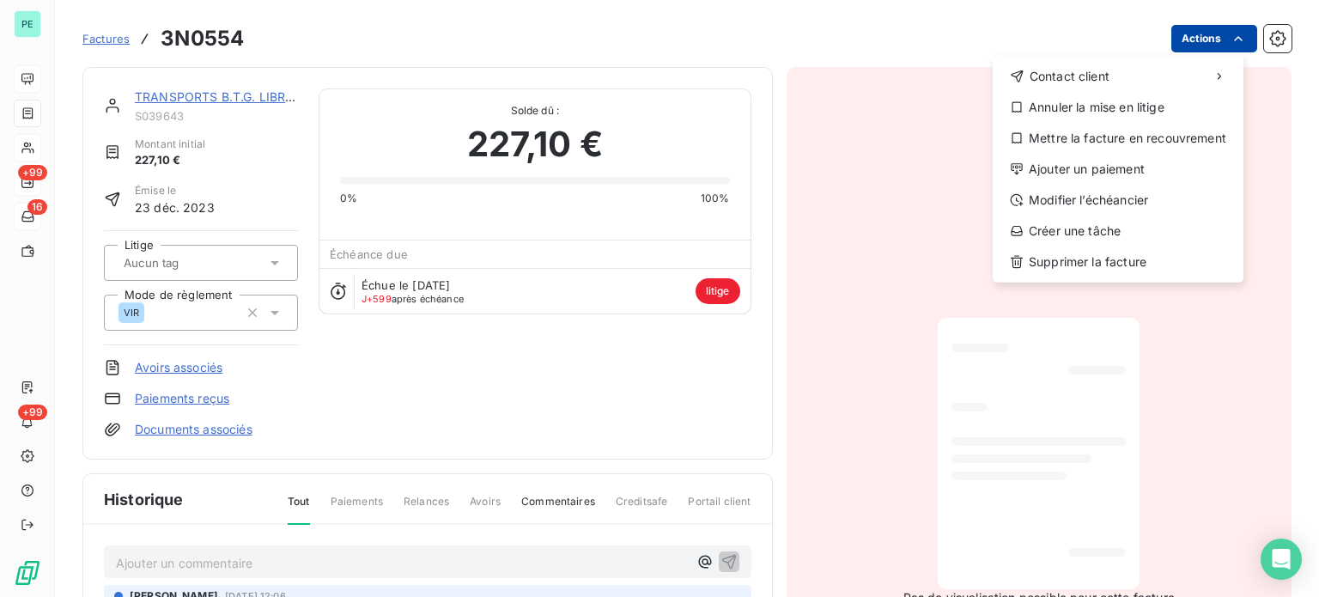
click at [1208, 33] on html "PE +99 16 +99 Factures 3N0554 Actions Contact client Annuler la mise en litige …" at bounding box center [659, 298] width 1319 height 597
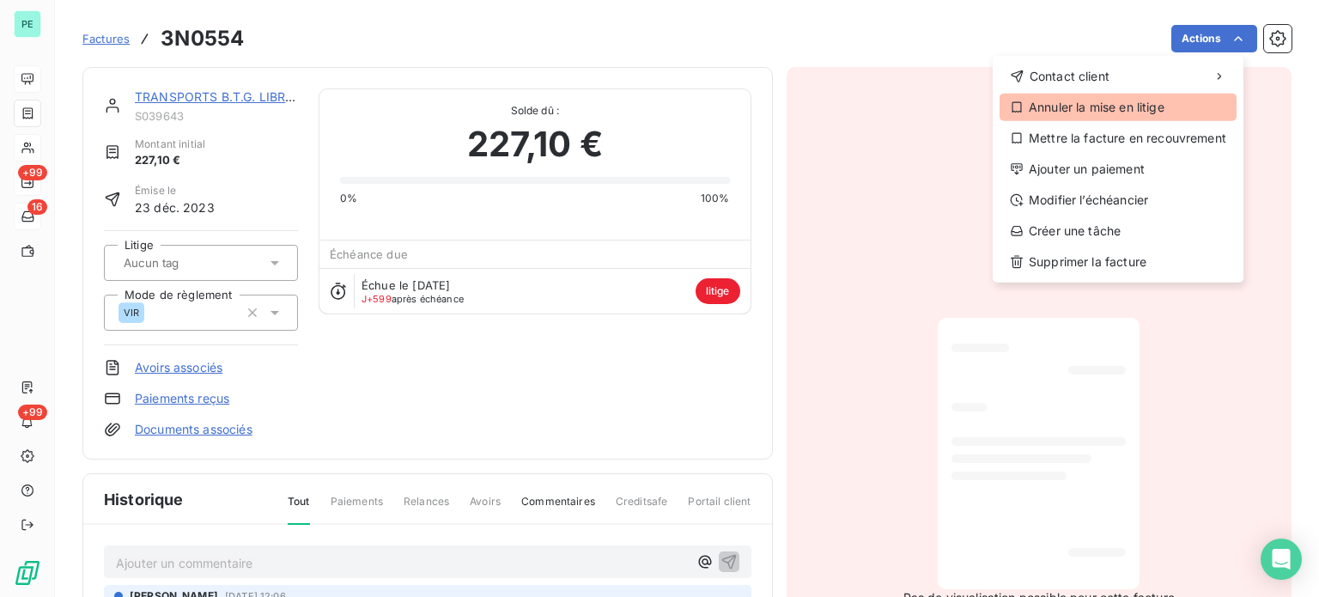
click at [1145, 106] on div "Annuler la mise en litige" at bounding box center [1118, 107] width 237 height 27
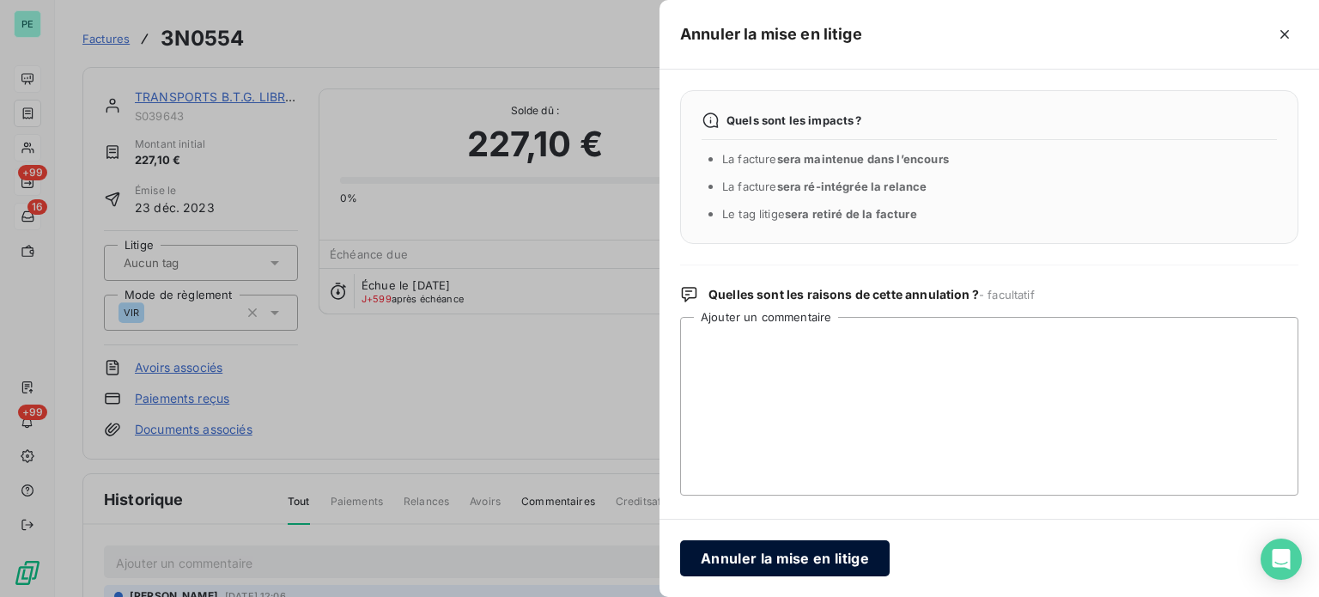
click at [783, 555] on button "Annuler la mise en litige" at bounding box center [785, 558] width 210 height 36
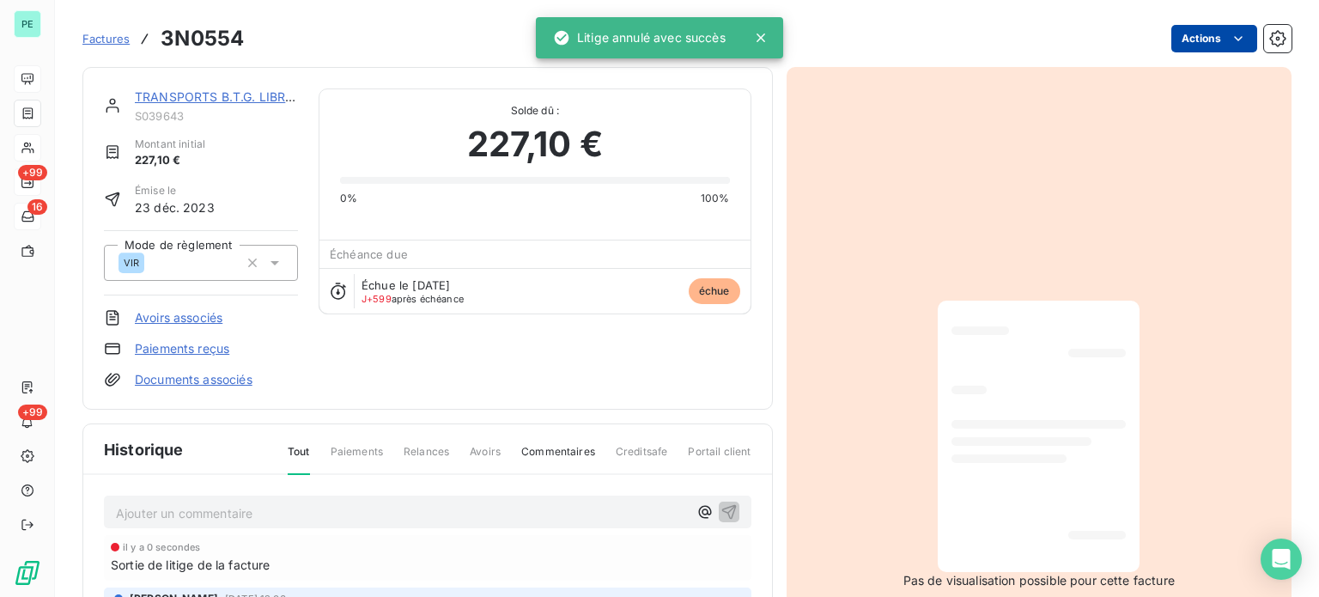
click at [1184, 33] on html "PE +99 16 +99 Factures 3N0554 Actions TRANSPORTS B.T.G. LIBRECY SARL S039643 Mo…" at bounding box center [659, 298] width 1319 height 597
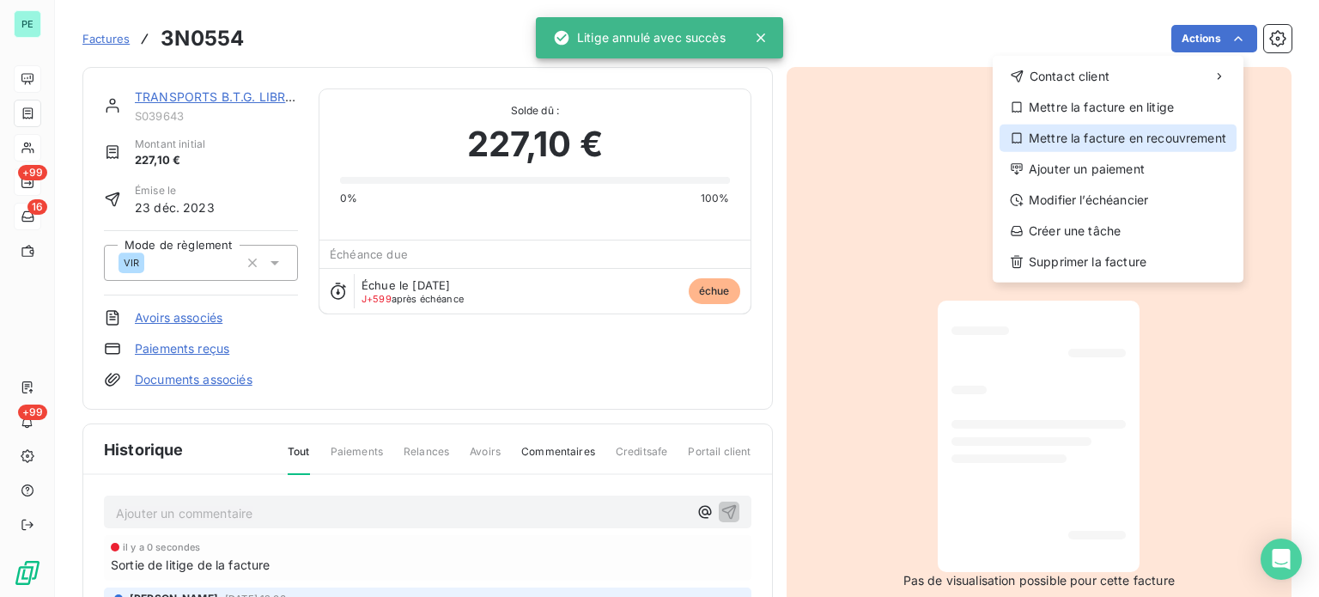
click at [1145, 133] on div "Mettre la facture en recouvrement" at bounding box center [1118, 138] width 237 height 27
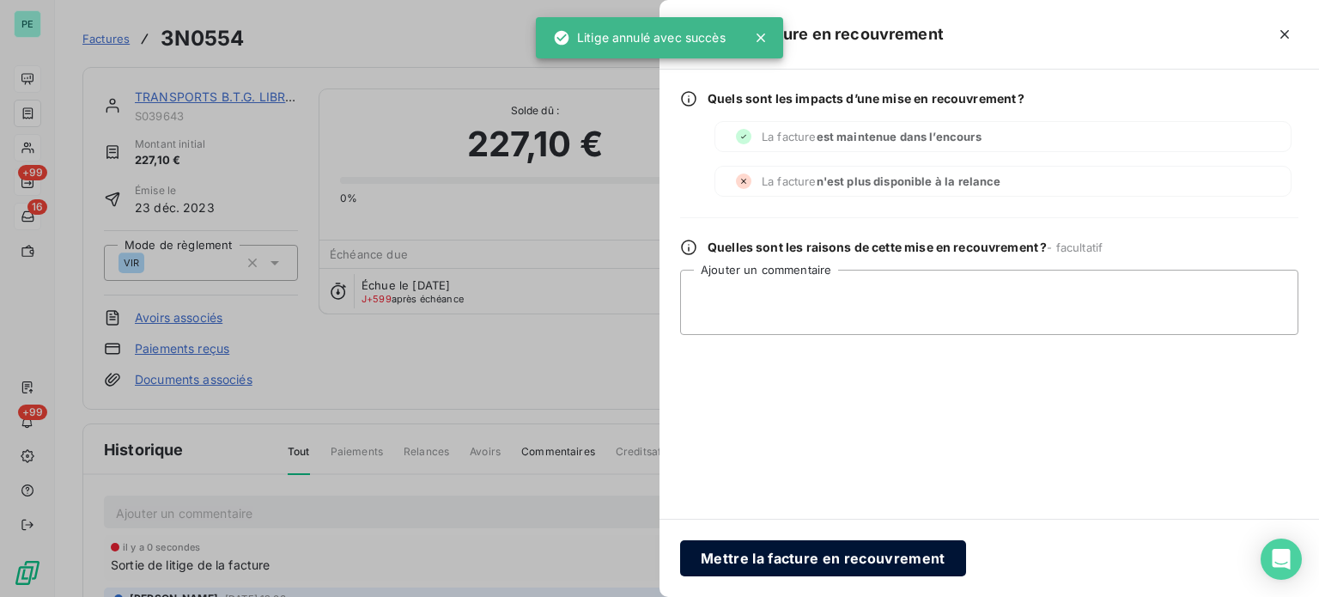
click at [780, 563] on button "Mettre la facture en recouvrement" at bounding box center [823, 558] width 286 height 36
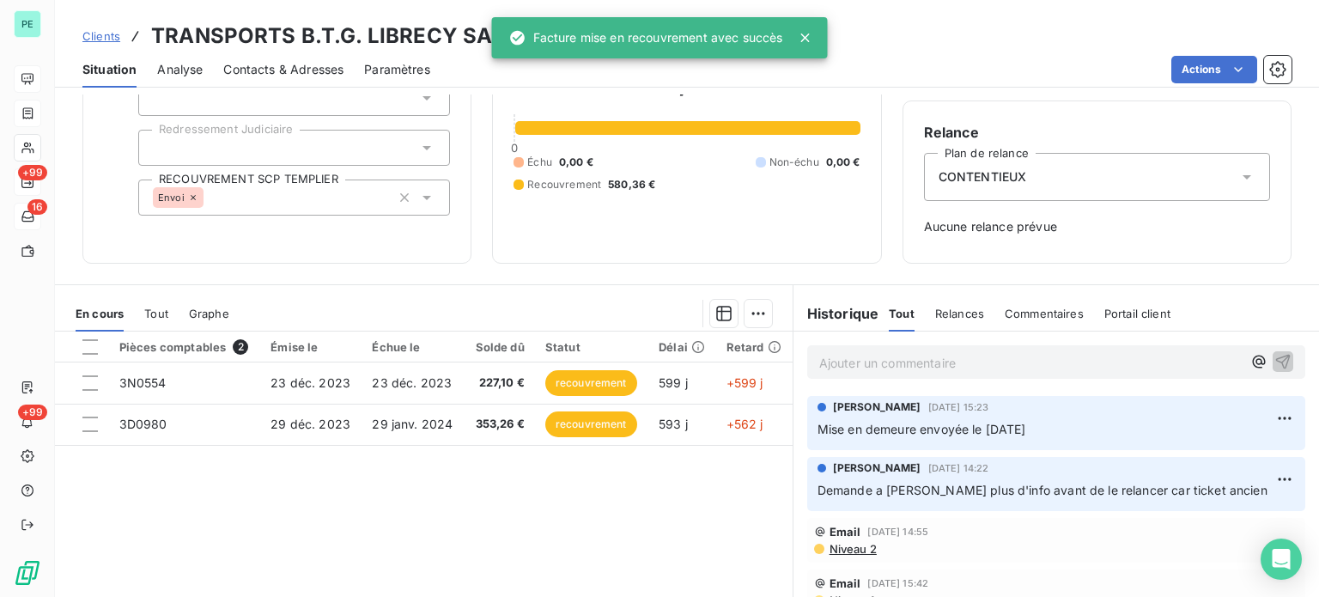
scroll to position [172, 0]
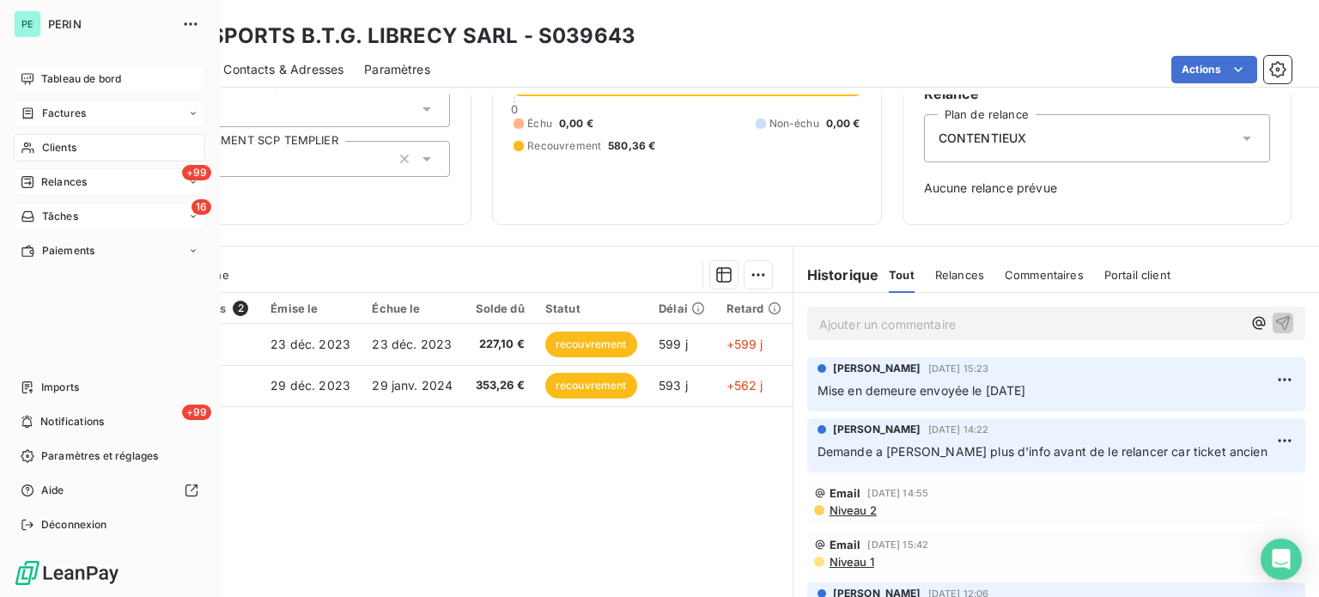
drag, startPoint x: 77, startPoint y: 73, endPoint x: 114, endPoint y: 89, distance: 40.4
click at [77, 73] on span "Tableau de bord" at bounding box center [81, 78] width 80 height 15
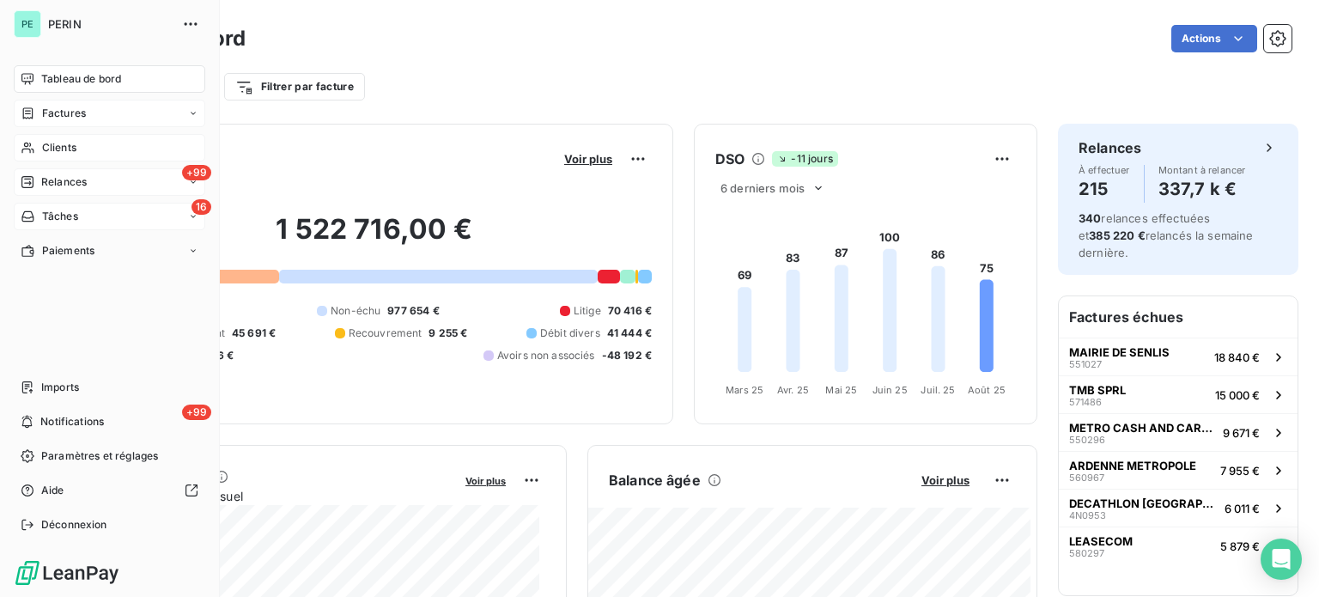
drag, startPoint x: 68, startPoint y: 144, endPoint x: 98, endPoint y: 140, distance: 30.4
click at [68, 144] on span "Clients" at bounding box center [59, 147] width 34 height 15
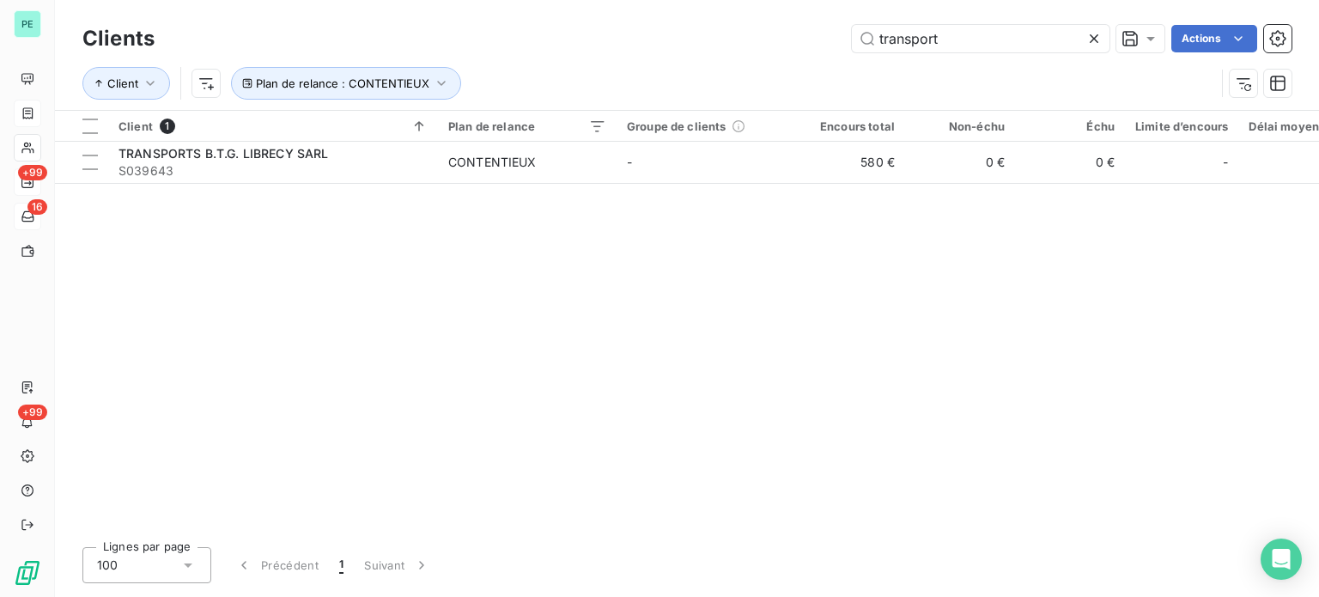
drag, startPoint x: 902, startPoint y: 38, endPoint x: 712, endPoint y: 19, distance: 190.7
click at [756, 25] on div "transport Actions" at bounding box center [733, 38] width 1116 height 27
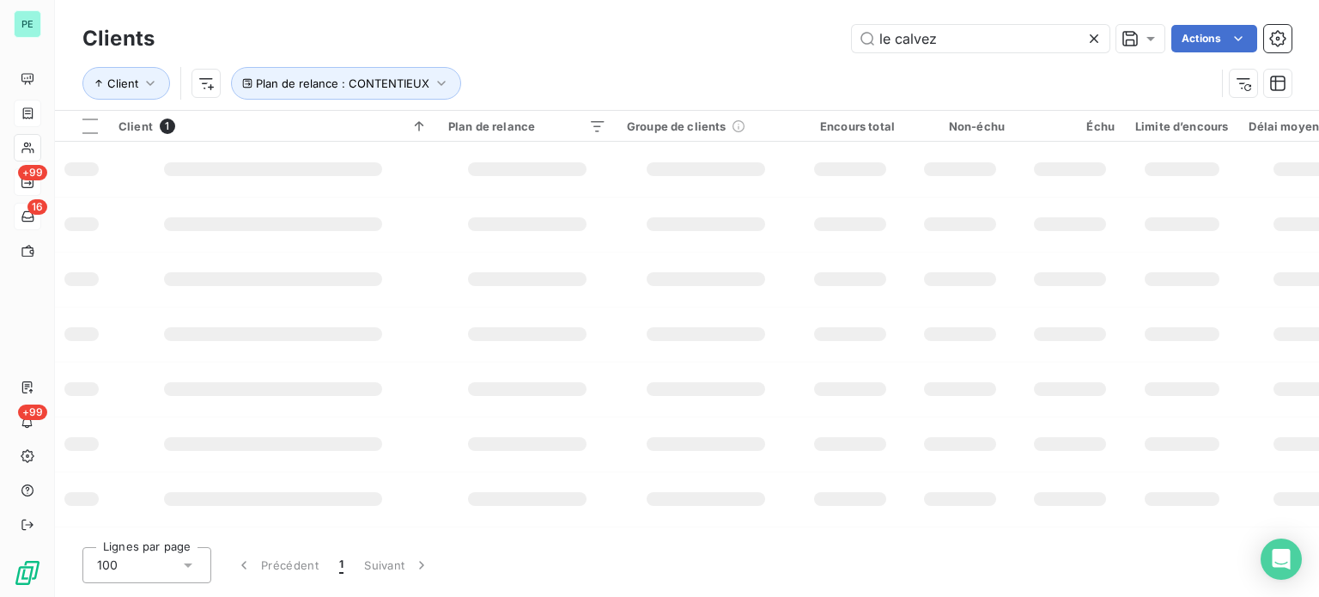
type input "le calvez"
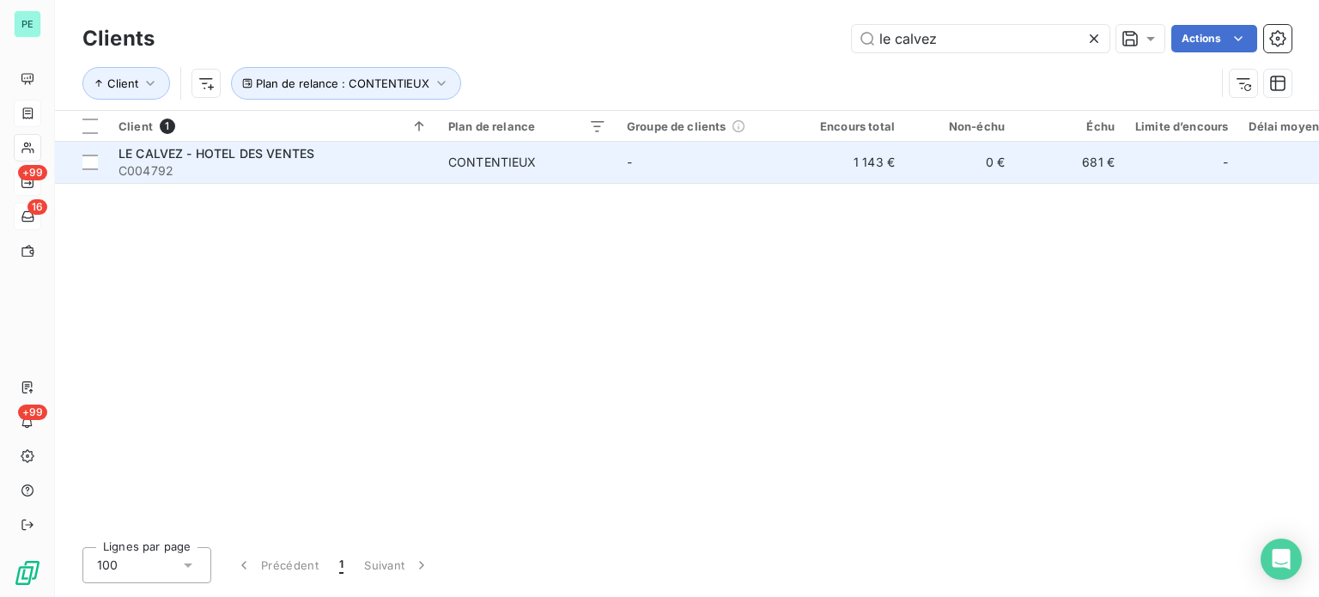
click at [634, 167] on td "-" at bounding box center [706, 162] width 179 height 41
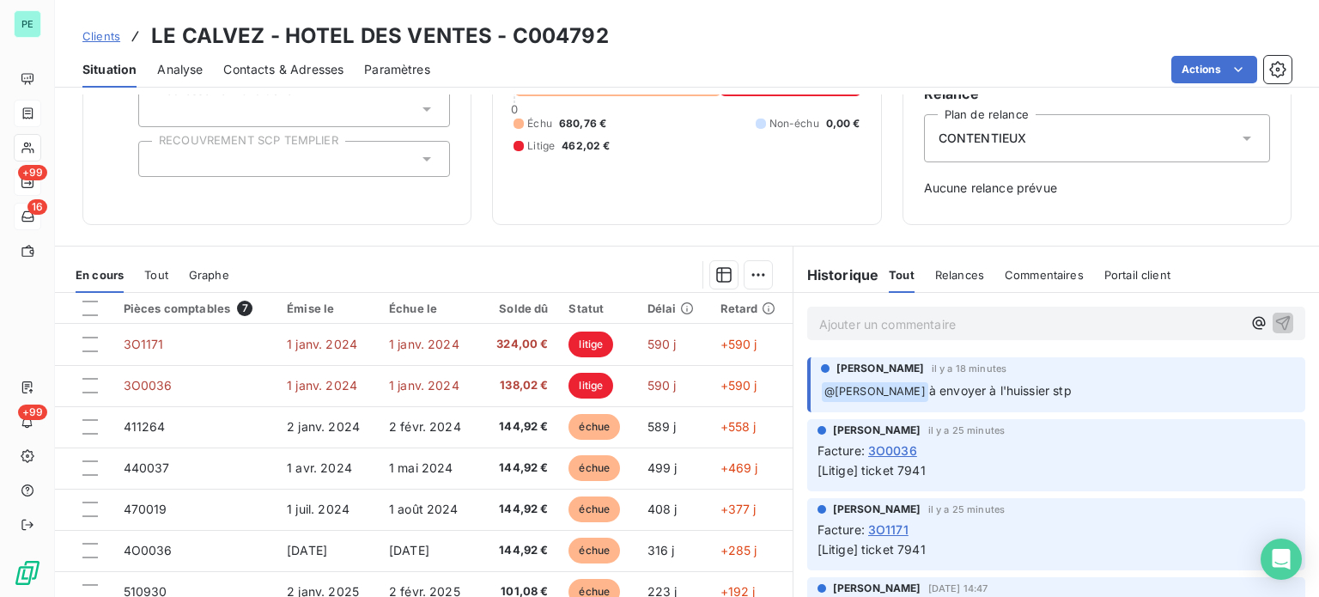
scroll to position [86, 0]
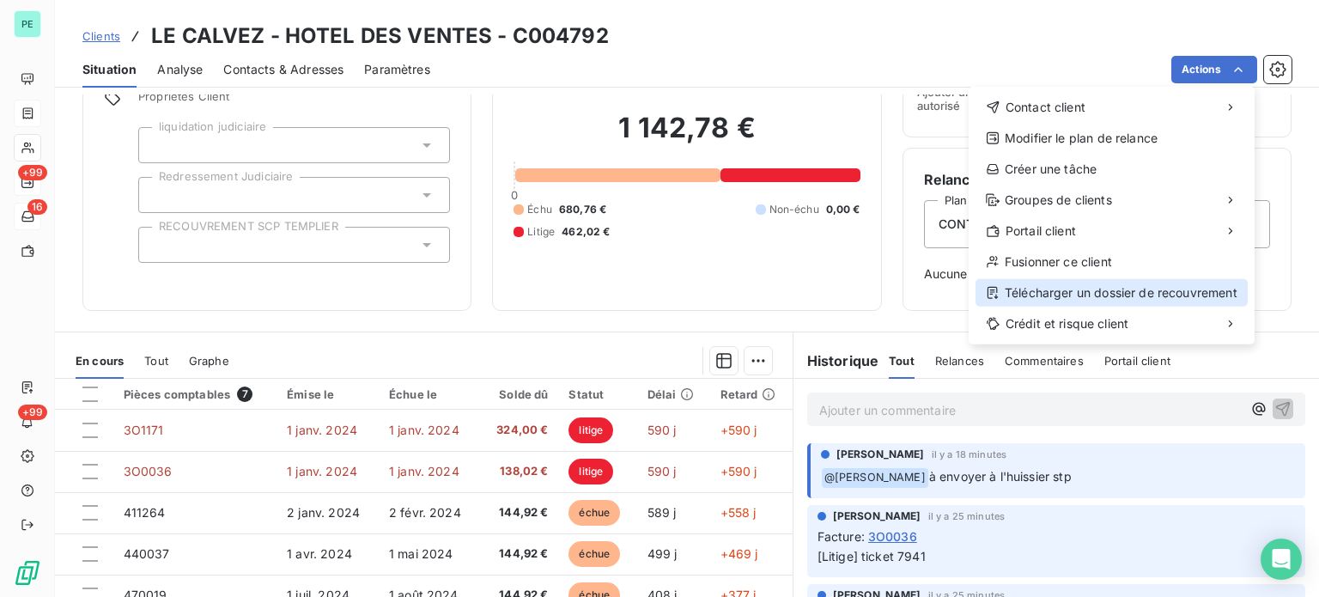
click at [1086, 294] on div "Télécharger un dossier de recouvrement" at bounding box center [1112, 292] width 272 height 27
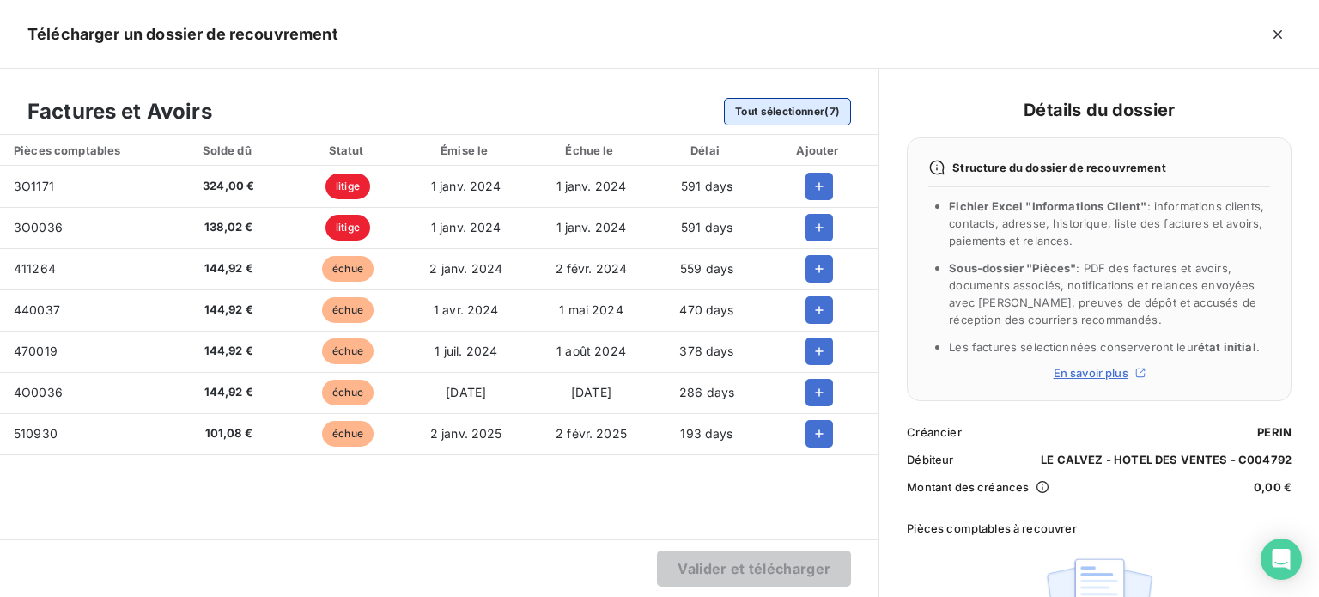
click at [781, 113] on button "Tout sélectionner (7)" at bounding box center [787, 111] width 127 height 27
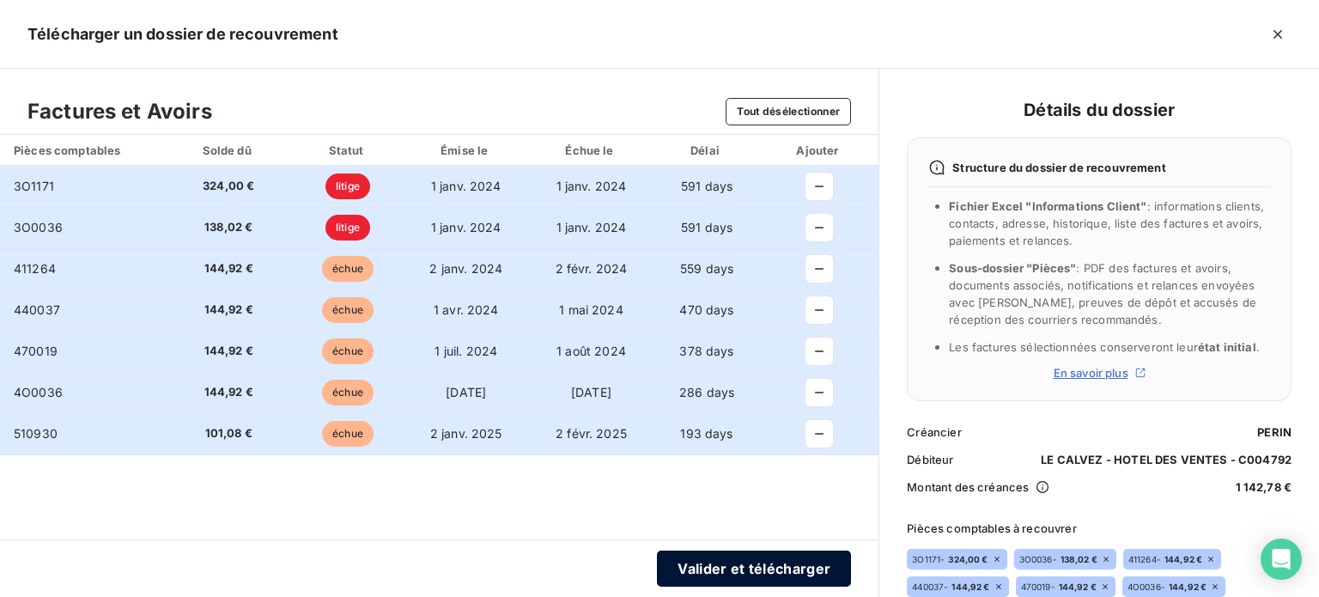
click at [749, 568] on button "Valider et télécharger" at bounding box center [754, 568] width 194 height 36
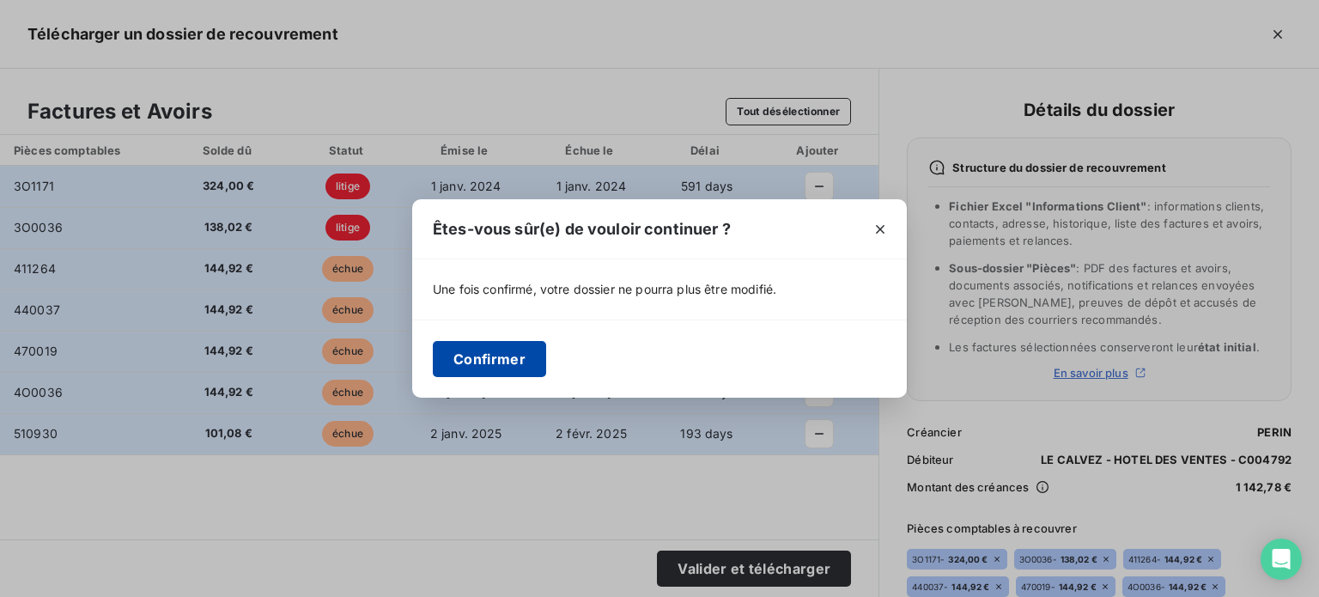
click at [484, 350] on button "Confirmer" at bounding box center [489, 359] width 113 height 36
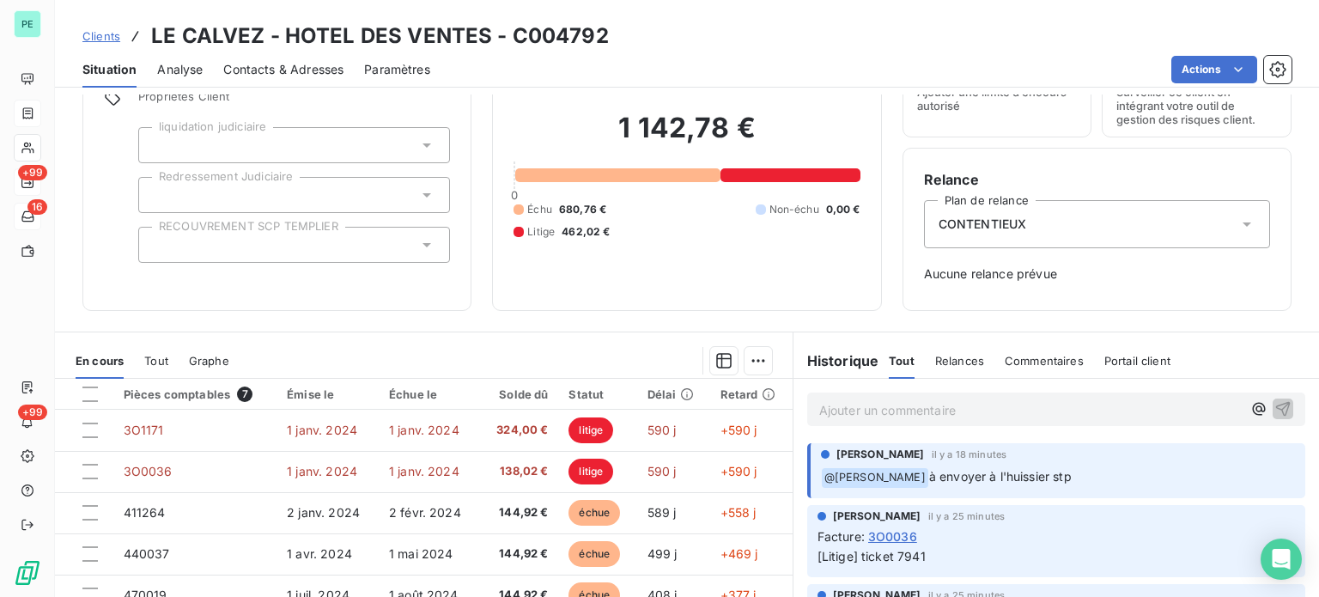
click at [261, 69] on span "Contacts & Adresses" at bounding box center [283, 69] width 120 height 17
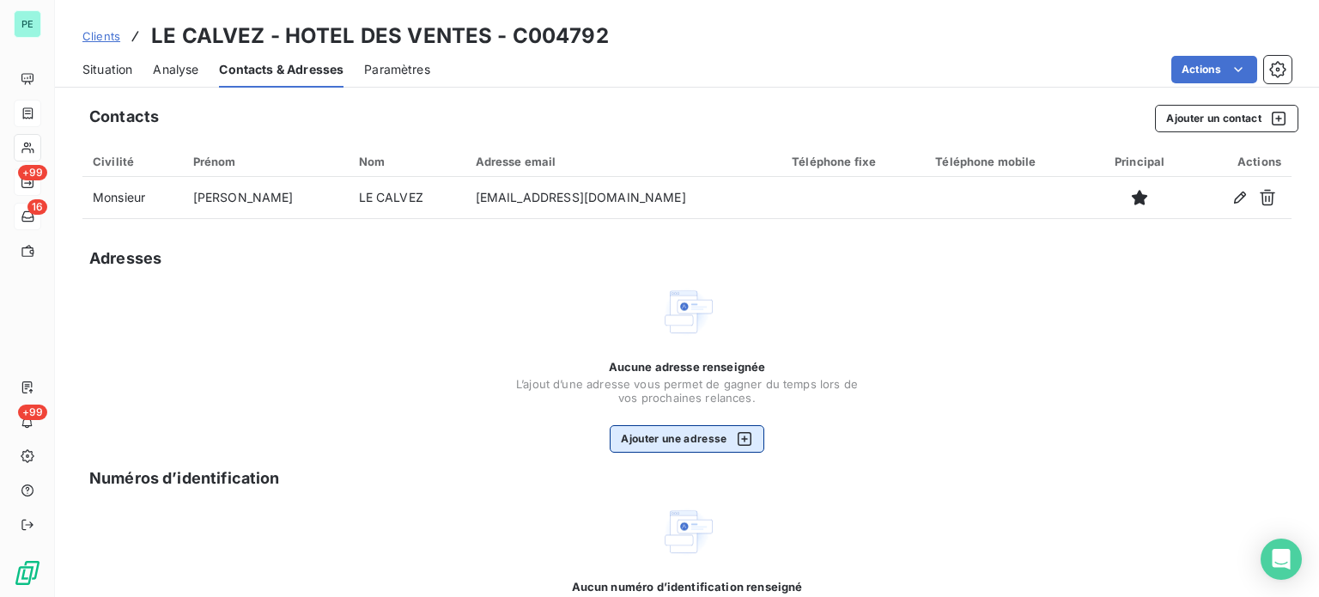
click at [670, 434] on button "Ajouter une adresse" at bounding box center [687, 438] width 154 height 27
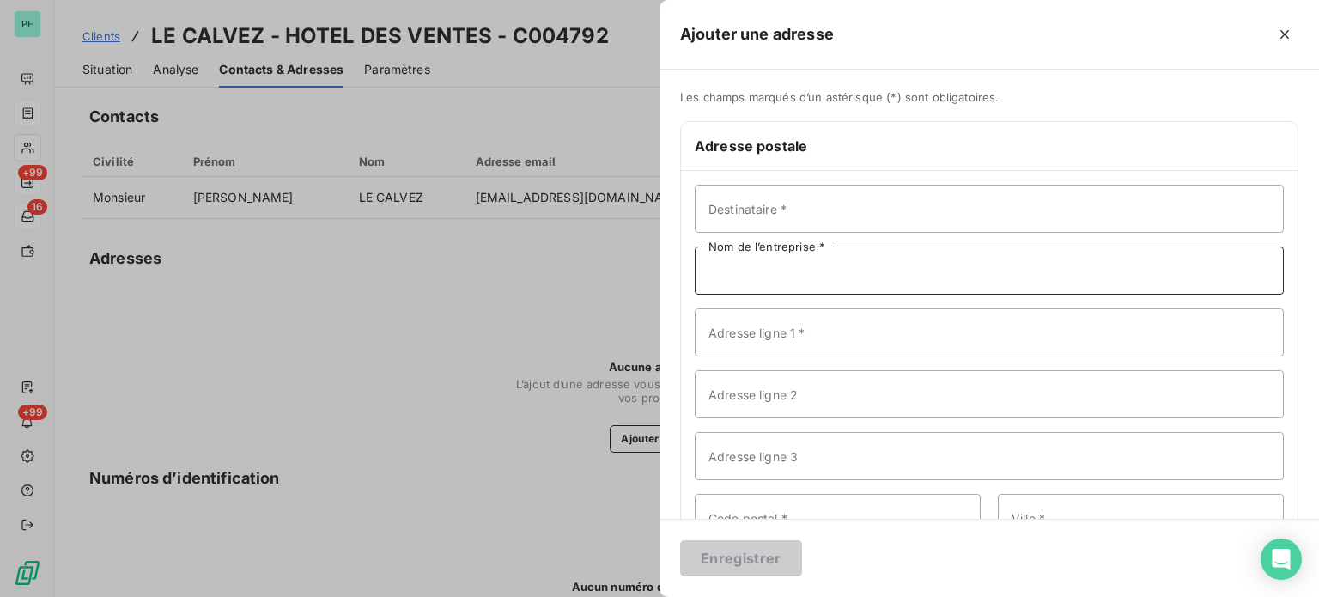
click at [762, 270] on input "Nom de l’entreprise *" at bounding box center [989, 270] width 589 height 48
type input "l"
type input "LE CALVEZ - HOTEL DES VENTES"
type input "[STREET_ADDRESS]"
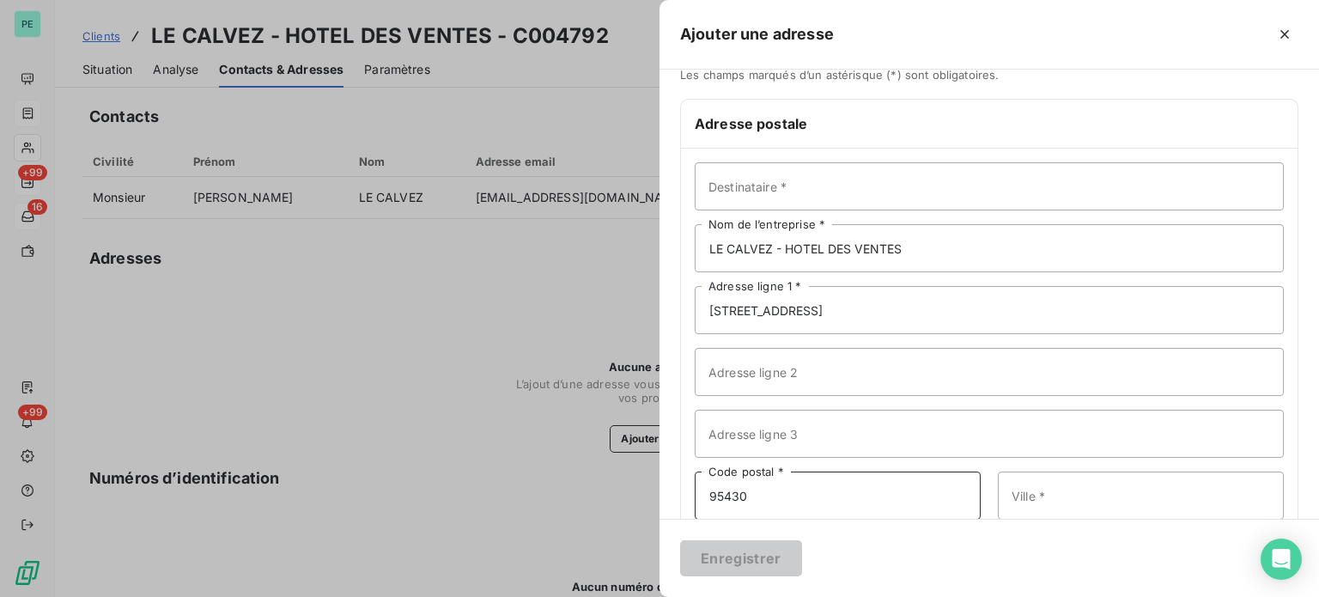
type input "95430"
type input "AUVERS SUR [GEOGRAPHIC_DATA]"
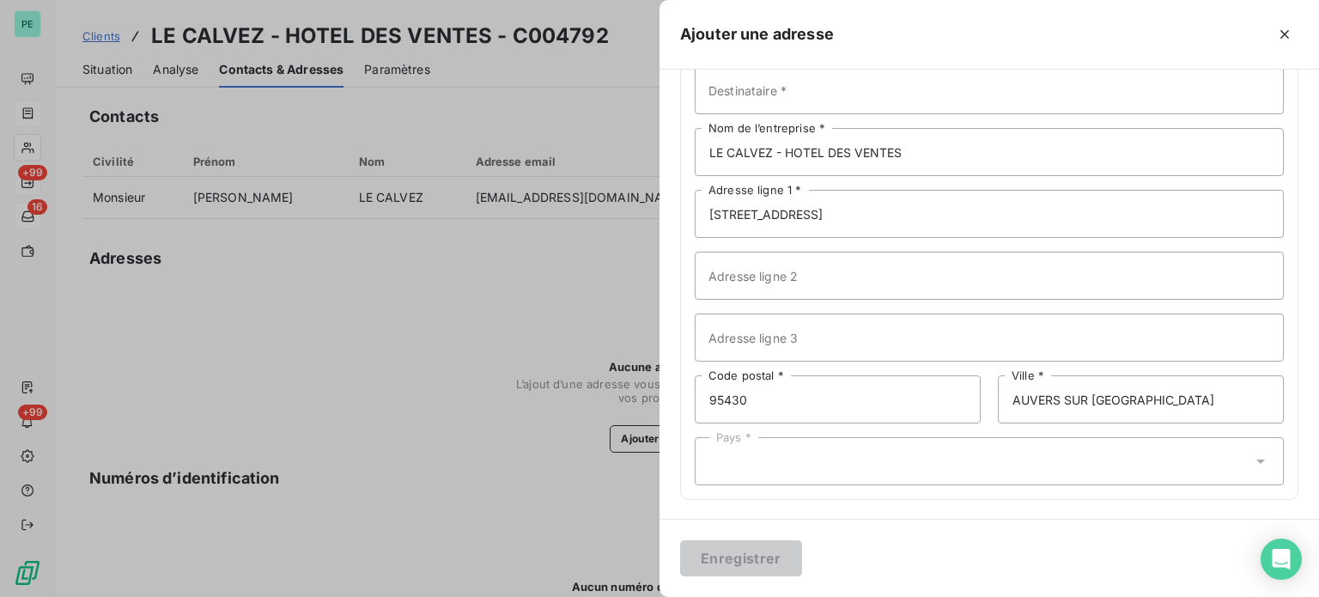
click at [832, 467] on div "Pays *" at bounding box center [989, 461] width 589 height 48
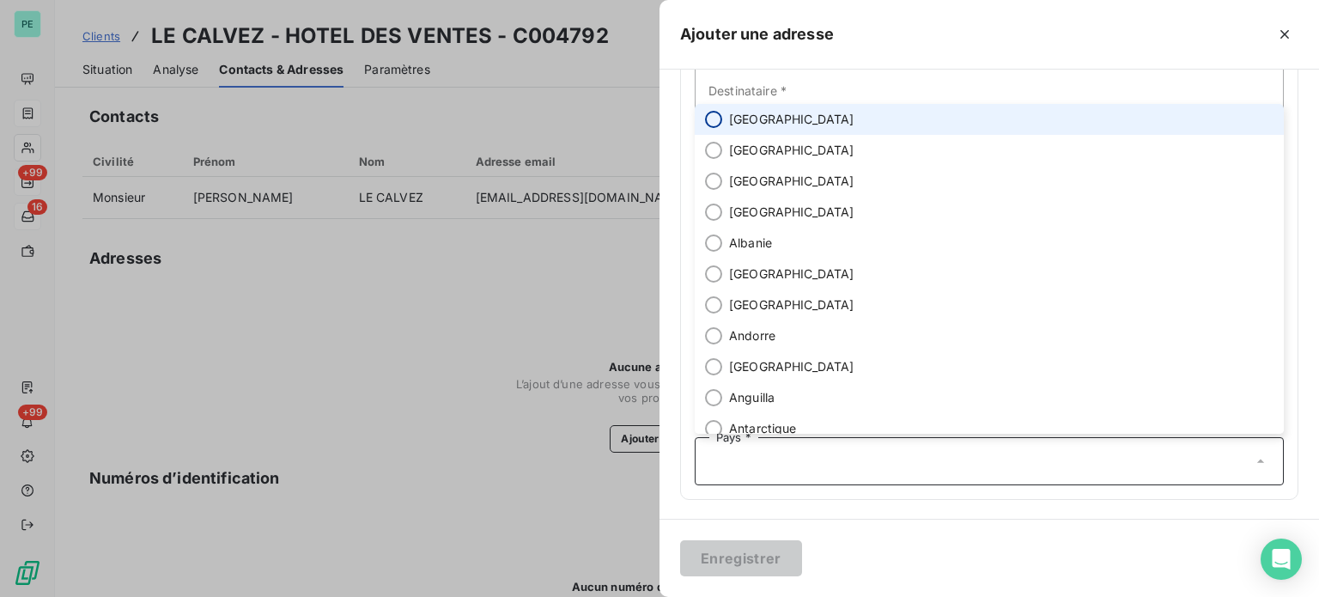
click at [721, 119] on input "radio" at bounding box center [713, 119] width 17 height 17
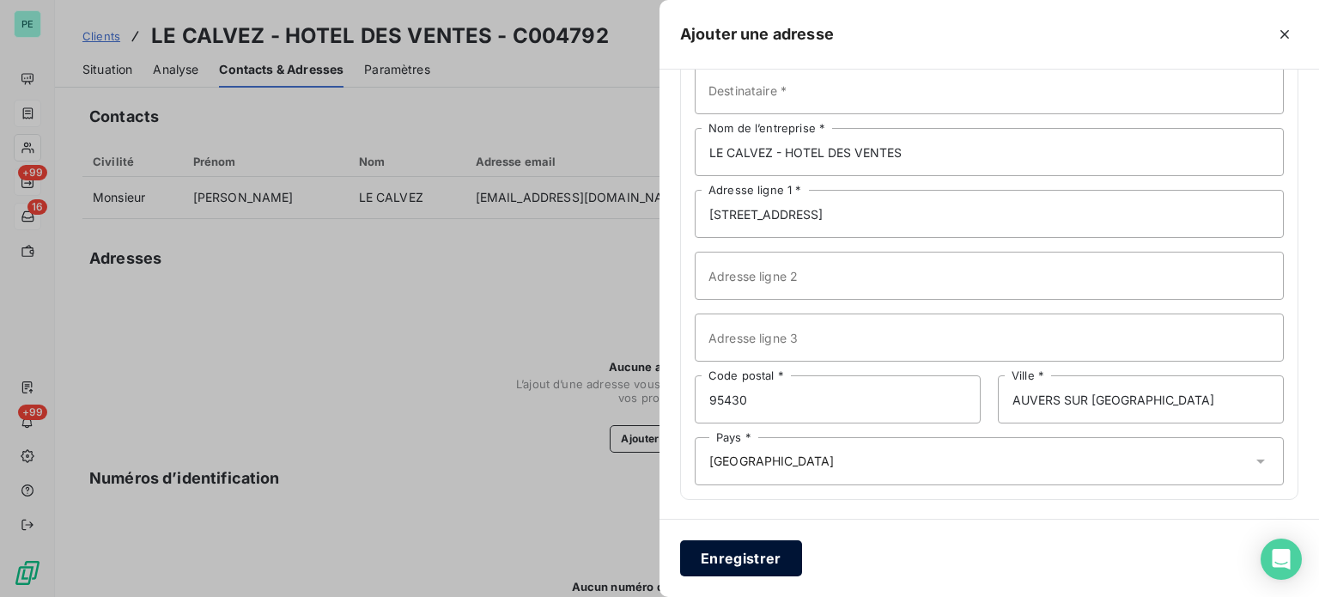
click at [754, 549] on button "Enregistrer" at bounding box center [741, 558] width 122 height 36
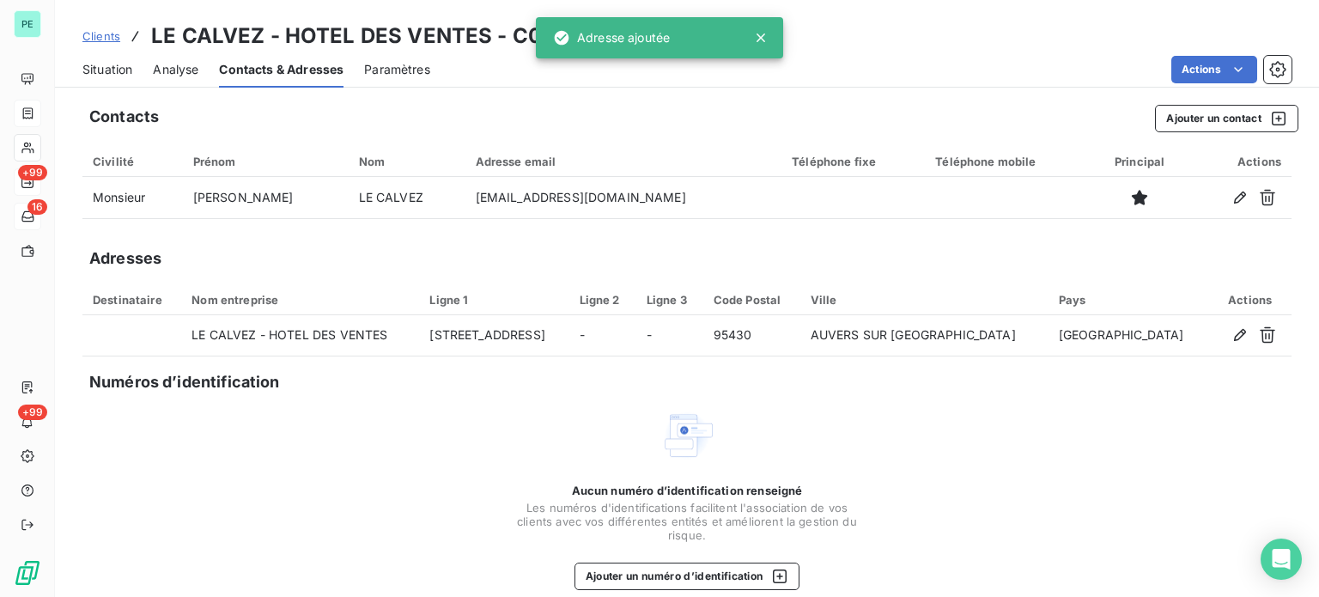
click at [105, 64] on span "Situation" at bounding box center [107, 69] width 50 height 17
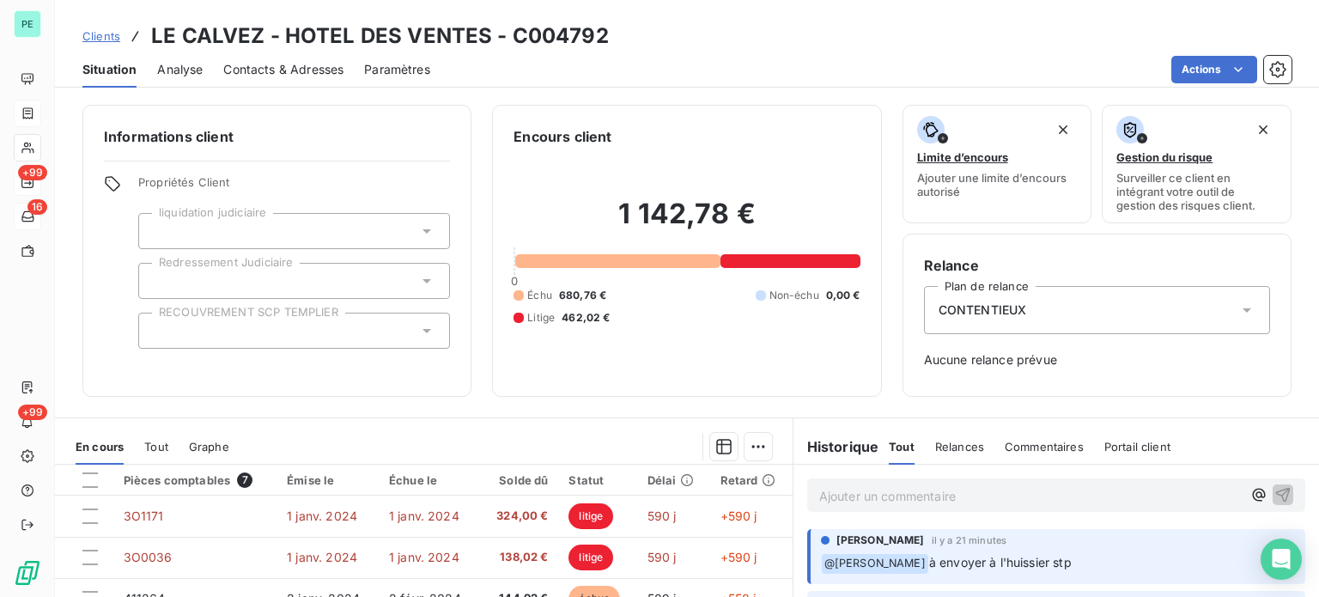
click at [859, 501] on p "Ajouter un commentaire ﻿" at bounding box center [1030, 495] width 423 height 21
click at [282, 319] on div at bounding box center [294, 331] width 312 height 36
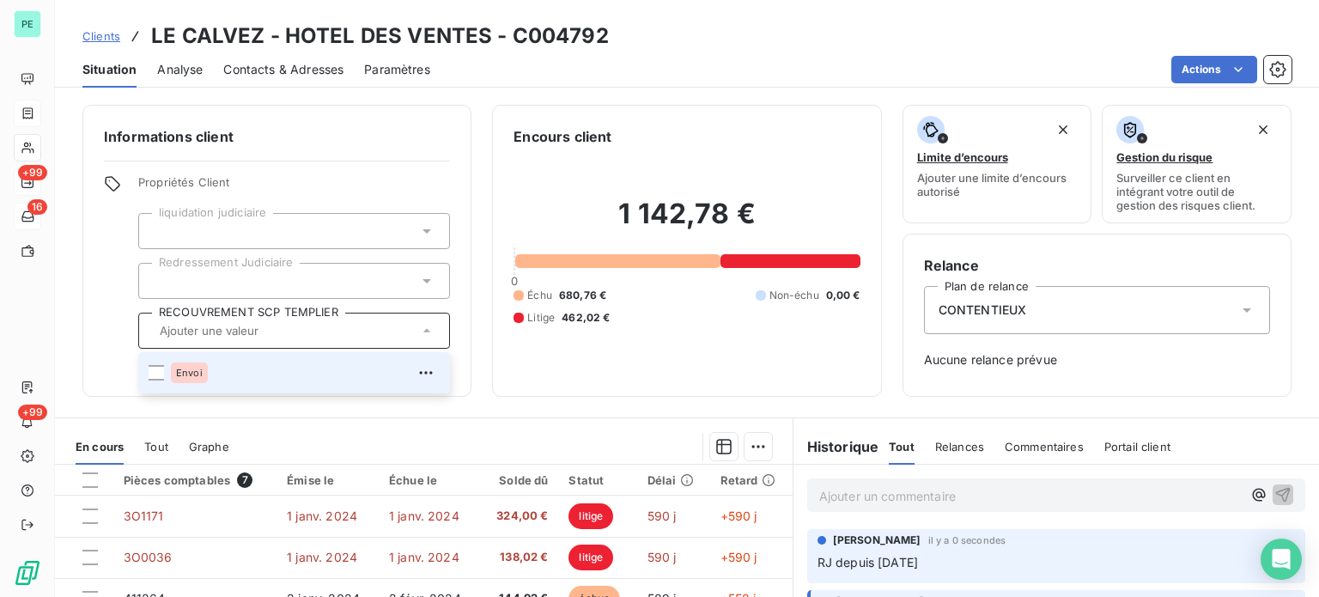
click at [199, 368] on span "Envoi" at bounding box center [189, 373] width 27 height 10
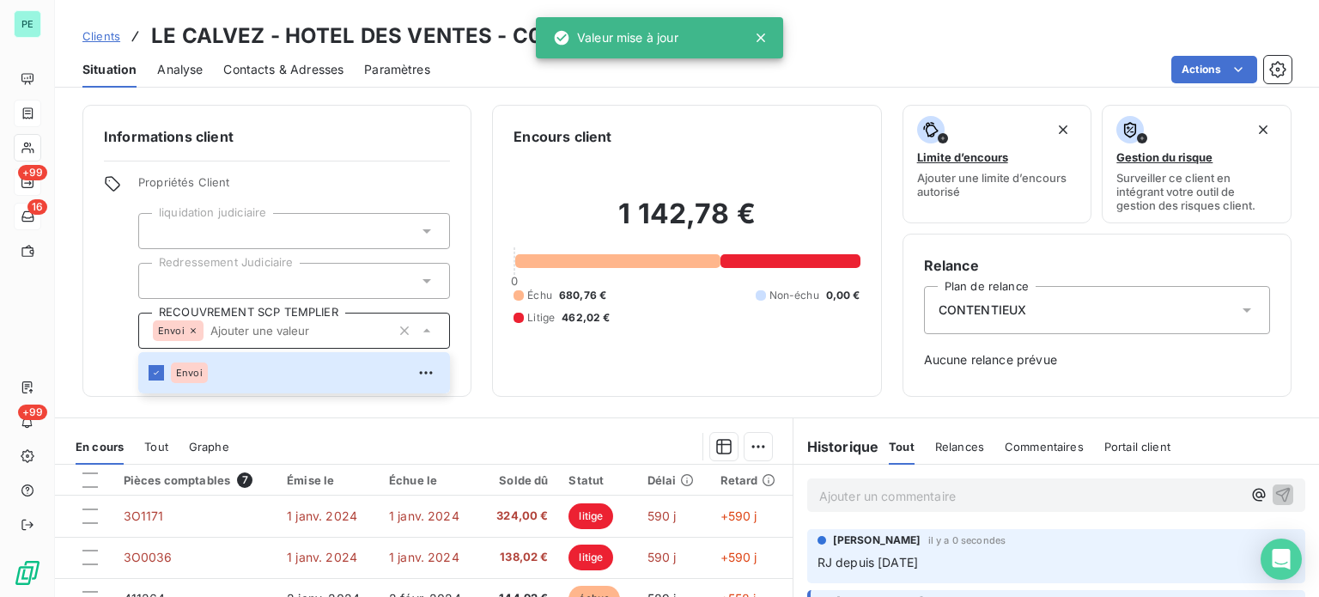
click at [374, 167] on div "Informations client Propriétés Client liquidation judiciaire Redressement Judic…" at bounding box center [276, 251] width 389 height 292
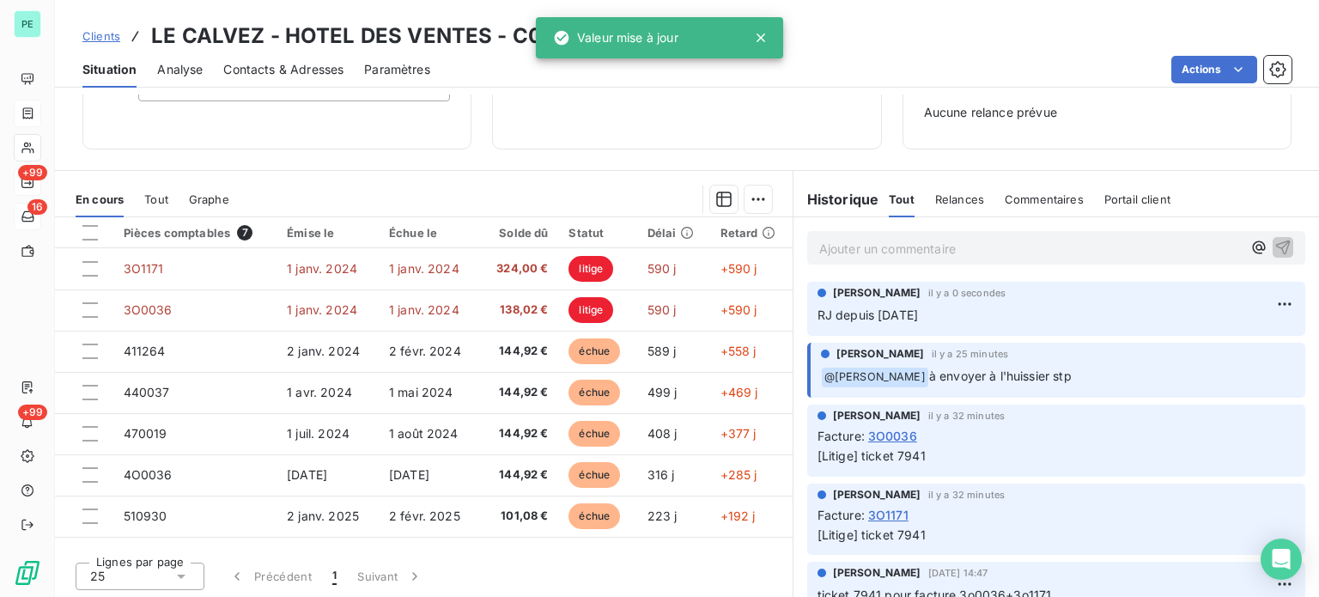
scroll to position [248, 0]
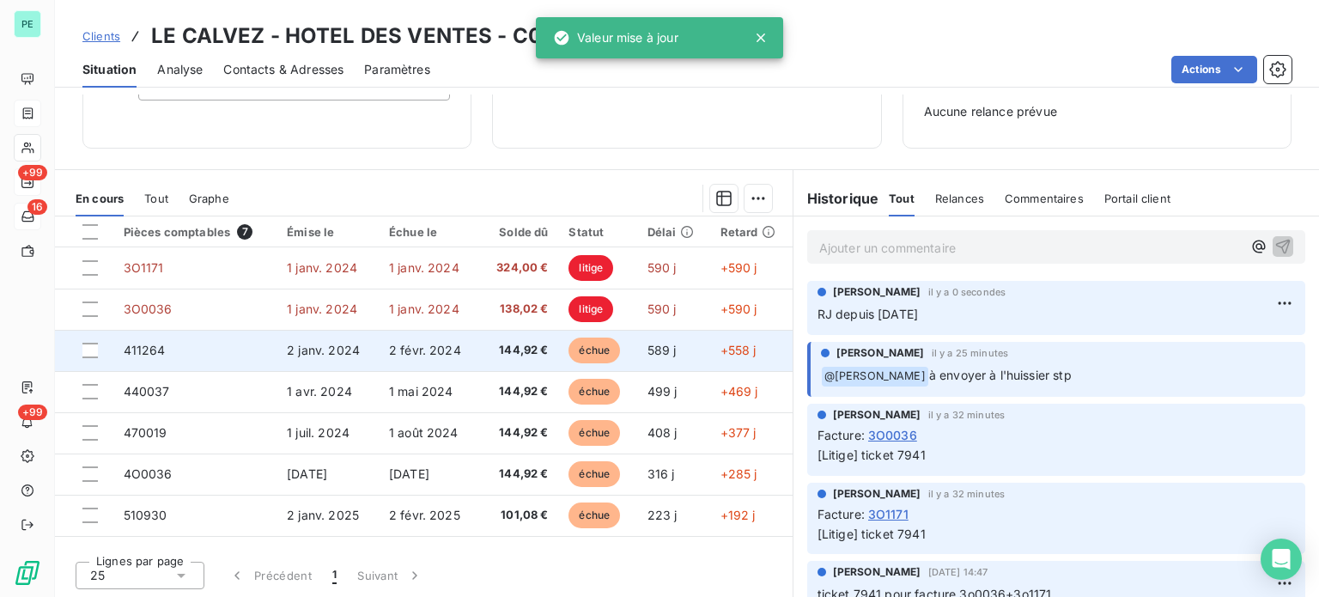
click at [524, 352] on span "144,92 €" at bounding box center [519, 350] width 58 height 17
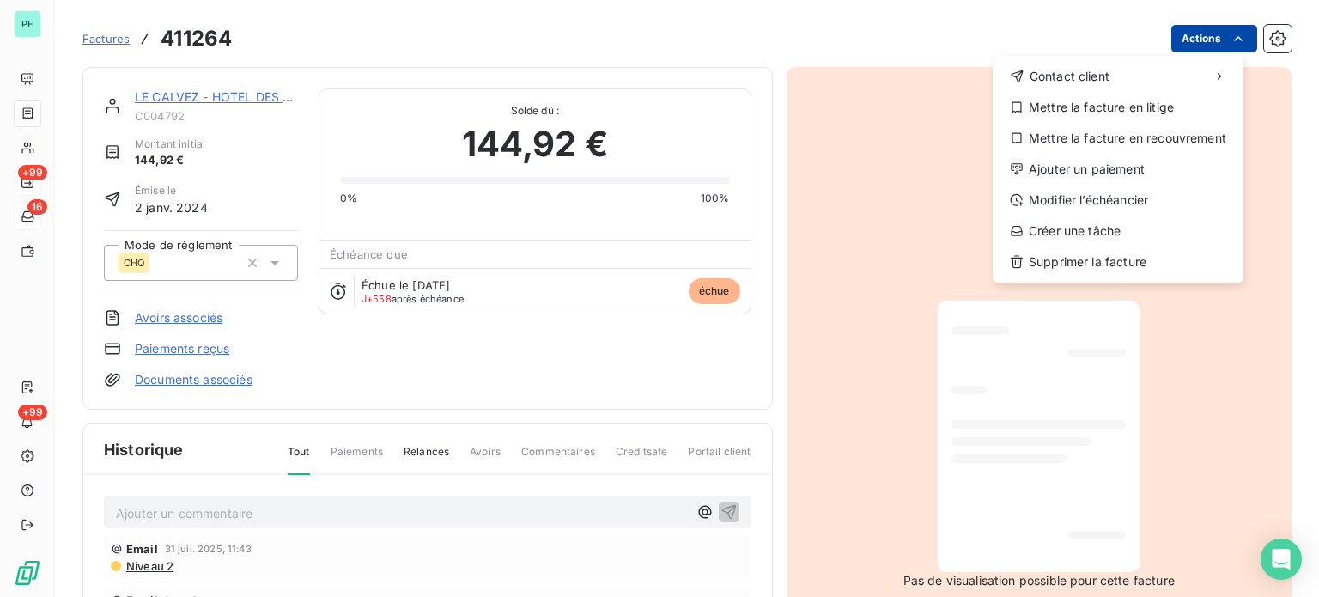
click at [1177, 44] on html "PE +99 16 +99 Factures 411264 Actions Contact client Mettre la facture en litig…" at bounding box center [659, 298] width 1319 height 597
click at [1103, 141] on div "Mettre la facture en recouvrement" at bounding box center [1118, 138] width 237 height 27
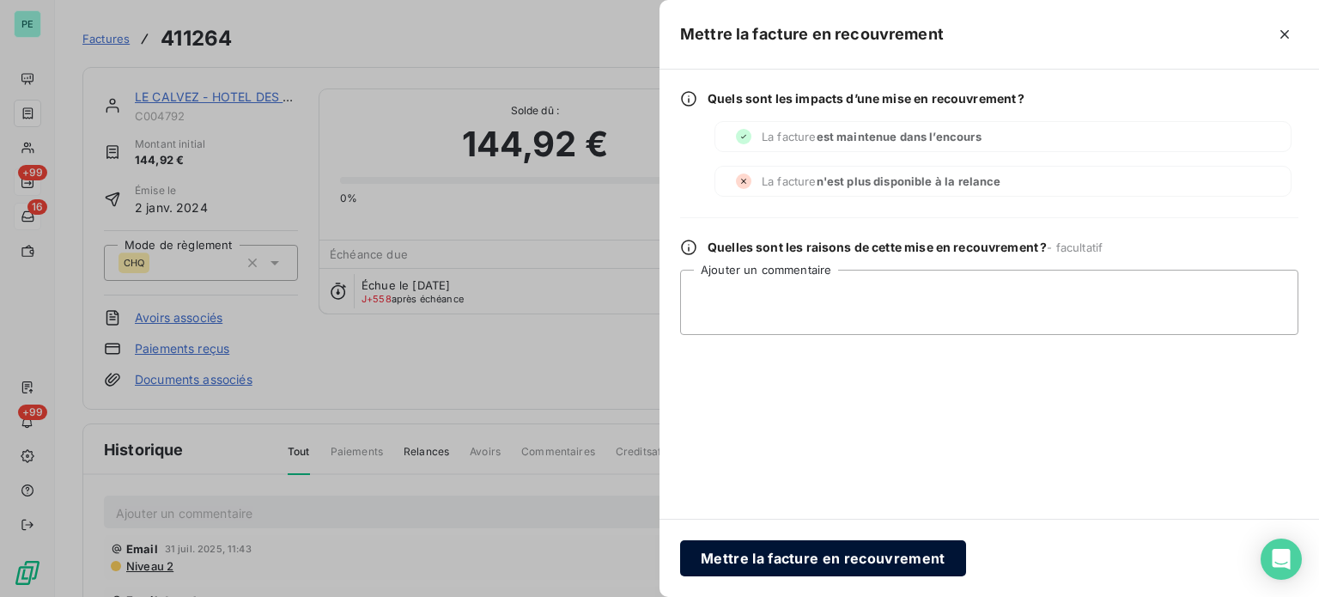
click at [731, 569] on button "Mettre la facture en recouvrement" at bounding box center [823, 558] width 286 height 36
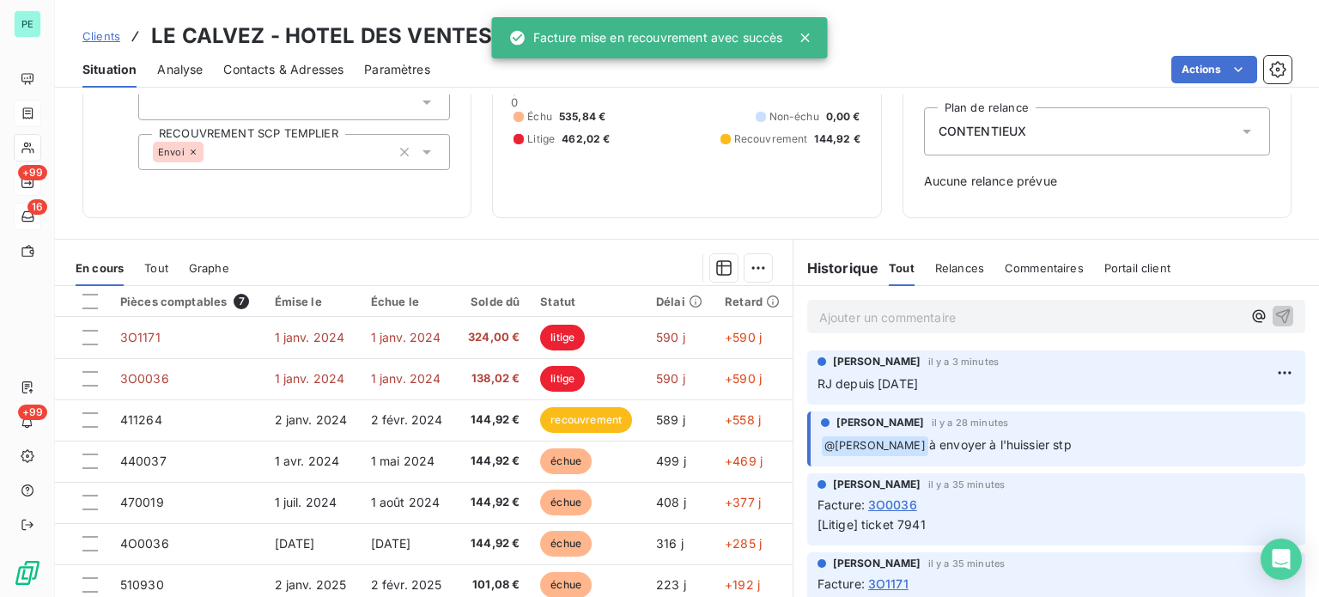
scroll to position [248, 0]
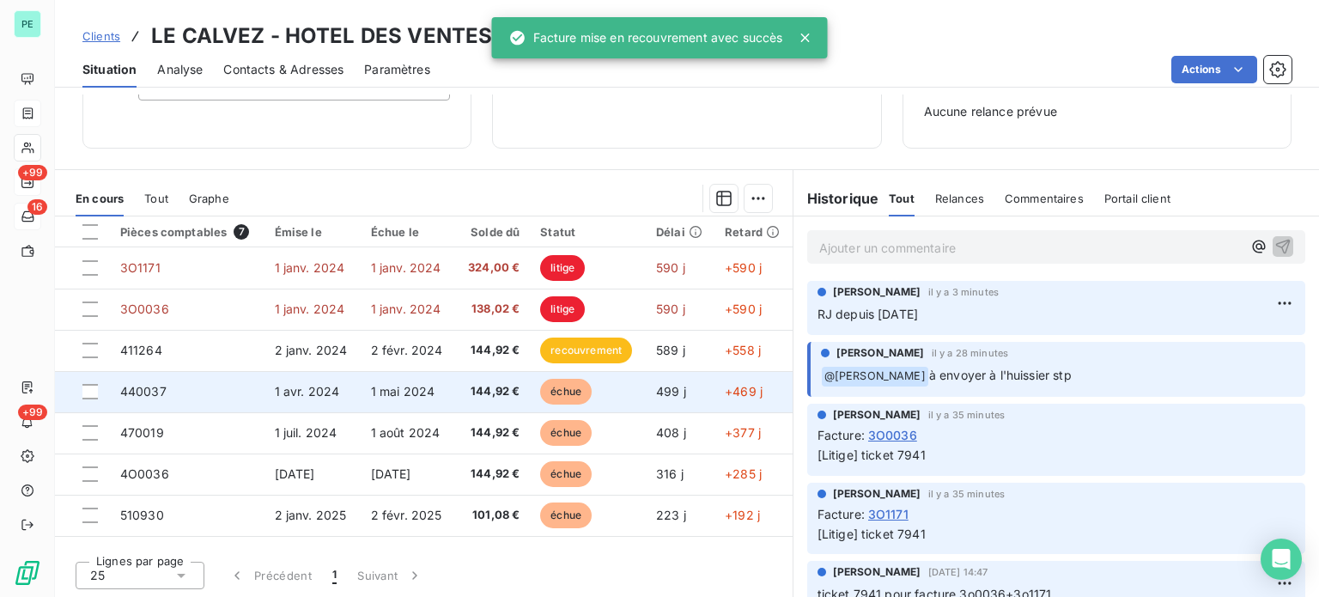
click at [502, 396] on span "144,92 €" at bounding box center [493, 391] width 54 height 17
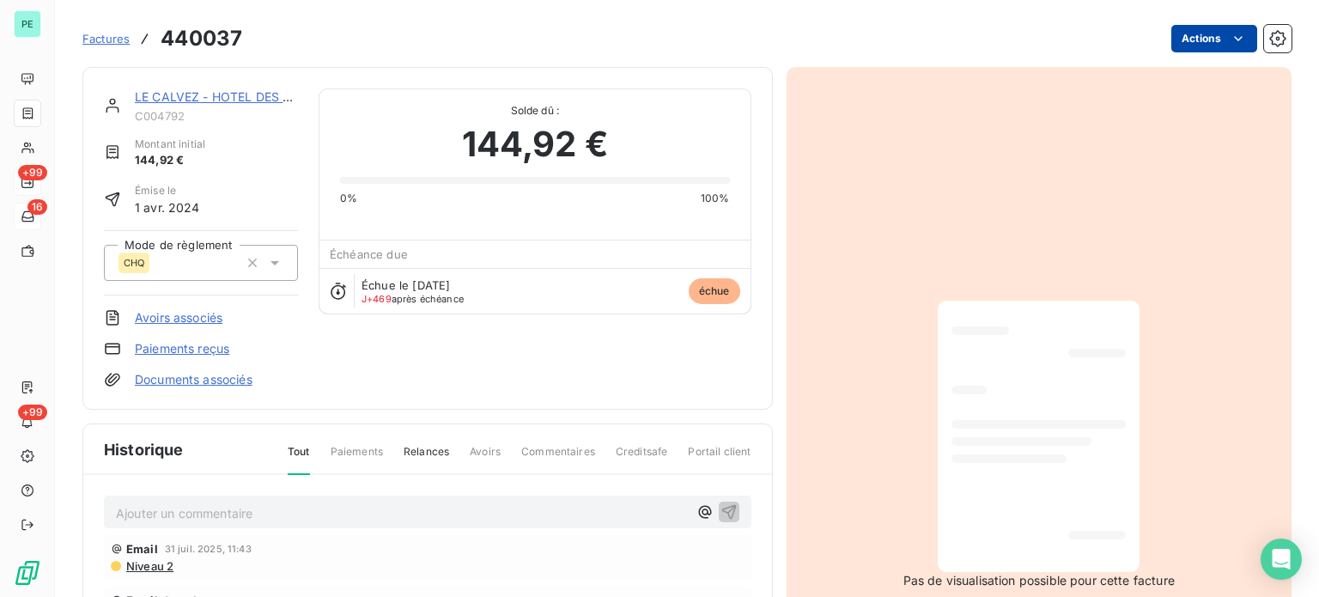
click at [1188, 40] on html "PE +99 16 +99 Factures 440037 Actions LE CALVEZ - HOTEL DES VENTES C004792 Mont…" at bounding box center [659, 298] width 1319 height 597
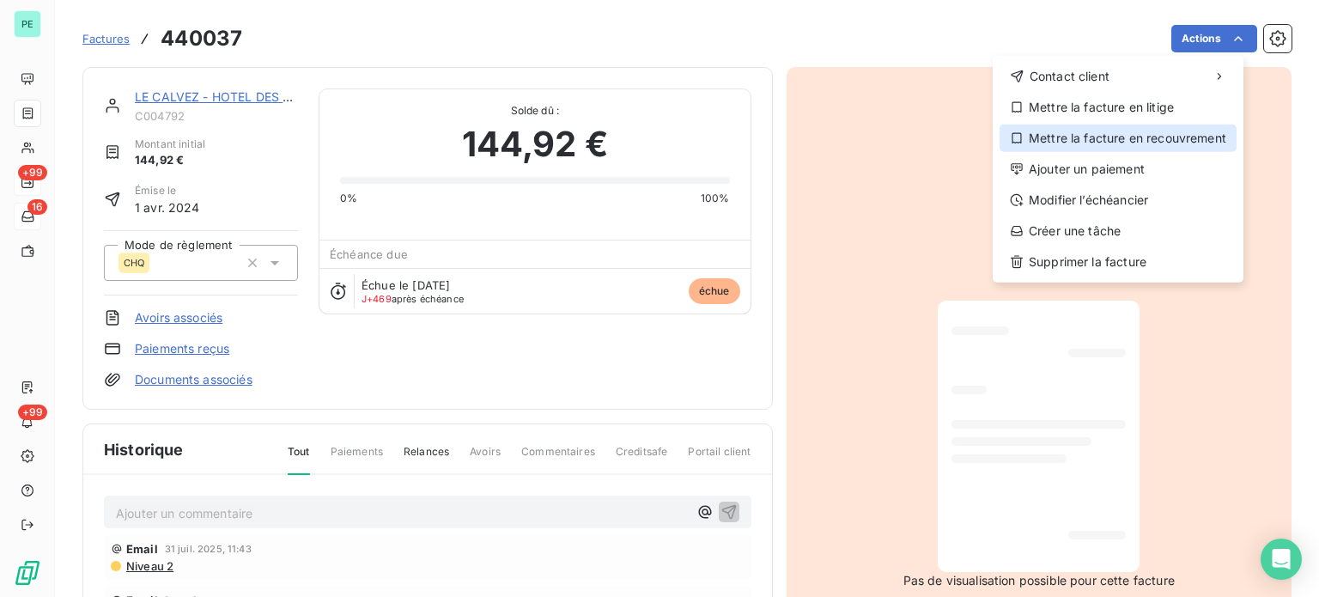
click at [1086, 134] on div "Mettre la facture en recouvrement" at bounding box center [1118, 138] width 237 height 27
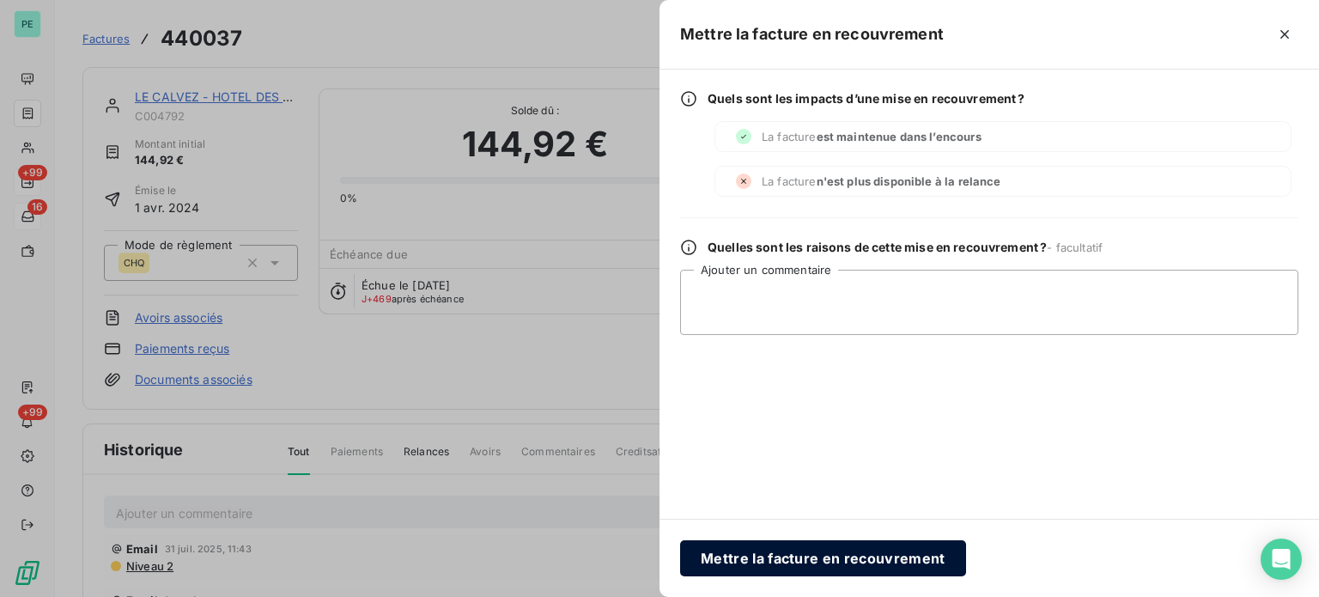
click at [712, 563] on button "Mettre la facture en recouvrement" at bounding box center [823, 558] width 286 height 36
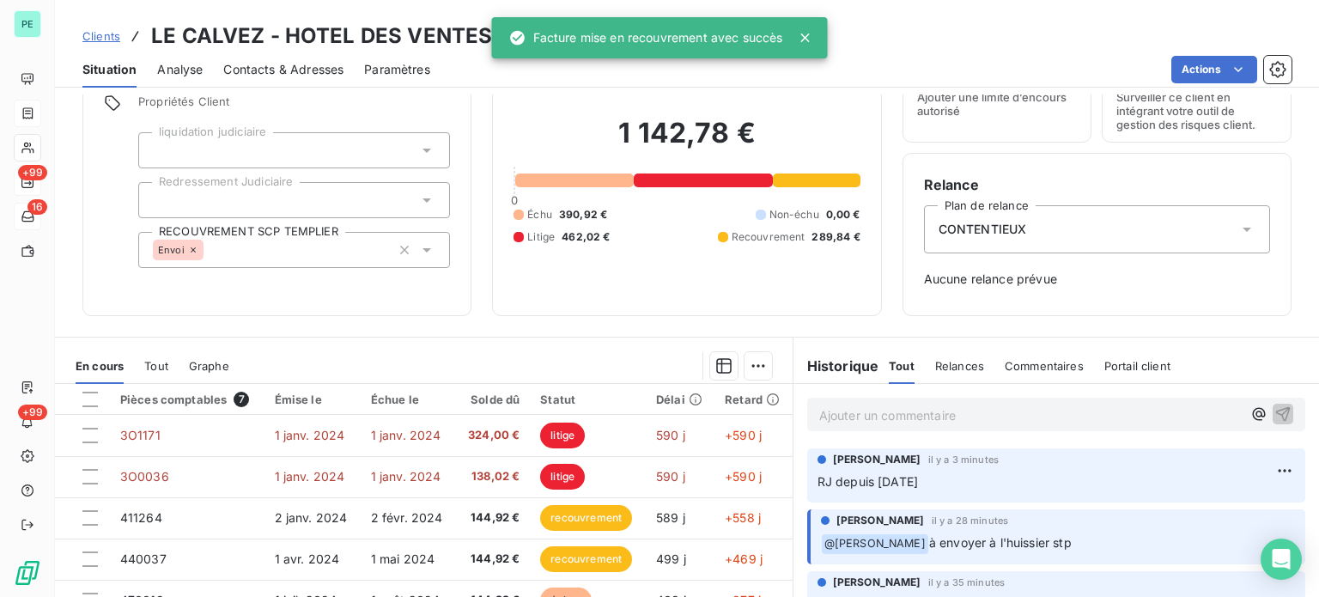
scroll to position [248, 0]
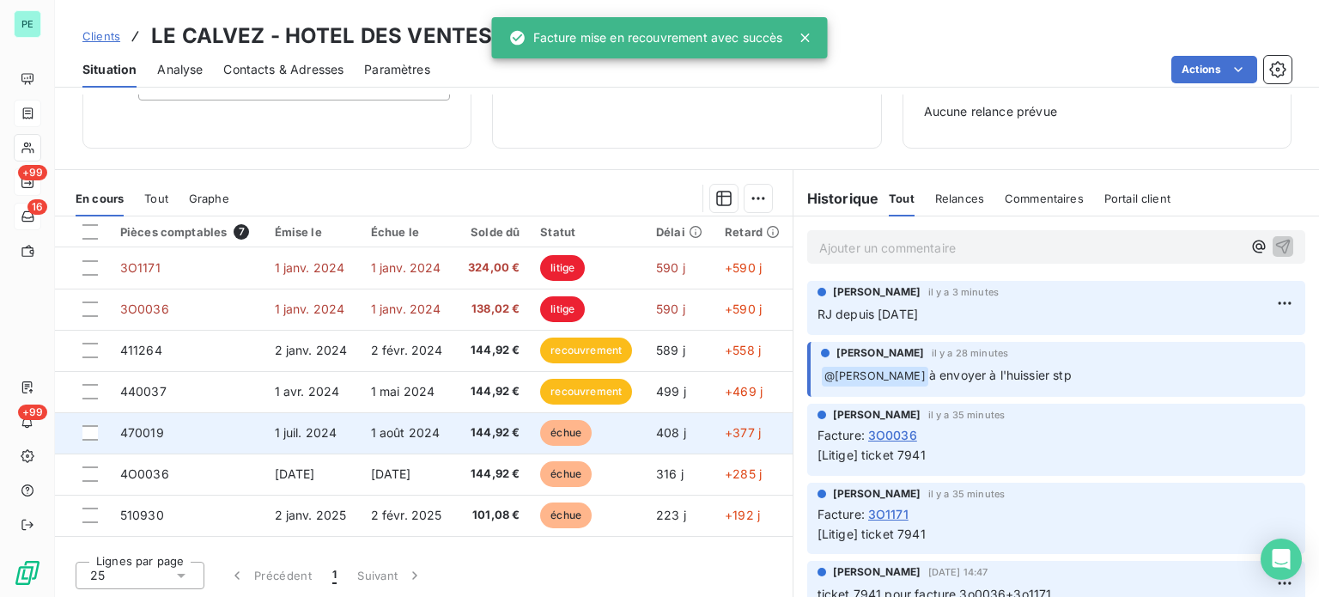
click at [554, 429] on span "échue" at bounding box center [566, 433] width 52 height 26
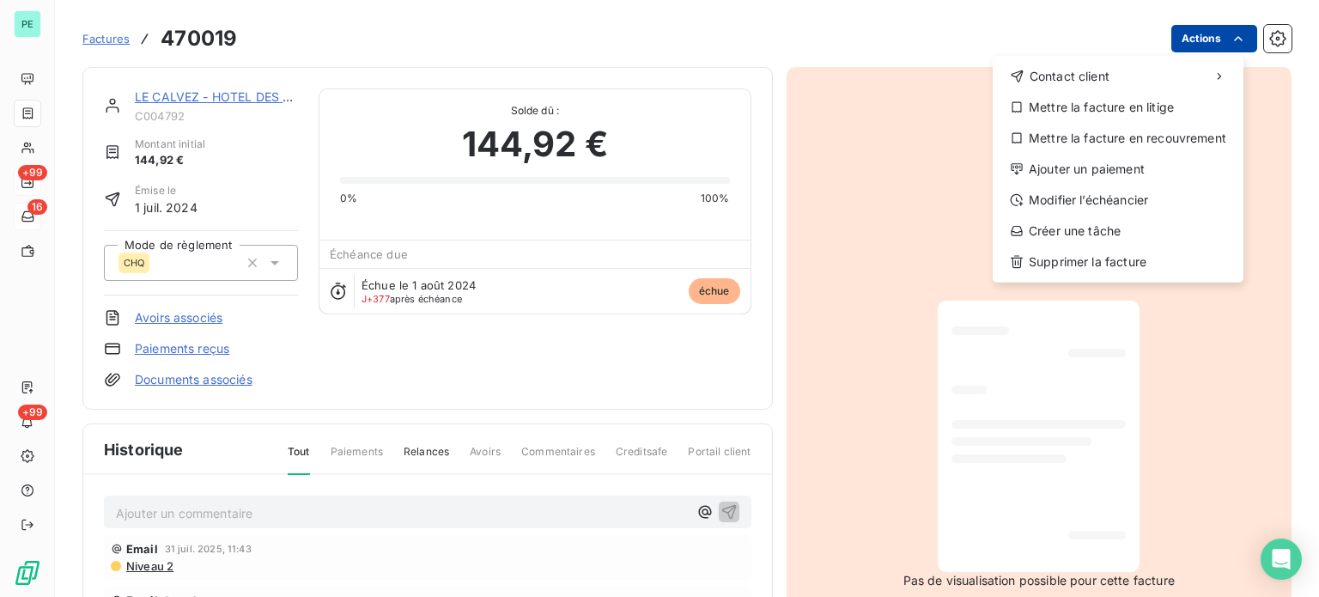
click at [1199, 33] on html "PE +99 16 +99 Factures 470019 Actions Contact client Mettre la facture en litig…" at bounding box center [659, 298] width 1319 height 597
click at [1092, 143] on div "Mettre la facture en recouvrement" at bounding box center [1118, 138] width 237 height 27
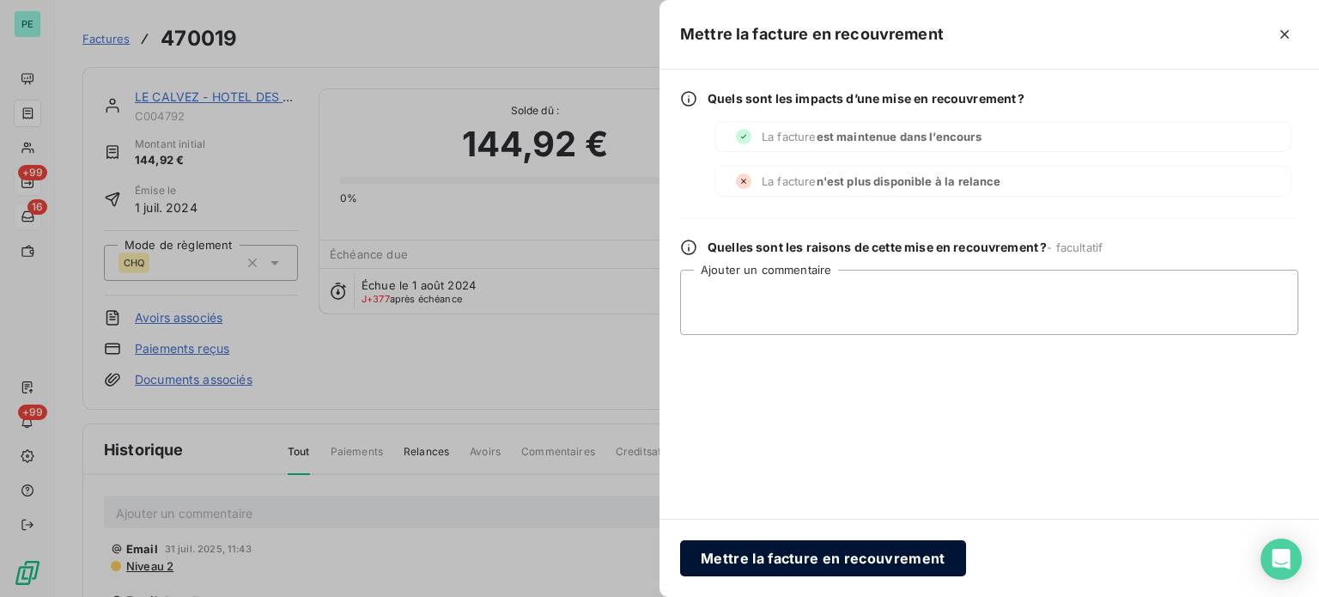
click at [751, 556] on button "Mettre la facture en recouvrement" at bounding box center [823, 558] width 286 height 36
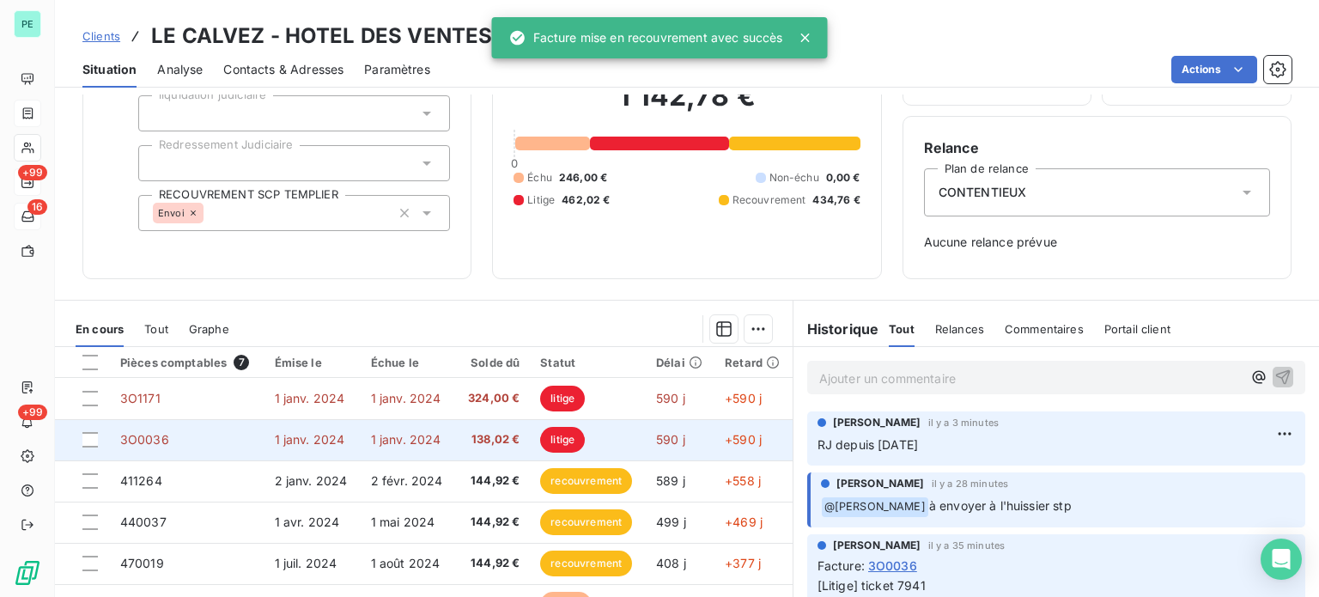
scroll to position [248, 0]
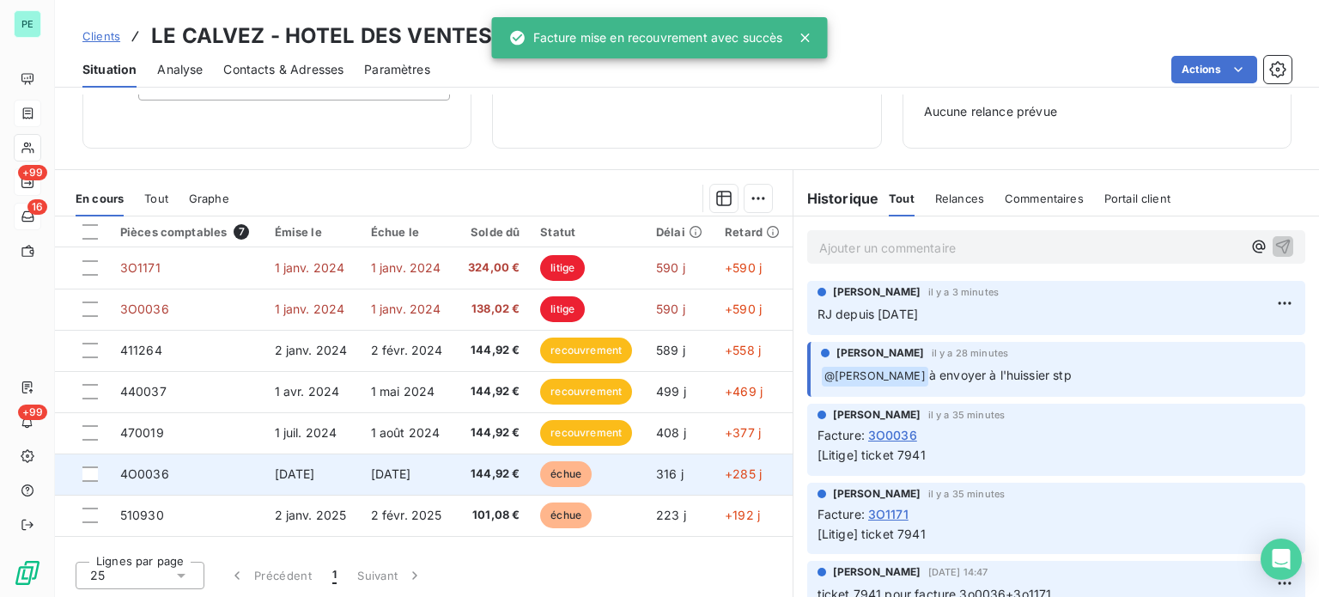
click at [564, 463] on span "échue" at bounding box center [566, 474] width 52 height 26
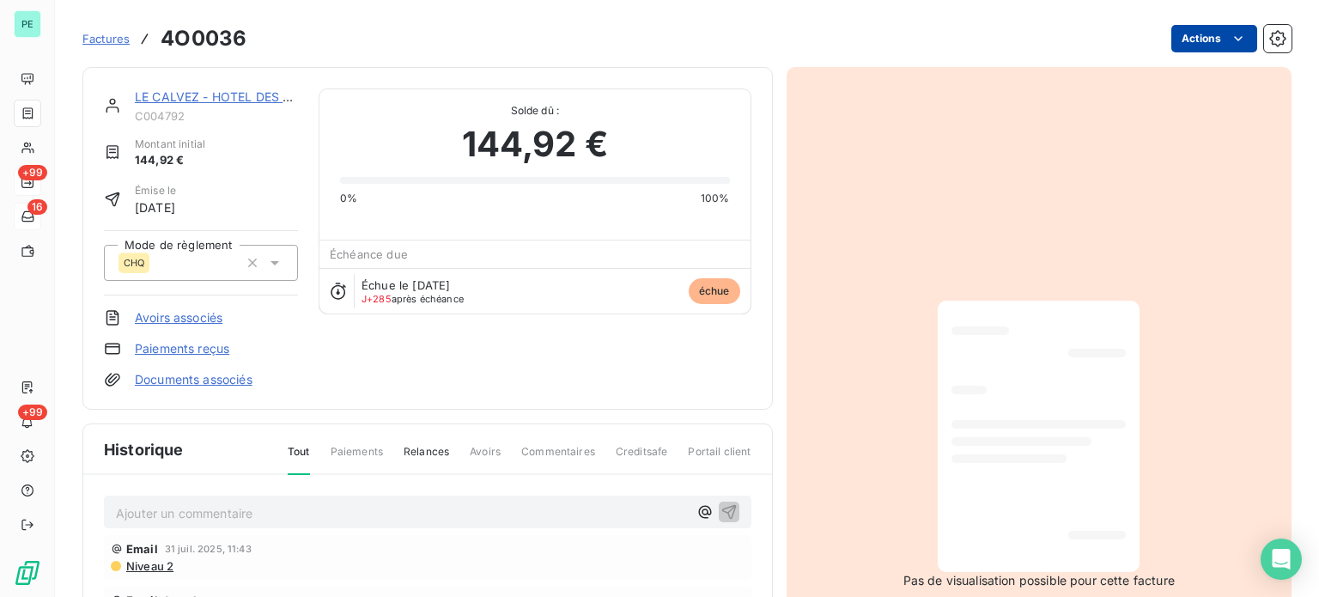
click at [1178, 35] on html "PE +99 16 +99 Factures 4O0036 Actions LE CALVEZ - HOTEL DES VENTES C004792 Mont…" at bounding box center [659, 298] width 1319 height 597
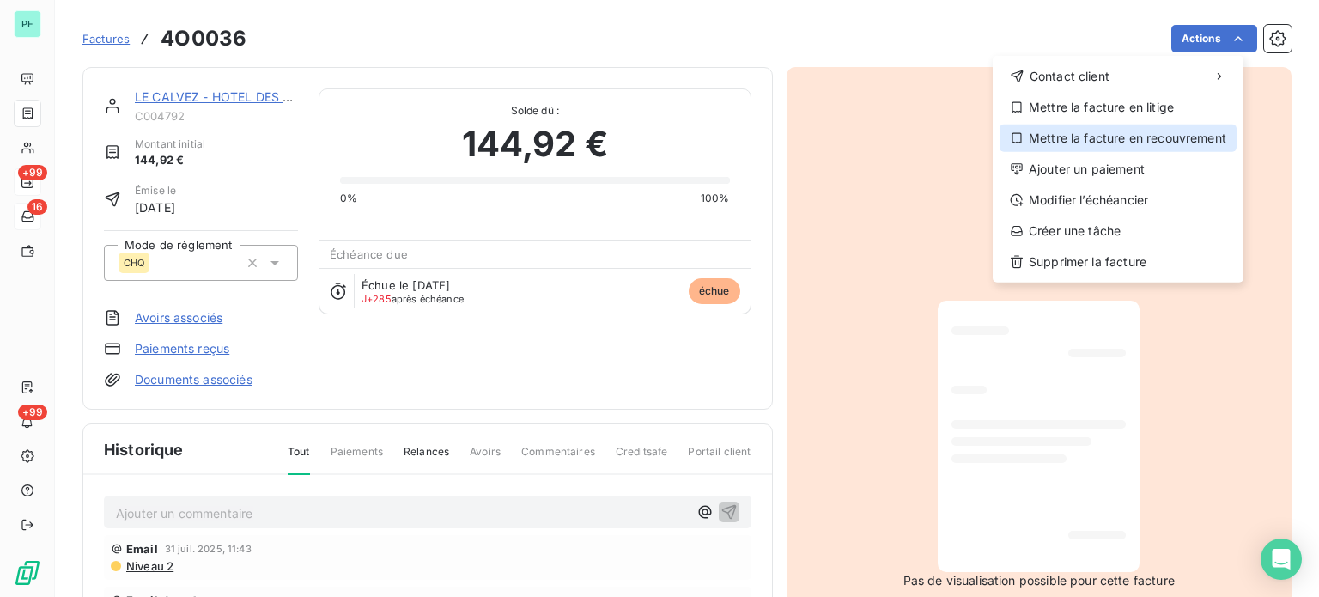
click at [1114, 133] on div "Mettre la facture en recouvrement" at bounding box center [1118, 138] width 237 height 27
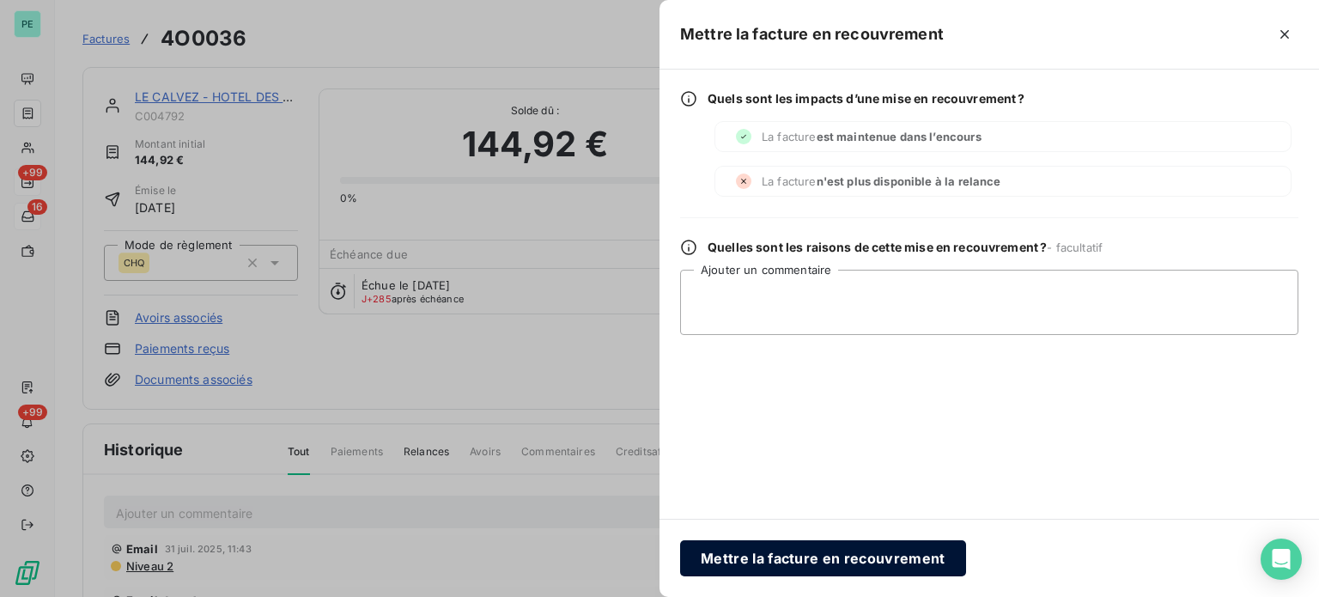
click at [739, 552] on button "Mettre la facture en recouvrement" at bounding box center [823, 558] width 286 height 36
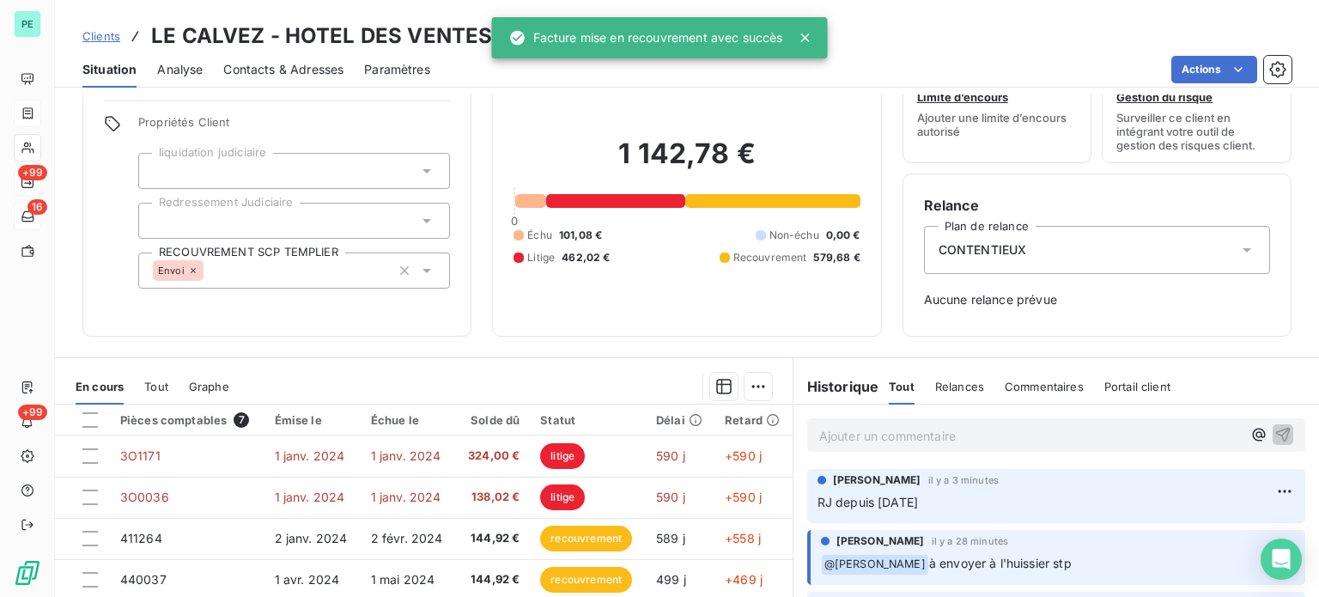
scroll to position [248, 0]
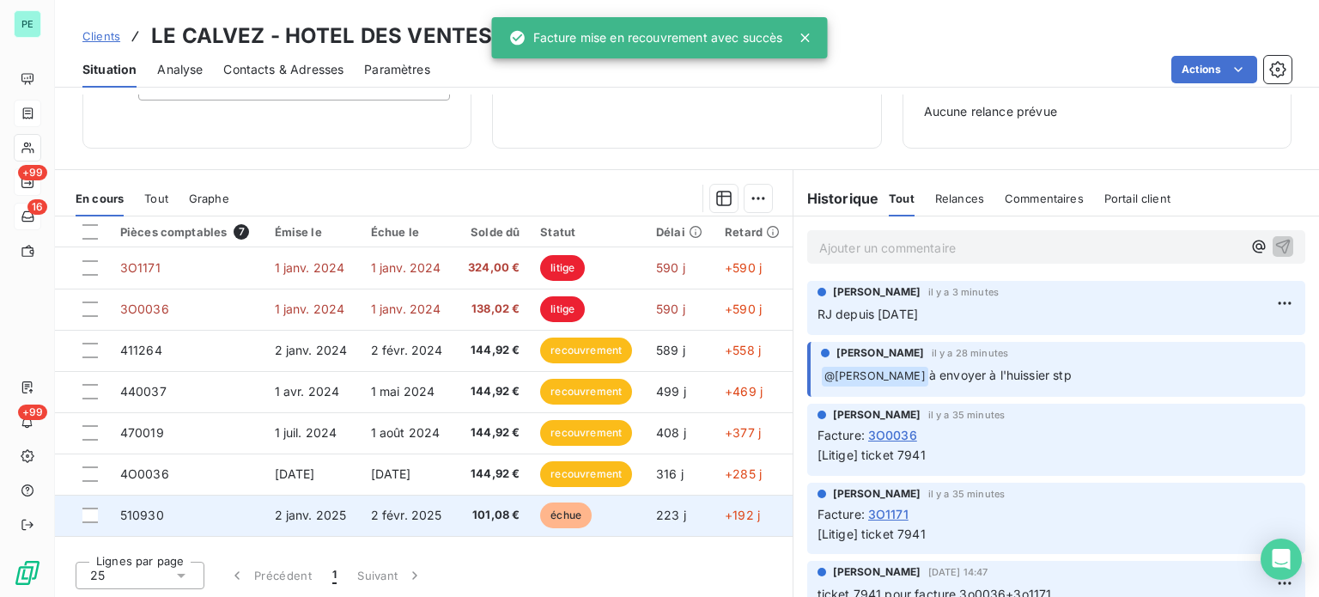
click at [570, 503] on span "échue" at bounding box center [566, 515] width 52 height 26
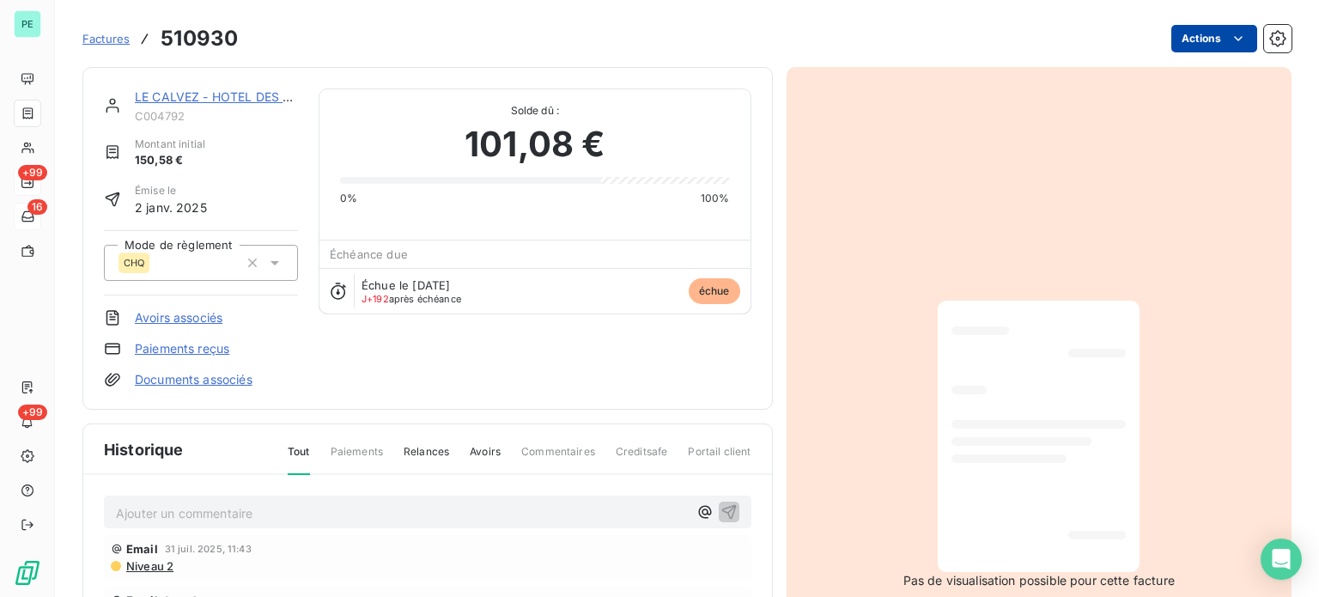
click at [1192, 39] on html "PE +99 16 +99 Factures 510930 Actions LE CALVEZ - HOTEL DES VENTES C004792 Mont…" at bounding box center [659, 298] width 1319 height 597
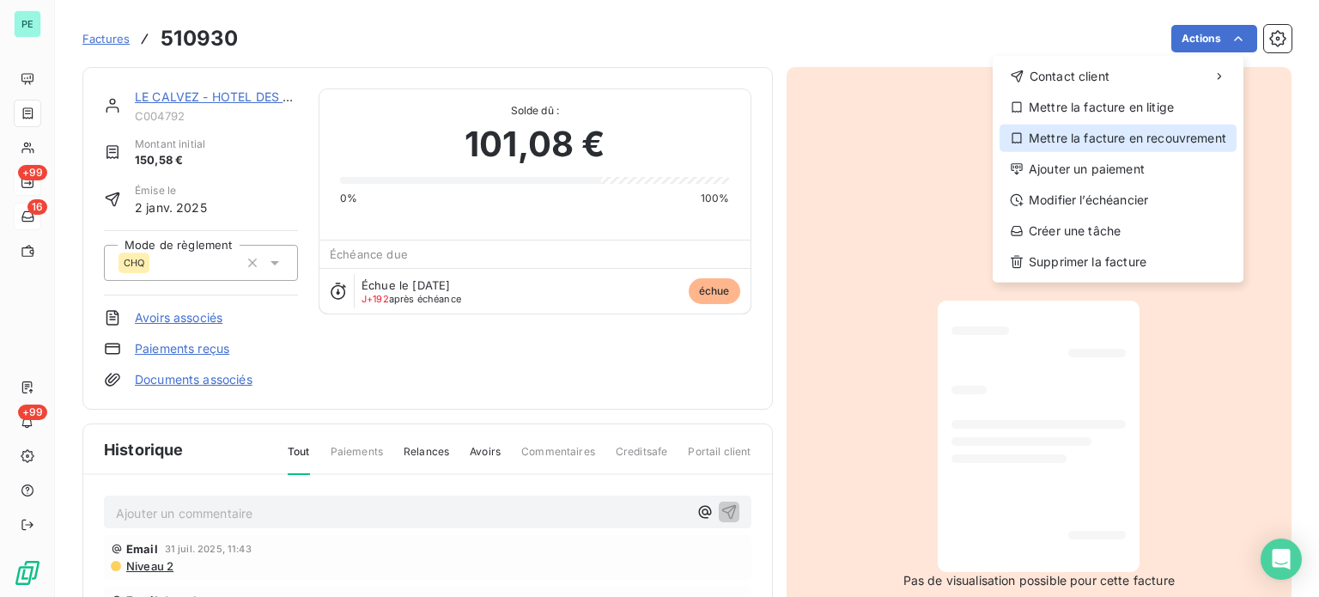
click at [1112, 132] on div "Mettre la facture en recouvrement" at bounding box center [1118, 138] width 237 height 27
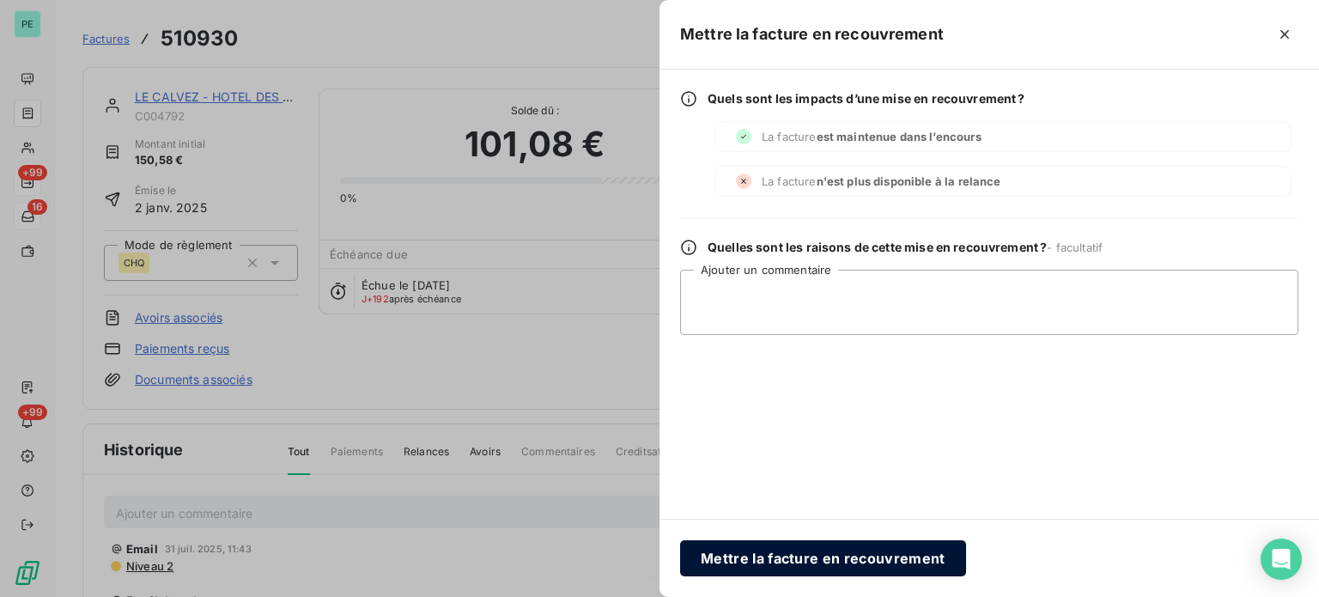
click at [747, 559] on button "Mettre la facture en recouvrement" at bounding box center [823, 558] width 286 height 36
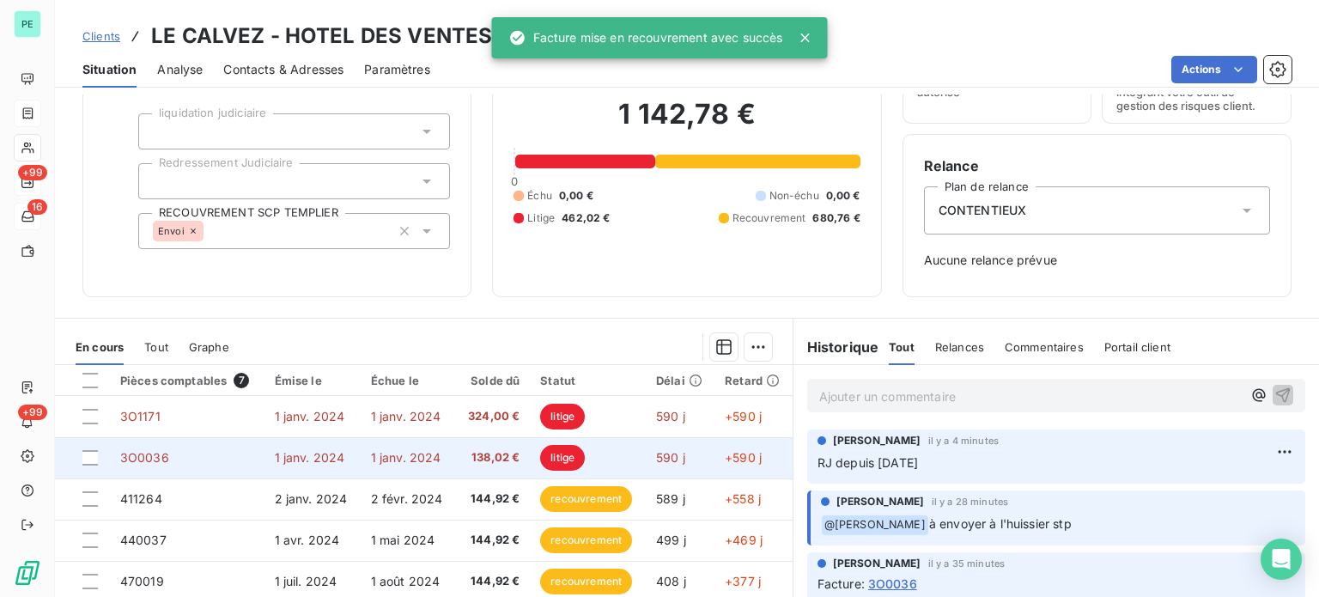
scroll to position [248, 0]
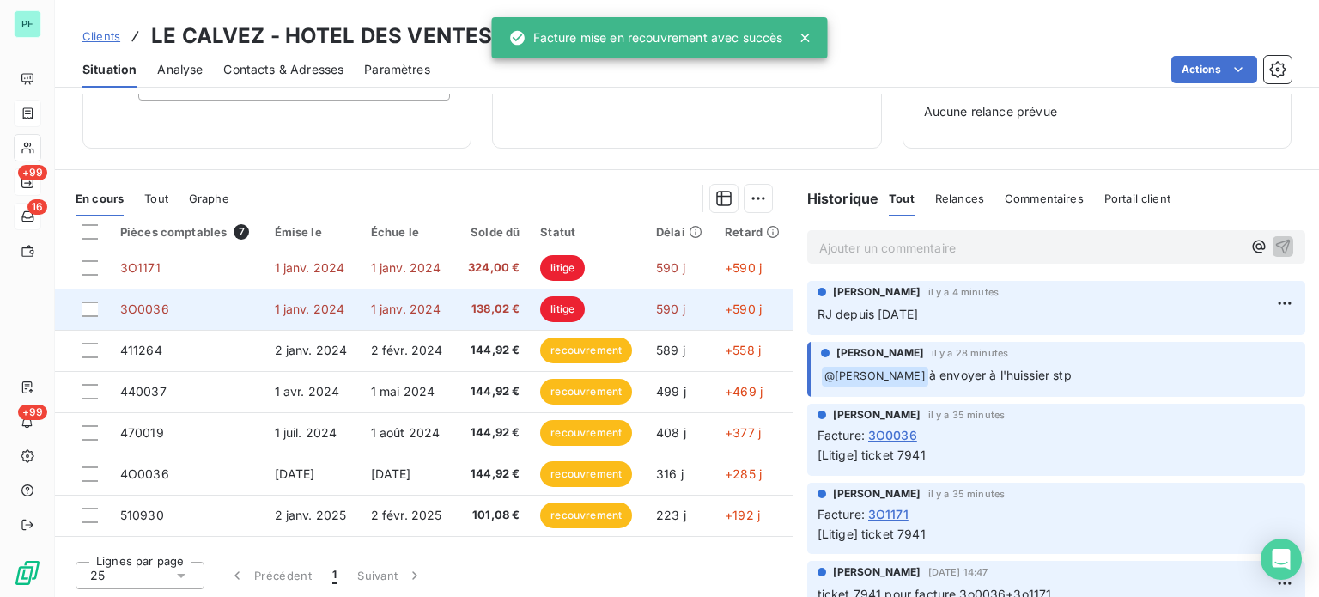
click at [547, 301] on span "litige" at bounding box center [562, 309] width 45 height 26
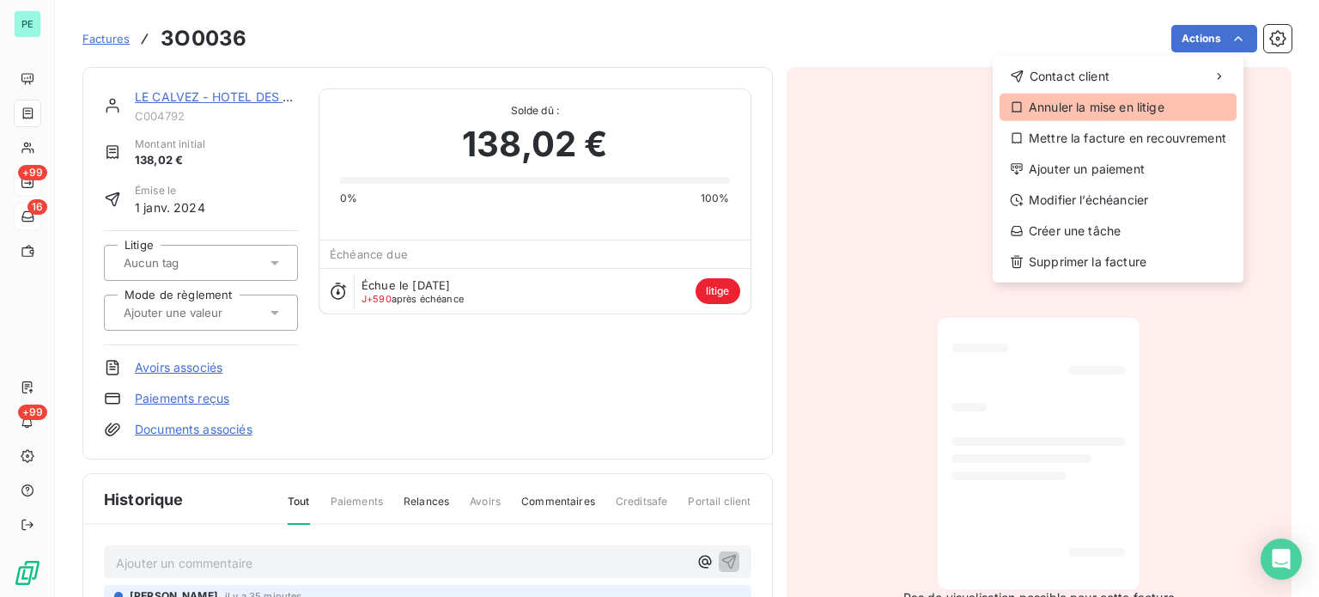
click at [1165, 110] on div "Annuler la mise en litige" at bounding box center [1118, 107] width 237 height 27
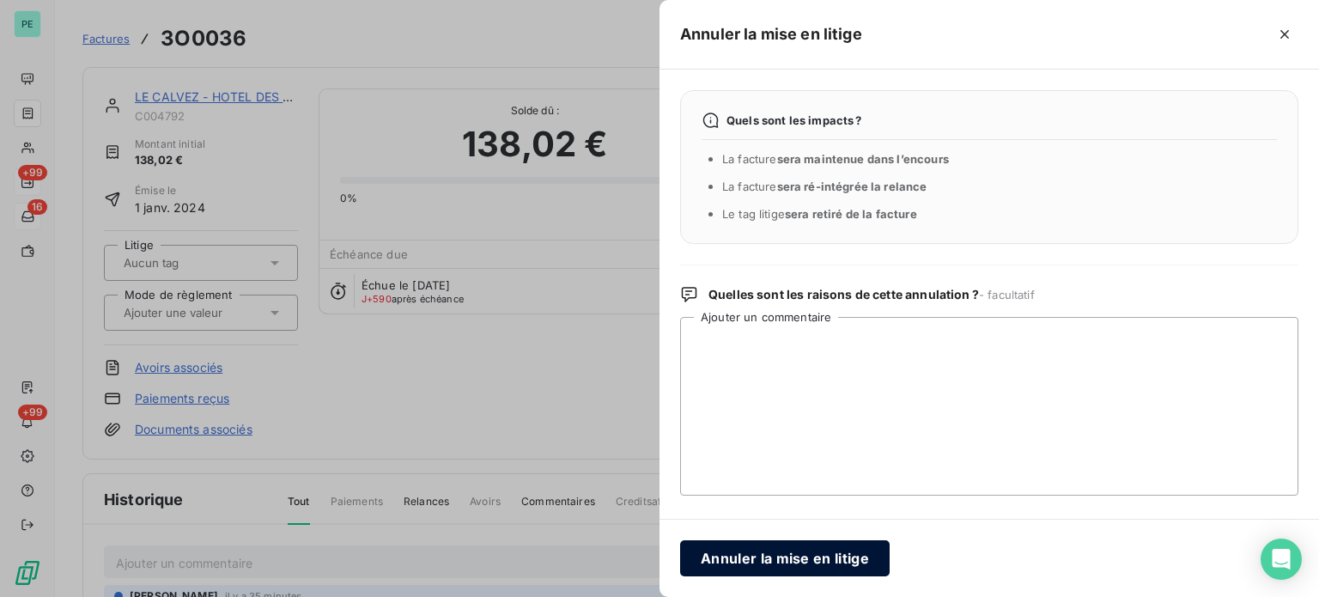
click at [864, 563] on button "Annuler la mise en litige" at bounding box center [785, 558] width 210 height 36
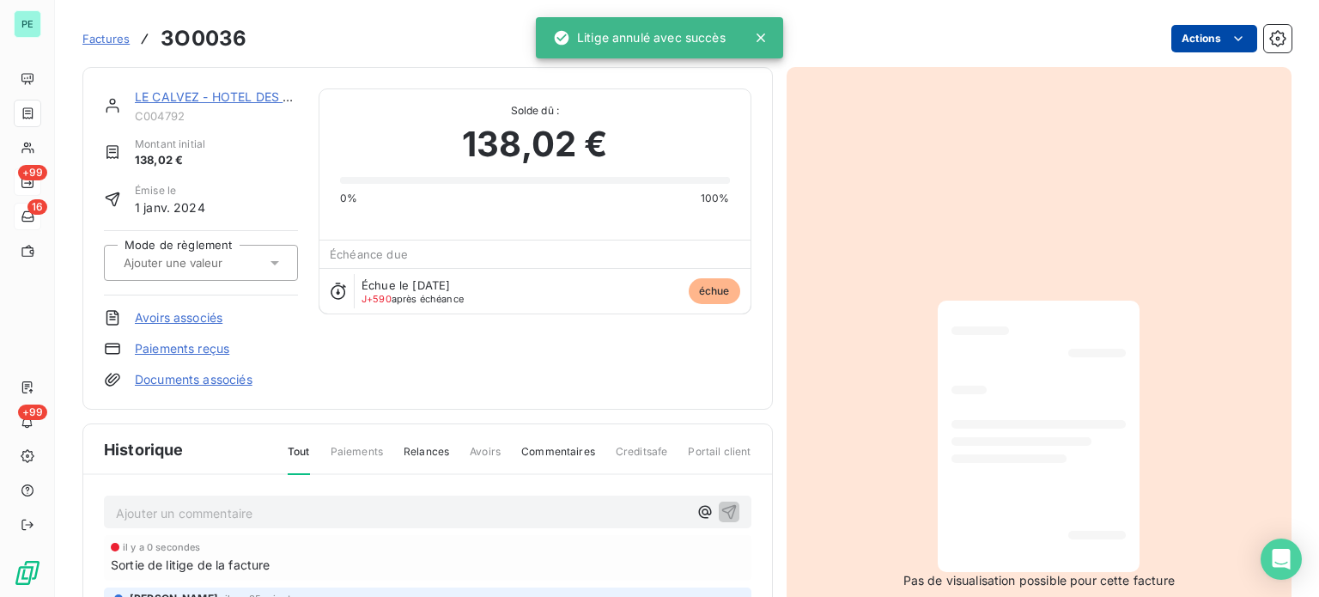
click at [1193, 42] on html "PE +99 16 +99 Factures 3O0036 Actions LE CALVEZ - HOTEL DES VENTES C004792 Mont…" at bounding box center [659, 298] width 1319 height 597
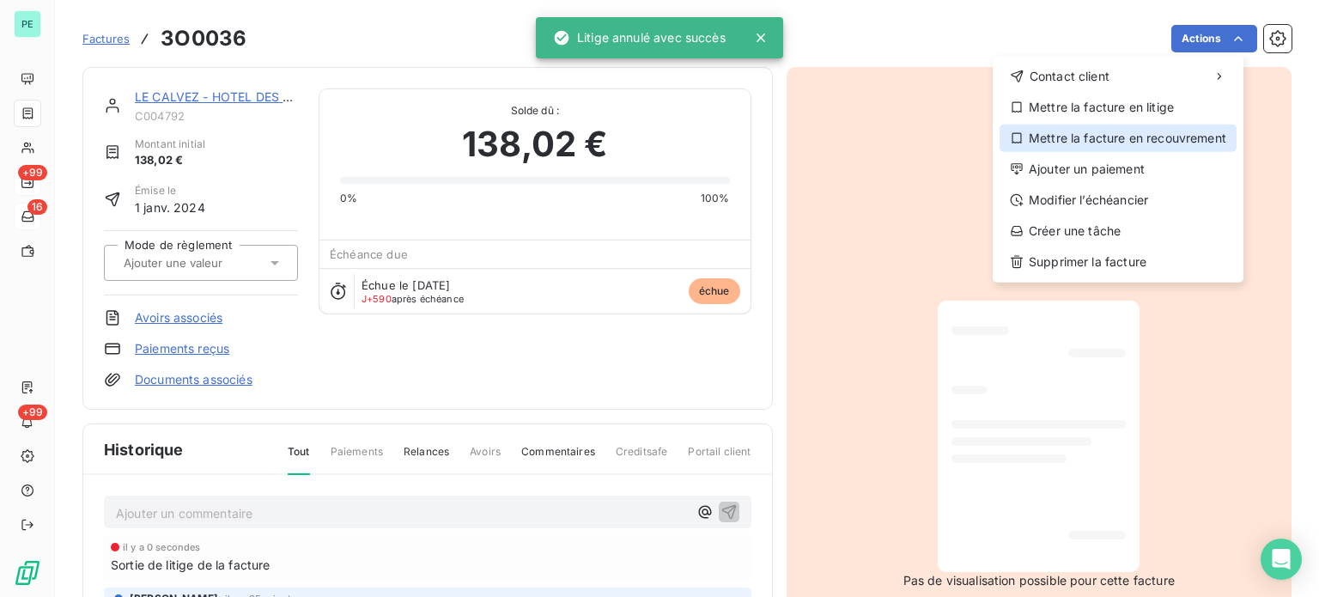
click at [1164, 140] on div "Mettre la facture en recouvrement" at bounding box center [1118, 138] width 237 height 27
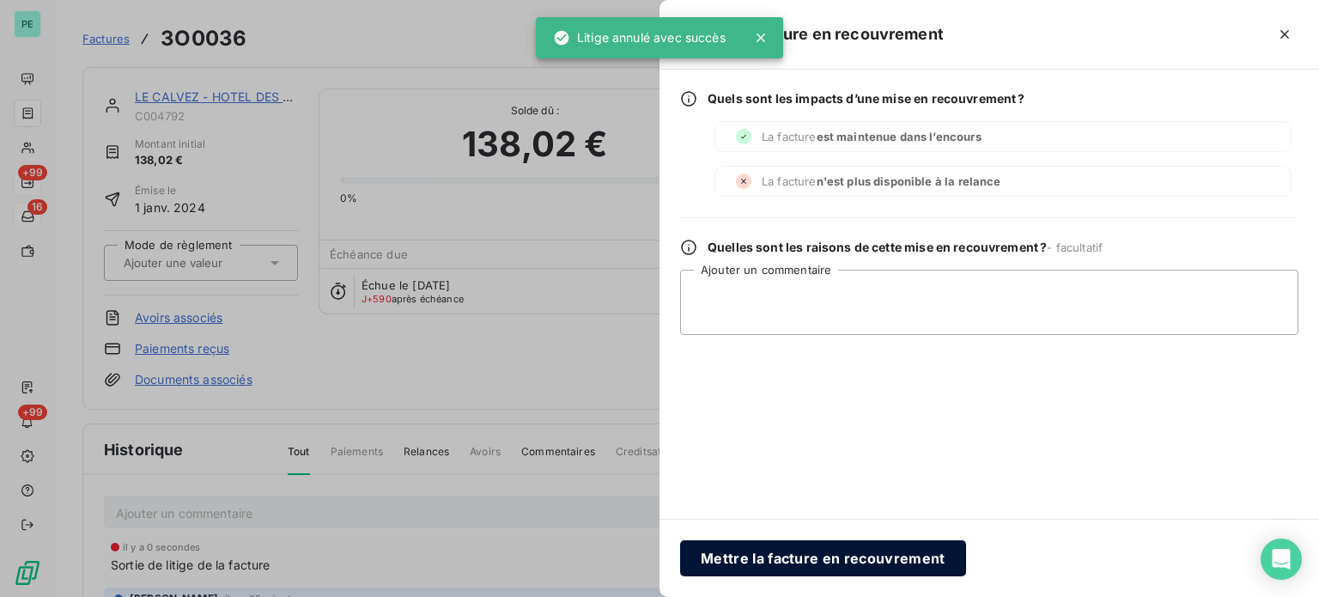
click at [824, 554] on button "Mettre la facture en recouvrement" at bounding box center [823, 558] width 286 height 36
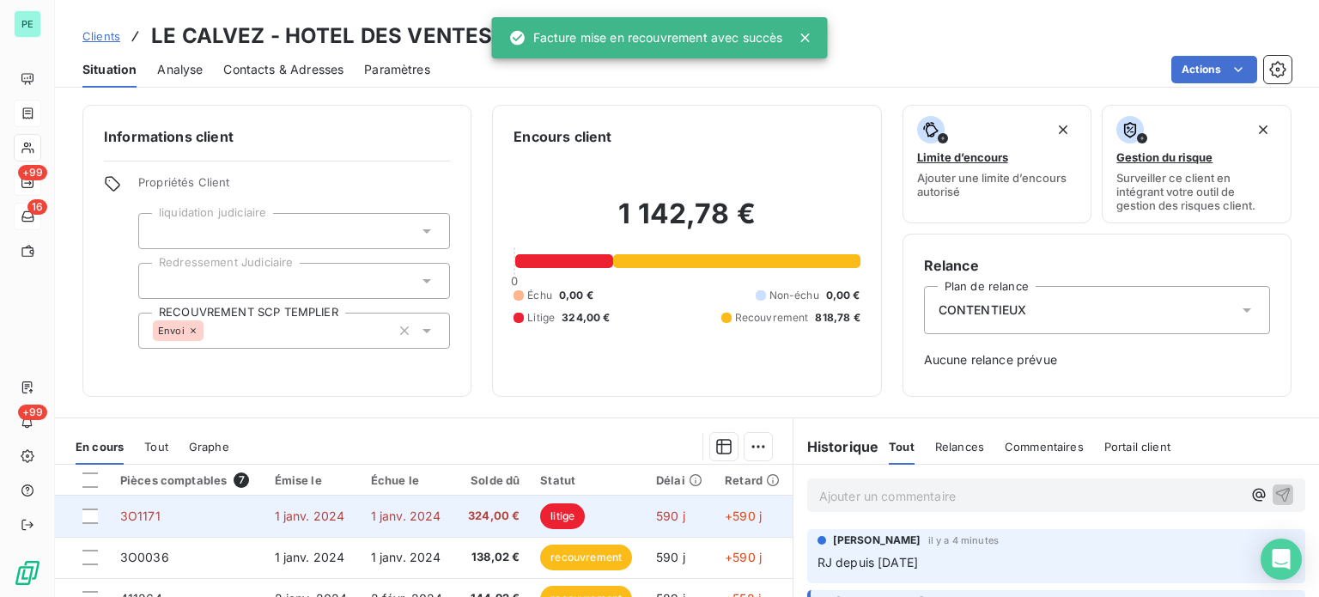
click at [567, 508] on span "litige" at bounding box center [562, 516] width 45 height 26
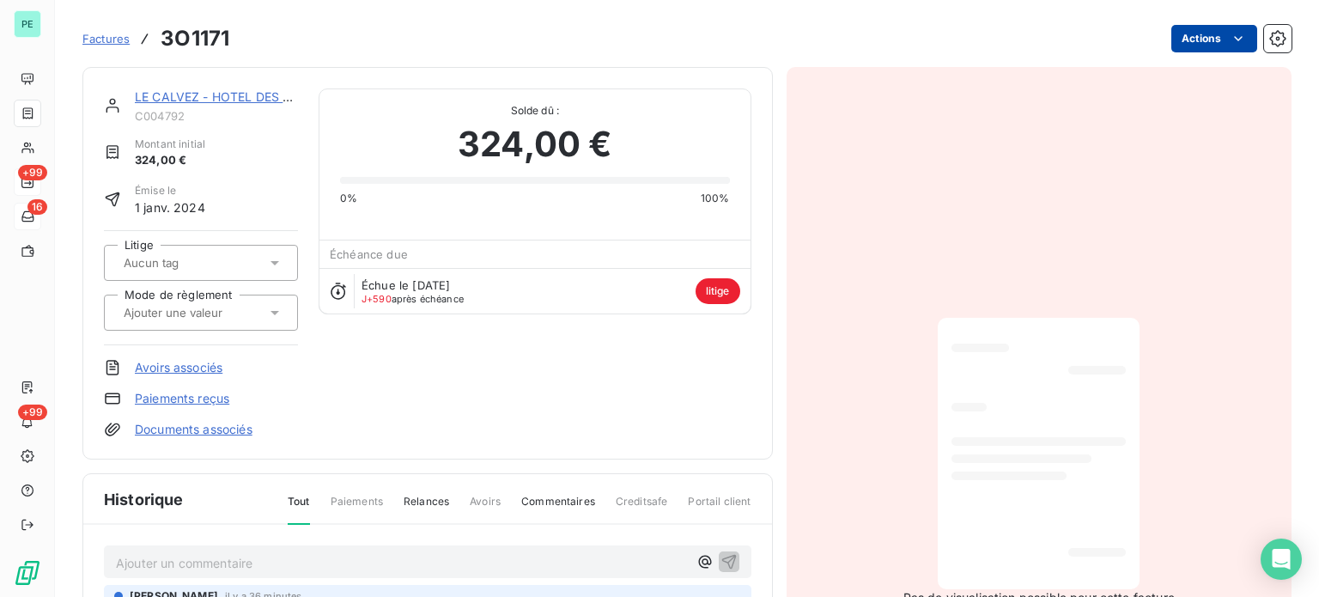
click at [1208, 36] on html "PE +99 16 +99 Factures 3O1171 Actions LE CALVEZ - HOTEL DES VENTES C004792 Mont…" at bounding box center [659, 298] width 1319 height 597
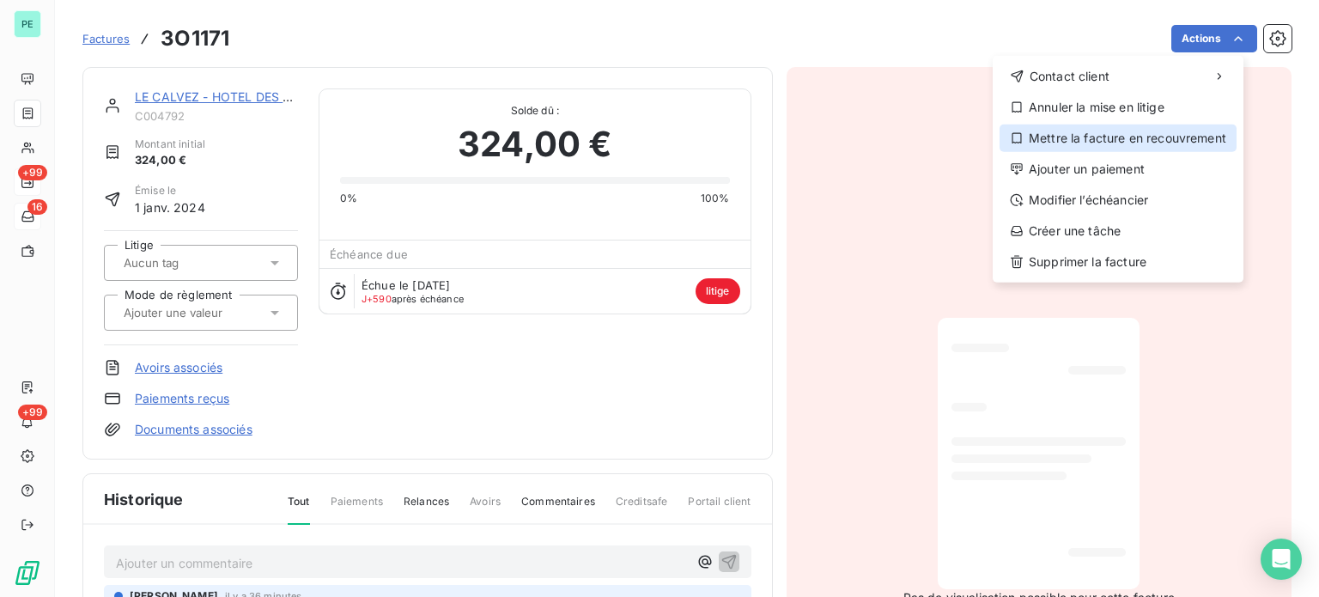
click at [1099, 130] on div "Mettre la facture en recouvrement" at bounding box center [1118, 138] width 237 height 27
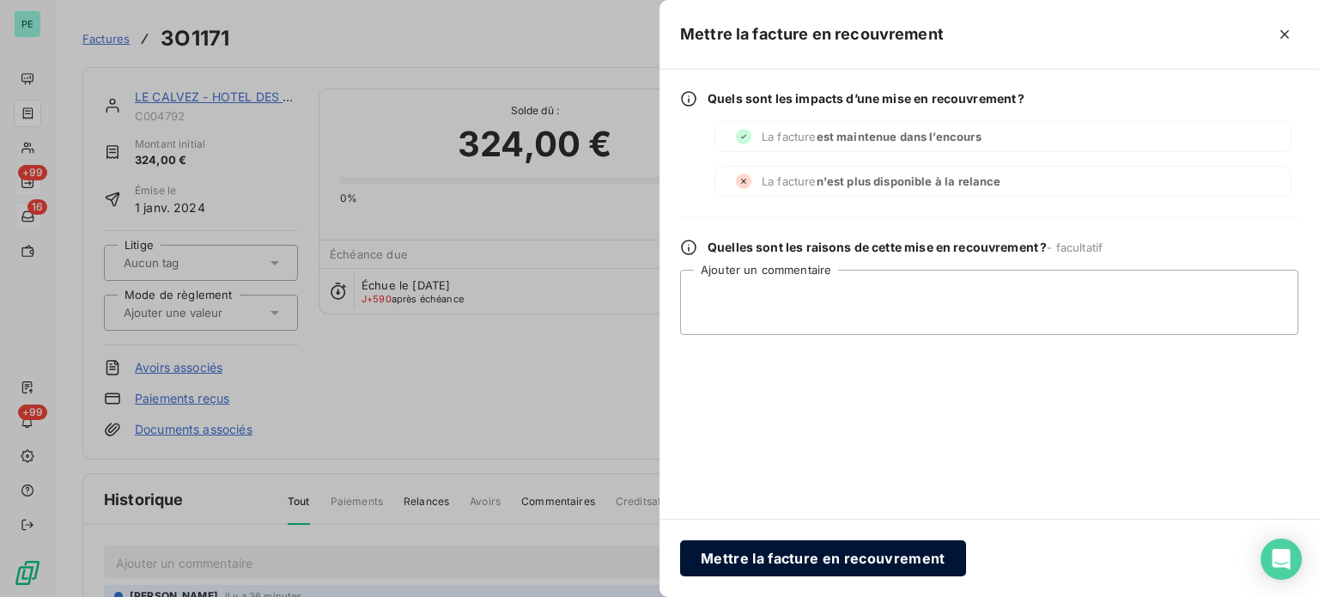
click at [751, 562] on button "Mettre la facture en recouvrement" at bounding box center [823, 558] width 286 height 36
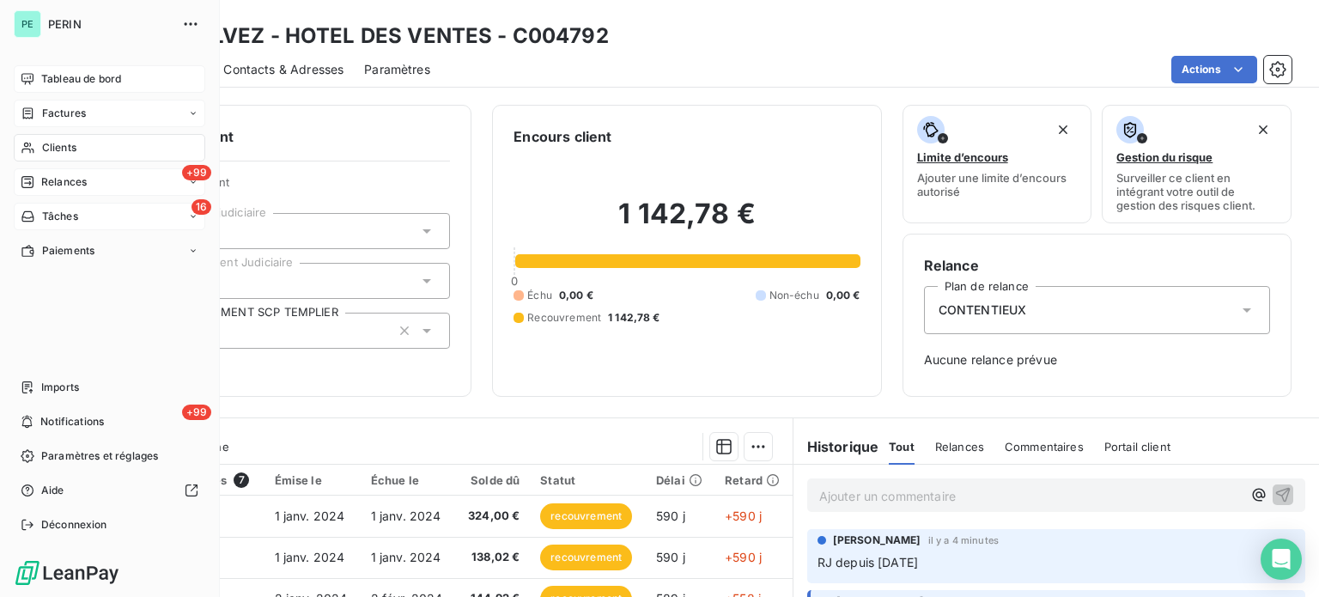
click at [49, 76] on span "Tableau de bord" at bounding box center [81, 78] width 80 height 15
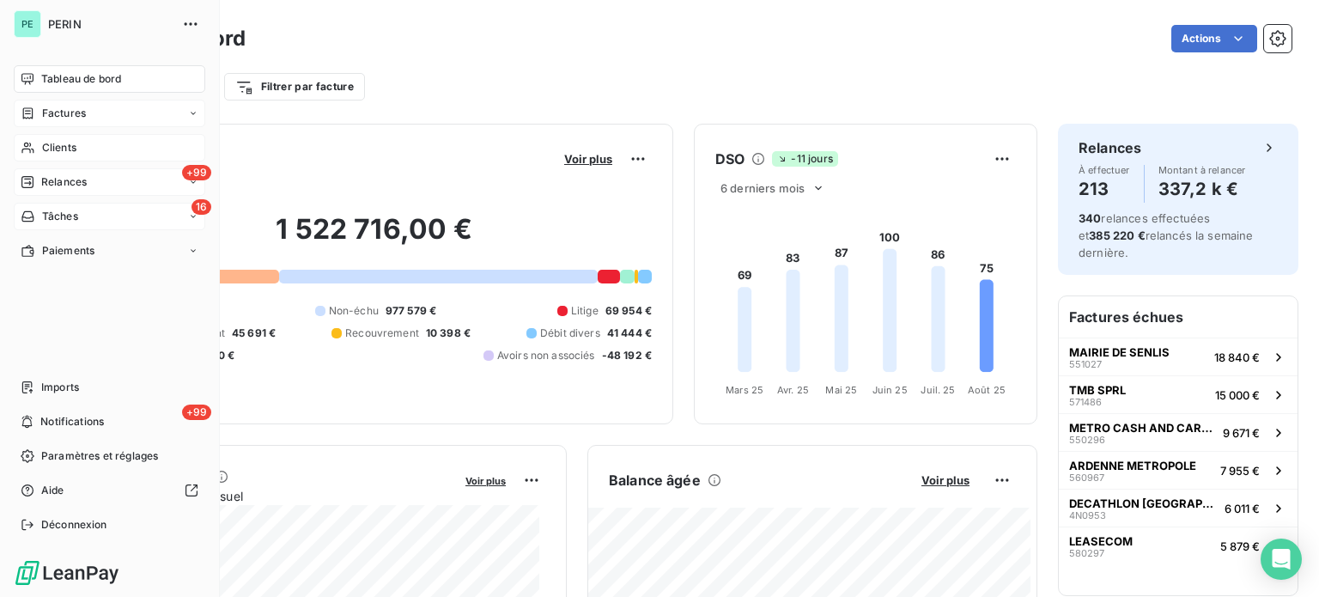
drag, startPoint x: 62, startPoint y: 148, endPoint x: 93, endPoint y: 148, distance: 30.9
click at [62, 148] on span "Clients" at bounding box center [59, 147] width 34 height 15
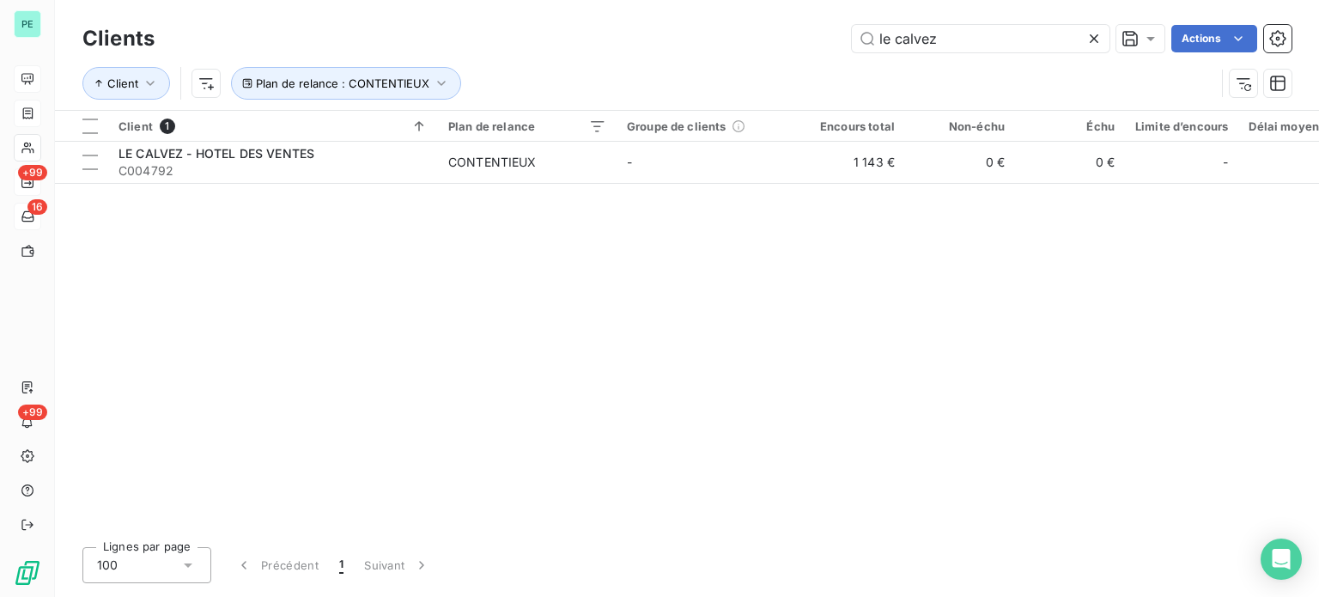
drag, startPoint x: 836, startPoint y: 23, endPoint x: 709, endPoint y: 11, distance: 127.7
click at [709, 11] on div "Clients le calvez Actions Client Plan de relance : CONTENTIEUX" at bounding box center [687, 55] width 1264 height 110
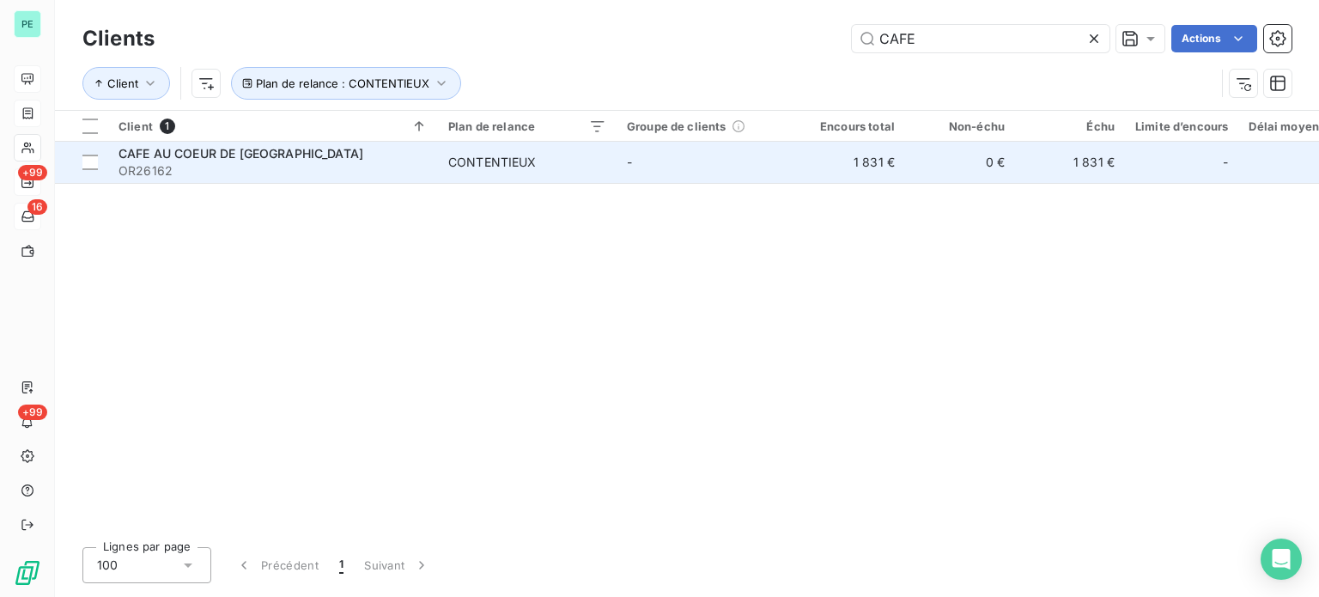
type input "CAFE"
click at [550, 158] on span "CONTENTIEUX" at bounding box center [527, 162] width 158 height 17
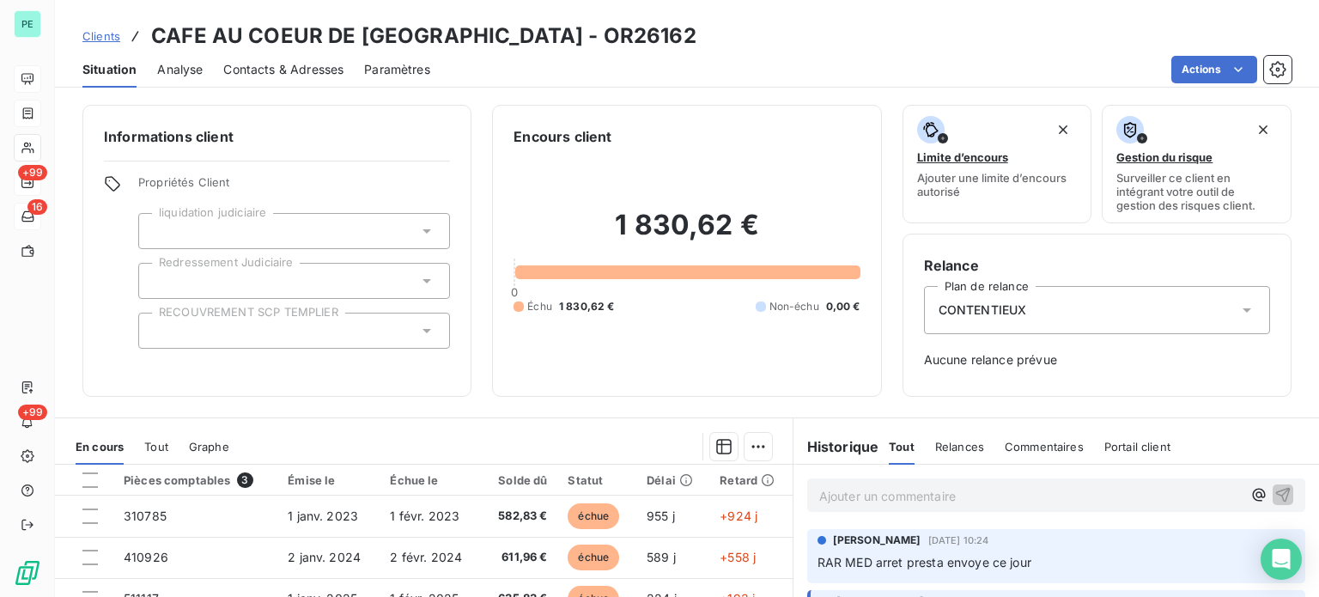
click at [255, 71] on span "Contacts & Adresses" at bounding box center [283, 69] width 120 height 17
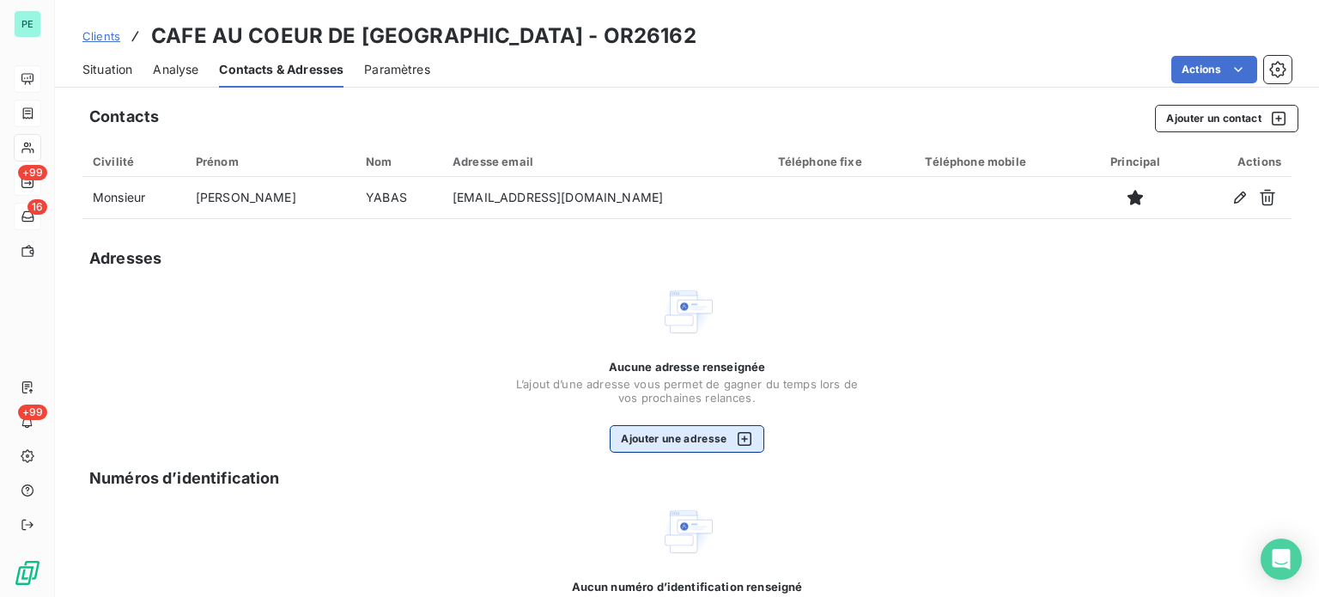
click at [660, 437] on button "Ajouter une adresse" at bounding box center [687, 438] width 154 height 27
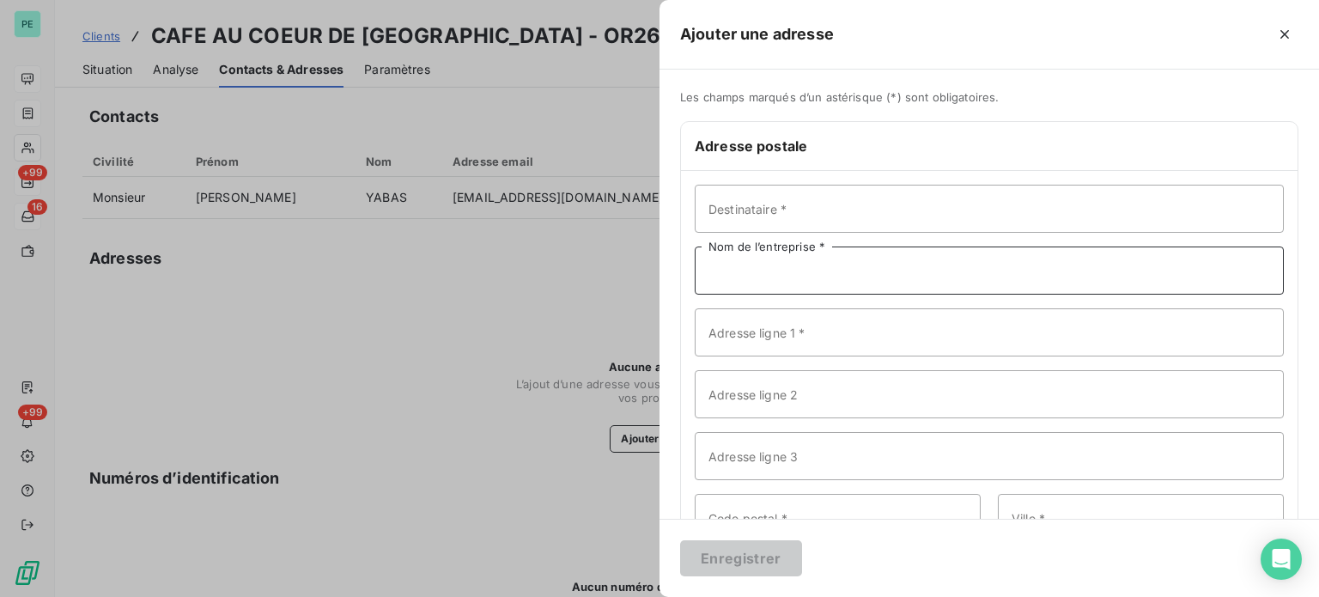
click at [737, 272] on input "Nom de l’entreprise *" at bounding box center [989, 270] width 589 height 48
type input "CAFE AU COEUR DE [GEOGRAPHIC_DATA]"
type input "[STREET_ADDRESS]"
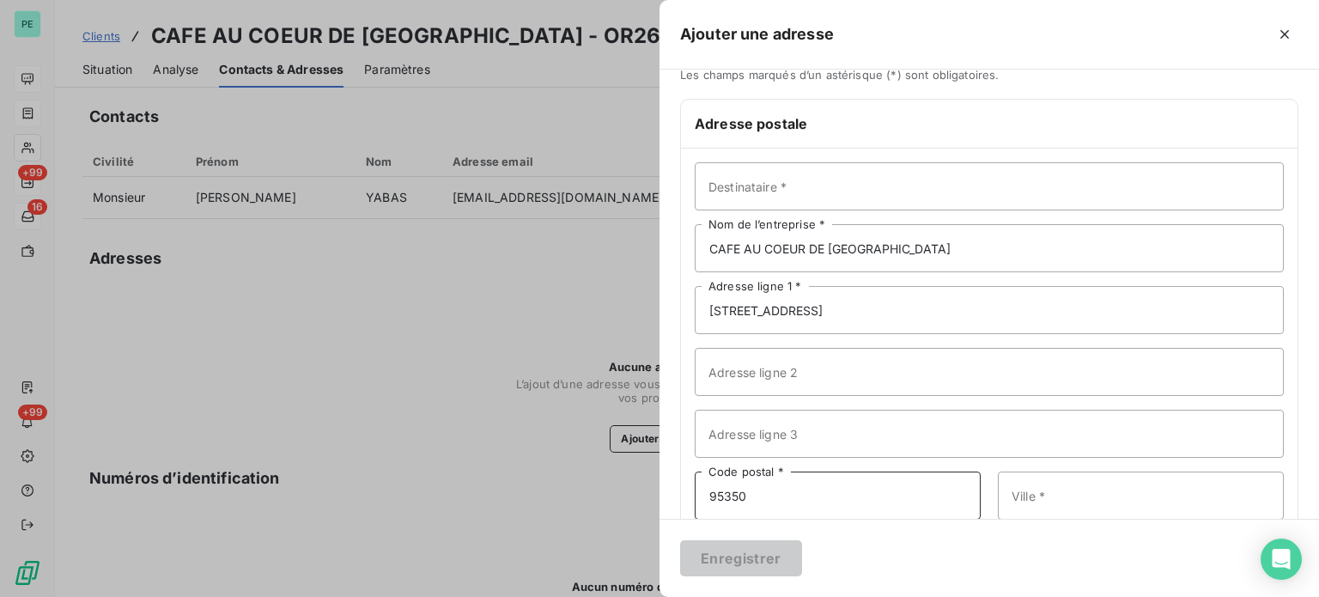
type input "95350"
type input "ST BRICE SOUS FORET"
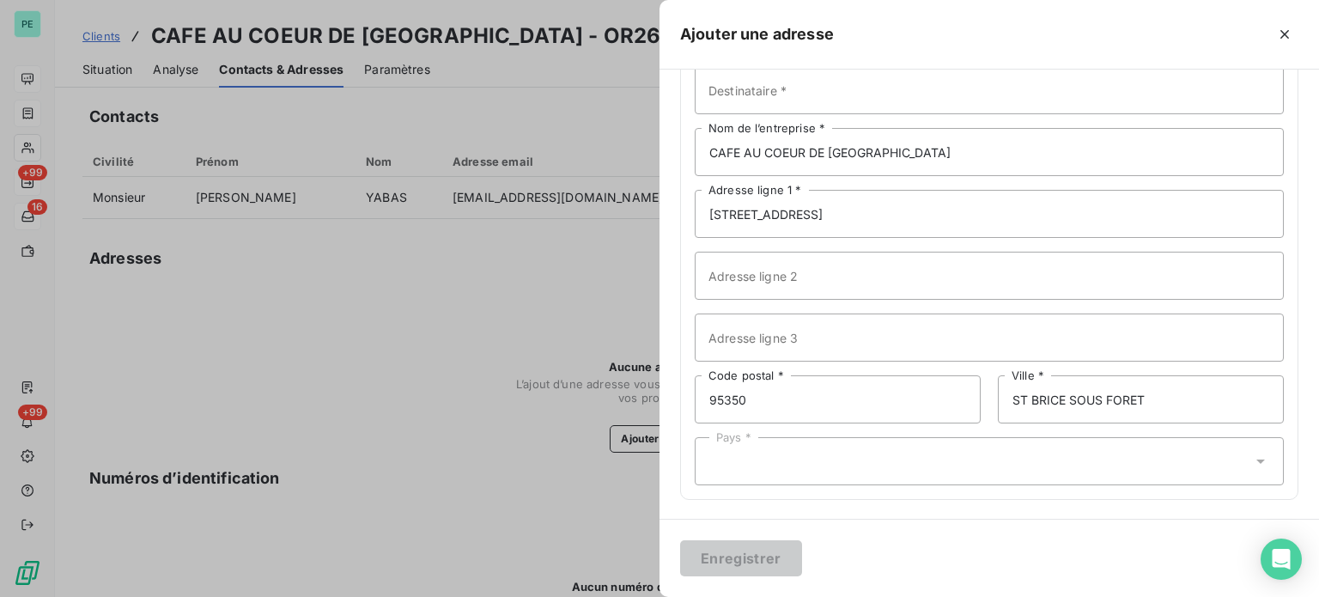
click at [763, 459] on div "Pays *" at bounding box center [989, 461] width 589 height 48
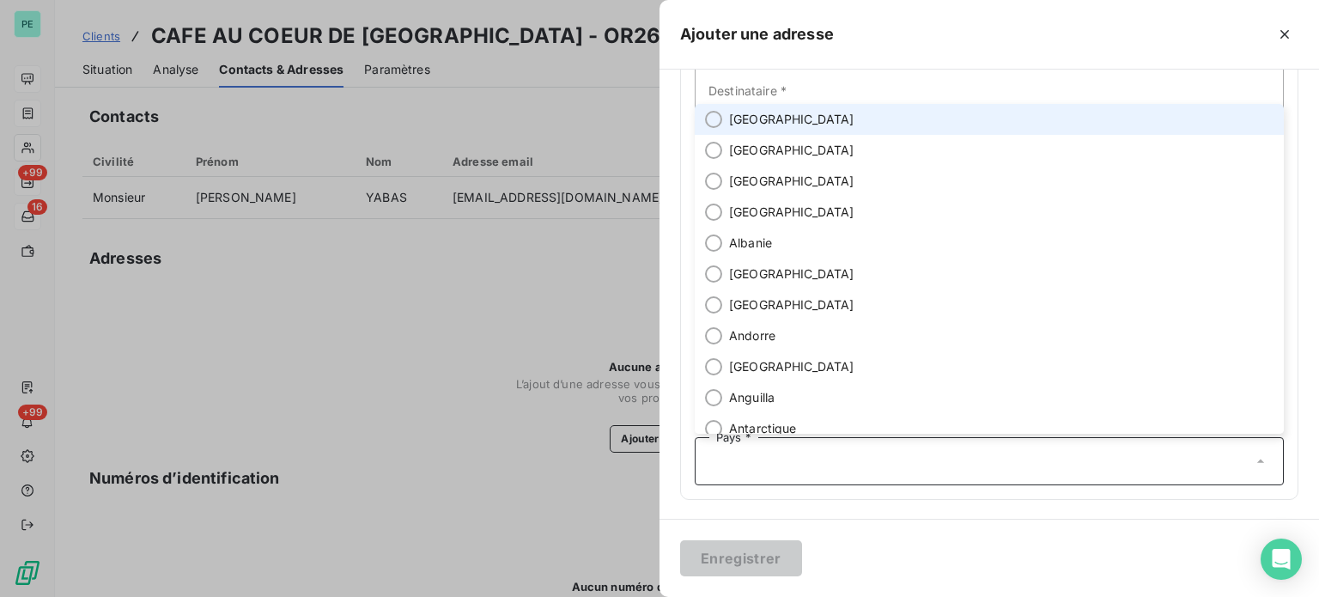
click at [762, 114] on span "[GEOGRAPHIC_DATA]" at bounding box center [791, 119] width 125 height 17
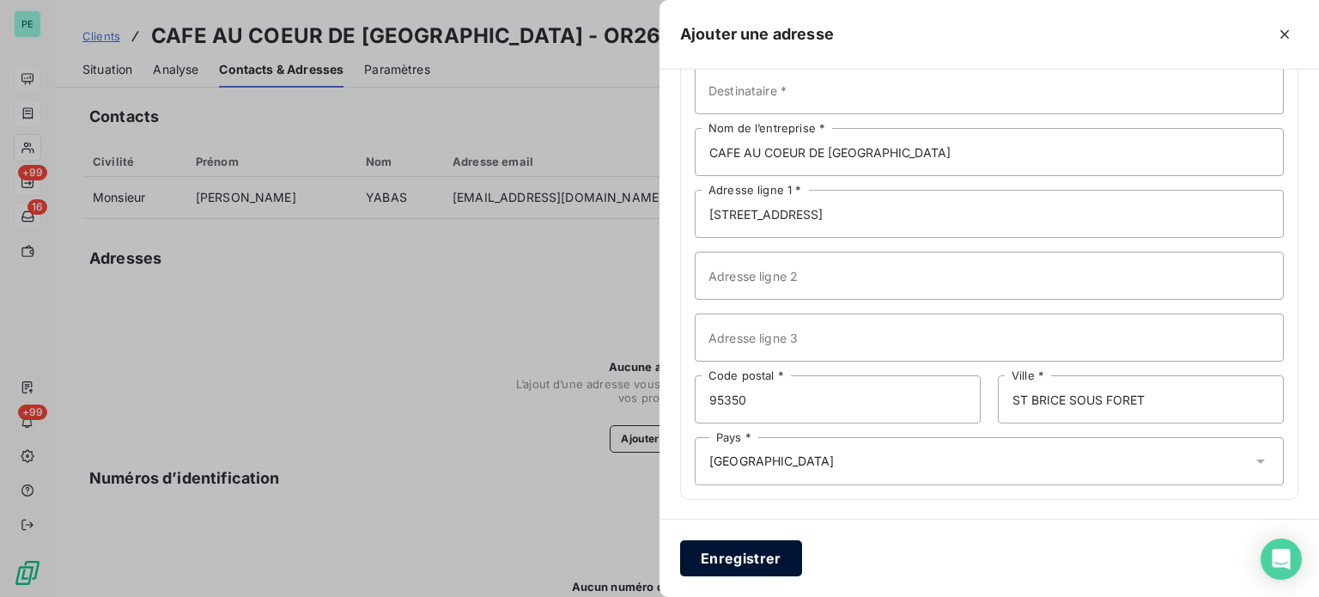
click at [766, 569] on button "Enregistrer" at bounding box center [741, 558] width 122 height 36
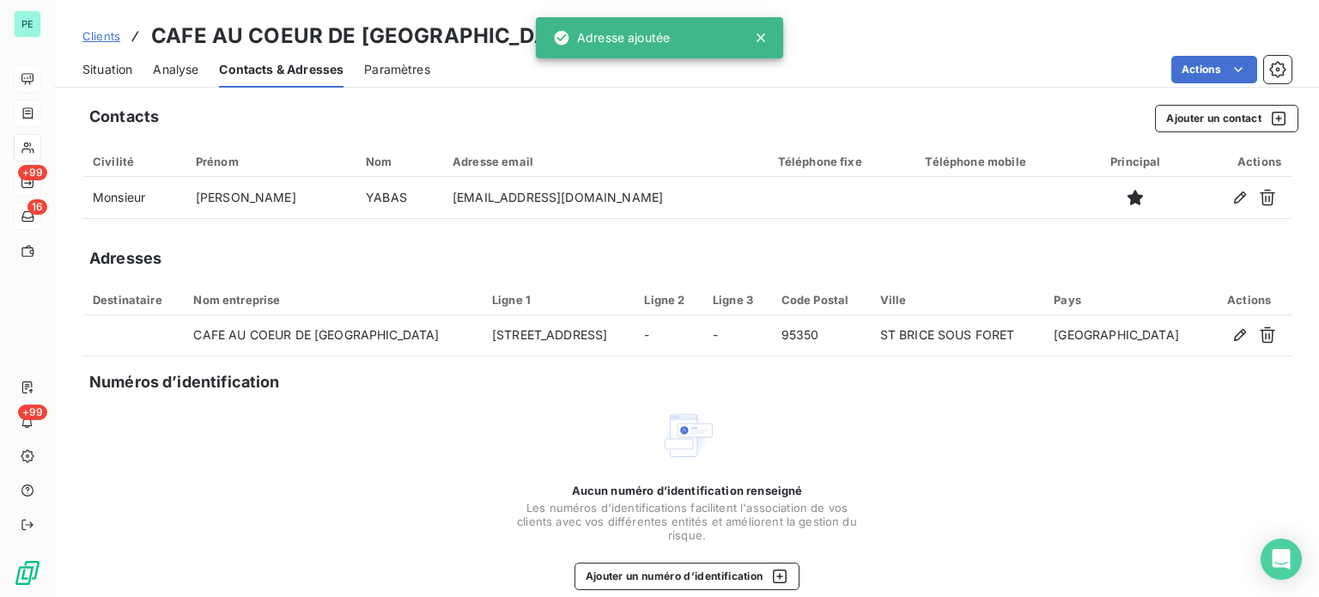
click at [100, 63] on span "Situation" at bounding box center [107, 69] width 50 height 17
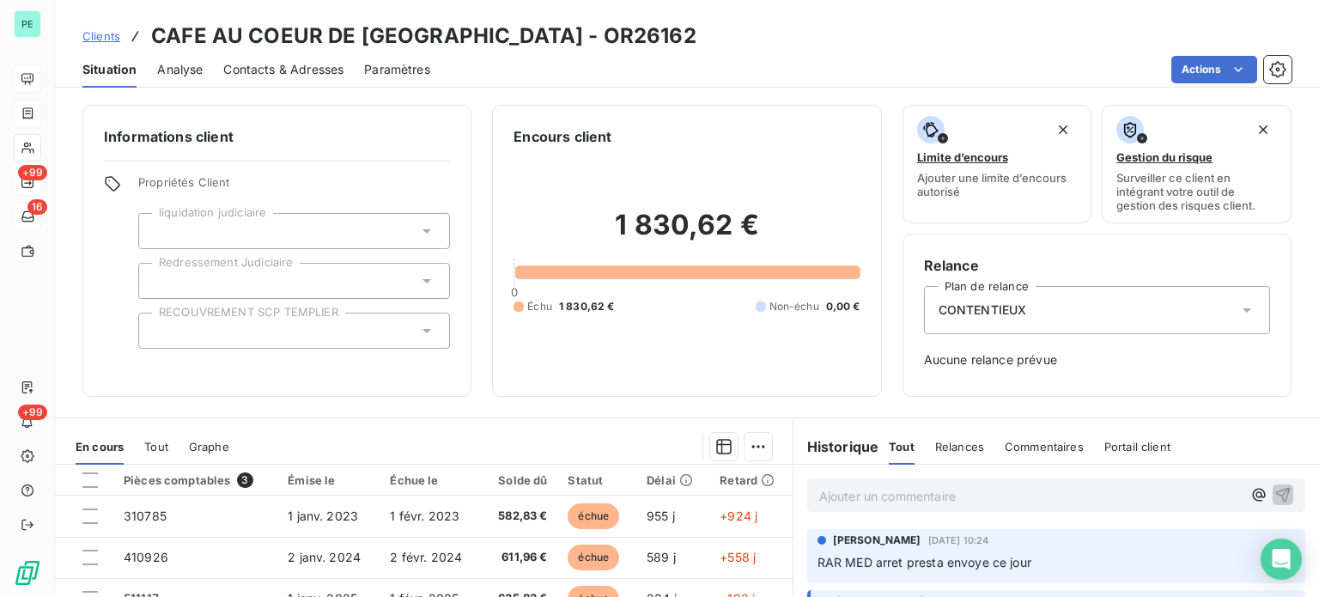
scroll to position [86, 0]
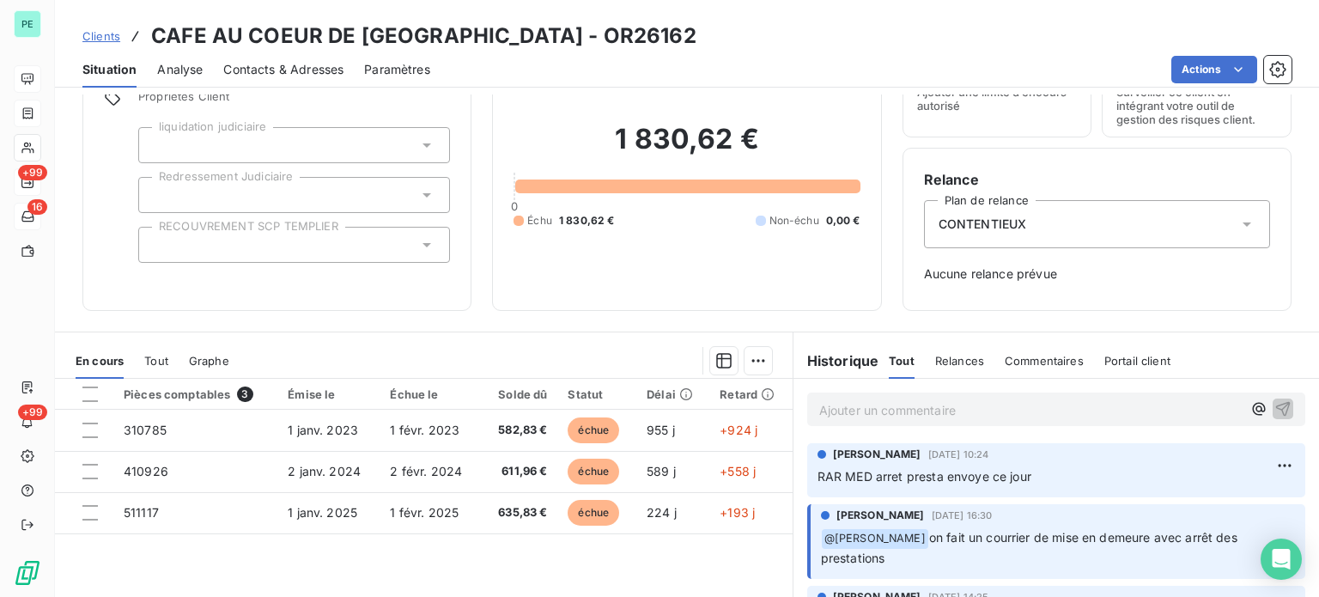
click at [305, 68] on span "Contacts & Adresses" at bounding box center [283, 69] width 120 height 17
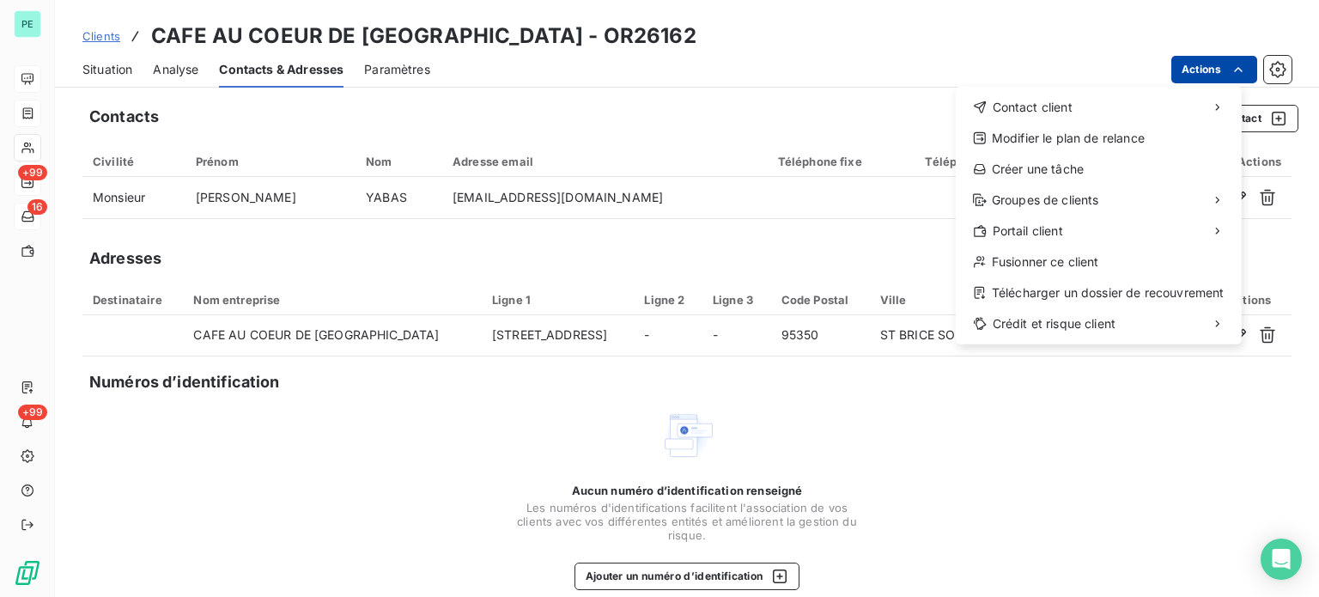
click at [1196, 75] on html "PE +99 16 +99 Clients CAFE AU COEUR DE [GEOGRAPHIC_DATA] - OR26162 Situation An…" at bounding box center [659, 298] width 1319 height 597
click at [1148, 290] on div "Télécharger un dossier de recouvrement" at bounding box center [1099, 292] width 272 height 27
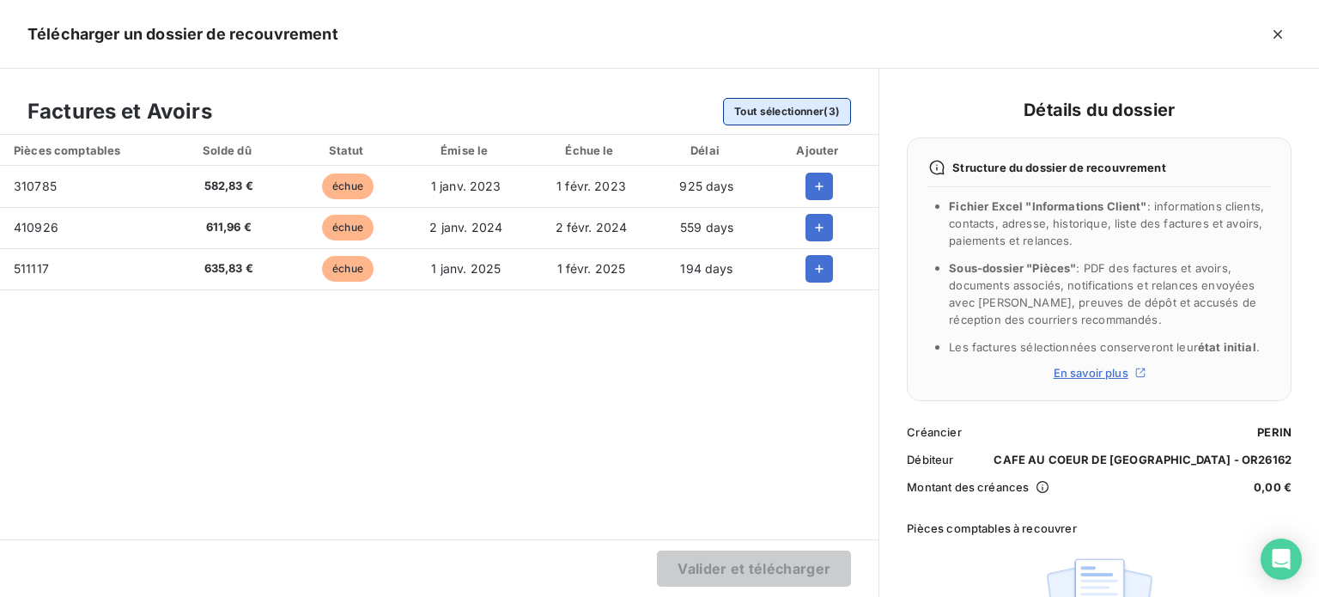
click at [800, 110] on button "Tout sélectionner (3)" at bounding box center [787, 111] width 128 height 27
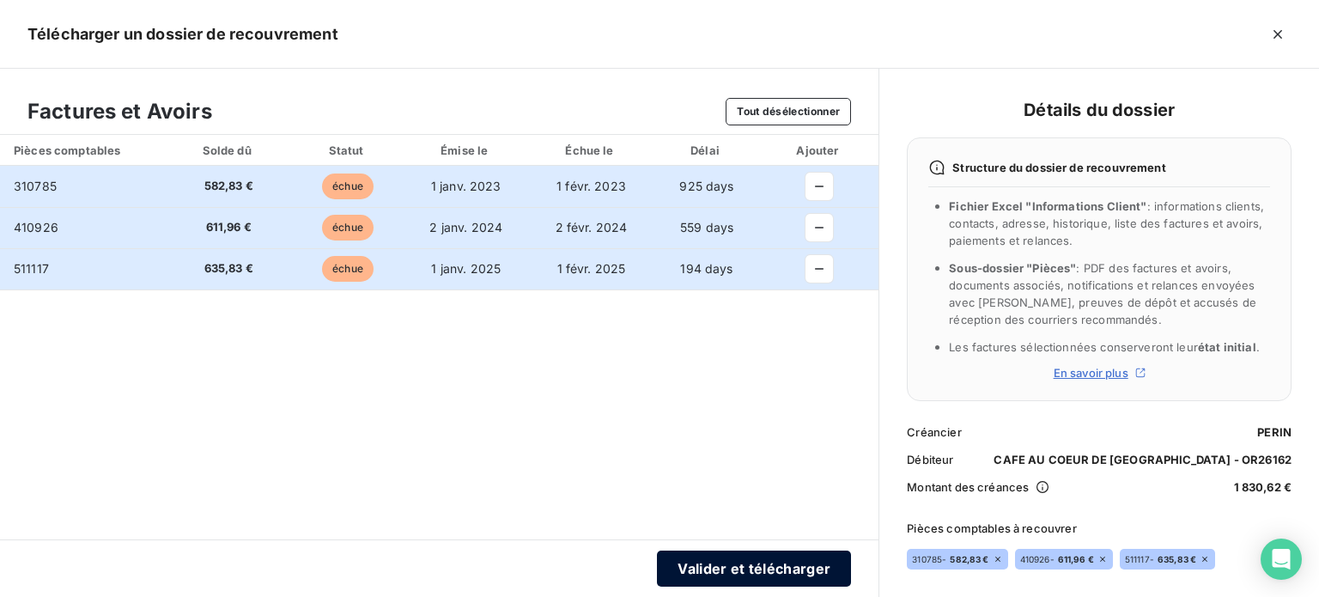
click at [764, 568] on button "Valider et télécharger" at bounding box center [754, 568] width 194 height 36
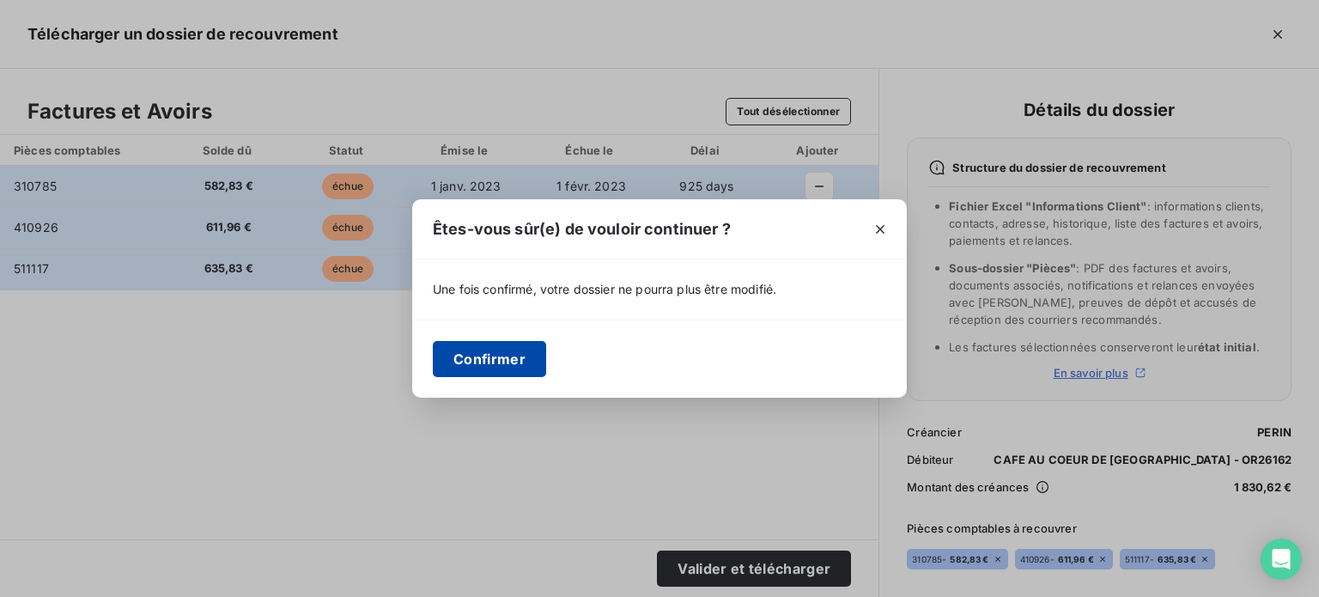
click at [504, 352] on button "Confirmer" at bounding box center [489, 359] width 113 height 36
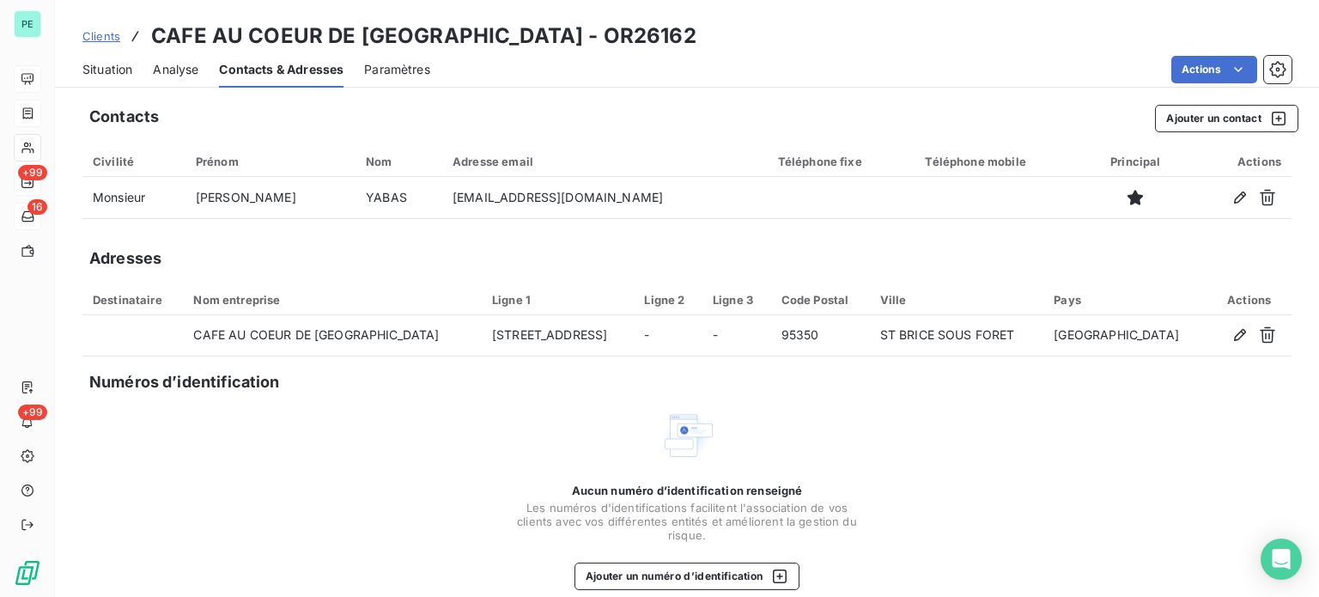
click at [112, 69] on span "Situation" at bounding box center [107, 69] width 50 height 17
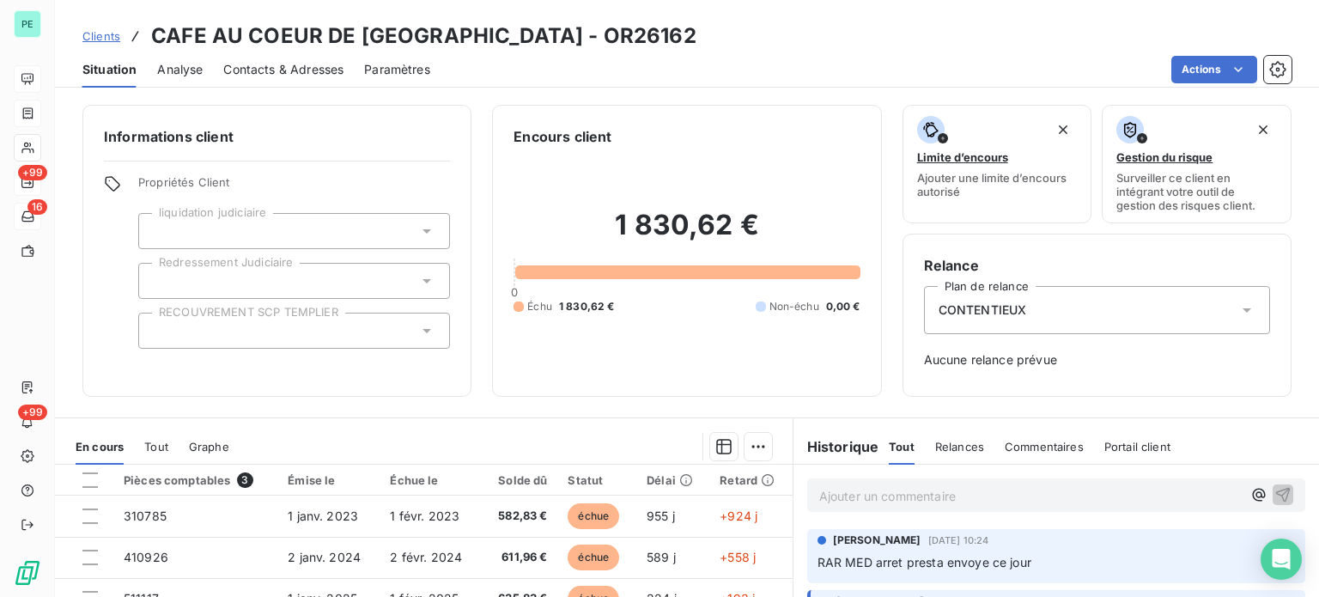
click at [257, 321] on div at bounding box center [294, 331] width 312 height 36
click at [543, 69] on div "Actions" at bounding box center [871, 69] width 841 height 27
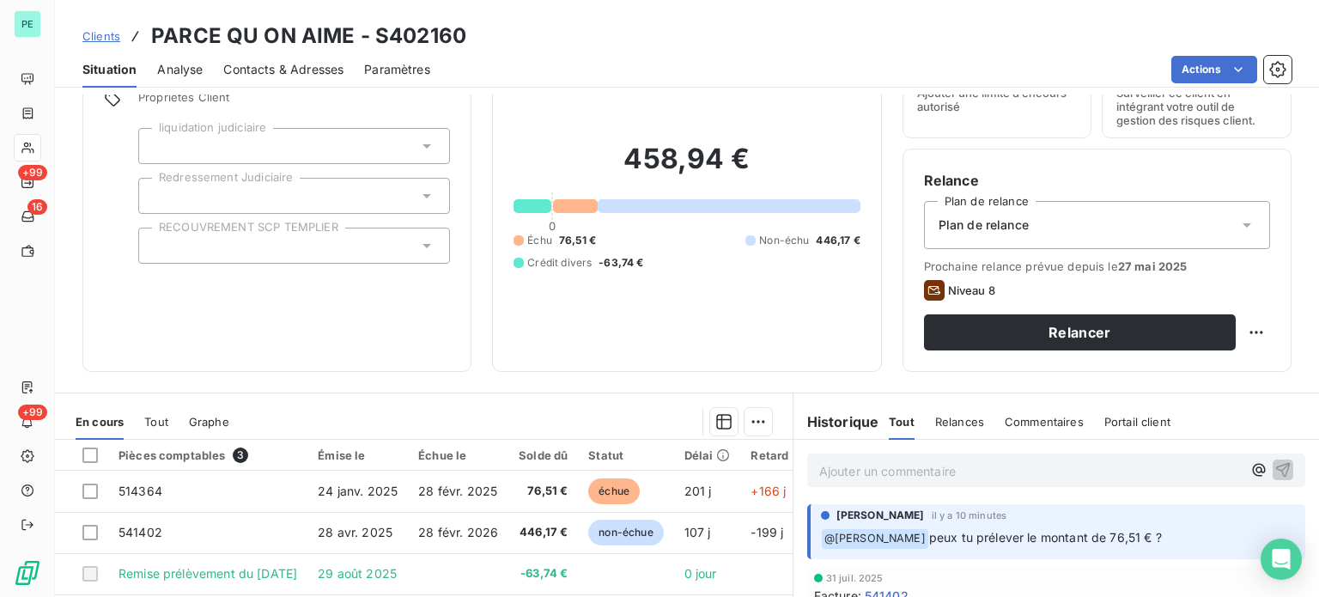
scroll to position [172, 0]
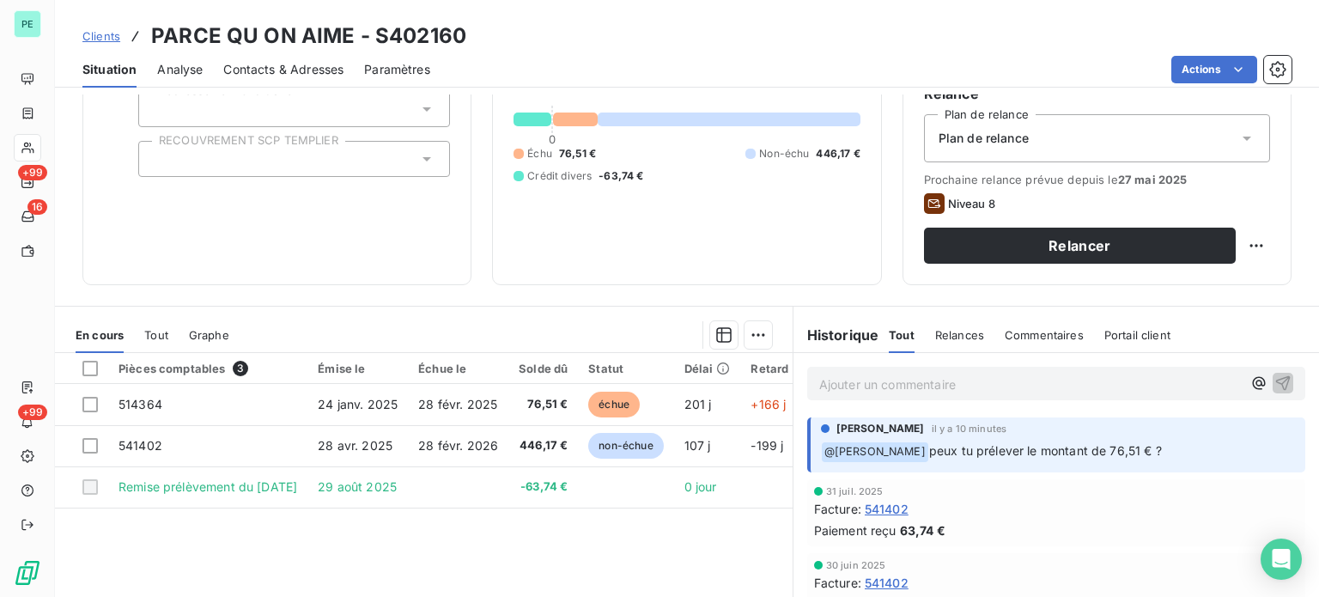
click at [842, 386] on p "Ajouter un commentaire ﻿" at bounding box center [1030, 384] width 423 height 21
